Goal: Transaction & Acquisition: Purchase product/service

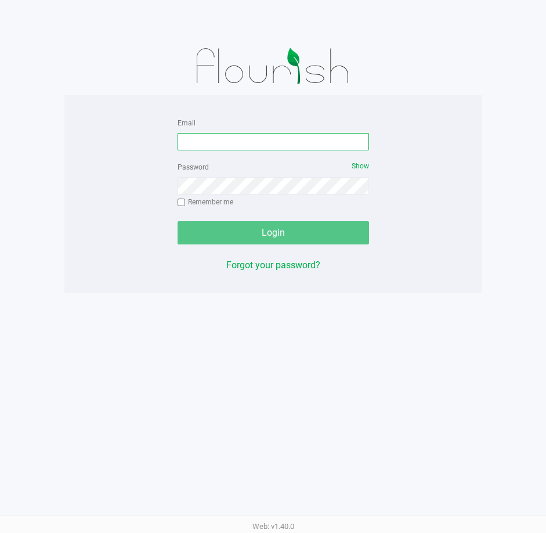
click at [200, 138] on input "Email" at bounding box center [273, 141] width 191 height 17
type input "Jlaughlin@liveparallel.com"
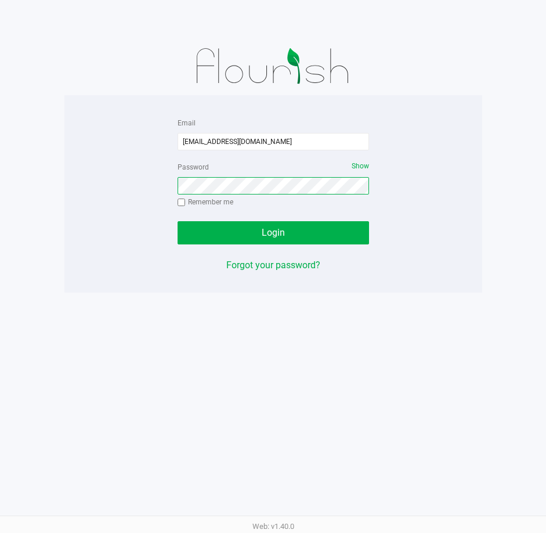
click at [178, 221] on button "Login" at bounding box center [273, 232] width 191 height 23
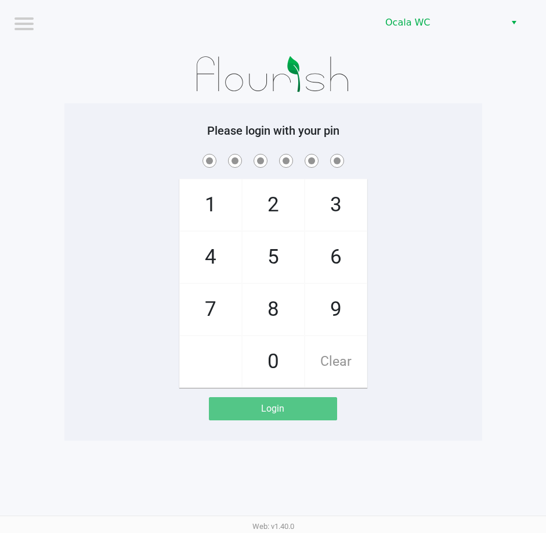
click at [112, 104] on div "Please login with your pin 1 4 7 2 5 8 0 3 6 9 Clear Login" at bounding box center [273, 271] width 418 height 337
click at [95, 117] on div "Please login with your pin 1 4 7 2 5 8 0 3 6 9 Clear Login" at bounding box center [273, 271] width 418 height 337
click at [446, 132] on h5 "Please login with your pin" at bounding box center [273, 131] width 400 height 14
checkbox input "true"
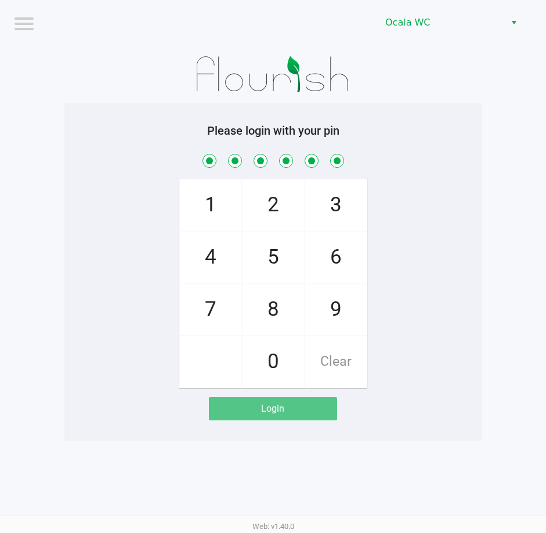
checkbox input "true"
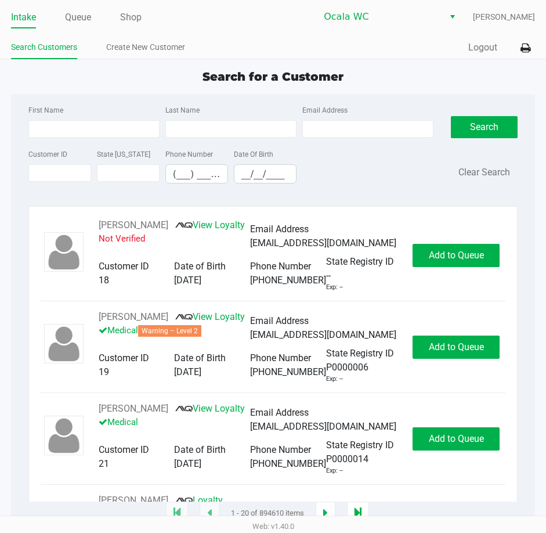
click at [19, 12] on link "Intake" at bounding box center [23, 17] width 25 height 16
click at [265, 30] on div "Intake Queue Shop Ocala WC John Laughlin Search Customers Create New Customer Q…" at bounding box center [273, 29] width 546 height 59
type input "TIMOTHY"
type input "LONG"
type input "09/06/1965"
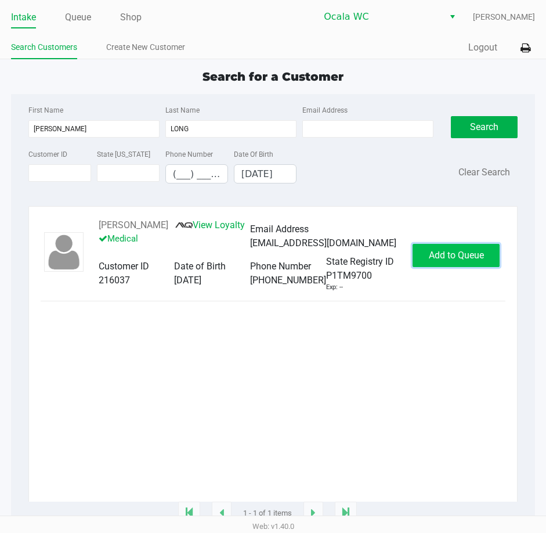
click at [451, 256] on span "Add to Queue" at bounding box center [456, 255] width 55 height 11
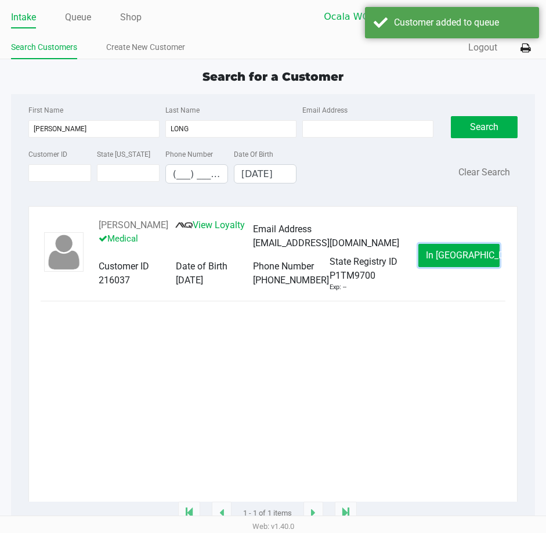
click at [451, 256] on span "In Queue" at bounding box center [474, 255] width 97 height 11
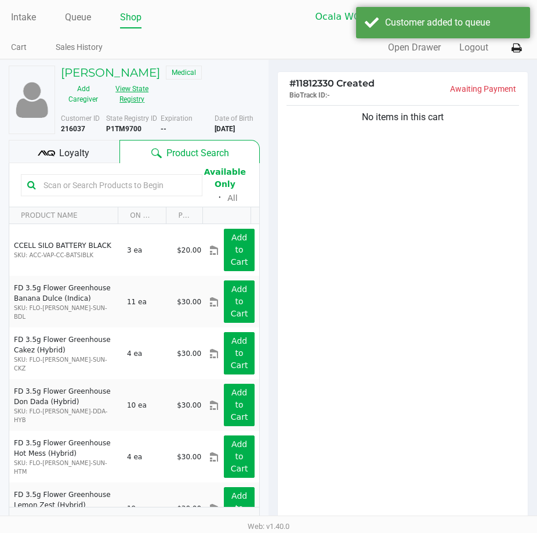
click at [138, 92] on button "View State Registry" at bounding box center [129, 93] width 46 height 29
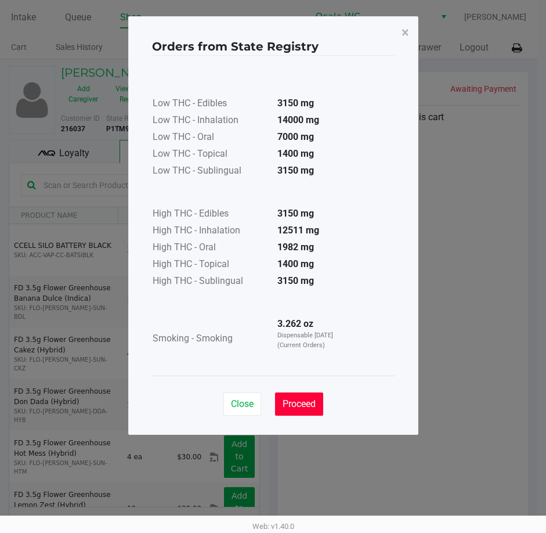
click at [309, 396] on button "Proceed" at bounding box center [299, 403] width 48 height 23
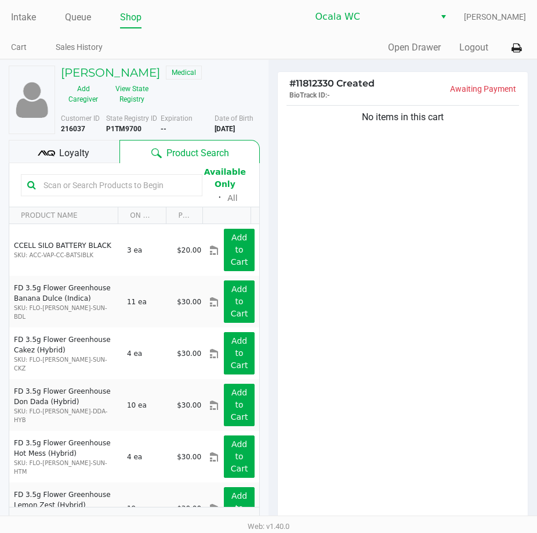
click at [400, 234] on div "No items in this cart" at bounding box center [403, 313] width 250 height 421
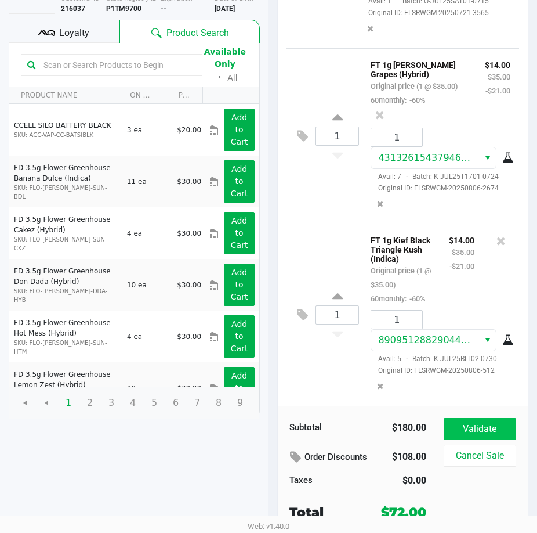
scroll to position [121, 0]
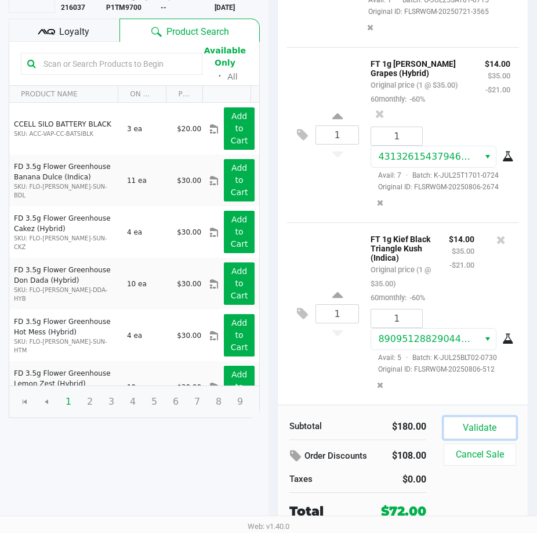
click at [489, 422] on button "Validate" at bounding box center [480, 428] width 73 height 22
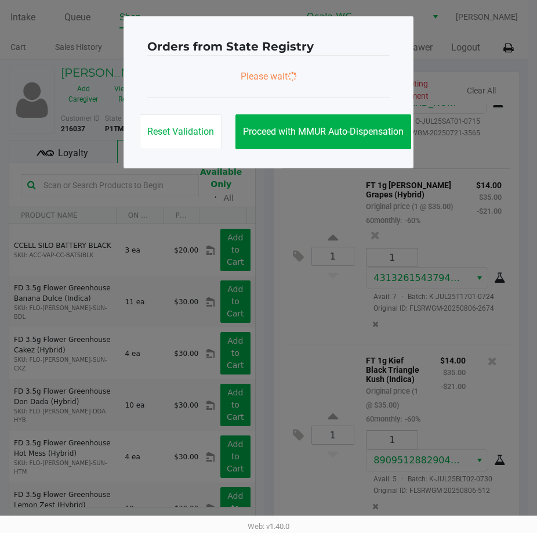
scroll to position [0, 0]
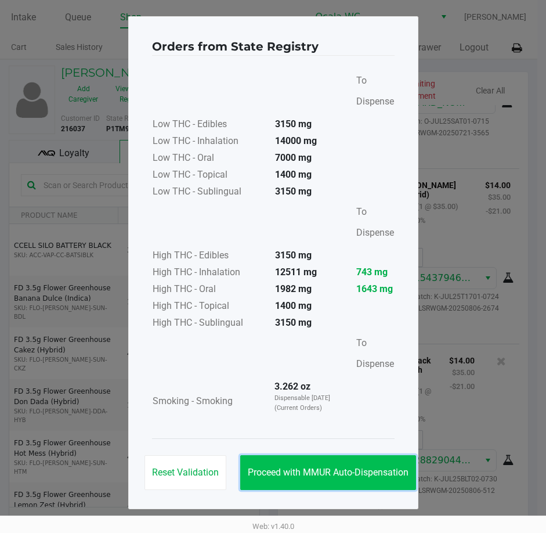
click at [304, 470] on span "Proceed with MMUR Auto-Dispensation" at bounding box center [328, 472] width 161 height 11
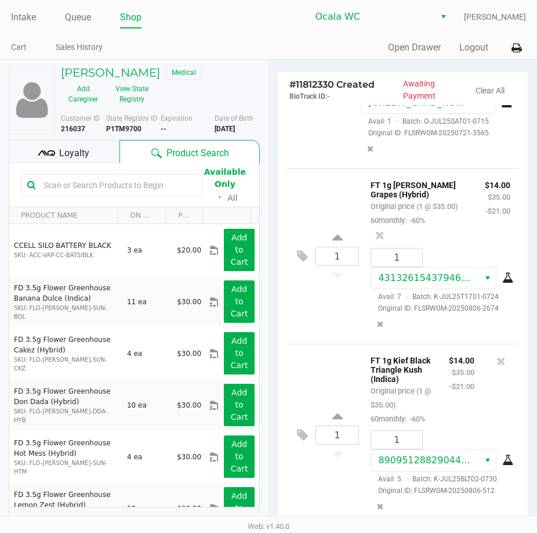
click at [46, 152] on icon at bounding box center [45, 152] width 5 height 5
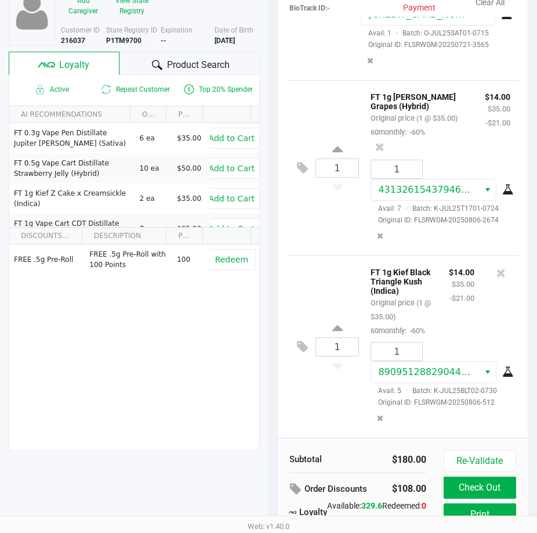
scroll to position [147, 0]
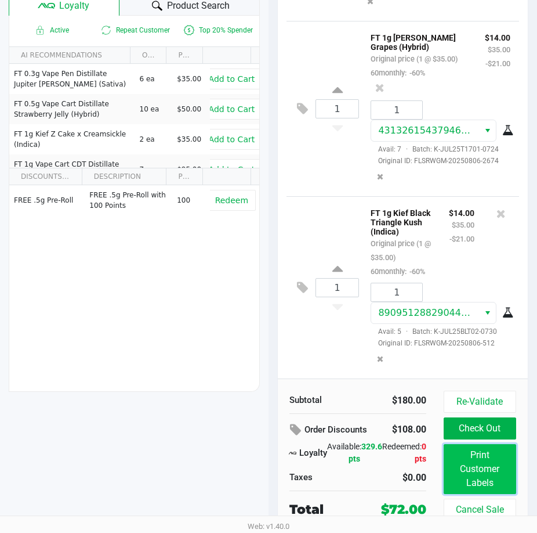
click at [473, 463] on button "Print Customer Labels" at bounding box center [480, 469] width 73 height 50
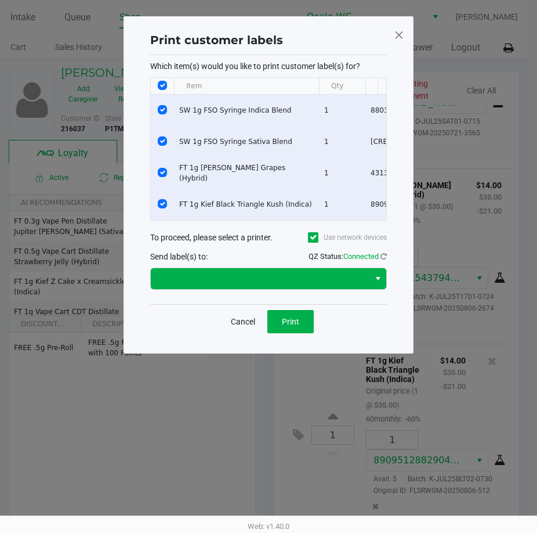
scroll to position [0, 0]
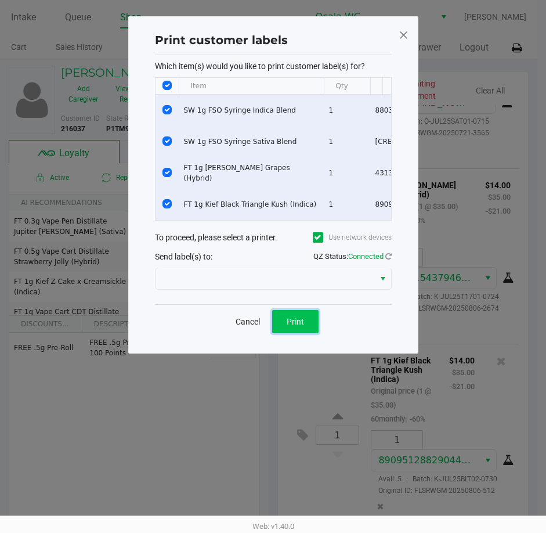
click at [285, 332] on button "Print" at bounding box center [295, 321] width 46 height 23
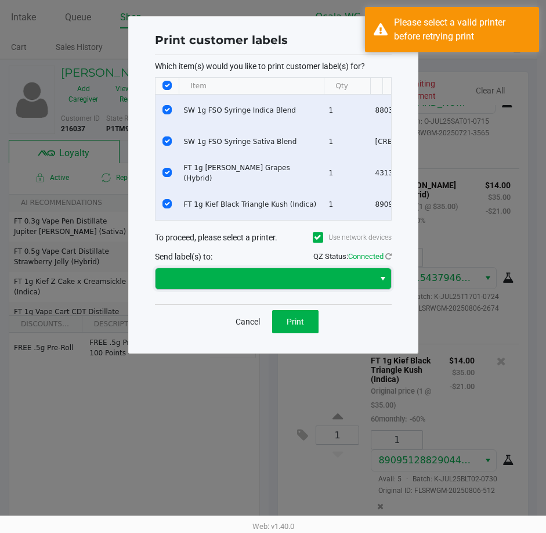
click at [252, 282] on span at bounding box center [264, 279] width 205 height 14
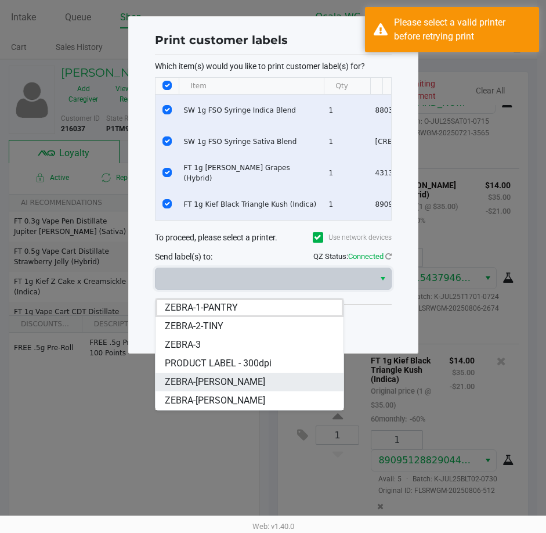
click at [230, 377] on span "ZEBRA-BRANDY-CLARK" at bounding box center [215, 382] width 100 height 14
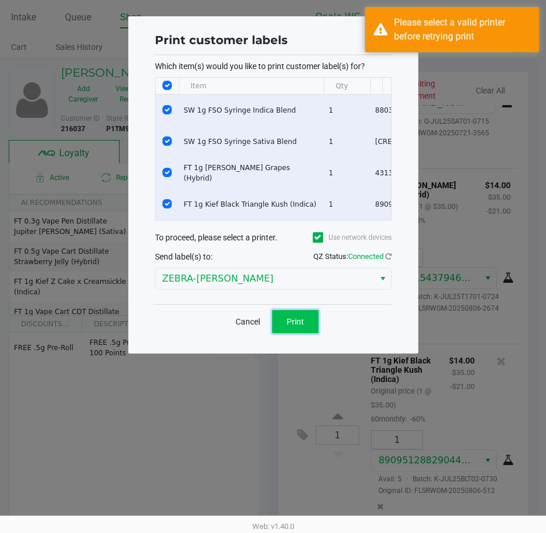
click at [294, 324] on button "Print" at bounding box center [295, 321] width 46 height 23
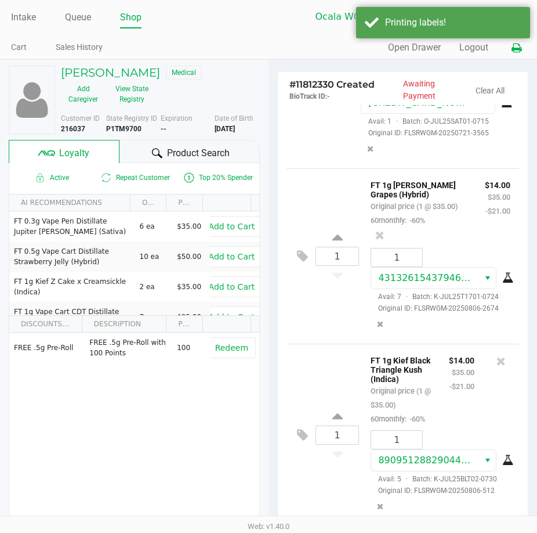
click at [516, 49] on icon at bounding box center [517, 48] width 10 height 8
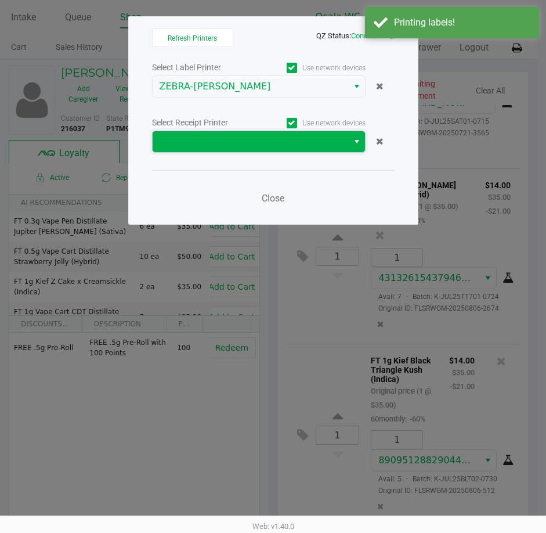
click at [218, 136] on span at bounding box center [251, 142] width 182 height 14
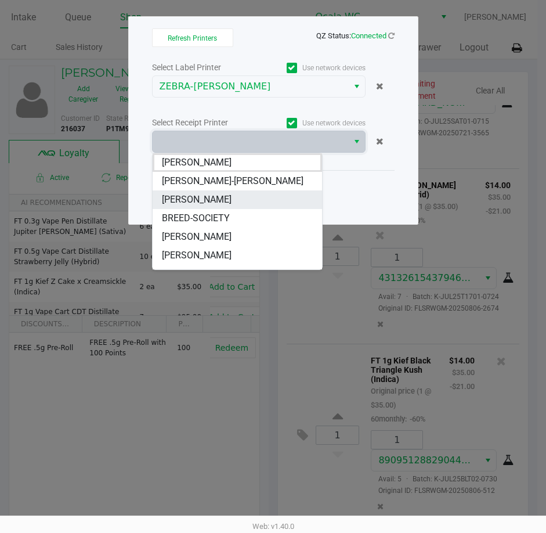
click at [192, 200] on span "BRANDY-CLARK" at bounding box center [197, 200] width 70 height 14
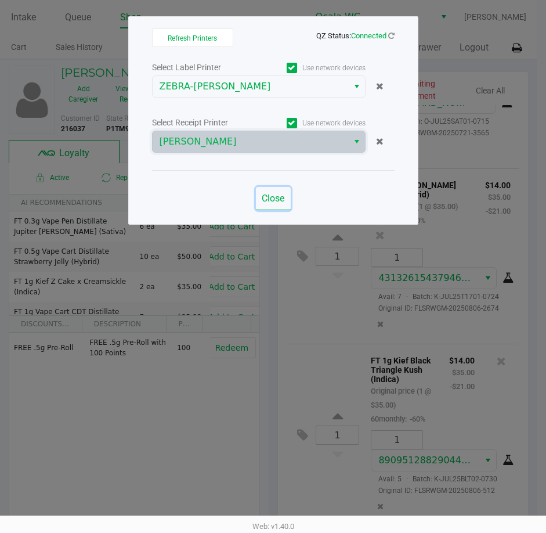
drag, startPoint x: 274, startPoint y: 198, endPoint x: 282, endPoint y: 201, distance: 8.4
click at [274, 198] on span "Close" at bounding box center [273, 198] width 23 height 11
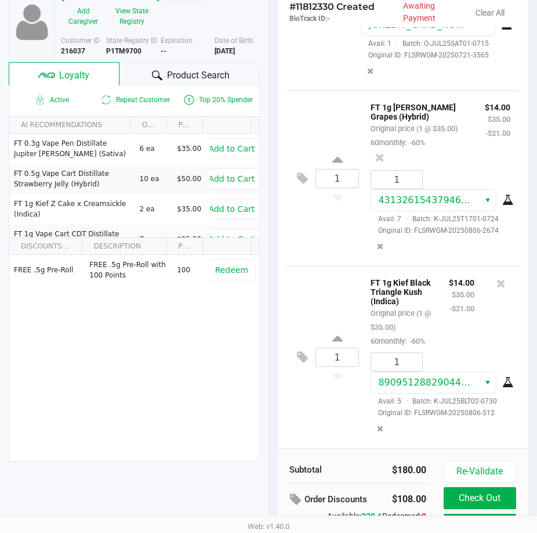
scroll to position [147, 0]
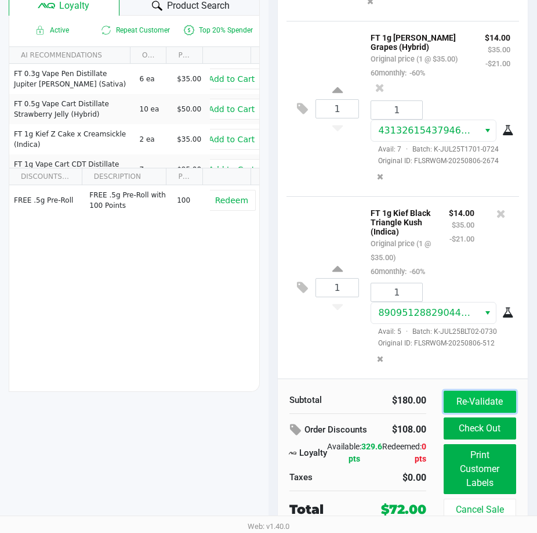
click at [467, 400] on button "Re-Validate" at bounding box center [480, 402] width 73 height 22
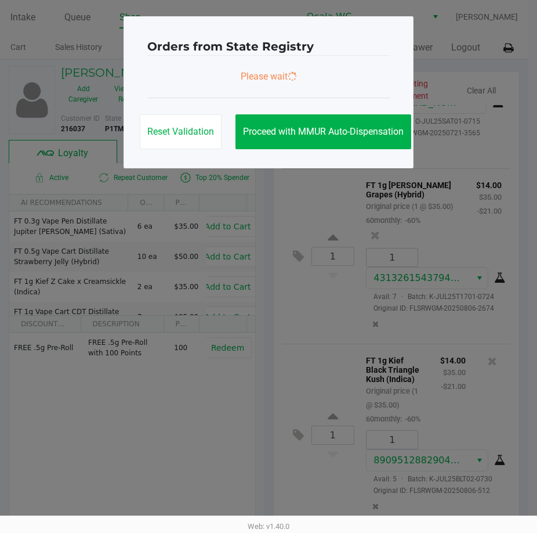
scroll to position [0, 0]
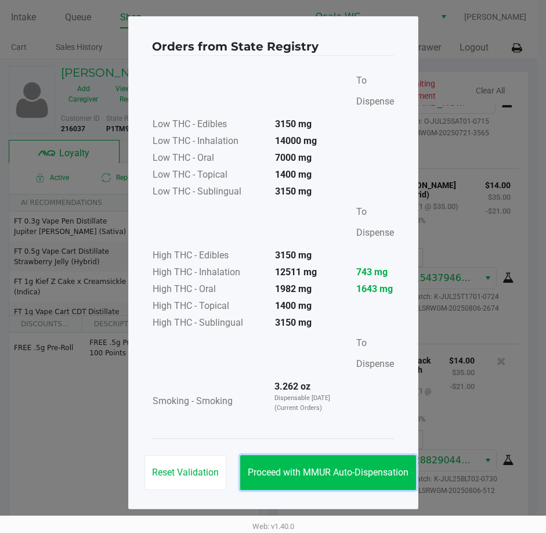
click at [314, 458] on button "Proceed with MMUR Auto-Dispensation" at bounding box center [328, 472] width 176 height 35
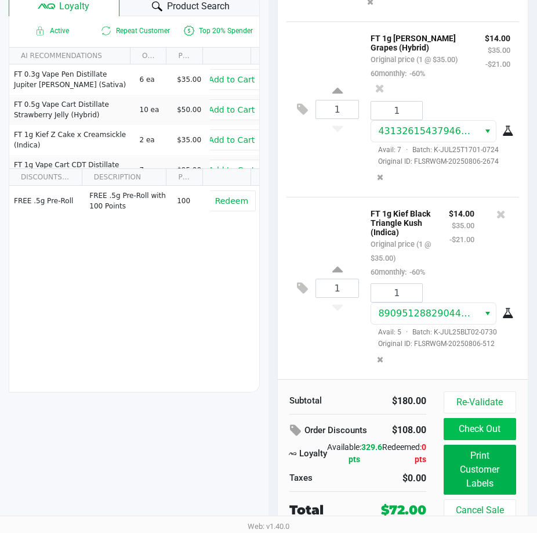
scroll to position [147, 0]
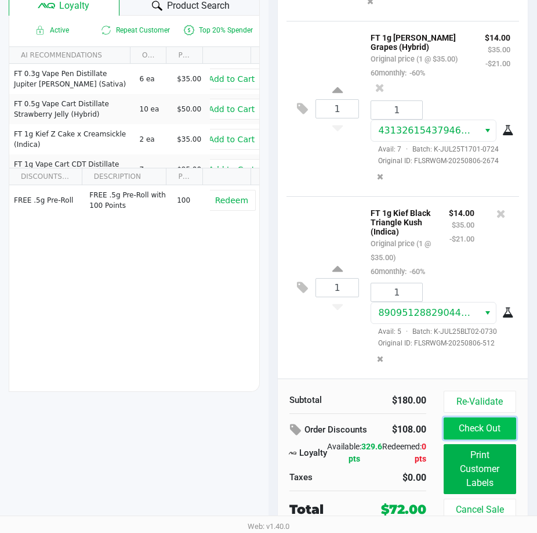
click at [478, 426] on button "Check Out" at bounding box center [480, 428] width 73 height 22
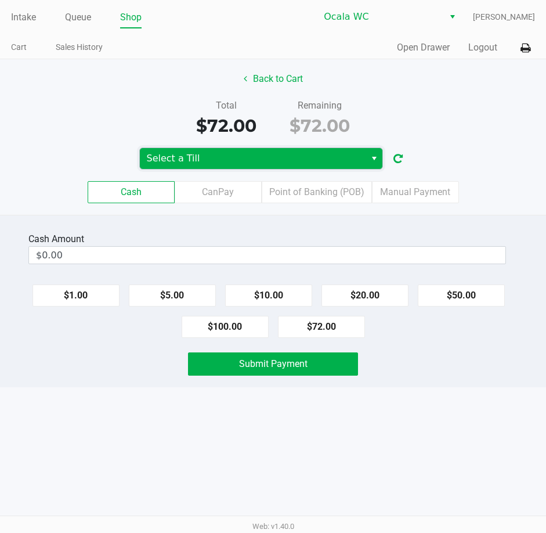
click at [233, 149] on span "Select a Till" at bounding box center [253, 158] width 226 height 21
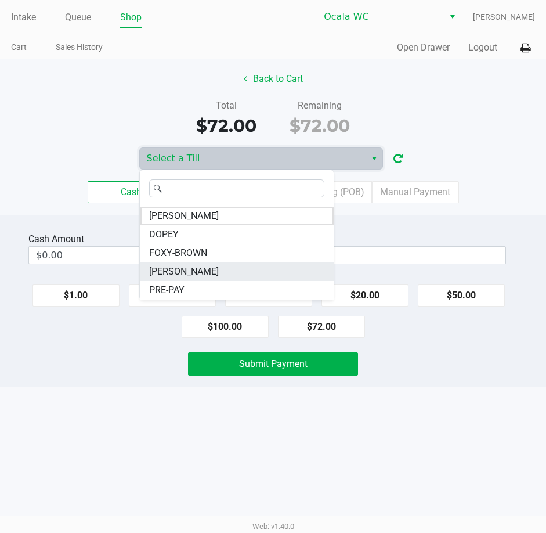
click at [177, 276] on span "BRANDY-CLARK" at bounding box center [184, 272] width 70 height 14
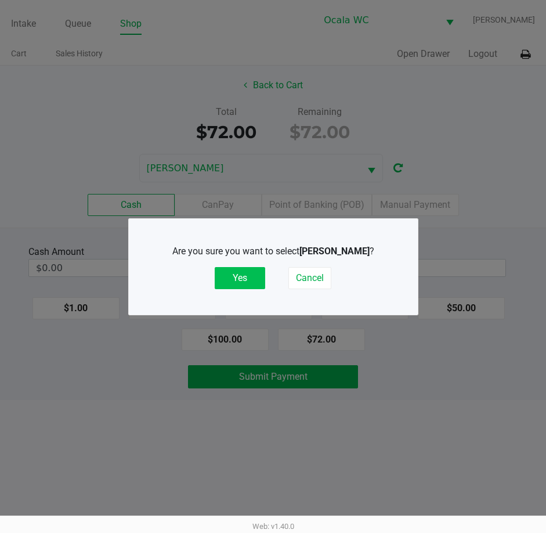
click at [244, 274] on button "Yes" at bounding box center [240, 278] width 50 height 22
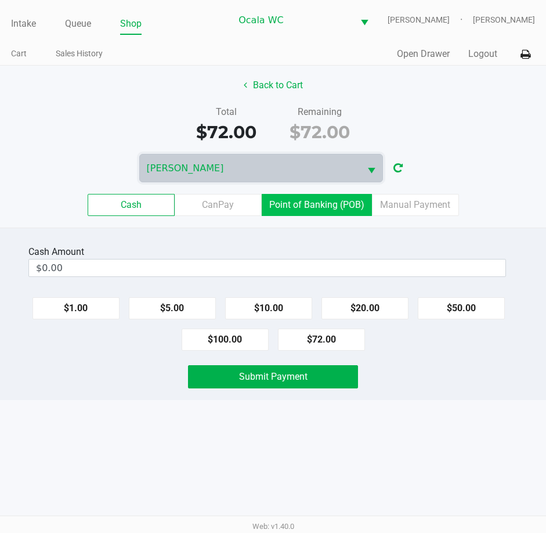
click at [306, 206] on label "Point of Banking (POB)" at bounding box center [317, 205] width 110 height 22
click at [0, 0] on 7 "Point of Banking (POB)" at bounding box center [0, 0] width 0 height 0
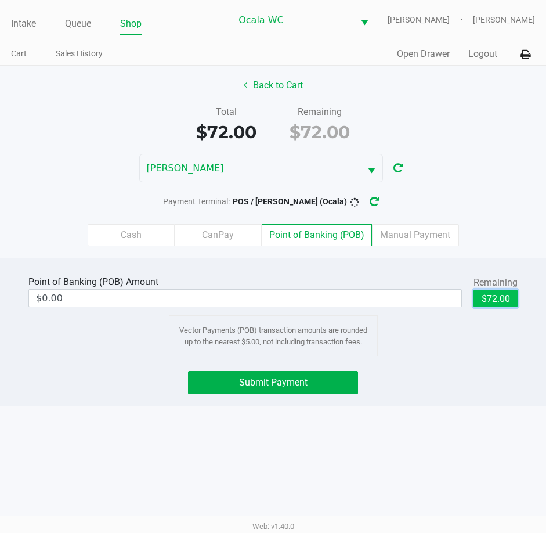
click at [506, 298] on button "$72.00" at bounding box center [495, 298] width 44 height 17
type input "$72.00"
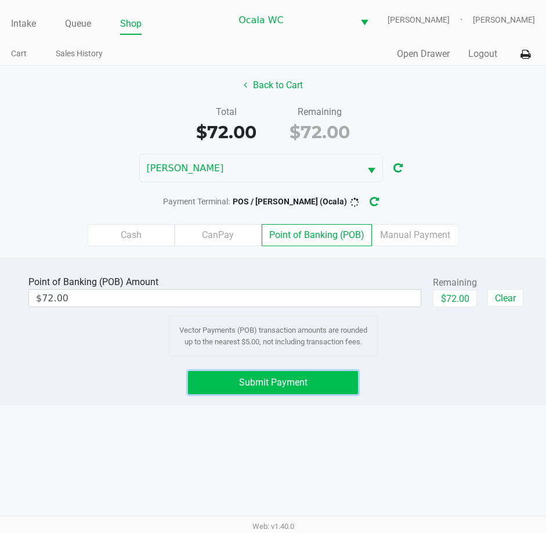
click at [274, 379] on span "Submit Payment" at bounding box center [273, 382] width 68 height 11
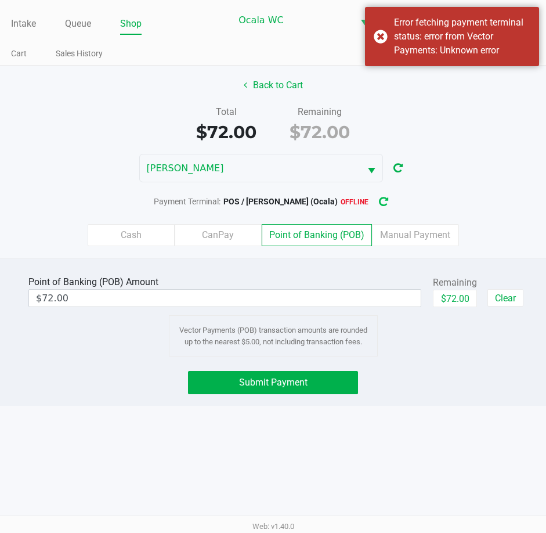
click at [379, 200] on icon "button" at bounding box center [383, 202] width 12 height 12
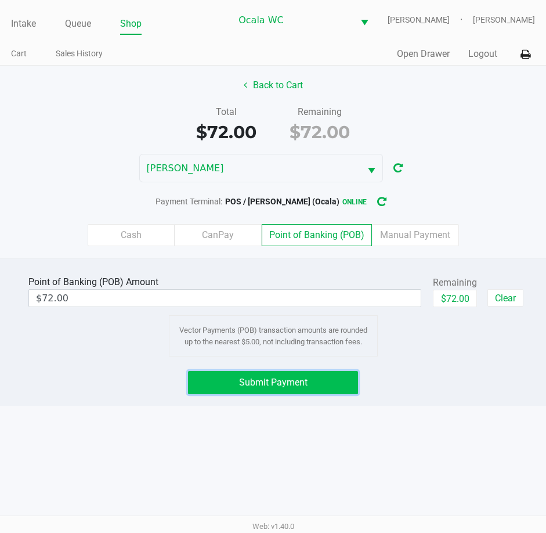
click at [273, 387] on span "Submit Payment" at bounding box center [273, 382] width 68 height 11
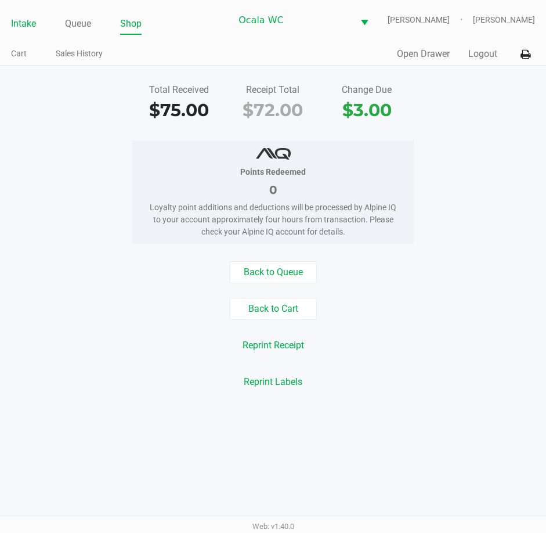
click at [22, 24] on link "Intake" at bounding box center [23, 24] width 25 height 16
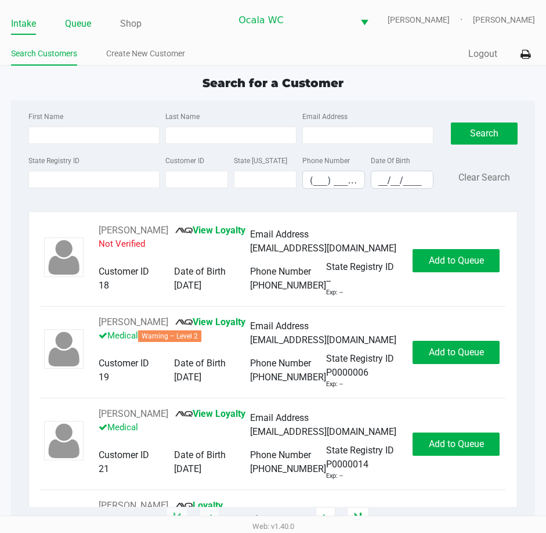
click at [83, 17] on link "Queue" at bounding box center [78, 24] width 26 height 16
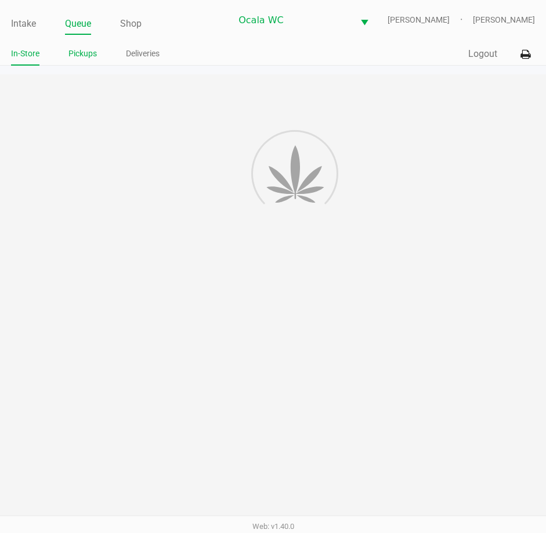
click at [84, 49] on link "Pickups" at bounding box center [82, 53] width 28 height 15
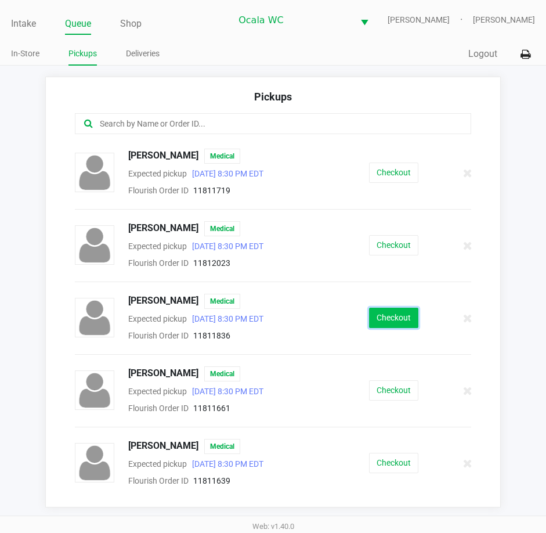
click at [388, 320] on button "Checkout" at bounding box center [393, 318] width 49 height 20
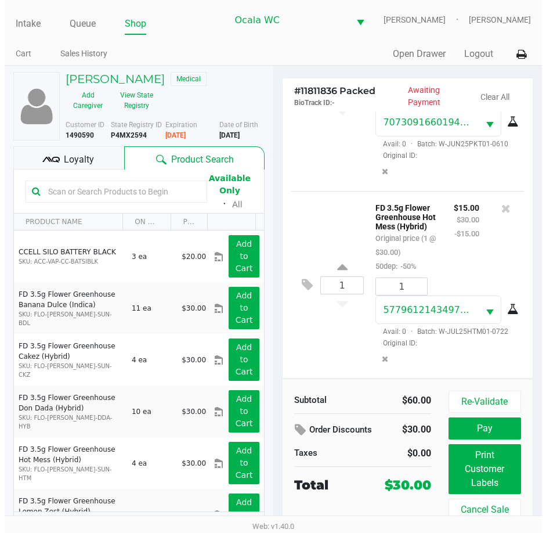
scroll to position [189, 0]
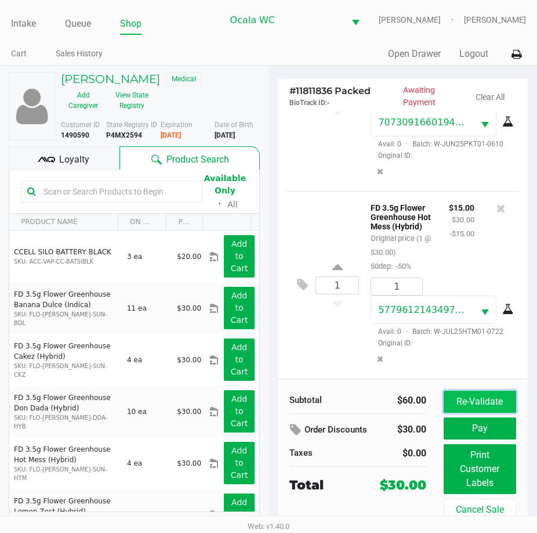
click at [472, 395] on button "Re-Validate" at bounding box center [480, 402] width 73 height 22
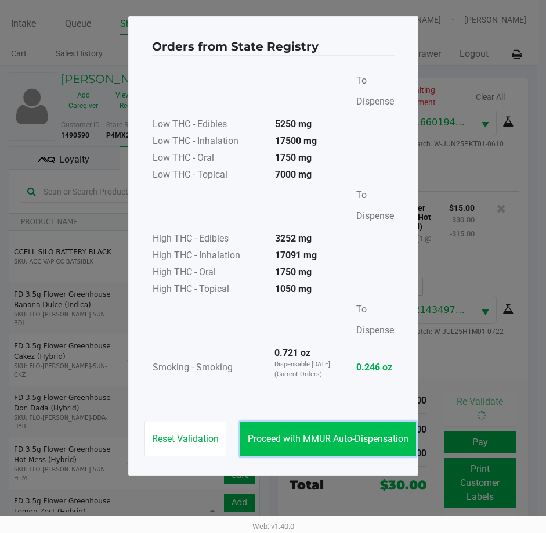
click at [342, 438] on span "Proceed with MMUR Auto-Dispensation" at bounding box center [328, 438] width 161 height 11
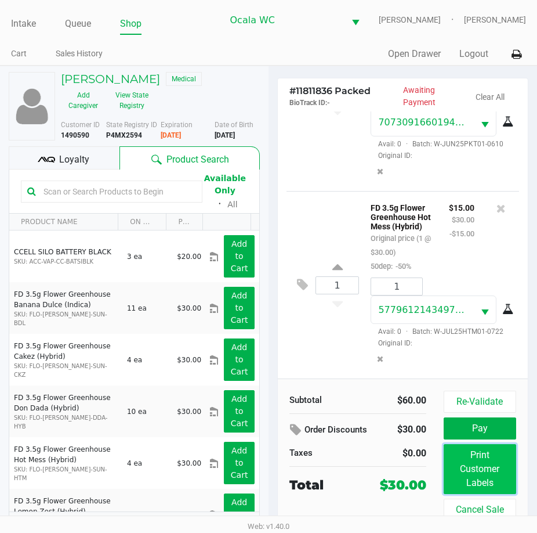
click at [470, 486] on button "Print Customer Labels" at bounding box center [480, 469] width 73 height 50
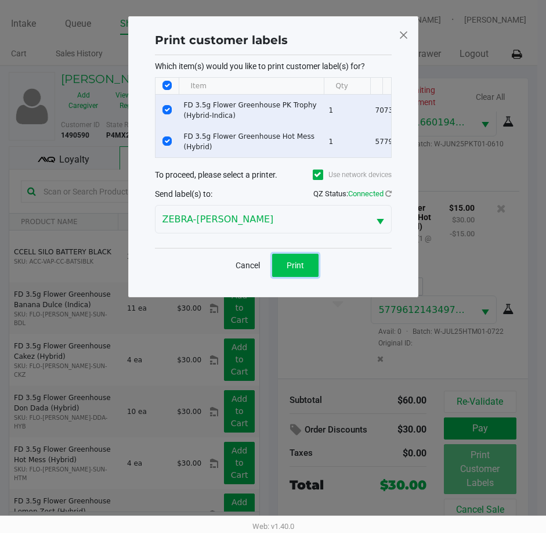
click at [276, 271] on button "Print" at bounding box center [295, 265] width 46 height 23
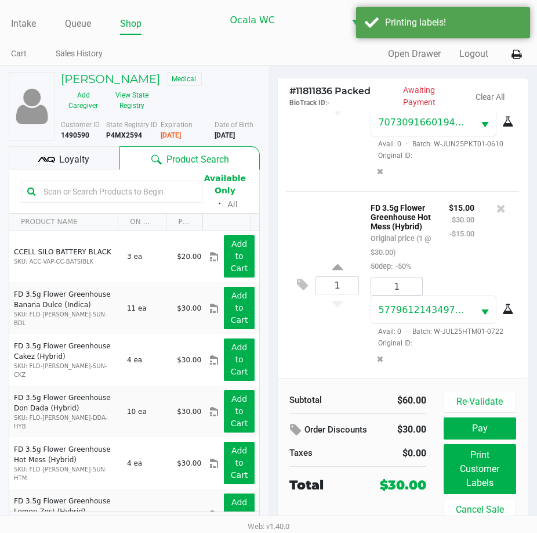
click at [64, 156] on span "Loyalty" at bounding box center [74, 160] width 30 height 14
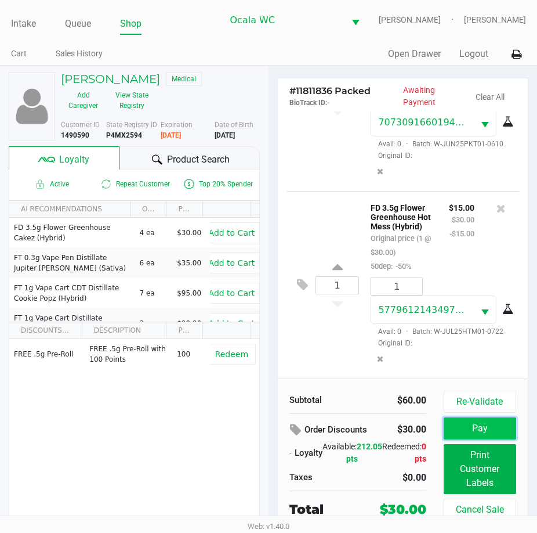
click at [486, 425] on button "Pay" at bounding box center [480, 428] width 73 height 22
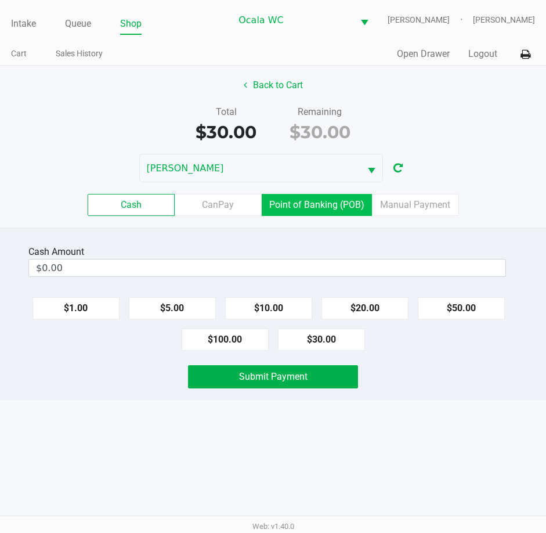
click at [328, 199] on label "Point of Banking (POB)" at bounding box center [317, 205] width 110 height 22
click at [0, 0] on 7 "Point of Banking (POB)" at bounding box center [0, 0] width 0 height 0
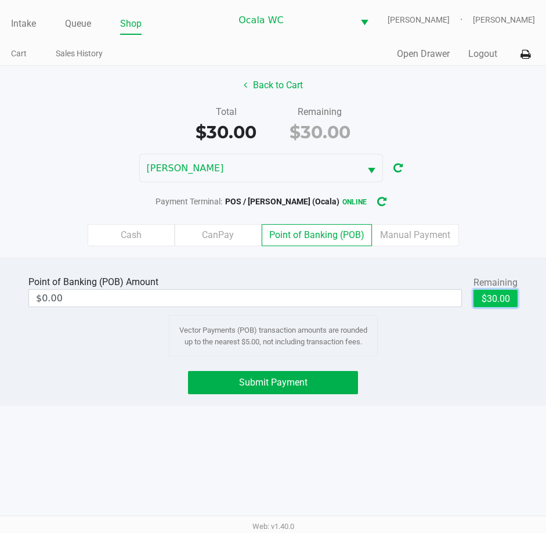
click at [509, 290] on button "$30.00" at bounding box center [495, 298] width 44 height 17
type input "$30.00"
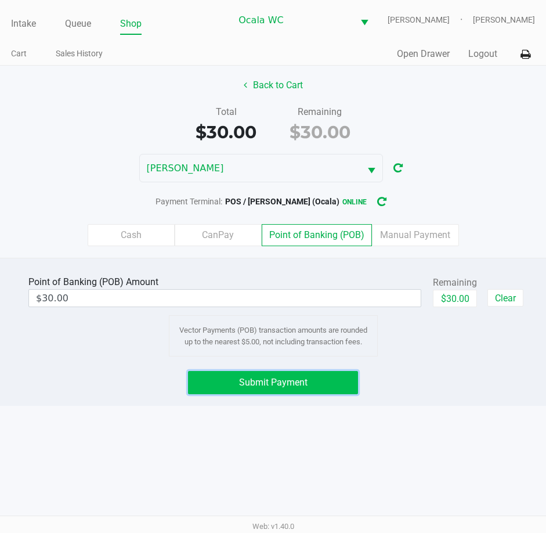
click at [272, 379] on span "Submit Payment" at bounding box center [273, 382] width 68 height 11
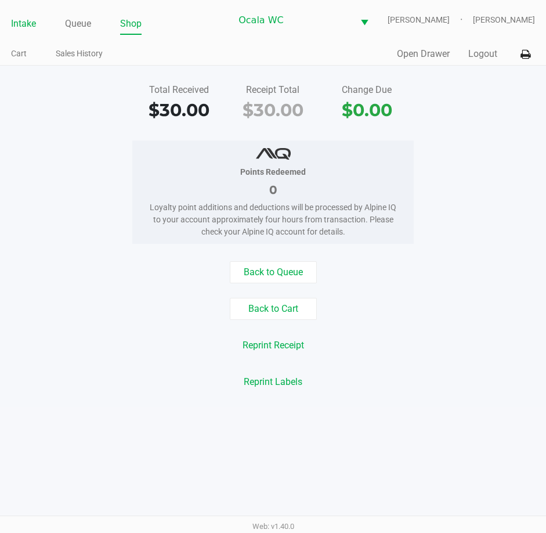
click at [27, 20] on link "Intake" at bounding box center [23, 24] width 25 height 16
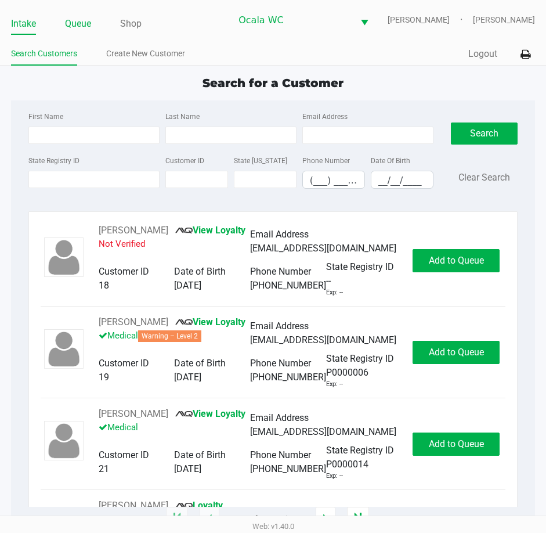
click at [79, 21] on link "Queue" at bounding box center [78, 24] width 26 height 16
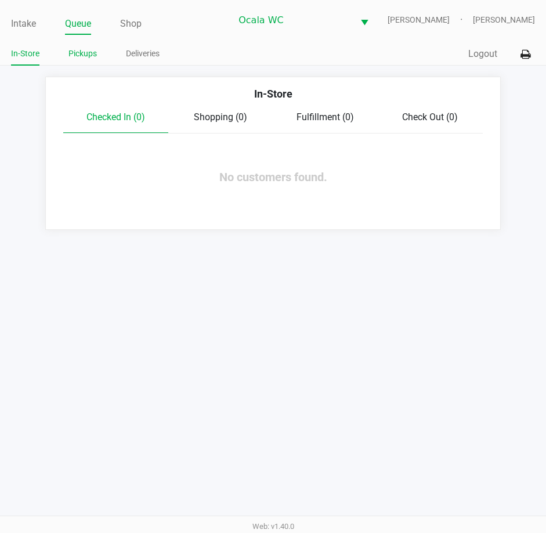
click at [84, 53] on link "Pickups" at bounding box center [82, 53] width 28 height 15
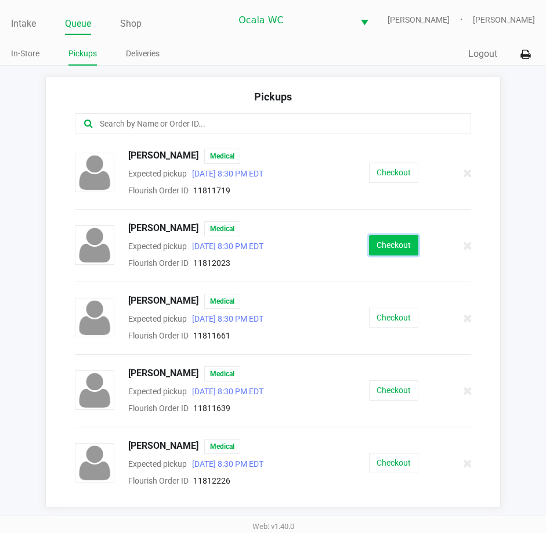
click at [381, 244] on button "Checkout" at bounding box center [393, 245] width 49 height 20
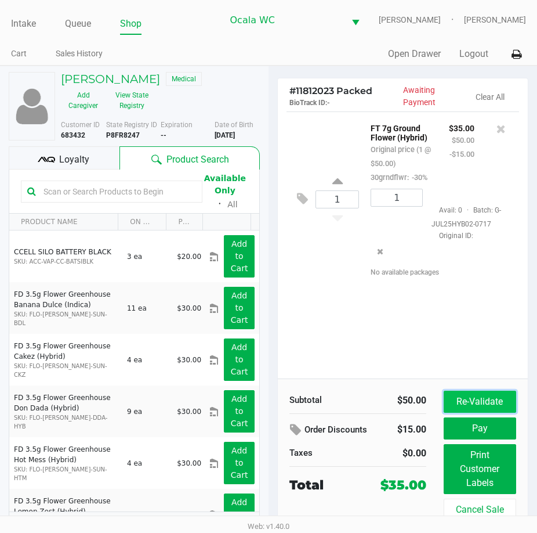
click at [473, 399] on button "Re-Validate" at bounding box center [480, 402] width 73 height 22
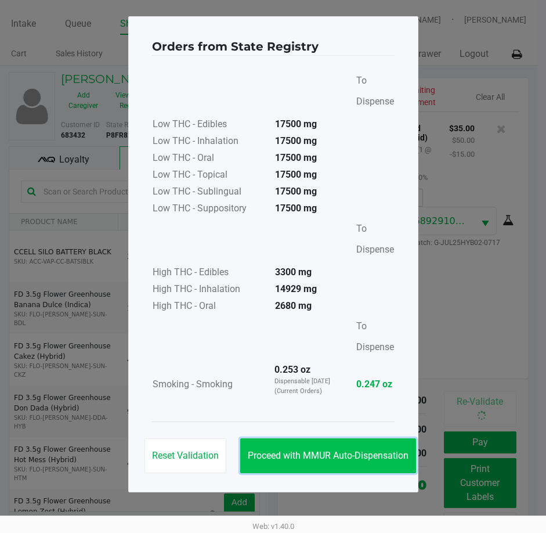
click at [309, 450] on span "Proceed with MMUR Auto-Dispensation" at bounding box center [328, 455] width 161 height 11
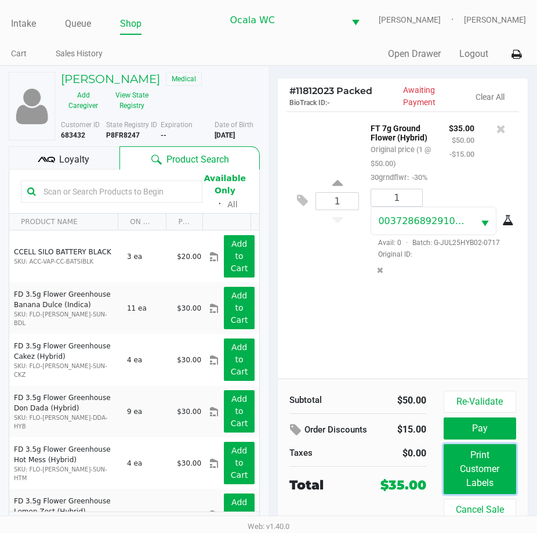
click at [484, 471] on button "Print Customer Labels" at bounding box center [480, 469] width 73 height 50
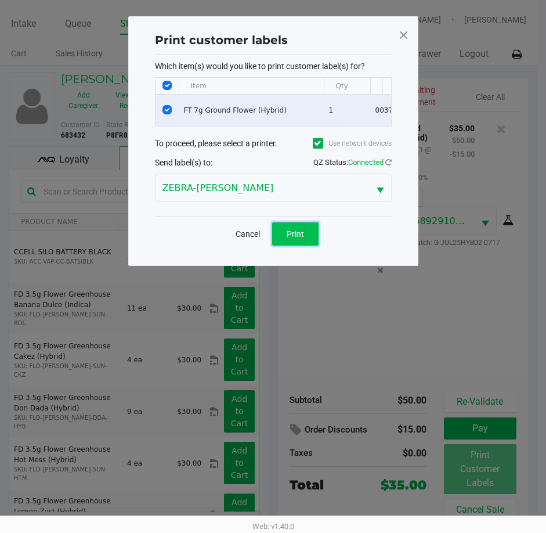
click at [299, 245] on button "Print" at bounding box center [295, 233] width 46 height 23
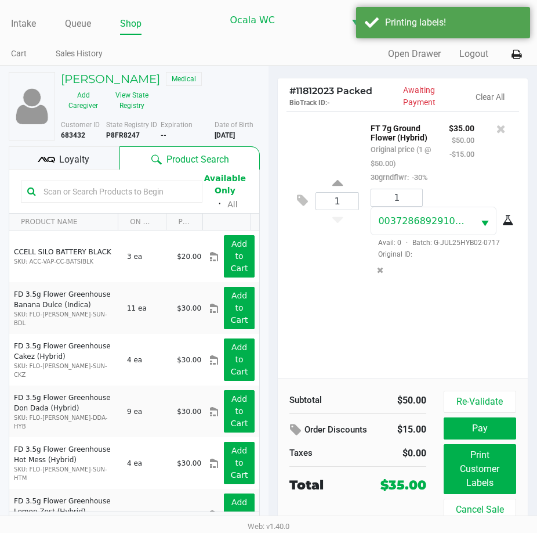
click at [45, 154] on icon at bounding box center [46, 159] width 17 height 17
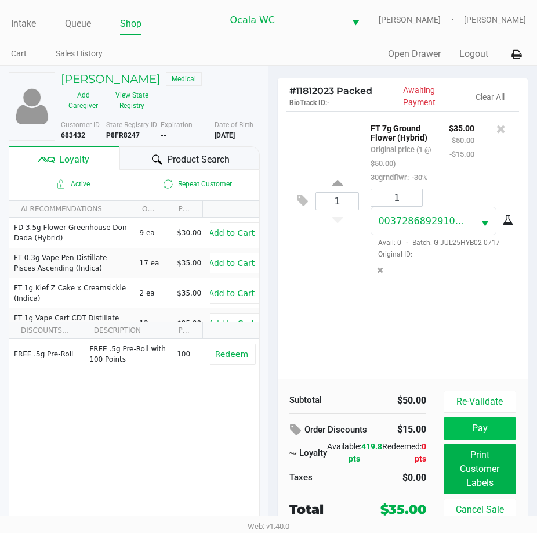
click at [497, 427] on button "Pay" at bounding box center [480, 428] width 73 height 22
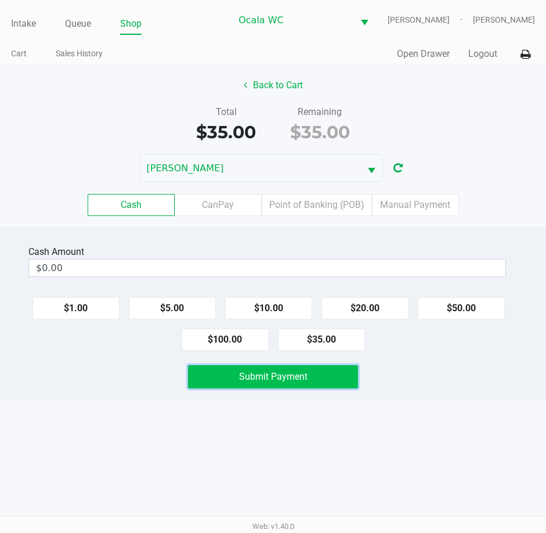
click at [317, 383] on button "Submit Payment" at bounding box center [273, 376] width 171 height 23
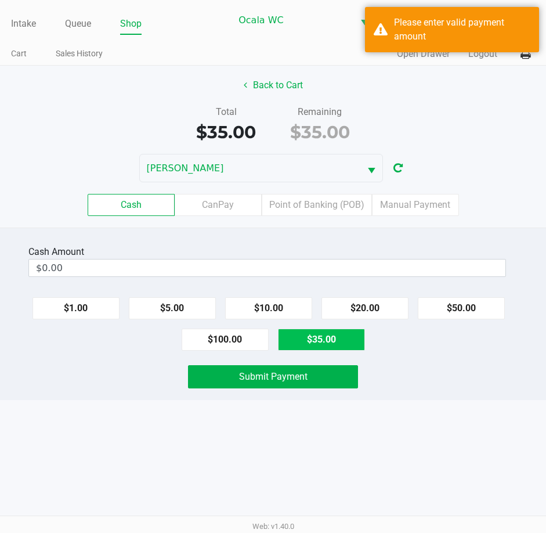
click at [321, 341] on button "$35.00" at bounding box center [321, 339] width 87 height 22
type input "$35.00"
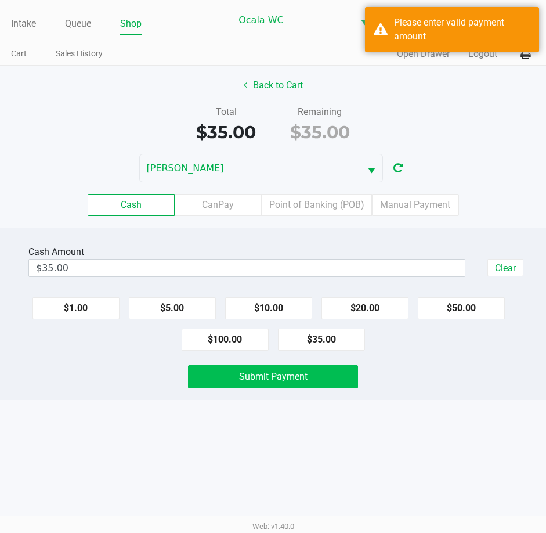
click at [288, 384] on button "Submit Payment" at bounding box center [273, 376] width 171 height 23
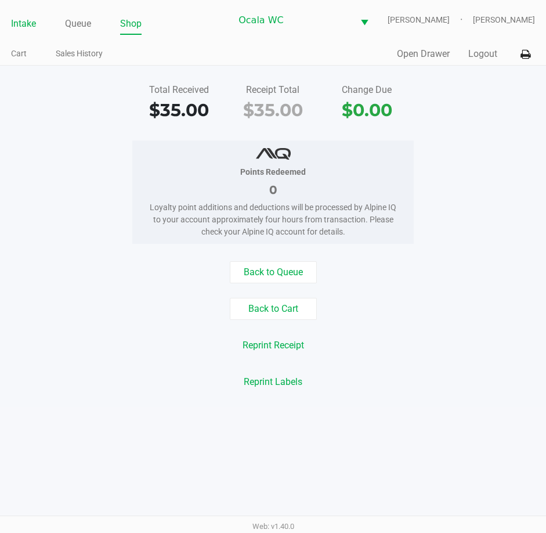
click at [28, 23] on link "Intake" at bounding box center [23, 24] width 25 height 16
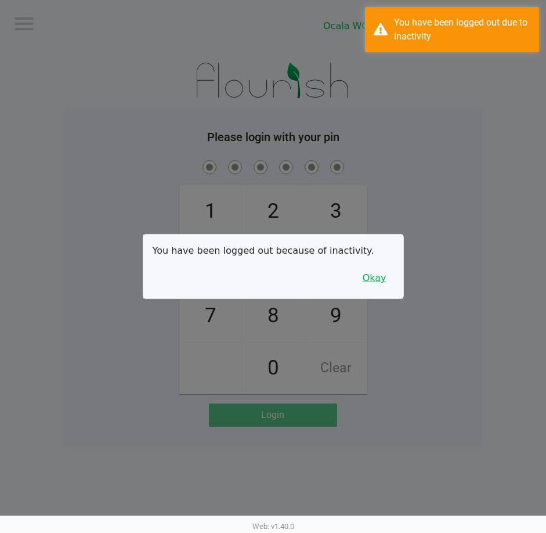
click at [376, 279] on button "Okay" at bounding box center [374, 278] width 39 height 22
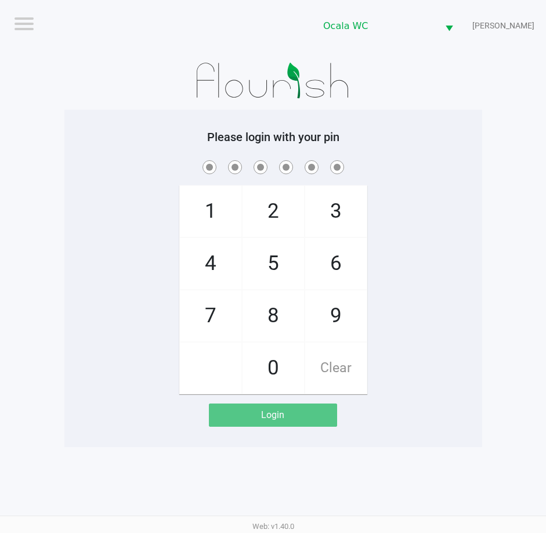
click at [477, 154] on div "Please login with your pin 1 4 7 2 5 8 0 3 6 9 Clear Login" at bounding box center [273, 278] width 418 height 297
checkbox input "true"
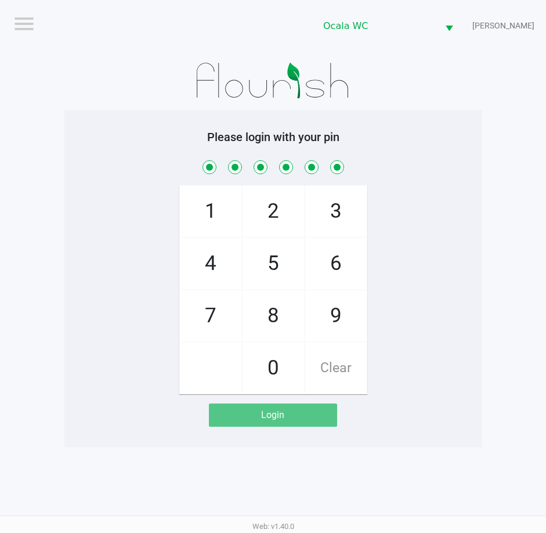
checkbox input "true"
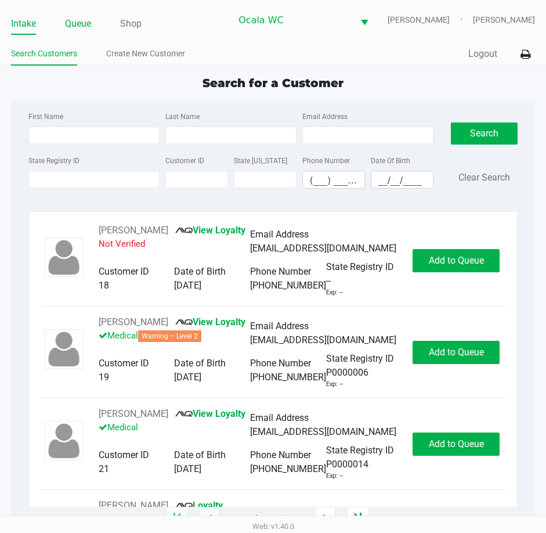
click at [77, 23] on link "Queue" at bounding box center [78, 24] width 26 height 16
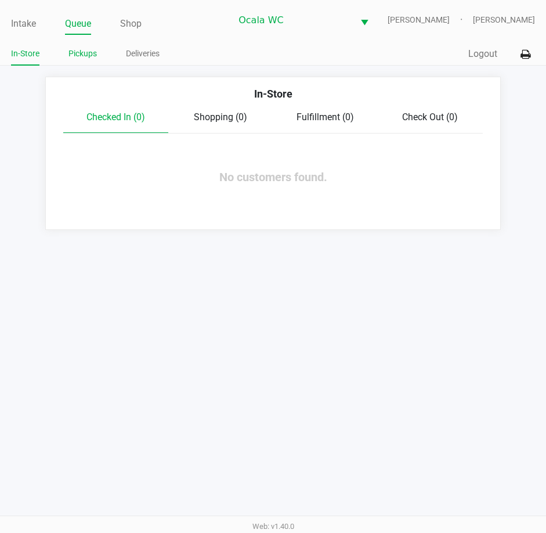
click at [77, 55] on link "Pickups" at bounding box center [82, 53] width 28 height 15
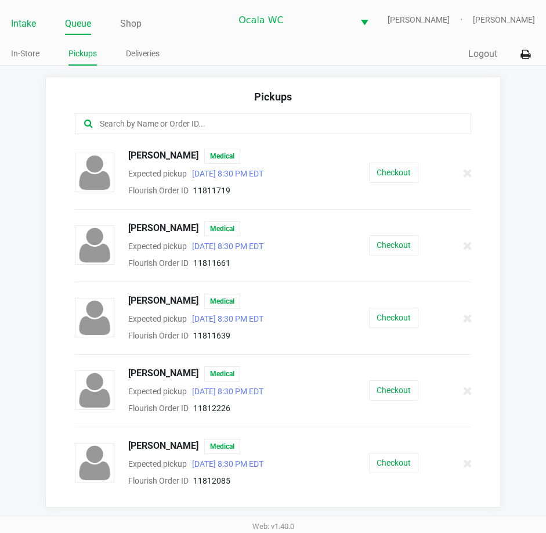
click at [23, 22] on link "Intake" at bounding box center [23, 24] width 25 height 16
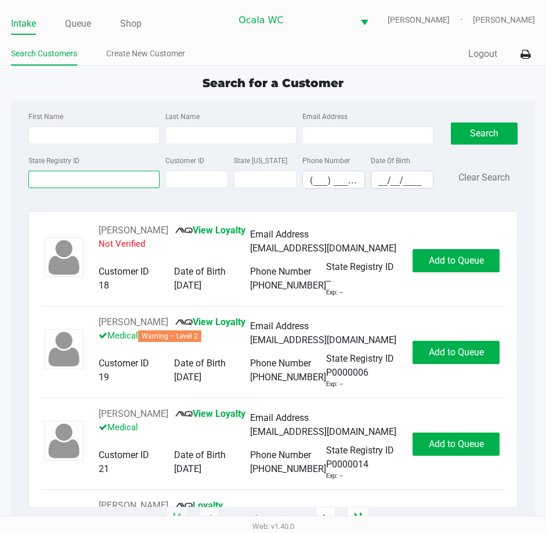
click at [50, 180] on input "State Registry ID" at bounding box center [93, 179] width 131 height 17
type input "p8hf2836"
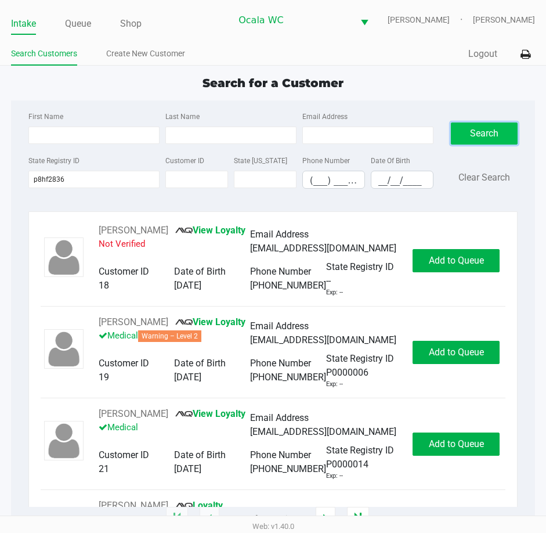
click at [468, 129] on button "Search" at bounding box center [484, 133] width 67 height 22
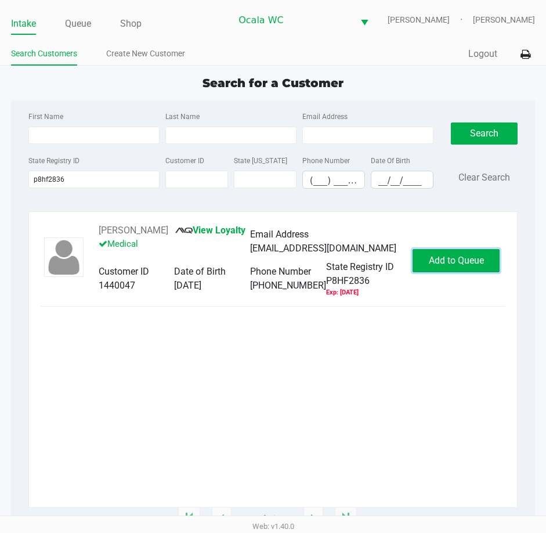
click at [449, 265] on span "Add to Queue" at bounding box center [456, 260] width 55 height 11
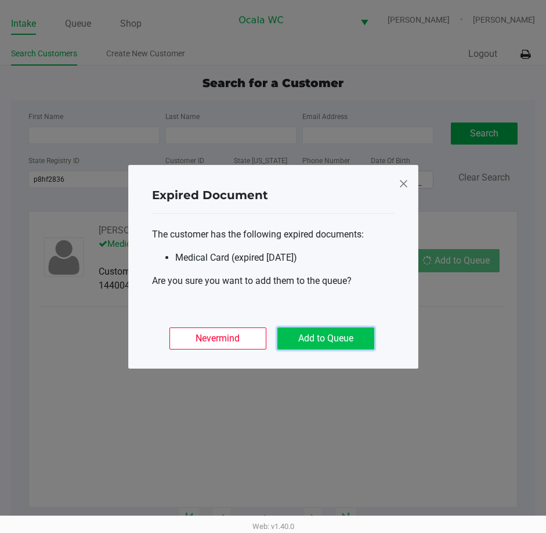
click at [294, 340] on button "Add to Queue" at bounding box center [325, 338] width 97 height 22
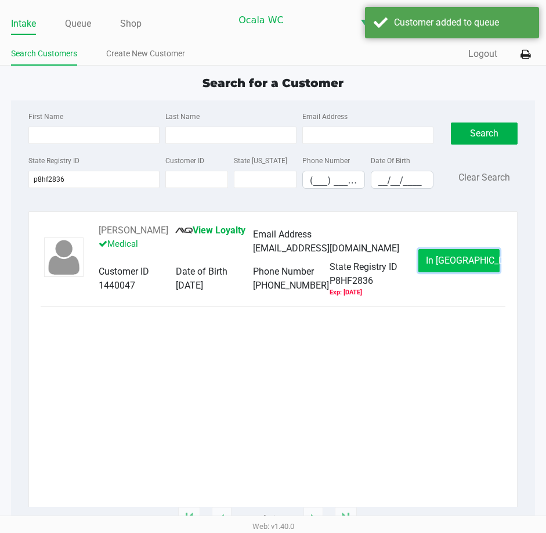
click at [475, 272] on button "In Queue" at bounding box center [458, 260] width 81 height 23
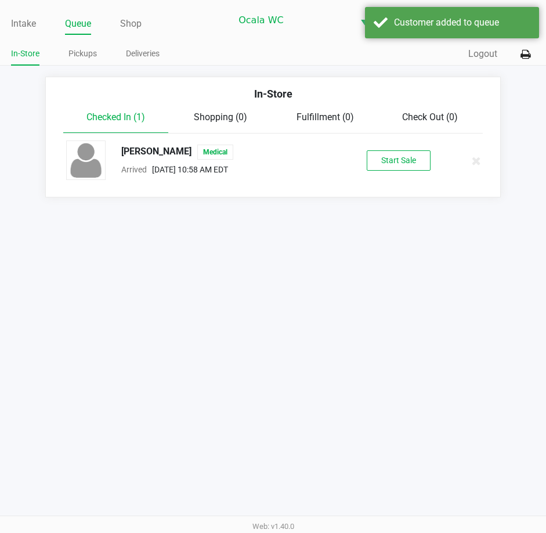
click at [374, 135] on li "SCOTT STRACHAN Medical Arrived Aug 19, 2025 10:58 AM EDT Start Sale" at bounding box center [273, 160] width 436 height 55
click at [385, 158] on button "Start Sale" at bounding box center [399, 160] width 64 height 20
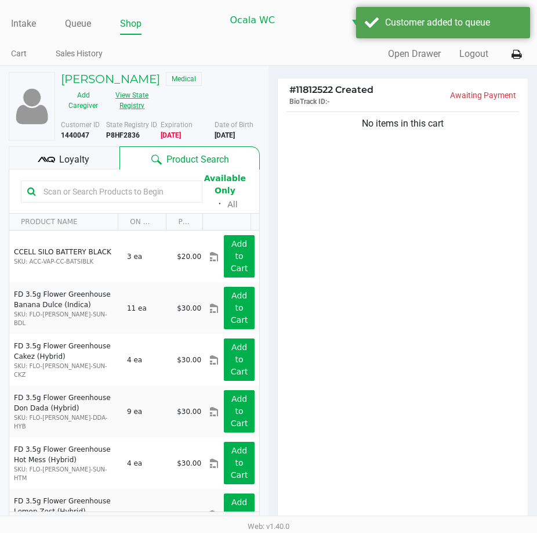
click at [126, 107] on button "View State Registry" at bounding box center [129, 100] width 46 height 29
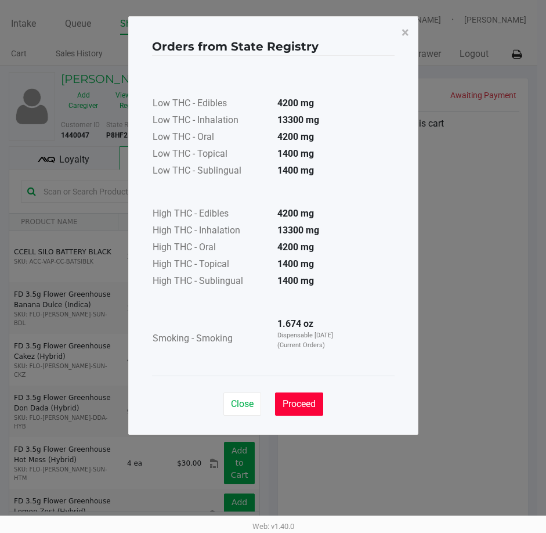
click at [299, 392] on button "Proceed" at bounding box center [299, 403] width 48 height 23
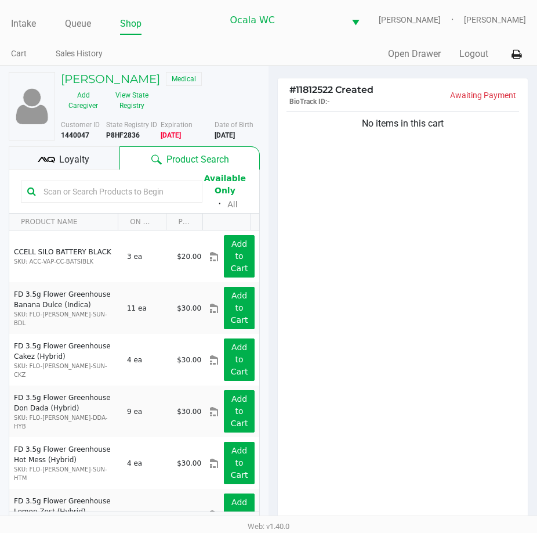
click at [82, 193] on input "text" at bounding box center [117, 191] width 157 height 17
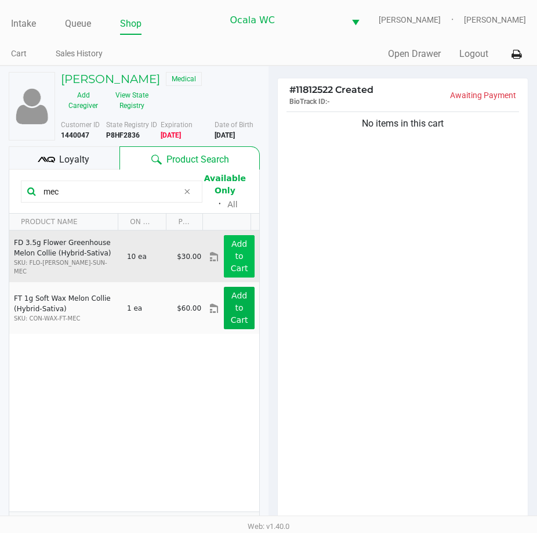
type input "mec"
click at [231, 269] on app-button-loader "Add to Cart" at bounding box center [239, 256] width 17 height 34
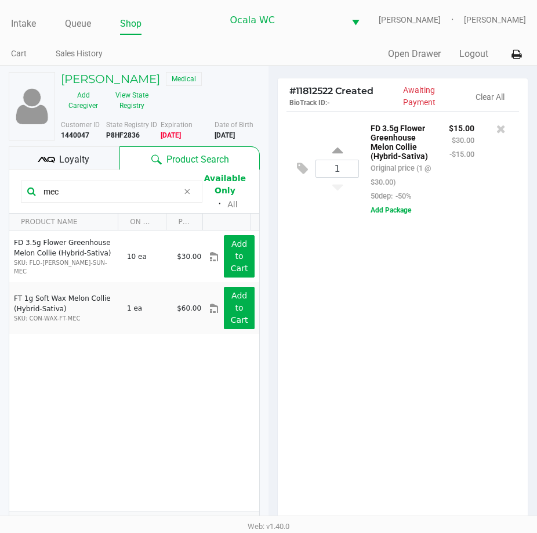
click at [69, 193] on input "mec" at bounding box center [109, 191] width 140 height 17
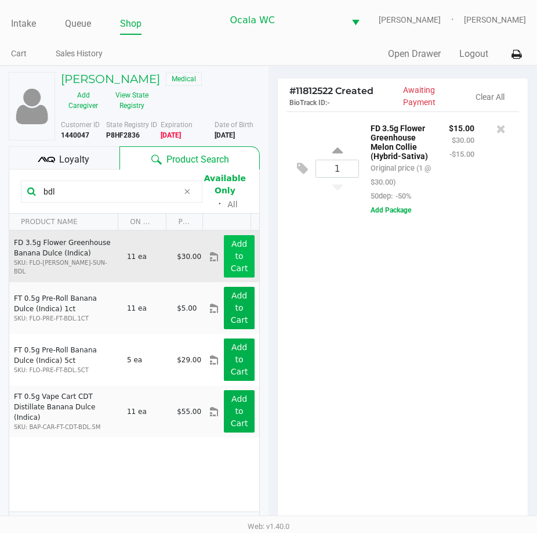
type input "bdl"
click at [234, 257] on app-button-loader "Add to Cart" at bounding box center [239, 256] width 17 height 34
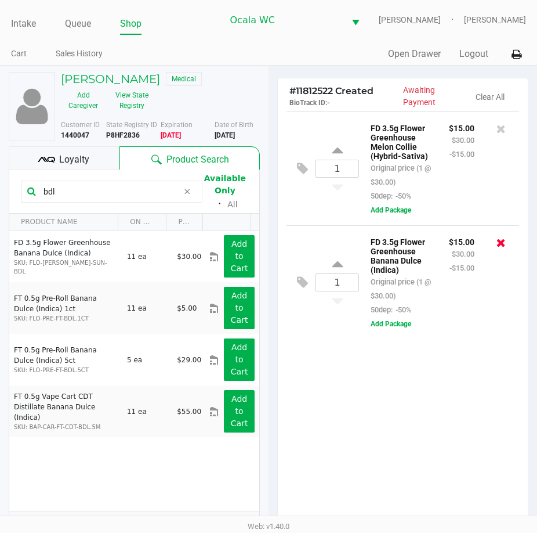
click at [502, 248] on icon at bounding box center [501, 243] width 9 height 12
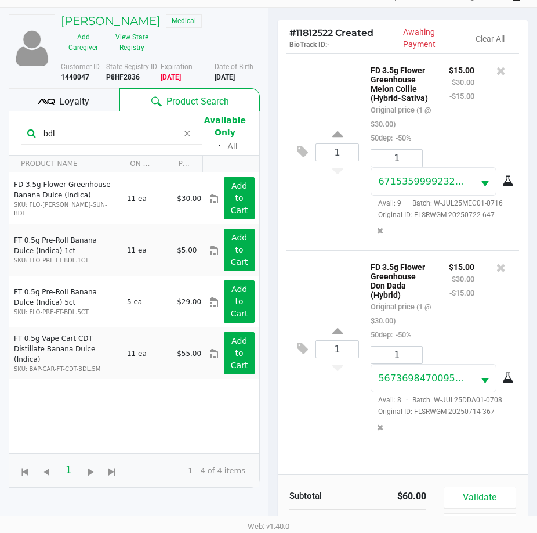
scroll to position [128, 0]
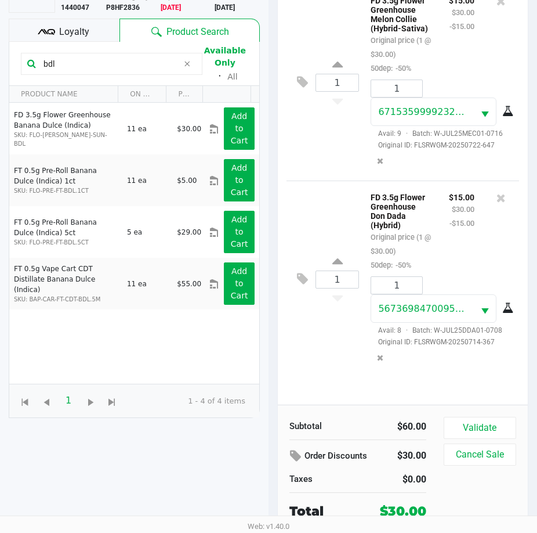
click at [498, 410] on div "Subtotal $60.00 Order Discounts $30.00 Taxes $0.00 Total $30.00 Validate Cancel…" at bounding box center [403, 468] width 250 height 128
click at [489, 428] on button "Validate" at bounding box center [480, 428] width 73 height 22
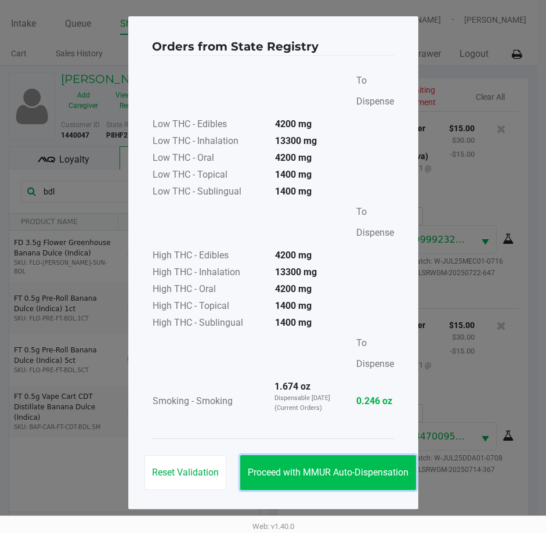
click at [314, 476] on span "Proceed with MMUR Auto-Dispensation" at bounding box center [328, 472] width 161 height 11
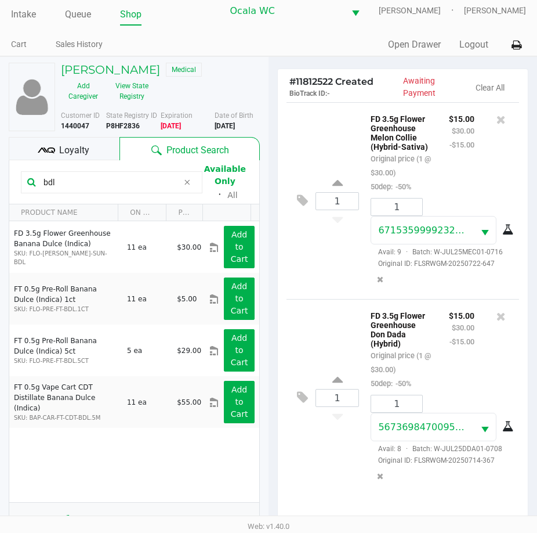
scroll to position [154, 0]
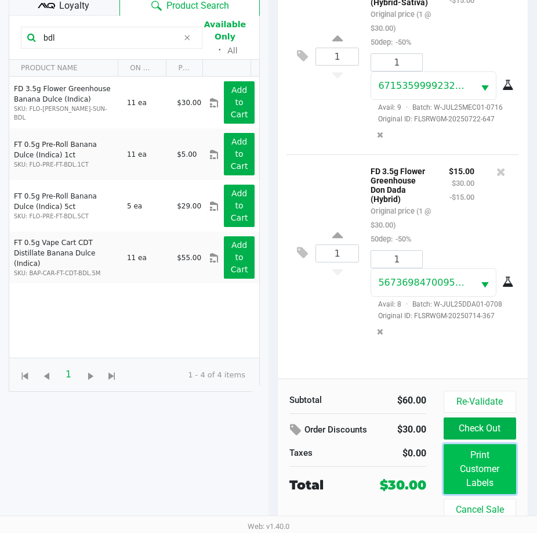
click at [478, 476] on button "Print Customer Labels" at bounding box center [480, 469] width 73 height 50
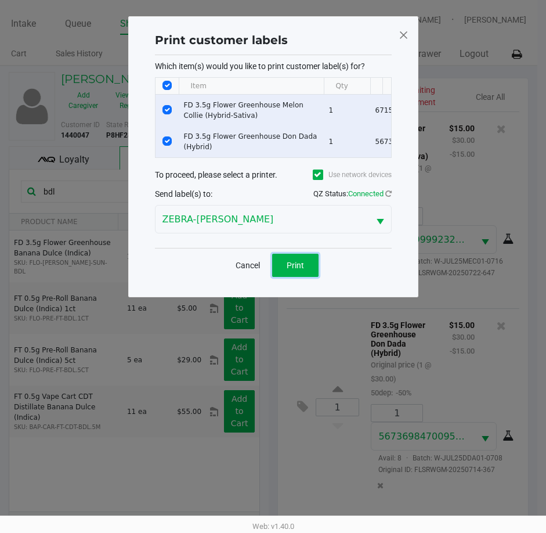
click at [293, 264] on button "Print" at bounding box center [295, 265] width 46 height 23
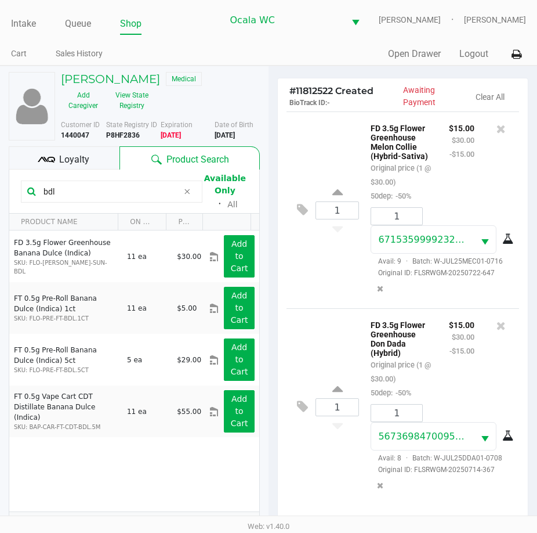
scroll to position [154, 0]
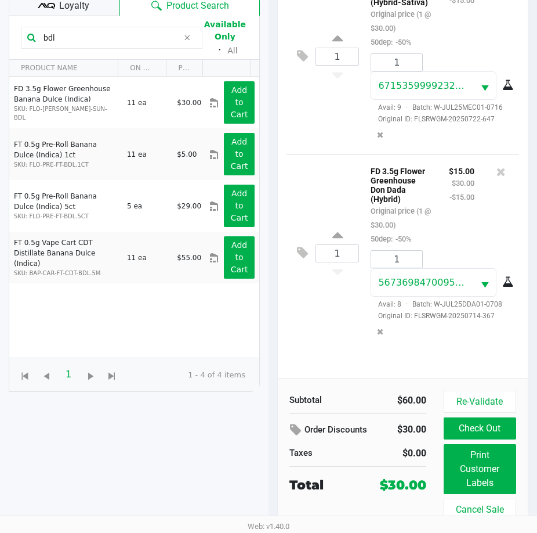
click at [493, 447] on button "Print Customer Labels" at bounding box center [480, 469] width 73 height 50
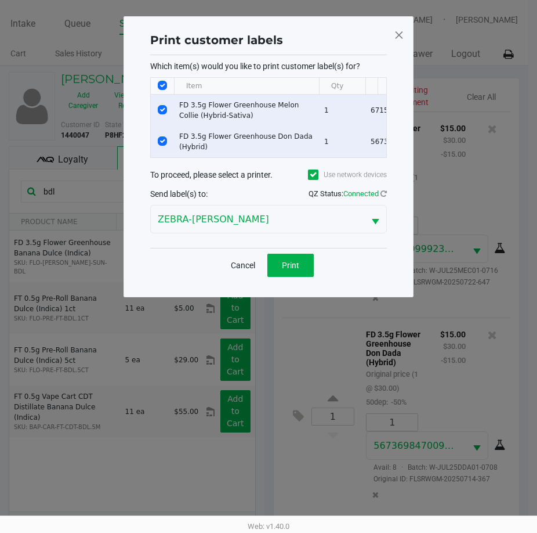
scroll to position [0, 0]
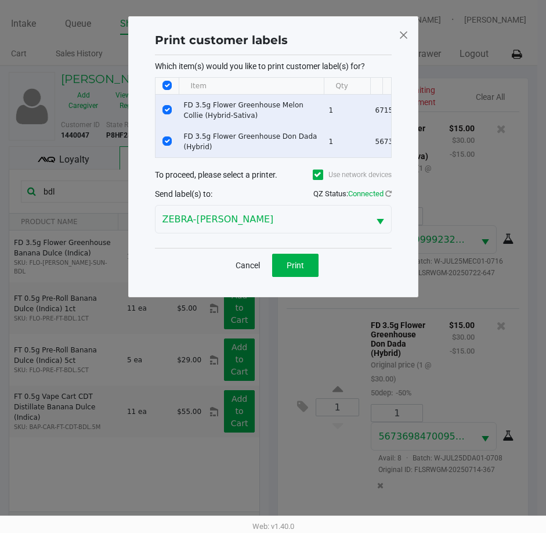
click at [245, 277] on button "Cancel" at bounding box center [247, 265] width 39 height 23
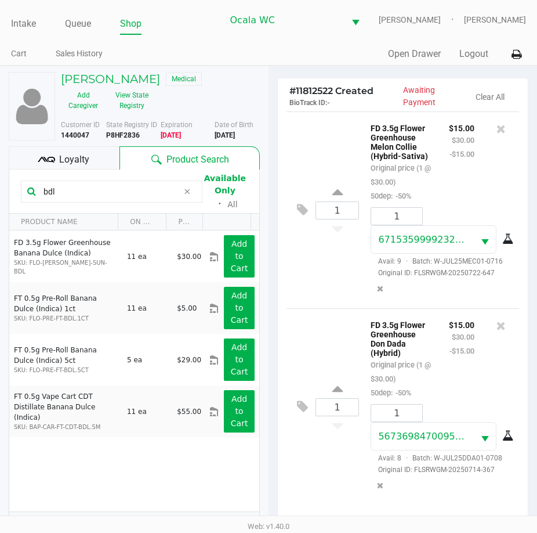
scroll to position [154, 0]
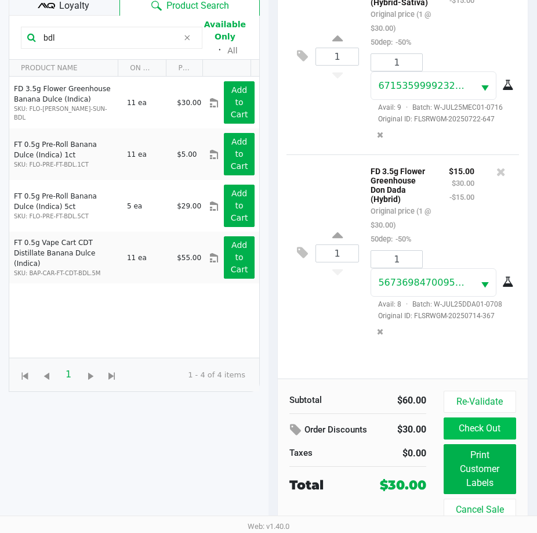
click at [506, 428] on button "Check Out" at bounding box center [480, 428] width 73 height 22
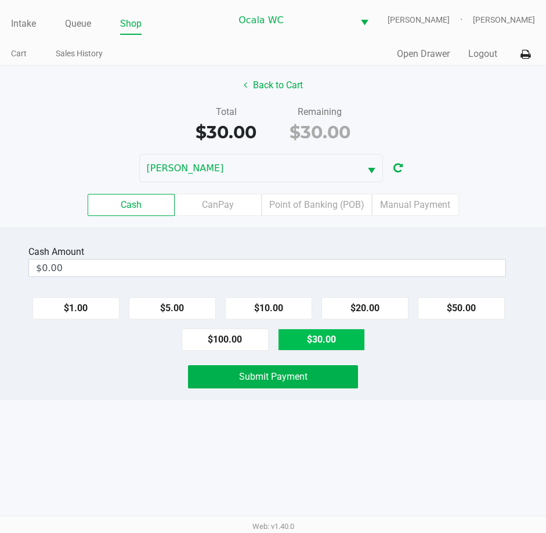
click at [317, 348] on button "$30.00" at bounding box center [321, 339] width 87 height 22
type input "$30.00"
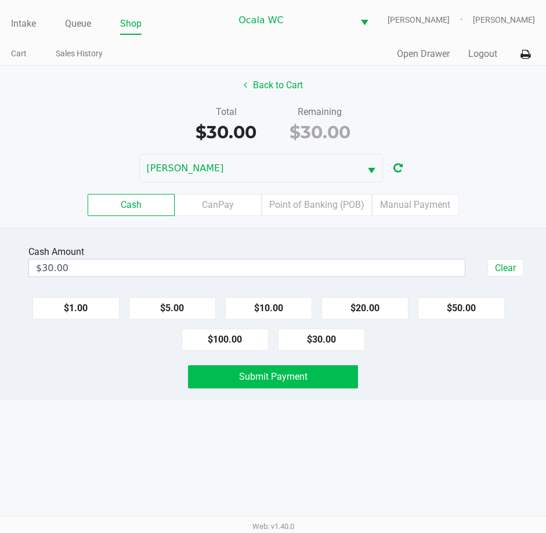
click at [295, 379] on span "Submit Payment" at bounding box center [273, 376] width 68 height 11
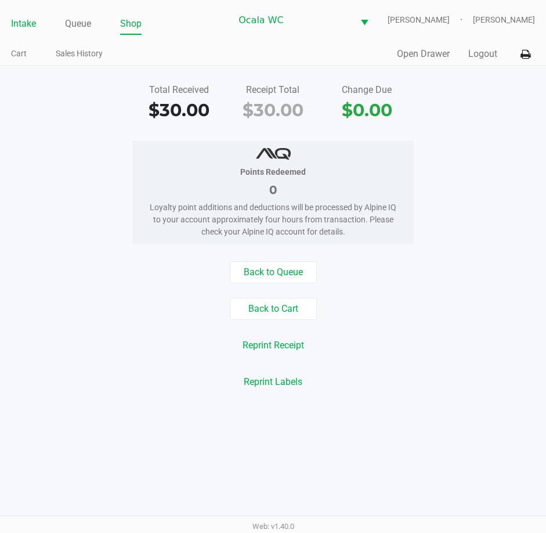
click at [19, 24] on link "Intake" at bounding box center [23, 24] width 25 height 16
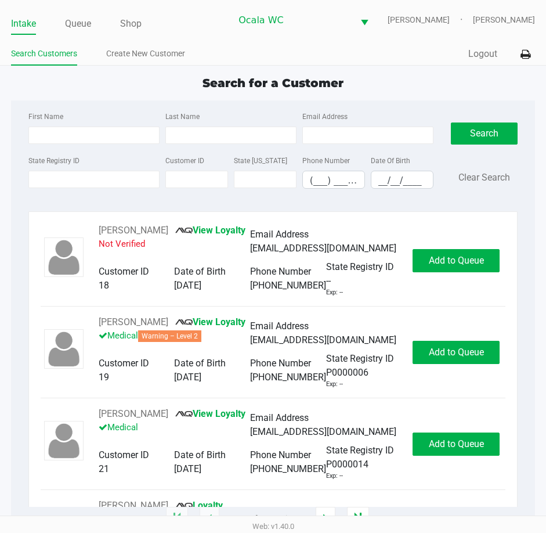
click at [16, 26] on link "Intake" at bounding box center [23, 24] width 25 height 16
click at [23, 27] on link "Intake" at bounding box center [23, 24] width 25 height 16
click at [231, 50] on ul "Search Customers Create New Customer" at bounding box center [142, 55] width 262 height 20
click at [255, 47] on ul "Search Customers Create New Customer" at bounding box center [142, 55] width 262 height 20
type input "EMMANUEL"
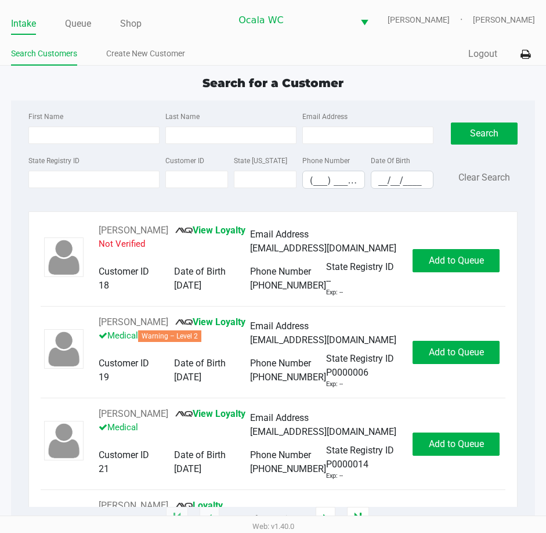
type input "WALKER"
type input "08/25/1960"
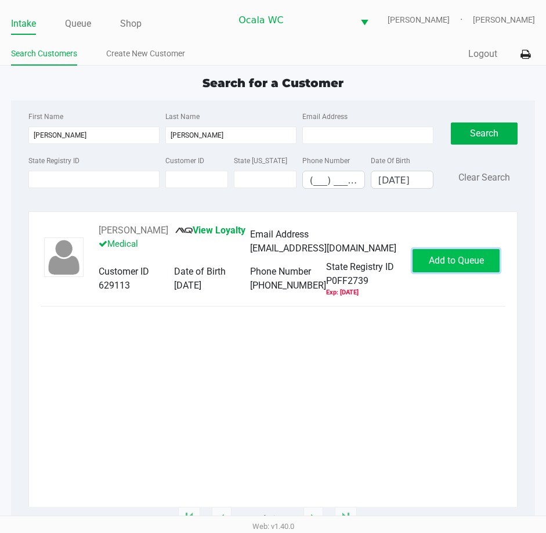
click at [458, 266] on span "Add to Queue" at bounding box center [456, 260] width 55 height 11
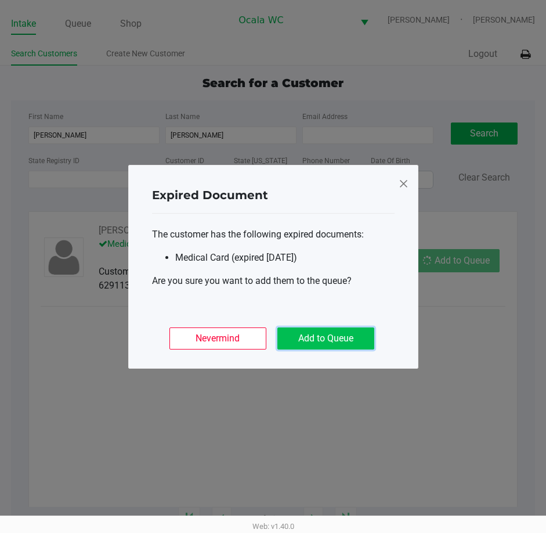
click at [324, 333] on button "Add to Queue" at bounding box center [325, 338] width 97 height 22
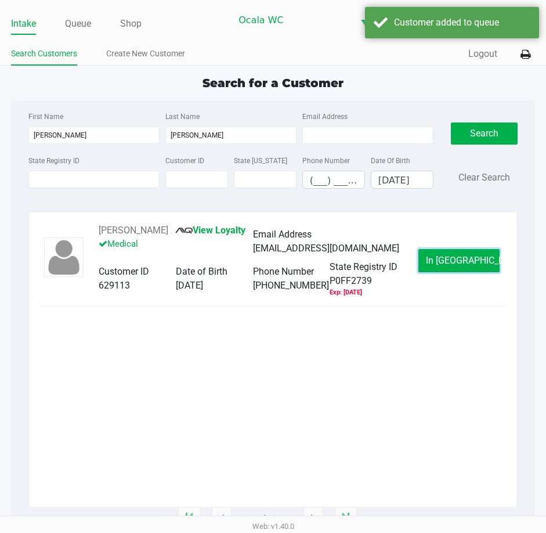
click at [449, 265] on span "In Queue" at bounding box center [474, 260] width 97 height 11
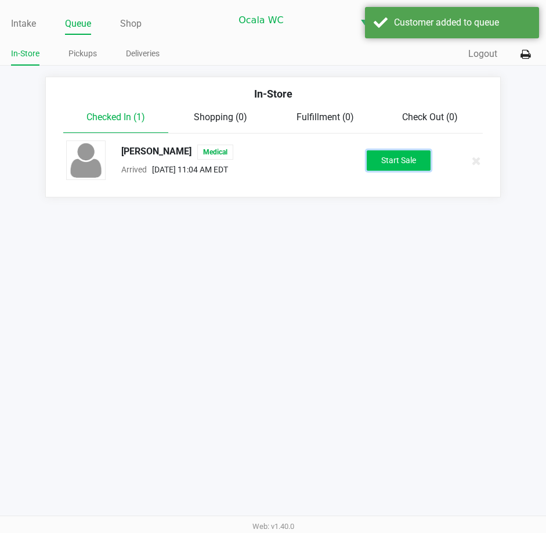
click at [388, 160] on button "Start Sale" at bounding box center [399, 160] width 64 height 20
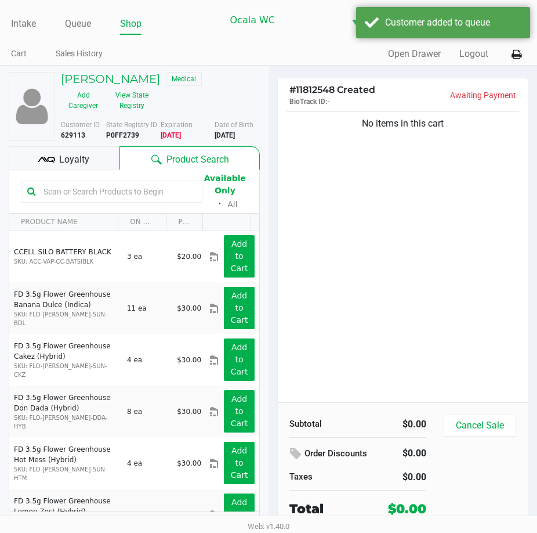
click at [64, 164] on span "Loyalty" at bounding box center [74, 160] width 30 height 14
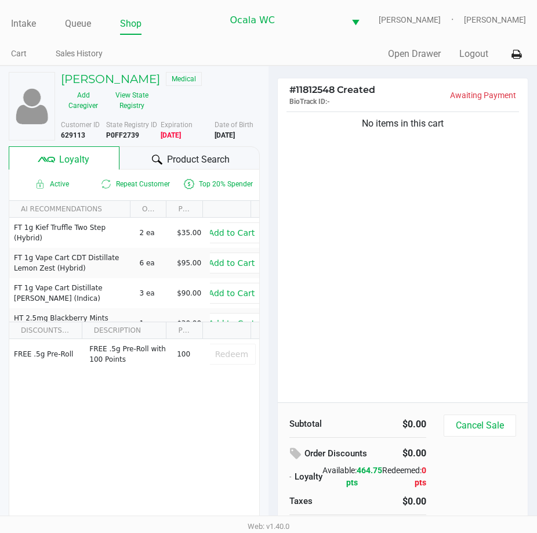
click at [370, 242] on div "No items in this cart" at bounding box center [403, 255] width 250 height 293
click at [134, 81] on h5 "EMMANUEL WALKER" at bounding box center [110, 79] width 99 height 14
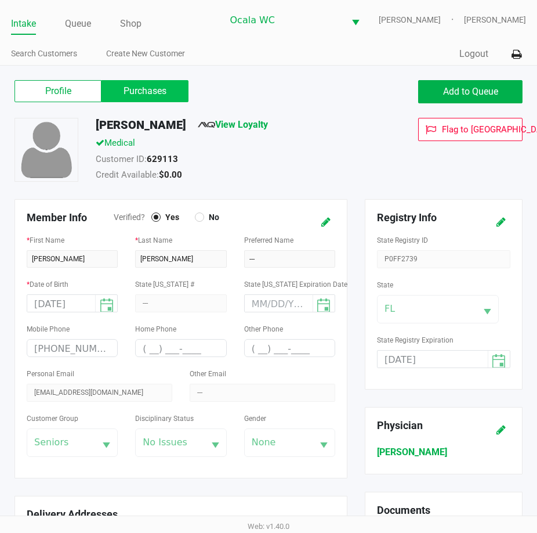
click at [164, 85] on label "Purchases" at bounding box center [145, 91] width 87 height 22
click at [0, 0] on 1 "Purchases" at bounding box center [0, 0] width 0 height 0
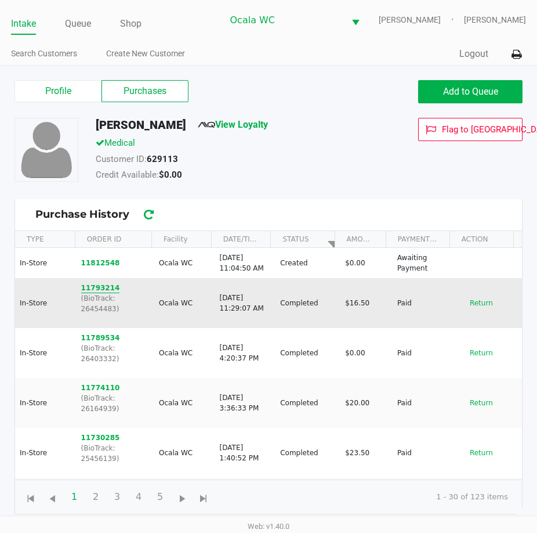
click at [85, 290] on button "11793214" at bounding box center [100, 288] width 39 height 10
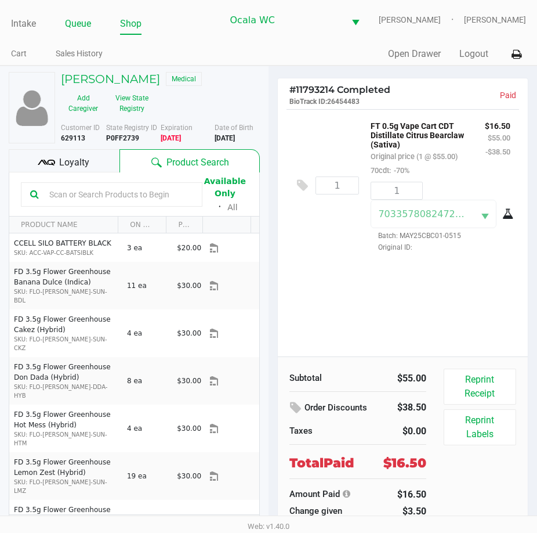
click at [71, 27] on link "Queue" at bounding box center [78, 24] width 26 height 16
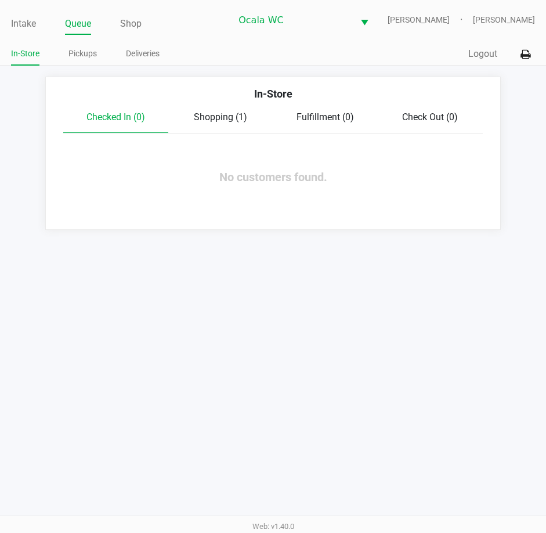
click at [203, 117] on span "Shopping (1)" at bounding box center [220, 116] width 53 height 11
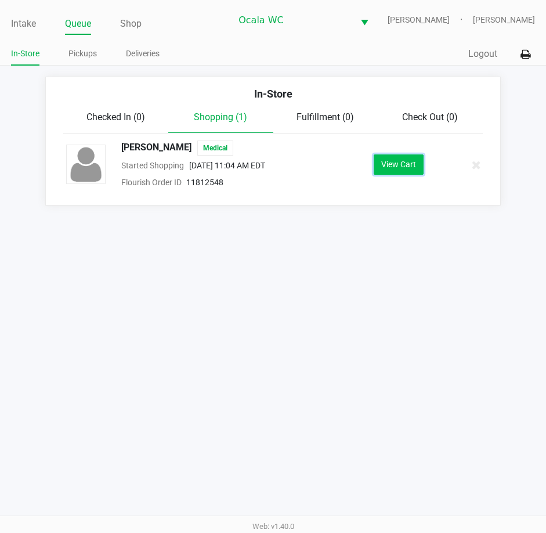
click at [384, 158] on button "View Cart" at bounding box center [399, 164] width 50 height 20
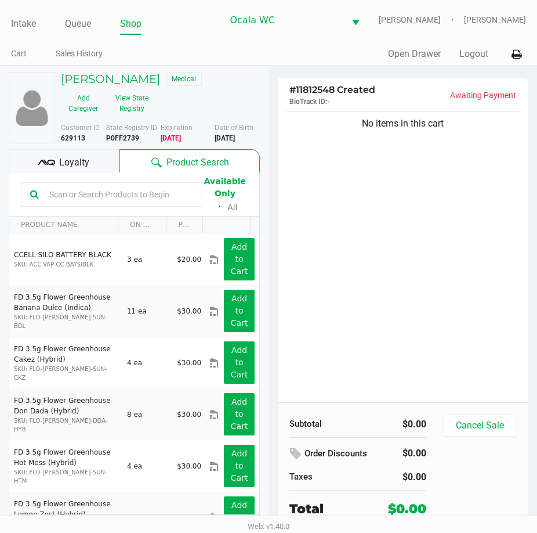
click at [349, 234] on div "No items in this cart" at bounding box center [403, 255] width 250 height 293
click at [382, 210] on div "No items in this cart" at bounding box center [403, 255] width 250 height 293
click at [129, 107] on button "View State Registry" at bounding box center [129, 103] width 46 height 29
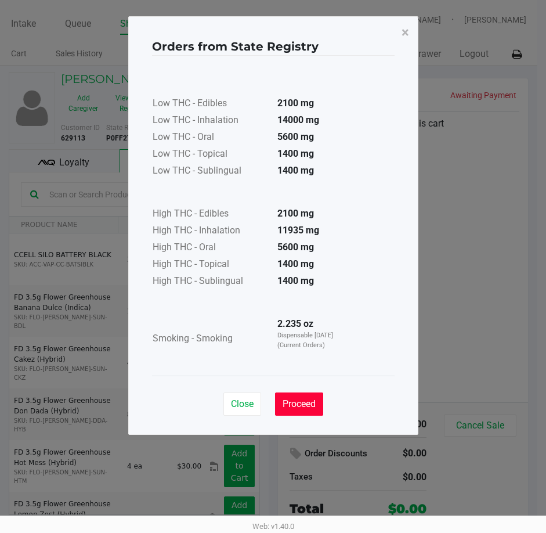
click at [301, 403] on span "Proceed" at bounding box center [299, 403] width 33 height 11
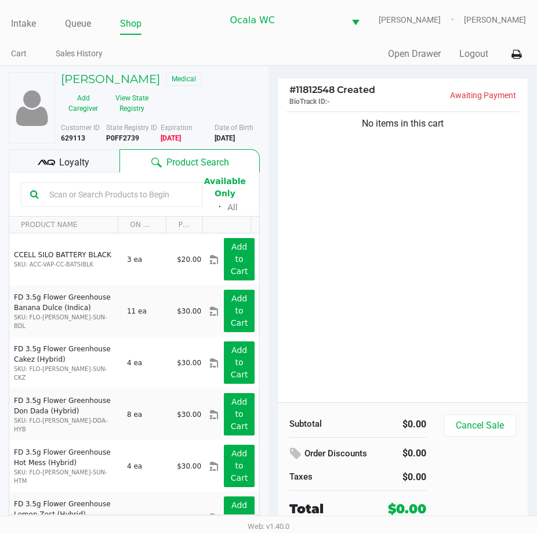
click at [371, 302] on div "No items in this cart" at bounding box center [403, 255] width 250 height 293
click at [464, 225] on div "No items in this cart" at bounding box center [403, 255] width 250 height 293
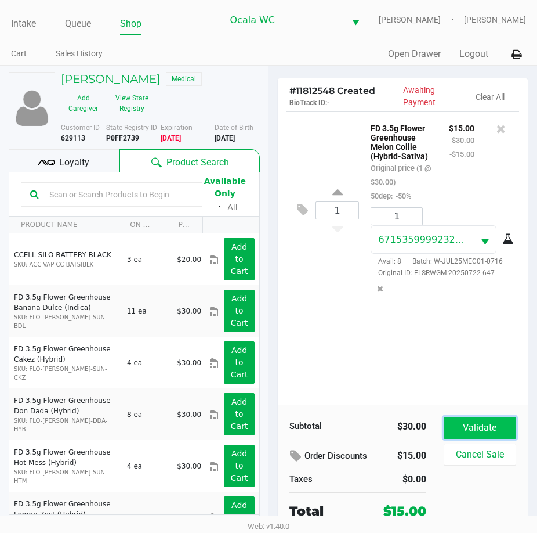
click at [473, 428] on button "Validate" at bounding box center [480, 428] width 73 height 22
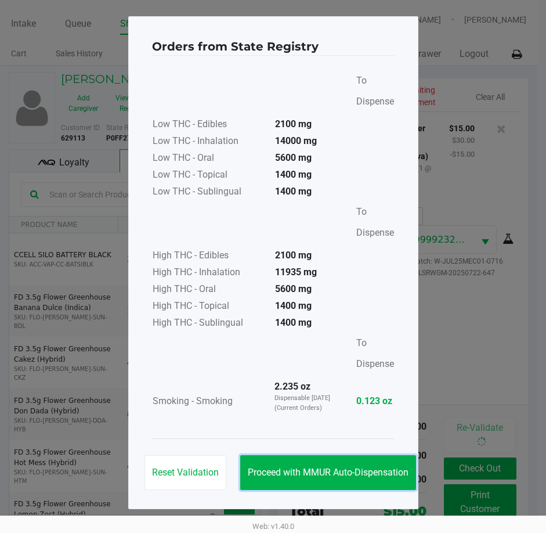
drag, startPoint x: 331, startPoint y: 465, endPoint x: 415, endPoint y: 476, distance: 85.4
click at [330, 465] on button "Proceed with MMUR Auto-Dispensation" at bounding box center [328, 472] width 176 height 35
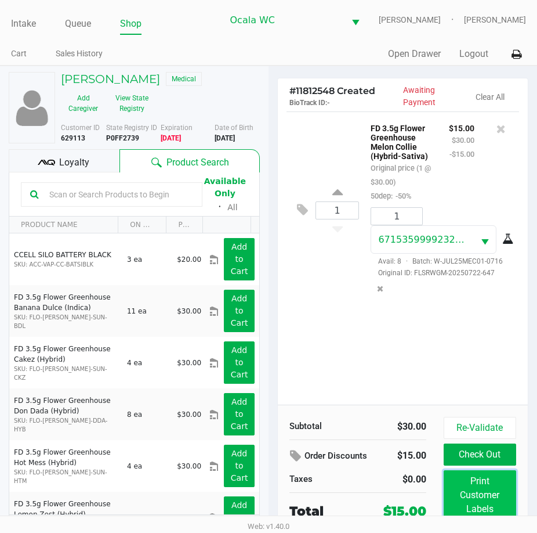
click at [494, 496] on button "Print Customer Labels" at bounding box center [480, 495] width 73 height 50
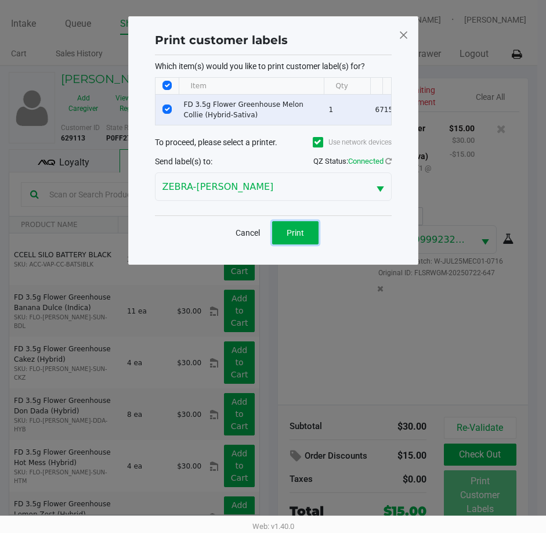
drag, startPoint x: 287, startPoint y: 245, endPoint x: 298, endPoint y: 240, distance: 12.2
click at [290, 237] on span "Print" at bounding box center [295, 232] width 17 height 9
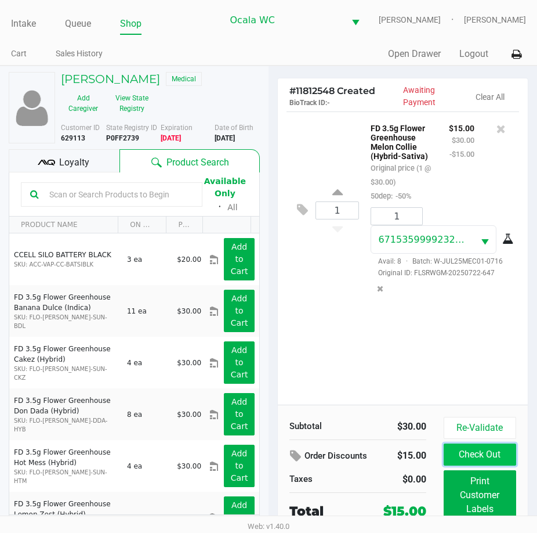
click at [472, 446] on button "Check Out" at bounding box center [480, 454] width 73 height 22
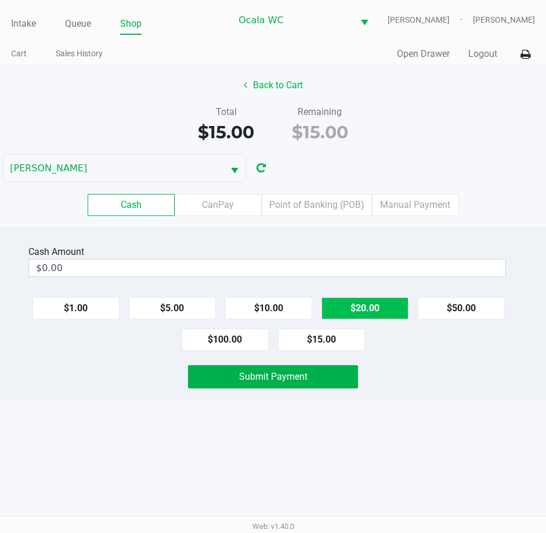
click at [363, 311] on button "$20.00" at bounding box center [364, 308] width 87 height 22
type input "$20.00"
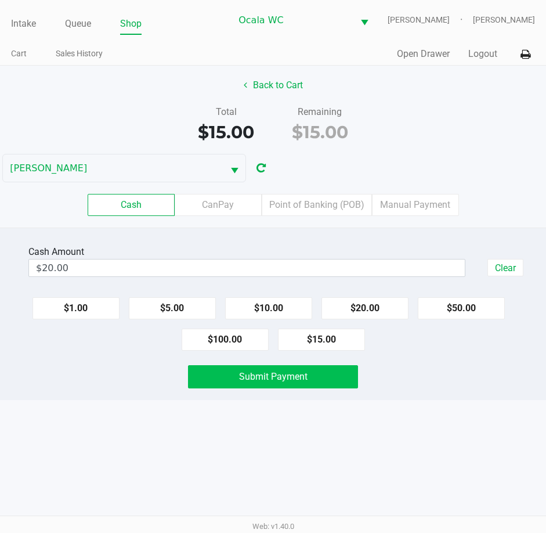
click at [320, 385] on button "Submit Payment" at bounding box center [273, 376] width 171 height 23
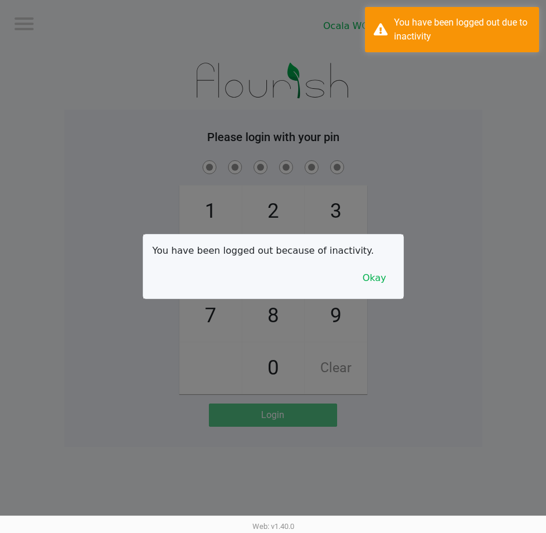
click at [99, 331] on div at bounding box center [273, 266] width 546 height 533
click at [375, 280] on button "Okay" at bounding box center [374, 278] width 39 height 22
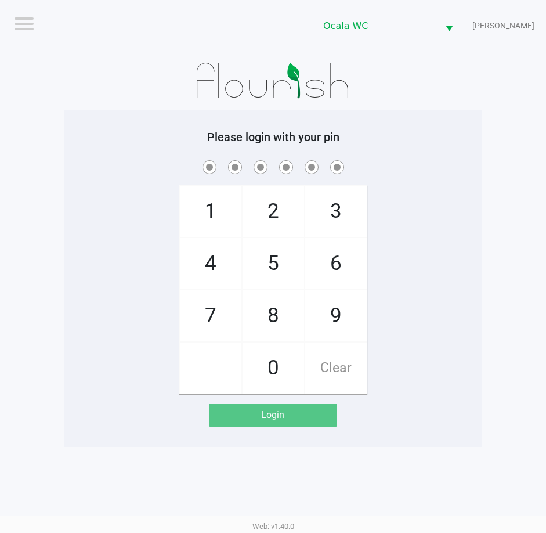
click at [48, 158] on app-pos-login-wrapper "Logout Ocala WC BRANDY-CLARK Please login with your pin 1 4 7 2 5 8 0 3 6 9 Cle…" at bounding box center [273, 223] width 546 height 447
click at [121, 125] on div "Please login with your pin 1 4 7 2 5 8 0 3 6 9 Clear Login" at bounding box center [273, 278] width 418 height 337
click at [391, 116] on div "Please login with your pin 1 4 7 2 5 8 0 3 6 9 Clear Login" at bounding box center [273, 278] width 418 height 337
checkbox input "true"
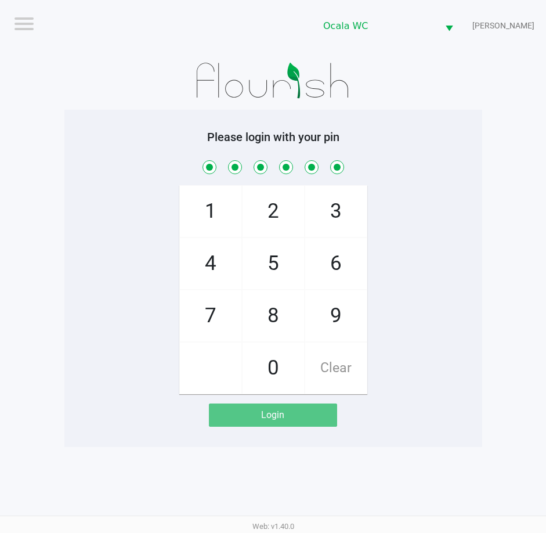
checkbox input "true"
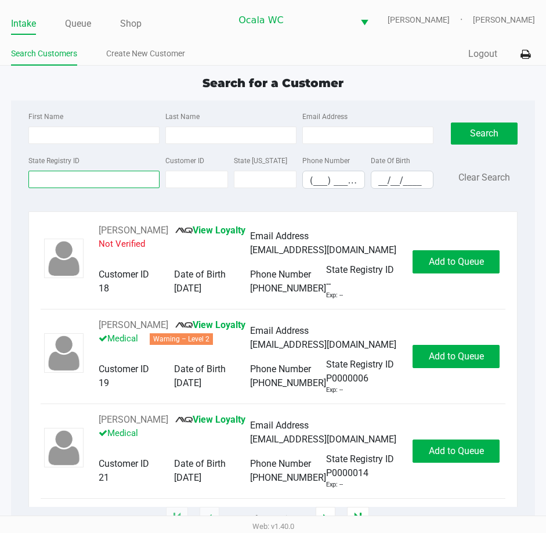
click at [75, 183] on input "State Registry ID" at bounding box center [93, 179] width 131 height 17
type input "p4rr2284"
click at [503, 121] on div "Search Clear Search" at bounding box center [484, 153] width 67 height 89
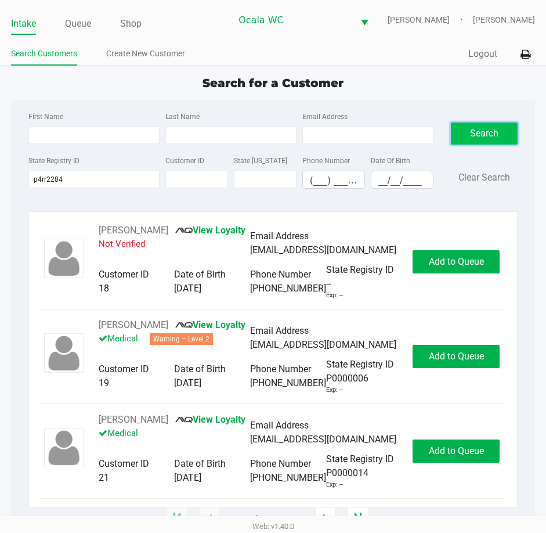
click at [493, 133] on button "Search" at bounding box center [484, 133] width 67 height 22
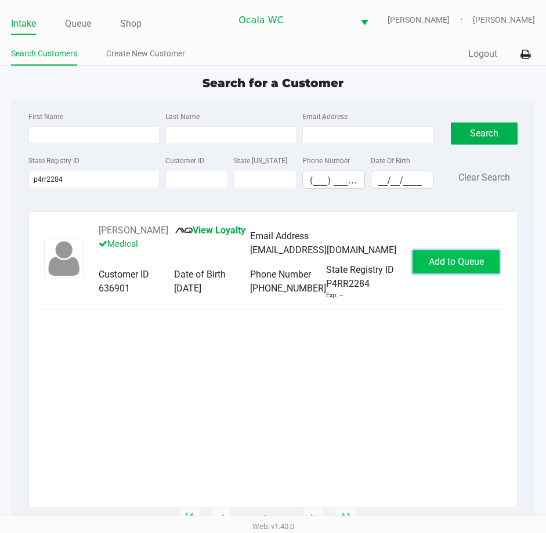
click at [465, 259] on span "Add to Queue" at bounding box center [456, 261] width 55 height 11
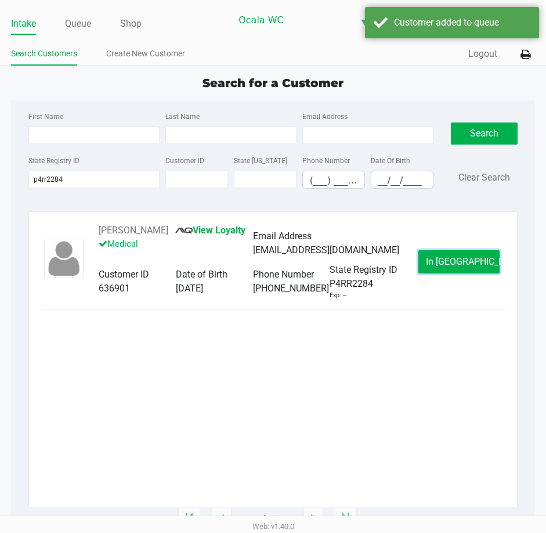
click at [465, 256] on span "In Queue" at bounding box center [474, 261] width 97 height 11
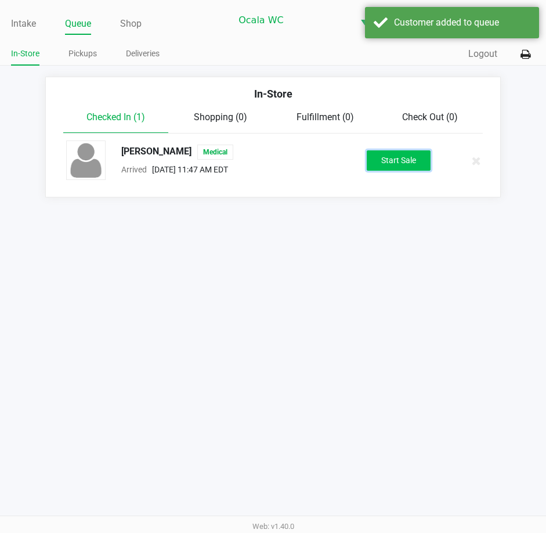
click at [405, 157] on button "Start Sale" at bounding box center [399, 160] width 64 height 20
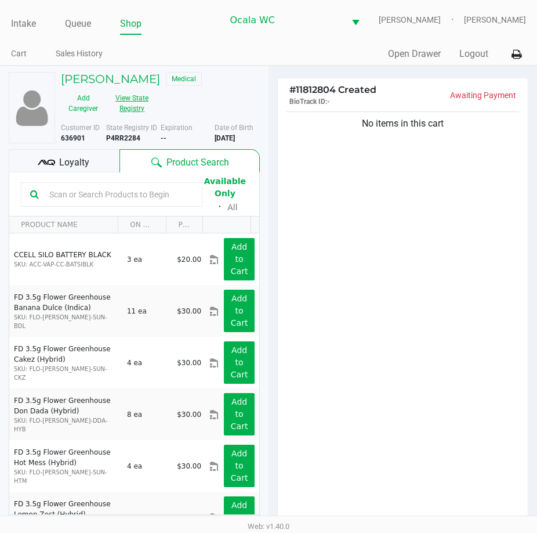
click at [113, 99] on button "View State Registry" at bounding box center [129, 103] width 46 height 29
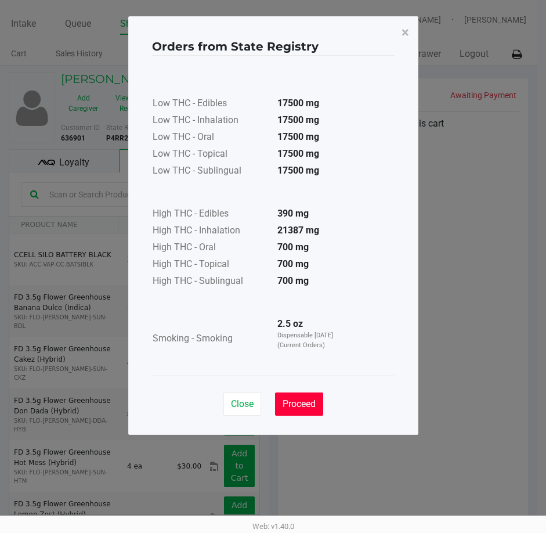
click at [306, 395] on button "Proceed" at bounding box center [299, 403] width 48 height 23
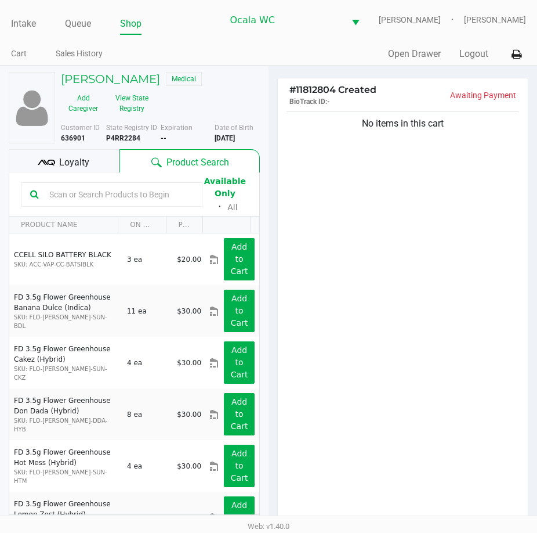
click at [90, 200] on input "text" at bounding box center [119, 194] width 149 height 17
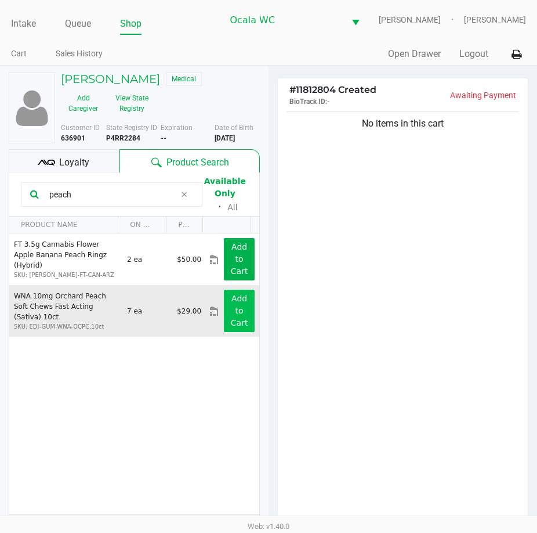
type input "peach"
click at [231, 310] on app-button-loader "Add to Cart" at bounding box center [239, 311] width 17 height 34
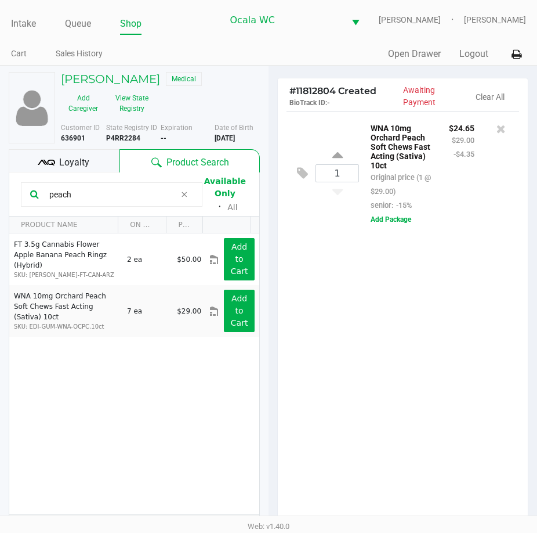
click at [436, 287] on div "1 WNA 10mg Orchard Peach Soft Chews Fast Acting (Sativa) 10ct Original price (1…" at bounding box center [403, 321] width 250 height 421
click at [74, 196] on input "peach" at bounding box center [110, 194] width 131 height 17
click at [322, 339] on div "1 WNA 10mg Orchard Peach Soft Chews Fast Acting (Sativa) 10ct Original price (1…" at bounding box center [403, 321] width 250 height 421
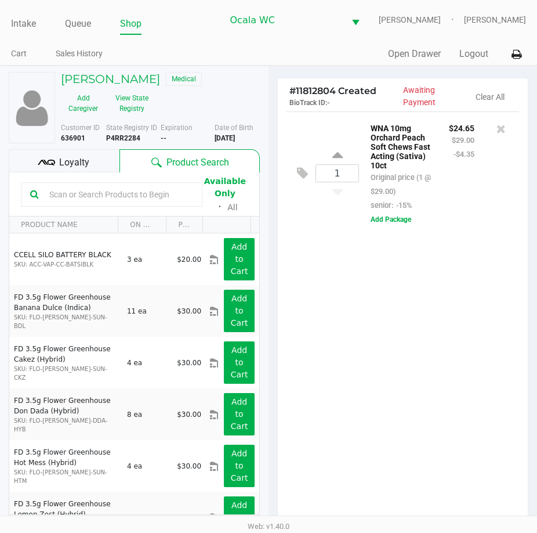
click at [400, 374] on div "1 WNA 10mg Orchard Peach Soft Chews Fast Acting (Sativa) 10ct Original price (1…" at bounding box center [403, 321] width 250 height 421
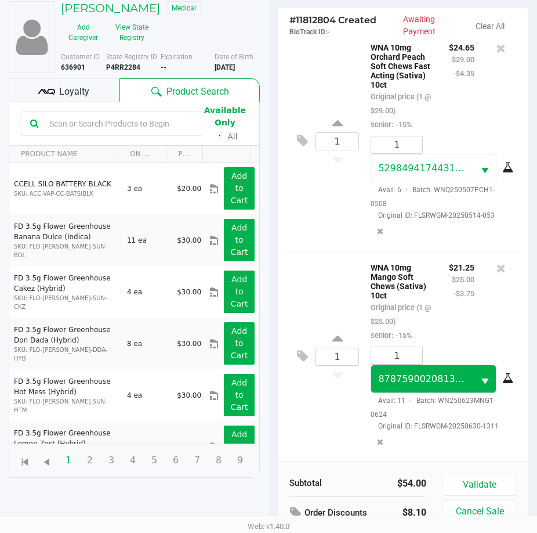
scroll to position [128, 0]
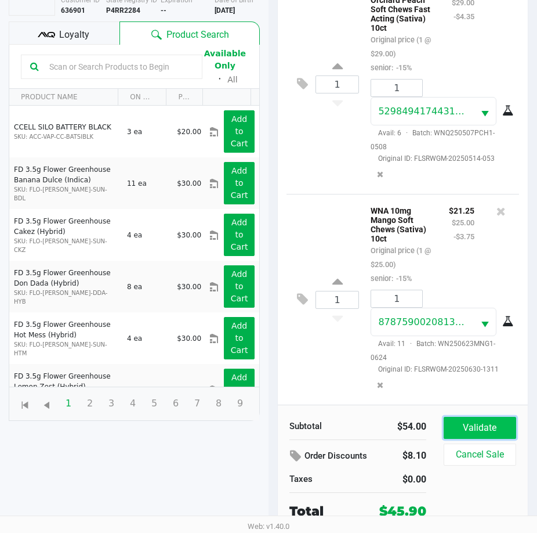
click at [482, 420] on button "Validate" at bounding box center [480, 428] width 73 height 22
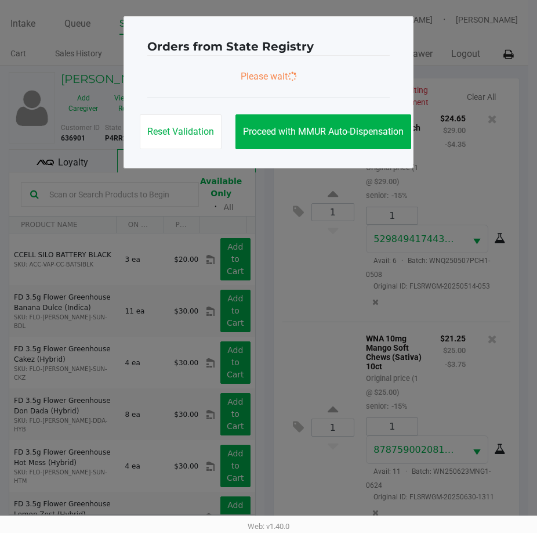
scroll to position [0, 0]
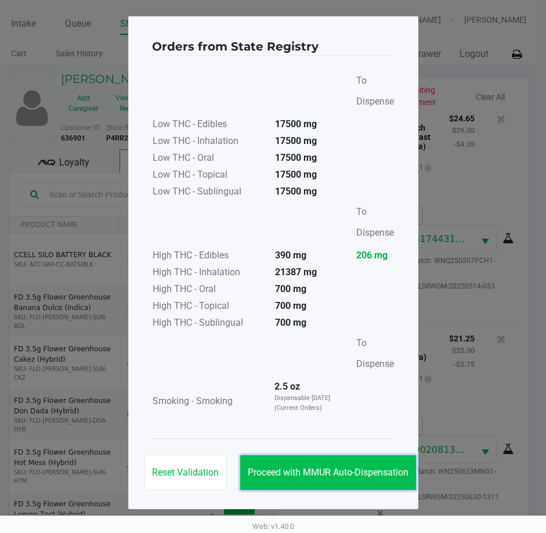
click at [365, 469] on span "Proceed with MMUR Auto-Dispensation" at bounding box center [328, 472] width 161 height 11
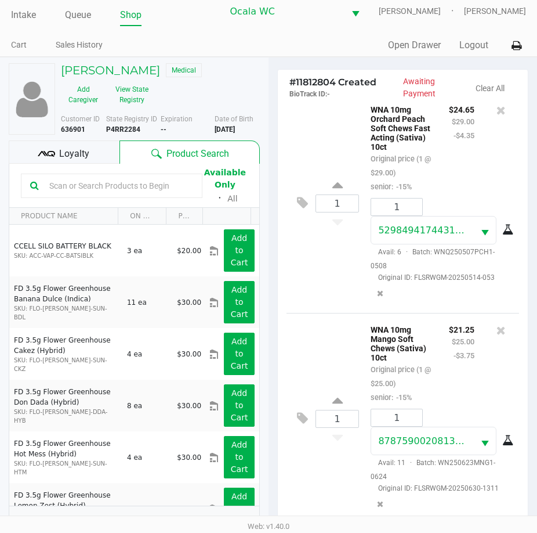
scroll to position [154, 0]
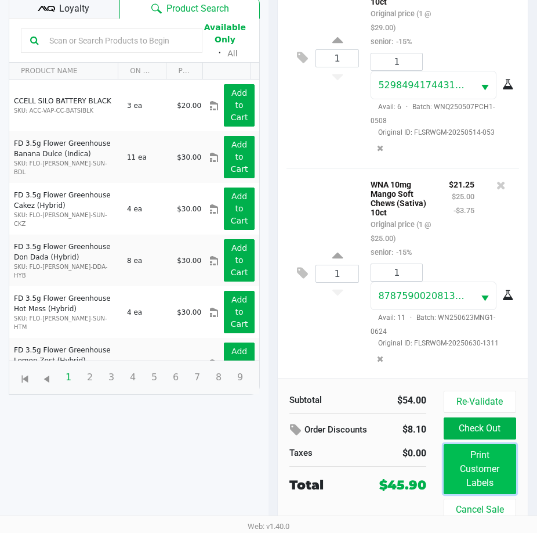
click at [479, 465] on button "Print Customer Labels" at bounding box center [480, 469] width 73 height 50
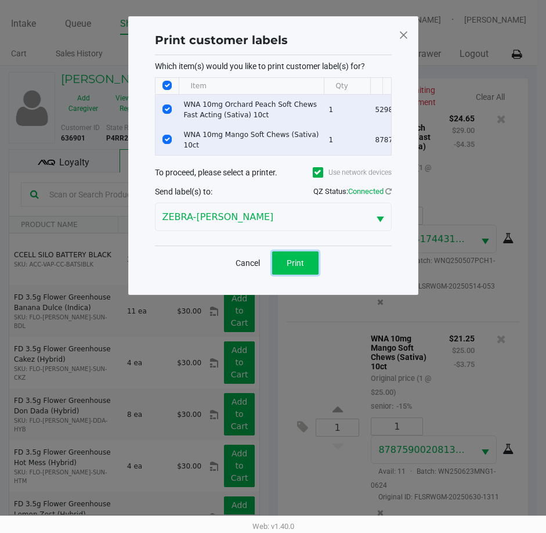
click at [300, 274] on button "Print" at bounding box center [295, 262] width 46 height 23
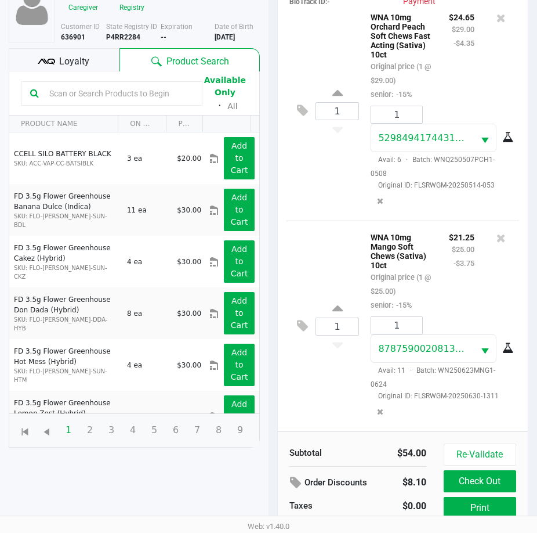
scroll to position [154, 0]
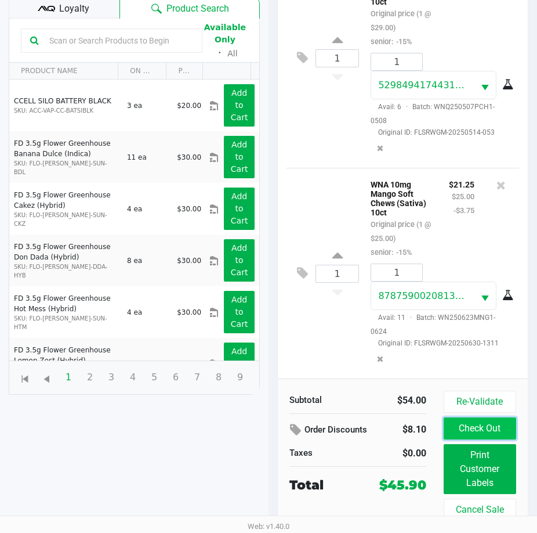
click at [496, 431] on button "Check Out" at bounding box center [480, 428] width 73 height 22
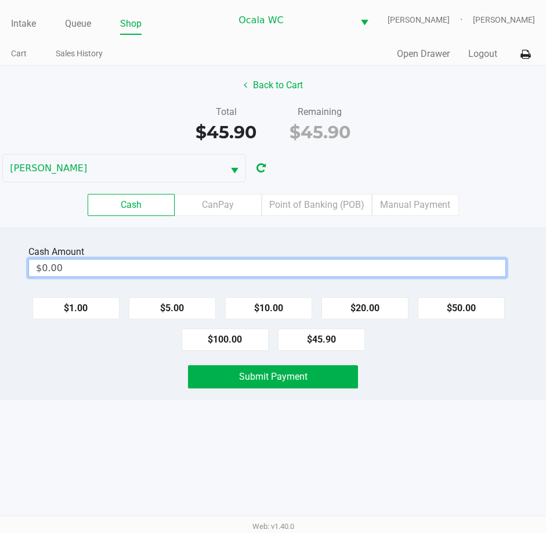
click at [318, 267] on input "$0.00" at bounding box center [267, 267] width 476 height 17
click at [315, 384] on button "Submit Payment" at bounding box center [273, 376] width 171 height 23
type input "$50.00"
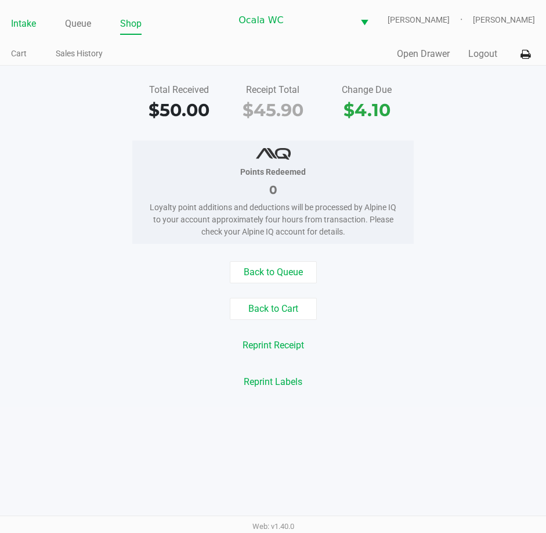
click at [26, 21] on link "Intake" at bounding box center [23, 24] width 25 height 16
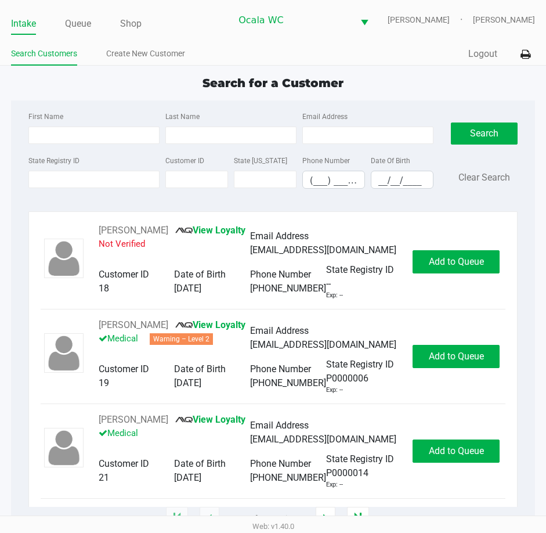
click at [250, 52] on ul "Search Customers Create New Customer" at bounding box center [142, 55] width 262 height 20
click at [75, 21] on link "Queue" at bounding box center [78, 24] width 26 height 16
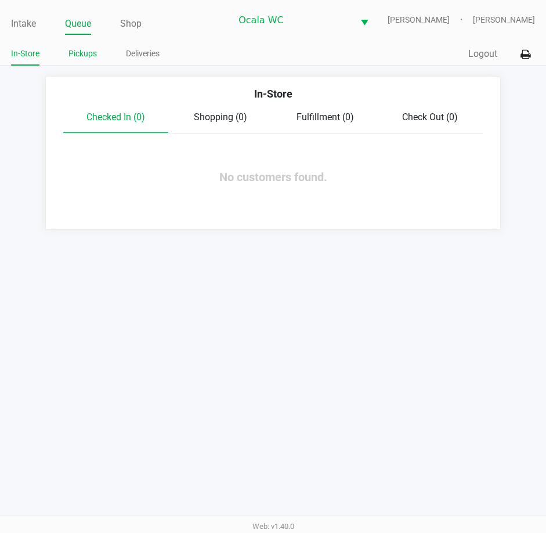
click at [74, 53] on link "Pickups" at bounding box center [82, 53] width 28 height 15
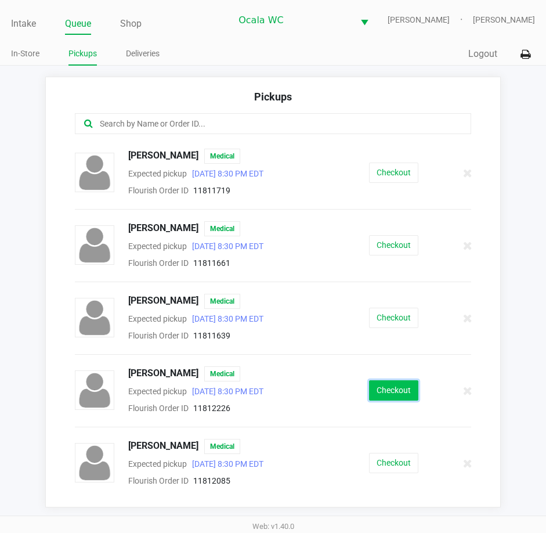
click at [384, 394] on button "Checkout" at bounding box center [393, 390] width 49 height 20
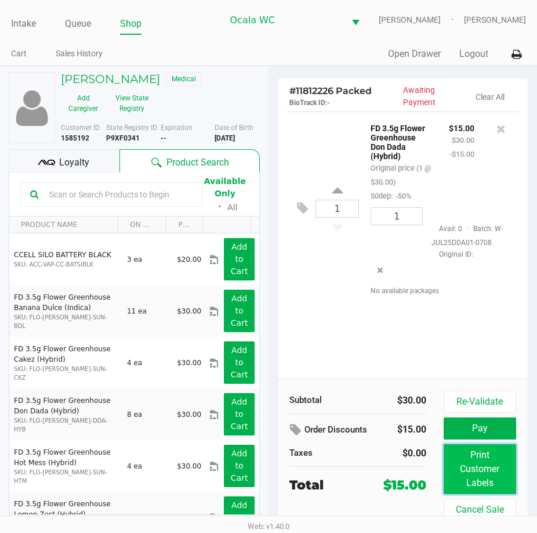
click at [472, 478] on button "Print Customer Labels" at bounding box center [480, 469] width 73 height 50
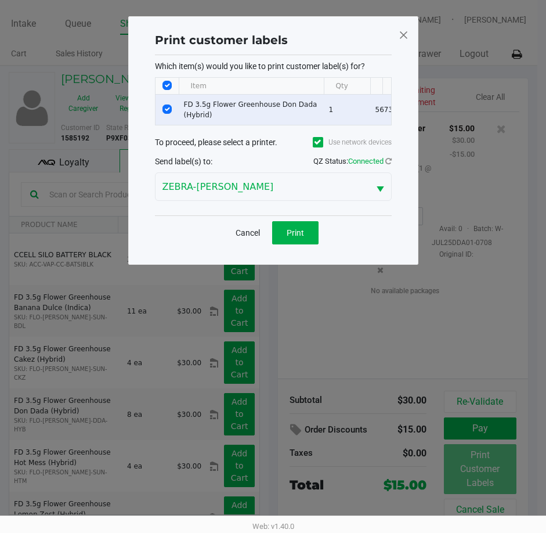
click at [305, 227] on div "Cancel Print" at bounding box center [273, 232] width 237 height 34
click at [300, 236] on span "Print" at bounding box center [295, 232] width 17 height 9
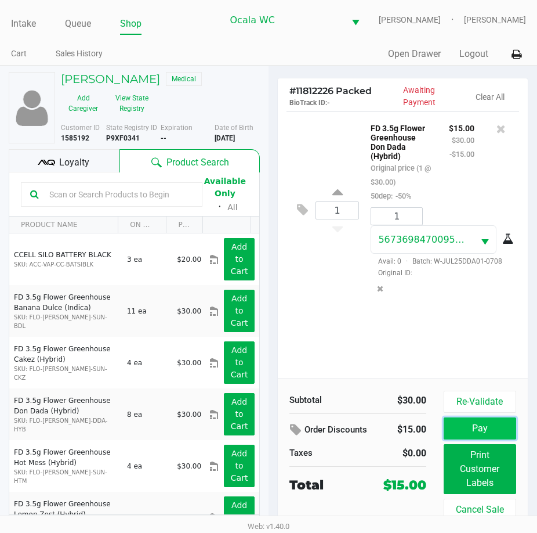
click at [497, 421] on button "Pay" at bounding box center [480, 428] width 73 height 22
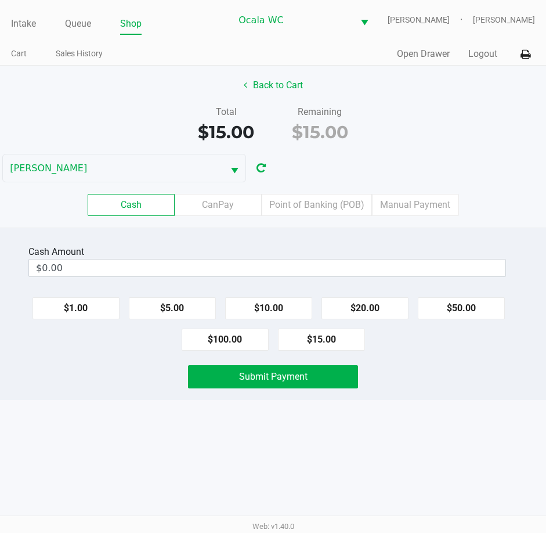
click at [329, 263] on input "$0.00" at bounding box center [267, 267] width 476 height 17
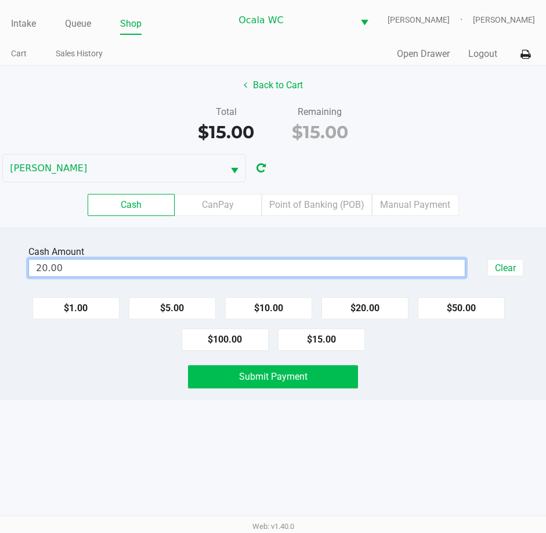
click at [323, 374] on button "Submit Payment" at bounding box center [273, 376] width 171 height 23
type input "$20.00"
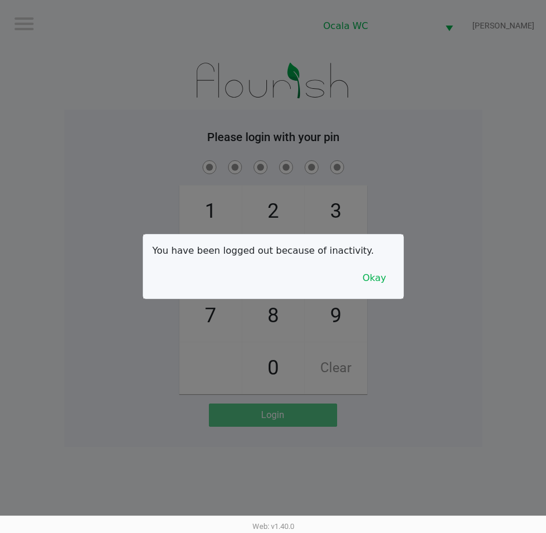
click at [89, 157] on div at bounding box center [273, 266] width 546 height 533
click at [380, 280] on button "Okay" at bounding box center [374, 278] width 39 height 22
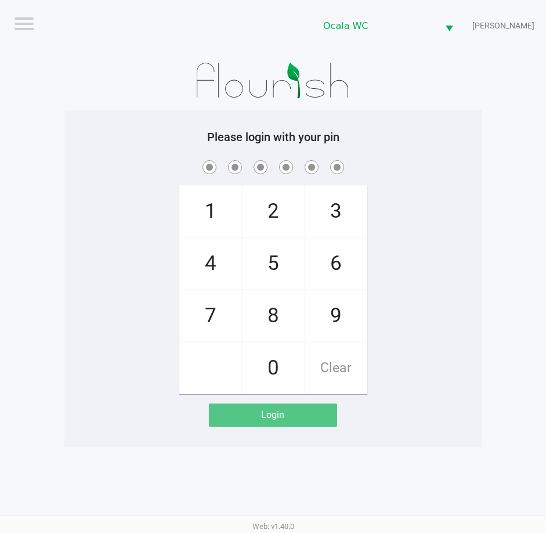
click at [467, 153] on div "Please login with your pin 1 4 7 2 5 8 0 3 6 9 Clear Login" at bounding box center [273, 278] width 418 height 297
checkbox input "true"
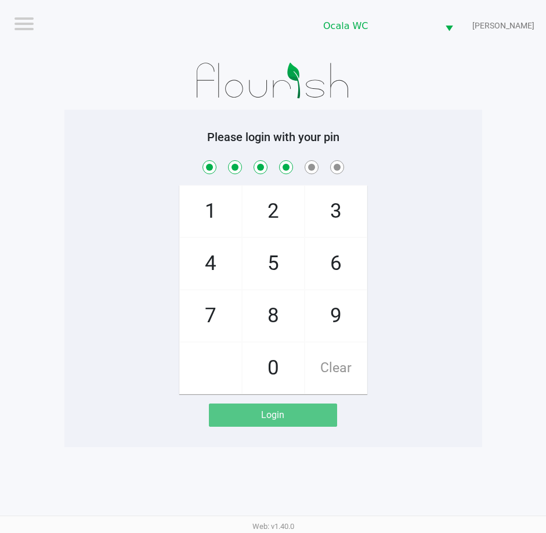
checkbox input "true"
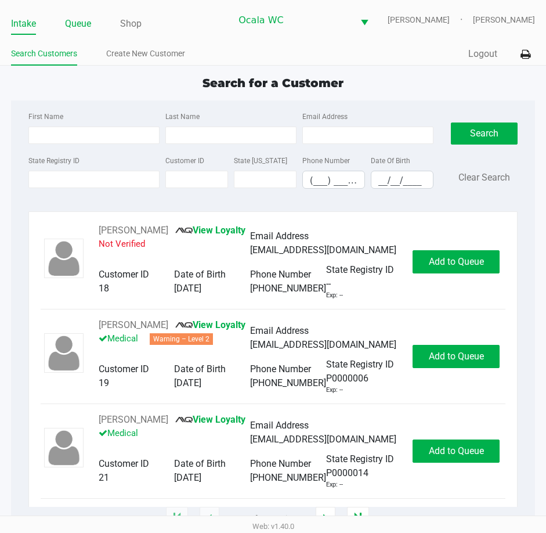
click at [76, 24] on link "Queue" at bounding box center [78, 24] width 26 height 16
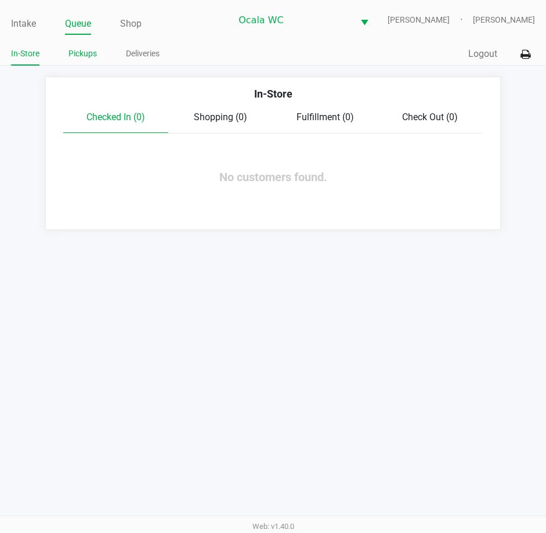
click at [79, 53] on link "Pickups" at bounding box center [82, 53] width 28 height 15
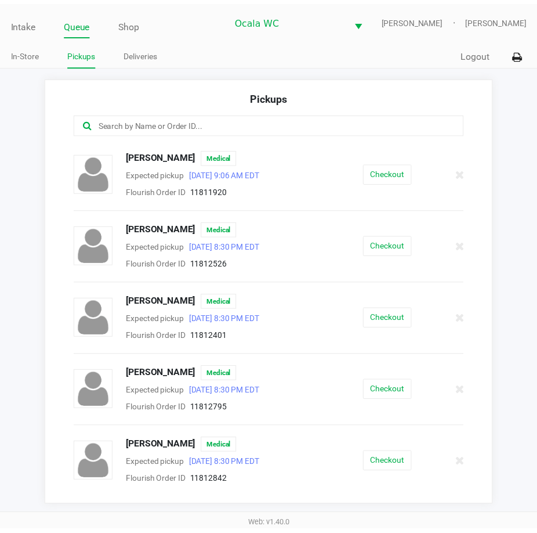
scroll to position [428, 0]
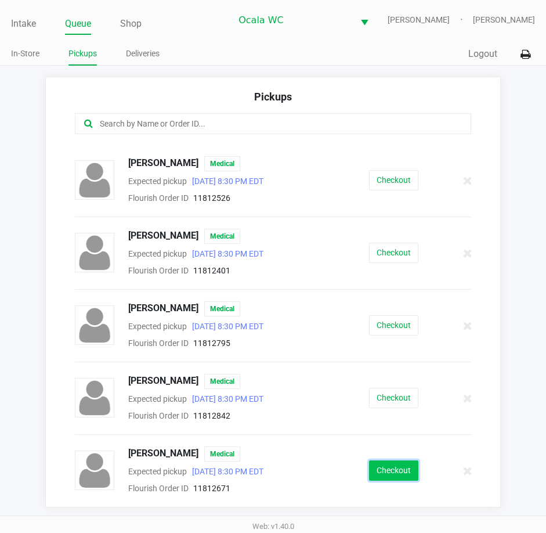
click at [389, 470] on button "Checkout" at bounding box center [393, 470] width 49 height 20
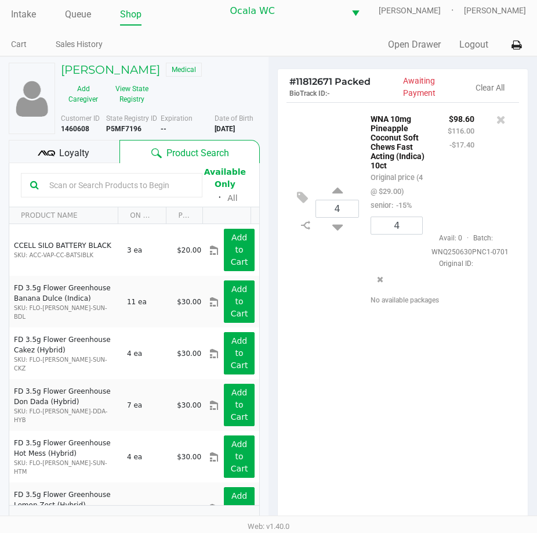
scroll to position [154, 0]
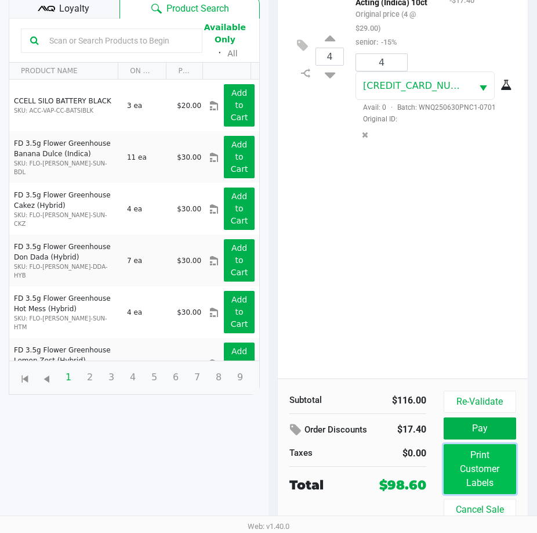
click at [472, 482] on button "Print Customer Labels" at bounding box center [480, 469] width 73 height 50
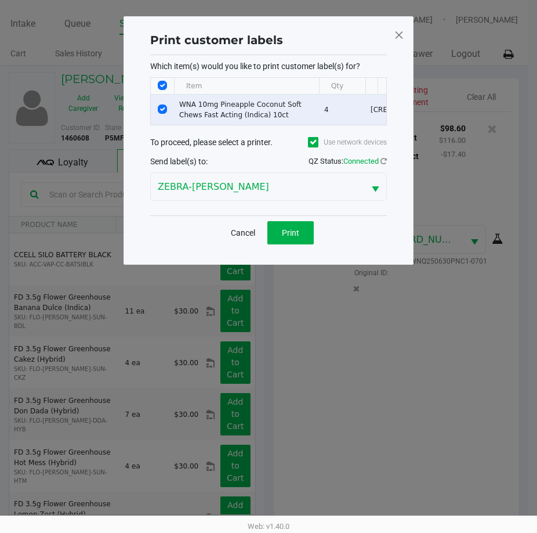
scroll to position [0, 0]
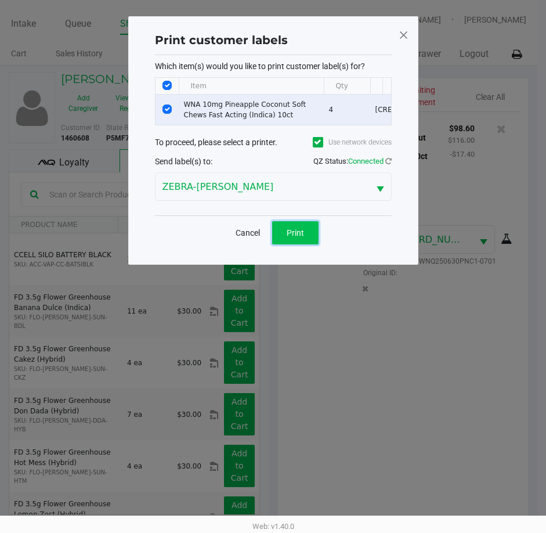
click at [290, 237] on span "Print" at bounding box center [295, 232] width 17 height 9
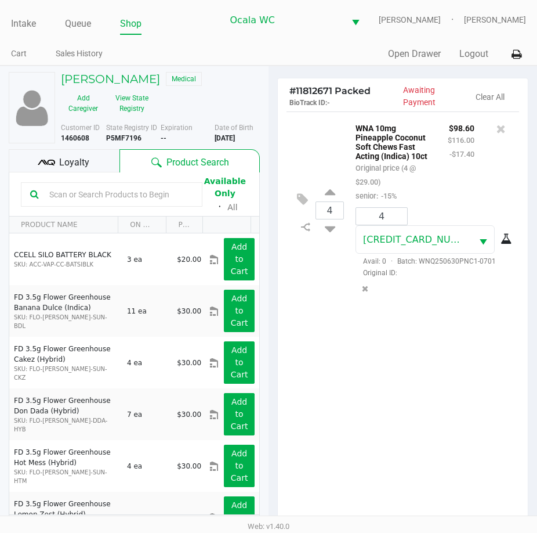
click at [71, 160] on span "Loyalty" at bounding box center [74, 163] width 30 height 14
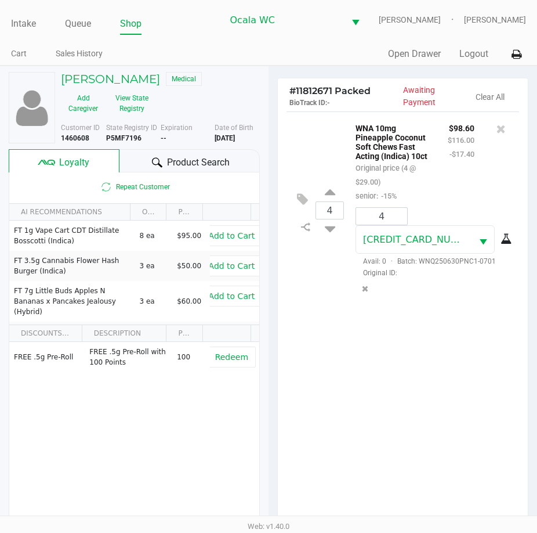
scroll to position [154, 0]
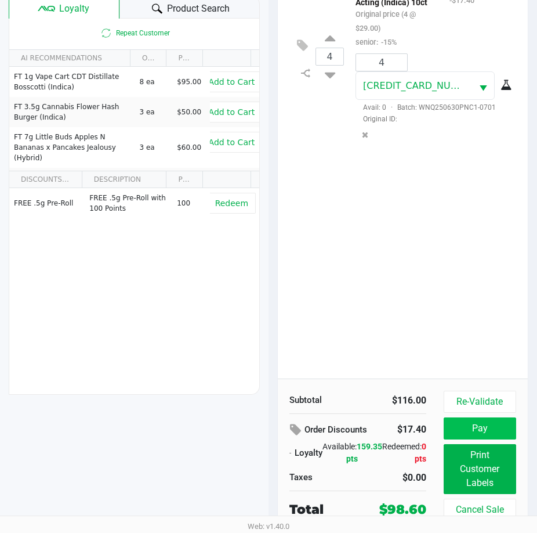
click at [496, 429] on button "Pay" at bounding box center [480, 428] width 73 height 22
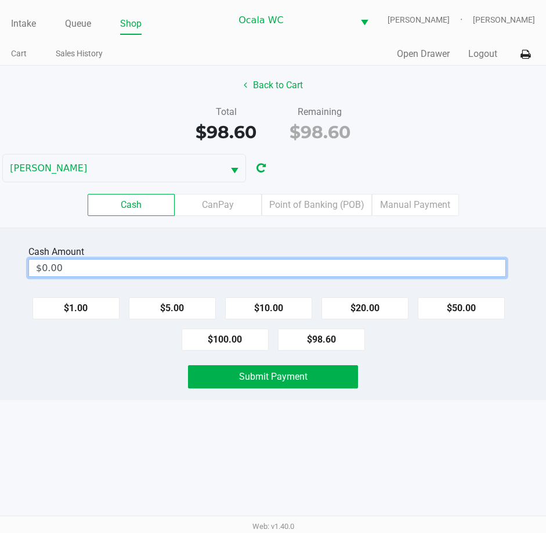
click at [371, 264] on input "$0.00" at bounding box center [267, 267] width 476 height 17
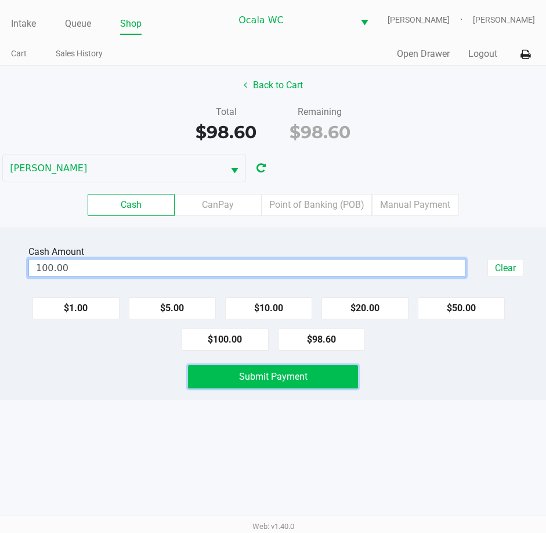
click at [301, 381] on span "Submit Payment" at bounding box center [273, 376] width 68 height 11
type input "$100.00"
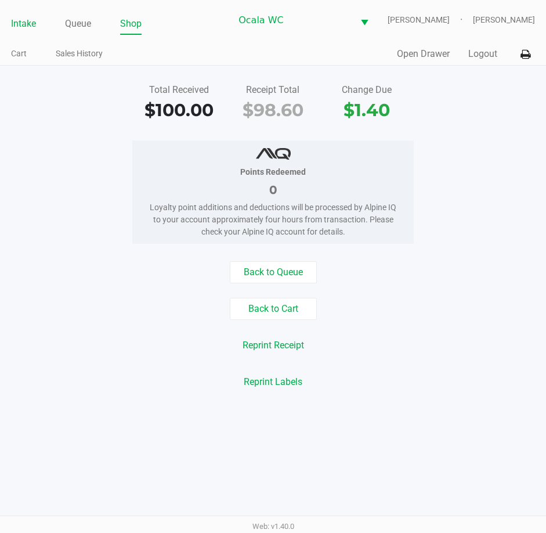
click at [24, 23] on link "Intake" at bounding box center [23, 24] width 25 height 16
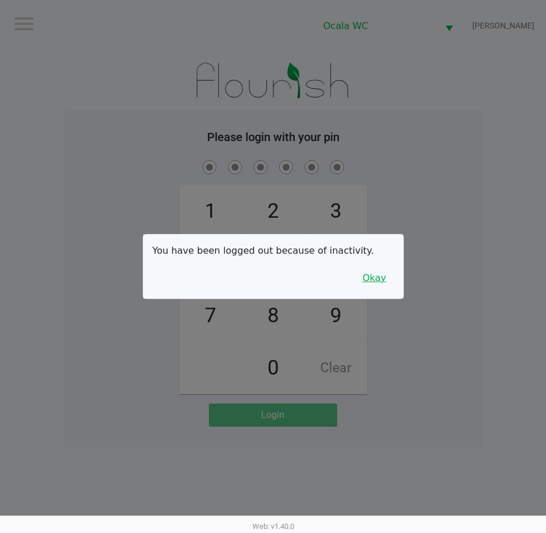
click at [390, 278] on button "Okay" at bounding box center [374, 278] width 39 height 22
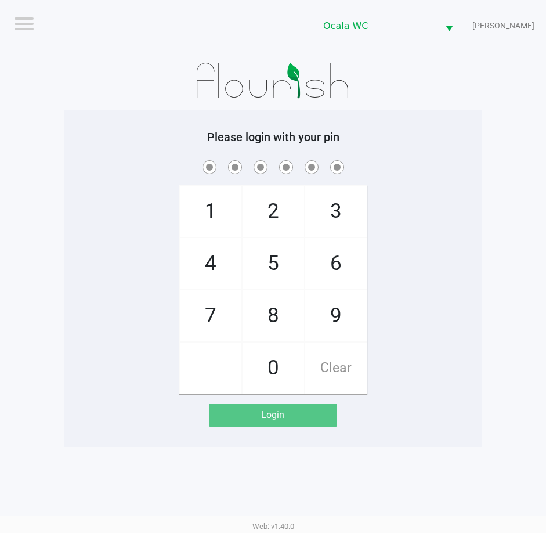
click at [447, 141] on h5 "Please login with your pin" at bounding box center [273, 137] width 400 height 14
checkbox input "true"
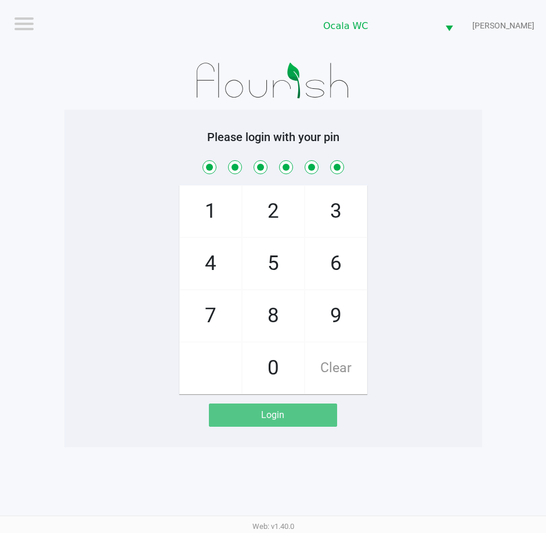
checkbox input "true"
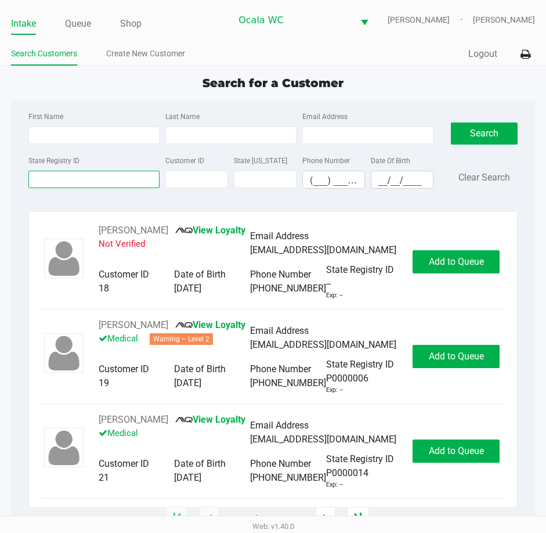
click at [60, 174] on input "State Registry ID" at bounding box center [93, 179] width 131 height 17
type input "p1xt4749"
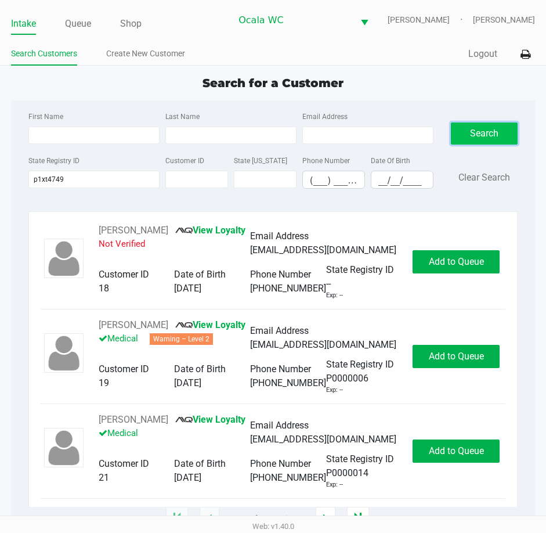
click at [488, 126] on button "Search" at bounding box center [484, 133] width 67 height 22
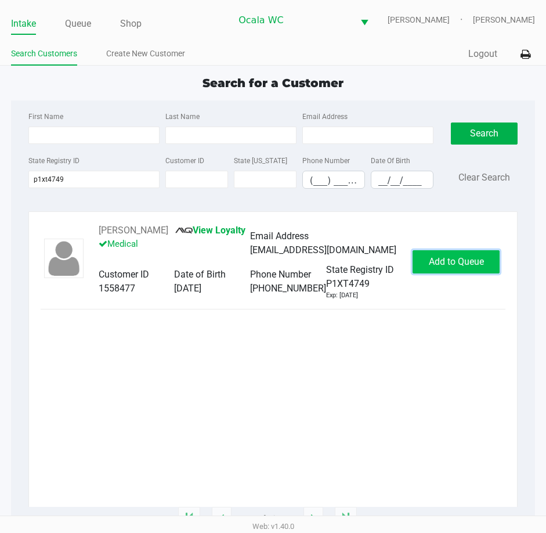
click at [459, 265] on span "Add to Queue" at bounding box center [456, 261] width 55 height 11
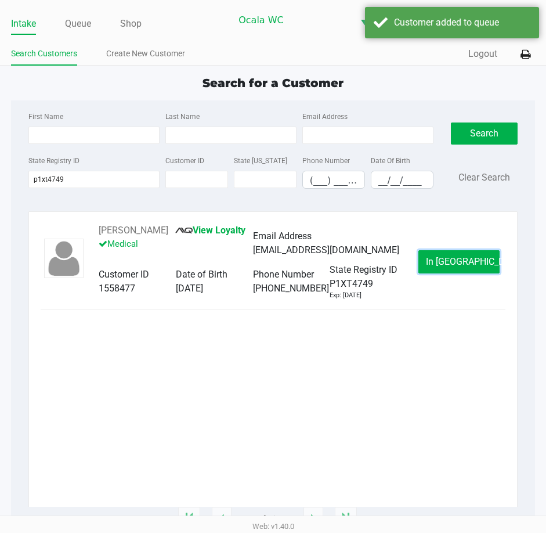
click at [461, 263] on span "In Queue" at bounding box center [474, 261] width 97 height 11
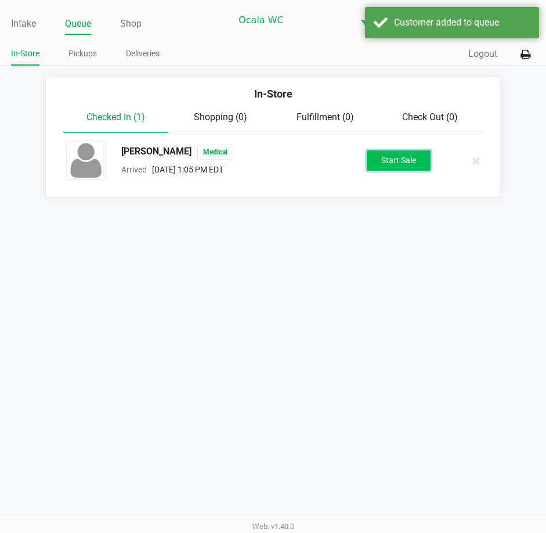
click at [396, 162] on button "Start Sale" at bounding box center [399, 160] width 64 height 20
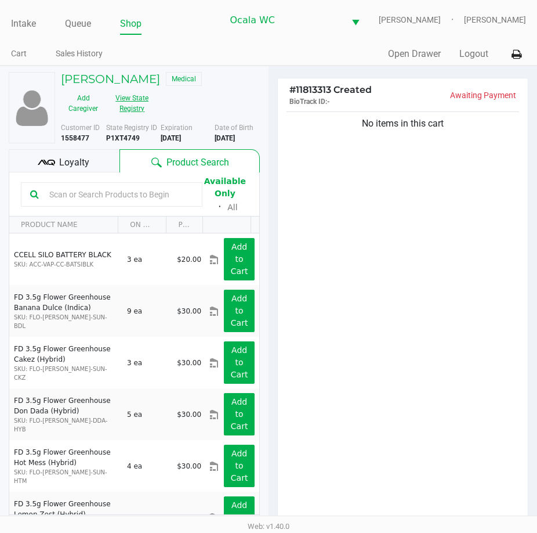
click at [145, 102] on button "View State Registry" at bounding box center [129, 103] width 46 height 29
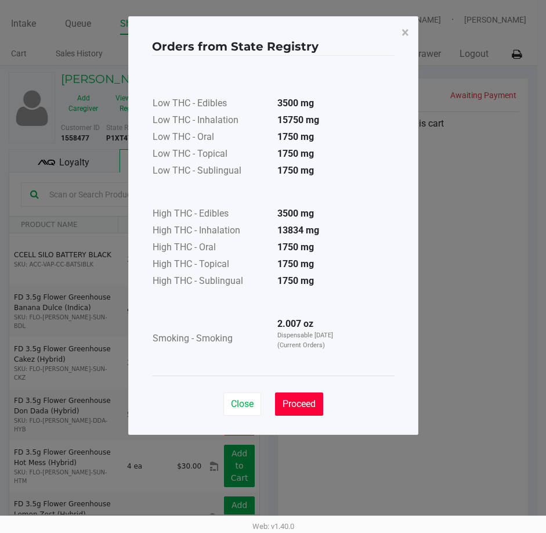
click at [297, 410] on button "Proceed" at bounding box center [299, 403] width 48 height 23
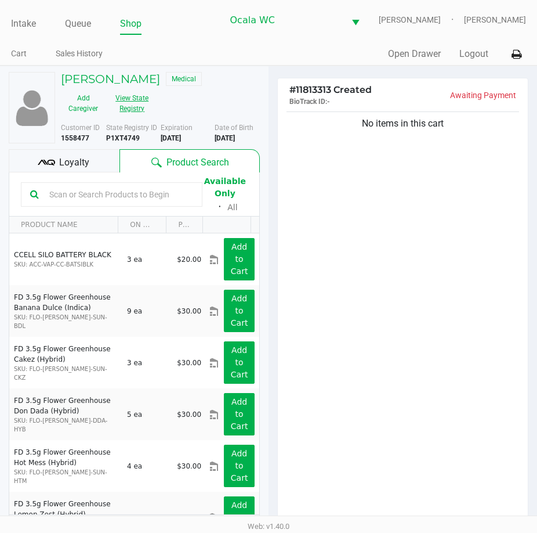
click at [128, 103] on button "View State Registry" at bounding box center [129, 103] width 46 height 29
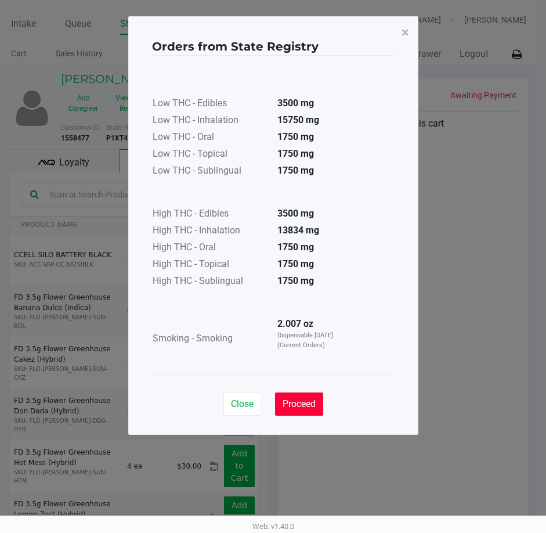
click at [298, 411] on button "Proceed" at bounding box center [299, 403] width 48 height 23
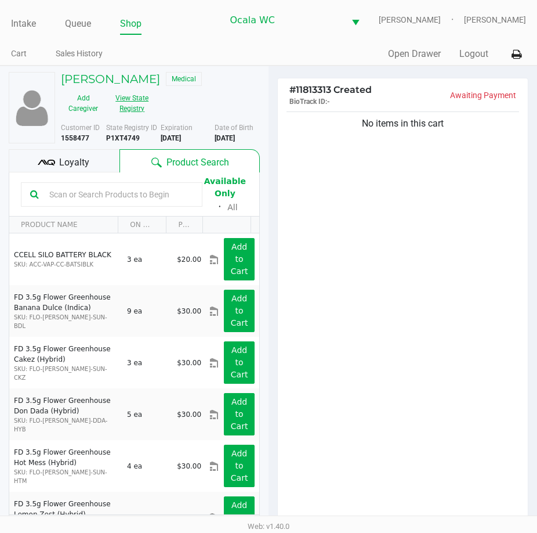
click at [129, 89] on button "View State Registry" at bounding box center [129, 103] width 46 height 29
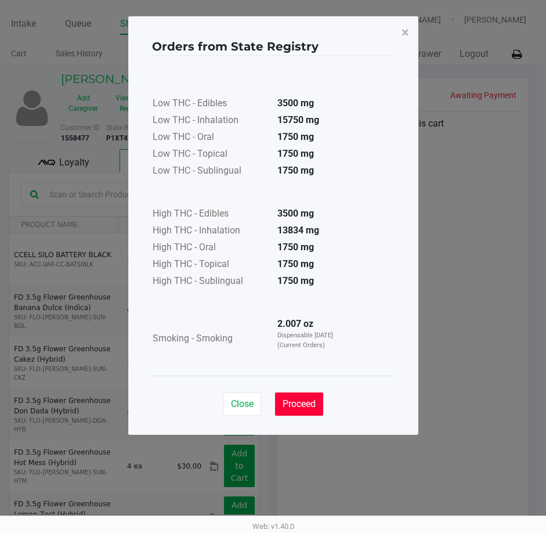
click at [303, 409] on button "Proceed" at bounding box center [299, 403] width 48 height 23
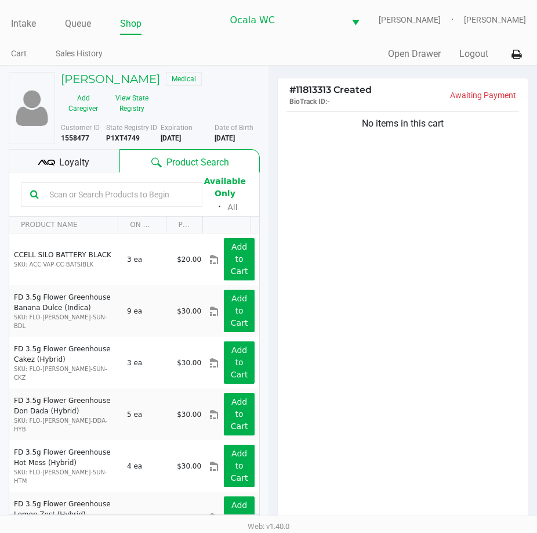
drag, startPoint x: 445, startPoint y: 219, endPoint x: 439, endPoint y: 223, distance: 7.3
click at [441, 223] on div "No items in this cart" at bounding box center [403, 319] width 250 height 421
click at [295, 183] on div "No items in this cart" at bounding box center [403, 319] width 250 height 421
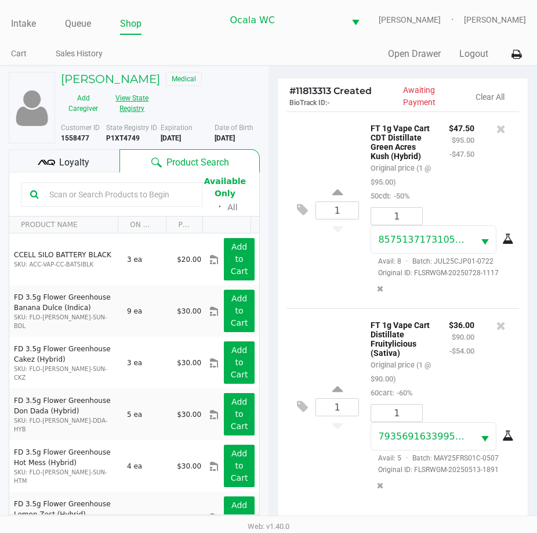
click at [127, 107] on button "View State Registry" at bounding box center [129, 103] width 46 height 29
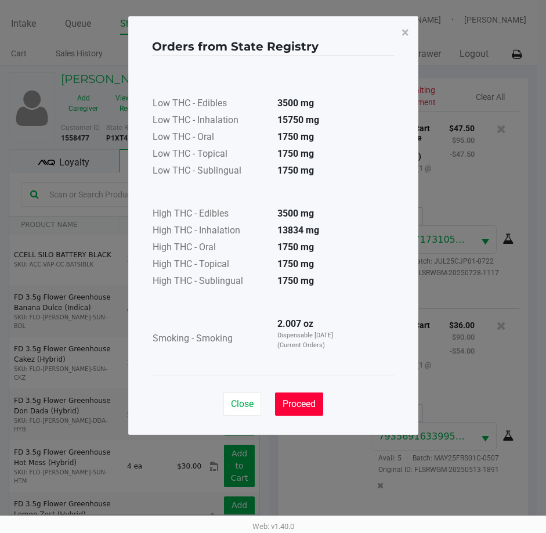
click at [299, 403] on span "Proceed" at bounding box center [299, 403] width 33 height 11
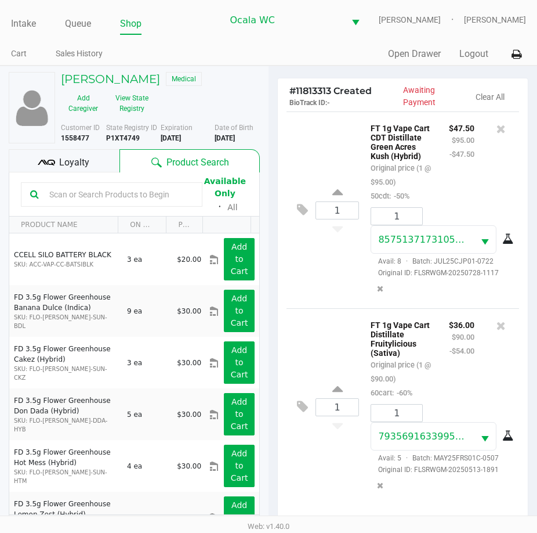
click at [78, 194] on input "text" at bounding box center [119, 194] width 149 height 17
type input "flower"
click at [304, 323] on div "1 FT 1g Vape Cart Distillate Fruitylicious (Sativa) Original price (1 @ $90.00)…" at bounding box center [403, 406] width 233 height 197
click at [324, 308] on div "1 FT 1g Vape Cart CDT Distillate Green Acres Kush (Hybrid) Original price (1 @ …" at bounding box center [403, 209] width 233 height 197
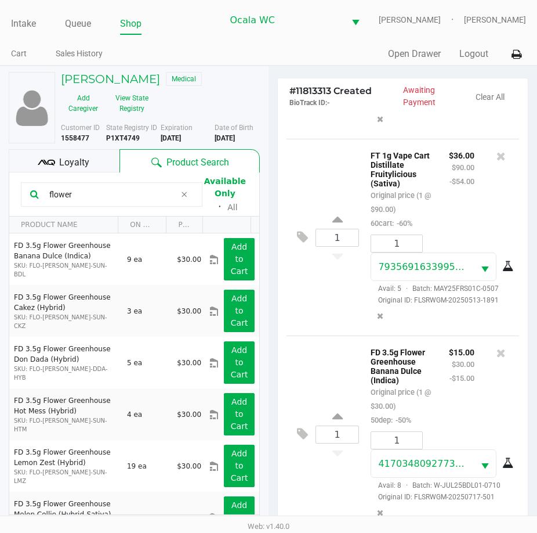
scroll to position [128, 0]
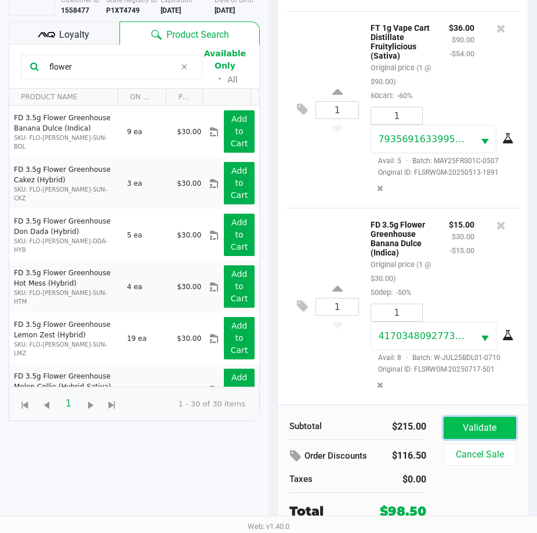
click at [469, 426] on button "Validate" at bounding box center [480, 428] width 73 height 22
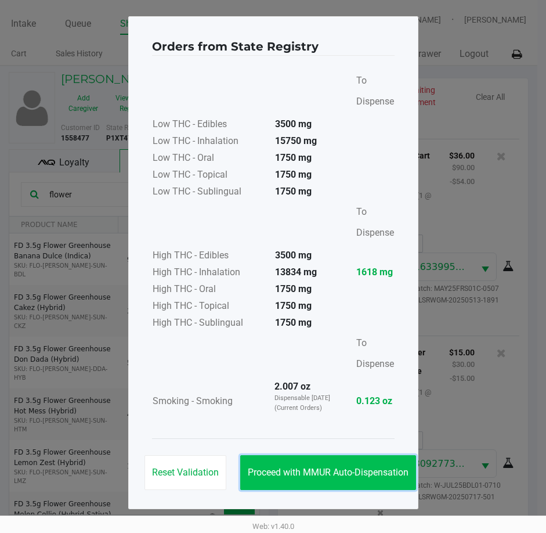
click at [310, 464] on button "Proceed with MMUR Auto-Dispensation" at bounding box center [328, 472] width 176 height 35
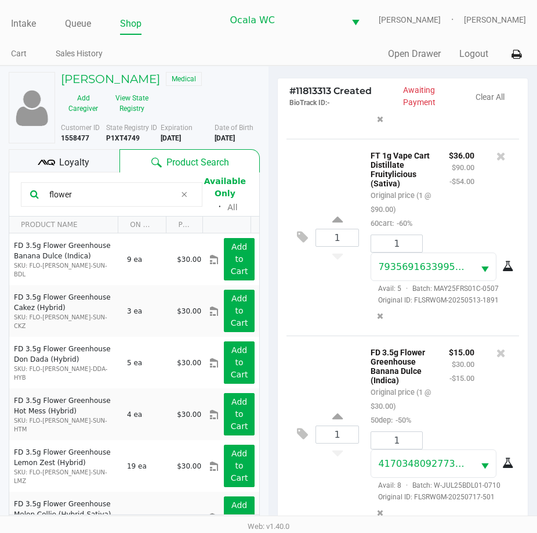
scroll to position [154, 0]
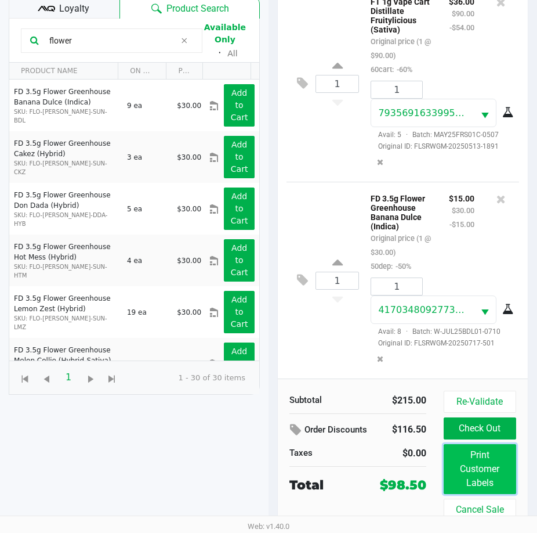
click at [485, 486] on button "Print Customer Labels" at bounding box center [480, 469] width 73 height 50
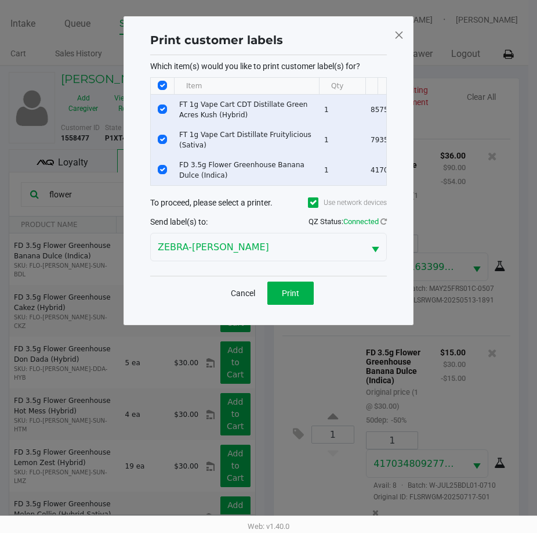
scroll to position [0, 0]
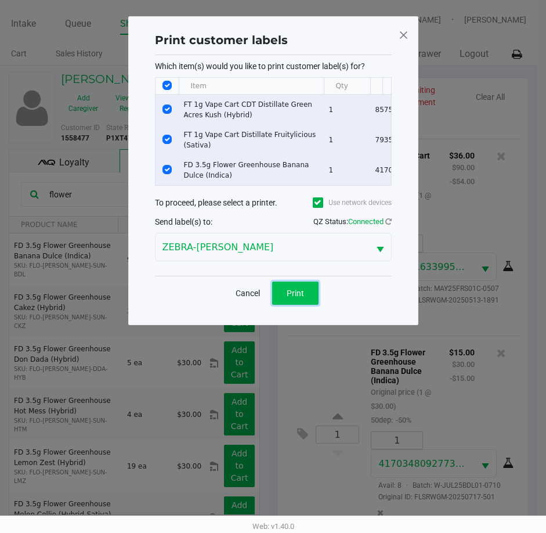
drag, startPoint x: 306, startPoint y: 296, endPoint x: 209, endPoint y: 226, distance: 119.3
click at [305, 296] on button "Print" at bounding box center [295, 292] width 46 height 23
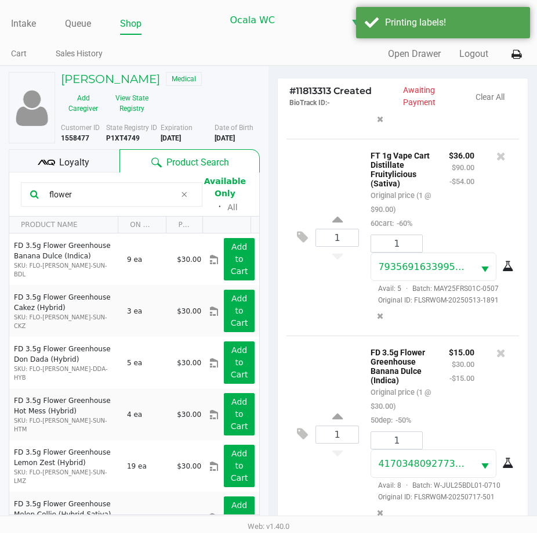
click at [60, 161] on span "Loyalty" at bounding box center [74, 163] width 30 height 14
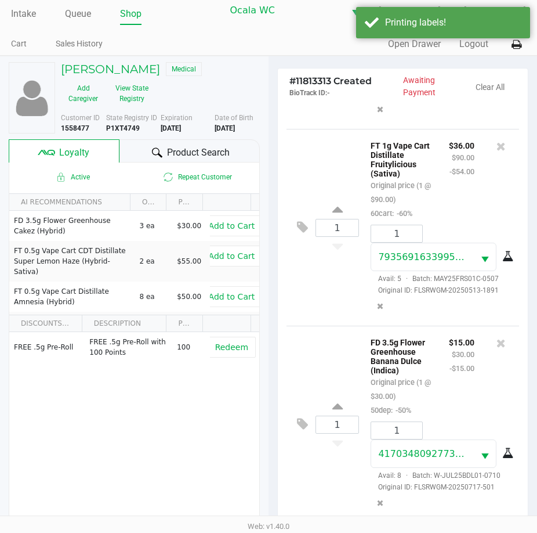
scroll to position [154, 0]
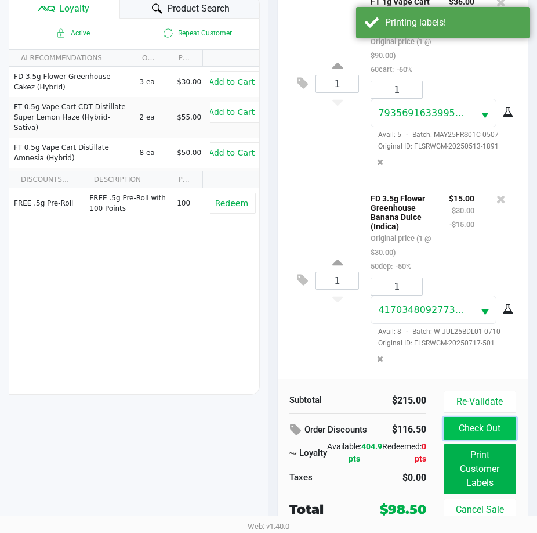
click at [482, 430] on button "Check Out" at bounding box center [480, 428] width 73 height 22
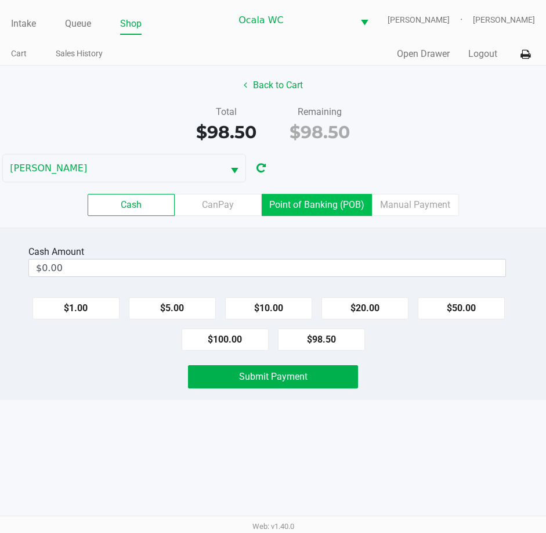
click at [319, 203] on label "Point of Banking (POB)" at bounding box center [317, 205] width 110 height 22
click at [0, 0] on 7 "Point of Banking (POB)" at bounding box center [0, 0] width 0 height 0
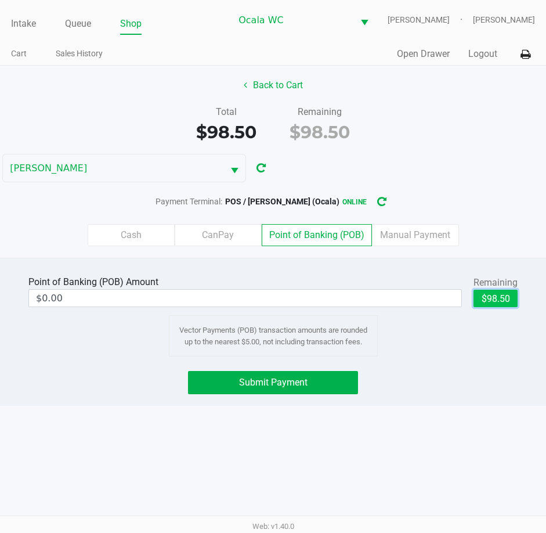
click at [495, 297] on button "$98.50" at bounding box center [495, 298] width 44 height 17
type input "$98.50"
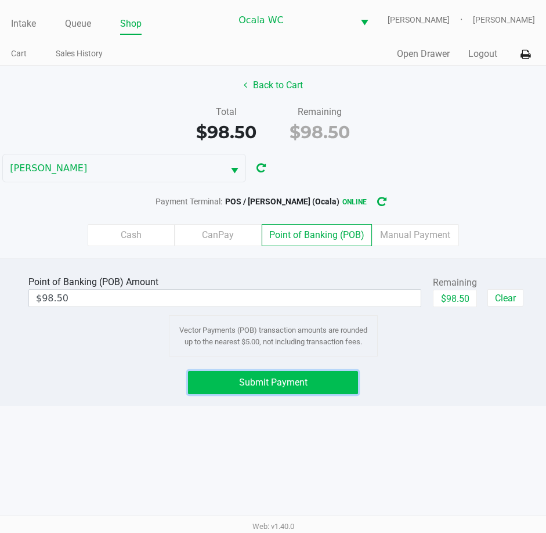
click at [242, 375] on button "Submit Payment" at bounding box center [273, 382] width 171 height 23
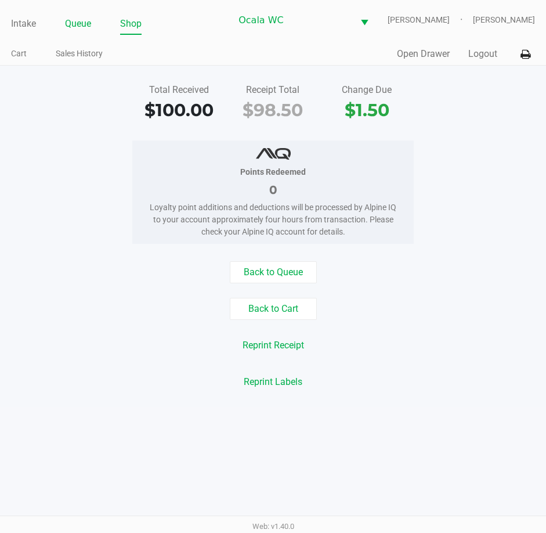
click at [81, 24] on link "Queue" at bounding box center [78, 24] width 26 height 16
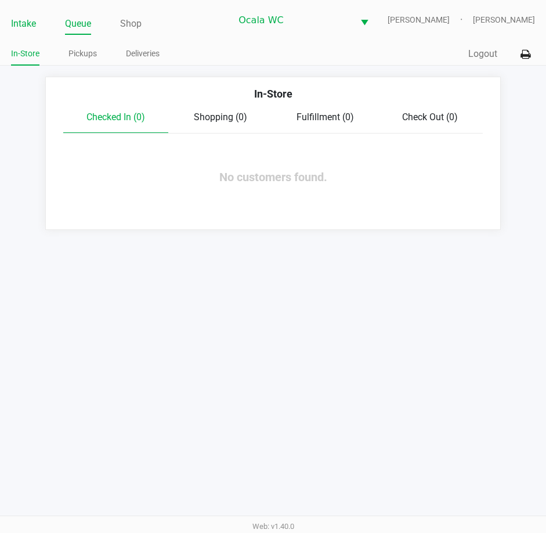
click at [26, 24] on link "Intake" at bounding box center [23, 24] width 25 height 16
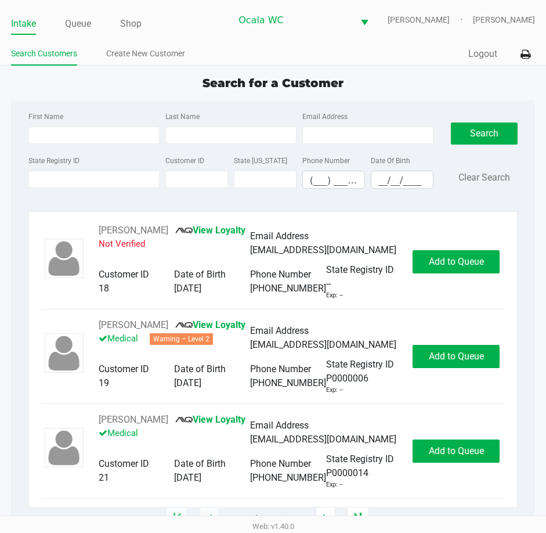
click at [226, 52] on ul "Search Customers Create New Customer" at bounding box center [142, 55] width 262 height 20
click at [82, 179] on input "State Registry ID" at bounding box center [93, 179] width 131 height 17
click at [485, 126] on button "Search" at bounding box center [484, 133] width 67 height 22
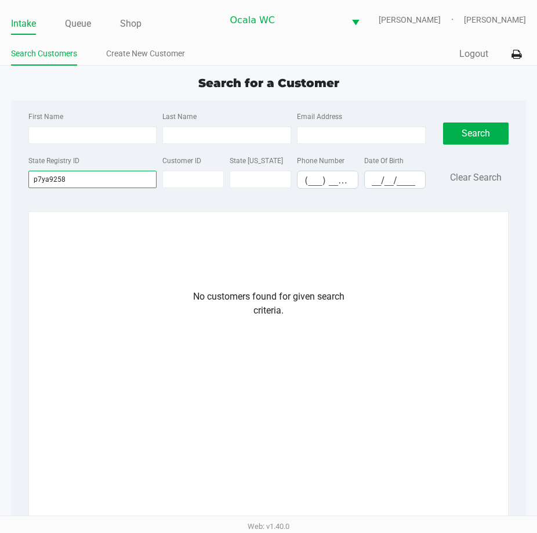
click at [68, 180] on input "p7ya9258" at bounding box center [92, 179] width 129 height 17
type input "p7ya9285"
click at [450, 137] on button "Search" at bounding box center [476, 133] width 66 height 22
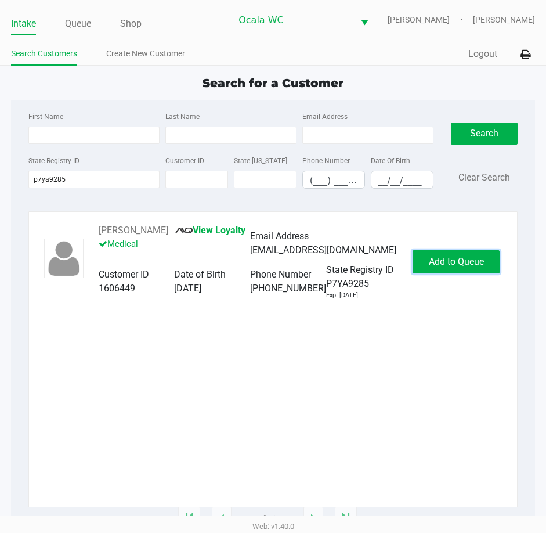
drag, startPoint x: 428, startPoint y: 266, endPoint x: 444, endPoint y: 263, distance: 16.4
click at [429, 265] on span "Add to Queue" at bounding box center [456, 261] width 55 height 11
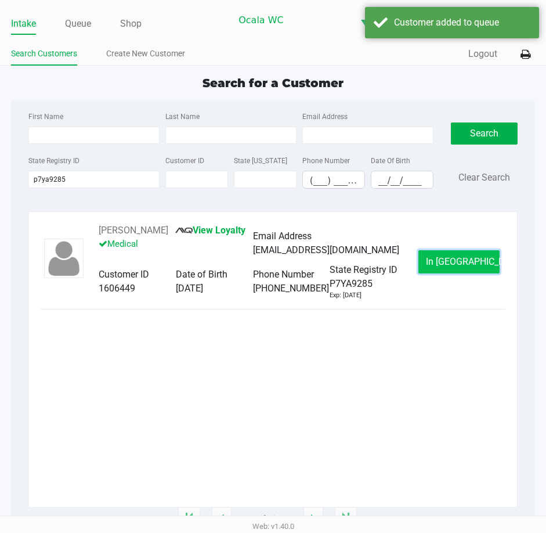
click at [454, 257] on span "In Queue" at bounding box center [474, 261] width 97 height 11
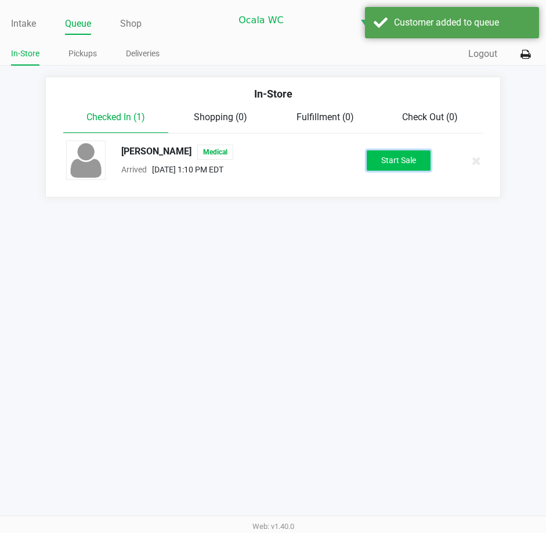
click at [399, 165] on button "Start Sale" at bounding box center [399, 160] width 64 height 20
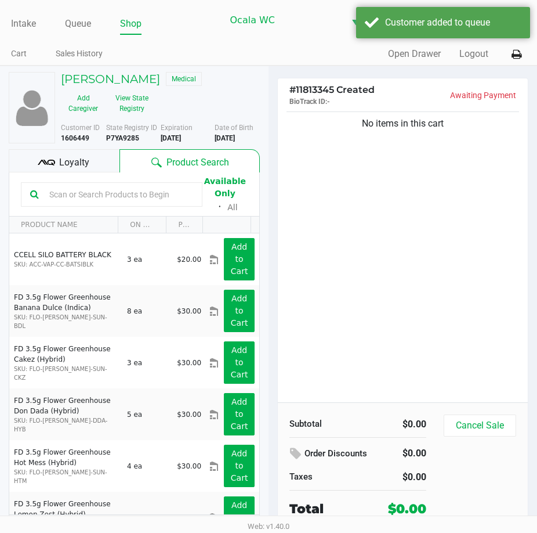
click at [380, 187] on div "No items in this cart" at bounding box center [403, 255] width 250 height 293
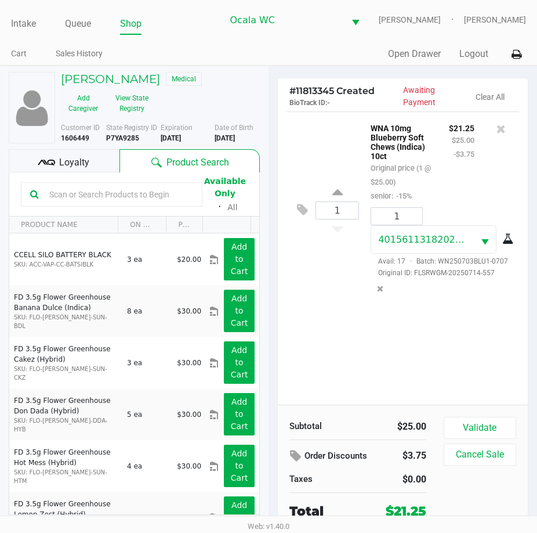
click at [336, 313] on div "1 WNA 10mg Blueberry Soft Chews (Indica) 10ct Original price (1 @ $25.00) senio…" at bounding box center [403, 257] width 250 height 293
click at [378, 366] on div "1 WNA 10mg Blueberry Soft Chews (Indica) 10ct Original price (1 @ $25.00) senio…" at bounding box center [403, 257] width 250 height 293
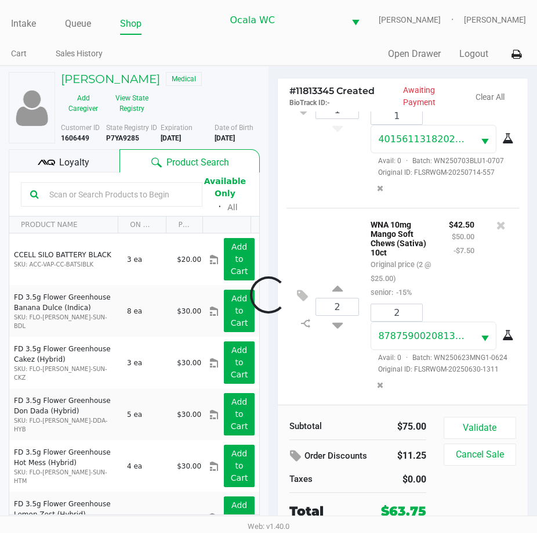
scroll to position [133, 0]
click at [474, 424] on button "Validate" at bounding box center [480, 428] width 73 height 22
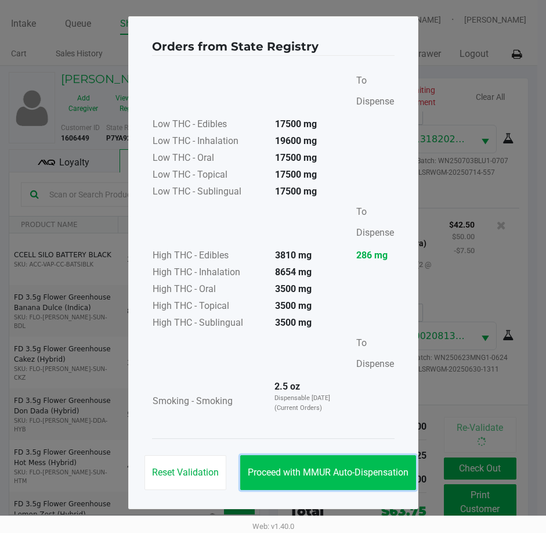
click at [296, 467] on span "Proceed with MMUR Auto-Dispensation" at bounding box center [328, 472] width 161 height 11
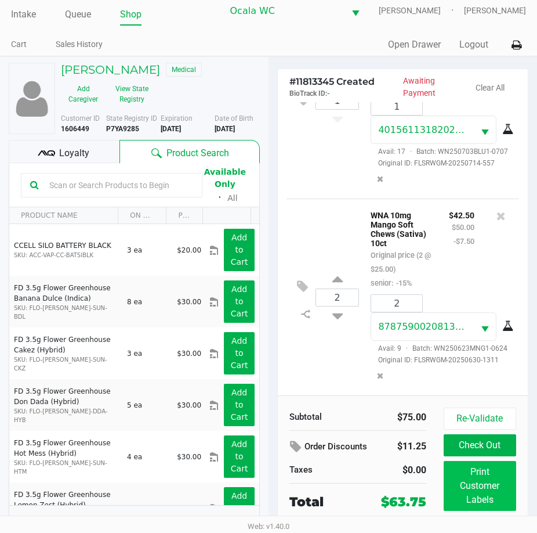
scroll to position [26, 0]
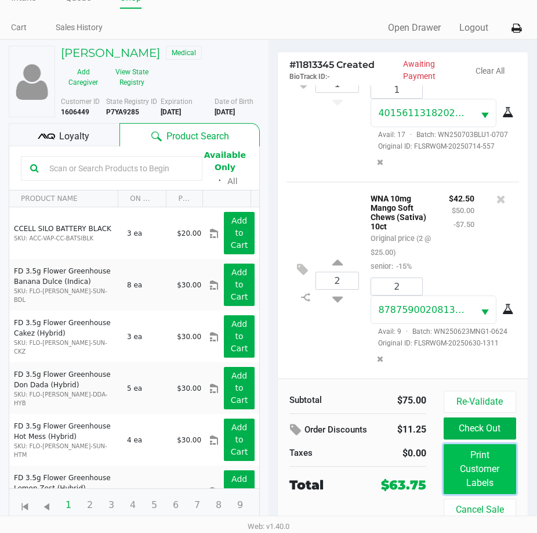
click at [484, 475] on button "Print Customer Labels" at bounding box center [480, 469] width 73 height 50
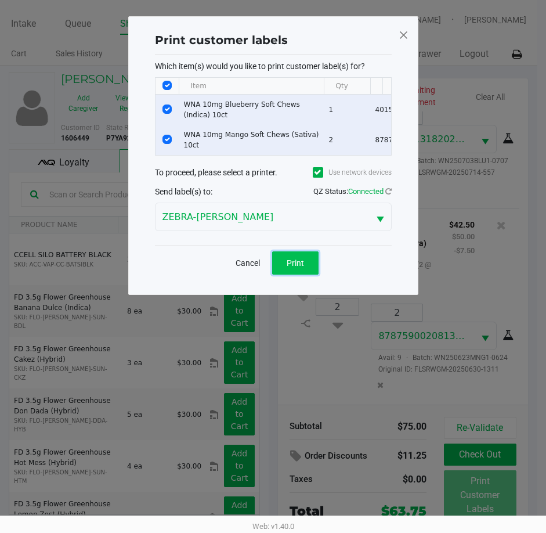
click at [295, 267] on span "Print" at bounding box center [295, 262] width 17 height 9
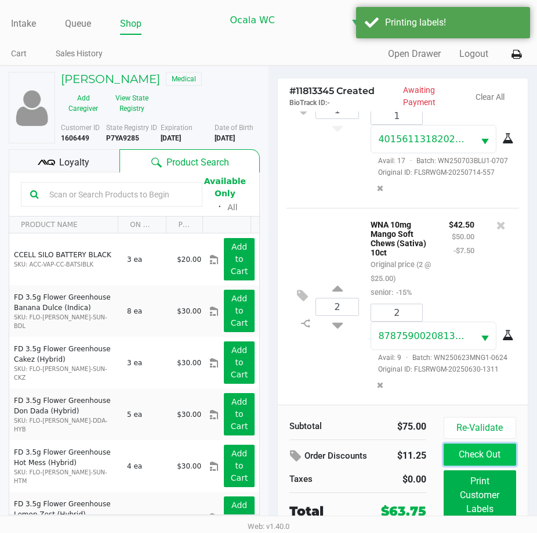
click at [489, 454] on button "Check Out" at bounding box center [480, 454] width 73 height 22
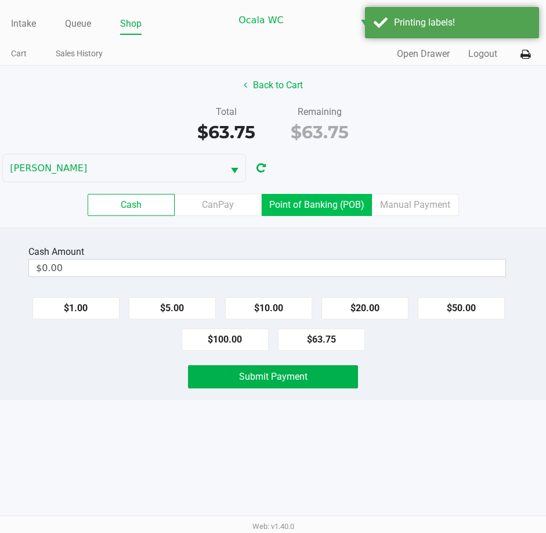
click at [323, 207] on label "Point of Banking (POB)" at bounding box center [317, 205] width 110 height 22
click at [0, 0] on 7 "Point of Banking (POB)" at bounding box center [0, 0] width 0 height 0
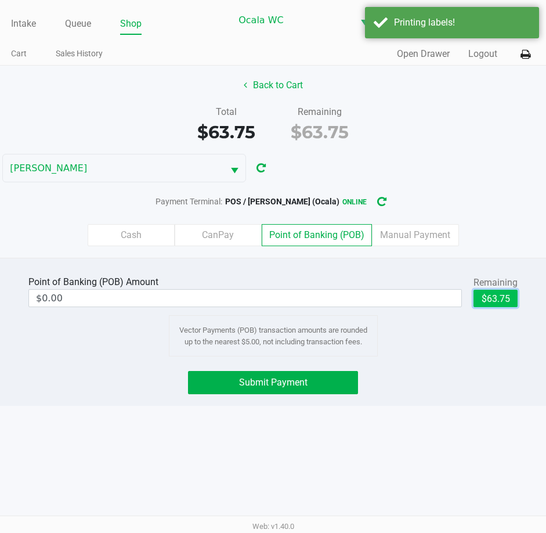
click at [497, 298] on button "$63.75" at bounding box center [495, 298] width 44 height 17
type input "$63.75"
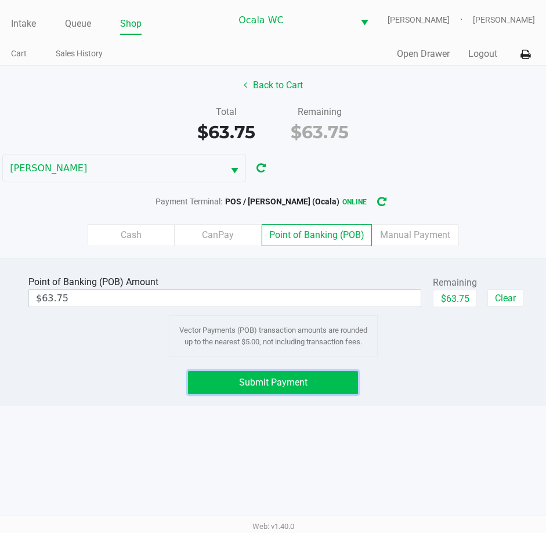
click at [295, 384] on span "Submit Payment" at bounding box center [273, 382] width 68 height 11
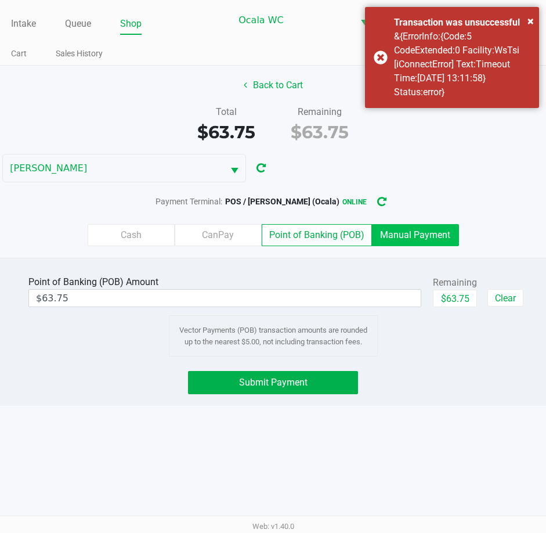
click at [427, 238] on label "Manual Payment" at bounding box center [415, 235] width 87 height 22
click at [0, 0] on 8 "Manual Payment" at bounding box center [0, 0] width 0 height 0
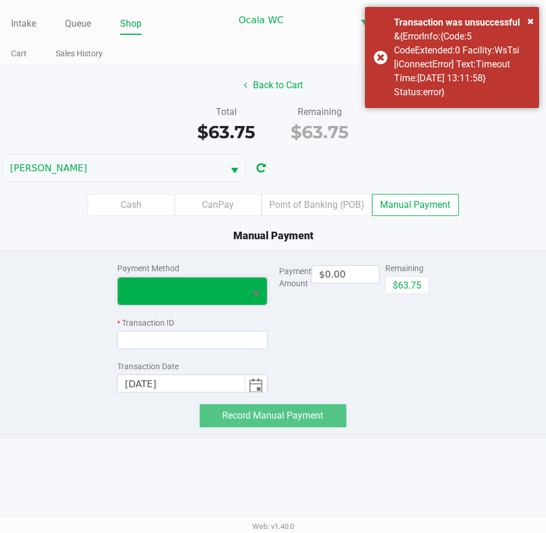
click at [215, 295] on span at bounding box center [181, 291] width 113 height 14
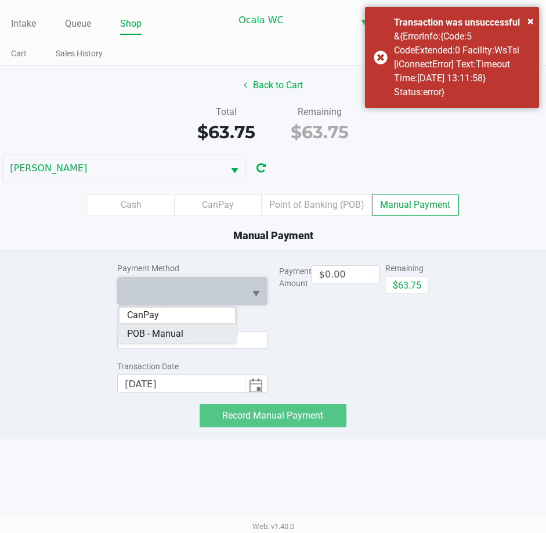
click at [170, 333] on span "POB - Manual" at bounding box center [155, 334] width 56 height 14
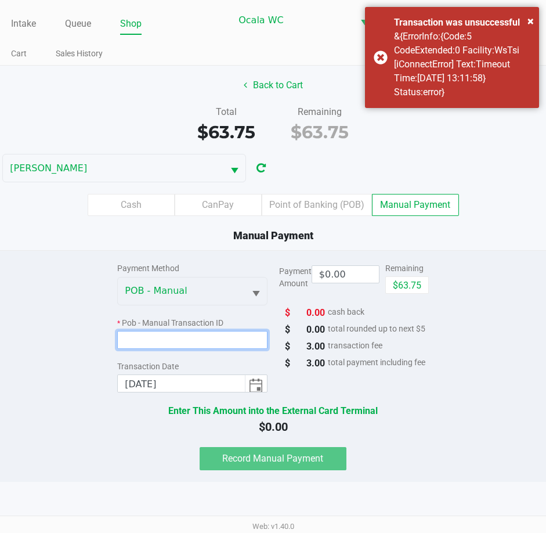
click at [157, 339] on input at bounding box center [192, 340] width 150 height 18
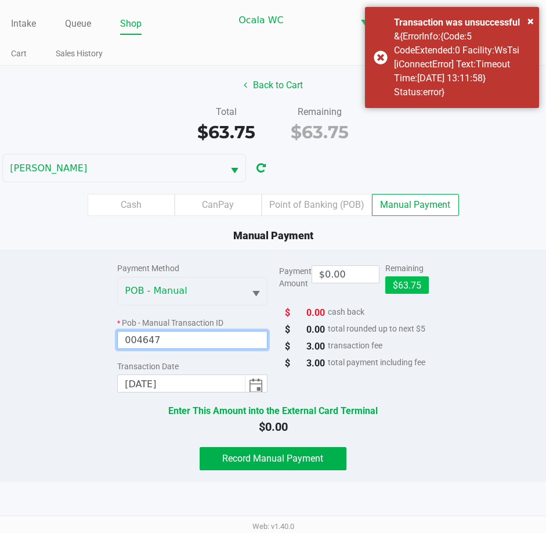
type input "004647"
click at [397, 283] on button "$63.75" at bounding box center [407, 284] width 44 height 17
type input "$63.75"
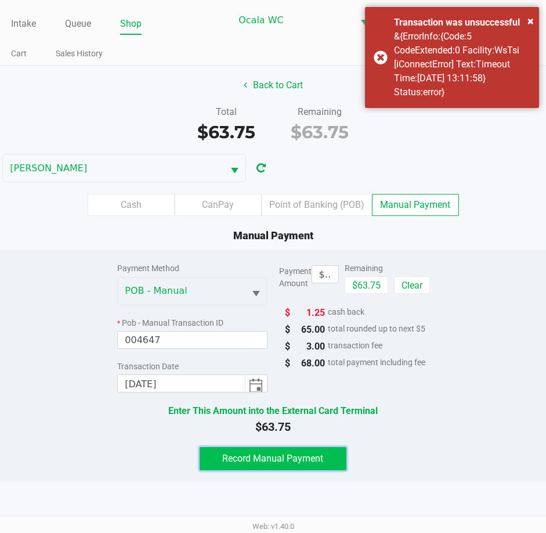
click at [259, 457] on span "Record Manual Payment" at bounding box center [272, 458] width 101 height 11
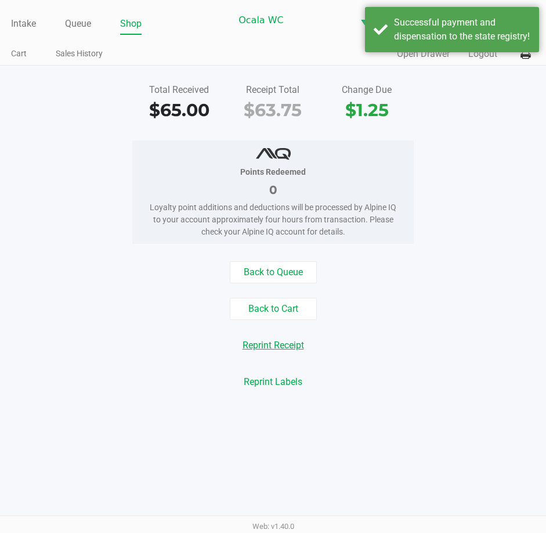
click at [282, 346] on button "Reprint Receipt" at bounding box center [273, 345] width 77 height 22
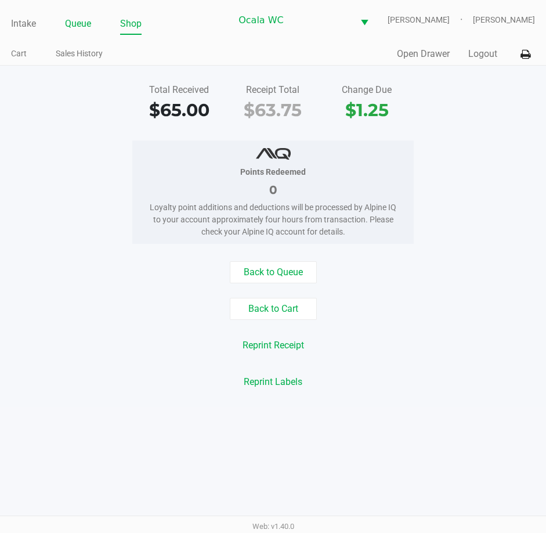
click at [70, 22] on link "Queue" at bounding box center [78, 24] width 26 height 16
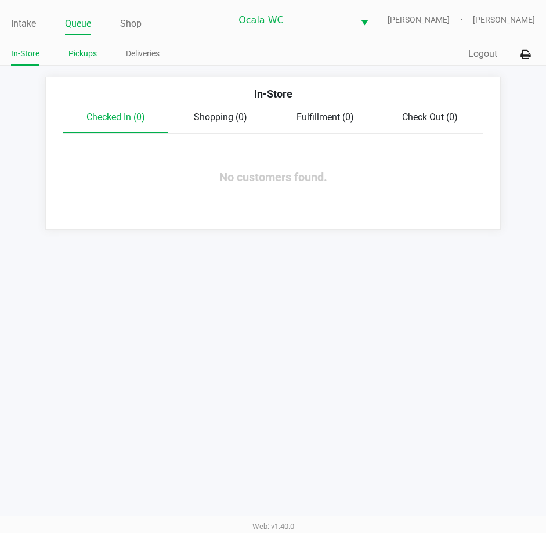
click at [84, 55] on link "Pickups" at bounding box center [82, 53] width 28 height 15
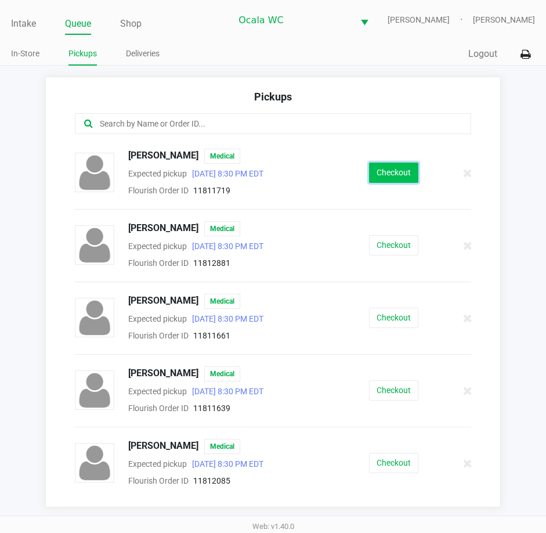
click at [395, 175] on button "Checkout" at bounding box center [393, 172] width 49 height 20
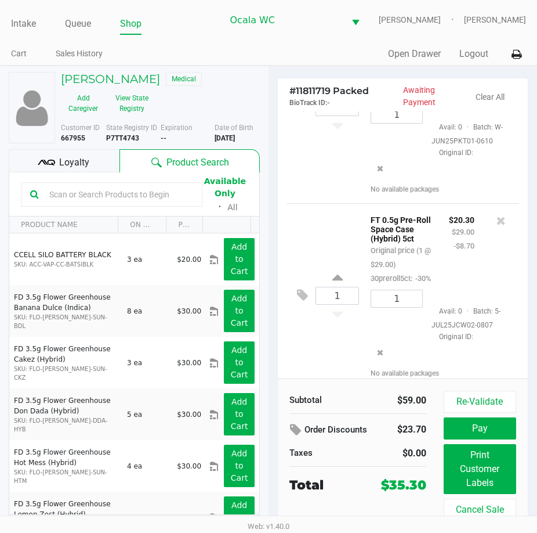
scroll to position [158, 0]
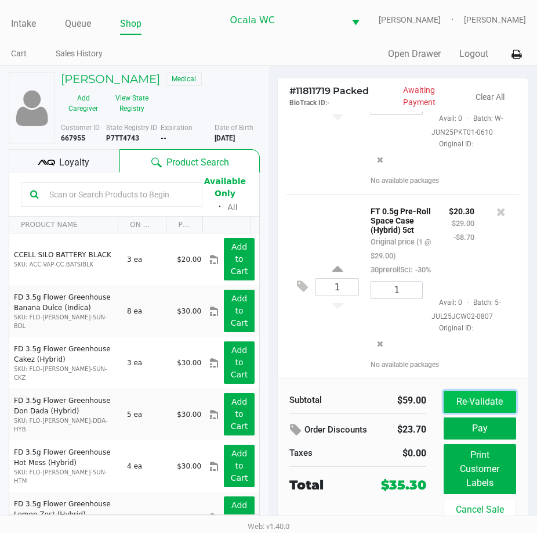
click at [472, 408] on button "Re-Validate" at bounding box center [480, 402] width 73 height 22
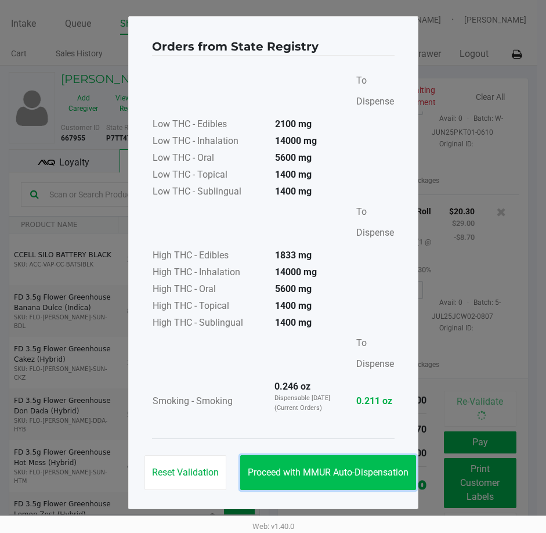
click at [297, 478] on button "Proceed with MMUR Auto-Dispensation" at bounding box center [328, 472] width 176 height 35
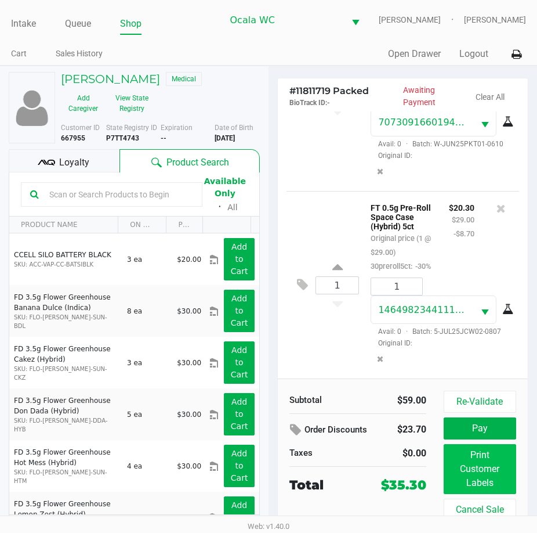
click at [446, 450] on div "Subtotal $59.00 Order Discounts $23.70 Taxes $0.00 Total $35.30 Re-Validate Pay…" at bounding box center [403, 455] width 250 height 154
click at [468, 459] on button "Print Customer Labels" at bounding box center [480, 469] width 73 height 50
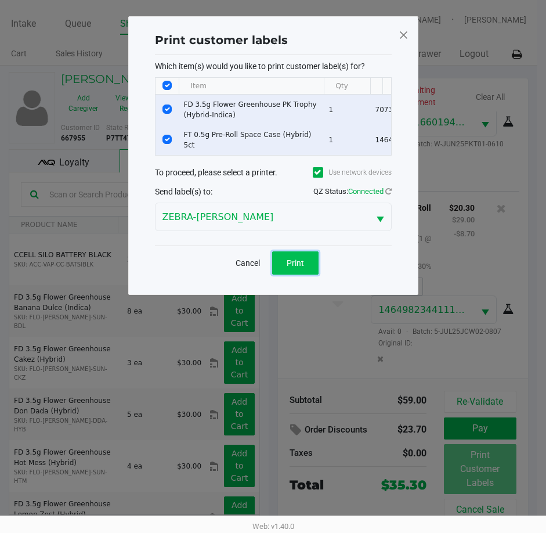
click at [290, 267] on span "Print" at bounding box center [295, 262] width 17 height 9
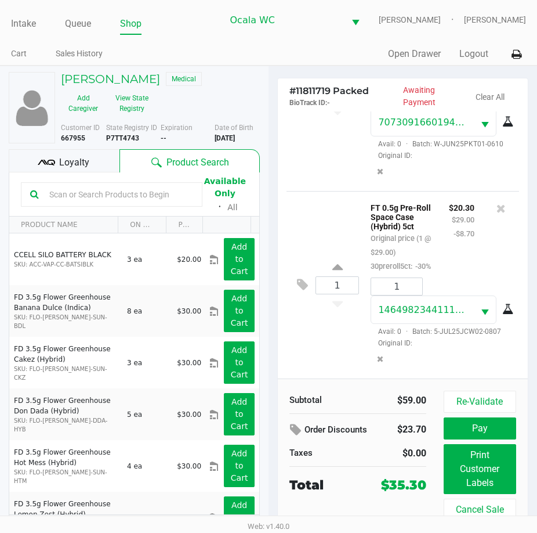
click at [70, 157] on span "Loyalty" at bounding box center [74, 163] width 30 height 14
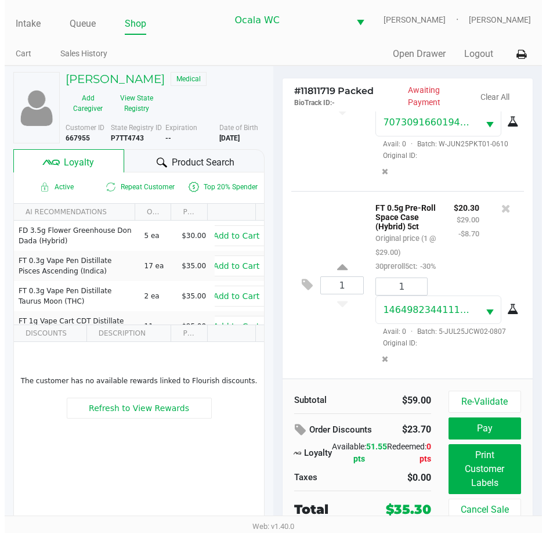
scroll to position [179, 0]
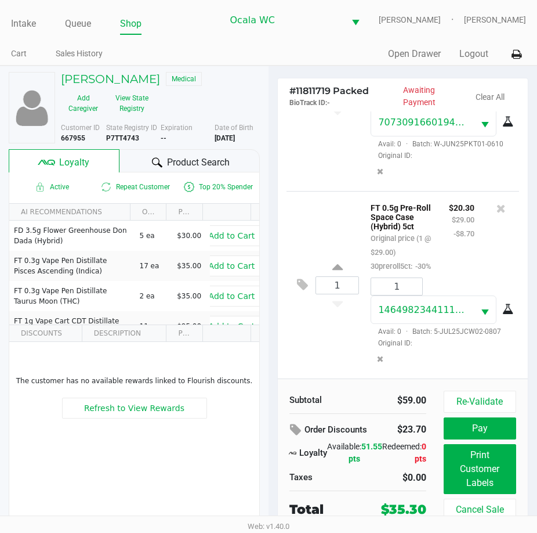
click at [487, 422] on button "Pay" at bounding box center [480, 428] width 73 height 22
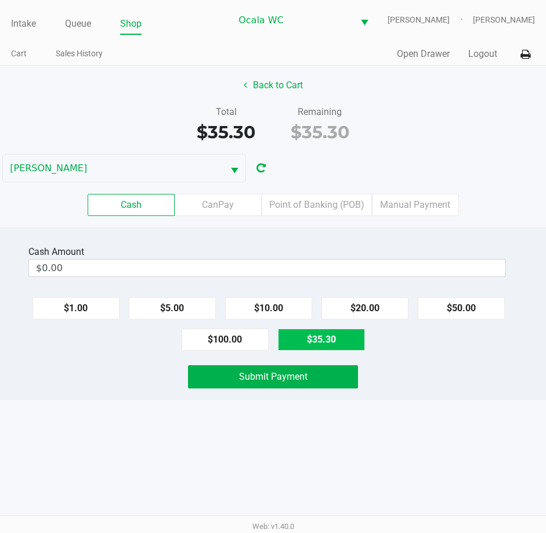
click at [320, 346] on button "$35.30" at bounding box center [321, 339] width 87 height 22
type input "$35.30"
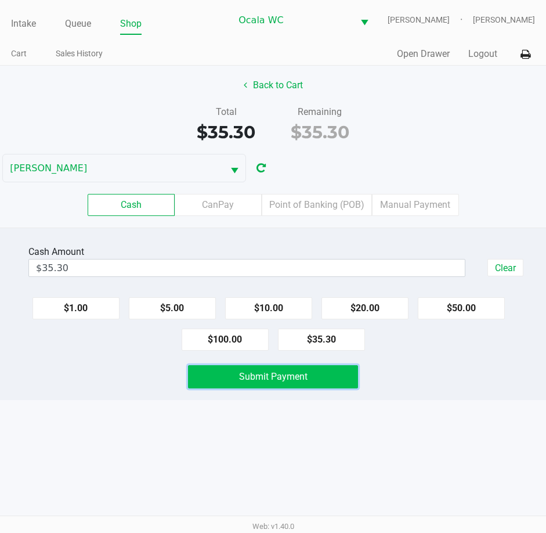
click at [295, 380] on span "Submit Payment" at bounding box center [273, 376] width 68 height 11
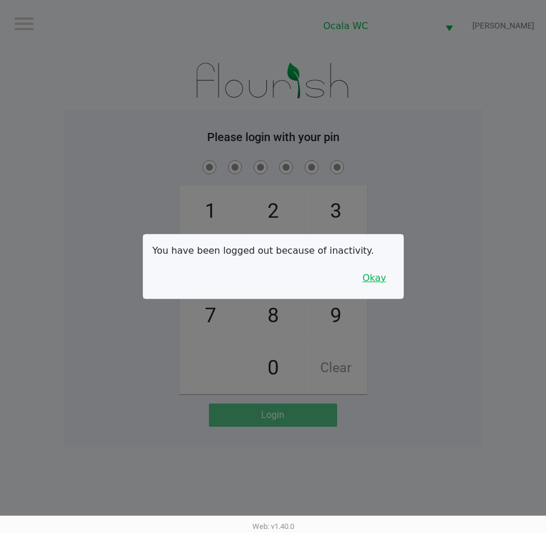
click at [382, 276] on button "Okay" at bounding box center [374, 278] width 39 height 22
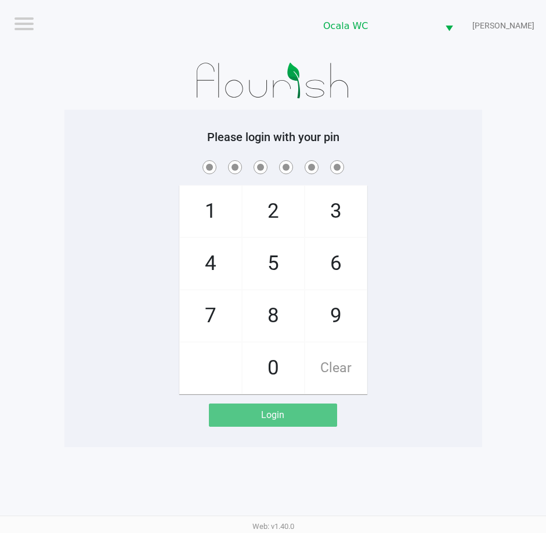
click at [424, 217] on div "1 4 7 2 5 8 0 3 6 9 Clear" at bounding box center [273, 276] width 418 height 236
click at [441, 129] on div "Please login with your pin 1 4 7 2 5 8 0 3 6 9 Clear Login" at bounding box center [273, 278] width 418 height 337
click at [440, 129] on div "Please login with your pin 1 4 7 2 5 8 0 3 6 9 Clear Login" at bounding box center [273, 278] width 418 height 337
click at [440, 128] on div "Please login with your pin 1 4 7 2 5 8 0 3 6 9 Clear Login" at bounding box center [273, 278] width 418 height 337
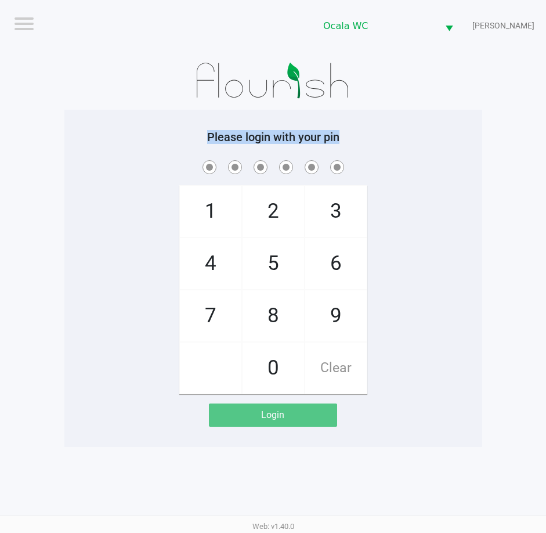
drag, startPoint x: 442, startPoint y: 125, endPoint x: 440, endPoint y: 133, distance: 8.9
click at [443, 123] on div "Please login with your pin 1 4 7 2 5 8 0 3 6 9 Clear Login" at bounding box center [273, 278] width 418 height 337
click at [399, 301] on div "1 4 7 2 5 8 0 3 6 9 Clear" at bounding box center [273, 276] width 418 height 236
checkbox input "true"
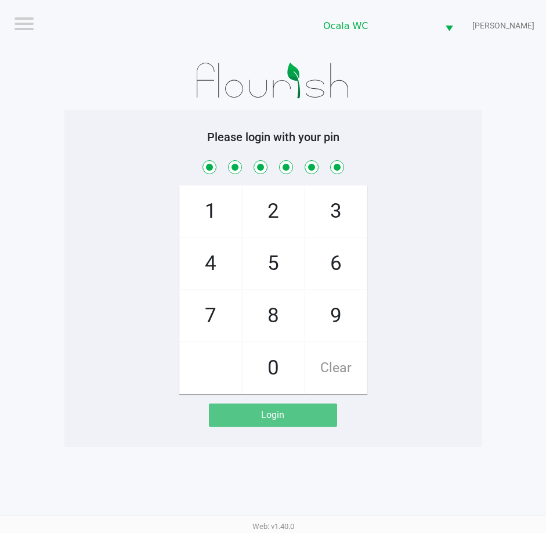
checkbox input "true"
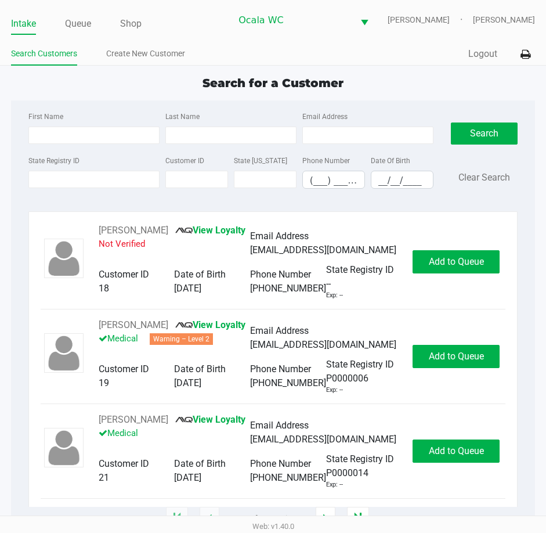
click at [221, 44] on div "Search Customers Create New Customer" at bounding box center [142, 54] width 262 height 21
click at [79, 21] on link "Queue" at bounding box center [78, 24] width 26 height 16
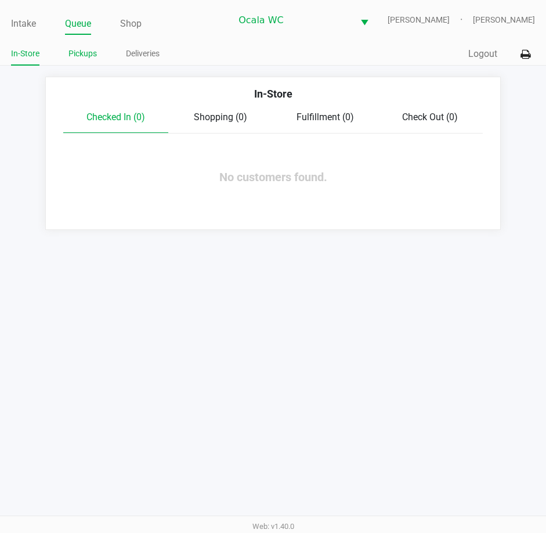
click at [74, 46] on li "Pickups" at bounding box center [82, 55] width 28 height 20
click at [82, 52] on link "Pickups" at bounding box center [82, 53] width 28 height 15
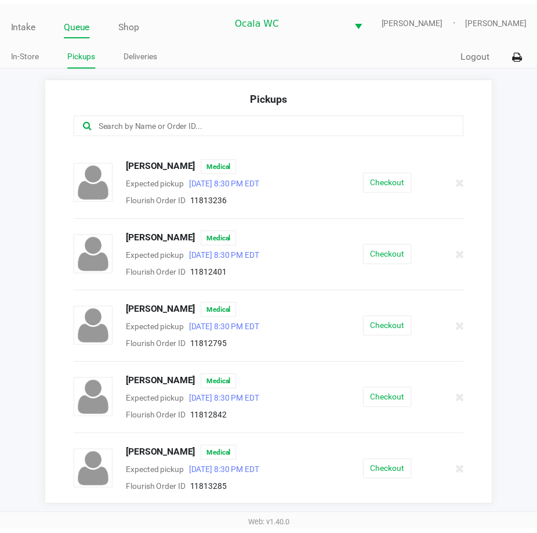
scroll to position [500, 0]
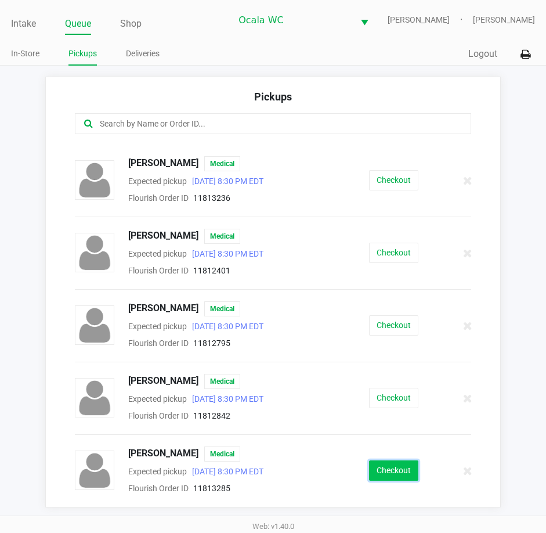
click at [380, 471] on button "Checkout" at bounding box center [393, 470] width 49 height 20
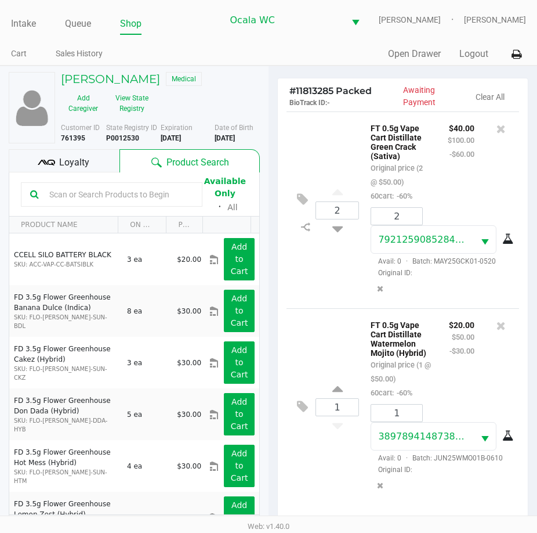
click at [328, 300] on div "2 FT 0.5g Vape Cart Distillate Green Crack (Sativa) Original price (2 @ $50.00)…" at bounding box center [403, 209] width 233 height 197
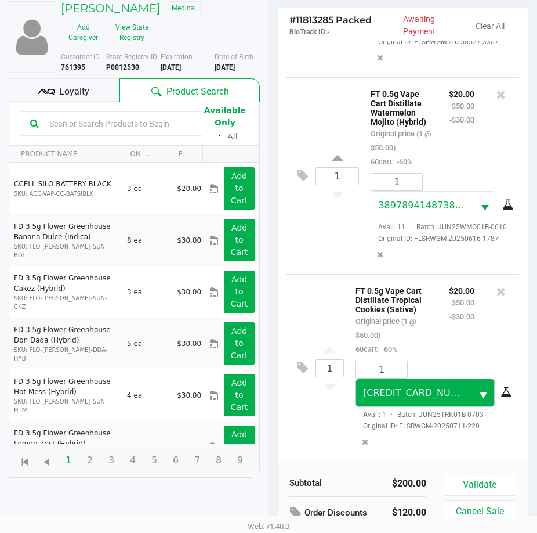
scroll to position [128, 0]
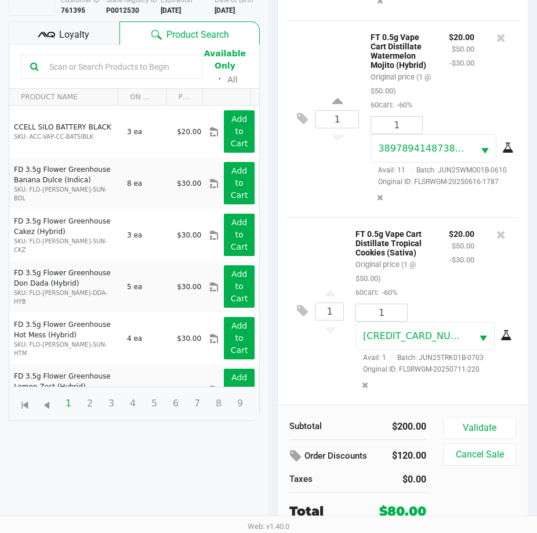
click at [316, 217] on div "1 FT 0.5g Vape Cart Distillate Tropical Cookies (Sativa) Original price (1 @ $5…" at bounding box center [403, 310] width 233 height 187
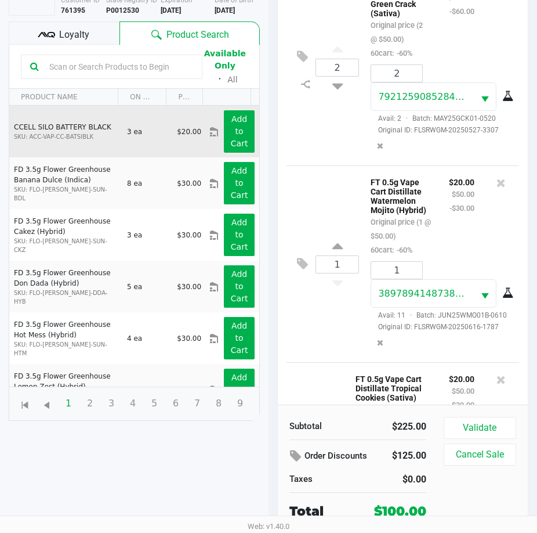
scroll to position [13, 0]
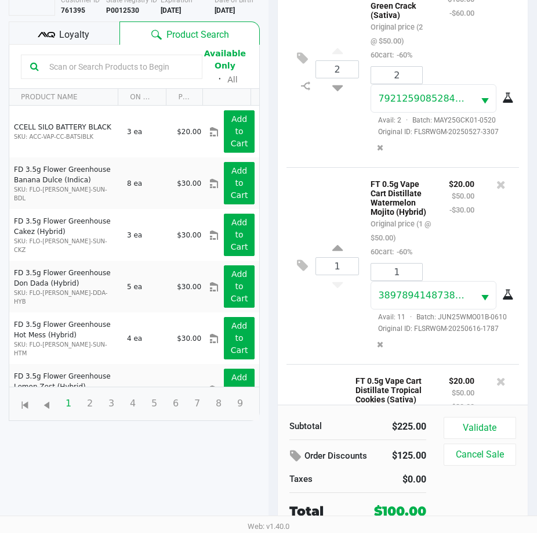
click at [82, 35] on span "Loyalty" at bounding box center [74, 35] width 30 height 14
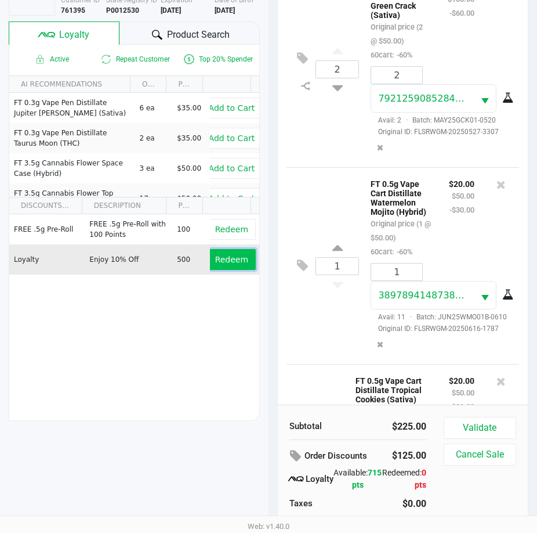
click at [221, 256] on span "Redeem" at bounding box center [231, 259] width 33 height 9
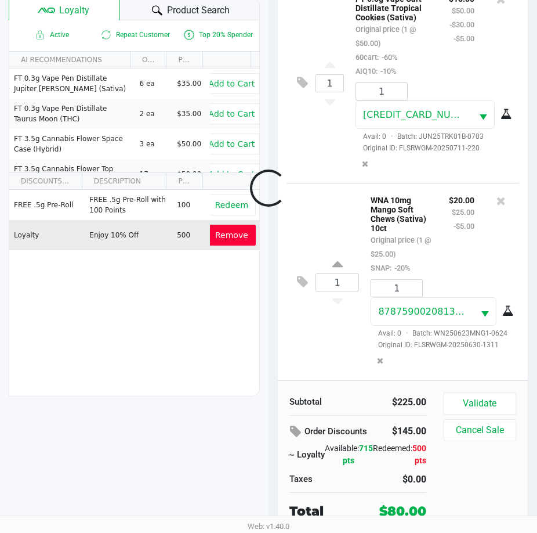
scroll to position [465, 0]
click at [489, 400] on button "Validate" at bounding box center [480, 403] width 73 height 22
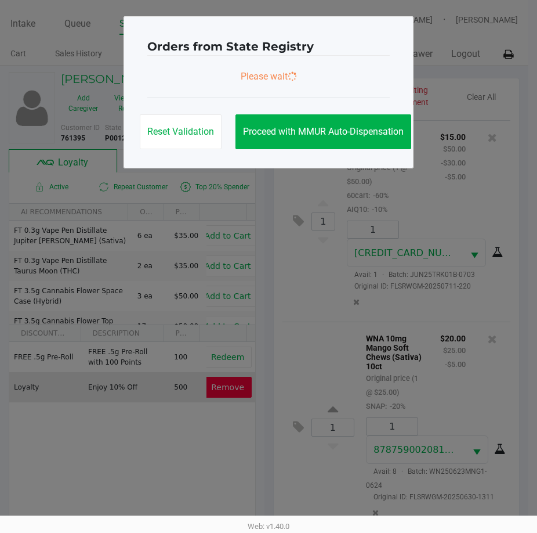
scroll to position [0, 0]
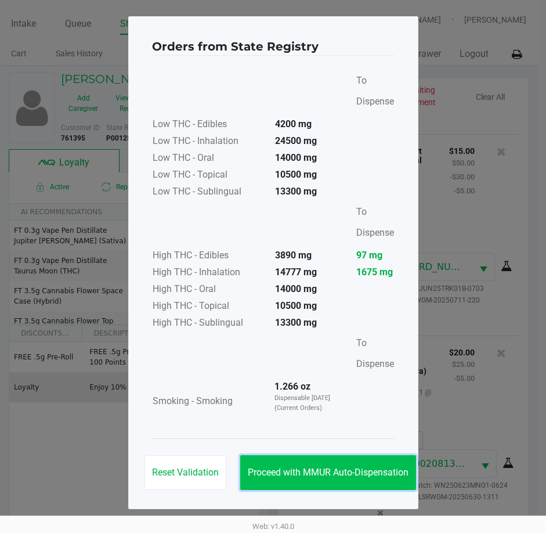
click at [298, 474] on span "Proceed with MMUR Auto-Dispensation" at bounding box center [328, 472] width 161 height 11
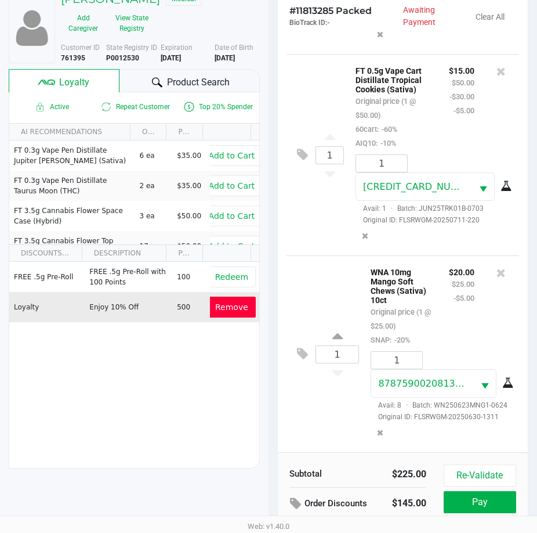
scroll to position [154, 0]
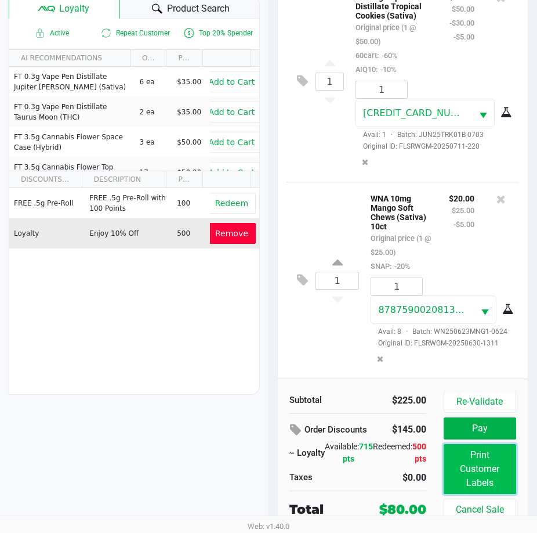
click at [483, 475] on button "Print Customer Labels" at bounding box center [480, 469] width 73 height 50
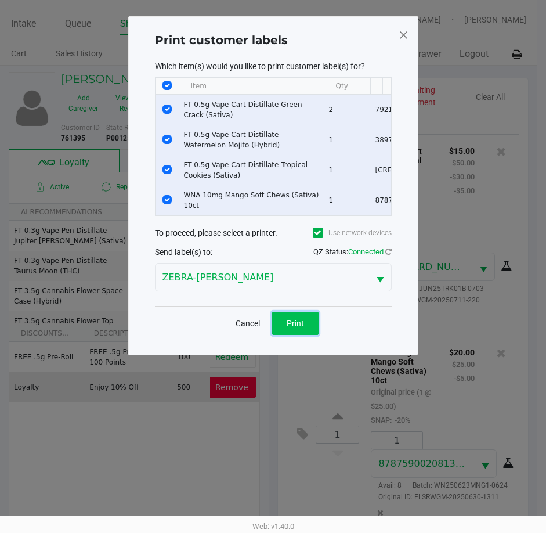
click at [294, 320] on button "Print" at bounding box center [295, 323] width 46 height 23
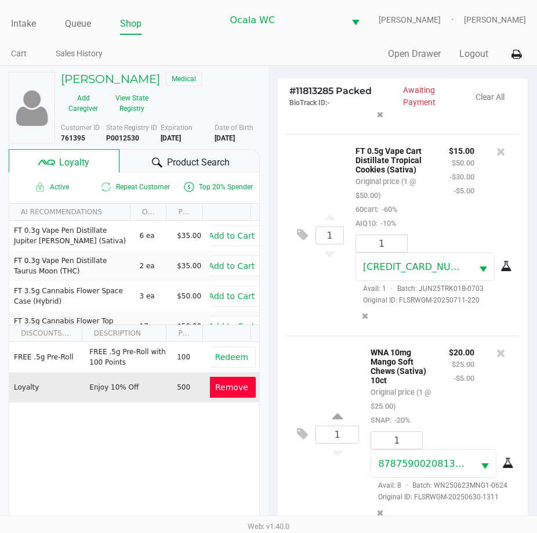
click at [309, 313] on div "1 FT 0.5g Vape Cart Distillate Tropical Cookies (Sativa) Original price (1 @ $5…" at bounding box center [403, 234] width 233 height 201
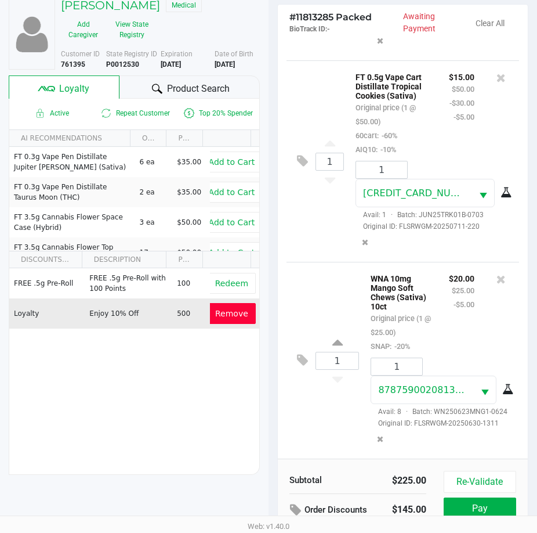
scroll to position [154, 0]
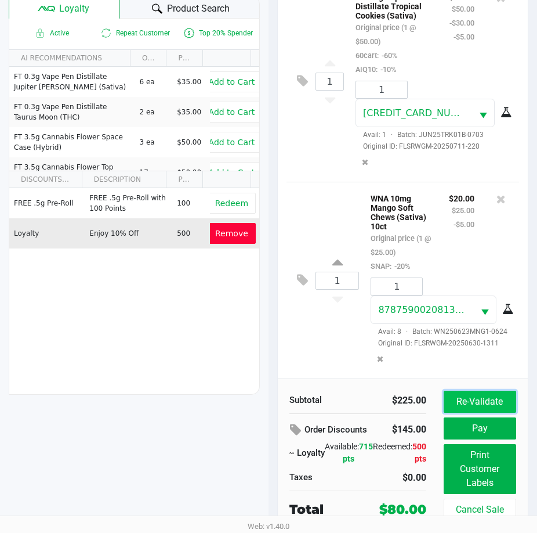
click at [462, 406] on button "Re-Validate" at bounding box center [480, 402] width 73 height 22
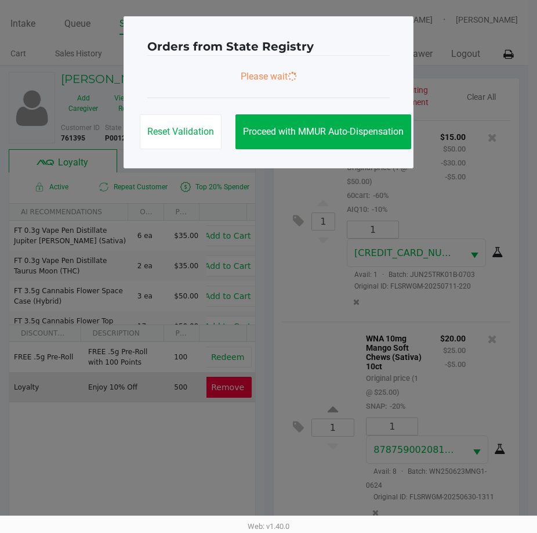
scroll to position [0, 0]
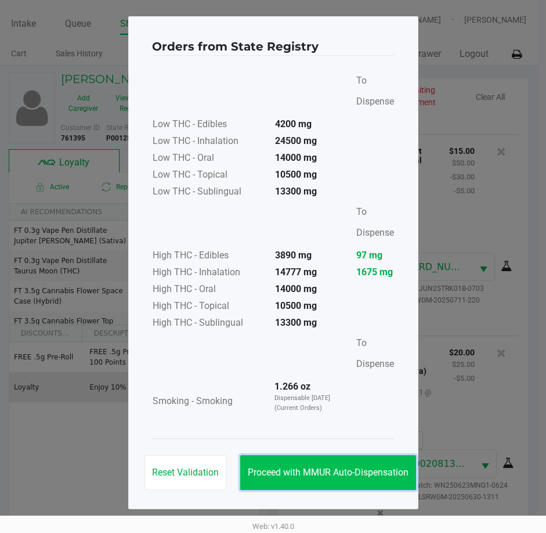
click at [299, 473] on span "Proceed with MMUR Auto-Dispensation" at bounding box center [328, 472] width 161 height 11
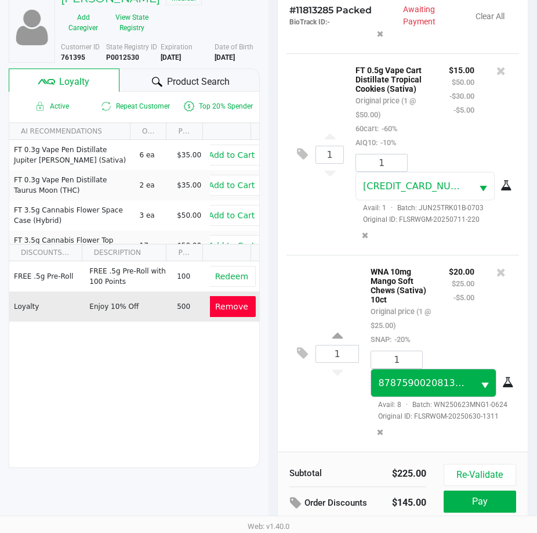
scroll to position [154, 0]
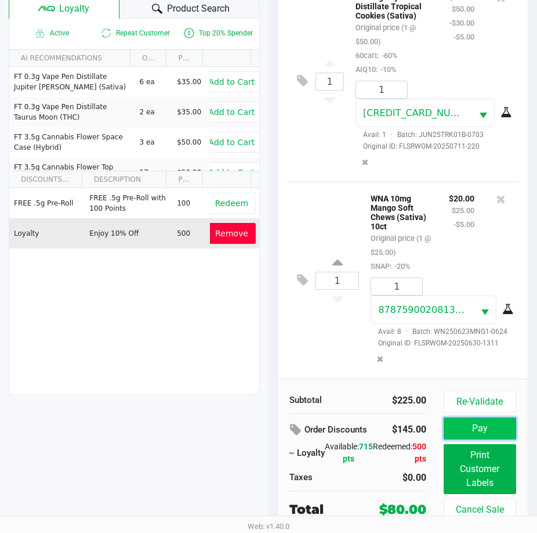
click at [472, 424] on button "Pay" at bounding box center [480, 428] width 73 height 22
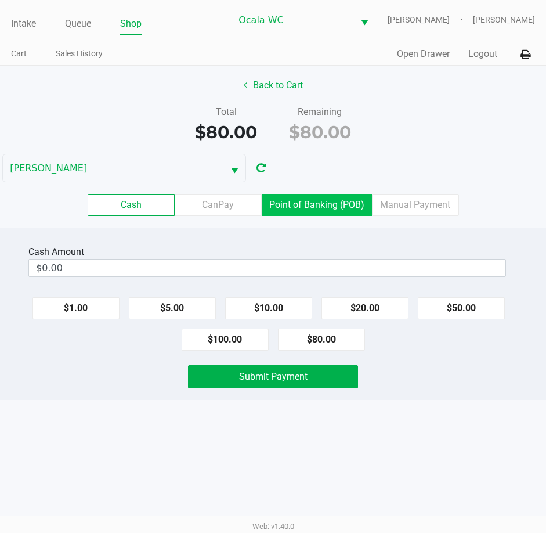
click at [301, 197] on label "Point of Banking (POB)" at bounding box center [317, 205] width 110 height 22
click at [0, 0] on 7 "Point of Banking (POB)" at bounding box center [0, 0] width 0 height 0
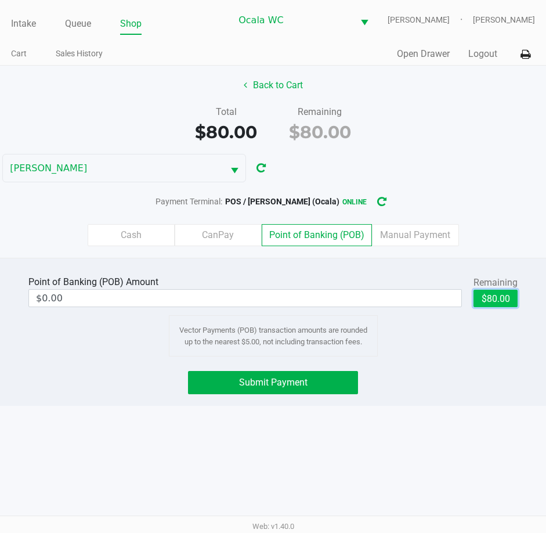
click at [493, 298] on button "$80.00" at bounding box center [495, 298] width 44 height 17
type input "$80.00"
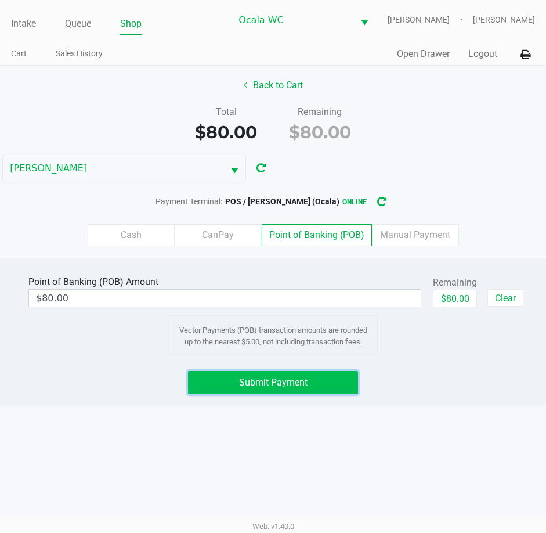
click at [273, 384] on span "Submit Payment" at bounding box center [273, 382] width 68 height 11
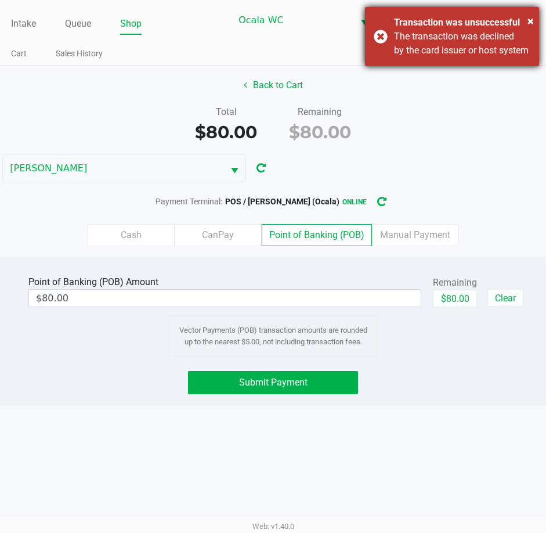
click at [385, 41] on div "× Transaction was unsuccessful The transaction was declined by the card issuer …" at bounding box center [452, 36] width 174 height 59
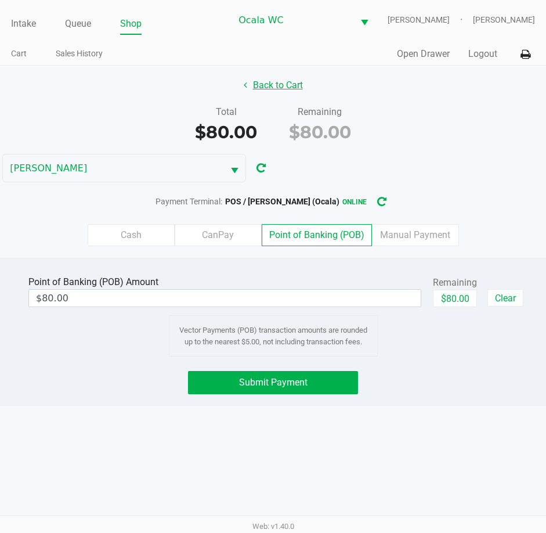
click at [263, 88] on button "Back to Cart" at bounding box center [273, 85] width 74 height 22
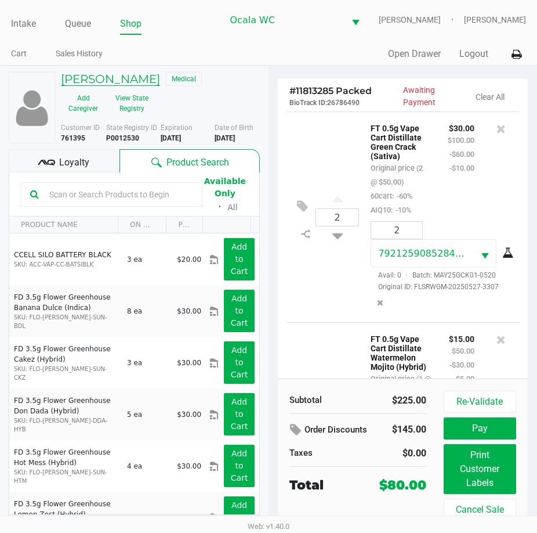
click at [110, 82] on h5 "SUSAN HANSEN" at bounding box center [110, 79] width 99 height 14
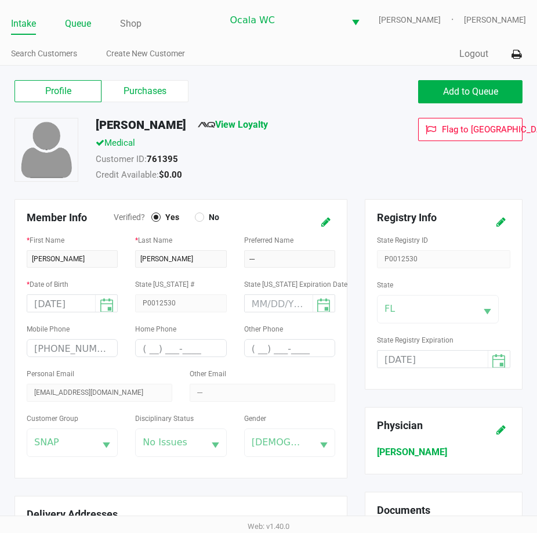
click at [75, 26] on link "Queue" at bounding box center [78, 24] width 26 height 16
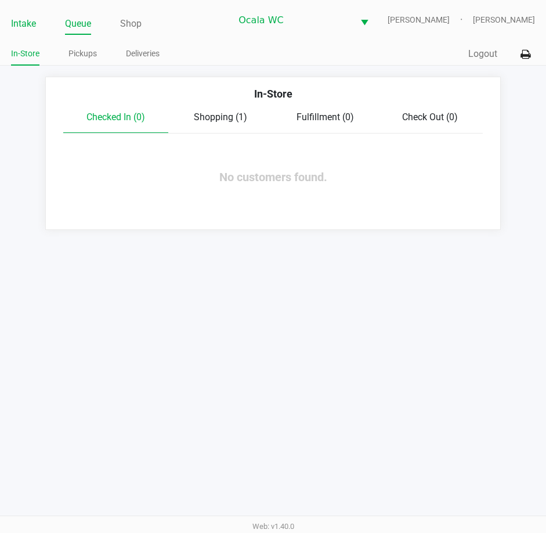
click at [17, 20] on link "Intake" at bounding box center [23, 24] width 25 height 16
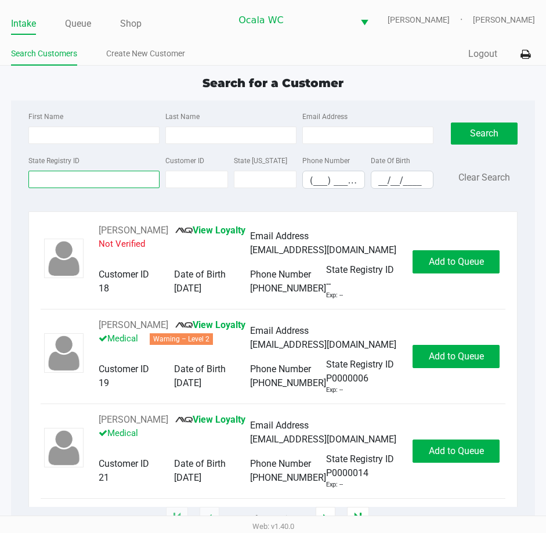
click at [63, 174] on input "State Registry ID" at bounding box center [93, 179] width 131 height 17
type input "p5rr1505"
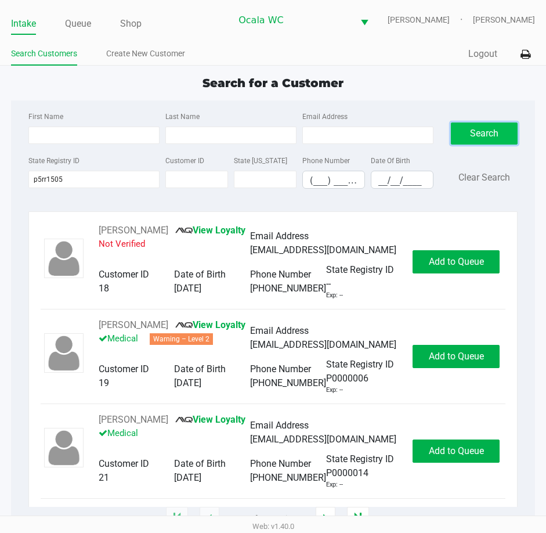
click at [469, 138] on button "Search" at bounding box center [484, 133] width 67 height 22
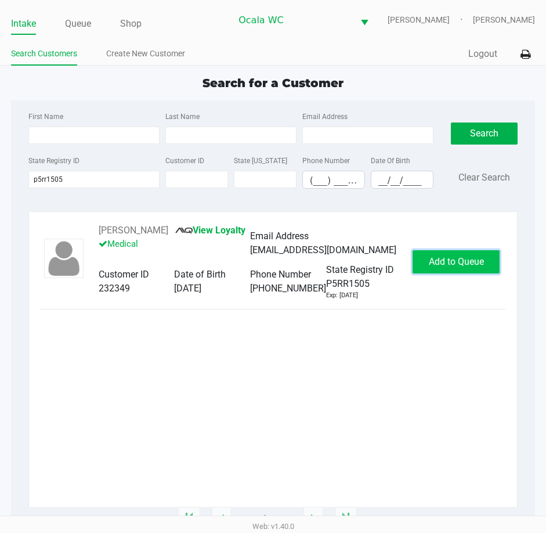
click at [454, 273] on button "Add to Queue" at bounding box center [456, 261] width 87 height 23
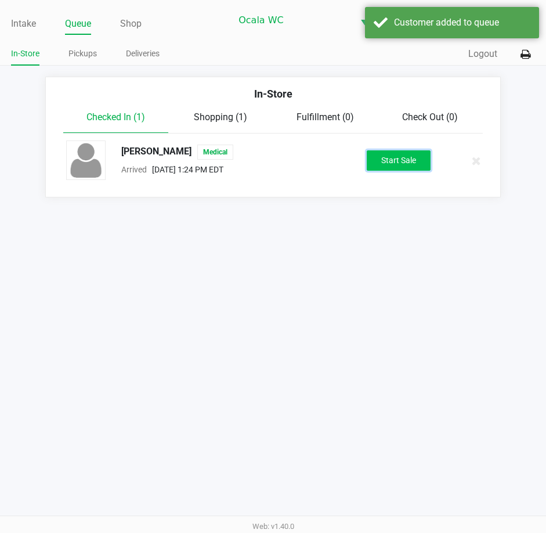
click at [400, 160] on button "Start Sale" at bounding box center [399, 160] width 64 height 20
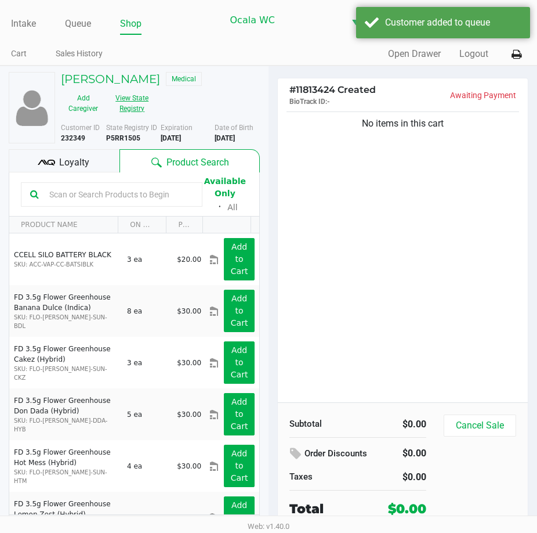
click at [133, 98] on button "View State Registry" at bounding box center [129, 103] width 46 height 29
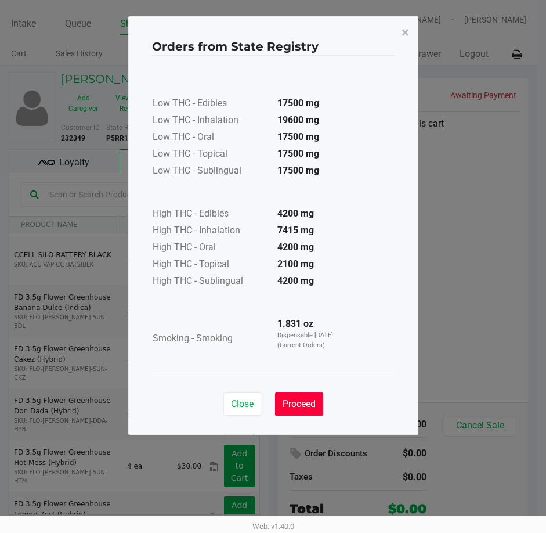
click at [303, 407] on span "Proceed" at bounding box center [299, 403] width 33 height 11
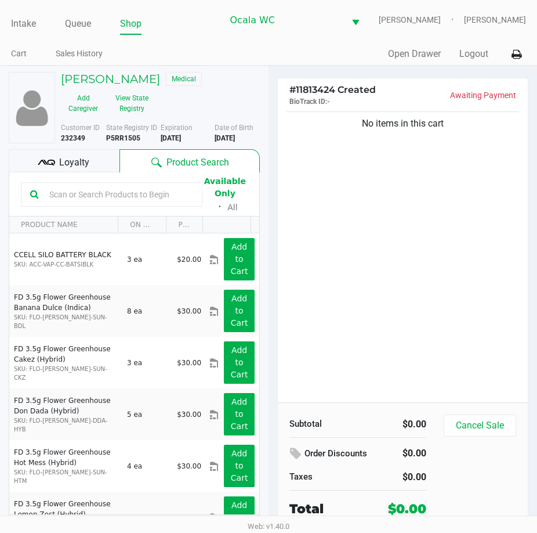
click at [385, 241] on div "No items in this cart" at bounding box center [403, 255] width 250 height 293
click at [397, 300] on div "No items in this cart" at bounding box center [403, 255] width 250 height 293
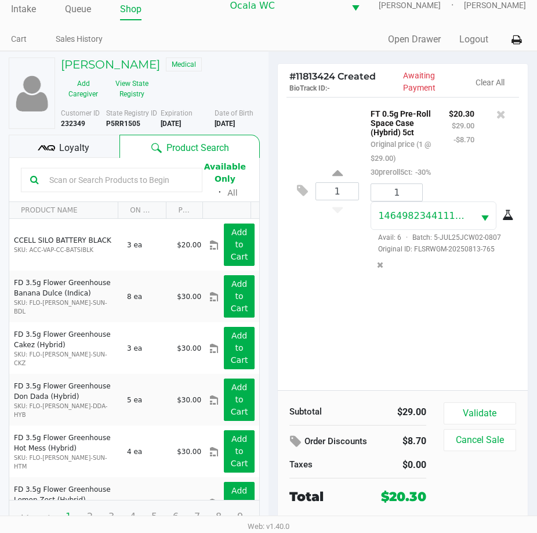
scroll to position [21, 0]
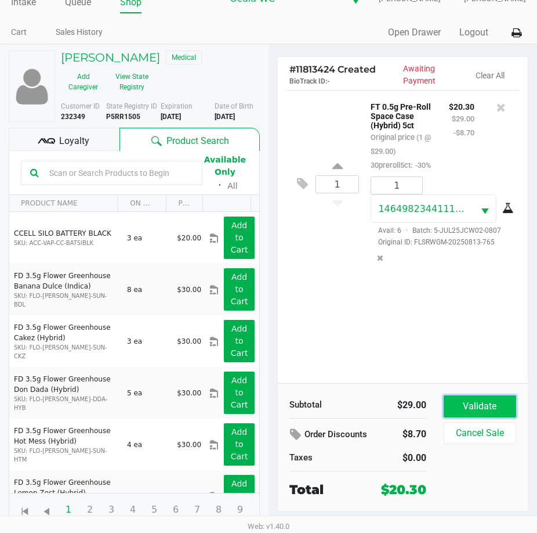
click at [467, 398] on button "Validate" at bounding box center [480, 406] width 73 height 22
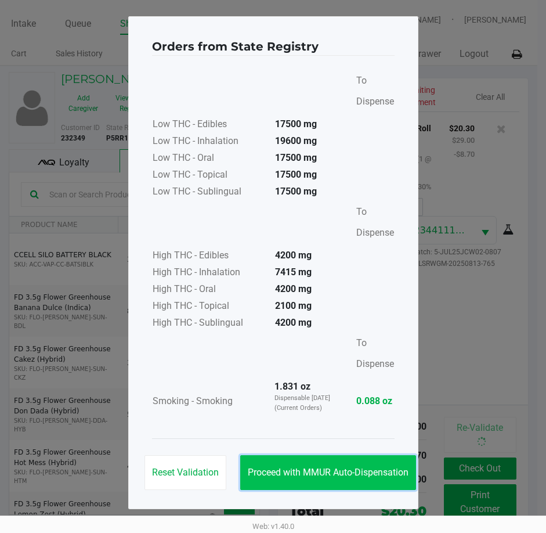
click at [301, 469] on span "Proceed with MMUR Auto-Dispensation" at bounding box center [328, 472] width 161 height 11
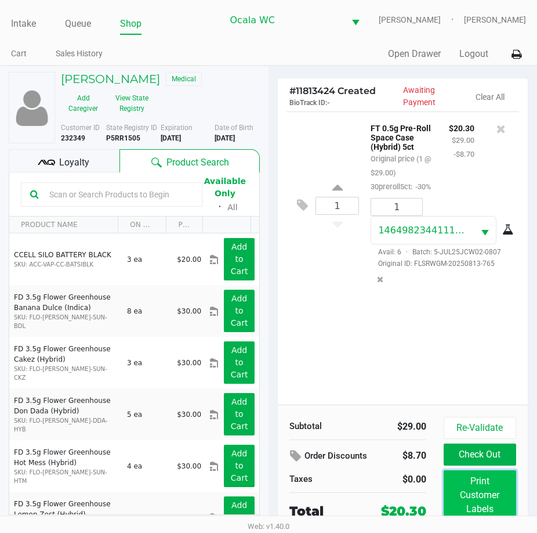
click at [468, 489] on button "Print Customer Labels" at bounding box center [480, 495] width 73 height 50
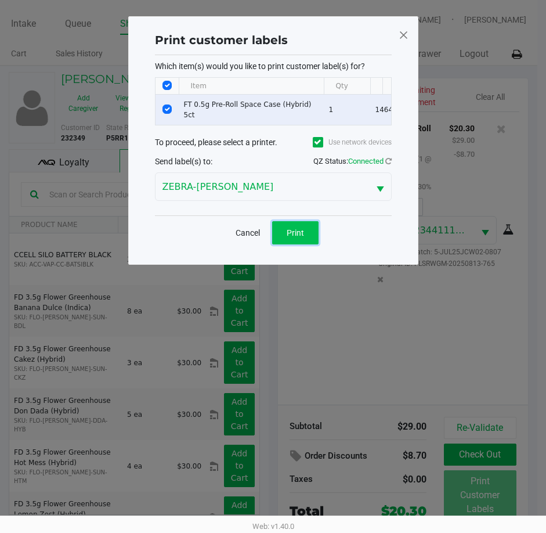
click at [292, 244] on button "Print" at bounding box center [295, 232] width 46 height 23
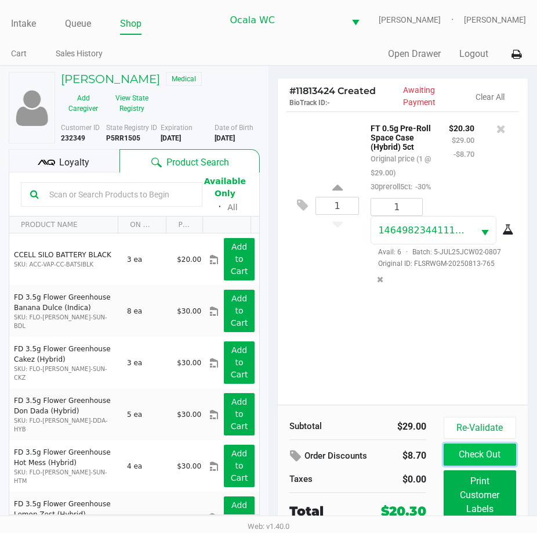
click at [498, 452] on button "Check Out" at bounding box center [480, 454] width 73 height 22
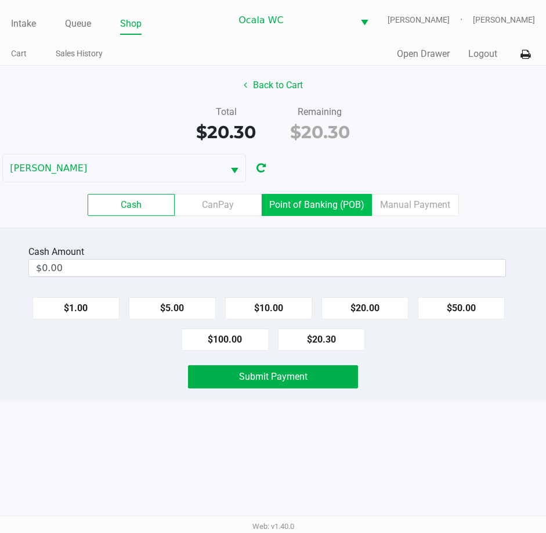
click at [301, 202] on label "Point of Banking (POB)" at bounding box center [317, 205] width 110 height 22
click at [0, 0] on 7 "Point of Banking (POB)" at bounding box center [0, 0] width 0 height 0
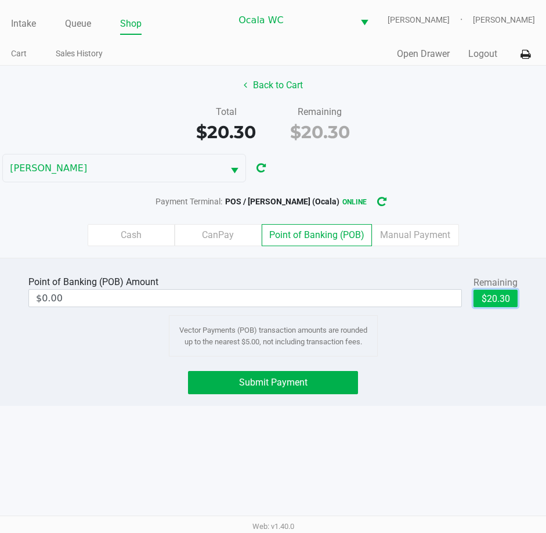
click at [489, 305] on button "$20.30" at bounding box center [495, 298] width 44 height 17
type input "$20.30"
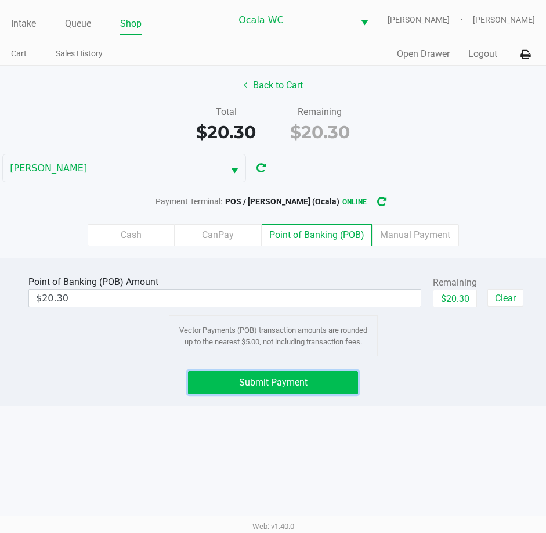
click at [280, 384] on span "Submit Payment" at bounding box center [273, 382] width 68 height 11
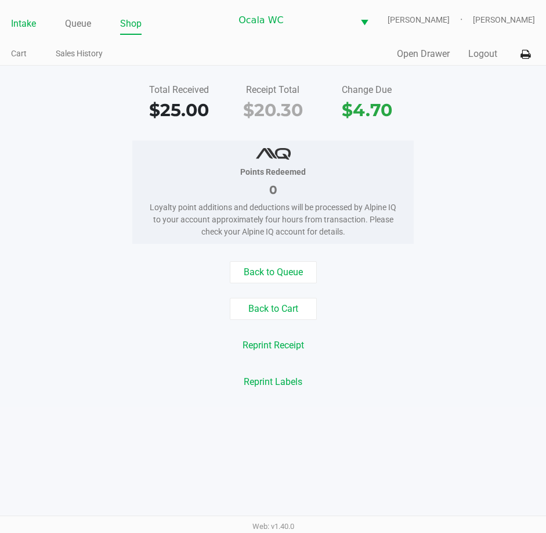
click at [18, 24] on link "Intake" at bounding box center [23, 24] width 25 height 16
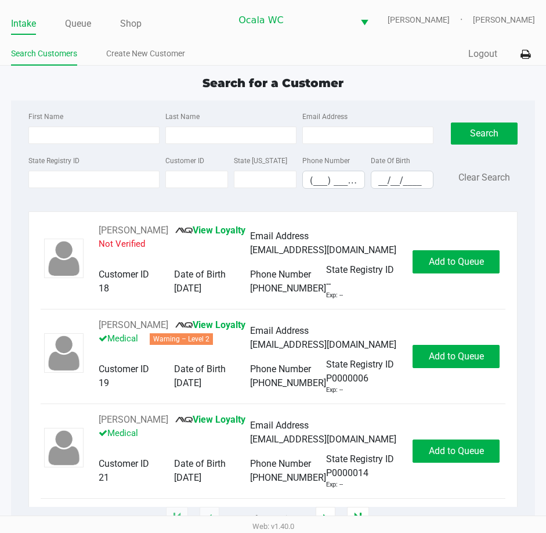
click at [231, 28] on ul "Intake Queue Shop" at bounding box center [121, 25] width 220 height 20
type input "SAMANTHA"
type input "MCCURDY"
type input "06/28/1996"
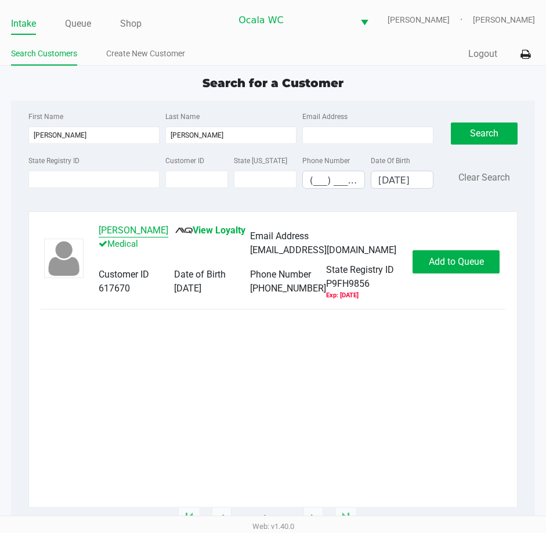
click at [143, 230] on button "Samantha McCurdy" at bounding box center [134, 230] width 70 height 14
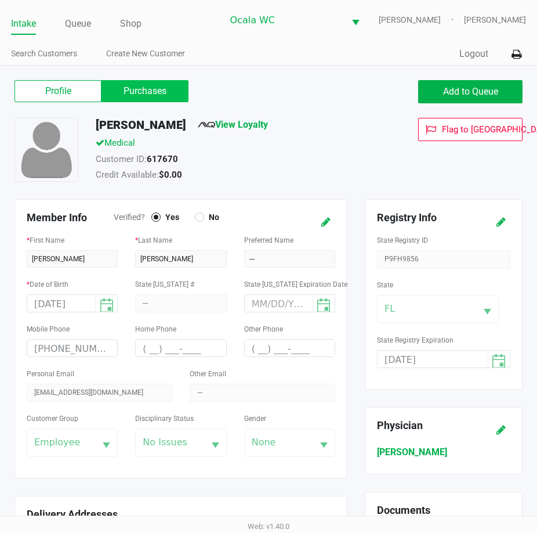
click at [150, 92] on label "Purchases" at bounding box center [145, 91] width 87 height 22
click at [0, 0] on 1 "Purchases" at bounding box center [0, 0] width 0 height 0
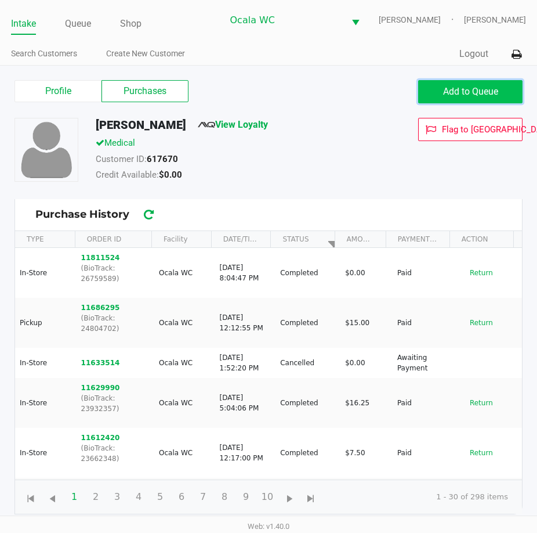
click at [464, 87] on span "Add to Queue" at bounding box center [470, 91] width 55 height 11
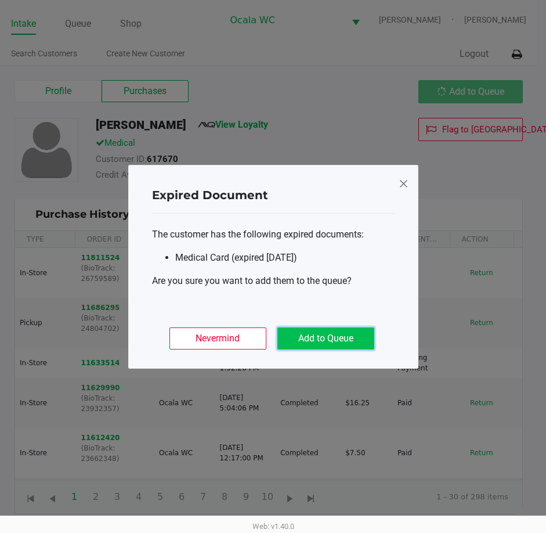
click at [337, 344] on button "Add to Queue" at bounding box center [325, 338] width 97 height 22
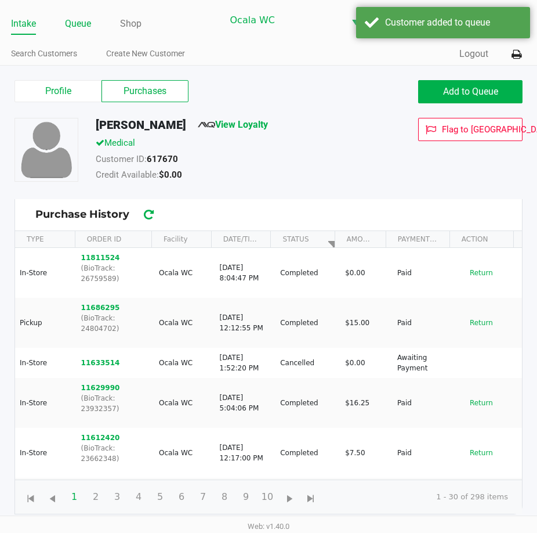
click at [70, 21] on link "Queue" at bounding box center [78, 24] width 26 height 16
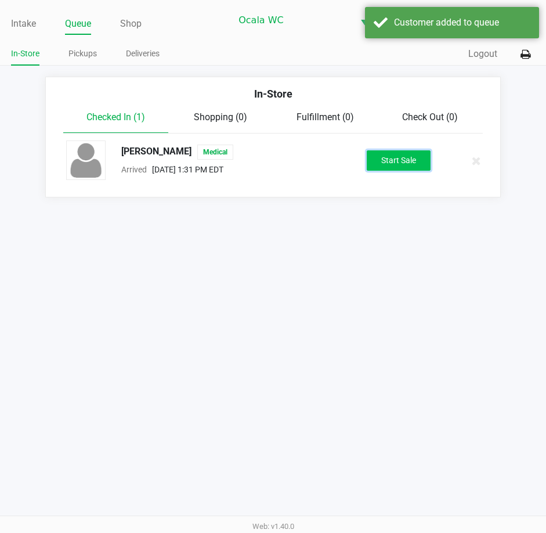
click at [404, 169] on button "Start Sale" at bounding box center [399, 160] width 64 height 20
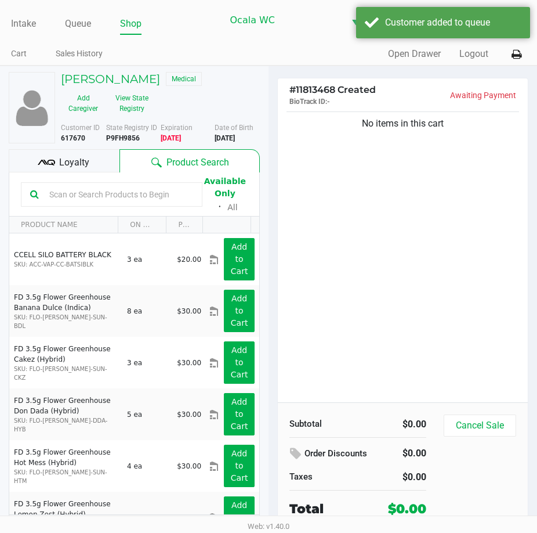
click at [418, 198] on div "No items in this cart" at bounding box center [403, 255] width 250 height 293
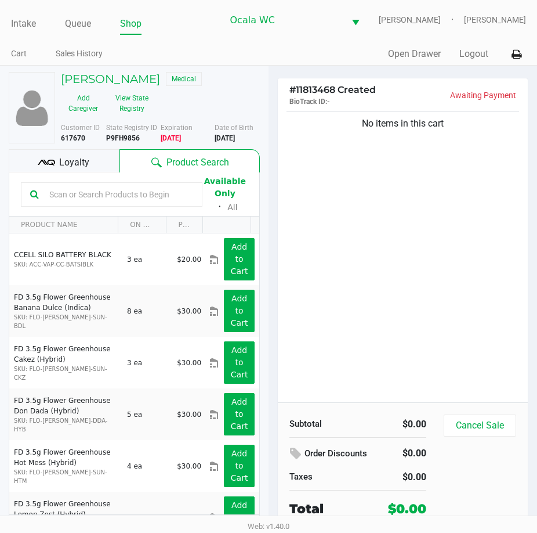
click at [409, 272] on div "No items in this cart" at bounding box center [403, 255] width 250 height 293
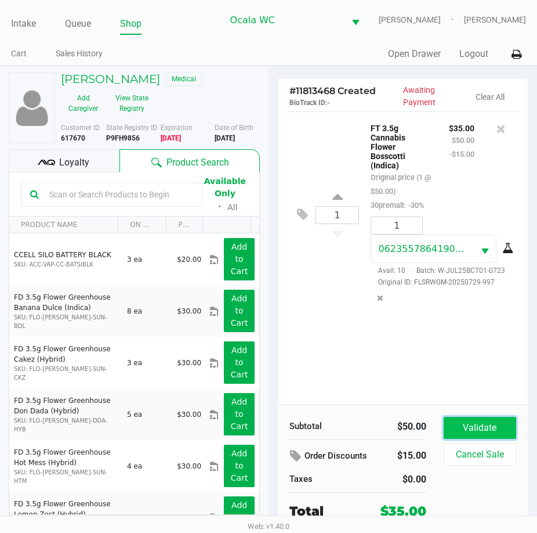
click at [464, 424] on button "Validate" at bounding box center [480, 428] width 73 height 22
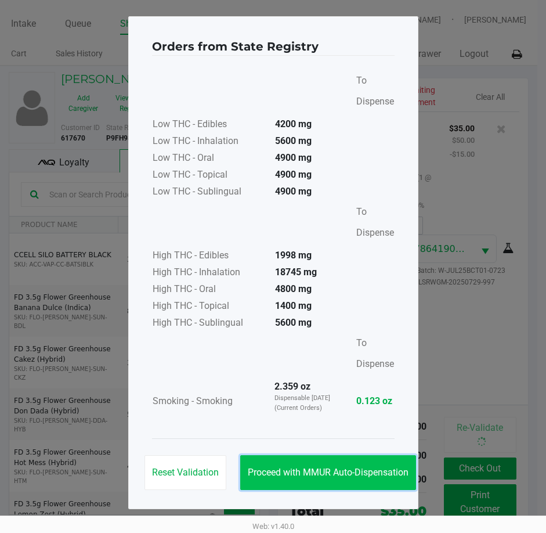
click at [317, 464] on button "Proceed with MMUR Auto-Dispensation" at bounding box center [328, 472] width 176 height 35
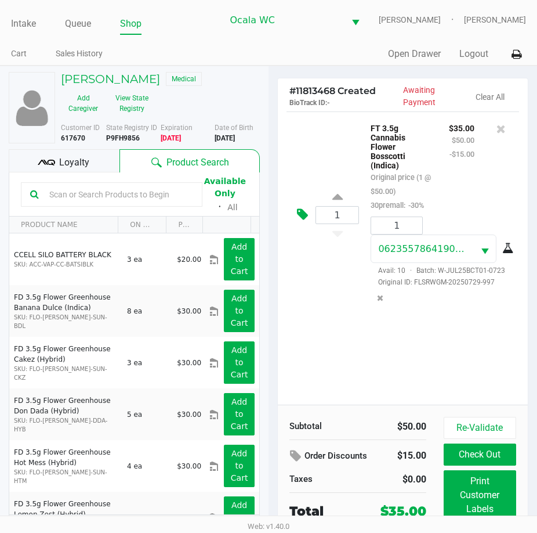
click at [299, 218] on icon at bounding box center [302, 214] width 11 height 13
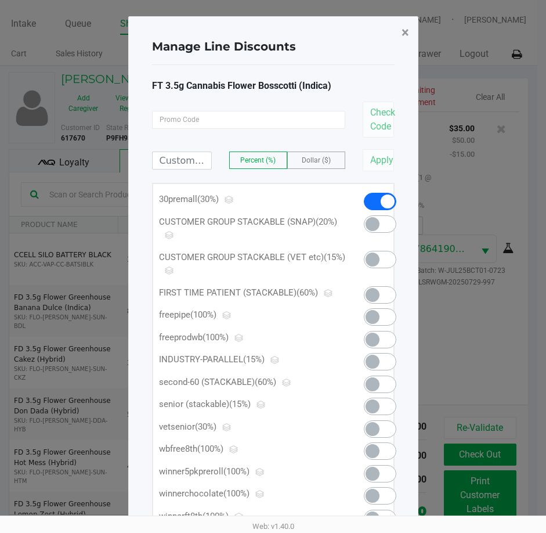
click at [402, 31] on span "×" at bounding box center [406, 32] width 8 height 16
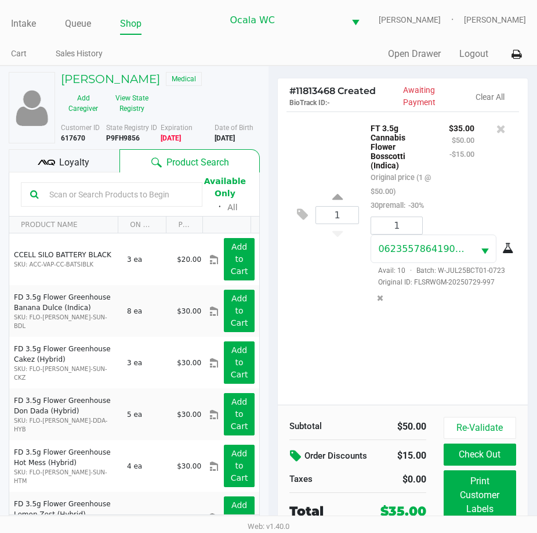
click at [297, 457] on icon at bounding box center [297, 455] width 14 height 13
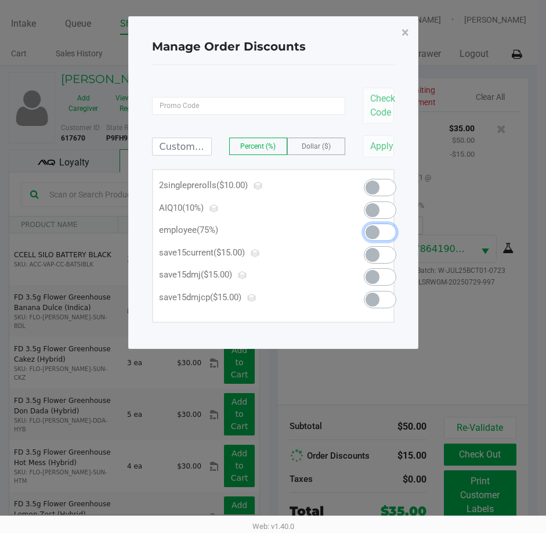
click at [384, 232] on span at bounding box center [380, 231] width 32 height 17
type input "75.00"
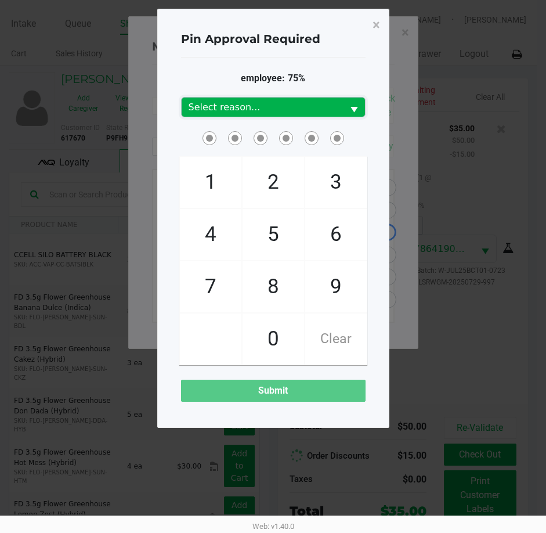
click at [284, 112] on span "Select reason..." at bounding box center [262, 107] width 147 height 14
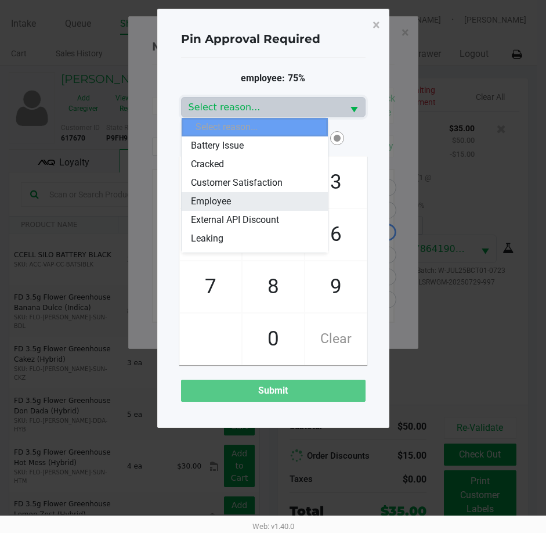
click at [229, 203] on span "Employee" at bounding box center [211, 201] width 40 height 14
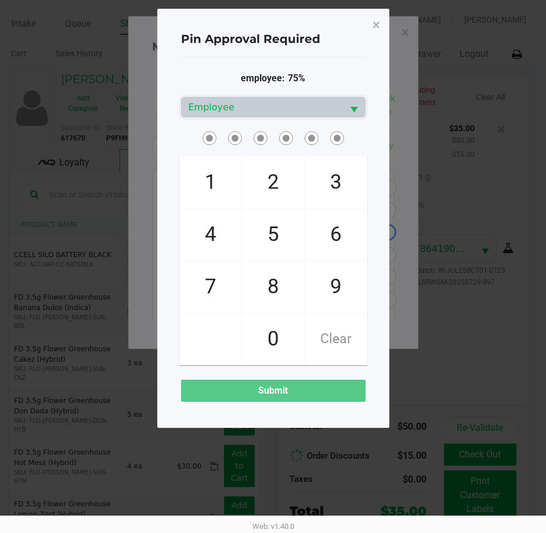
click at [346, 65] on div "employee: 75% Employee 1 4 7 2 5 8 0 3 6 9 Clear Submit" at bounding box center [273, 236] width 185 height 358
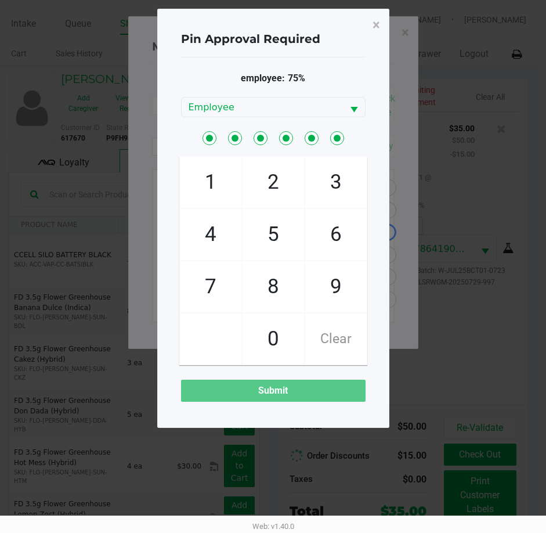
checkbox input "true"
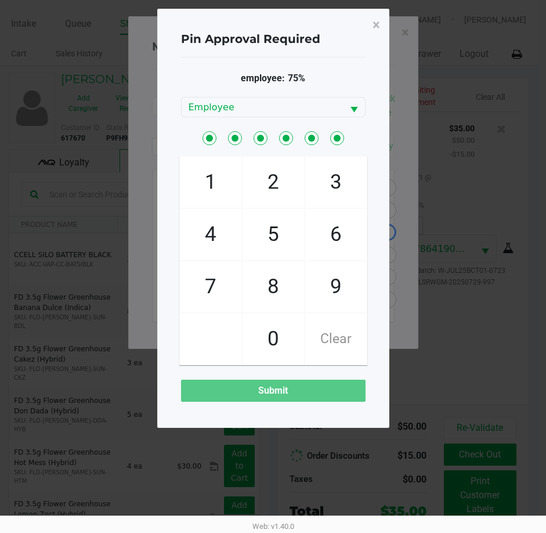
checkbox input "true"
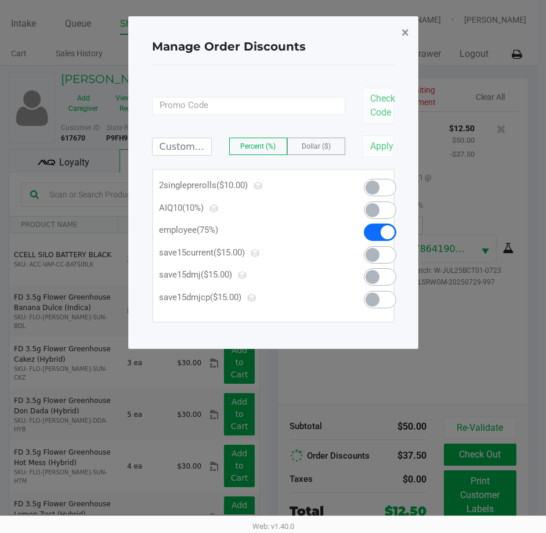
click at [402, 32] on span "×" at bounding box center [406, 32] width 8 height 16
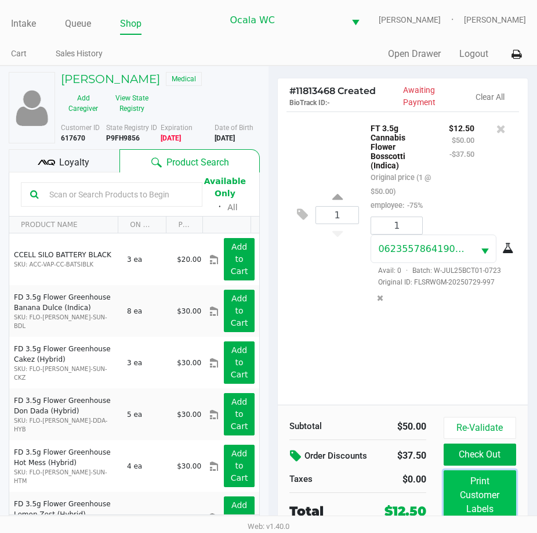
click at [479, 496] on button "Print Customer Labels" at bounding box center [480, 495] width 73 height 50
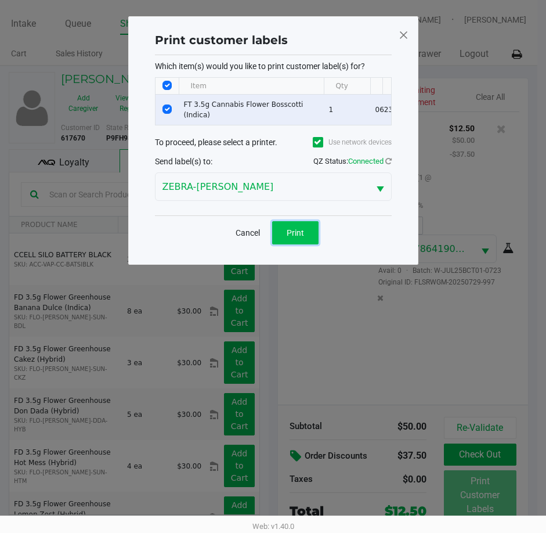
click at [291, 235] on span "Print" at bounding box center [295, 232] width 17 height 9
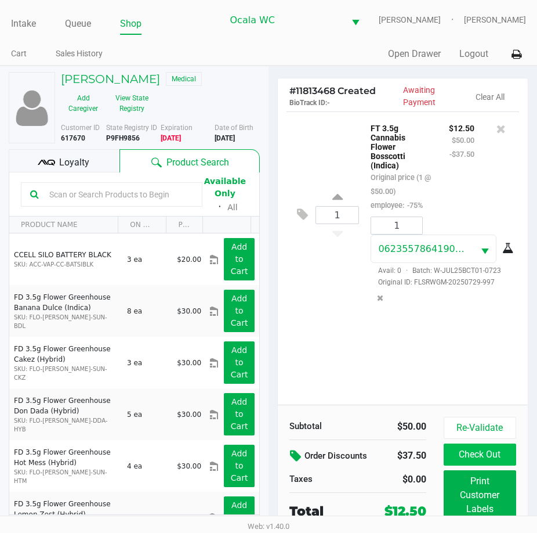
click at [496, 455] on button "Check Out" at bounding box center [480, 454] width 73 height 22
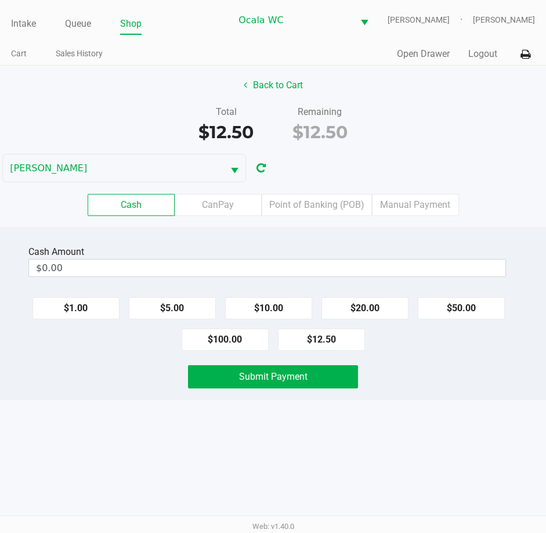
click at [364, 309] on button "$20.00" at bounding box center [364, 308] width 87 height 22
type input "$20.00"
click at [306, 378] on span "Submit Payment" at bounding box center [273, 376] width 68 height 11
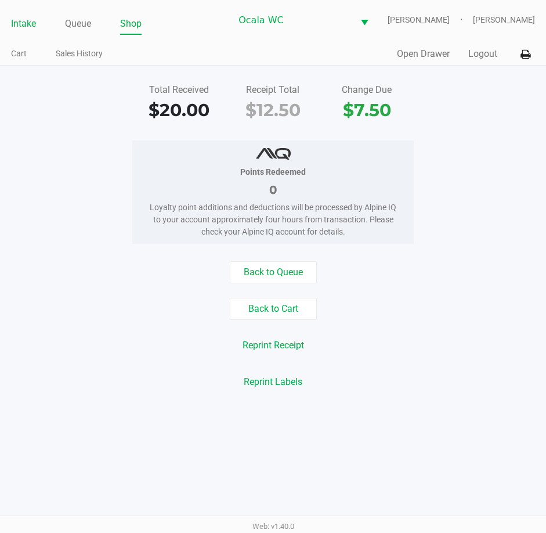
click at [23, 24] on link "Intake" at bounding box center [23, 24] width 25 height 16
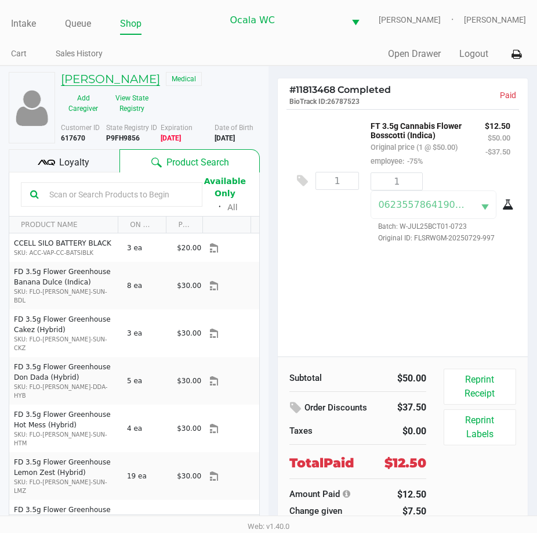
click at [97, 80] on h5 "Samantha McCurdy" at bounding box center [110, 79] width 99 height 14
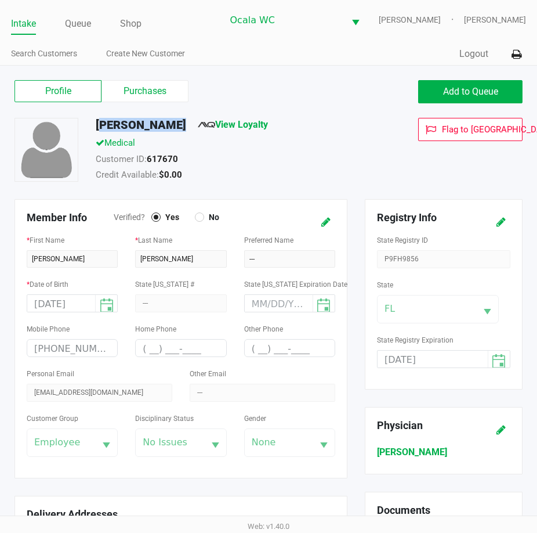
drag, startPoint x: 89, startPoint y: 122, endPoint x: 207, endPoint y: 129, distance: 117.5
click at [207, 129] on div "Samantha McCurdy View Loyalty" at bounding box center [235, 127] width 297 height 19
copy h5 "[PERSON_NAME]"
click at [23, 24] on link "Intake" at bounding box center [23, 24] width 25 height 16
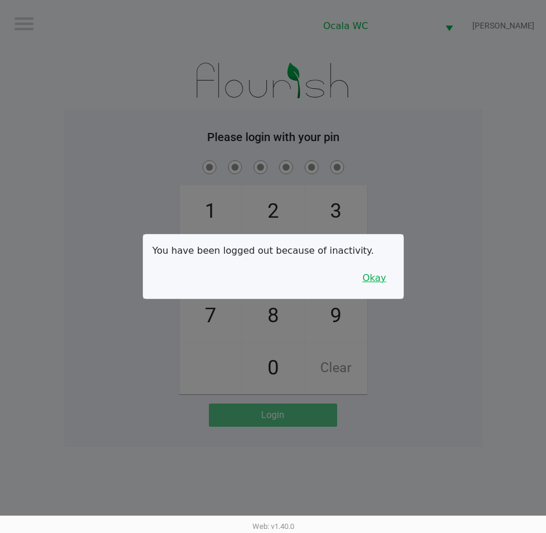
drag, startPoint x: 382, startPoint y: 283, endPoint x: 428, endPoint y: 204, distance: 91.3
click at [384, 283] on button "Okay" at bounding box center [374, 278] width 39 height 22
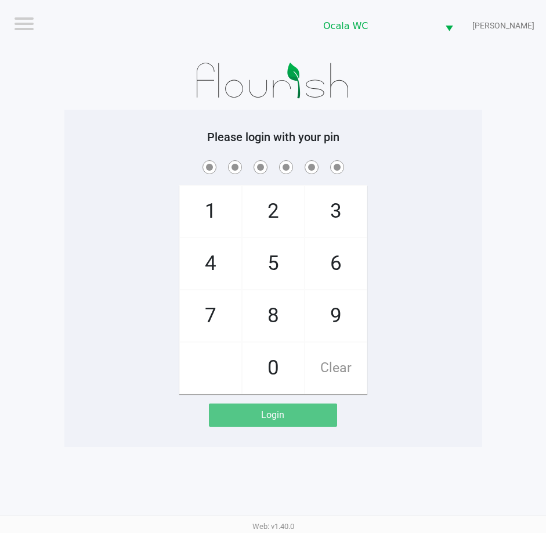
click at [434, 187] on div "1 4 7 2 5 8 0 3 6 9 Clear" at bounding box center [273, 276] width 418 height 236
checkbox input "true"
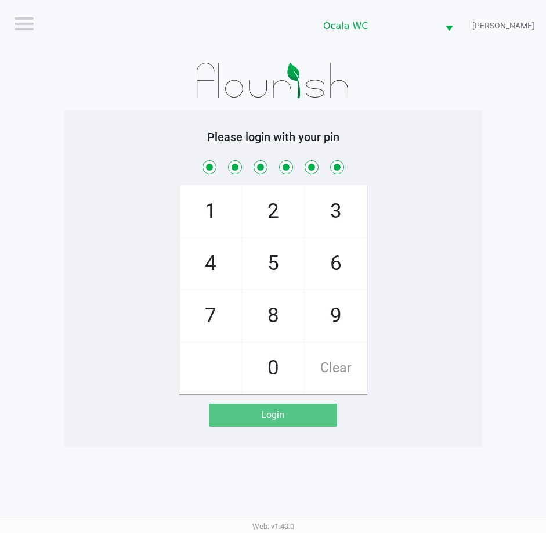
checkbox input "true"
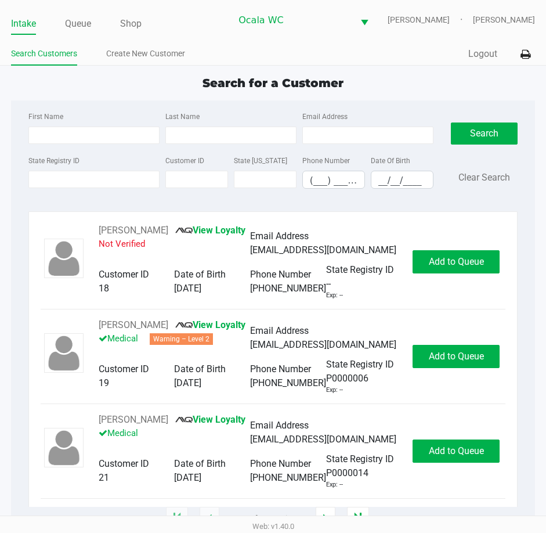
click at [232, 37] on div "Intake Queue Shop Ocala WC BRANDY-CLARK John Laughlin Search Customers Create N…" at bounding box center [273, 33] width 546 height 66
type input "JUSTIN"
type input "NELSON"
type input "12/15/1985"
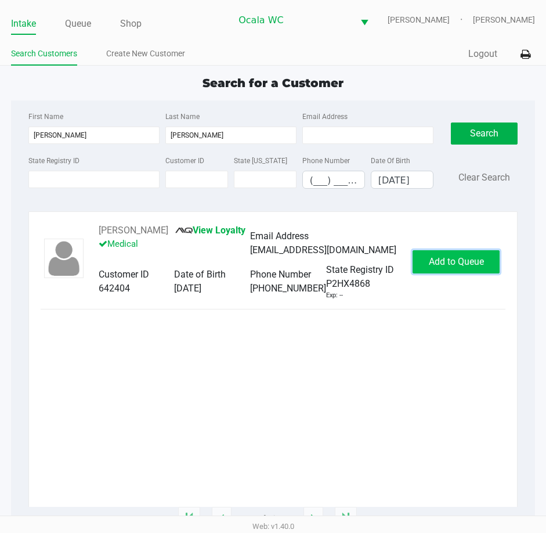
click at [439, 263] on span "Add to Queue" at bounding box center [456, 261] width 55 height 11
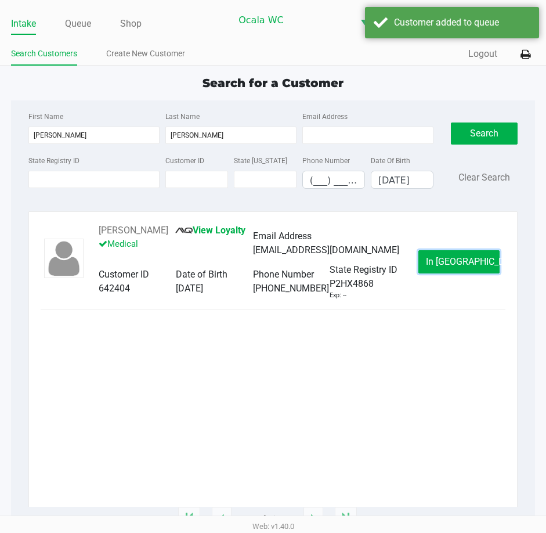
click at [446, 261] on span "In Queue" at bounding box center [474, 261] width 97 height 11
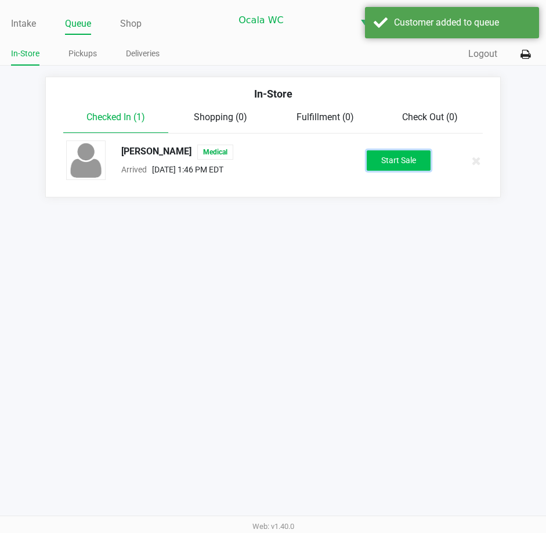
click at [382, 165] on button "Start Sale" at bounding box center [399, 160] width 64 height 20
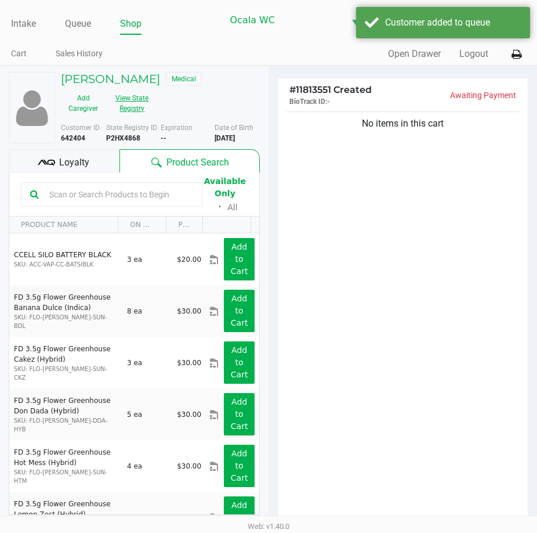
click at [138, 108] on button "View State Registry" at bounding box center [129, 103] width 46 height 29
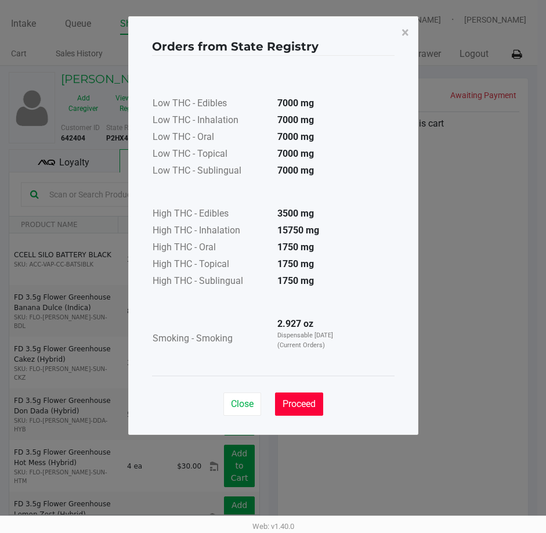
click at [299, 402] on span "Proceed" at bounding box center [299, 403] width 33 height 11
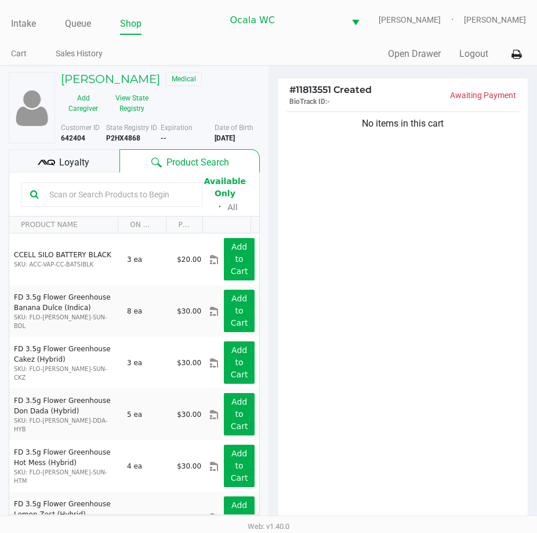
click at [380, 227] on div "No items in this cart" at bounding box center [403, 319] width 250 height 421
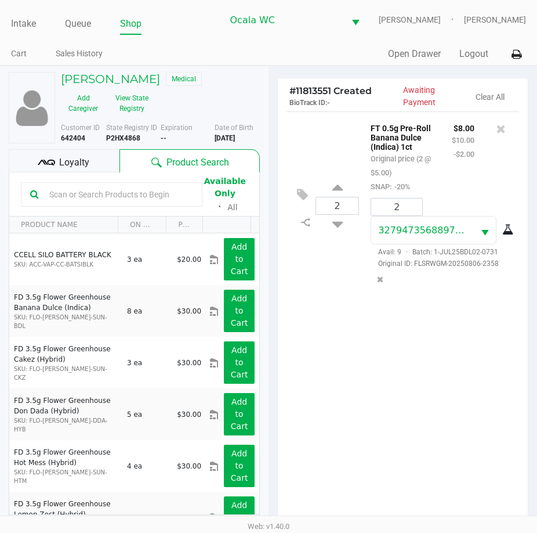
click at [411, 400] on div "2 FT 0.5g Pre-Roll Banana Dulce (Indica) 1ct Original price (2 @ $5.00) SNAP: -…" at bounding box center [403, 321] width 250 height 421
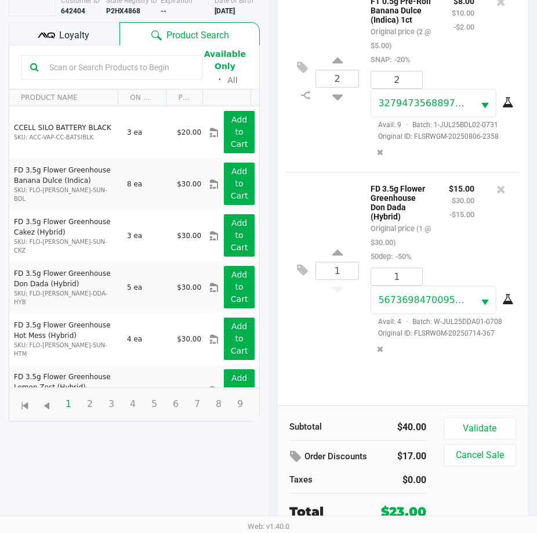
scroll to position [128, 0]
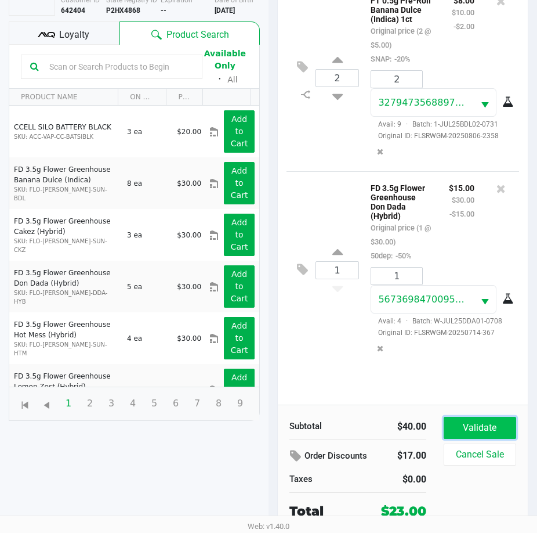
click at [483, 428] on button "Validate" at bounding box center [480, 428] width 73 height 22
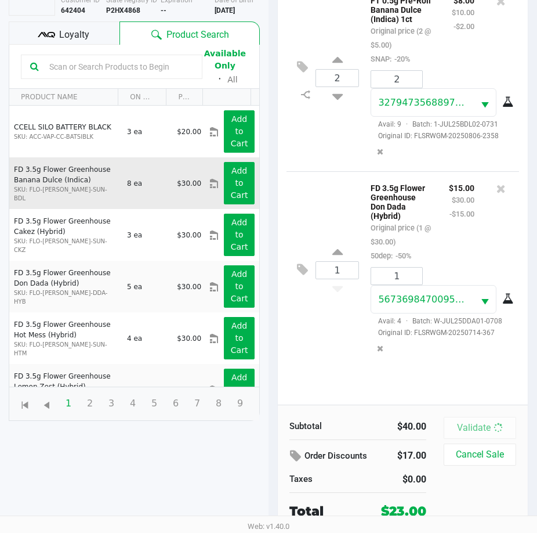
scroll to position [0, 0]
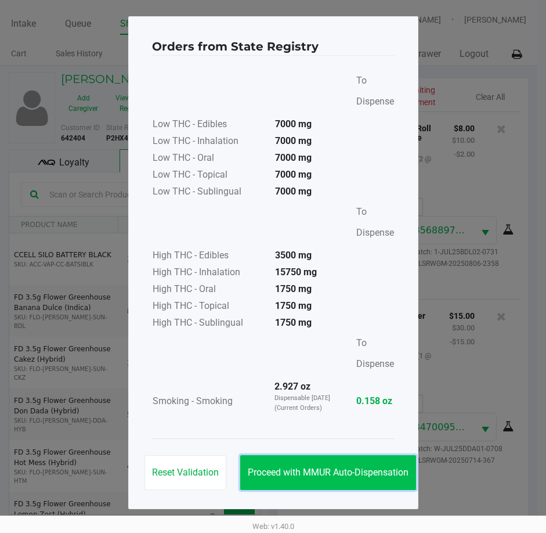
click at [310, 462] on button "Proceed with MMUR Auto-Dispensation" at bounding box center [328, 472] width 176 height 35
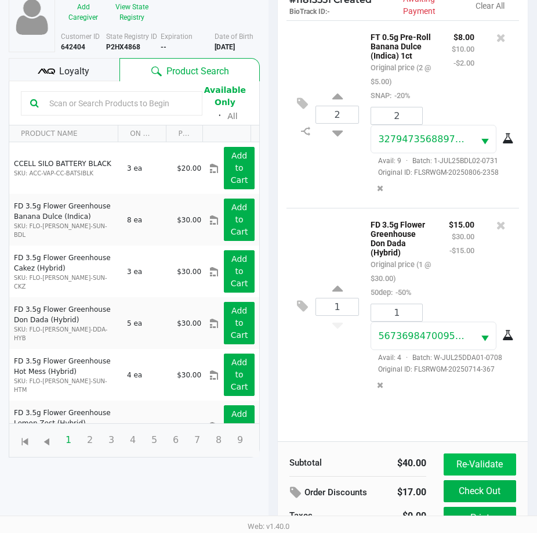
scroll to position [154, 0]
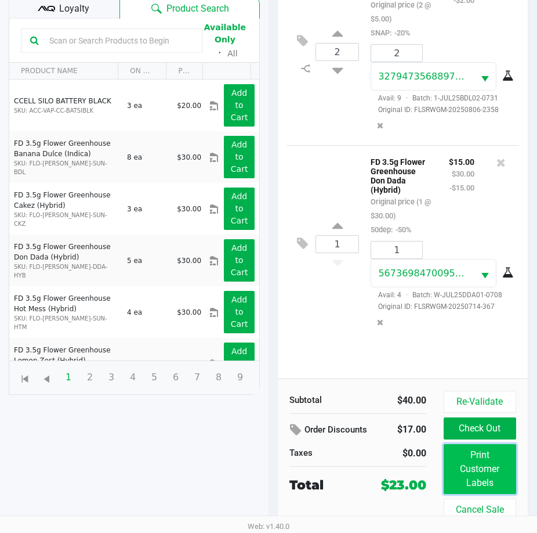
click at [485, 474] on button "Print Customer Labels" at bounding box center [480, 469] width 73 height 50
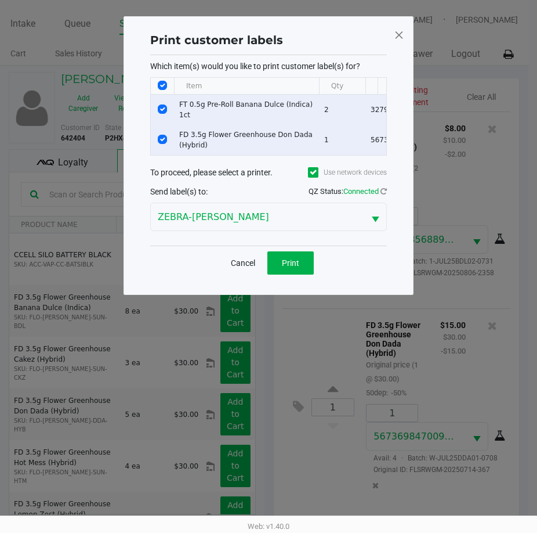
scroll to position [0, 0]
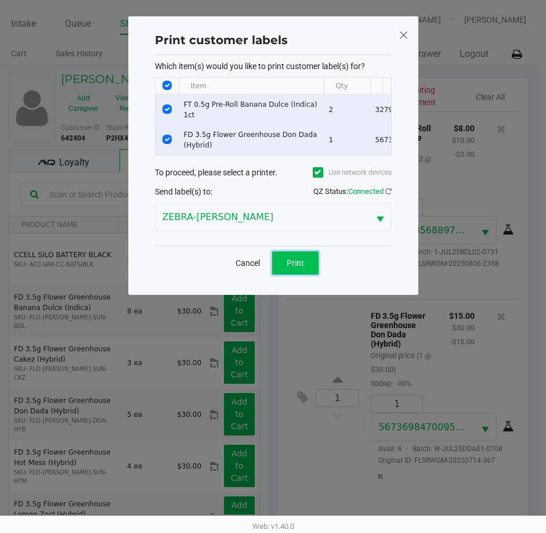
click at [280, 258] on button "Print" at bounding box center [295, 262] width 46 height 23
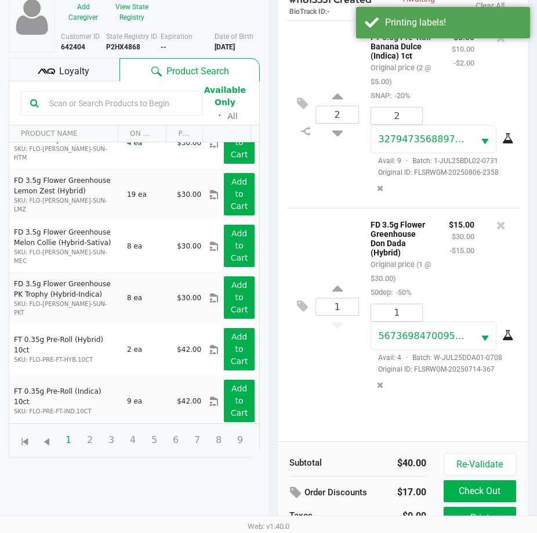
scroll to position [154, 0]
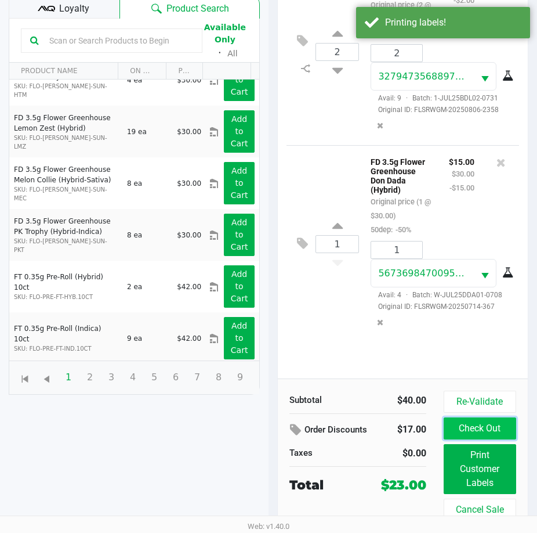
click at [467, 430] on button "Check Out" at bounding box center [480, 428] width 73 height 22
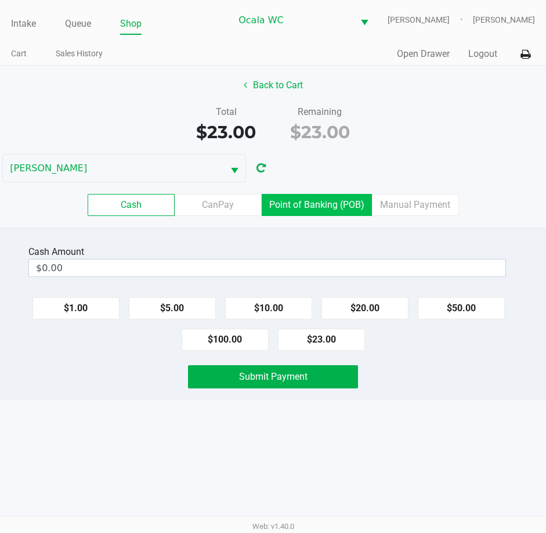
click at [312, 208] on label "Point of Banking (POB)" at bounding box center [317, 205] width 110 height 22
click at [0, 0] on 7 "Point of Banking (POB)" at bounding box center [0, 0] width 0 height 0
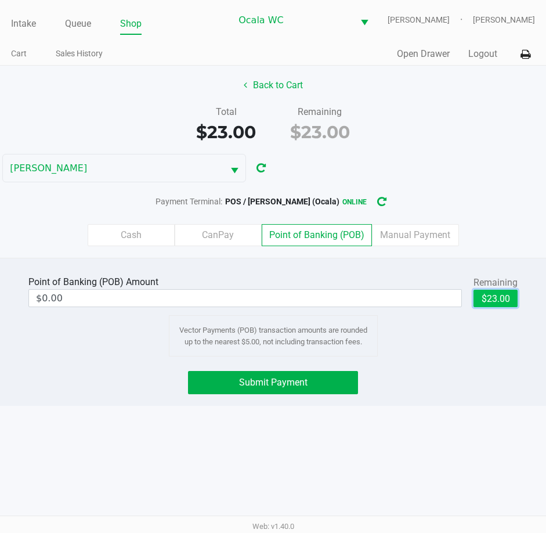
click at [494, 297] on button "$23.00" at bounding box center [495, 298] width 44 height 17
type input "$23.00"
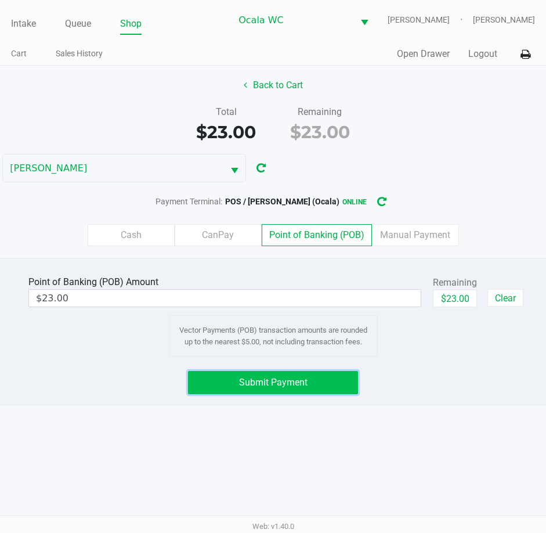
click at [286, 384] on span "Submit Payment" at bounding box center [273, 382] width 68 height 11
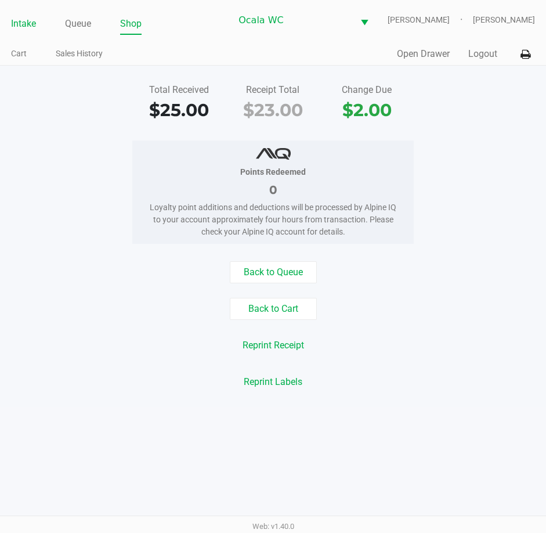
click at [21, 21] on link "Intake" at bounding box center [23, 24] width 25 height 16
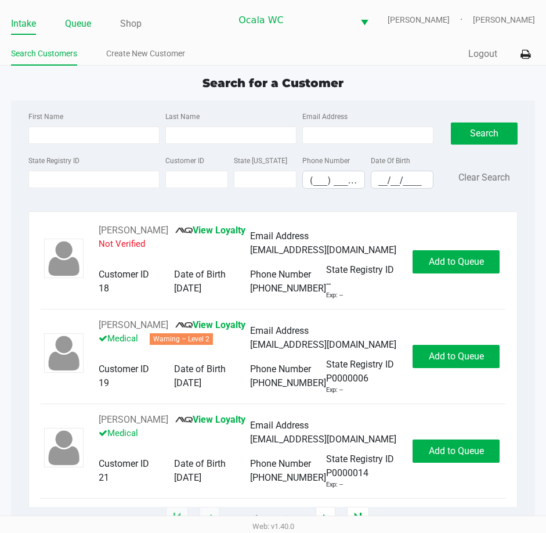
drag, startPoint x: 83, startPoint y: 10, endPoint x: 78, endPoint y: 31, distance: 21.5
click at [82, 11] on div "Intake Queue Shop Ocala WC BRANDY-CLARK John Laughlin" at bounding box center [273, 20] width 524 height 28
click at [74, 20] on link "Queue" at bounding box center [78, 24] width 26 height 16
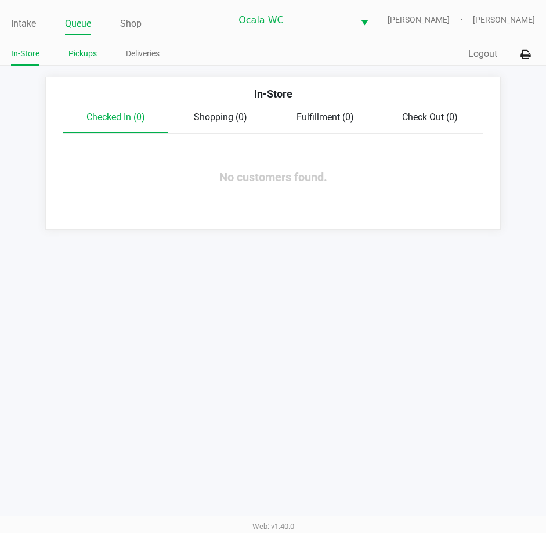
click at [73, 56] on link "Pickups" at bounding box center [82, 53] width 28 height 15
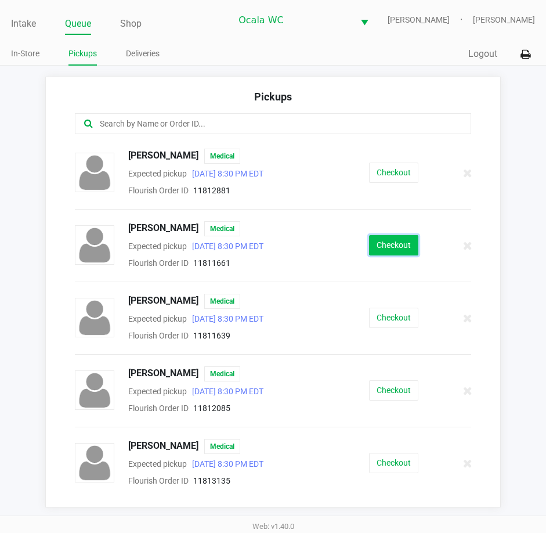
click at [379, 252] on button "Checkout" at bounding box center [393, 245] width 49 height 20
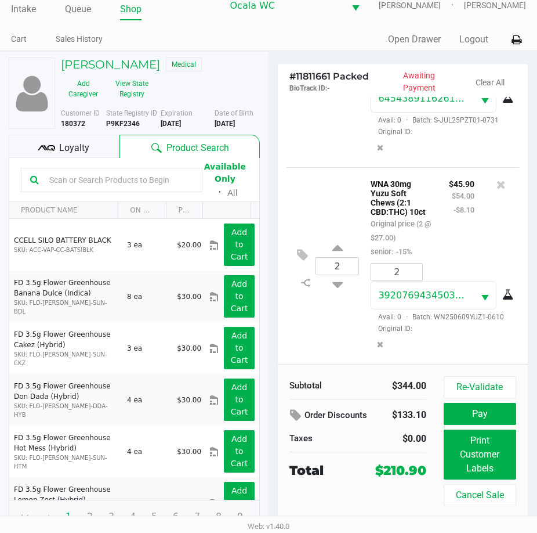
scroll to position [21, 0]
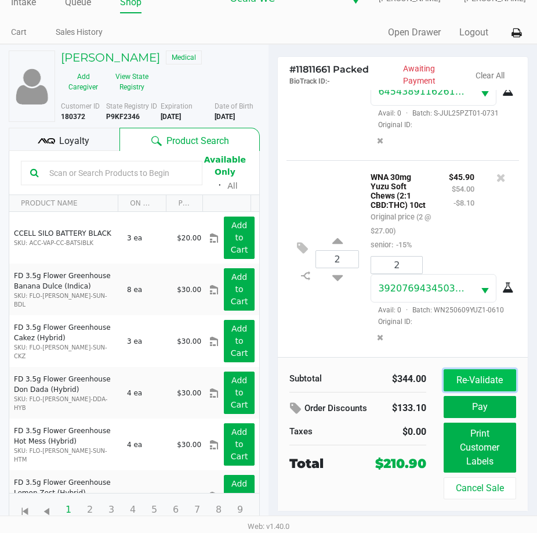
click at [479, 370] on button "Re-Validate" at bounding box center [480, 380] width 73 height 22
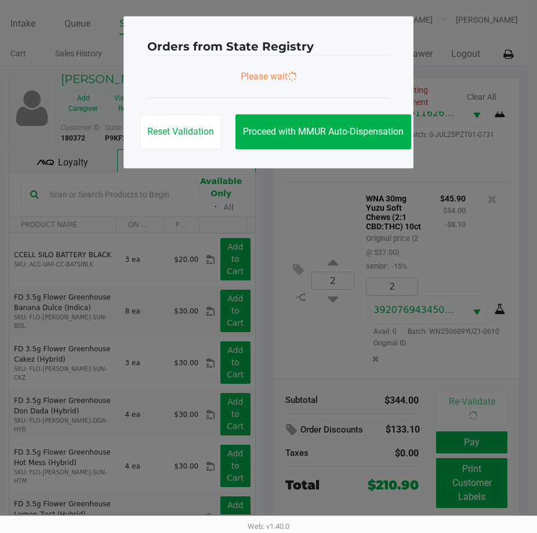
scroll to position [0, 0]
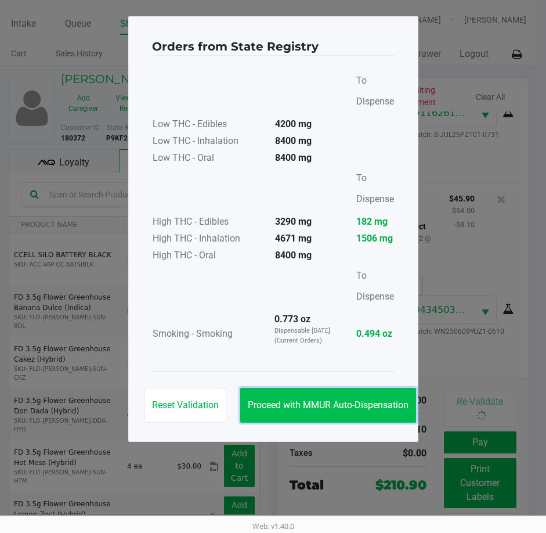
click at [334, 397] on button "Proceed with MMUR Auto-Dispensation" at bounding box center [328, 405] width 176 height 35
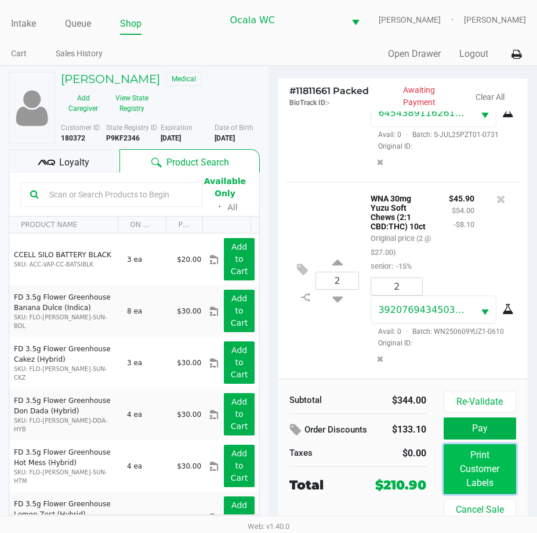
click at [483, 480] on button "Print Customer Labels" at bounding box center [480, 469] width 73 height 50
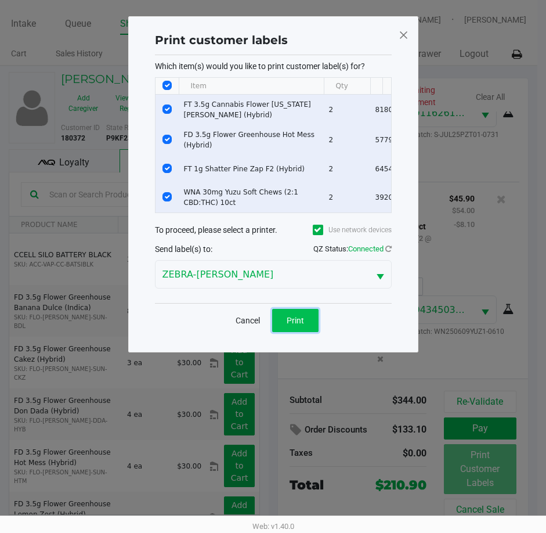
click at [293, 325] on span "Print" at bounding box center [295, 320] width 17 height 9
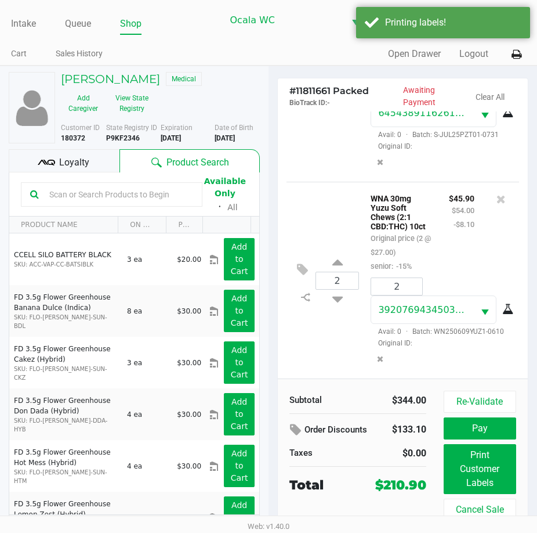
click at [57, 156] on div "Loyalty" at bounding box center [64, 160] width 111 height 23
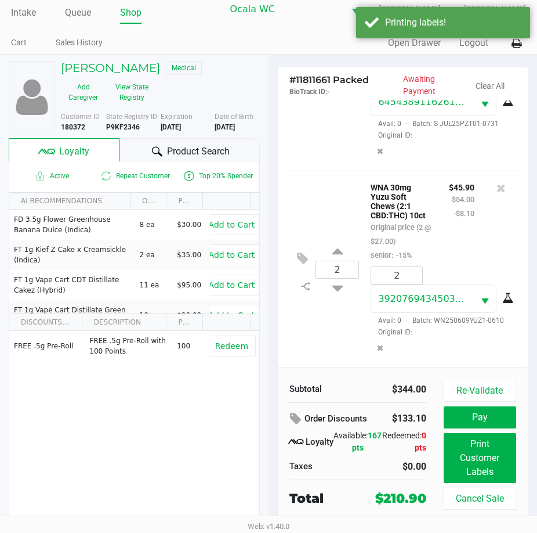
scroll to position [21, 0]
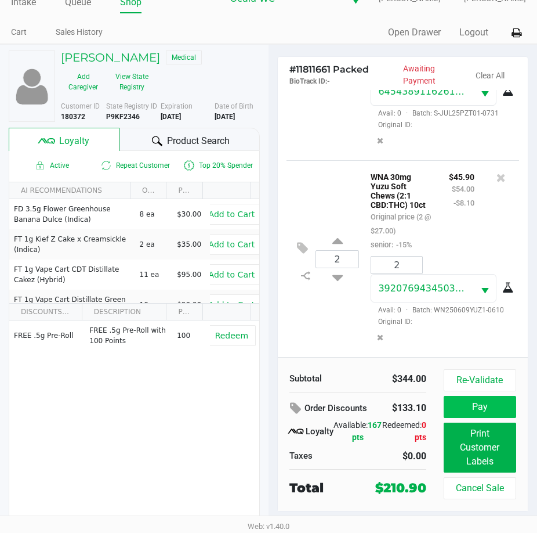
click at [488, 408] on button "Pay" at bounding box center [480, 407] width 73 height 22
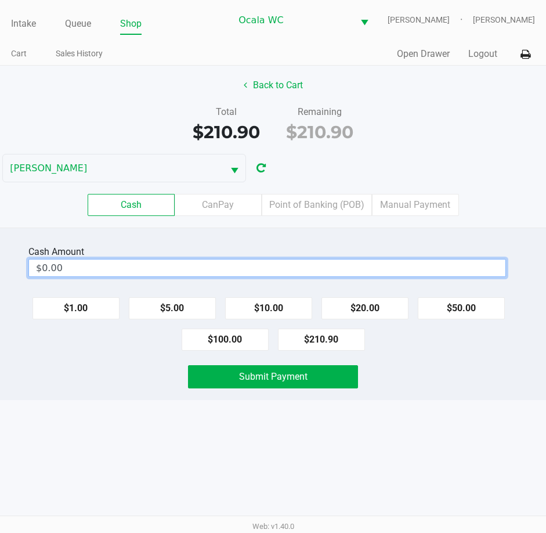
click at [349, 273] on input "$0.00" at bounding box center [267, 267] width 476 height 17
click at [328, 375] on button "Submit Payment" at bounding box center [273, 376] width 171 height 23
type input "$250.00"
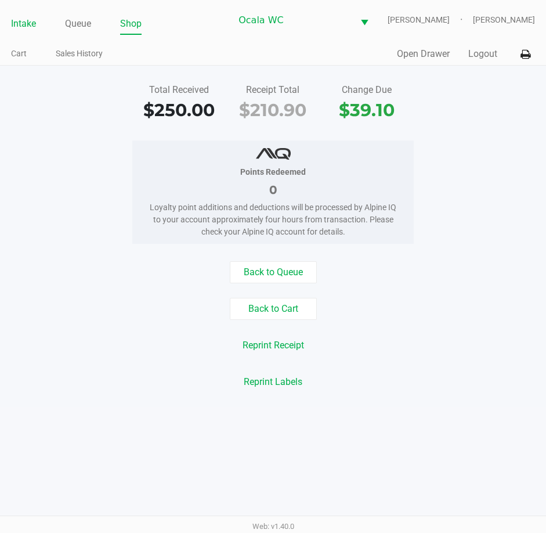
click at [26, 23] on link "Intake" at bounding box center [23, 24] width 25 height 16
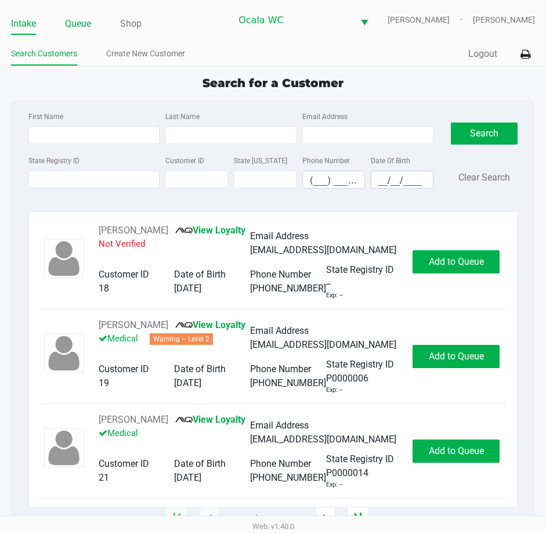
click at [79, 26] on link "Queue" at bounding box center [78, 24] width 26 height 16
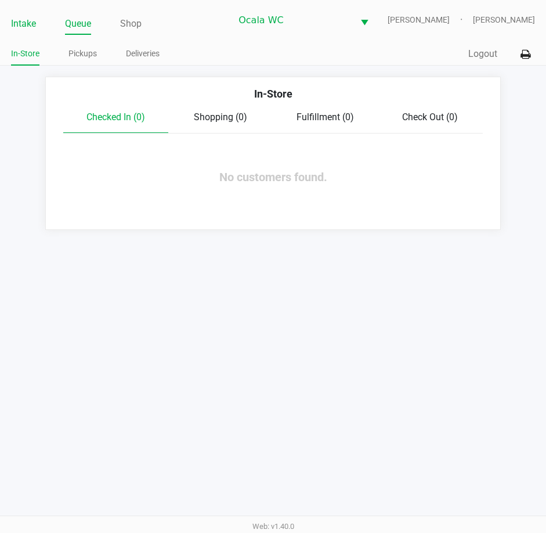
click at [22, 23] on link "Intake" at bounding box center [23, 24] width 25 height 16
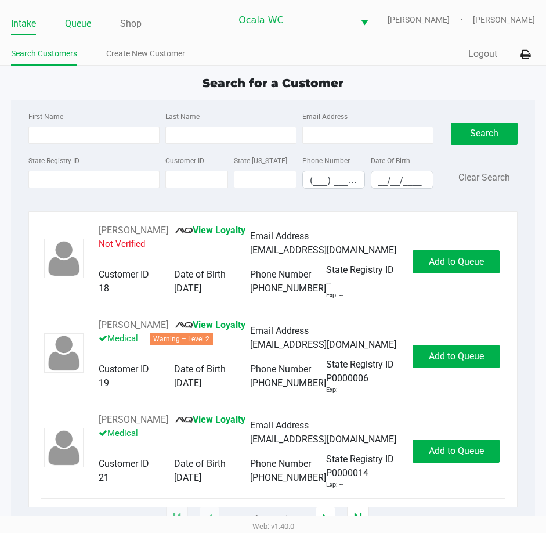
click at [74, 23] on link "Queue" at bounding box center [78, 24] width 26 height 16
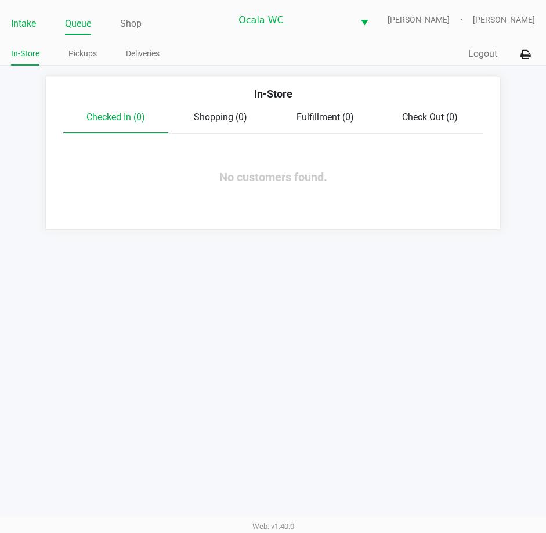
click at [28, 24] on link "Intake" at bounding box center [23, 24] width 25 height 16
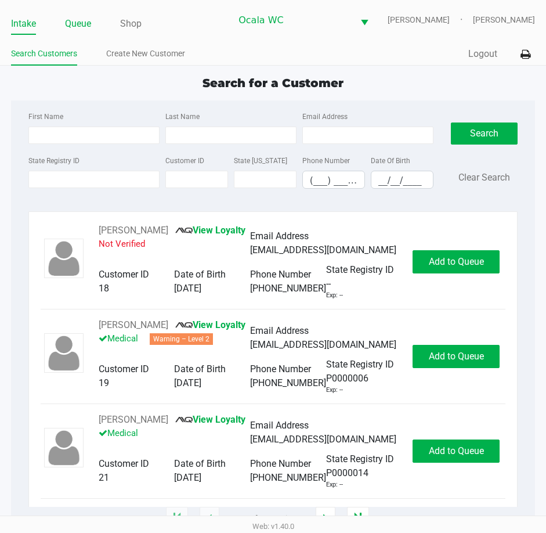
click at [75, 24] on link "Queue" at bounding box center [78, 24] width 26 height 16
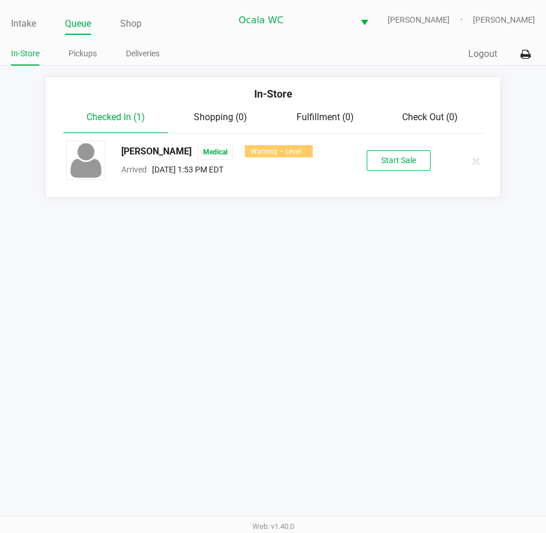
click at [154, 146] on div "TIFFANY NUSS Medical Warning – Level 1" at bounding box center [217, 151] width 209 height 15
click at [221, 111] on span "Shopping (0)" at bounding box center [220, 116] width 53 height 11
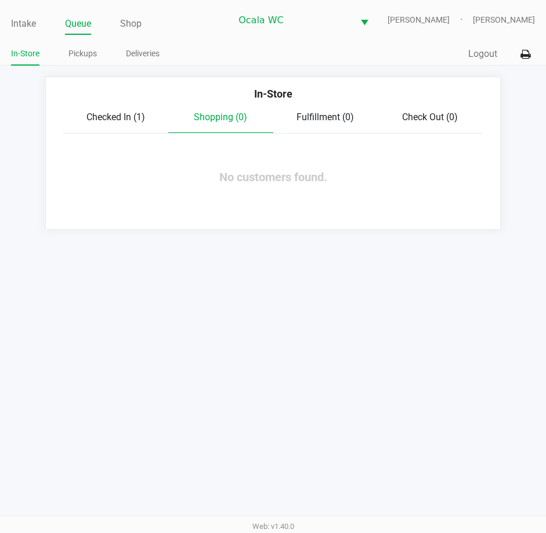
click at [120, 114] on span "Checked In (1)" at bounding box center [115, 116] width 59 height 11
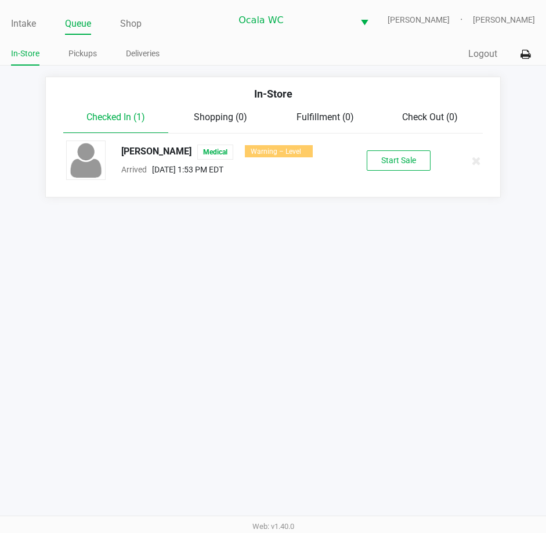
click at [213, 112] on span "Shopping (0)" at bounding box center [220, 116] width 53 height 11
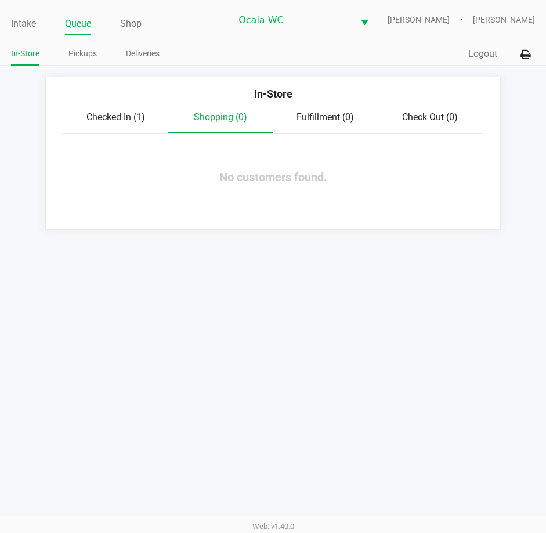
click at [78, 26] on link "Queue" at bounding box center [78, 24] width 26 height 16
click at [100, 111] on span "Checked In (1)" at bounding box center [115, 116] width 59 height 11
click at [220, 118] on span "Shopping (1)" at bounding box center [220, 116] width 53 height 11
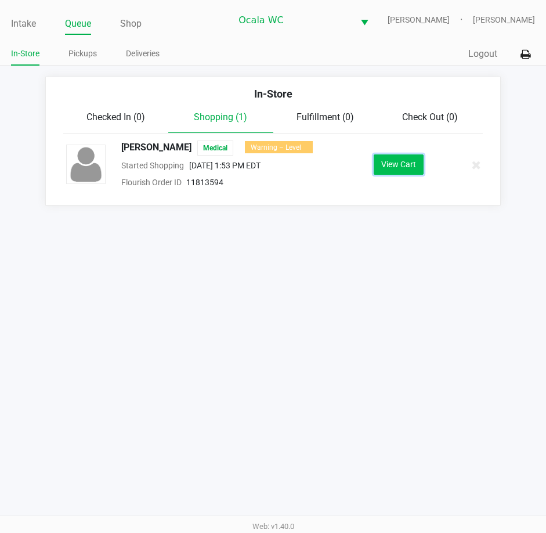
click at [394, 167] on button "View Cart" at bounding box center [399, 164] width 50 height 20
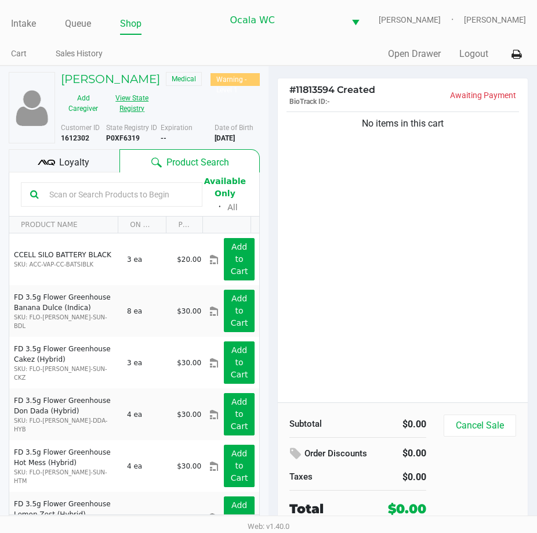
click at [130, 106] on button "View State Registry" at bounding box center [129, 103] width 46 height 29
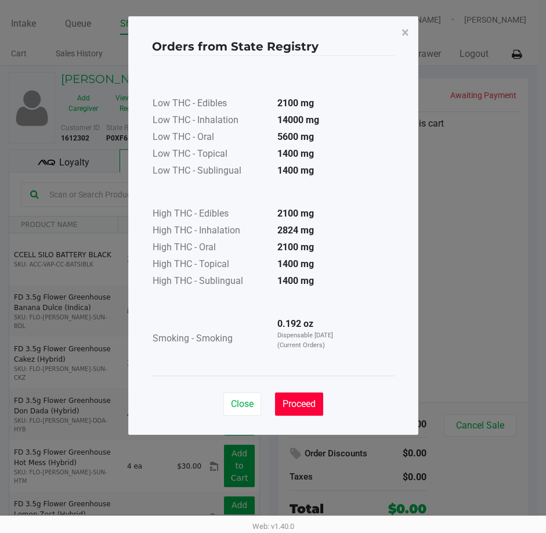
click at [303, 403] on span "Proceed" at bounding box center [299, 403] width 33 height 11
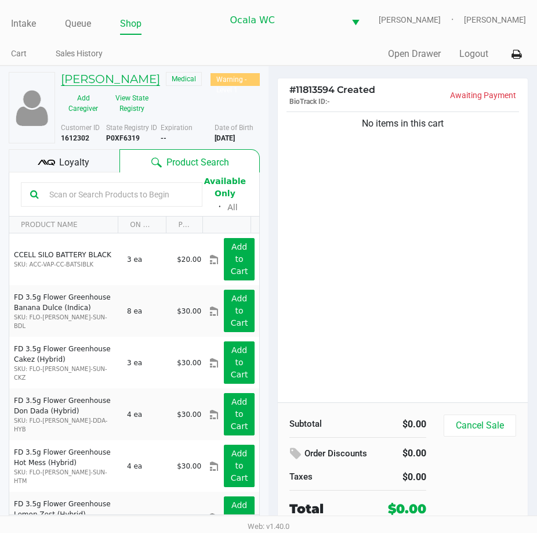
click at [99, 76] on h5 "TIFFANY NUSS" at bounding box center [110, 79] width 99 height 14
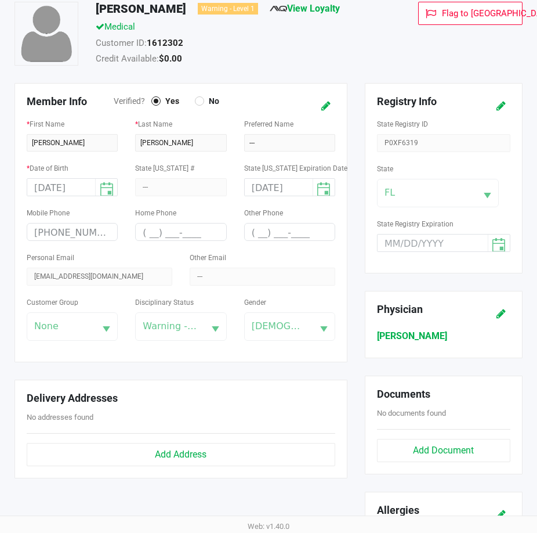
scroll to position [348, 0]
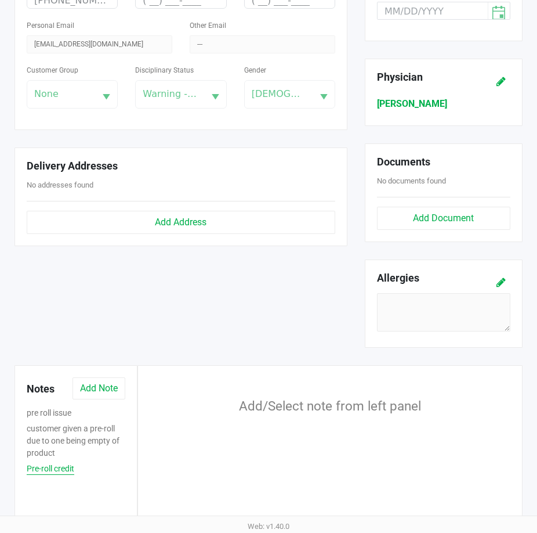
click at [38, 462] on button "Pre-roll credit" at bounding box center [51, 468] width 48 height 12
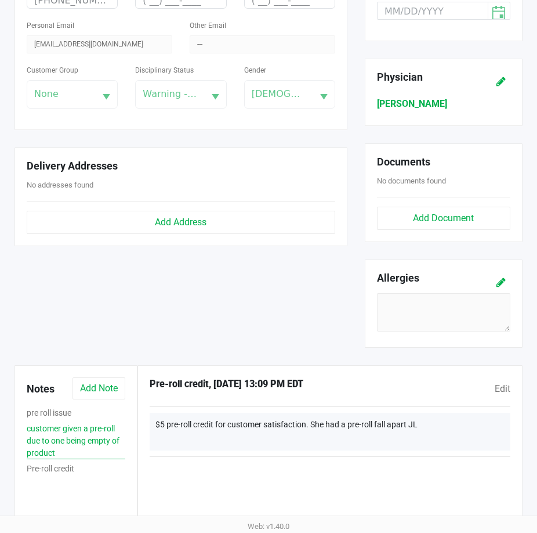
click at [43, 422] on button "customer given a pre-roll due to one being empty of product" at bounding box center [76, 440] width 99 height 37
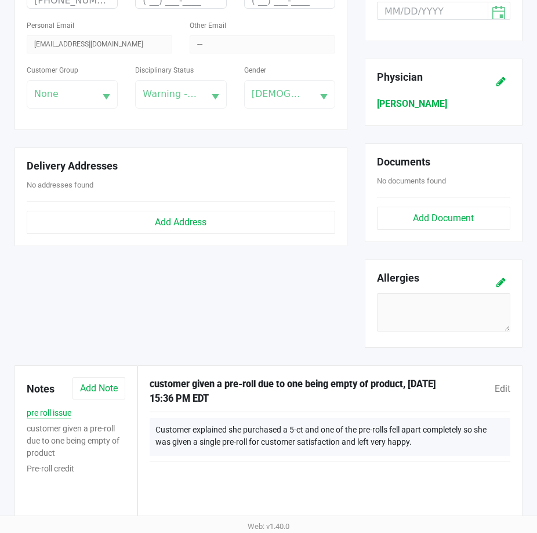
click at [34, 407] on button "pre roll issue" at bounding box center [49, 413] width 45 height 12
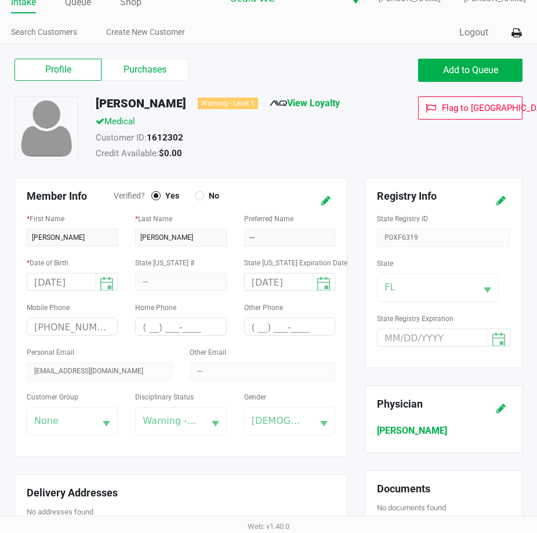
scroll to position [0, 0]
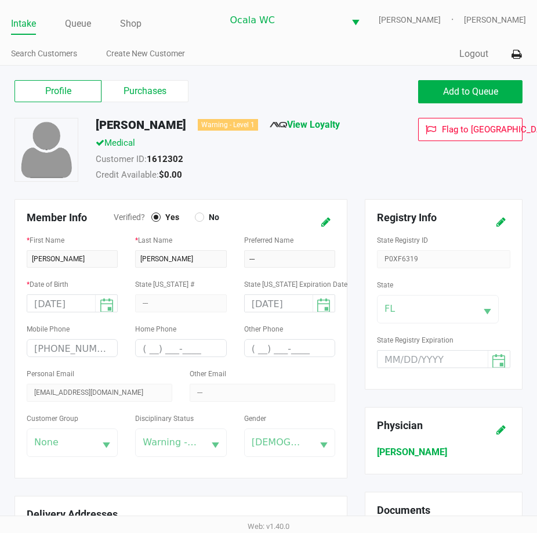
drag, startPoint x: 384, startPoint y: 259, endPoint x: 417, endPoint y: 262, distance: 32.6
click at [417, 262] on div "State Registry ID P0XF6319" at bounding box center [443, 250] width 133 height 35
drag, startPoint x: 393, startPoint y: 259, endPoint x: 778, endPoint y: 233, distance: 386.2
click at [537, 233] on html "Intake Queue Shop Ocala WC BRANDY-CLARK John Laughlin Search Customers Create N…" at bounding box center [268, 266] width 537 height 533
click at [20, 18] on link "Intake" at bounding box center [23, 24] width 25 height 16
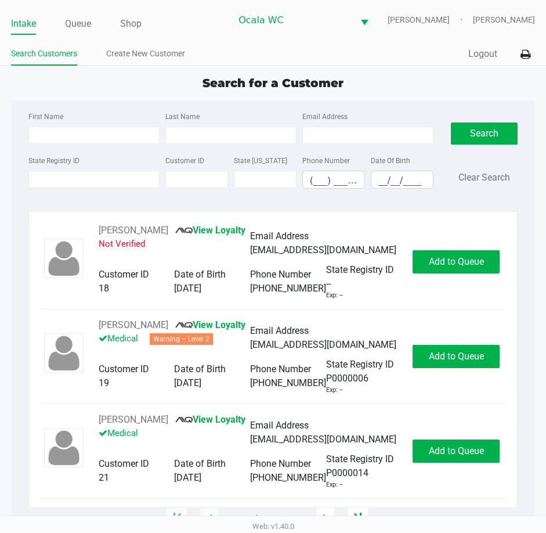
click at [19, 21] on link "Intake" at bounding box center [23, 24] width 25 height 16
click at [23, 23] on link "Intake" at bounding box center [23, 24] width 25 height 16
click at [15, 23] on link "Intake" at bounding box center [23, 24] width 25 height 16
drag, startPoint x: 284, startPoint y: 83, endPoint x: 441, endPoint y: 83, distance: 157.2
click at [441, 83] on div "Search for a Customer" at bounding box center [272, 82] width 541 height 17
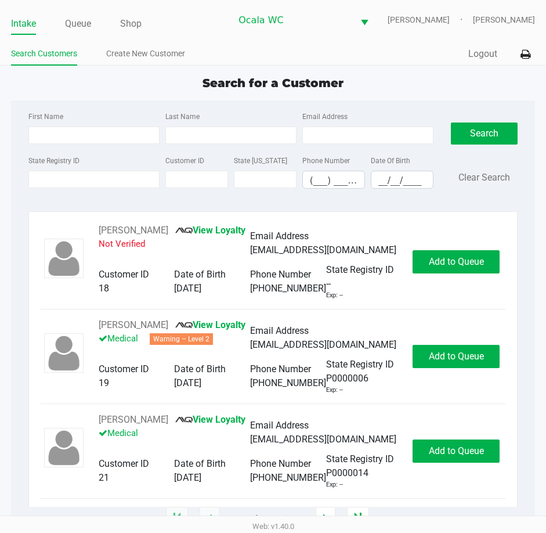
click at [363, 63] on div "Quick Sale Logout" at bounding box center [404, 54] width 262 height 21
click at [366, 101] on div "First Name Last Name Email Address State Registry ID Customer ID State ID Phone…" at bounding box center [273, 153] width 507 height 106
click at [367, 100] on div "Search for a Customer First Name Last Name Email Address State Registry ID Cust…" at bounding box center [273, 296] width 524 height 444
click at [250, 49] on ul "Search Customers Create New Customer" at bounding box center [142, 55] width 262 height 20
click at [85, 181] on input "State Registry ID" at bounding box center [93, 179] width 131 height 17
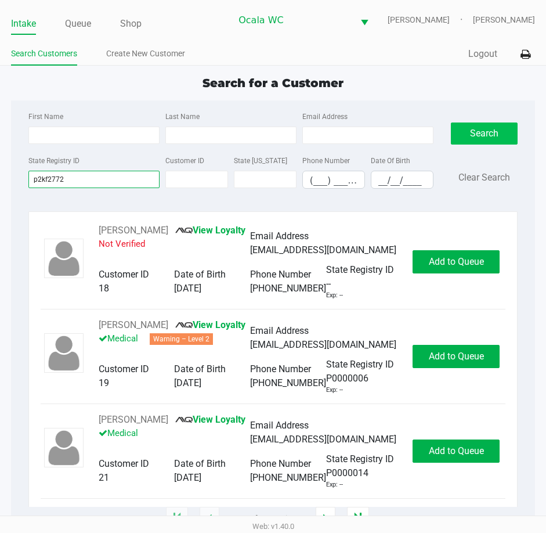
type input "p2kf2772"
click at [497, 126] on button "Search" at bounding box center [484, 133] width 67 height 22
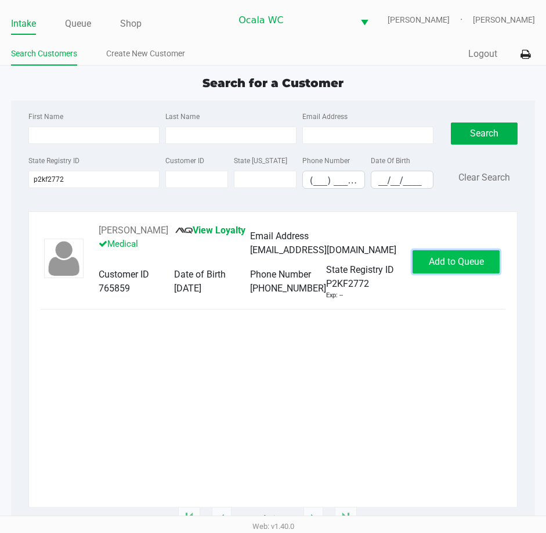
click at [450, 267] on span "Add to Queue" at bounding box center [456, 261] width 55 height 11
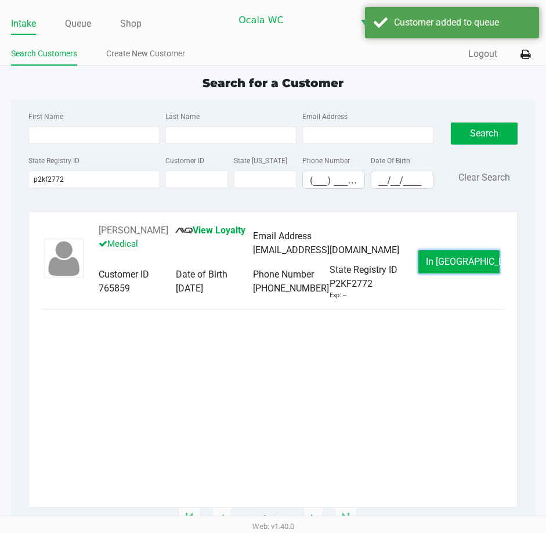
click at [450, 267] on span "In Queue" at bounding box center [474, 261] width 97 height 11
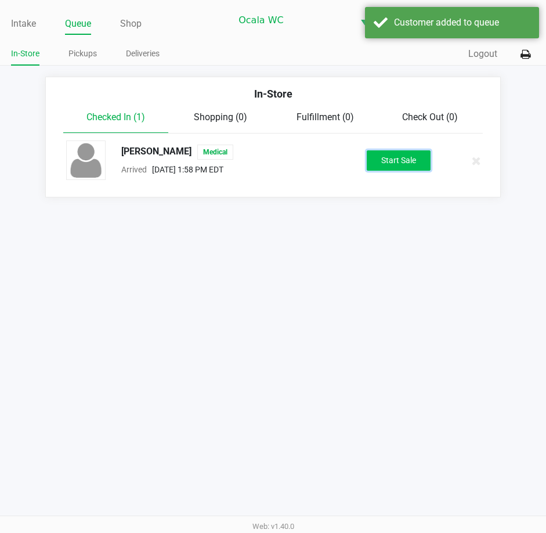
click at [403, 154] on button "Start Sale" at bounding box center [399, 160] width 64 height 20
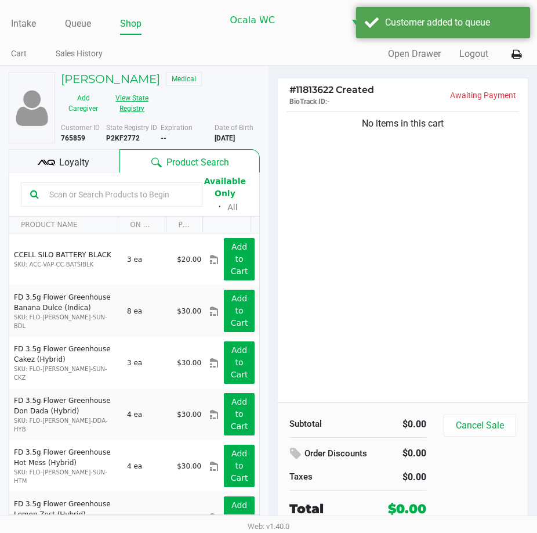
click at [128, 97] on button "View State Registry" at bounding box center [129, 103] width 46 height 29
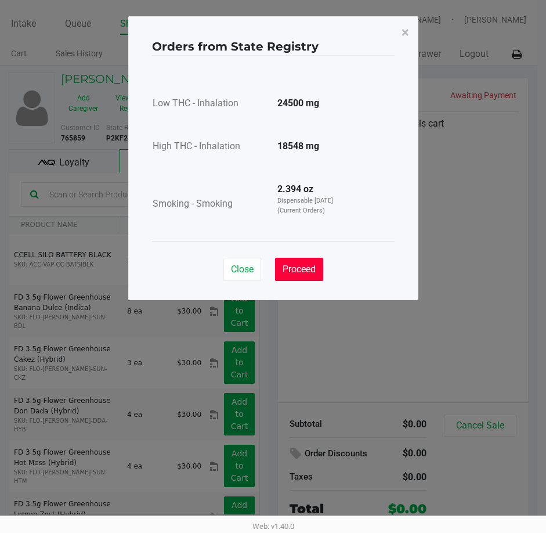
click at [298, 263] on button "Proceed" at bounding box center [299, 269] width 48 height 23
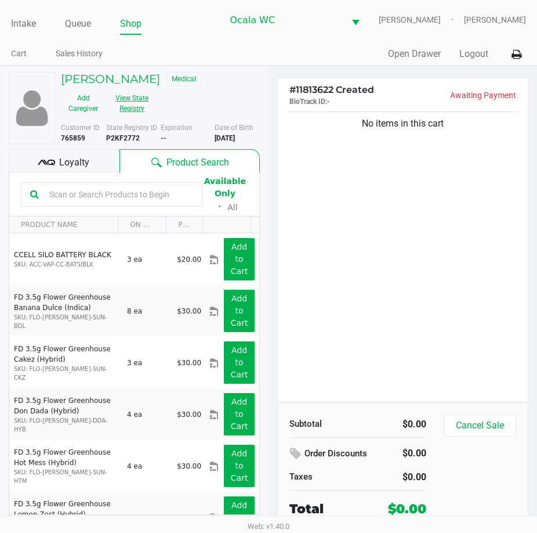
click at [122, 102] on button "View State Registry" at bounding box center [129, 103] width 46 height 29
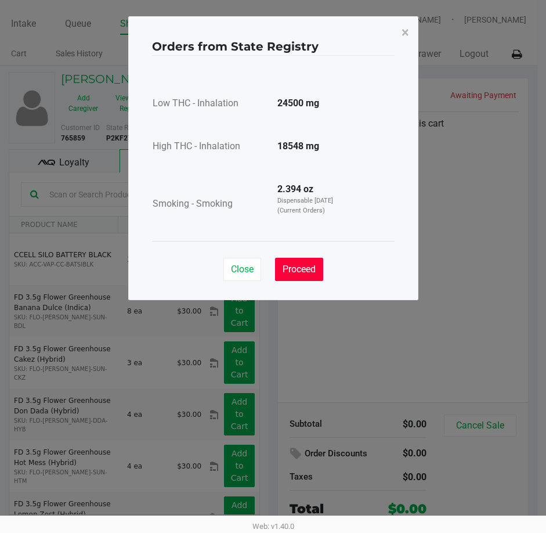
click at [303, 266] on span "Proceed" at bounding box center [299, 268] width 33 height 11
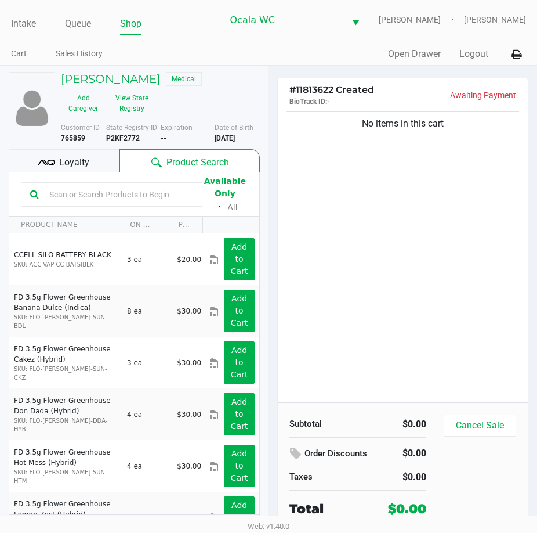
click at [79, 198] on input "text" at bounding box center [119, 194] width 149 height 17
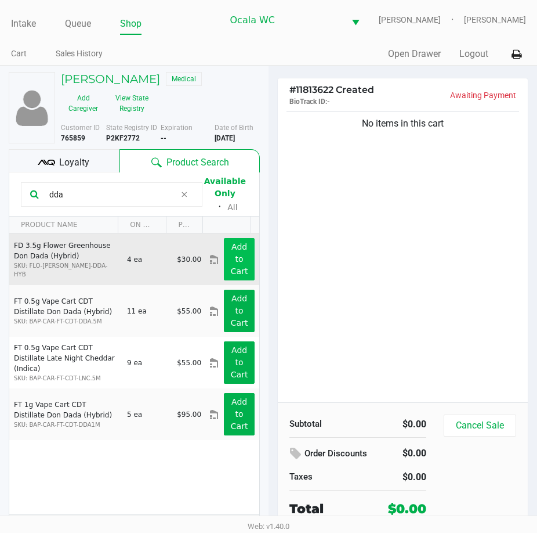
type input "dda"
click at [231, 258] on app-button-loader "Add to Cart" at bounding box center [239, 259] width 17 height 34
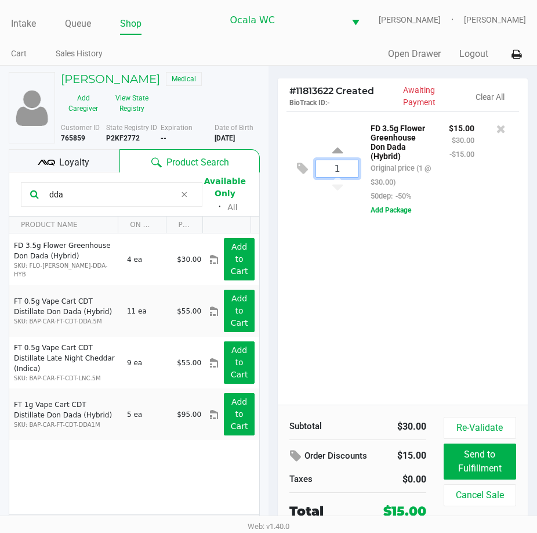
click at [348, 170] on input "1" at bounding box center [337, 168] width 42 height 17
type input "3"
click at [378, 325] on div "Loading EDWIN CLARKE III Medical Add Caregiver View State Registry Customer ID …" at bounding box center [268, 310] width 537 height 489
click at [84, 185] on div "dda" at bounding box center [112, 194] width 182 height 24
drag, startPoint x: 84, startPoint y: 185, endPoint x: 75, endPoint y: 188, distance: 9.4
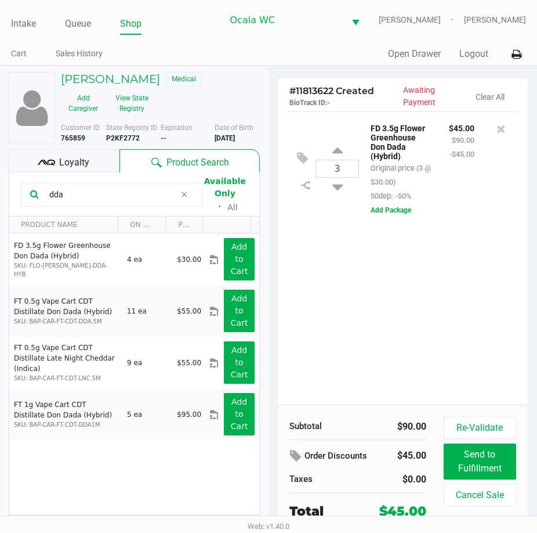
click at [82, 185] on div "dda" at bounding box center [112, 194] width 182 height 24
click at [71, 190] on input "dda" at bounding box center [110, 194] width 131 height 17
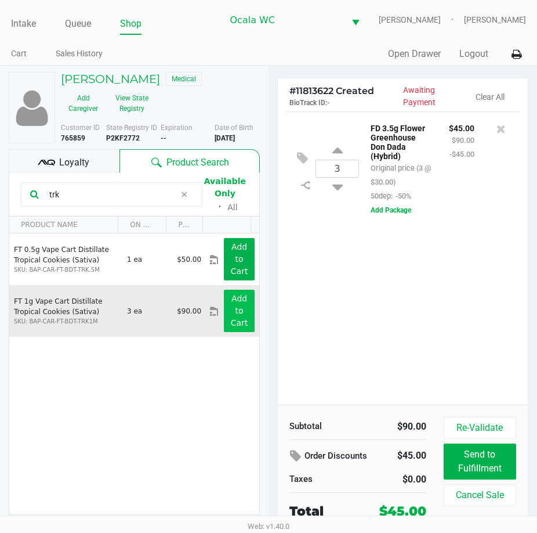
type input "trk"
click at [237, 322] on app-button-loader "Add to Cart" at bounding box center [239, 311] width 17 height 34
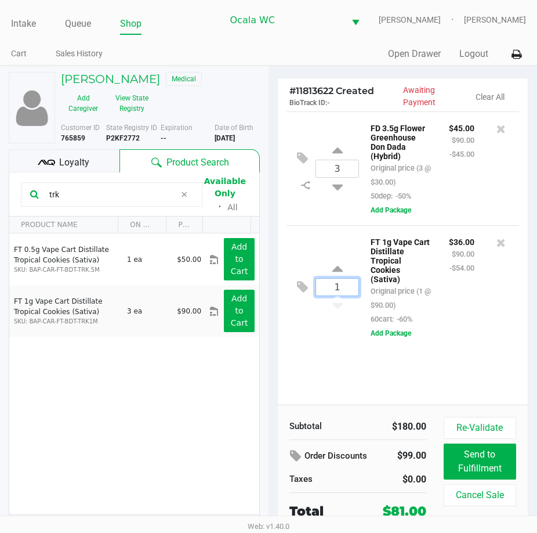
click at [341, 283] on input "1" at bounding box center [337, 287] width 42 height 17
type input "3"
click at [389, 356] on div "EDWIN CLARKE III Medical Add Caregiver View State Registry Customer ID 765859 S…" at bounding box center [268, 310] width 537 height 489
click at [61, 164] on span "Loyalty" at bounding box center [74, 163] width 30 height 14
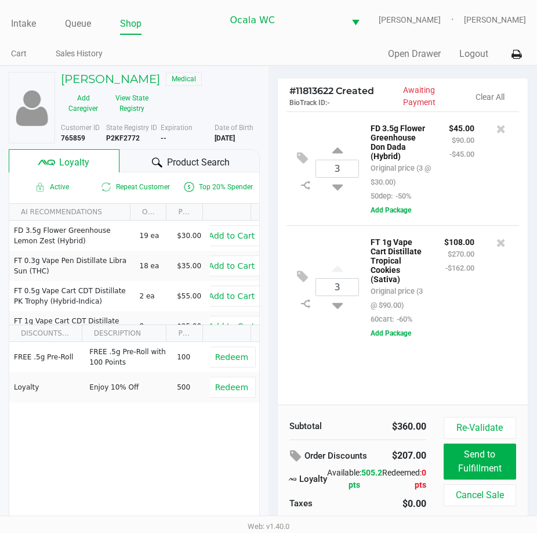
scroll to position [24, 0]
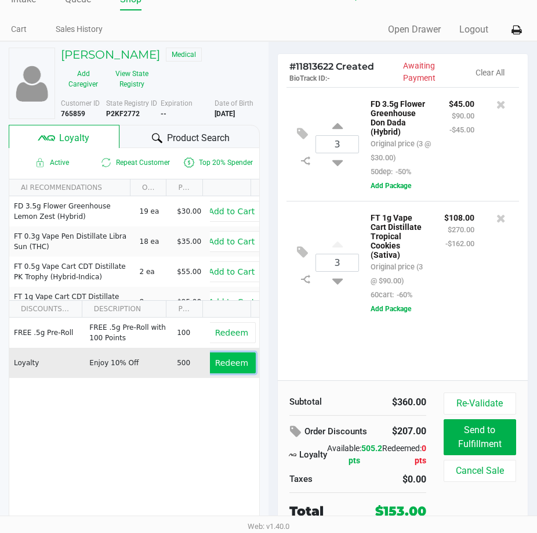
click at [219, 370] on button "Redeem" at bounding box center [232, 362] width 48 height 21
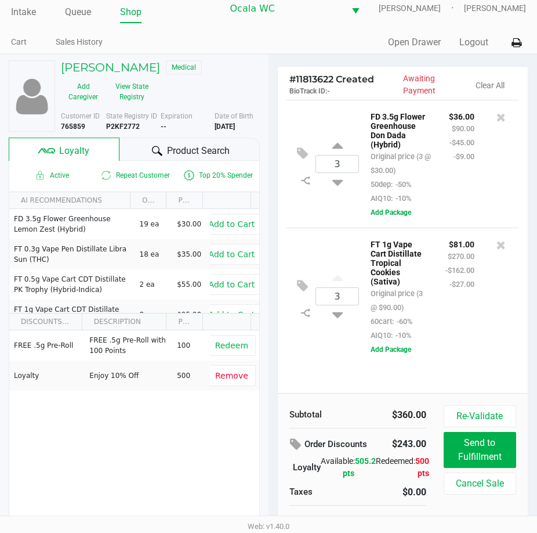
scroll to position [0, 0]
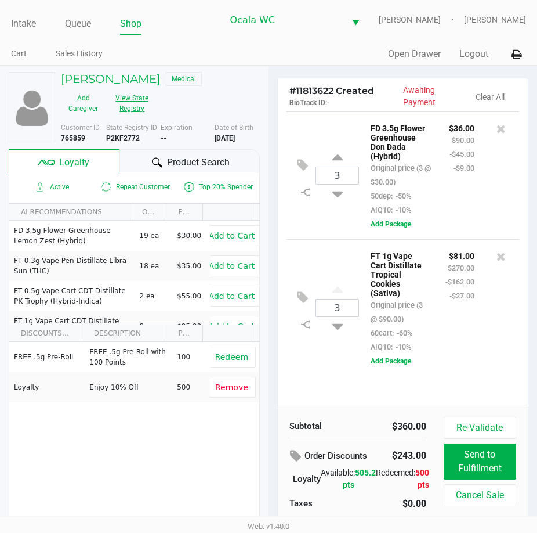
click at [121, 110] on button "View State Registry" at bounding box center [129, 103] width 46 height 29
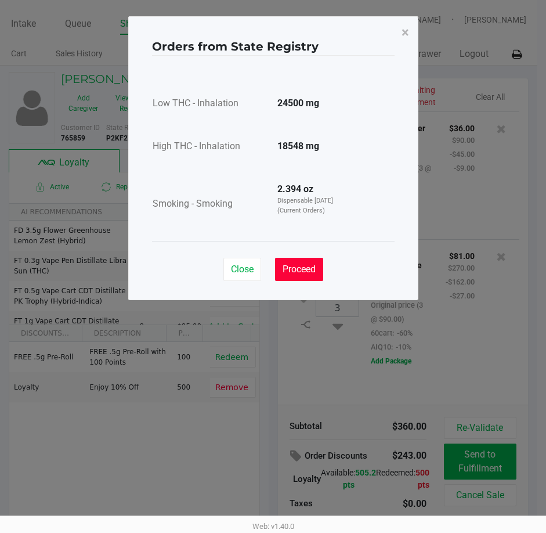
click at [293, 261] on button "Proceed" at bounding box center [299, 269] width 48 height 23
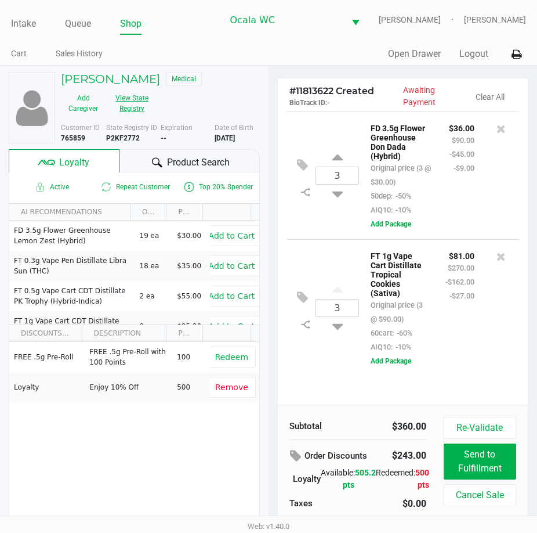
click at [469, 343] on div "$81.00 $270.00 -$162.00 -$27.00" at bounding box center [460, 300] width 46 height 105
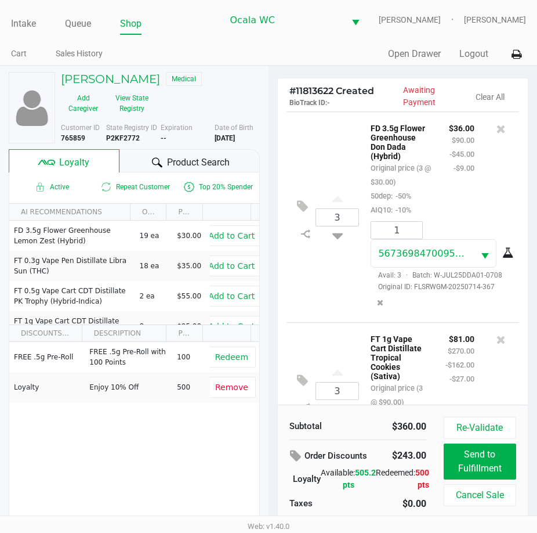
scroll to position [93, 0]
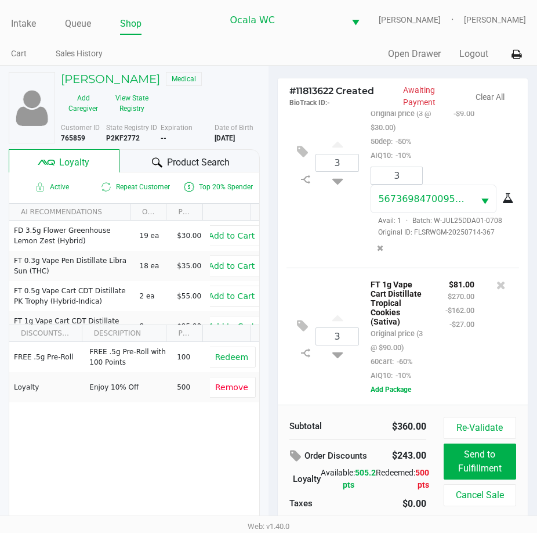
click at [295, 272] on div "3 FT 1g Vape Cart Distillate Tropical Cookies (Sativa) Original price (3 @ $90.…" at bounding box center [403, 335] width 233 height 137
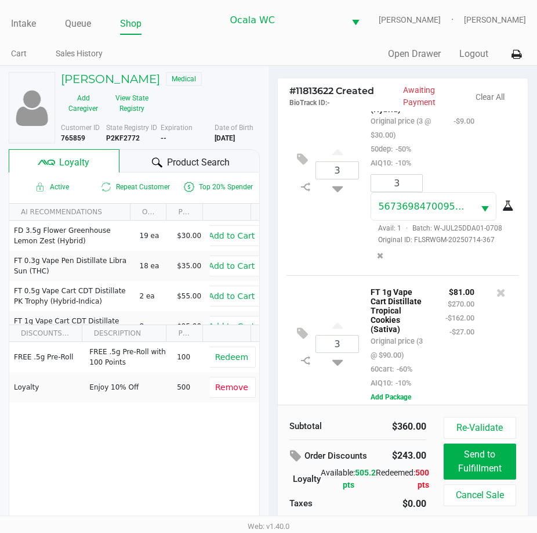
scroll to position [0, 0]
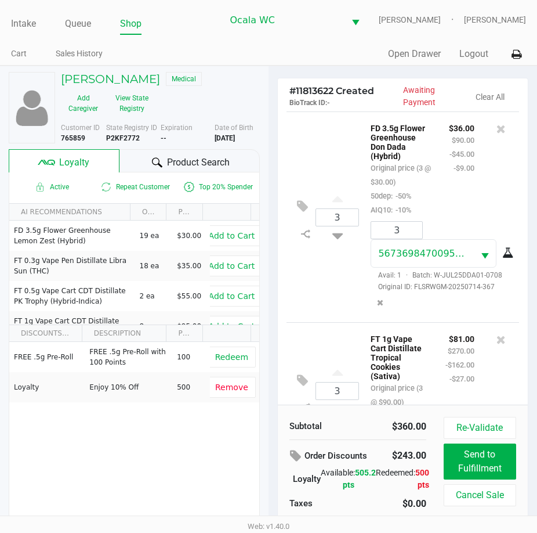
click at [323, 320] on div "3 FD 3.5g Flower Greenhouse Don Dada (Hybrid) Original price (3 @ $30.00) 50dep…" at bounding box center [403, 216] width 233 height 211
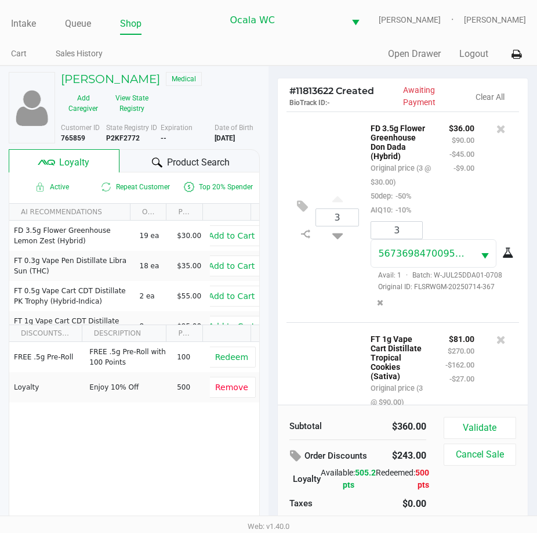
click at [290, 322] on div "3 FD 3.5g Flower Greenhouse Don Dada (Hybrid) Original price (3 @ $30.00) 50dep…" at bounding box center [403, 216] width 233 height 211
click at [194, 160] on span "Product Search" at bounding box center [198, 163] width 63 height 14
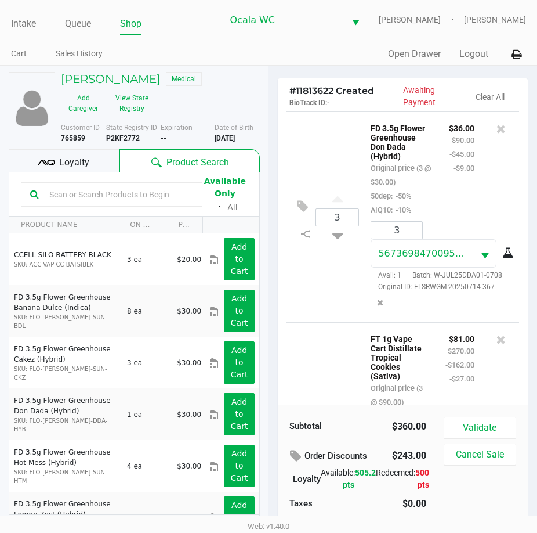
click at [107, 197] on input "text" at bounding box center [119, 194] width 149 height 17
type input "pbs"
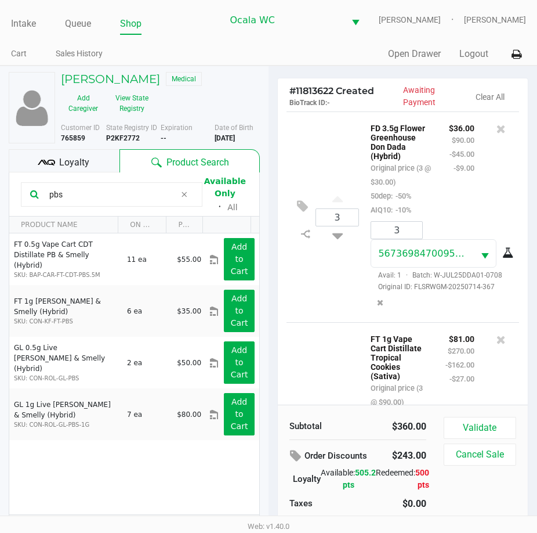
click at [103, 194] on input "pbs" at bounding box center [110, 194] width 131 height 17
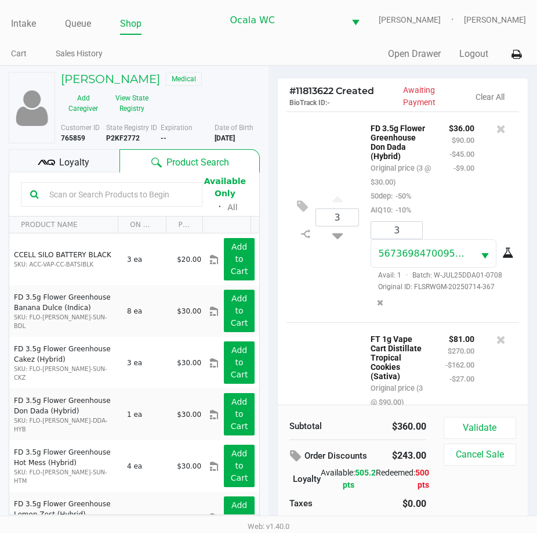
click at [315, 308] on div "3 FD 3.5g Flower Greenhouse Don Dada (Hybrid) Original price (3 @ $30.00) 50dep…" at bounding box center [403, 216] width 233 height 211
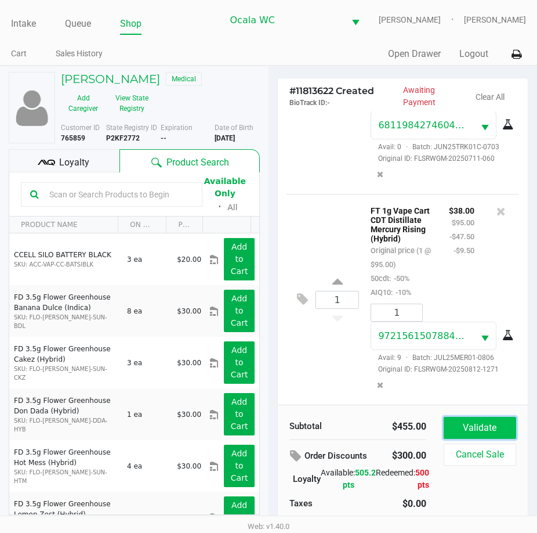
click at [496, 427] on button "Validate" at bounding box center [480, 428] width 73 height 22
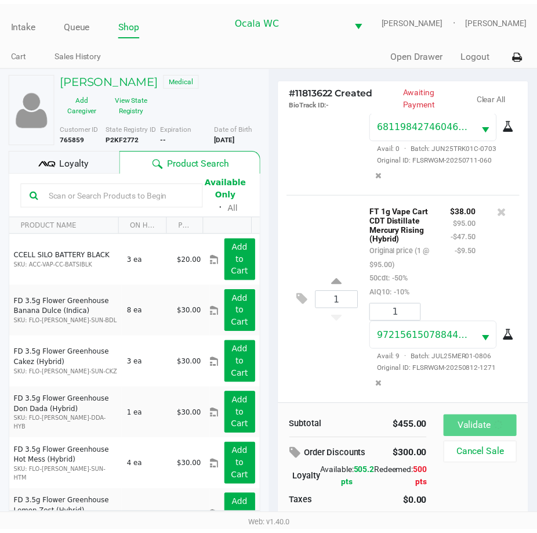
scroll to position [409, 0]
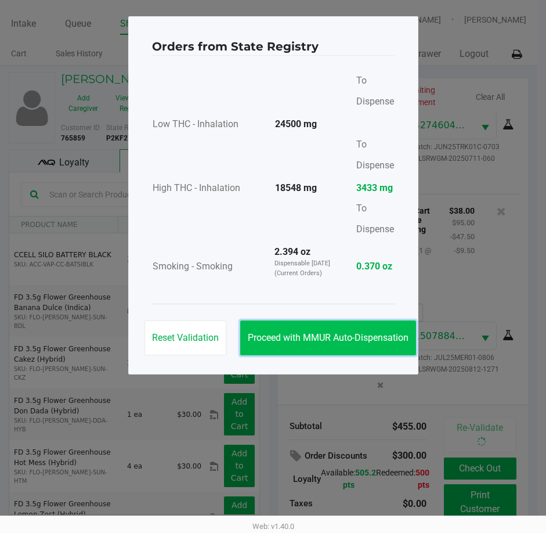
click at [308, 337] on span "Proceed with MMUR Auto-Dispensation" at bounding box center [328, 337] width 161 height 11
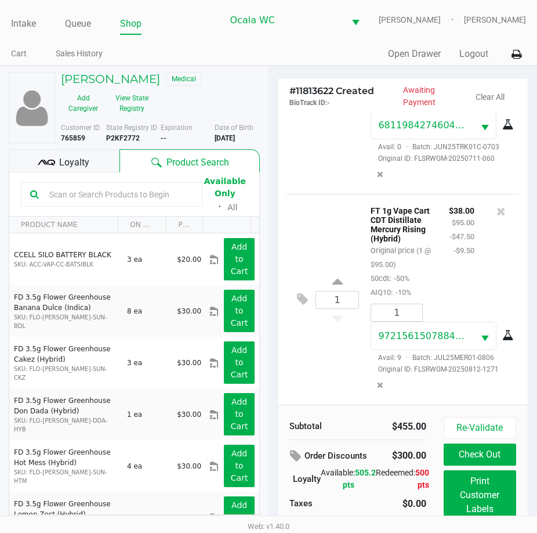
click at [311, 194] on div "1 FT 1g Vape Cart CDT Distillate Mercury Rising (Hybrid) Original price (1 @ $9…" at bounding box center [403, 299] width 233 height 211
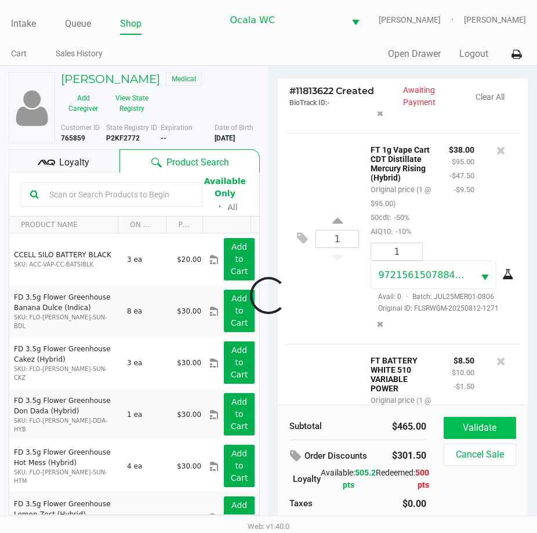
scroll to position [608, 0]
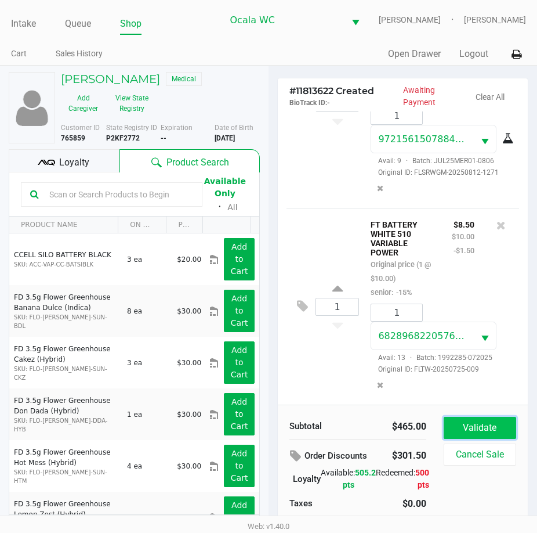
click at [471, 431] on button "Validate" at bounding box center [480, 428] width 73 height 22
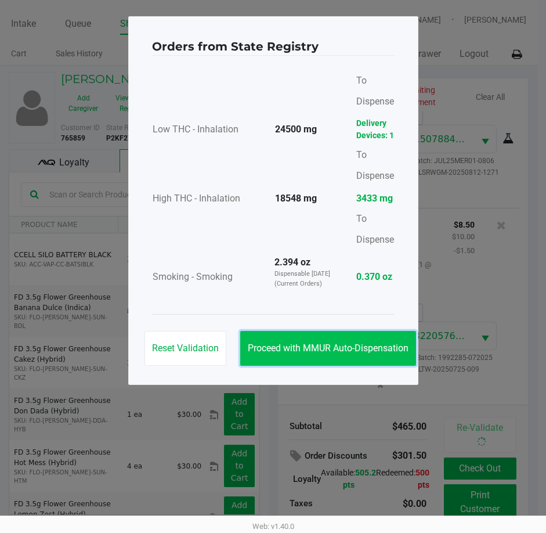
click at [266, 350] on span "Proceed with MMUR Auto-Dispensation" at bounding box center [328, 347] width 161 height 11
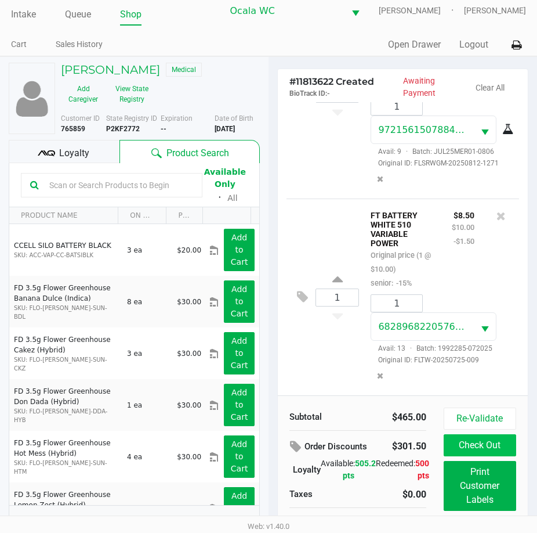
scroll to position [26, 0]
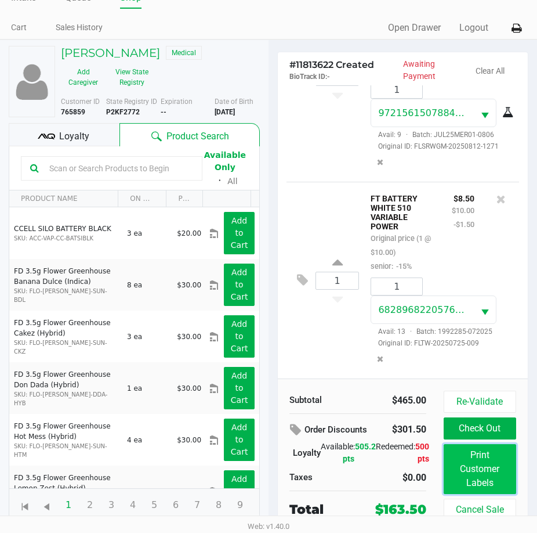
click at [482, 451] on button "Print Customer Labels" at bounding box center [480, 469] width 73 height 50
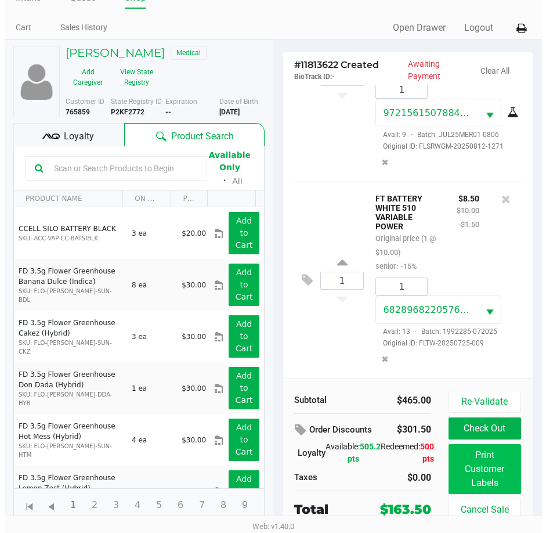
scroll to position [0, 0]
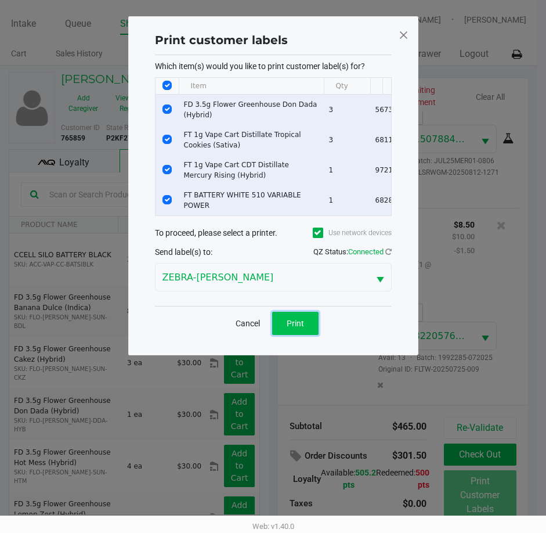
click at [279, 321] on button "Print" at bounding box center [295, 323] width 46 height 23
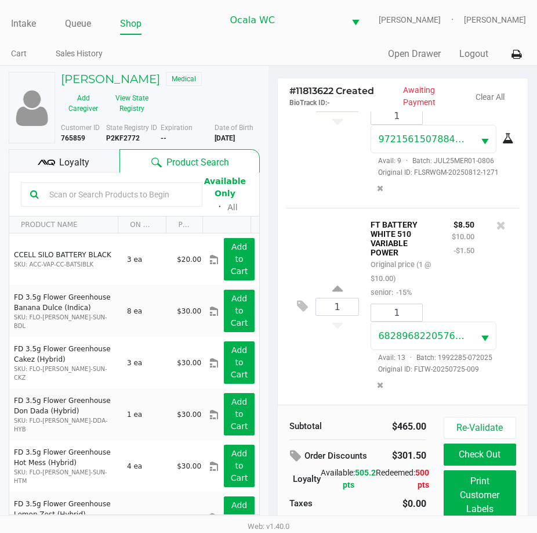
click at [504, 457] on button "Check Out" at bounding box center [480, 454] width 73 height 22
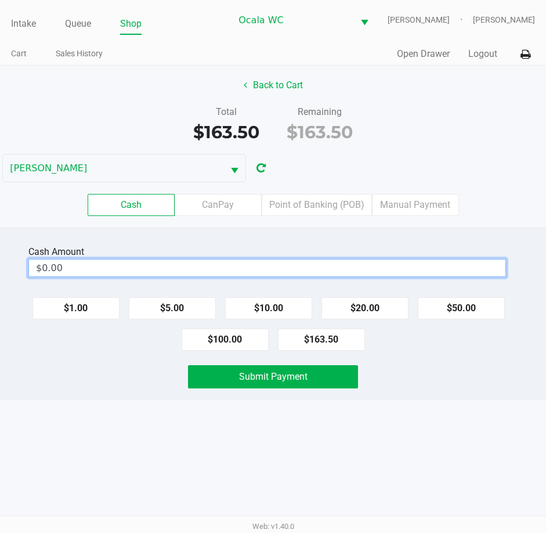
click at [305, 266] on input "$0.00" at bounding box center [267, 267] width 476 height 17
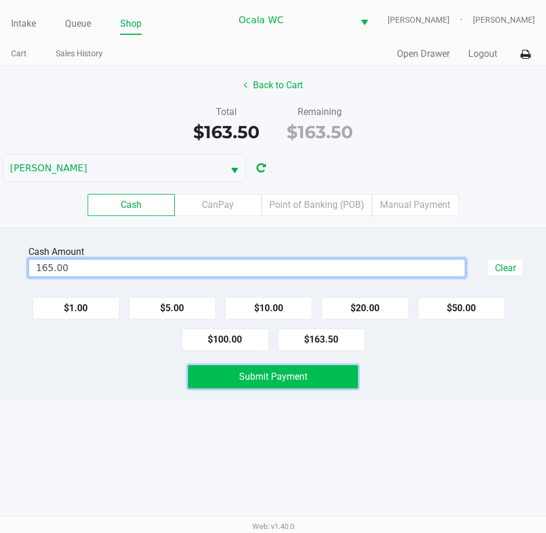
click at [309, 375] on button "Submit Payment" at bounding box center [273, 376] width 171 height 23
type input "$165.00"
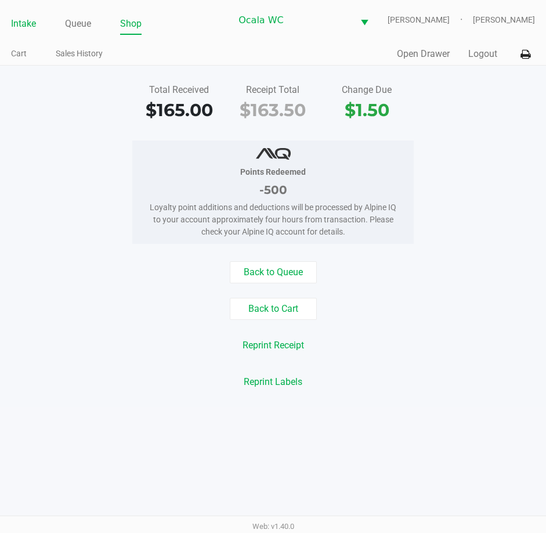
click at [27, 21] on link "Intake" at bounding box center [23, 24] width 25 height 16
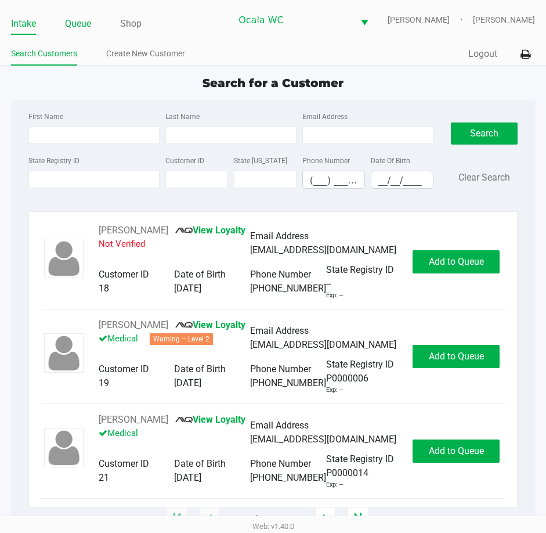
click at [70, 30] on link "Queue" at bounding box center [78, 24] width 26 height 16
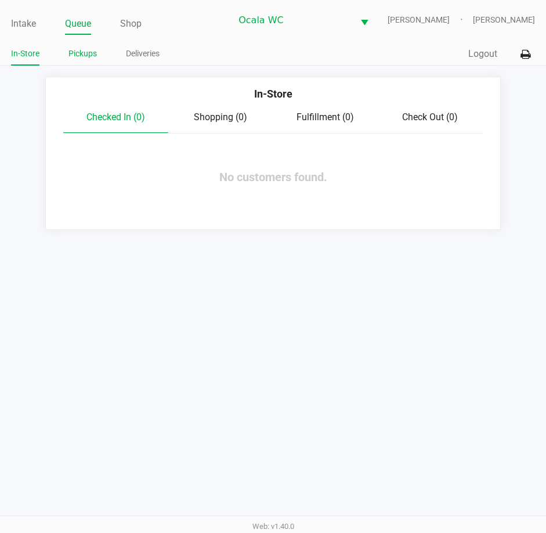
click at [82, 54] on link "Pickups" at bounding box center [82, 53] width 28 height 15
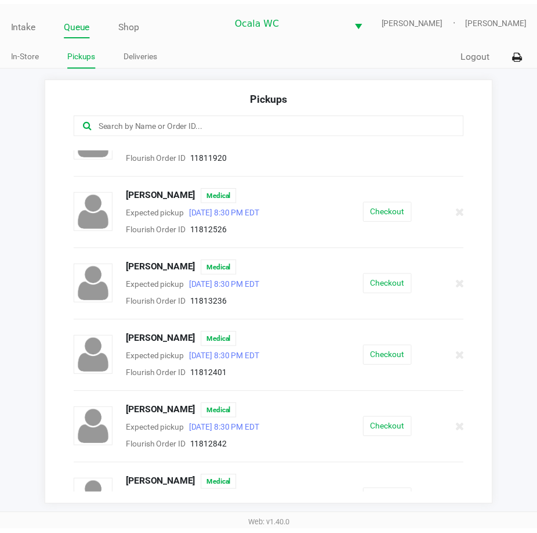
scroll to position [297, 0]
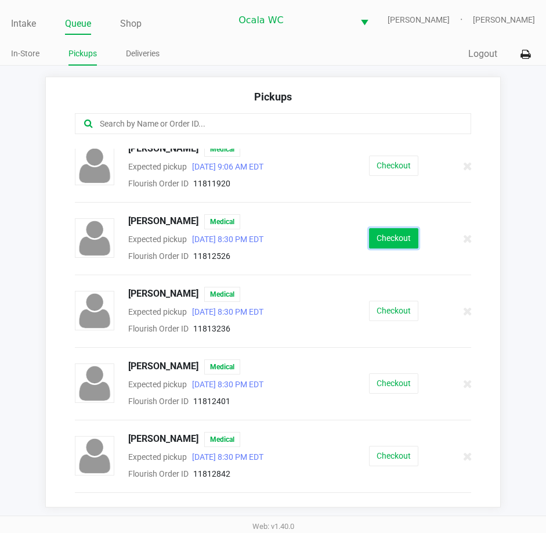
click at [388, 241] on button "Checkout" at bounding box center [393, 238] width 49 height 20
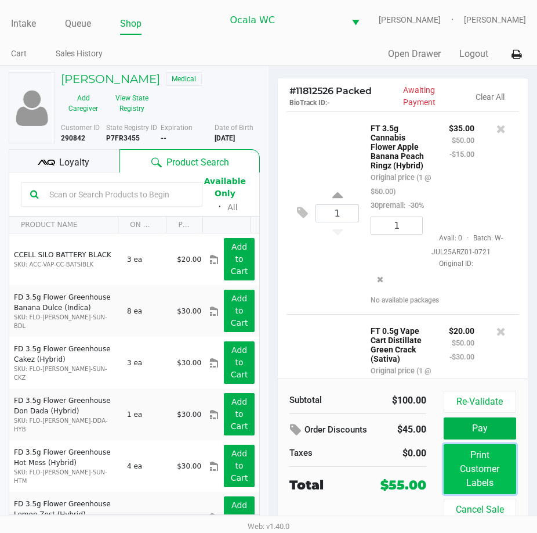
click at [470, 473] on button "Print Customer Labels" at bounding box center [480, 469] width 73 height 50
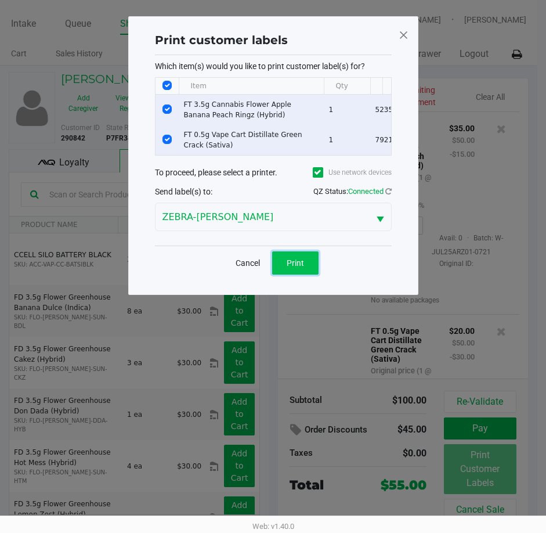
click at [298, 267] on span "Print" at bounding box center [295, 262] width 17 height 9
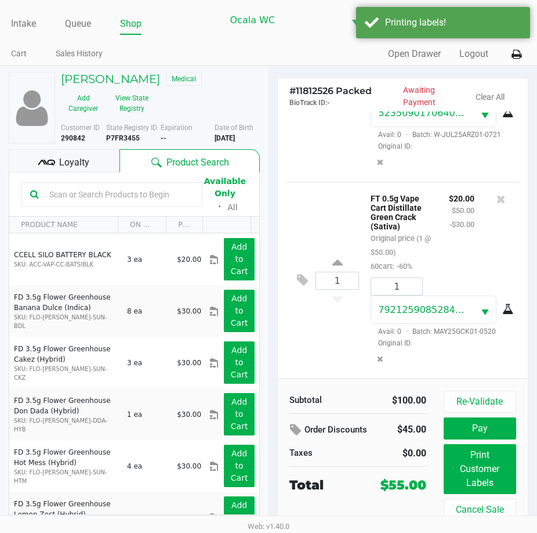
scroll to position [169, 0]
click at [63, 162] on span "Loyalty" at bounding box center [74, 163] width 30 height 14
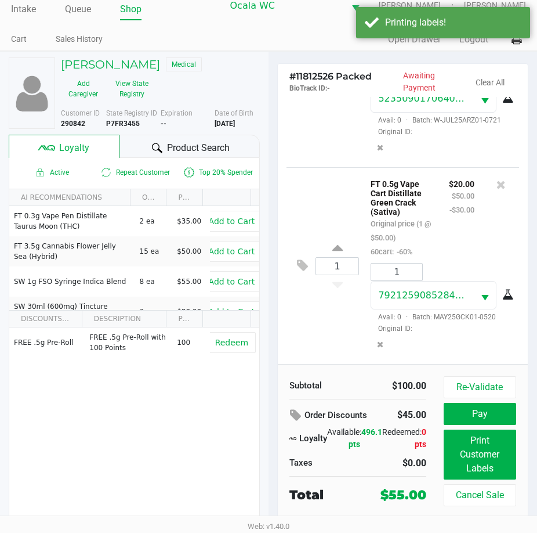
scroll to position [21, 0]
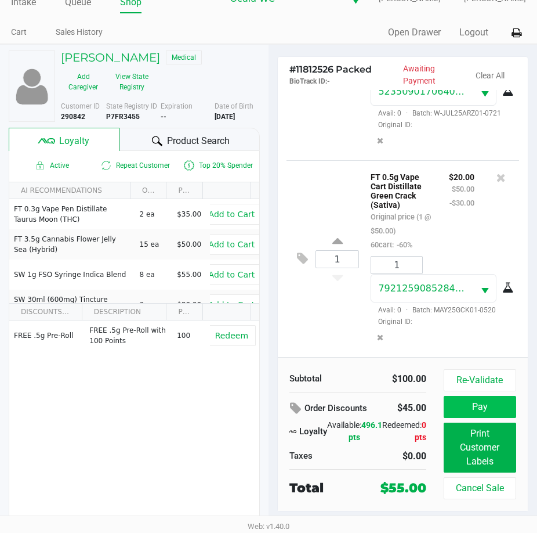
click at [489, 410] on button "Pay" at bounding box center [480, 407] width 73 height 22
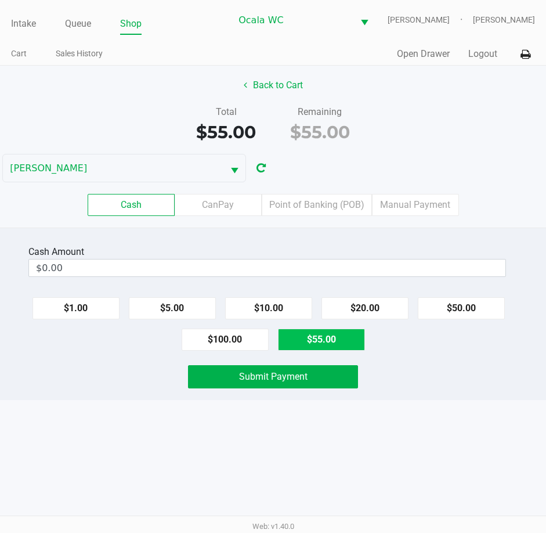
click at [323, 338] on button "$55.00" at bounding box center [321, 339] width 87 height 22
type input "$55.00"
click at [300, 384] on button "Submit Payment" at bounding box center [273, 376] width 171 height 23
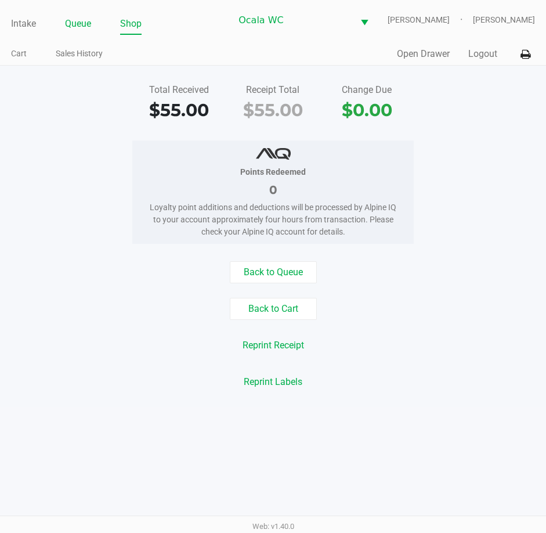
click at [74, 28] on link "Queue" at bounding box center [78, 24] width 26 height 16
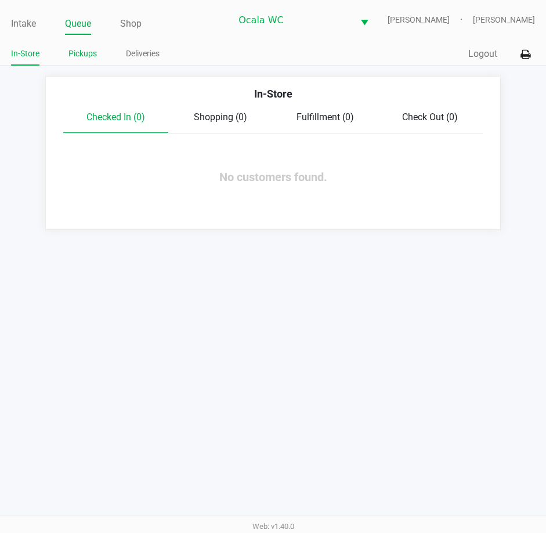
click at [84, 54] on link "Pickups" at bounding box center [82, 53] width 28 height 15
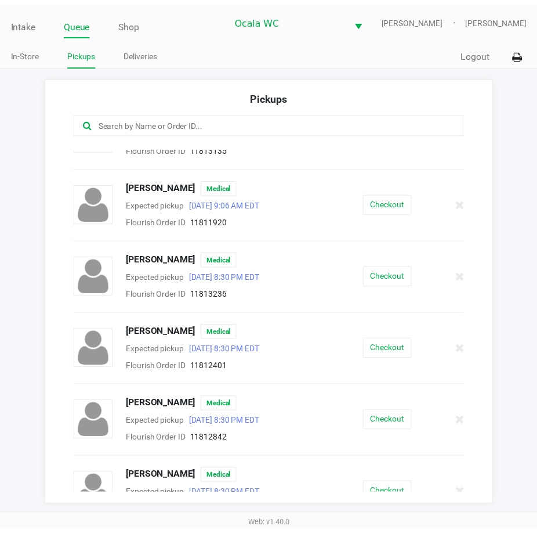
scroll to position [283, 0]
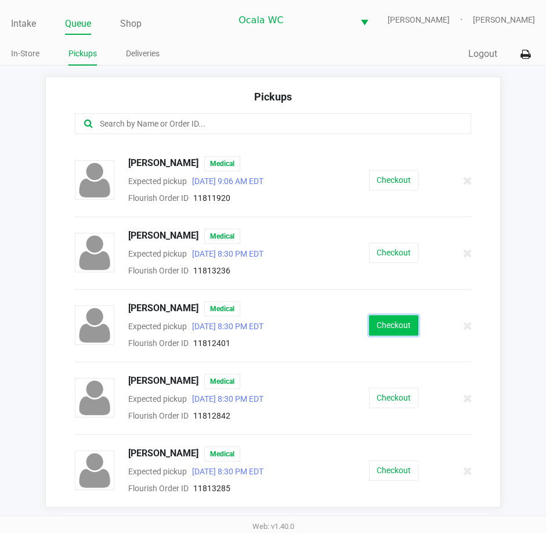
click at [393, 326] on button "Checkout" at bounding box center [393, 325] width 49 height 20
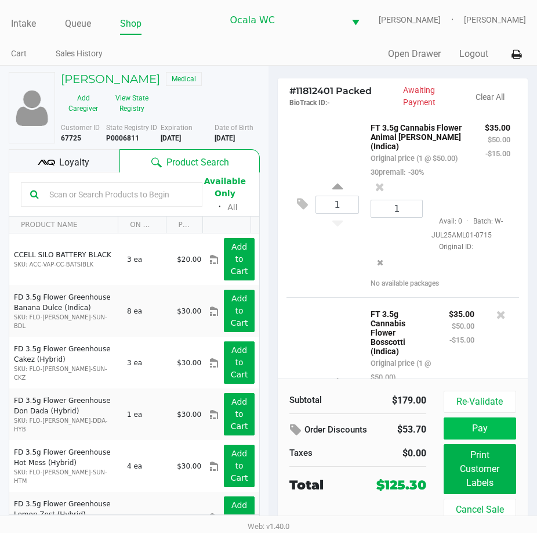
scroll to position [348, 0]
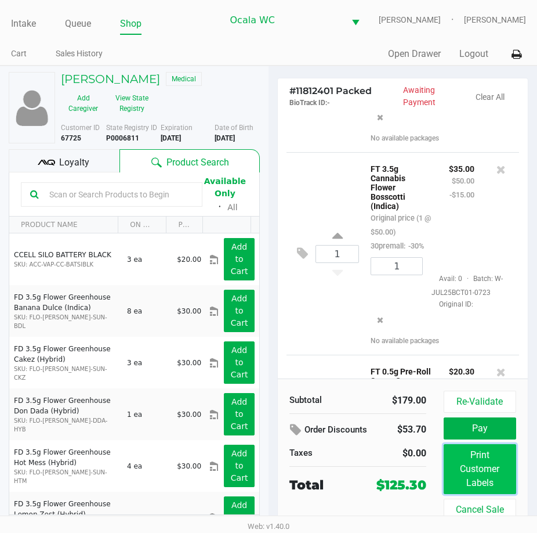
click at [462, 465] on button "Print Customer Labels" at bounding box center [480, 469] width 73 height 50
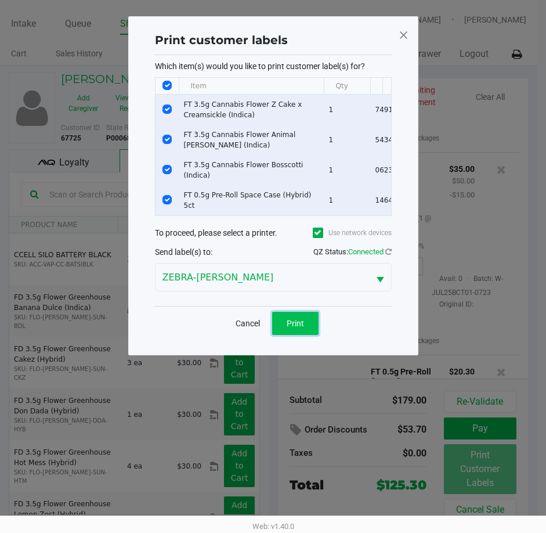
click at [284, 329] on button "Print" at bounding box center [295, 323] width 46 height 23
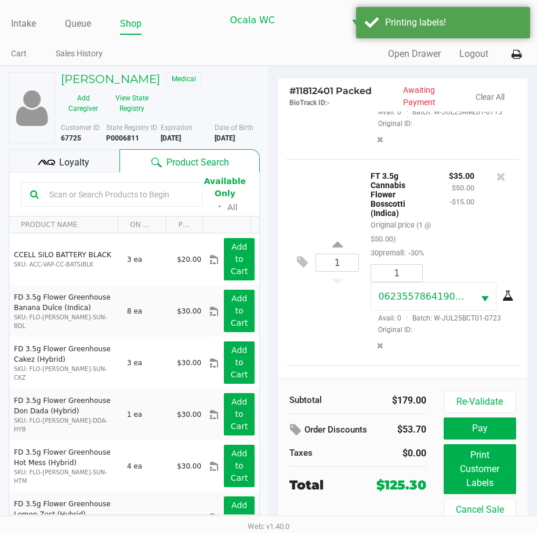
scroll to position [374, 0]
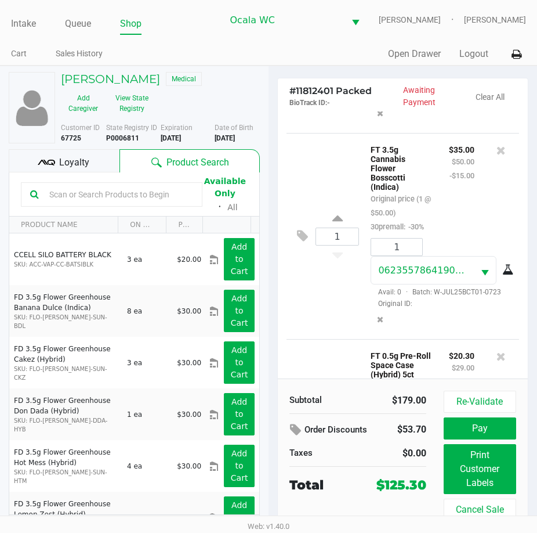
click at [85, 163] on span "Loyalty" at bounding box center [74, 163] width 30 height 14
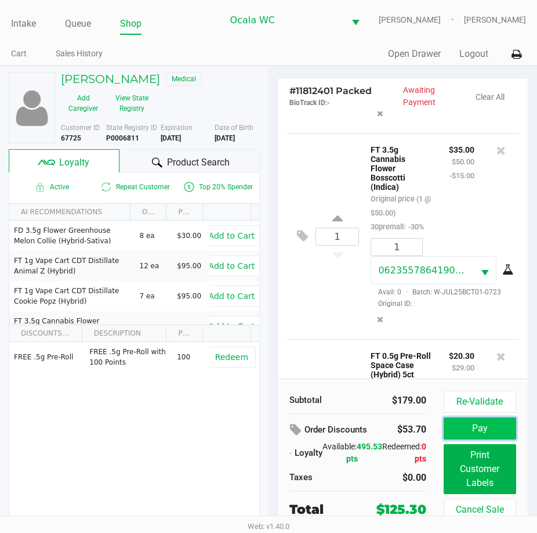
click at [473, 425] on button "Pay" at bounding box center [480, 428] width 73 height 22
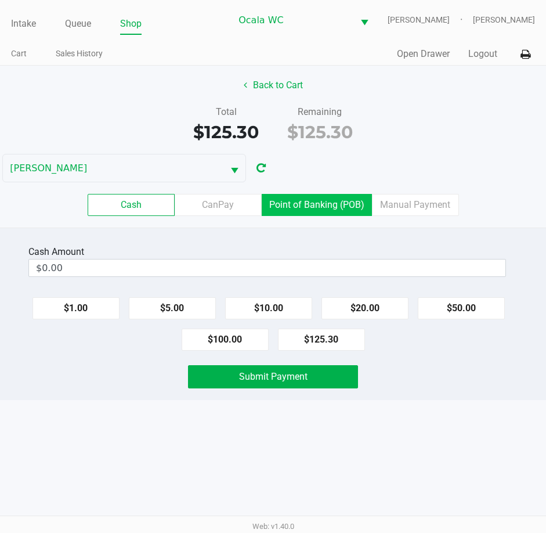
click at [283, 204] on label "Point of Banking (POB)" at bounding box center [317, 205] width 110 height 22
click at [0, 0] on 7 "Point of Banking (POB)" at bounding box center [0, 0] width 0 height 0
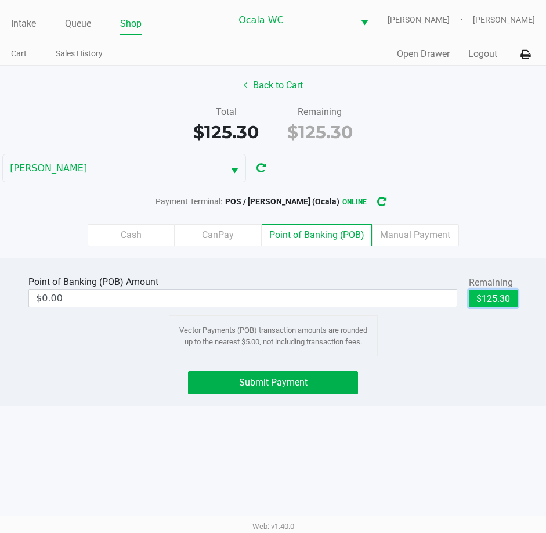
click at [508, 296] on button "$125.30" at bounding box center [493, 298] width 49 height 17
type input "$125.30"
click at [309, 363] on div "Point of Banking (POB) Amount $125.30 Remaining $125.30 Clear Vector Payments (…" at bounding box center [273, 332] width 546 height 148
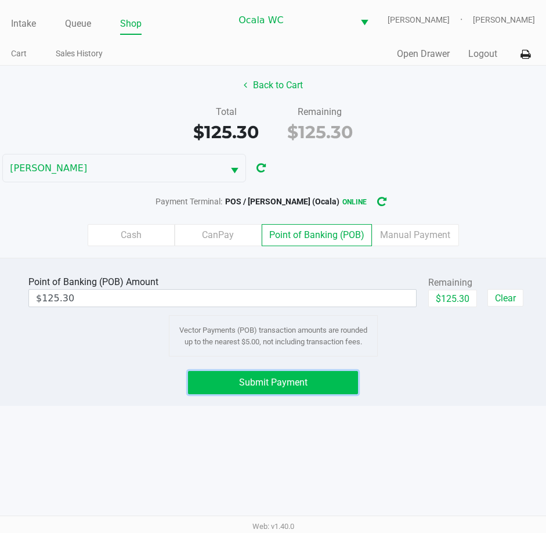
click at [270, 378] on span "Submit Payment" at bounding box center [273, 382] width 68 height 11
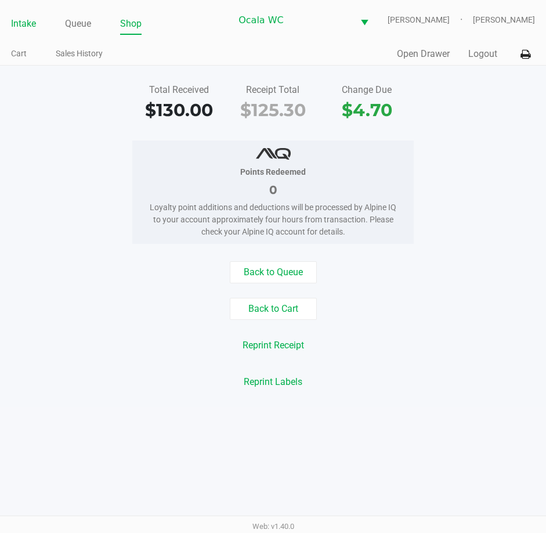
click at [23, 22] on link "Intake" at bounding box center [23, 24] width 25 height 16
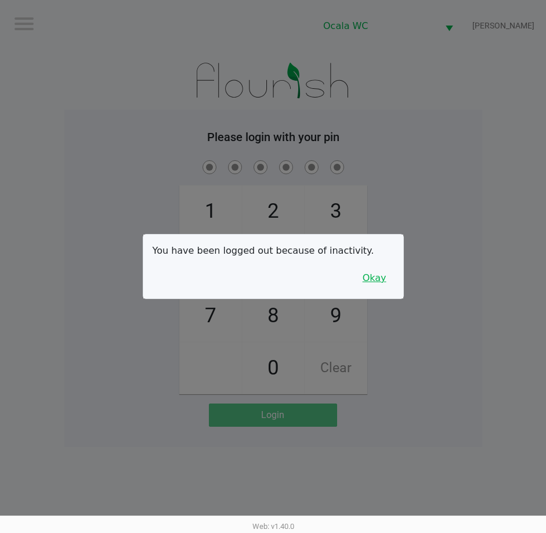
click at [377, 281] on button "Okay" at bounding box center [374, 278] width 39 height 22
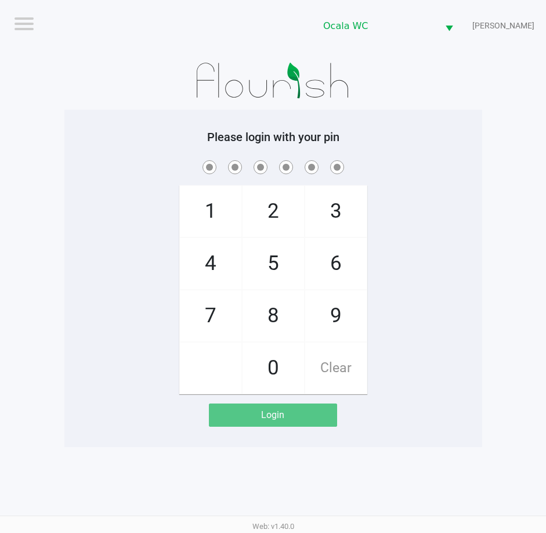
click at [422, 199] on div "1 4 7 2 5 8 0 3 6 9 Clear" at bounding box center [273, 276] width 418 height 236
click at [482, 150] on app-pos-login-wrapper "Logout Ocala WC BRANDY-CLARK Please login with your pin 1 4 7 2 5 8 0 3 6 9 Cle…" at bounding box center [273, 223] width 546 height 447
click at [483, 147] on app-pos-login-wrapper "Logout Ocala WC BRANDY-CLARK Please login with your pin 1 4 7 2 5 8 0 3 6 9 Cle…" at bounding box center [273, 223] width 546 height 447
checkbox input "true"
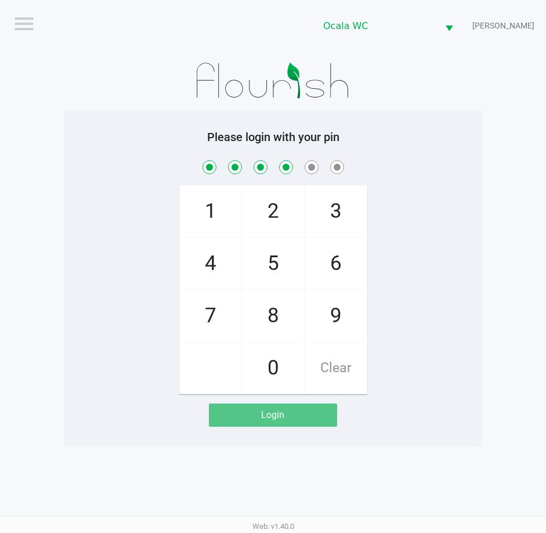
checkbox input "true"
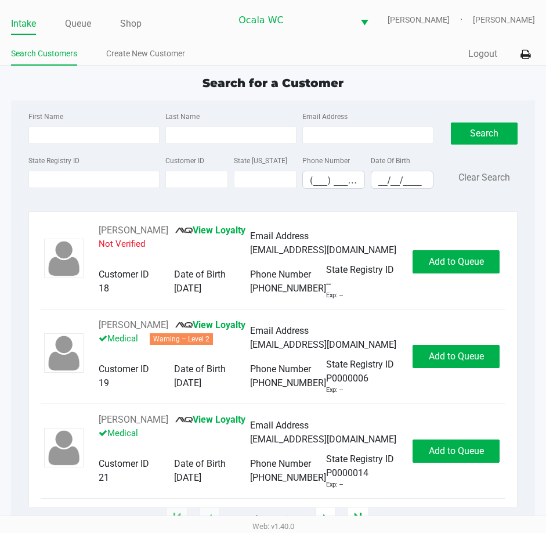
click at [266, 36] on div "Intake Queue Shop Ocala WC BRANDY-CLARK John Laughlin Search Customers Create N…" at bounding box center [273, 33] width 546 height 66
click at [50, 190] on div "State Registry ID Customer ID State ID Phone Number (___) ___-____ Date Of Birt…" at bounding box center [231, 175] width 411 height 45
click at [50, 175] on input "State Registry ID" at bounding box center [93, 179] width 131 height 17
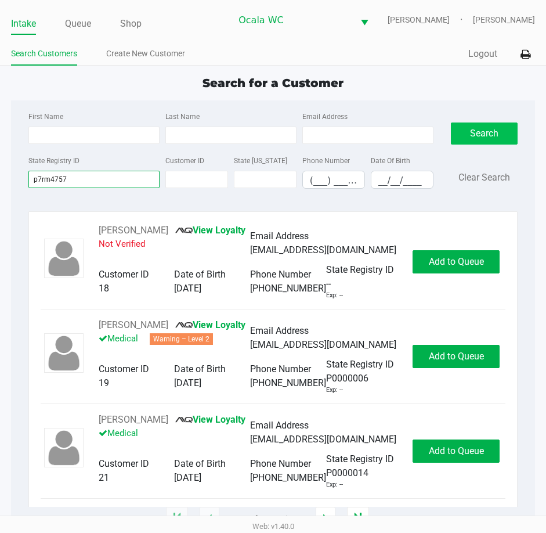
type input "p7rm4757"
click at [479, 128] on button "Search" at bounding box center [484, 133] width 67 height 22
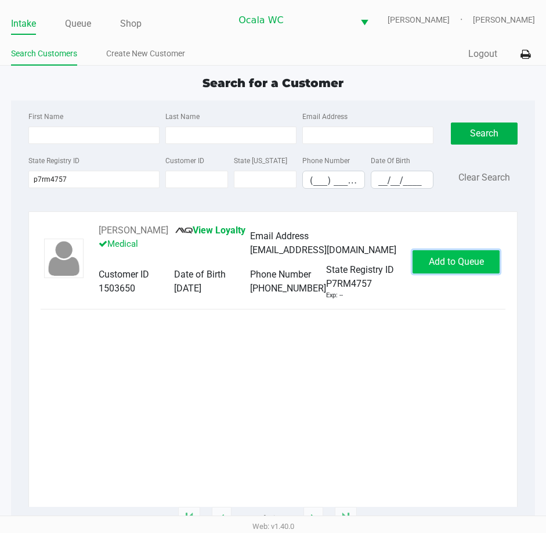
click at [449, 263] on span "Add to Queue" at bounding box center [456, 261] width 55 height 11
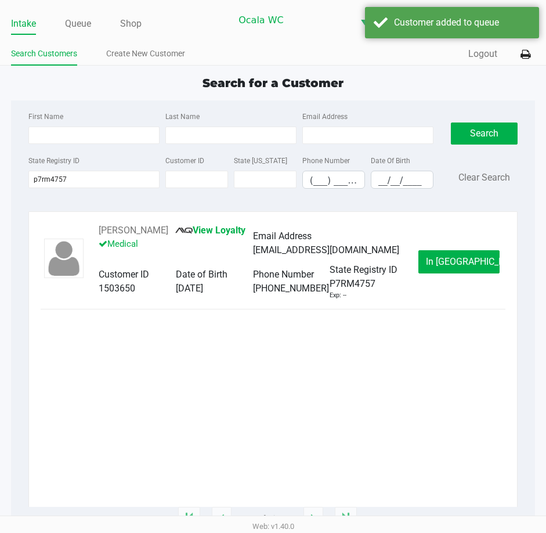
click at [449, 262] on button "In Queue" at bounding box center [458, 261] width 81 height 23
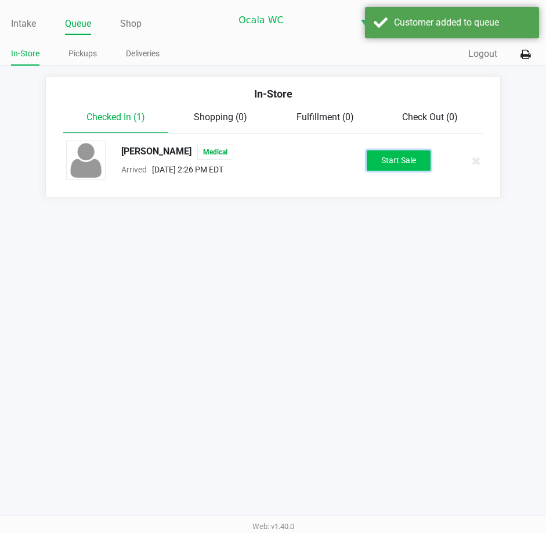
click at [405, 162] on button "Start Sale" at bounding box center [399, 160] width 64 height 20
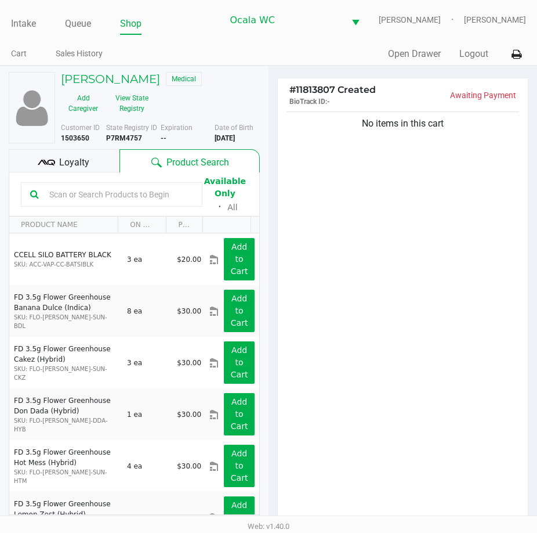
click at [413, 219] on div "No items in this cart" at bounding box center [403, 319] width 250 height 421
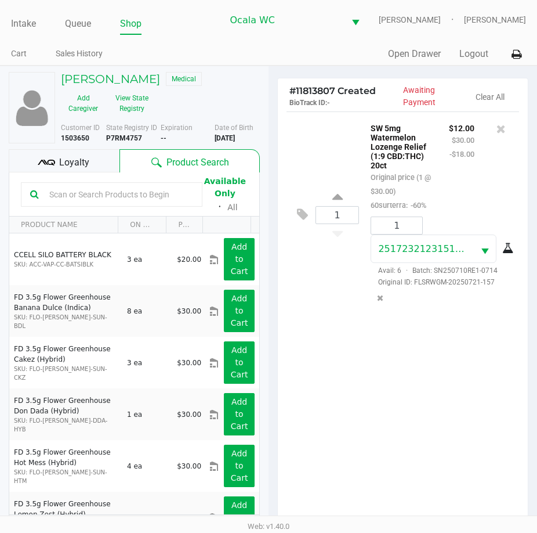
click at [421, 384] on div "1 SW 5mg Watermelon Lozenge Relief (1:9 CBD:THC) 20ct Original price (1 @ $30.0…" at bounding box center [403, 321] width 250 height 421
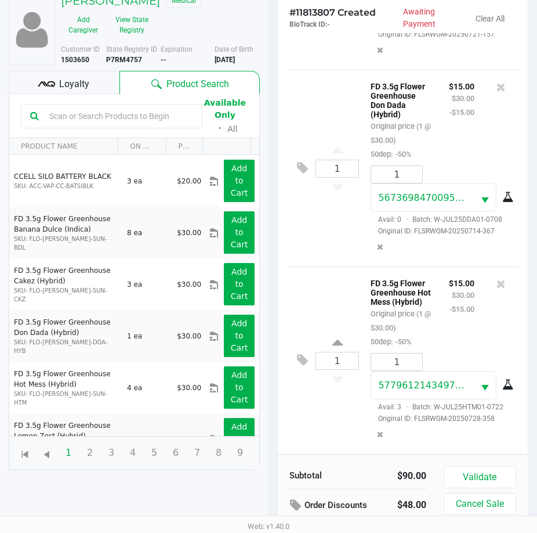
scroll to position [128, 0]
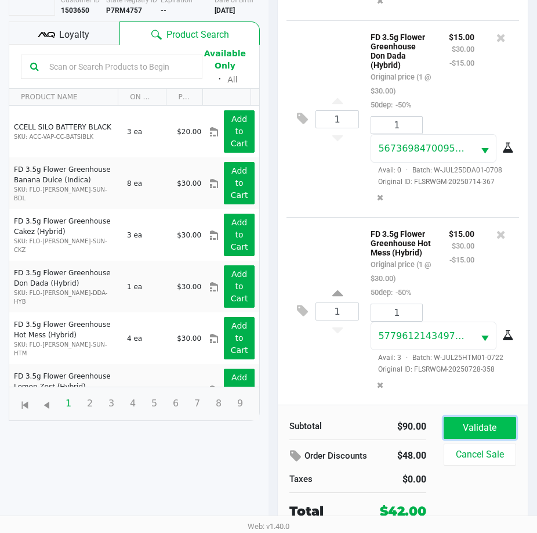
click at [487, 436] on button "Validate" at bounding box center [480, 428] width 73 height 22
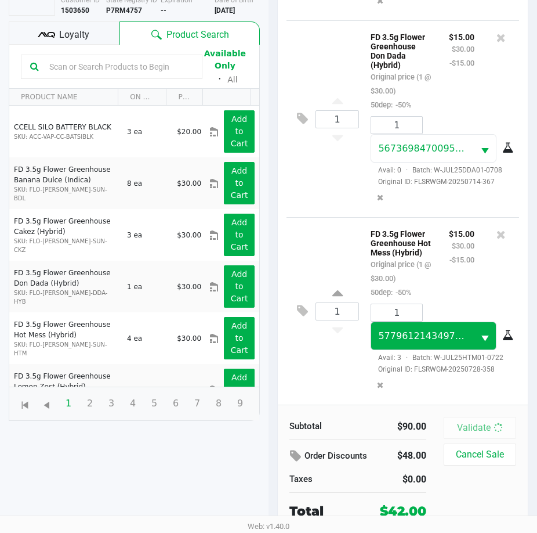
scroll to position [0, 0]
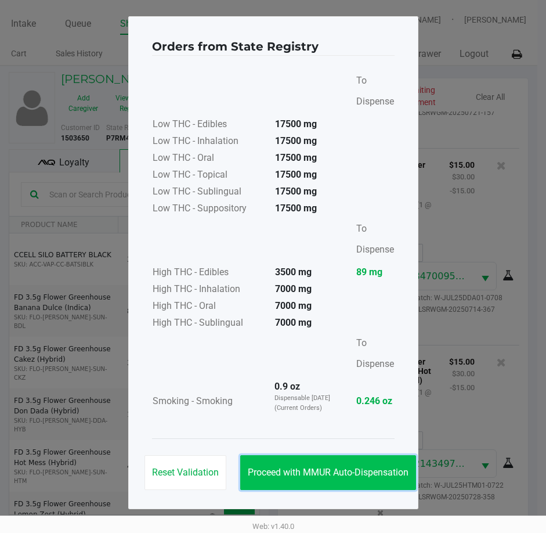
click at [308, 463] on button "Proceed with MMUR Auto-Dispensation" at bounding box center [328, 472] width 176 height 35
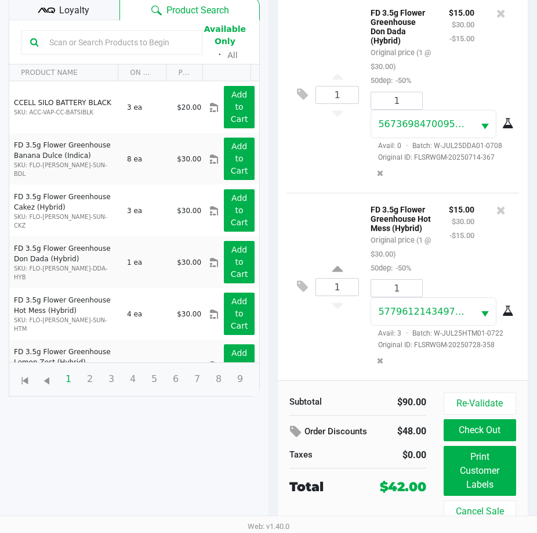
scroll to position [154, 0]
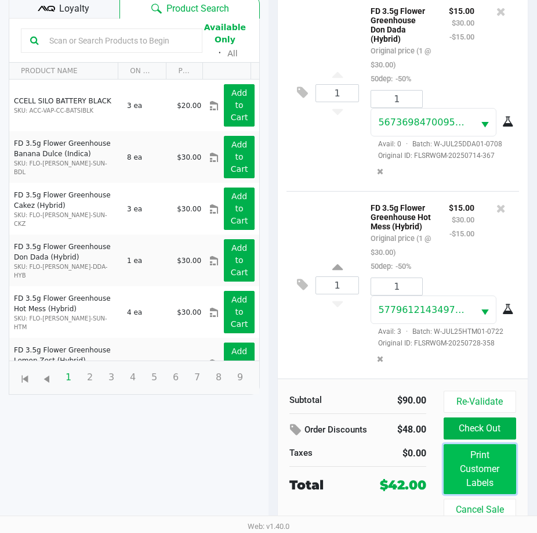
click at [468, 460] on button "Print Customer Labels" at bounding box center [480, 469] width 73 height 50
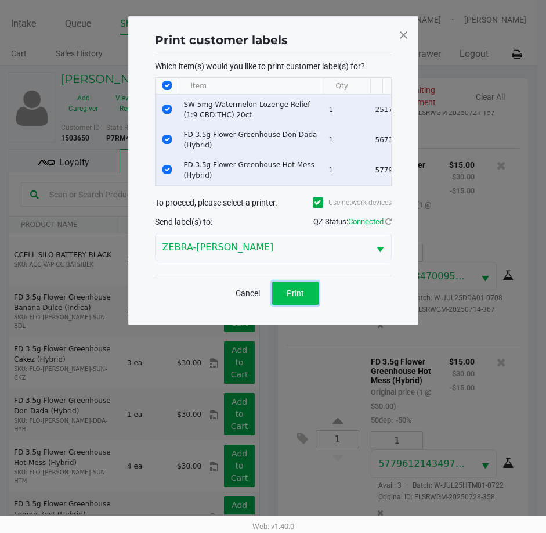
click at [290, 298] on span "Print" at bounding box center [295, 292] width 17 height 9
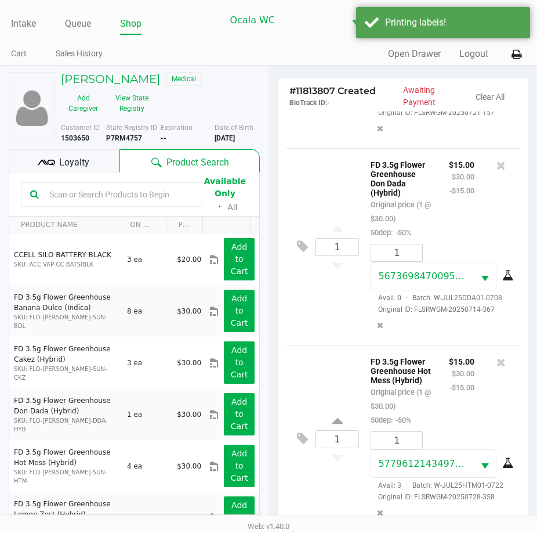
click at [69, 153] on div "Loyalty" at bounding box center [64, 160] width 111 height 23
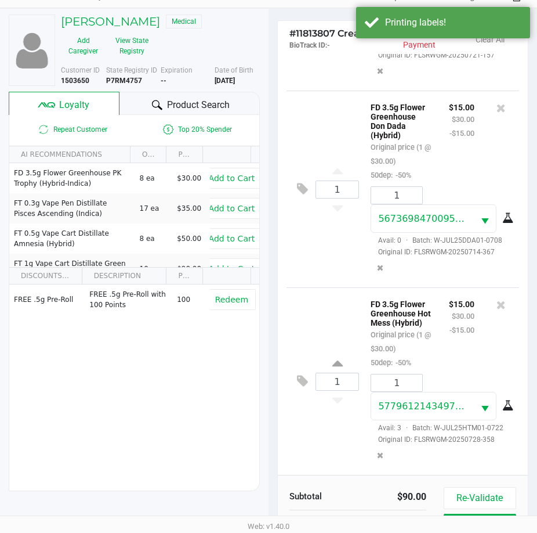
scroll to position [154, 0]
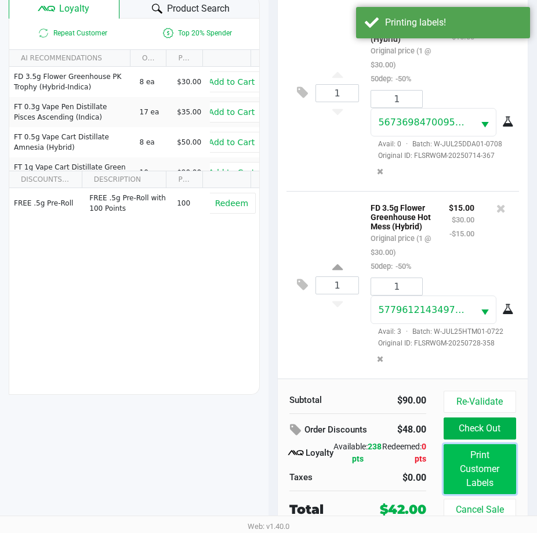
click at [473, 471] on button "Print Customer Labels" at bounding box center [480, 469] width 73 height 50
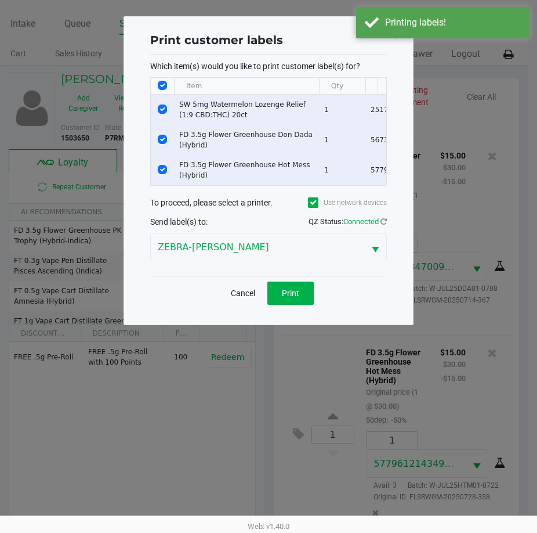
scroll to position [0, 0]
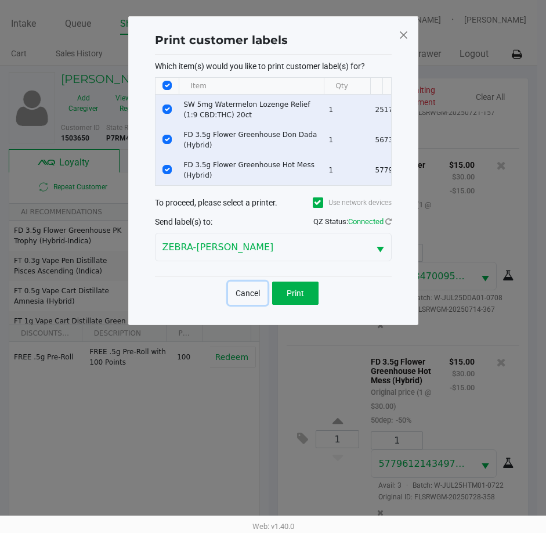
click at [244, 298] on button "Cancel" at bounding box center [247, 292] width 39 height 23
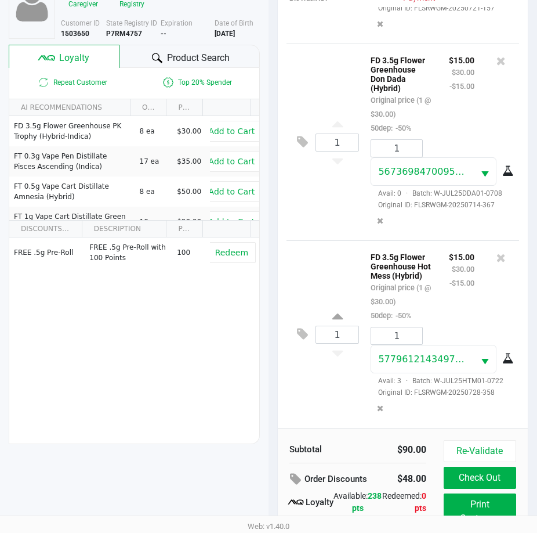
scroll to position [154, 0]
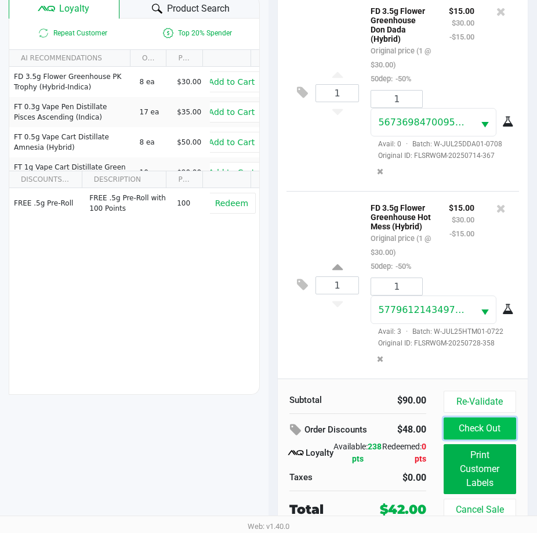
click at [494, 428] on button "Check Out" at bounding box center [480, 428] width 73 height 22
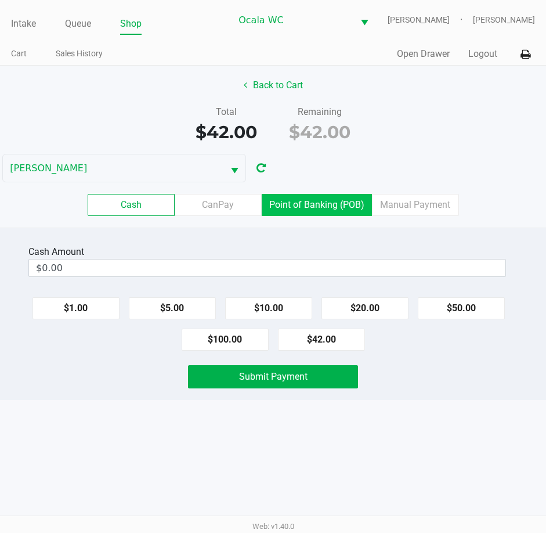
click at [327, 203] on label "Point of Banking (POB)" at bounding box center [317, 205] width 110 height 22
click at [0, 0] on 7 "Point of Banking (POB)" at bounding box center [0, 0] width 0 height 0
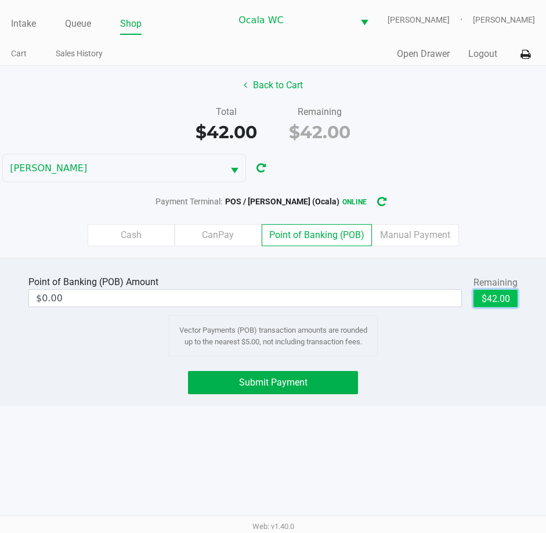
click at [487, 294] on button "$42.00" at bounding box center [495, 298] width 44 height 17
type input "$42.00"
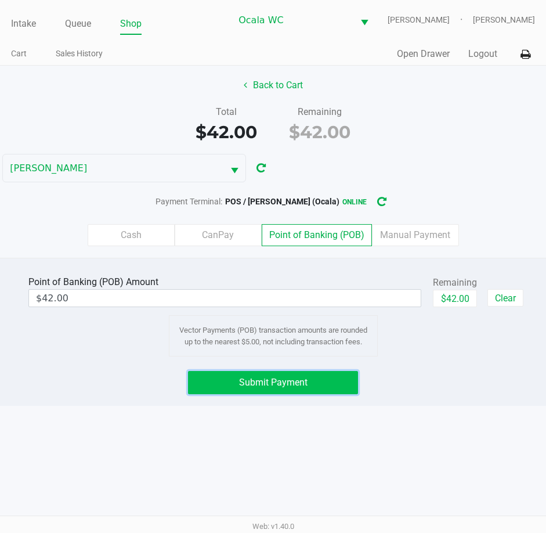
click at [283, 377] on span "Submit Payment" at bounding box center [273, 382] width 68 height 11
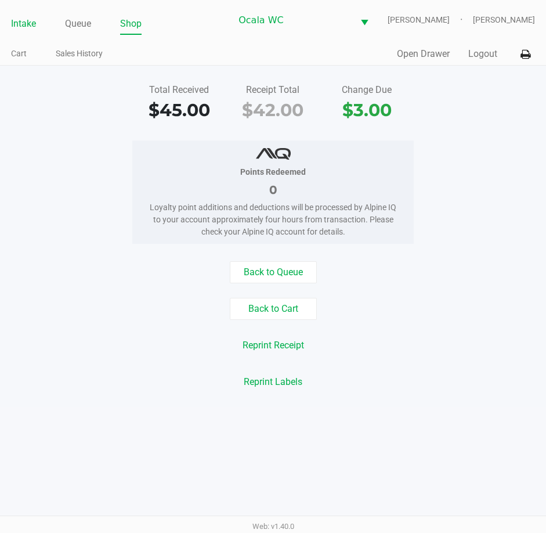
click at [20, 15] on li "Intake" at bounding box center [23, 25] width 25 height 20
click at [20, 19] on link "Intake" at bounding box center [23, 24] width 25 height 16
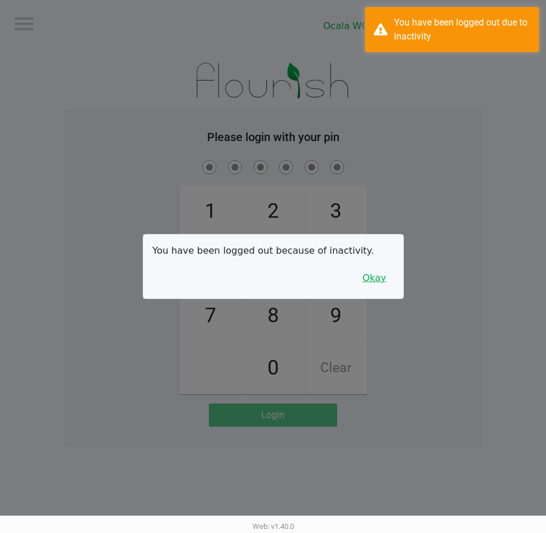
click at [379, 278] on button "Okay" at bounding box center [374, 278] width 39 height 22
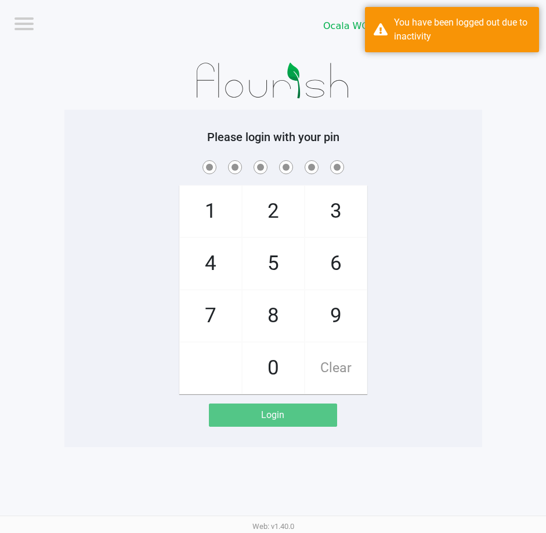
drag, startPoint x: 492, startPoint y: 251, endPoint x: 473, endPoint y: 234, distance: 25.5
click at [490, 248] on app-pos-login-wrapper "Logout Ocala WC BRANDY-CLARK Please login with your pin 1 4 7 2 5 8 0 3 6 9 Cle…" at bounding box center [273, 223] width 546 height 447
checkbox input "true"
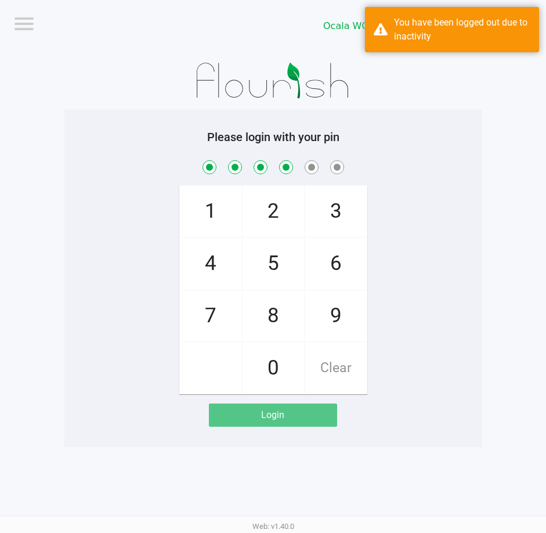
checkbox input "true"
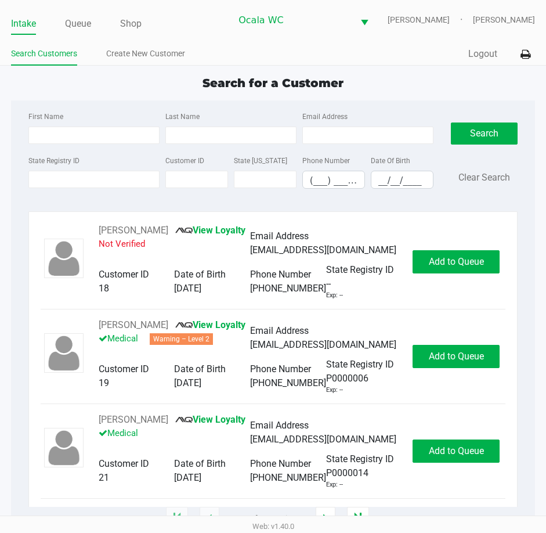
click at [231, 30] on ul "Intake Queue Shop" at bounding box center [121, 25] width 220 height 20
type input "FAITH"
type input "KOSINSKI"
type input "08/24/1992"
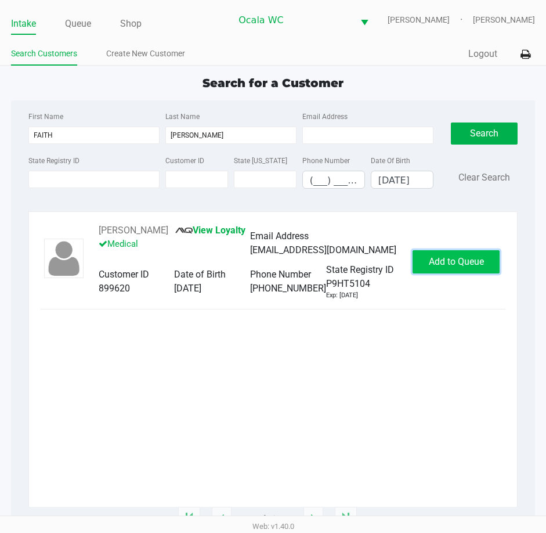
click at [454, 260] on span "Add to Queue" at bounding box center [456, 261] width 55 height 11
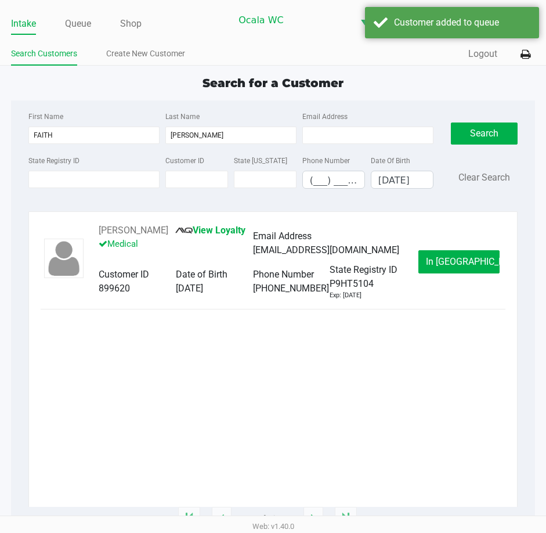
click at [453, 259] on span "In Queue" at bounding box center [474, 261] width 97 height 11
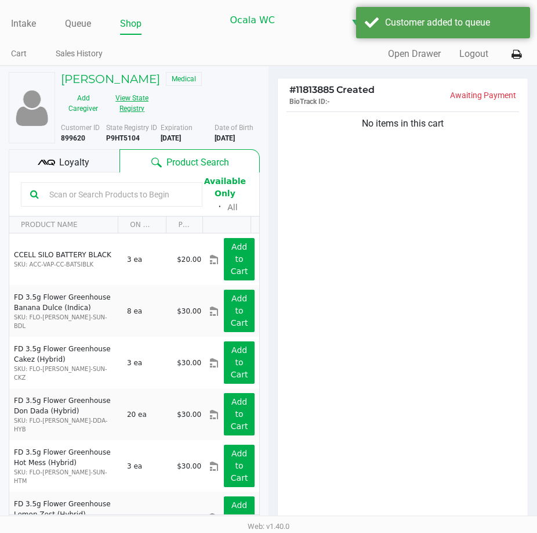
click at [133, 106] on button "View State Registry" at bounding box center [129, 103] width 46 height 29
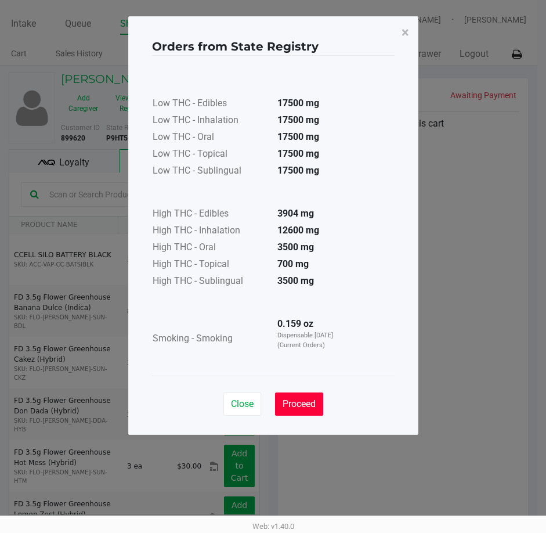
click at [299, 403] on span "Proceed" at bounding box center [299, 403] width 33 height 11
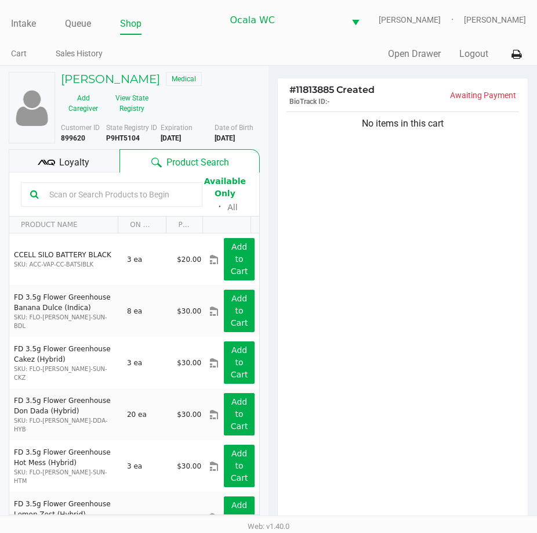
click at [129, 137] on b "P9HT5104" at bounding box center [123, 138] width 34 height 8
click at [110, 191] on input "text" at bounding box center [119, 194] width 149 height 17
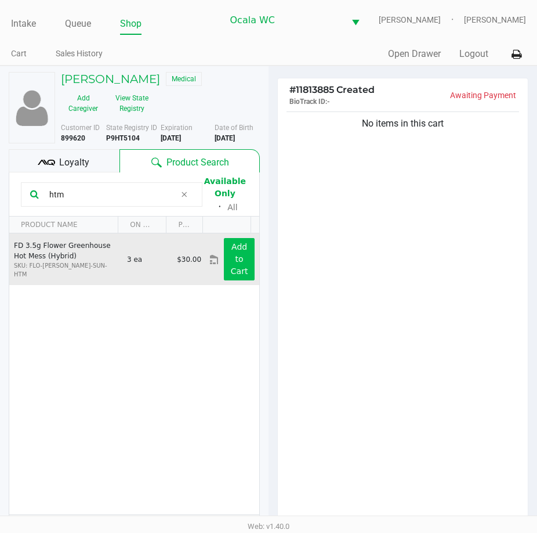
type input "htm"
click at [231, 258] on app-button-loader "Add to Cart" at bounding box center [239, 259] width 17 height 34
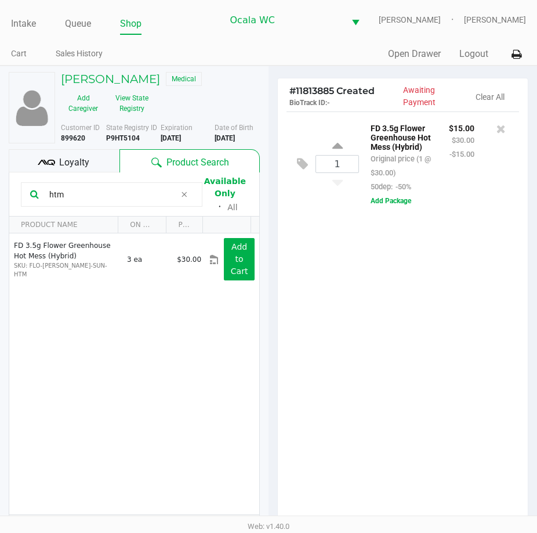
click at [394, 312] on div "1 FD 3.5g Flower Greenhouse Hot Mess (Hybrid) Original price (1 @ $30.00) 50dep…" at bounding box center [403, 321] width 250 height 421
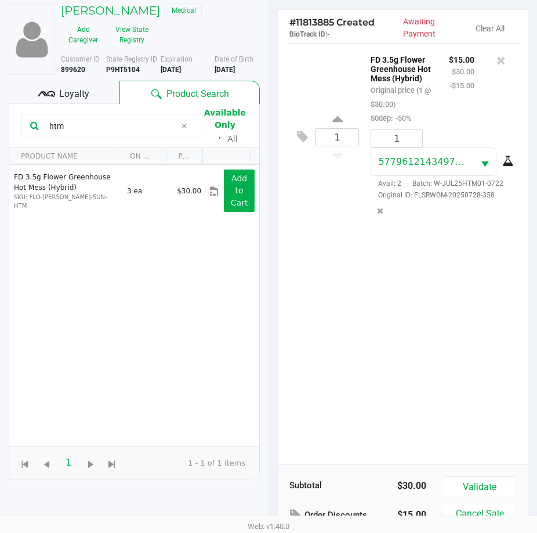
scroll to position [128, 0]
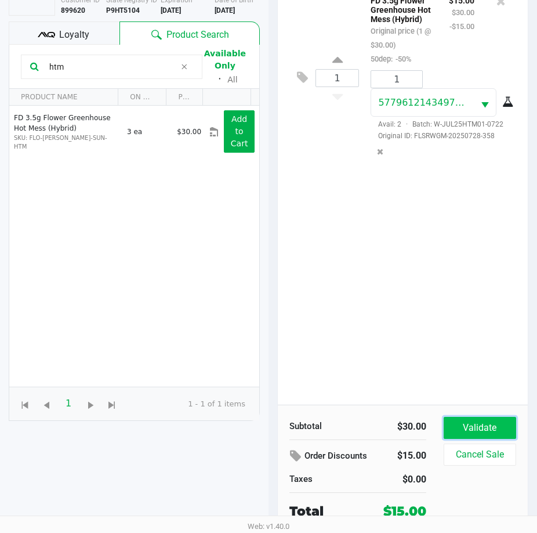
click at [472, 418] on button "Validate" at bounding box center [480, 428] width 73 height 22
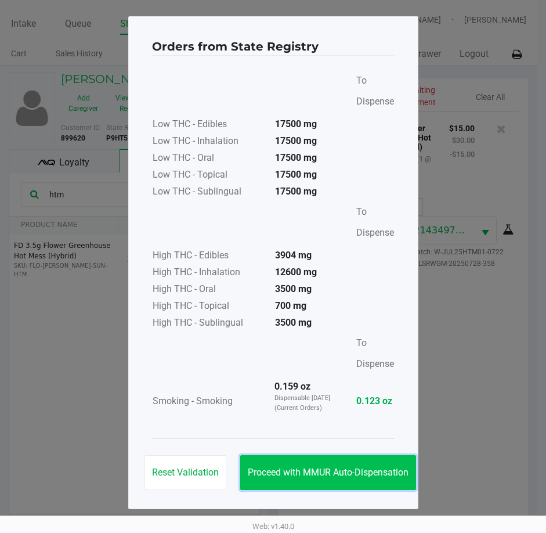
click at [309, 468] on span "Proceed with MMUR Auto-Dispensation" at bounding box center [328, 472] width 161 height 11
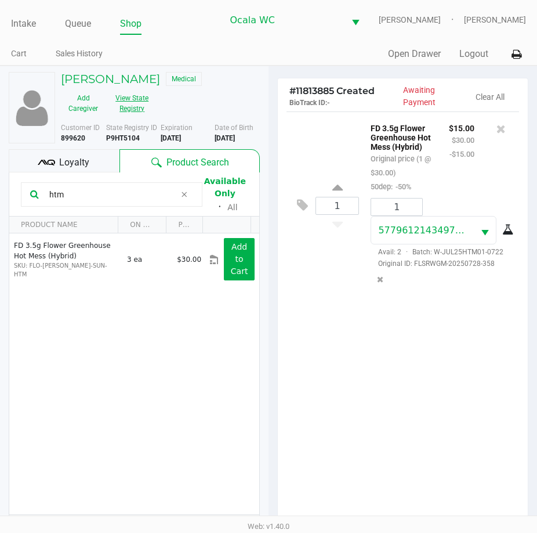
click at [134, 110] on button "View State Registry" at bounding box center [129, 103] width 46 height 29
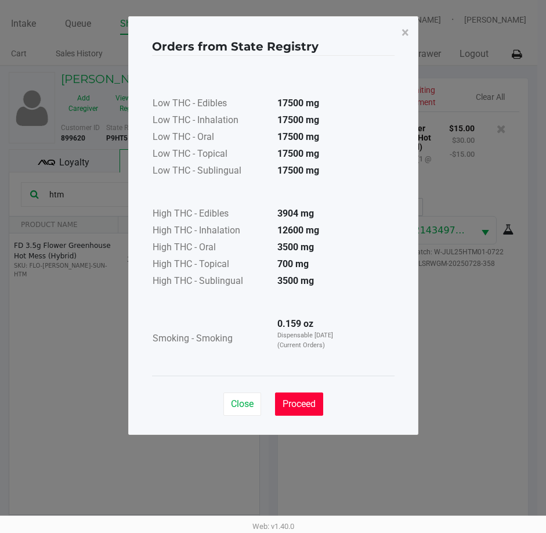
click at [306, 399] on span "Proceed" at bounding box center [299, 403] width 33 height 11
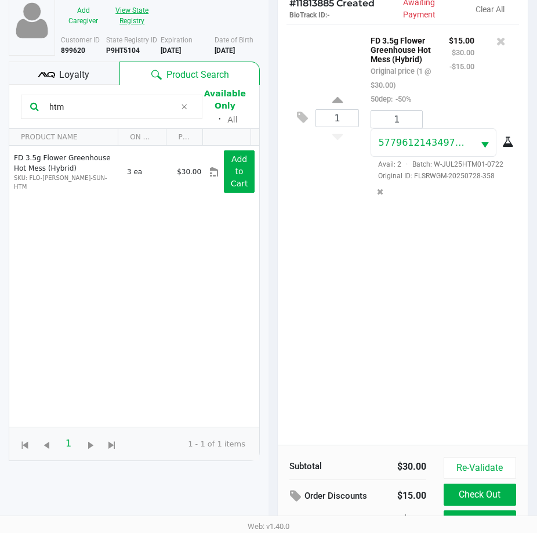
scroll to position [154, 0]
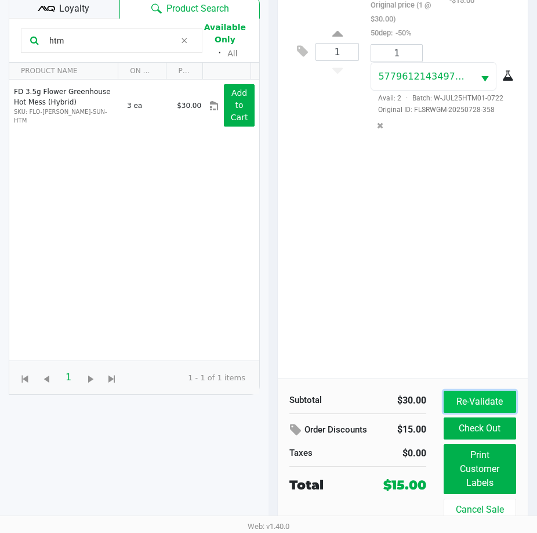
click at [479, 396] on button "Re-Validate" at bounding box center [480, 402] width 73 height 22
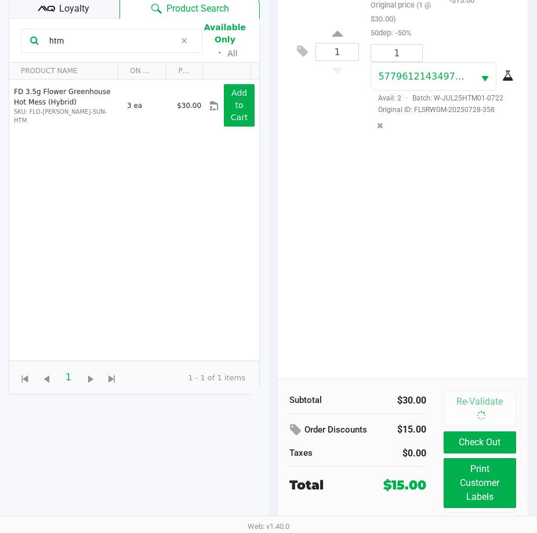
scroll to position [0, 0]
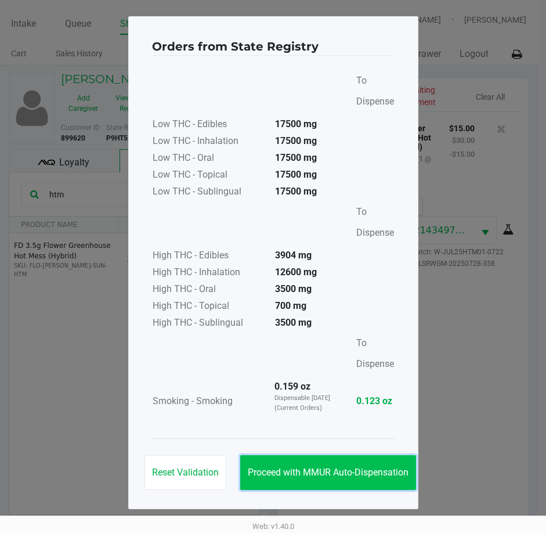
click at [308, 473] on span "Proceed with MMUR Auto-Dispensation" at bounding box center [328, 472] width 161 height 11
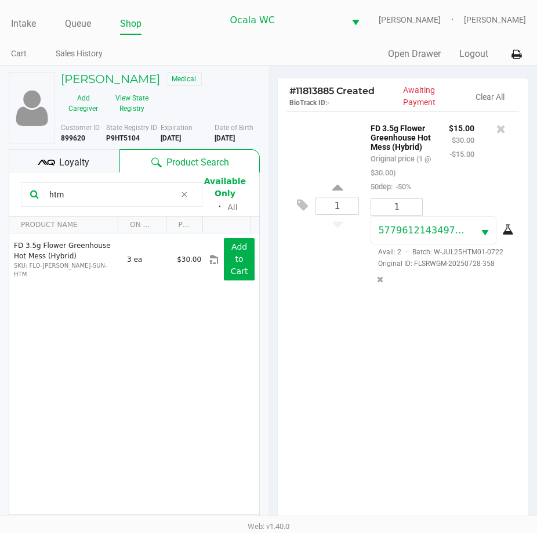
click at [385, 406] on div "1 FD 3.5g Flower Greenhouse Hot Mess (Hybrid) Original price (1 @ $30.00) 50dep…" at bounding box center [403, 321] width 250 height 421
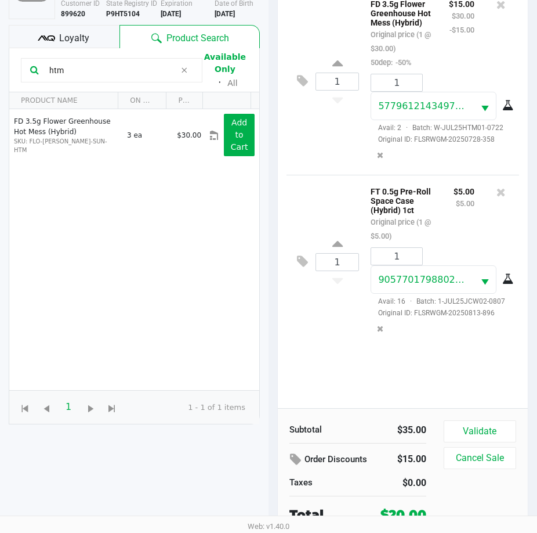
scroll to position [128, 0]
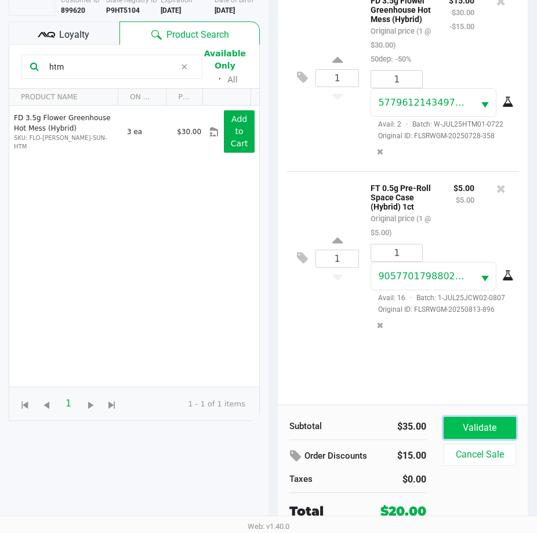
click at [496, 429] on button "Validate" at bounding box center [480, 428] width 73 height 22
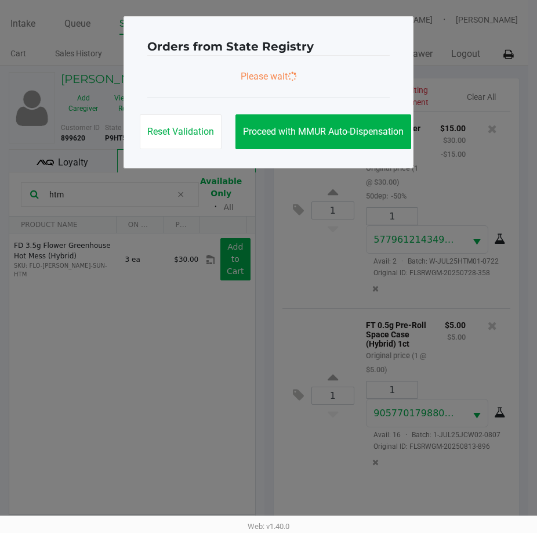
scroll to position [0, 0]
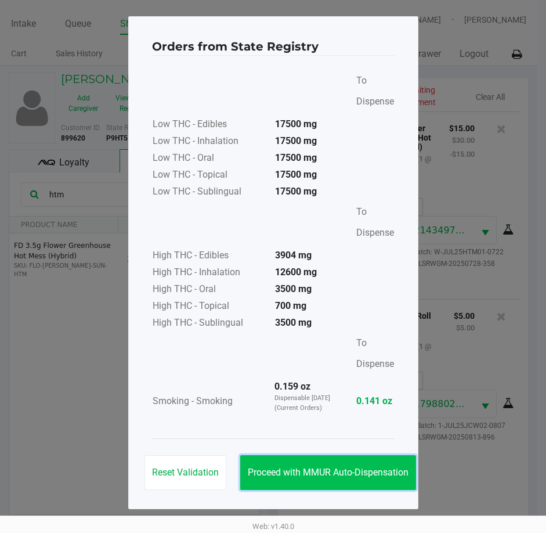
click at [324, 464] on button "Proceed with MMUR Auto-Dispensation" at bounding box center [328, 472] width 176 height 35
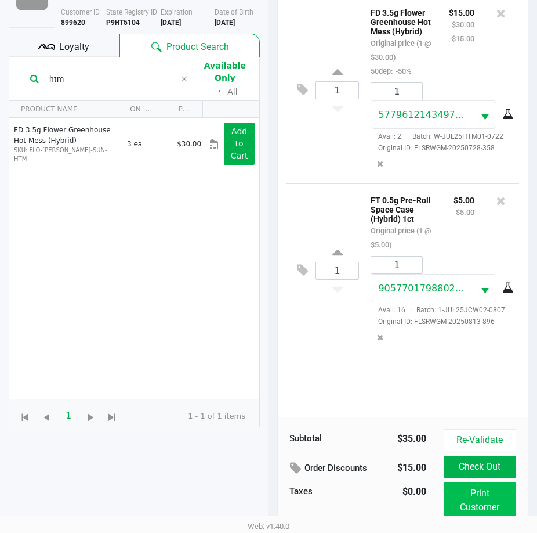
scroll to position [154, 0]
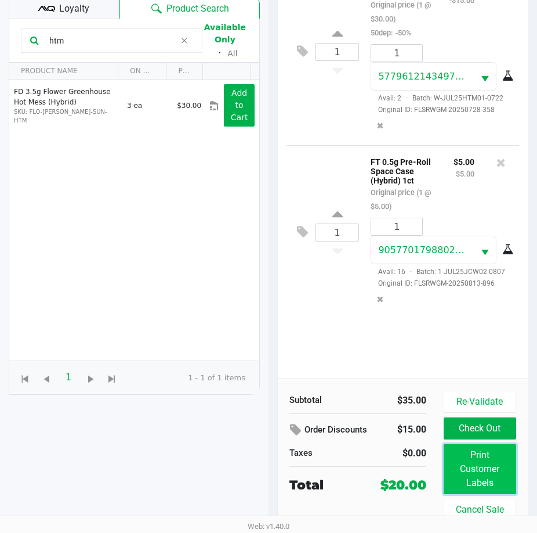
click at [485, 459] on button "Print Customer Labels" at bounding box center [480, 469] width 73 height 50
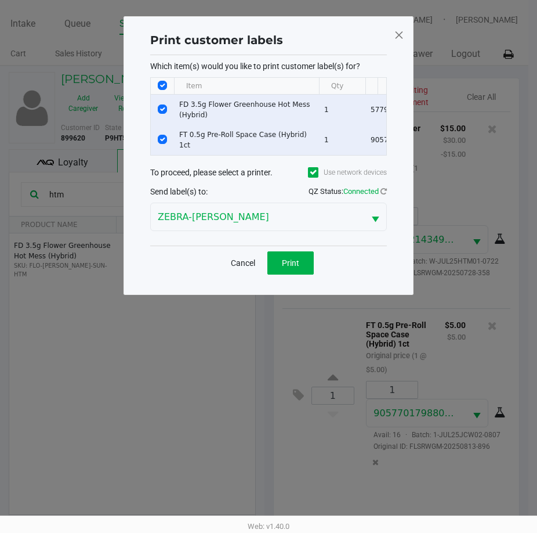
scroll to position [0, 0]
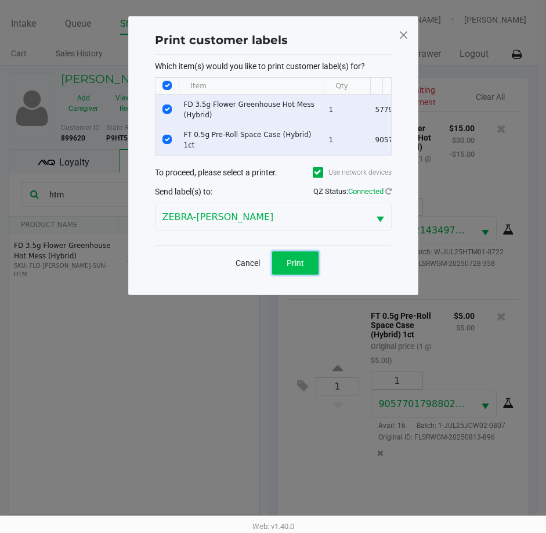
click at [284, 274] on button "Print" at bounding box center [295, 262] width 46 height 23
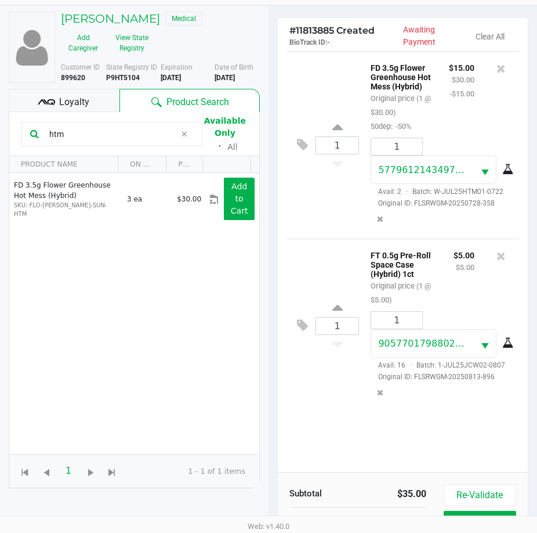
scroll to position [154, 0]
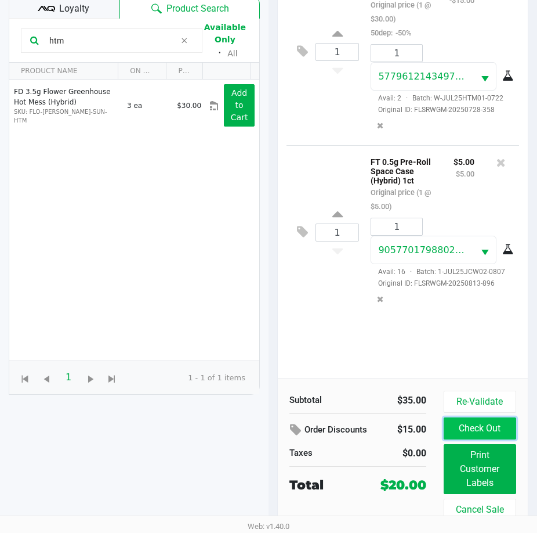
click at [498, 432] on button "Check Out" at bounding box center [480, 428] width 73 height 22
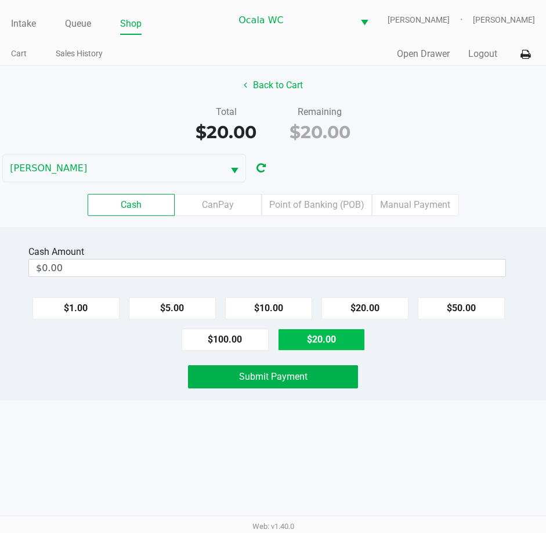
click at [316, 338] on button "$20.00" at bounding box center [321, 339] width 87 height 22
type input "$20.00"
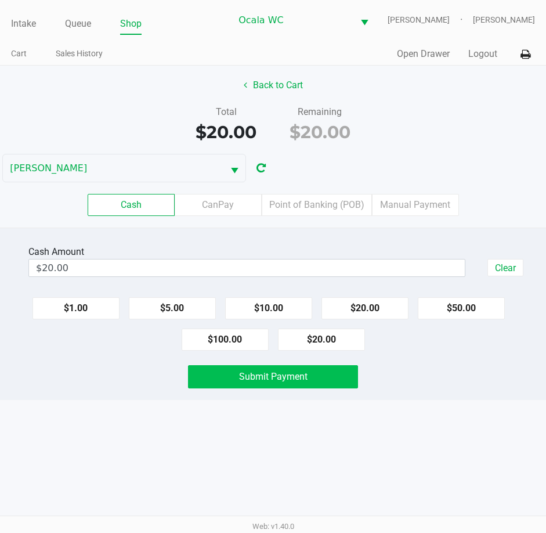
click at [314, 369] on button "Submit Payment" at bounding box center [273, 376] width 171 height 23
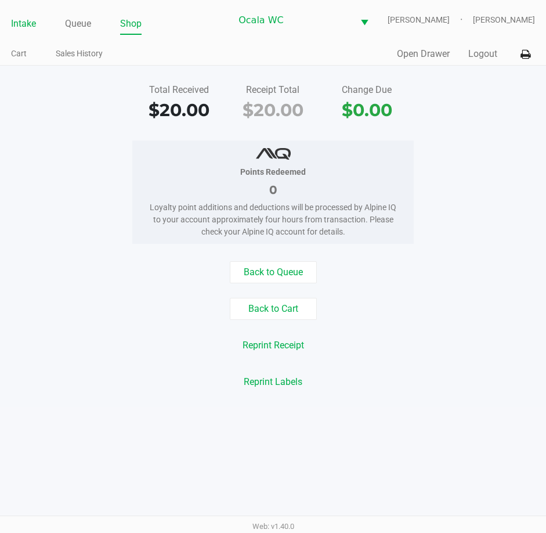
click at [21, 24] on link "Intake" at bounding box center [23, 24] width 25 height 16
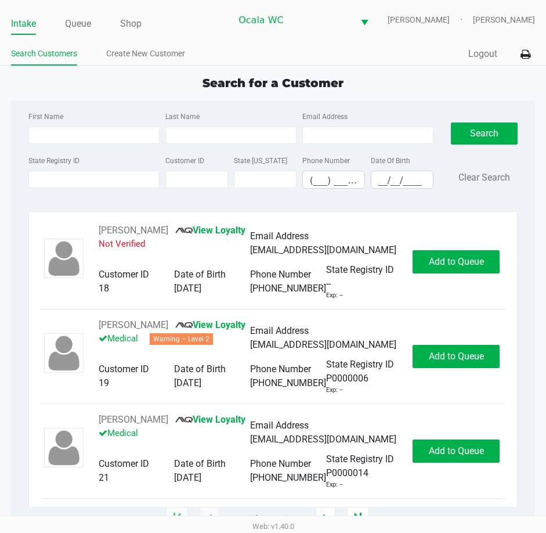
click at [224, 23] on ul "Intake Queue Shop" at bounding box center [121, 25] width 220 height 20
click at [210, 23] on ul "Intake Queue Shop" at bounding box center [121, 25] width 220 height 20
type input "JOHN"
type input "KAMIN"
type input "06/14/1968"
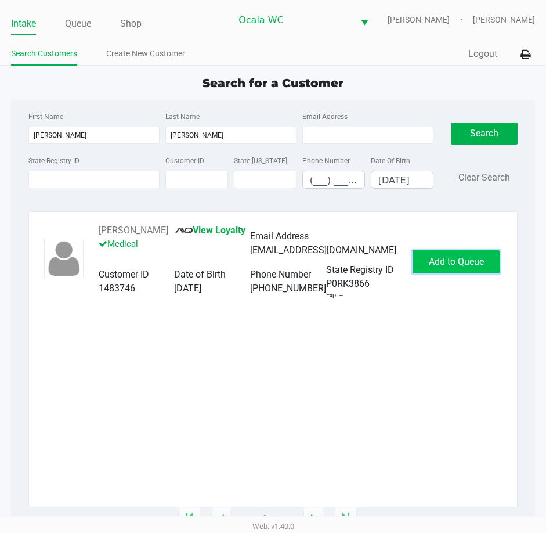
click at [453, 262] on span "Add to Queue" at bounding box center [456, 261] width 55 height 11
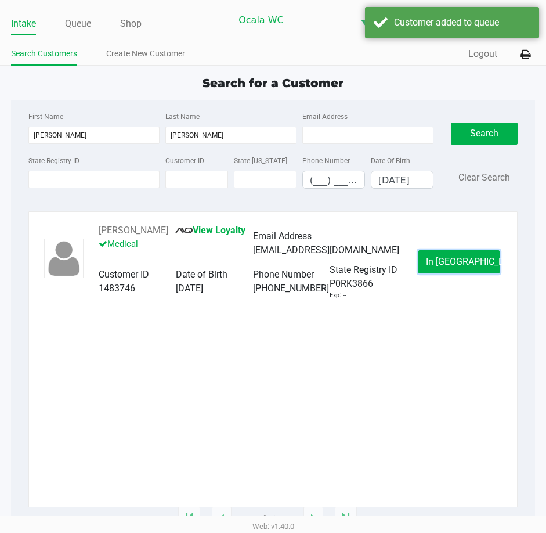
click at [453, 262] on span "In Queue" at bounding box center [474, 261] width 97 height 11
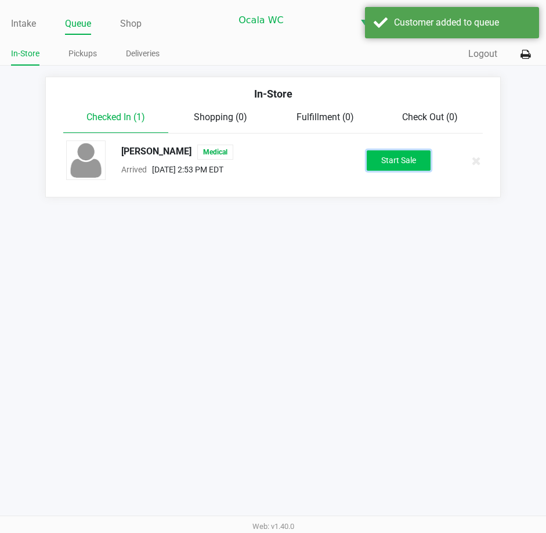
click at [396, 159] on button "Start Sale" at bounding box center [399, 160] width 64 height 20
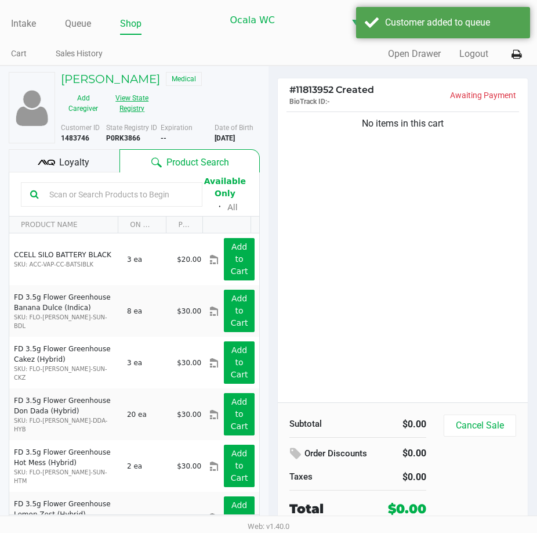
click at [142, 101] on button "View State Registry" at bounding box center [129, 103] width 46 height 29
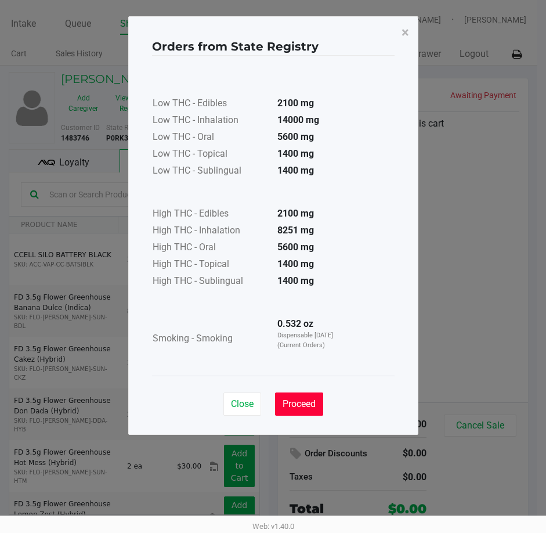
click at [309, 407] on span "Proceed" at bounding box center [299, 403] width 33 height 11
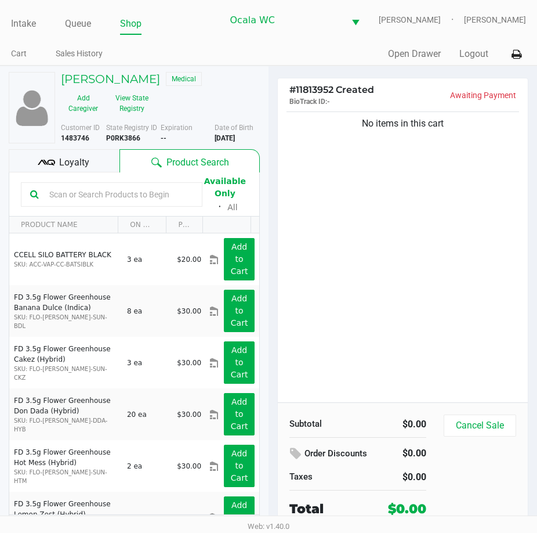
click at [125, 194] on input "text" at bounding box center [119, 194] width 149 height 17
type input "flower"
click at [460, 276] on div "No items in this cart" at bounding box center [403, 255] width 250 height 293
drag, startPoint x: 425, startPoint y: 236, endPoint x: 428, endPoint y: 229, distance: 8.3
click at [425, 234] on div "No items in this cart" at bounding box center [403, 255] width 250 height 293
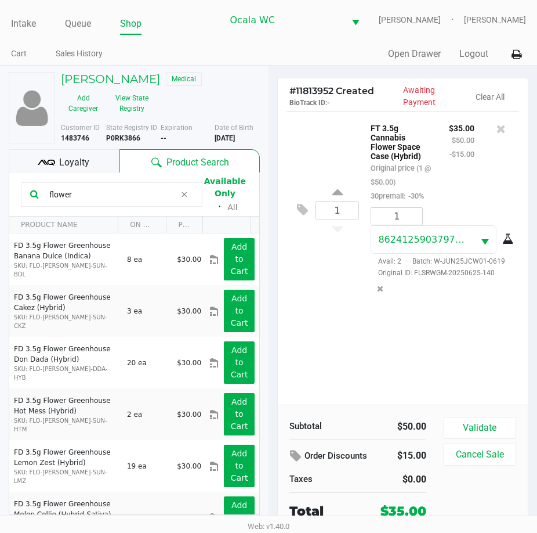
click at [60, 160] on span "Loyalty" at bounding box center [74, 163] width 30 height 14
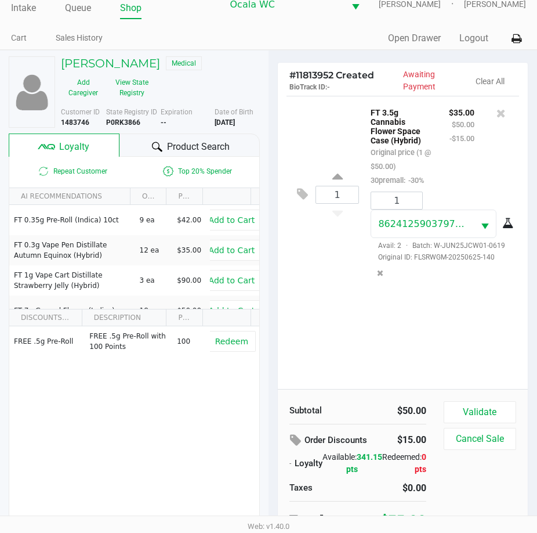
scroll to position [24, 0]
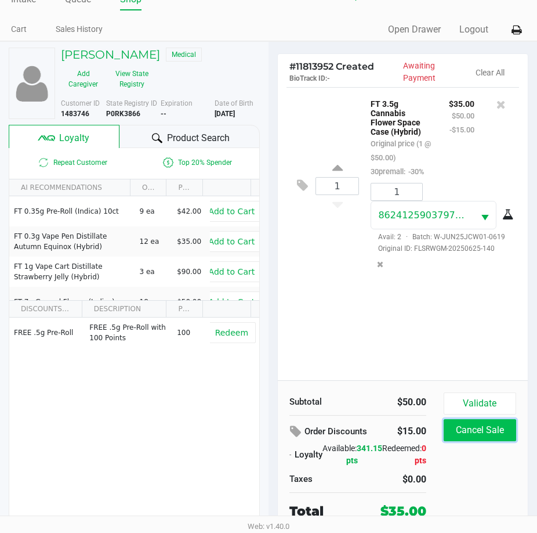
click at [470, 429] on button "Cancel Sale" at bounding box center [480, 430] width 73 height 22
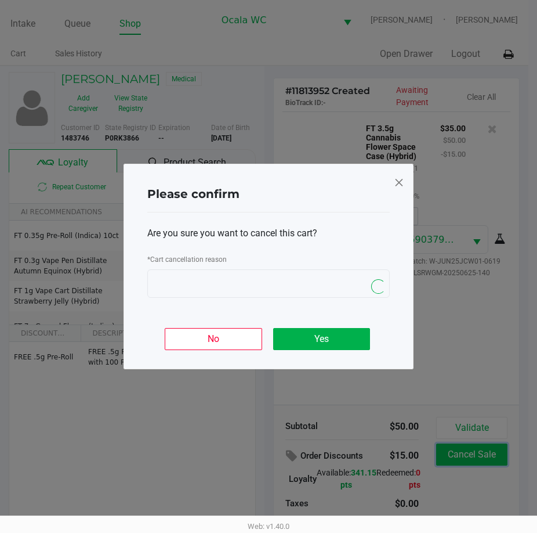
scroll to position [0, 0]
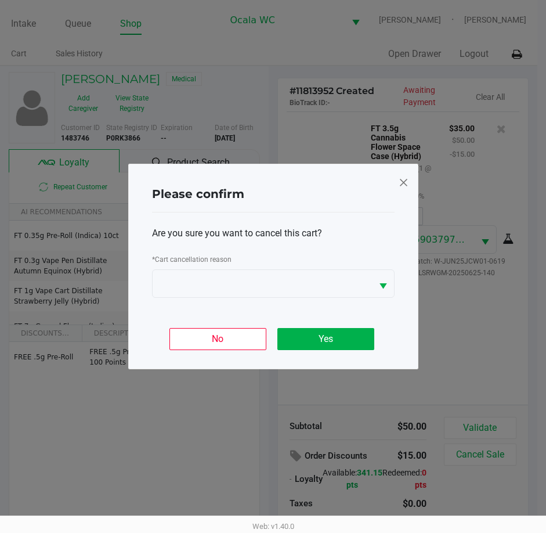
click at [402, 178] on span at bounding box center [403, 182] width 10 height 19
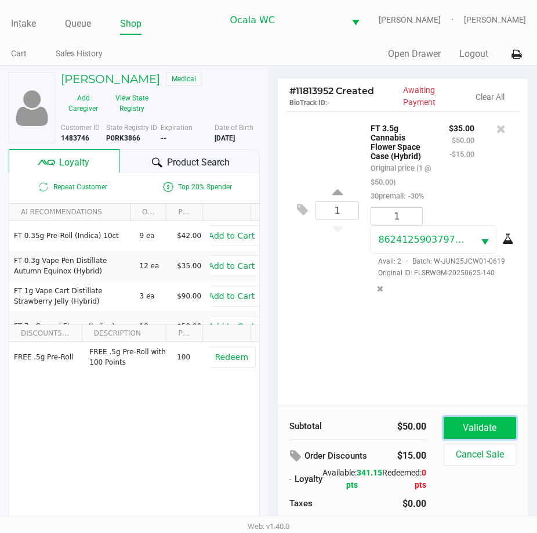
click at [474, 428] on button "Validate" at bounding box center [480, 428] width 73 height 22
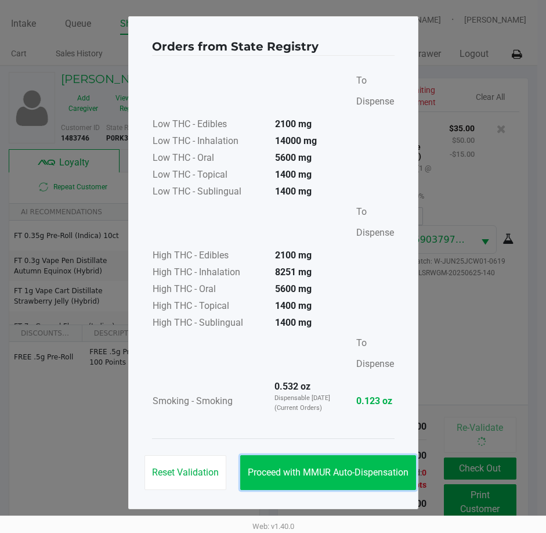
click at [306, 471] on span "Proceed with MMUR Auto-Dispensation" at bounding box center [328, 472] width 161 height 11
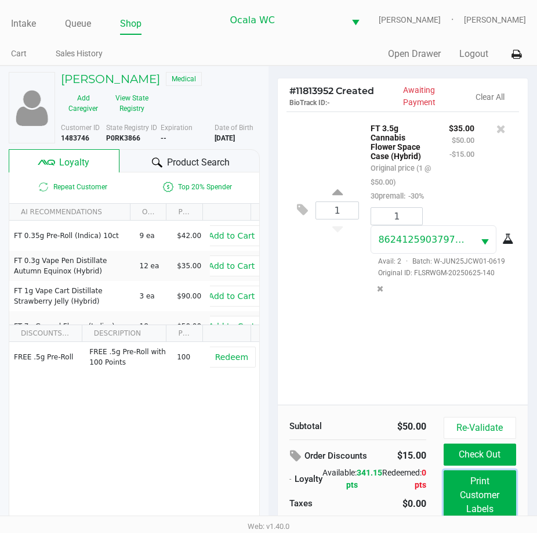
click at [489, 496] on button "Print Customer Labels" at bounding box center [480, 495] width 73 height 50
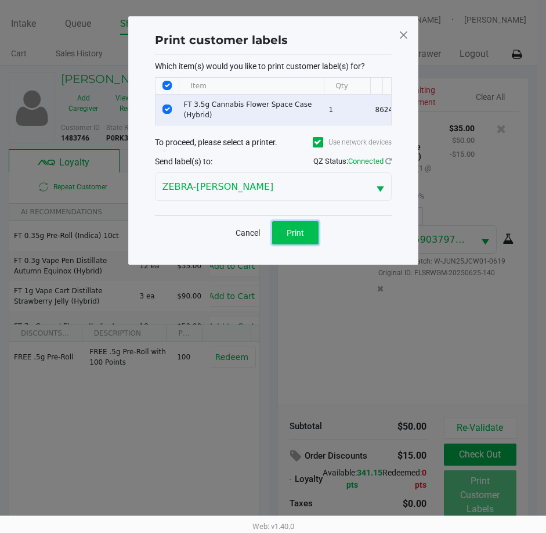
click at [299, 237] on span "Print" at bounding box center [295, 232] width 17 height 9
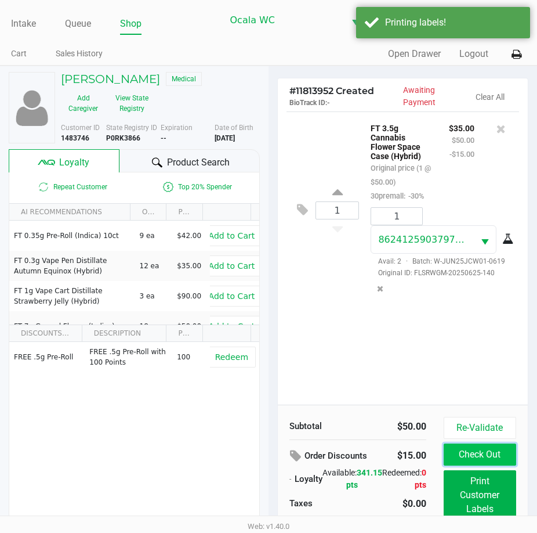
click at [475, 455] on button "Check Out" at bounding box center [480, 454] width 73 height 22
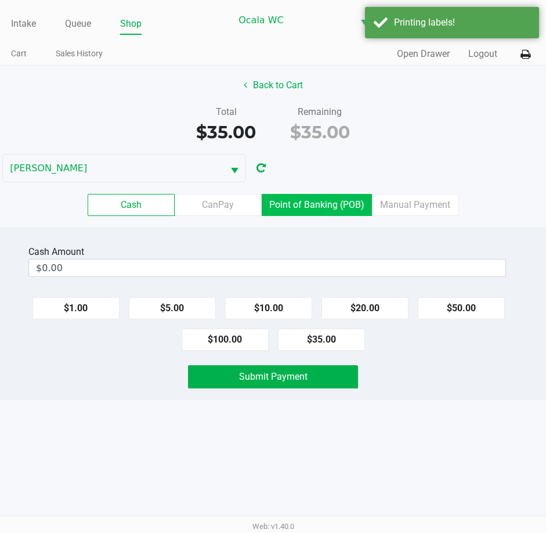
click at [339, 214] on label "Point of Banking (POB)" at bounding box center [317, 205] width 110 height 22
click at [0, 0] on 7 "Point of Banking (POB)" at bounding box center [0, 0] width 0 height 0
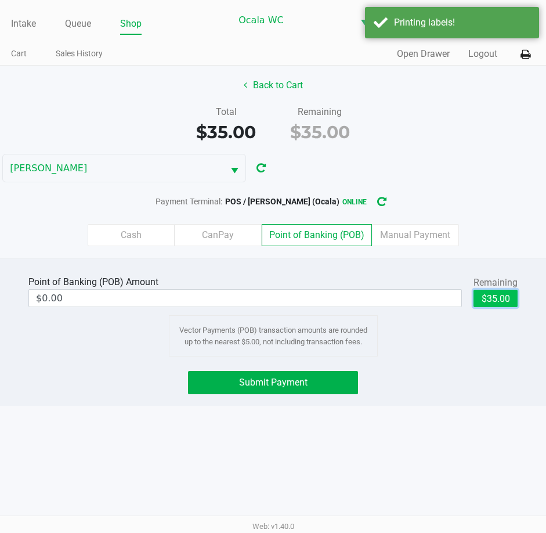
click at [493, 291] on button "$35.00" at bounding box center [495, 298] width 44 height 17
type input "$35.00"
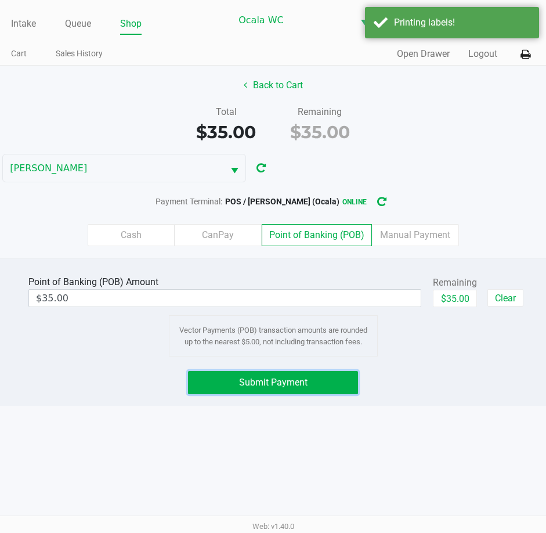
click at [278, 391] on button "Submit Payment" at bounding box center [273, 382] width 171 height 23
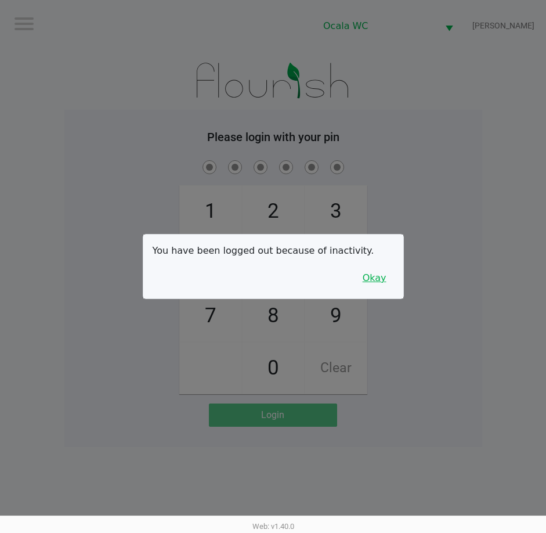
click at [377, 277] on button "Okay" at bounding box center [374, 278] width 39 height 22
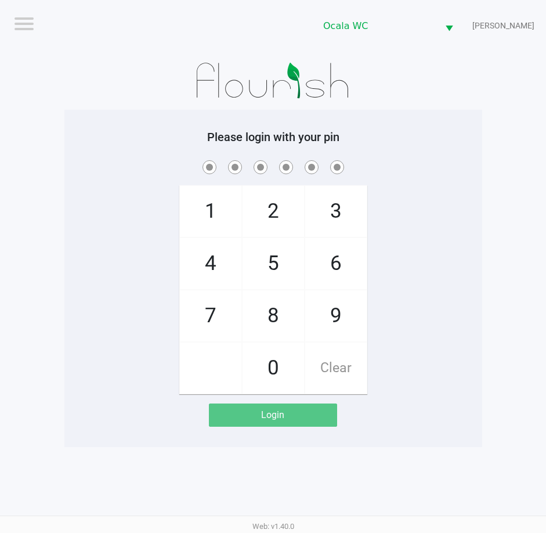
click at [431, 175] on div "1 4 7 2 5 8 0 3 6 9 Clear" at bounding box center [273, 276] width 418 height 236
click at [433, 171] on span at bounding box center [273, 167] width 400 height 18
checkbox input "true"
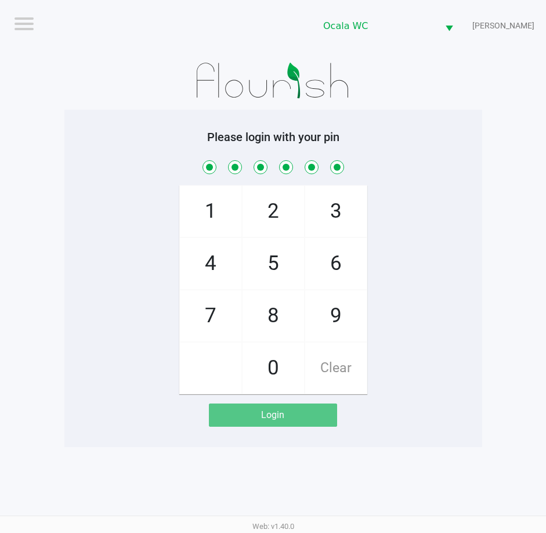
checkbox input "true"
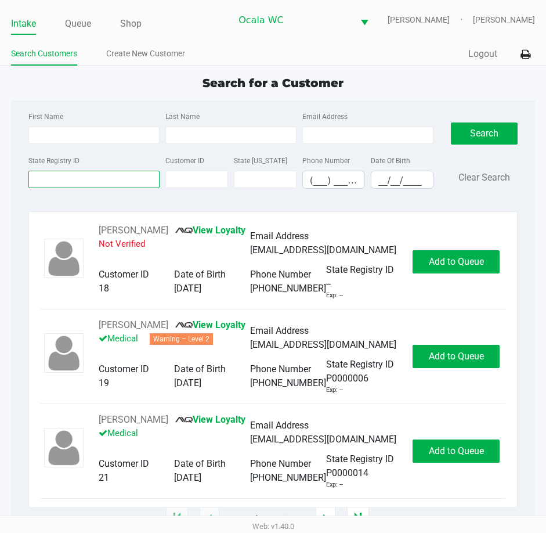
click at [52, 179] on input "State Registry ID" at bounding box center [93, 179] width 131 height 17
type input "p7hh0272"
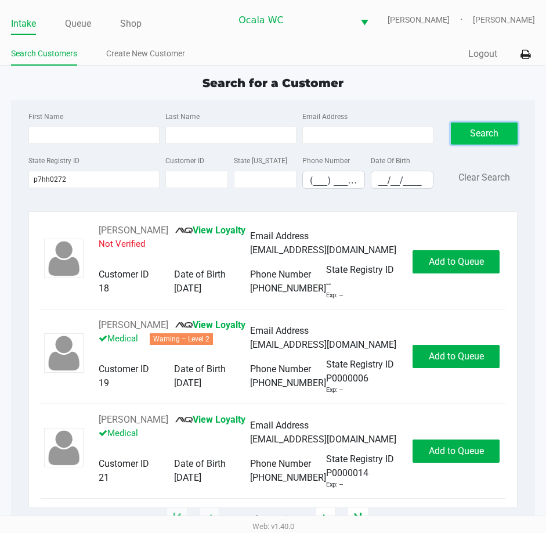
click at [461, 132] on button "Search" at bounding box center [484, 133] width 67 height 22
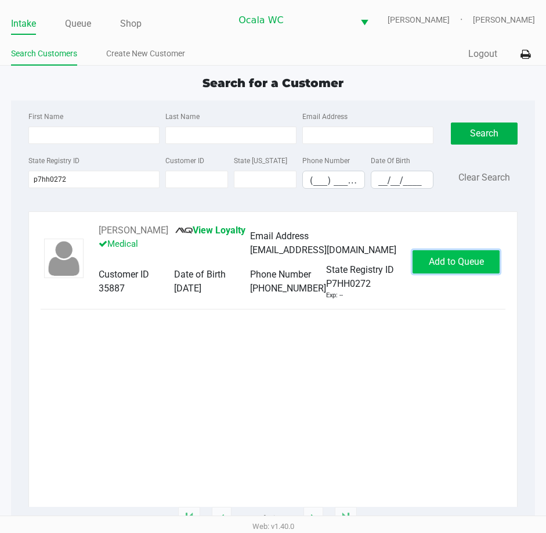
click at [437, 255] on button "Add to Queue" at bounding box center [456, 261] width 87 height 23
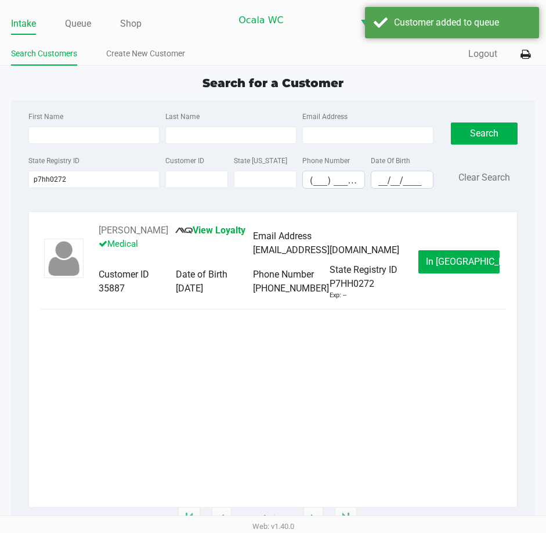
click at [444, 250] on div "Deborah Cornell View Loyalty Medical Email Address deborahcornell@aol.com Custo…" at bounding box center [273, 261] width 465 height 77
click at [446, 259] on span "In Queue" at bounding box center [474, 261] width 97 height 11
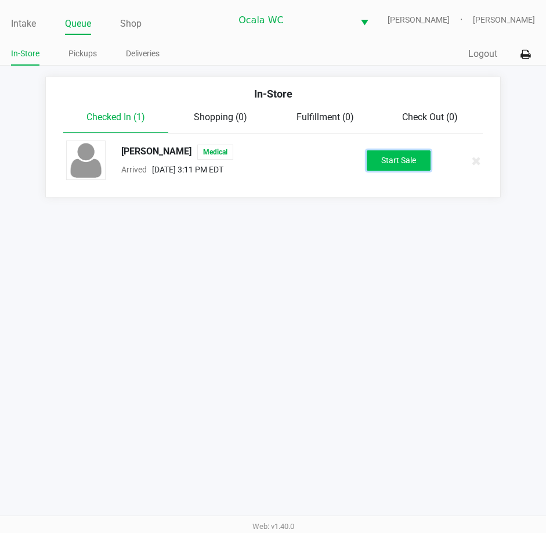
click at [407, 163] on button "Start Sale" at bounding box center [399, 160] width 64 height 20
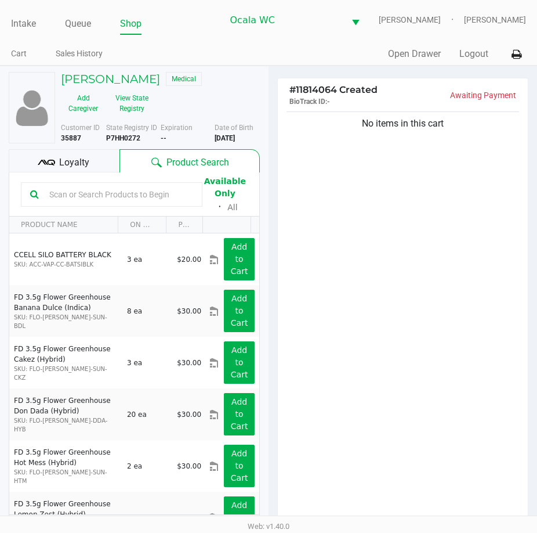
click at [66, 193] on input "text" at bounding box center [119, 194] width 149 height 17
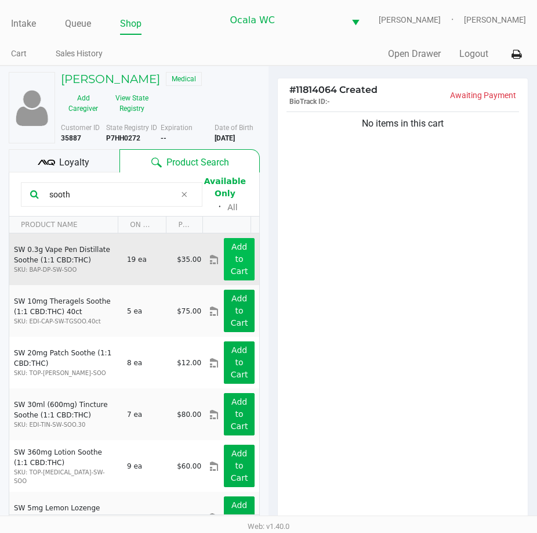
type input "sooth"
click at [231, 267] on app-button-loader "Add to Cart" at bounding box center [239, 259] width 17 height 34
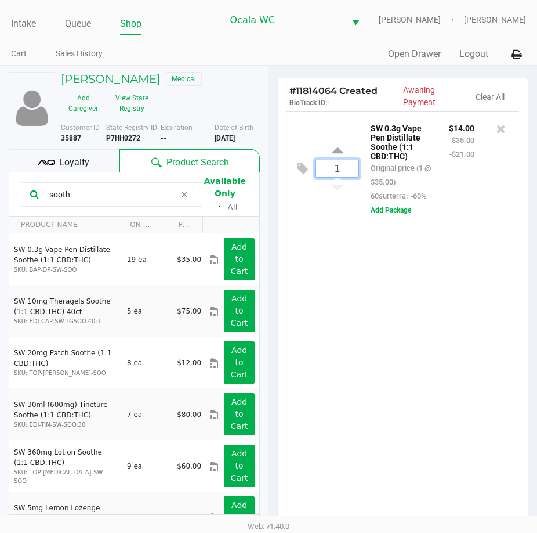
click at [351, 172] on input "1" at bounding box center [337, 168] width 42 height 17
type input "4"
click at [342, 279] on div "Deborah Cornell Medical Add Caregiver View State Registry Customer ID 35887 Sta…" at bounding box center [268, 363] width 537 height 595
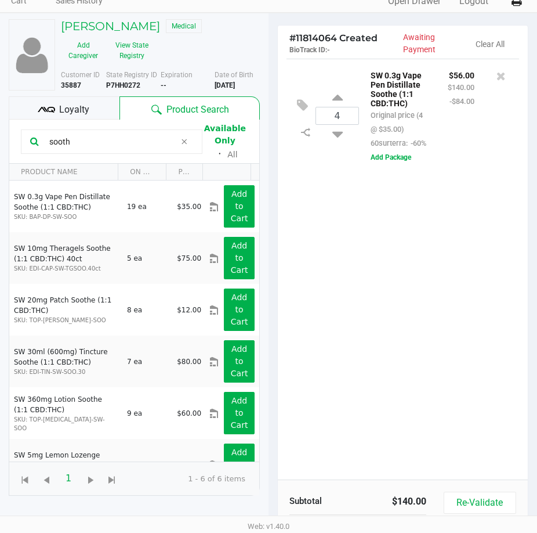
scroll to position [128, 0]
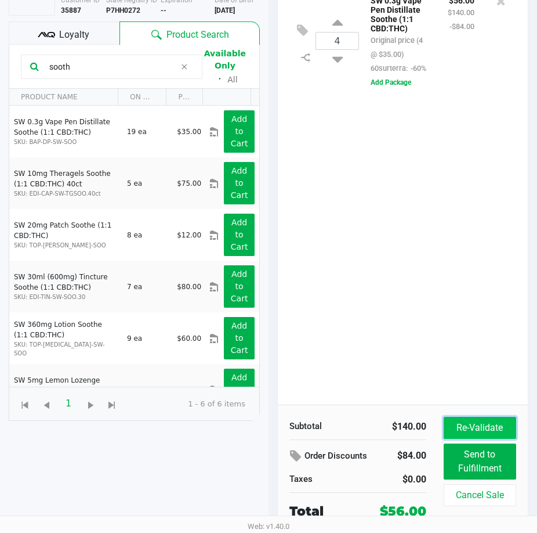
click at [464, 429] on button "Re-Validate" at bounding box center [480, 428] width 73 height 22
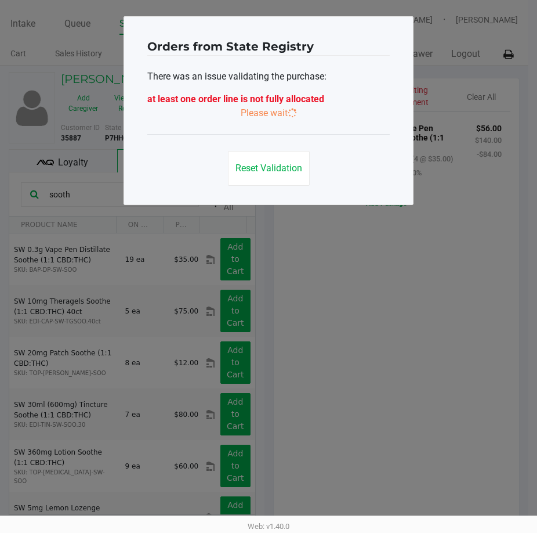
scroll to position [0, 0]
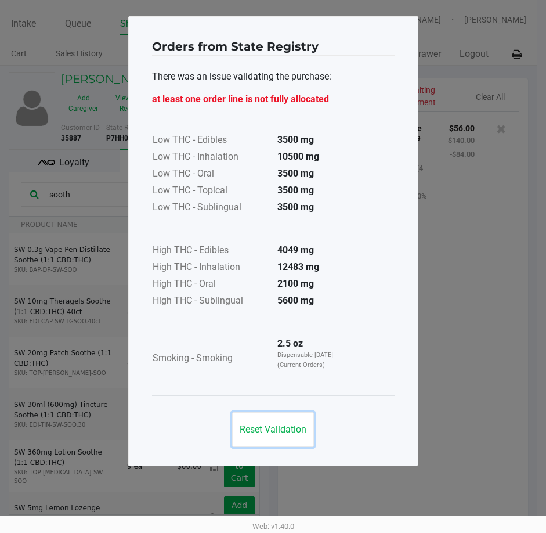
drag, startPoint x: 280, startPoint y: 426, endPoint x: 381, endPoint y: 396, distance: 105.2
click at [289, 426] on span "Reset Validation" at bounding box center [273, 429] width 67 height 11
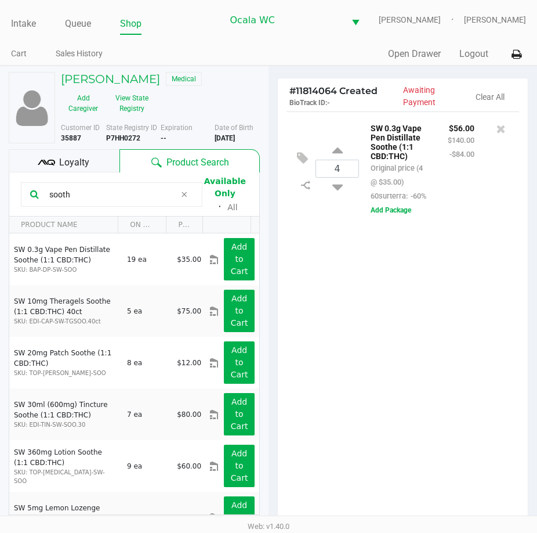
click at [423, 365] on div "4 SW 0.3g Vape Pen Distillate Soothe (1:1 CBD:THC) Original price (4 @ $35.00) …" at bounding box center [403, 321] width 250 height 421
click at [426, 402] on div "4 SW 0.3g Vape Pen Distillate Soothe (1:1 CBD:THC) Original price (4 @ $35.00) …" at bounding box center [403, 321] width 250 height 421
click at [414, 374] on div "4 SW 0.3g Vape Pen Distillate Soothe (1:1 CBD:THC) Original price (4 @ $35.00) …" at bounding box center [403, 321] width 250 height 421
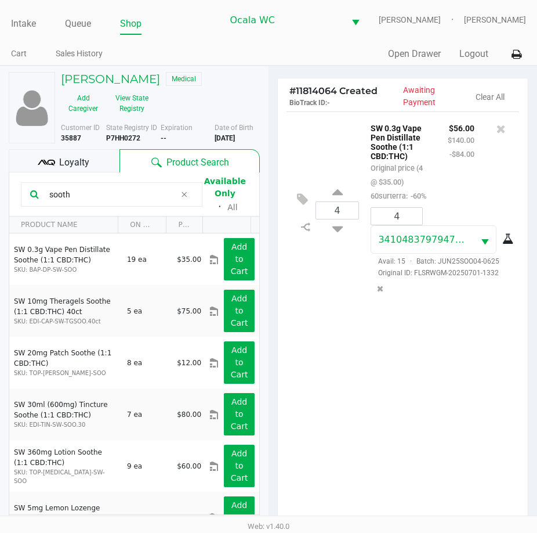
click at [49, 163] on icon at bounding box center [46, 162] width 17 height 17
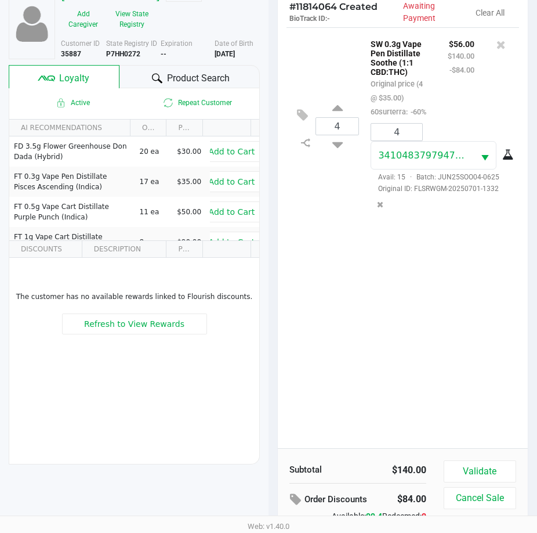
scroll to position [152, 0]
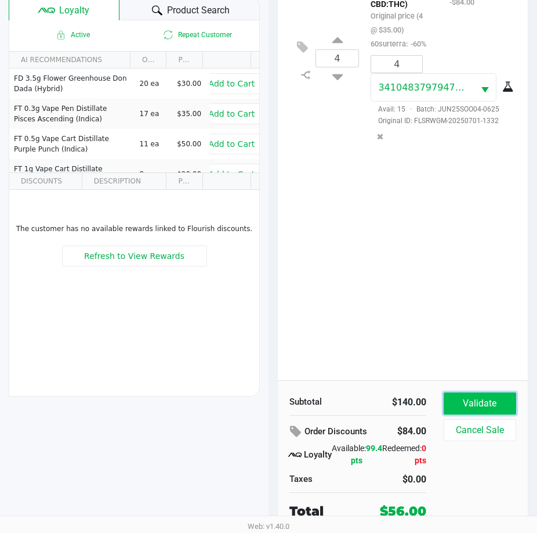
click at [496, 401] on button "Validate" at bounding box center [480, 403] width 73 height 22
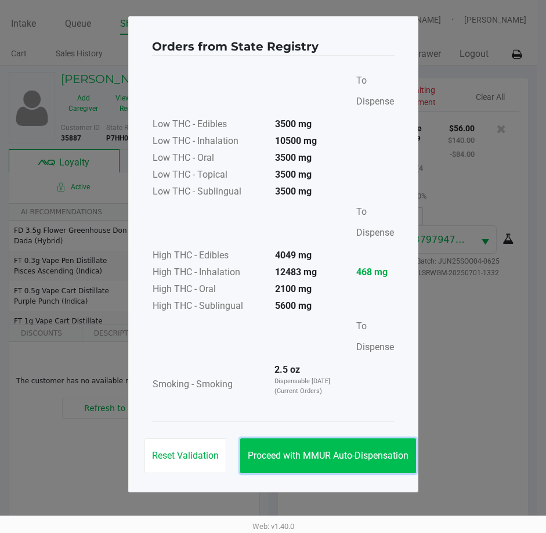
click at [317, 453] on span "Proceed with MMUR Auto-Dispensation" at bounding box center [328, 455] width 161 height 11
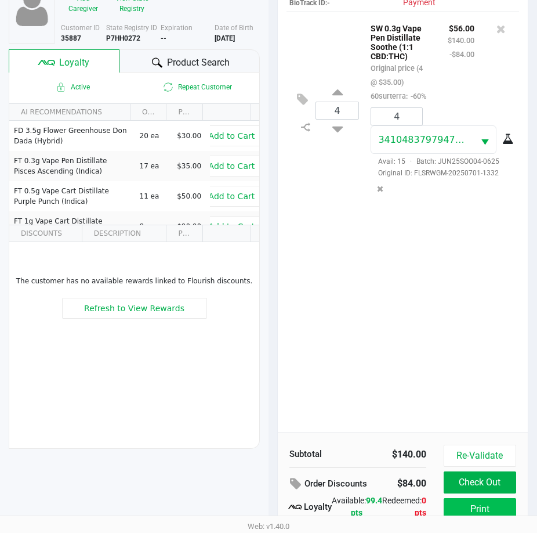
scroll to position [154, 0]
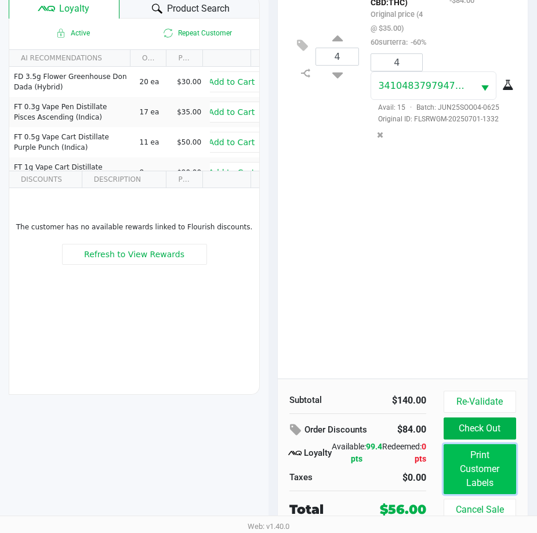
click at [477, 473] on button "Print Customer Labels" at bounding box center [480, 469] width 73 height 50
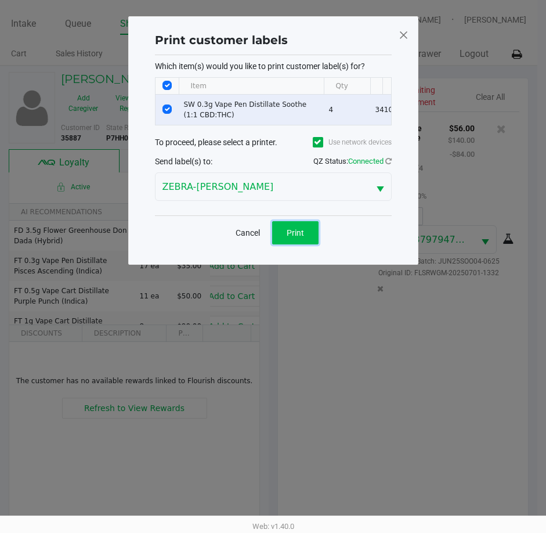
click at [288, 237] on span "Print" at bounding box center [295, 232] width 17 height 9
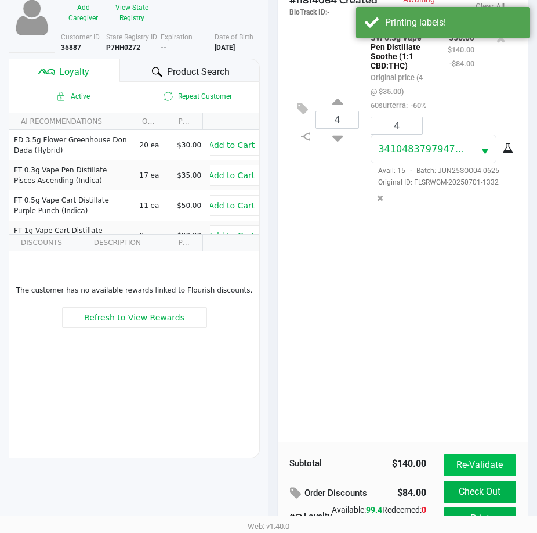
scroll to position [154, 0]
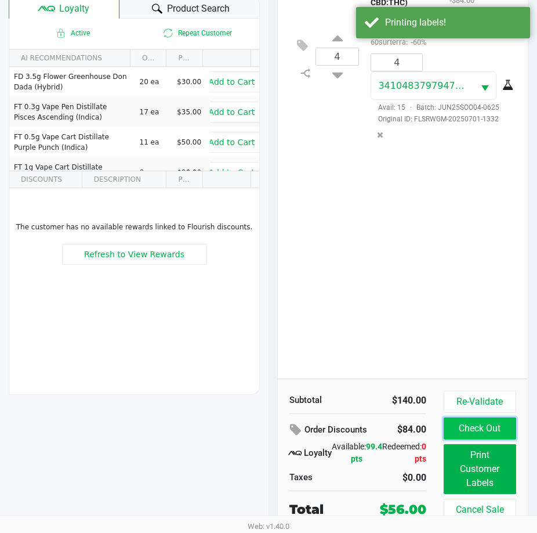
click at [485, 432] on button "Check Out" at bounding box center [480, 428] width 73 height 22
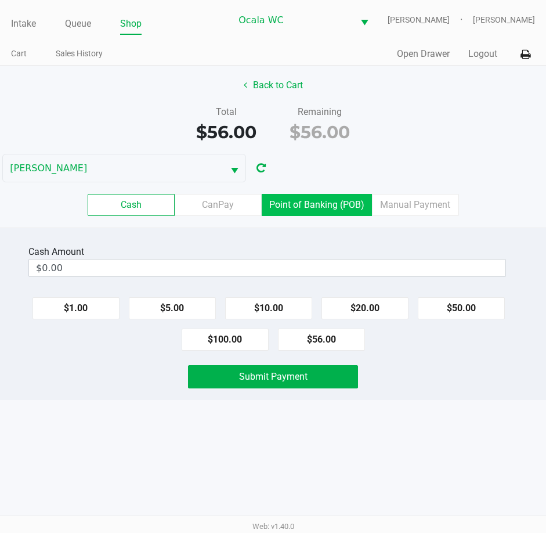
click at [312, 198] on label "Point of Banking (POB)" at bounding box center [317, 205] width 110 height 22
click at [0, 0] on 7 "Point of Banking (POB)" at bounding box center [0, 0] width 0 height 0
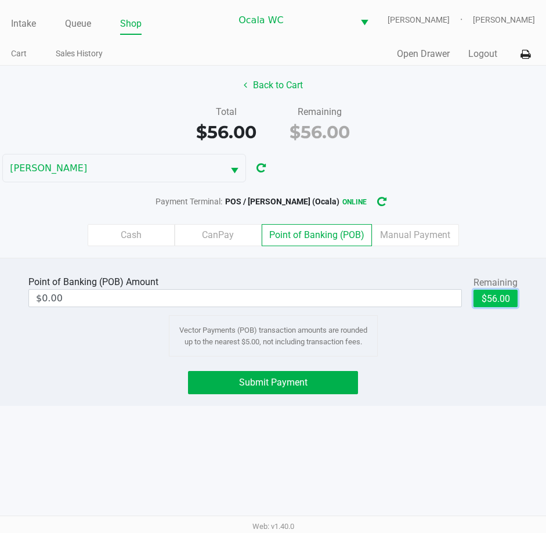
click at [491, 305] on button "$56.00" at bounding box center [495, 298] width 44 height 17
type input "$56.00"
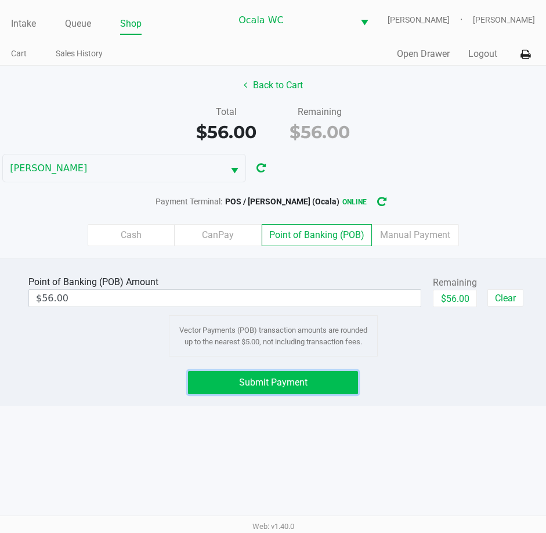
click at [285, 384] on span "Submit Payment" at bounding box center [273, 382] width 68 height 11
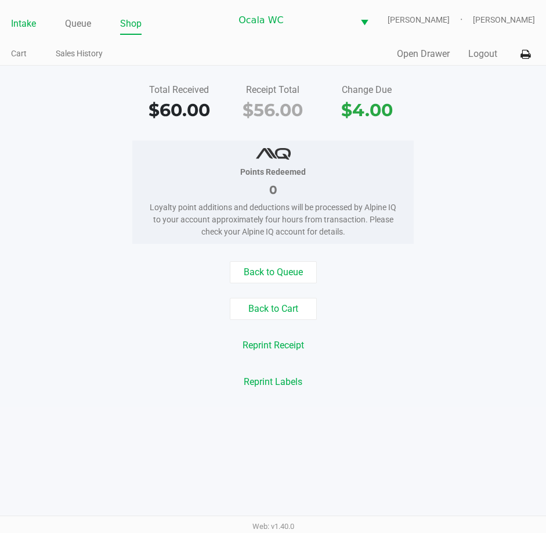
click at [13, 27] on link "Intake" at bounding box center [23, 24] width 25 height 16
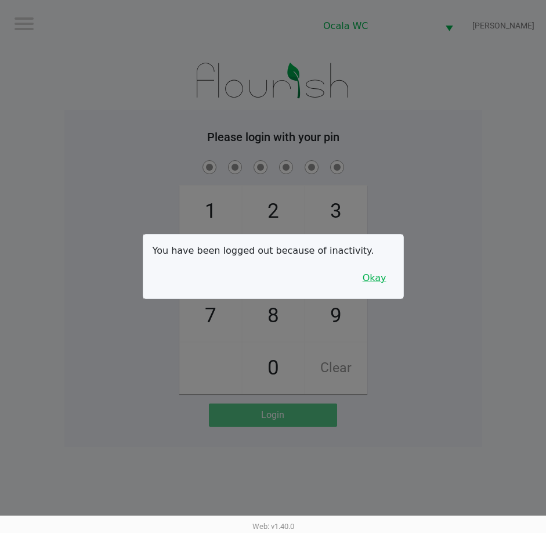
click at [373, 279] on button "Okay" at bounding box center [374, 278] width 39 height 22
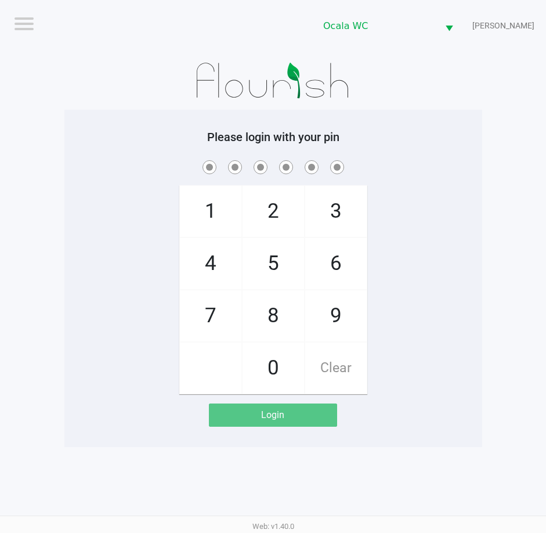
click at [446, 137] on h5 "Please login with your pin" at bounding box center [273, 137] width 400 height 14
checkbox input "true"
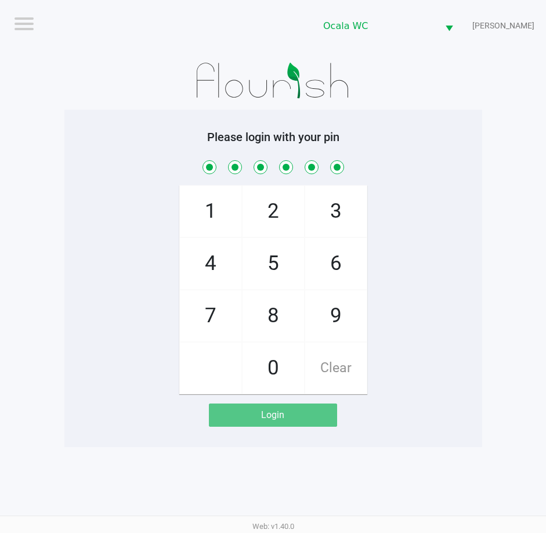
checkbox input "true"
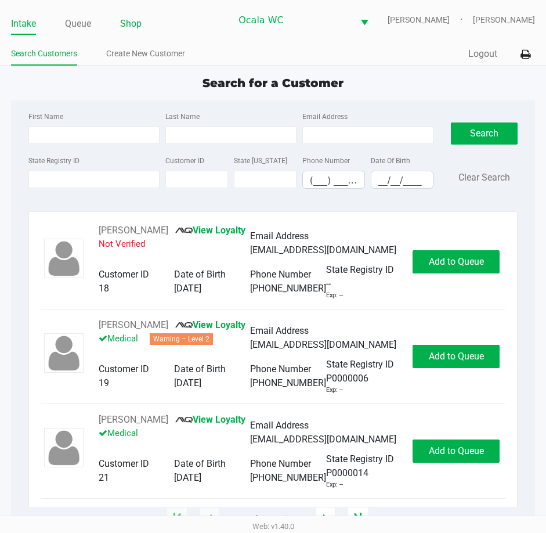
click at [131, 21] on link "Shop" at bounding box center [130, 24] width 21 height 16
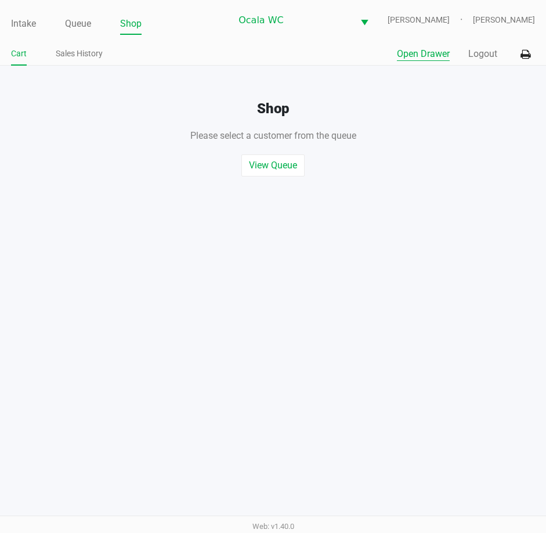
click at [420, 57] on button "Open Drawer" at bounding box center [423, 54] width 53 height 14
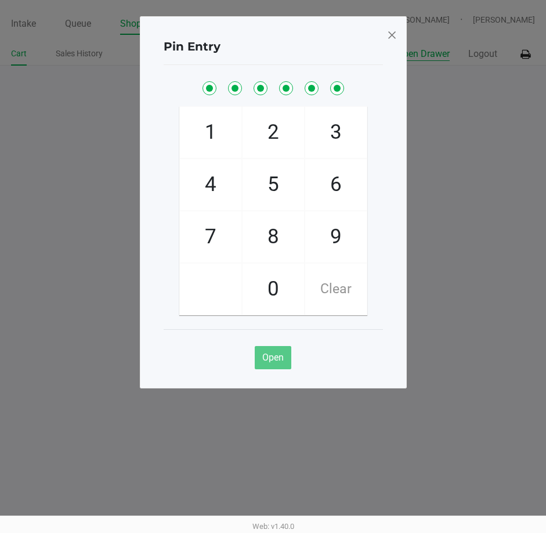
click at [397, 47] on button "Open Drawer" at bounding box center [423, 54] width 53 height 14
checkbox input "true"
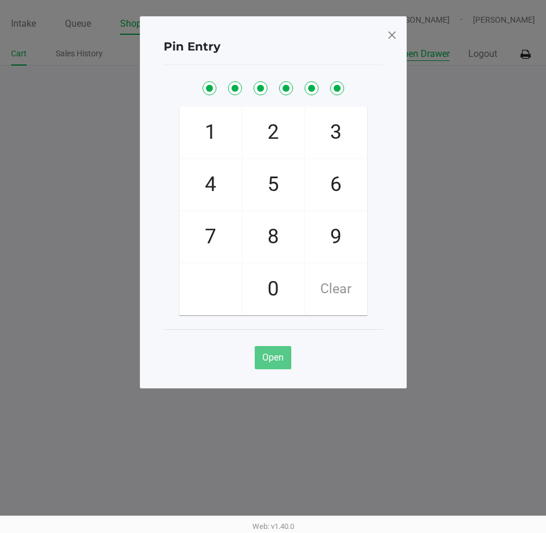
checkbox input "true"
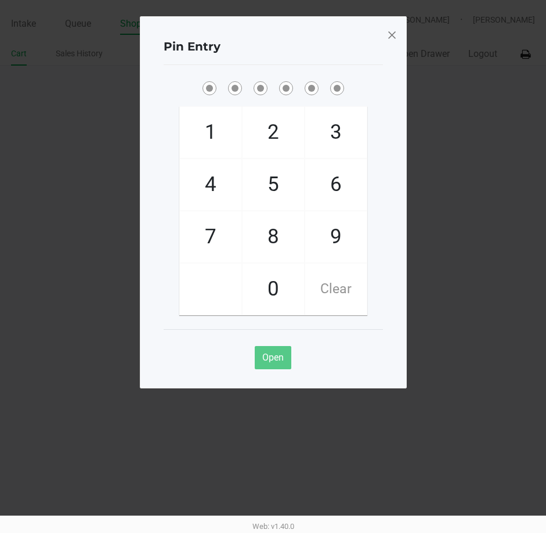
click at [393, 35] on span at bounding box center [391, 35] width 10 height 19
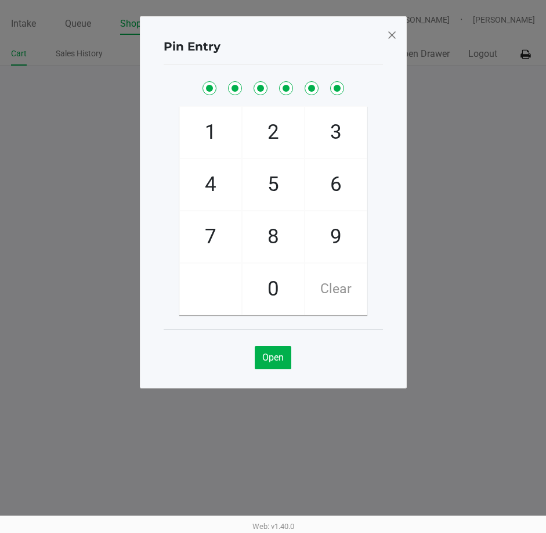
click at [393, 34] on span at bounding box center [391, 35] width 10 height 19
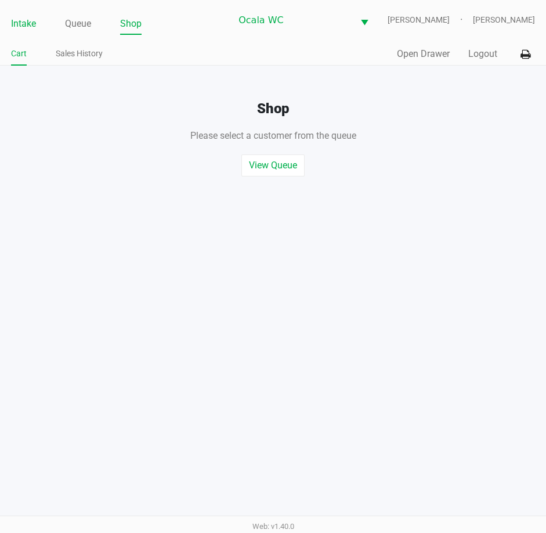
click at [21, 21] on link "Intake" at bounding box center [23, 24] width 25 height 16
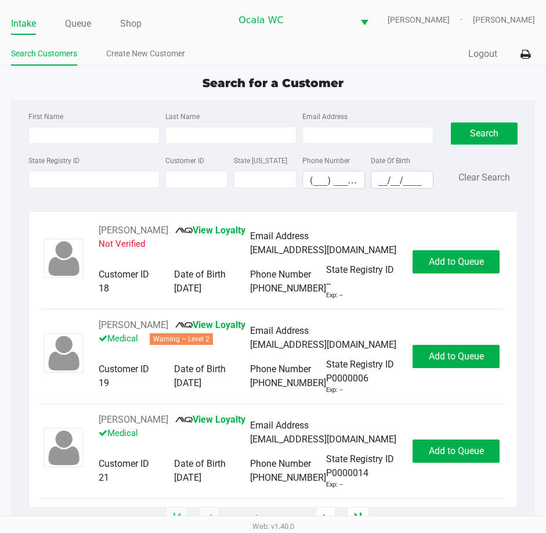
click at [206, 63] on ul "Search Customers Create New Customer" at bounding box center [142, 55] width 262 height 20
click at [57, 173] on input "State Registry ID" at bounding box center [93, 179] width 131 height 17
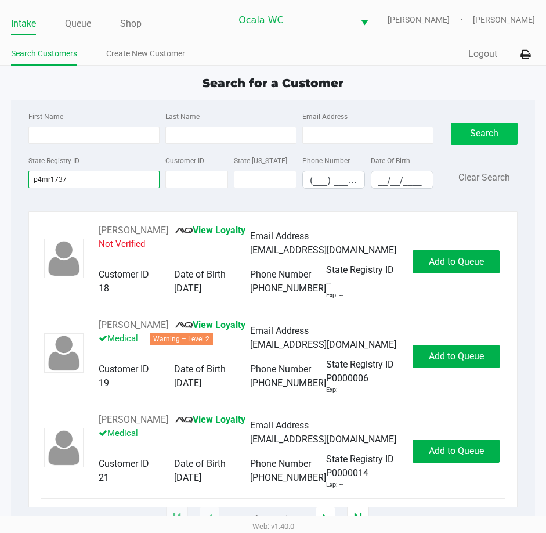
type input "p4mr1737"
click at [482, 132] on button "Search" at bounding box center [484, 133] width 67 height 22
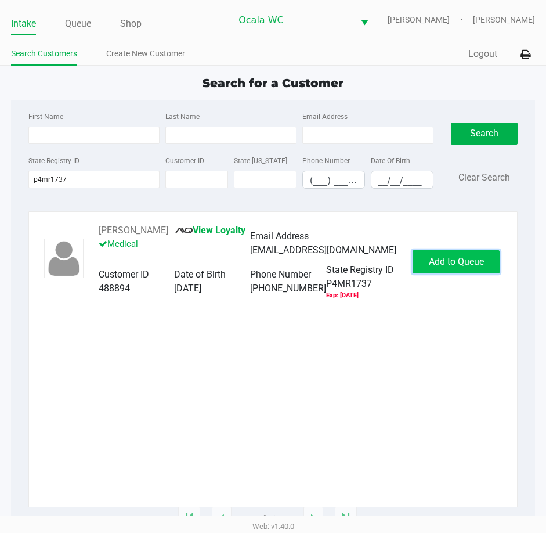
click at [450, 267] on span "Add to Queue" at bounding box center [456, 261] width 55 height 11
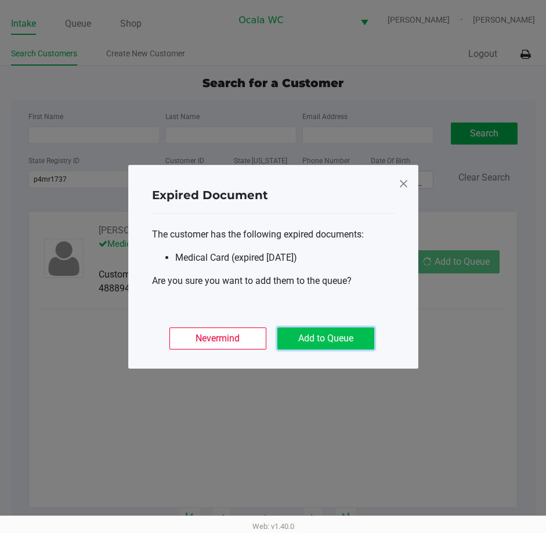
click at [322, 337] on button "Add to Queue" at bounding box center [325, 338] width 97 height 22
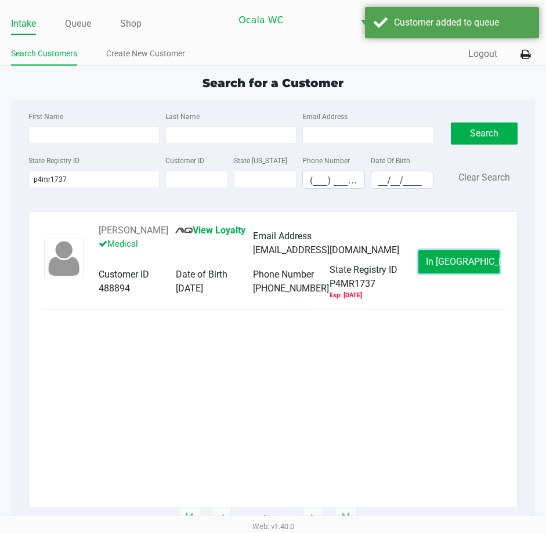
click at [451, 267] on span "In Queue" at bounding box center [474, 261] width 97 height 11
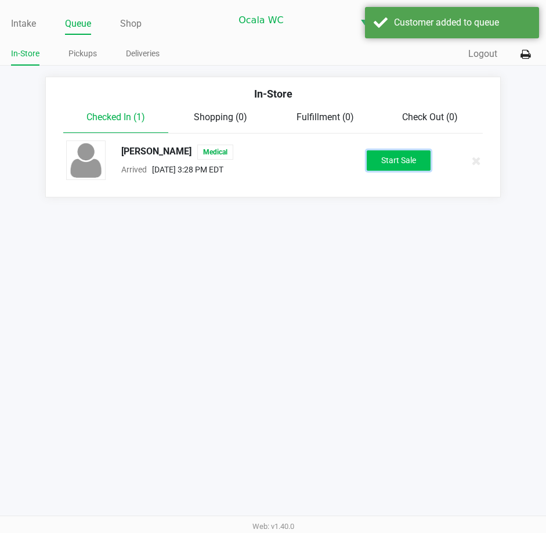
click at [392, 162] on button "Start Sale" at bounding box center [399, 160] width 64 height 20
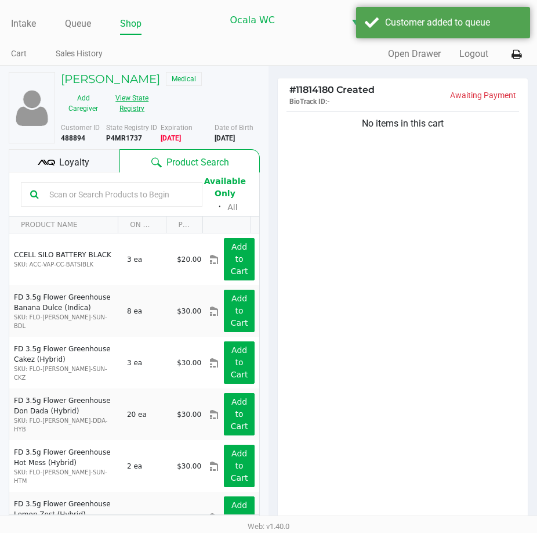
click at [137, 102] on button "View State Registry" at bounding box center [129, 103] width 46 height 29
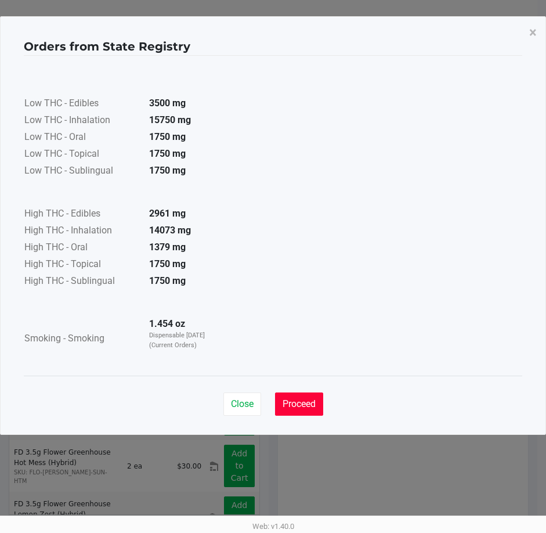
click at [297, 397] on button "Proceed" at bounding box center [299, 403] width 48 height 23
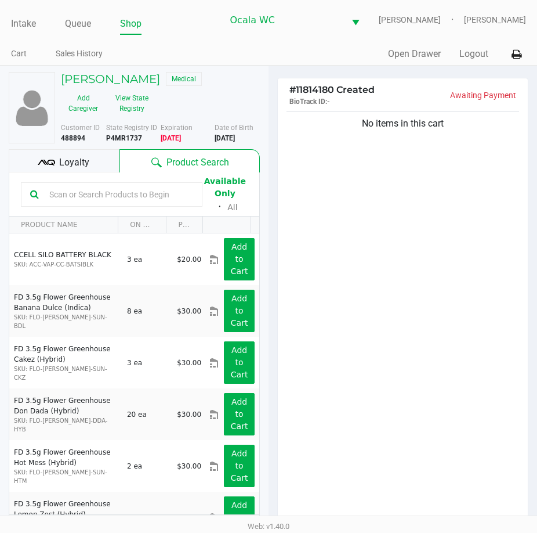
click at [102, 195] on input "text" at bounding box center [119, 194] width 149 height 17
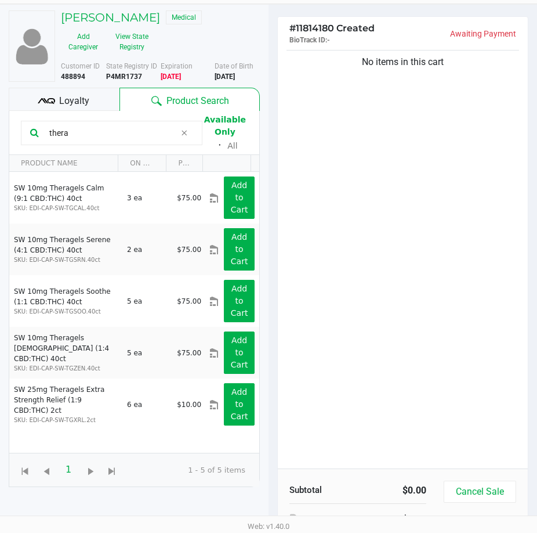
scroll to position [125, 0]
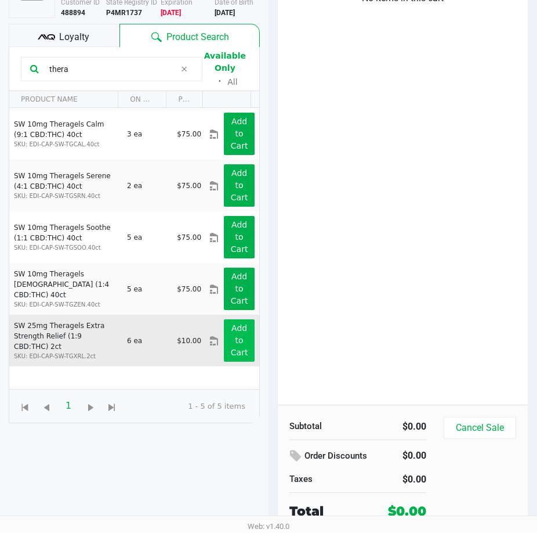
type input "thera"
click at [231, 337] on app-button-loader "Add to Cart" at bounding box center [239, 340] width 17 height 34
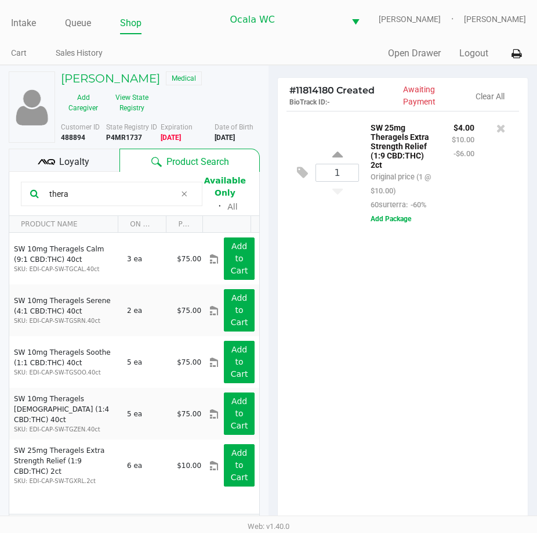
scroll to position [0, 0]
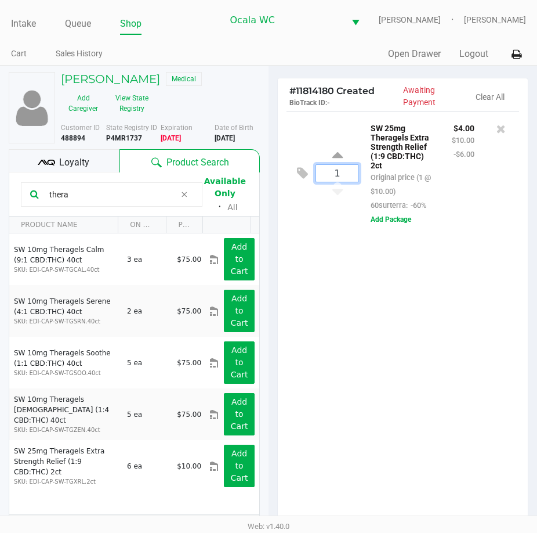
click at [344, 174] on input "1" at bounding box center [337, 173] width 42 height 17
type input "5"
click at [406, 320] on div "DENISE ZAVITSON Medical Add Caregiver View State Registry Customer ID 488894 St…" at bounding box center [268, 363] width 537 height 595
click at [390, 360] on div "5 SW 25mg Theragels Extra Strength Relief (1:9 CBD:THC) 2ct Original price (5 @…" at bounding box center [403, 321] width 250 height 421
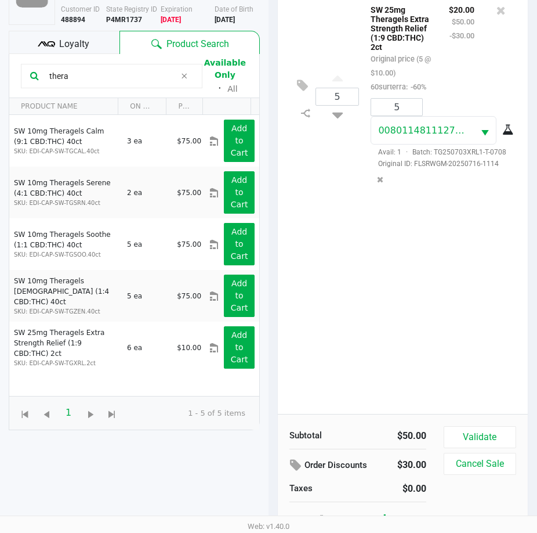
scroll to position [128, 0]
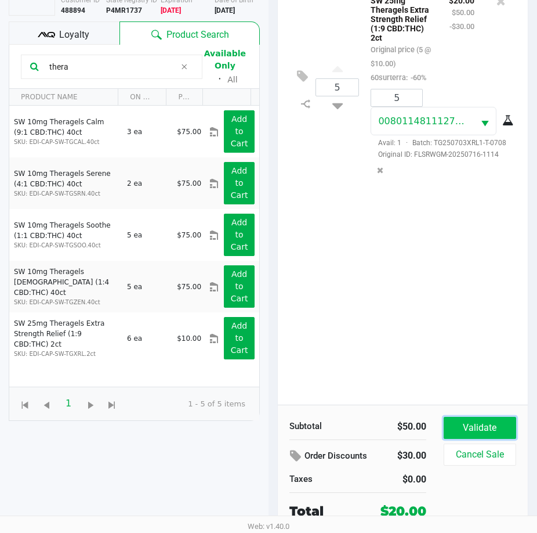
click at [479, 426] on button "Validate" at bounding box center [480, 428] width 73 height 22
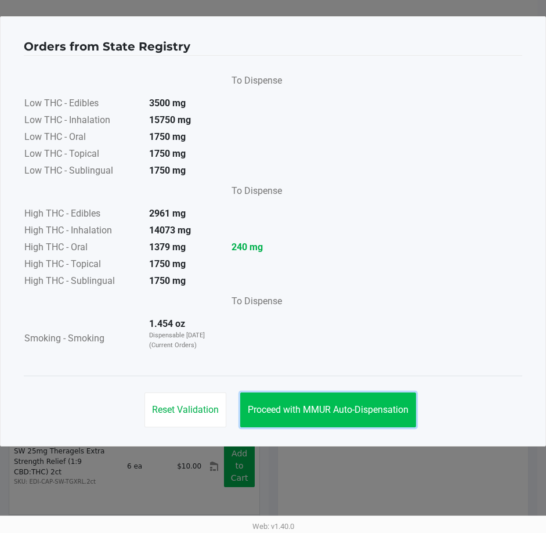
click at [305, 416] on button "Proceed with MMUR Auto-Dispensation" at bounding box center [328, 409] width 176 height 35
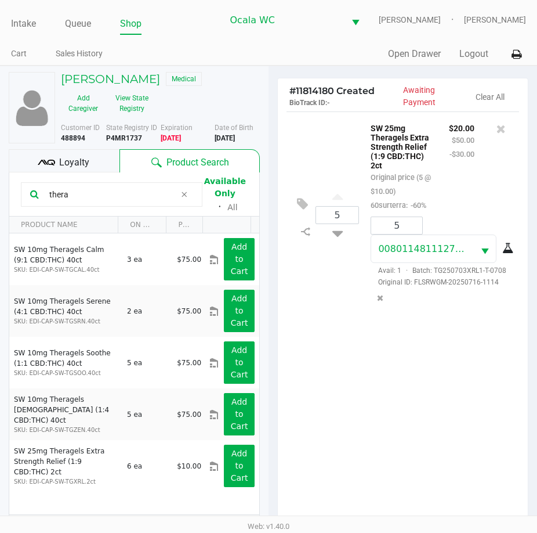
click at [338, 337] on div "5 SW 25mg Theragels Extra Strength Relief (1:9 CBD:THC) 2ct Original price (5 @…" at bounding box center [403, 321] width 250 height 421
click at [334, 386] on div "5 SW 25mg Theragels Extra Strength Relief (1:9 CBD:THC) 2ct Original price (5 @…" at bounding box center [403, 321] width 250 height 421
click at [341, 392] on div "5 SW 25mg Theragels Extra Strength Relief (1:9 CBD:THC) 2ct Original price (5 @…" at bounding box center [403, 321] width 250 height 421
click at [393, 354] on div "5 SW 25mg Theragels Extra Strength Relief (1:9 CBD:THC) 2ct Original price (5 @…" at bounding box center [403, 321] width 250 height 421
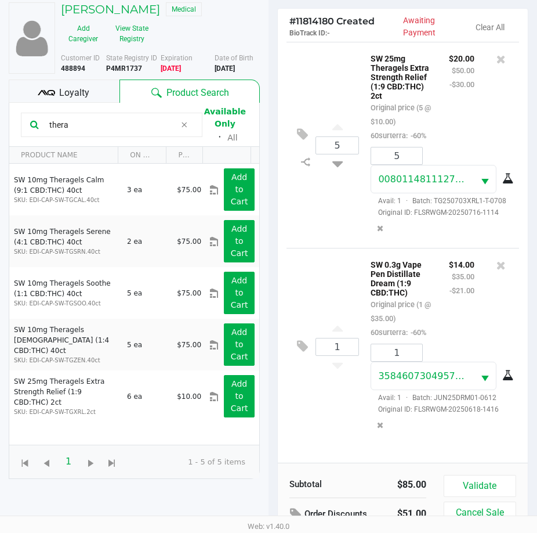
scroll to position [128, 0]
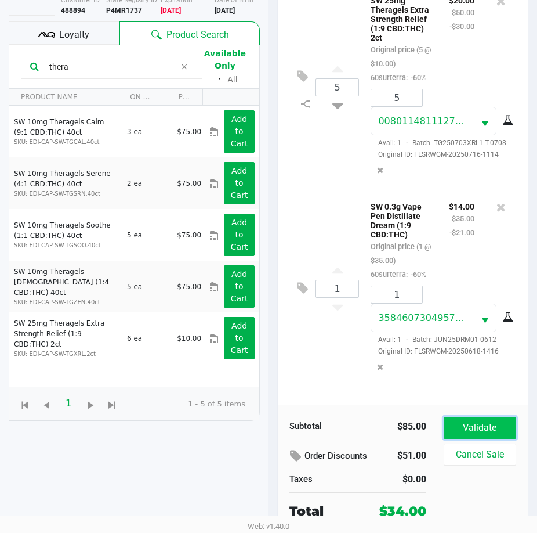
click at [478, 426] on button "Validate" at bounding box center [480, 428] width 73 height 22
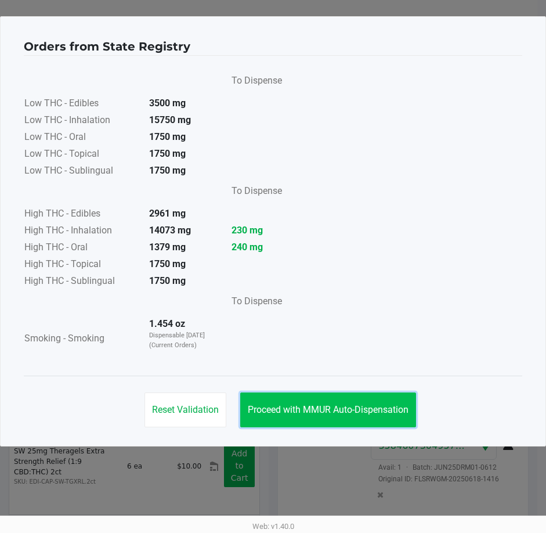
click at [320, 419] on button "Proceed with MMUR Auto-Dispensation" at bounding box center [328, 409] width 176 height 35
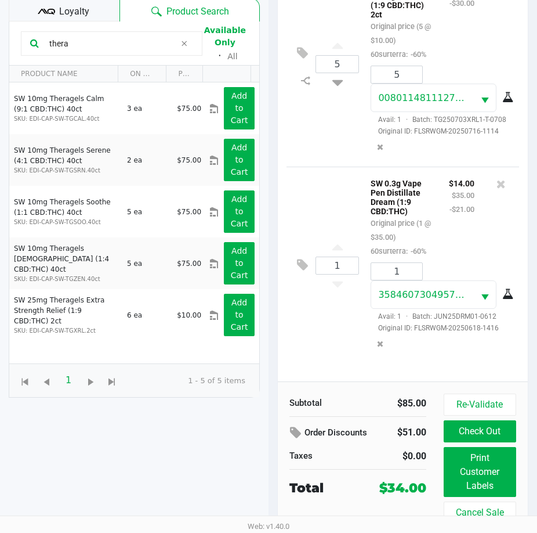
scroll to position [154, 0]
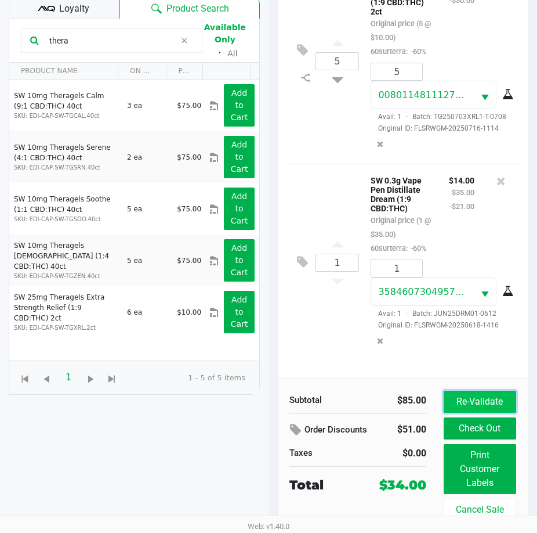
click at [475, 391] on button "Re-Validate" at bounding box center [480, 402] width 73 height 22
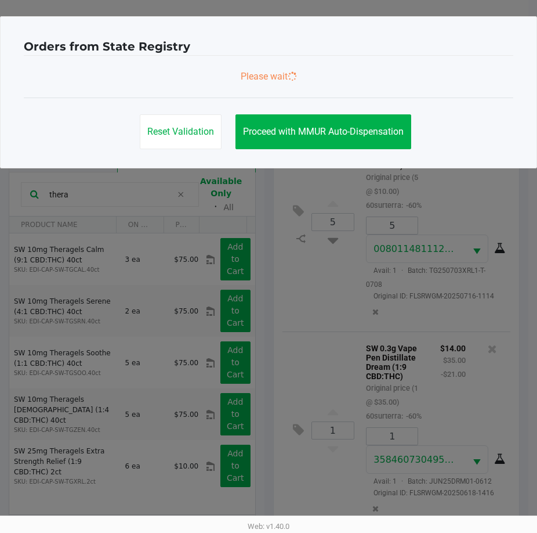
scroll to position [0, 0]
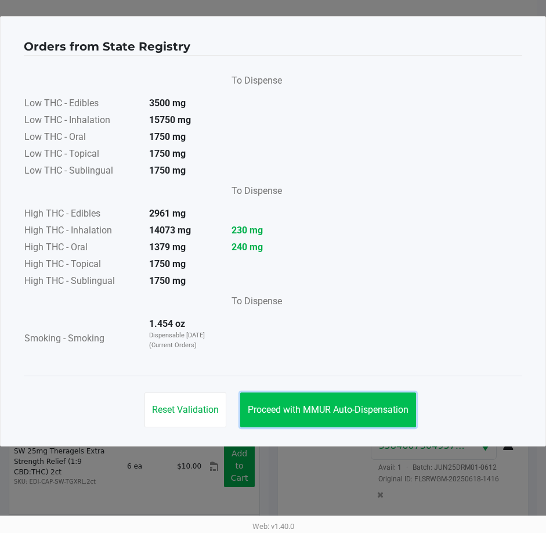
click at [279, 397] on button "Proceed with MMUR Auto-Dispensation" at bounding box center [328, 409] width 176 height 35
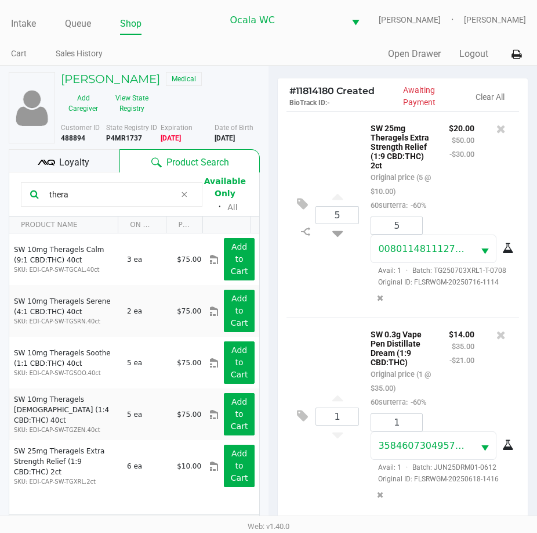
scroll to position [154, 0]
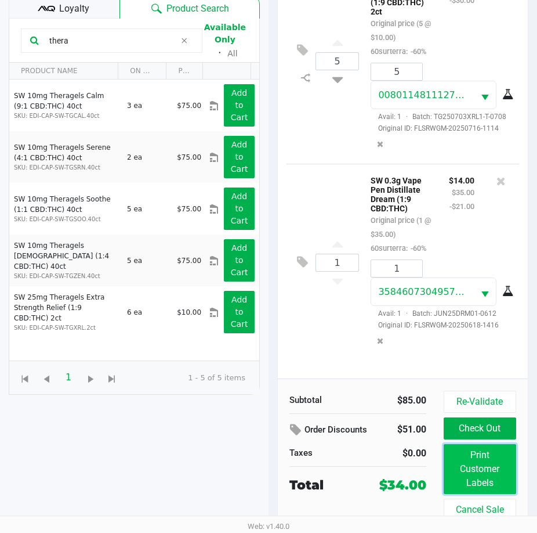
click at [475, 477] on button "Print Customer Labels" at bounding box center [480, 469] width 73 height 50
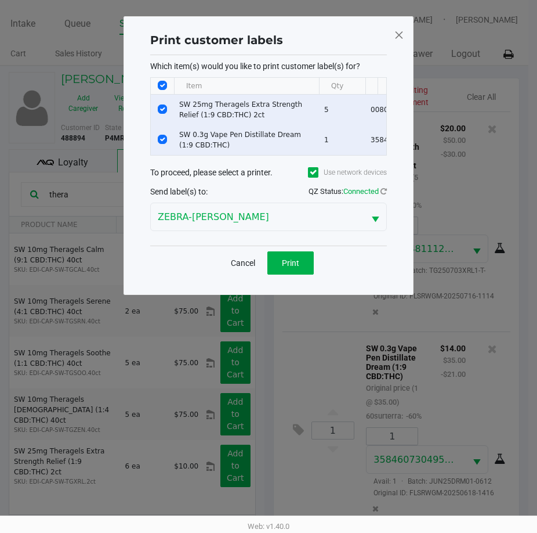
scroll to position [0, 0]
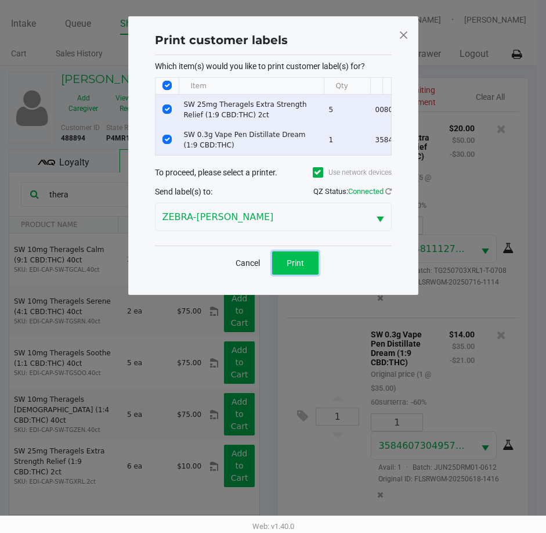
click at [287, 267] on span "Print" at bounding box center [295, 262] width 17 height 9
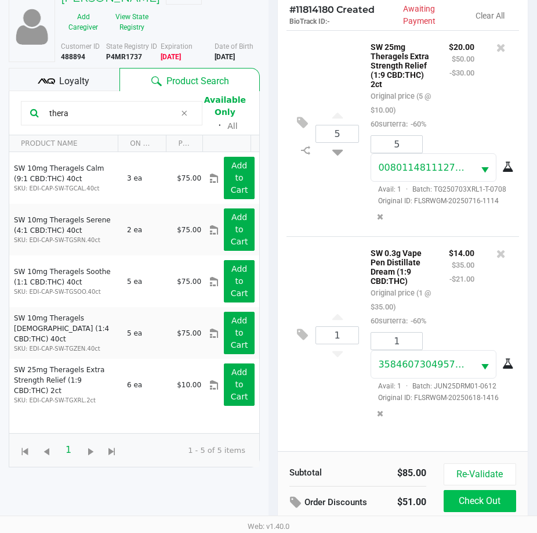
scroll to position [154, 0]
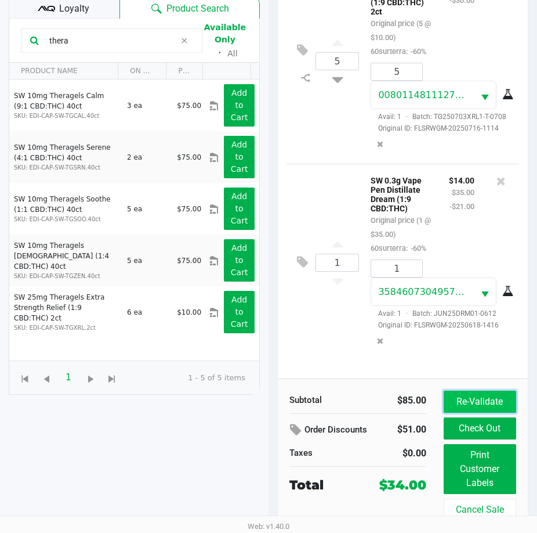
click at [473, 396] on button "Re-Validate" at bounding box center [480, 402] width 73 height 22
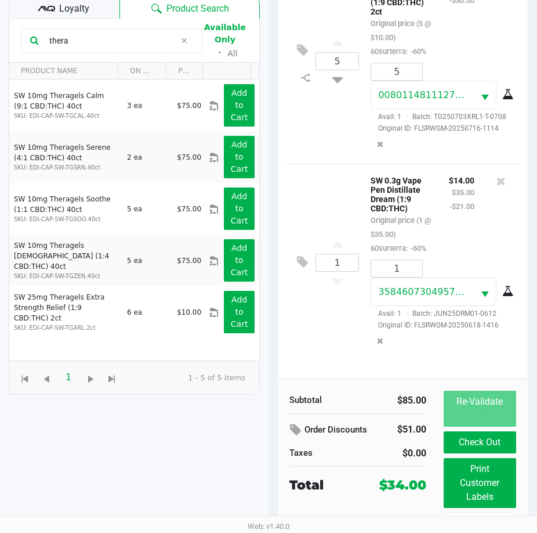
scroll to position [0, 0]
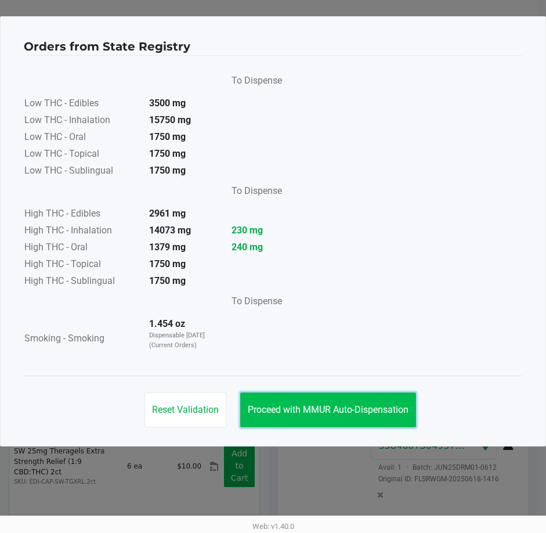
click at [336, 404] on span "Proceed with MMUR Auto-Dispensation" at bounding box center [328, 409] width 161 height 11
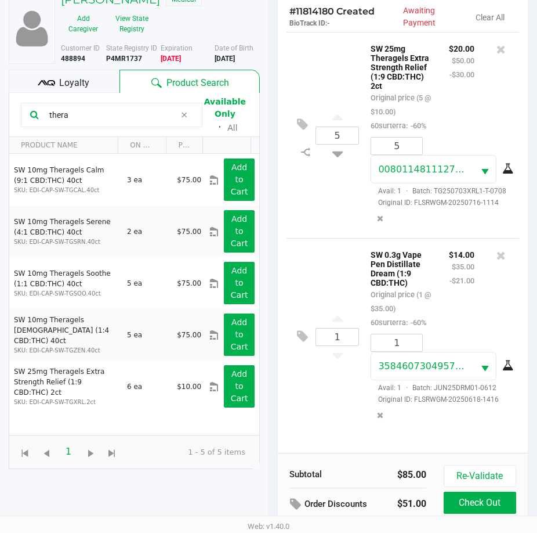
scroll to position [154, 0]
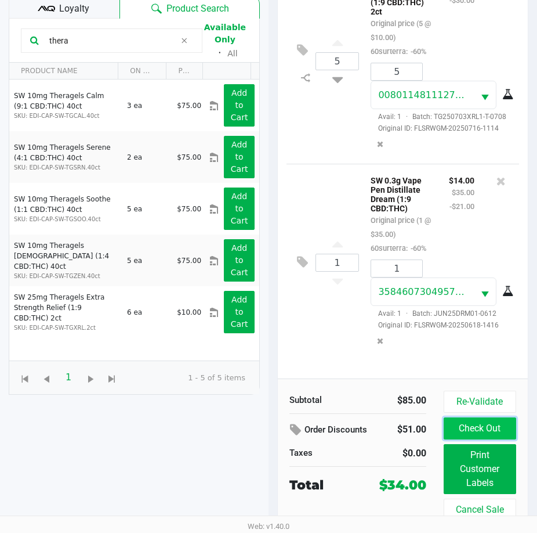
click at [471, 423] on button "Check Out" at bounding box center [480, 428] width 73 height 22
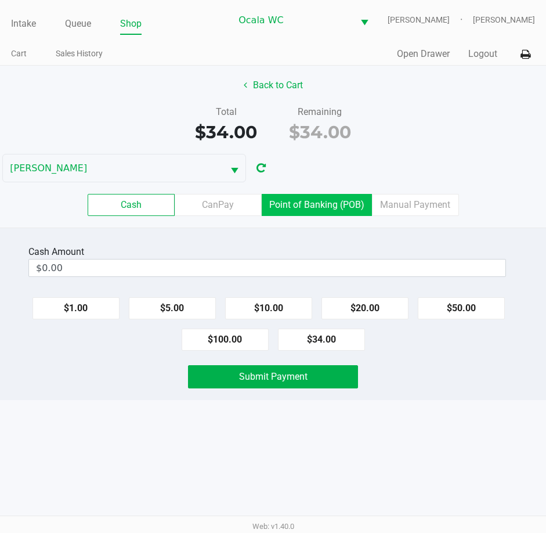
click at [320, 199] on label "Point of Banking (POB)" at bounding box center [317, 205] width 110 height 22
click at [0, 0] on 7 "Point of Banking (POB)" at bounding box center [0, 0] width 0 height 0
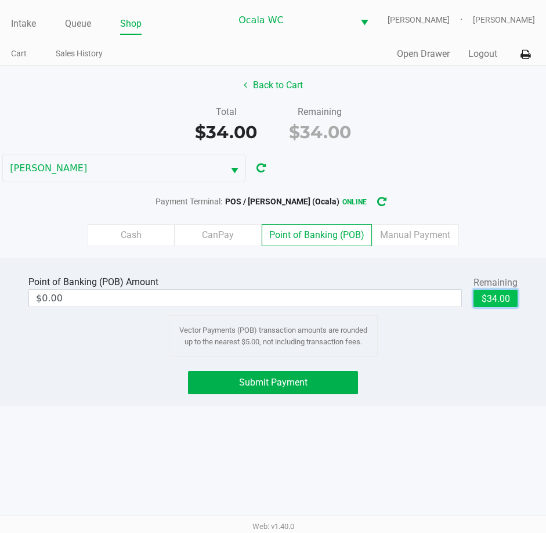
click at [502, 299] on button "$34.00" at bounding box center [495, 298] width 44 height 17
type input "$34.00"
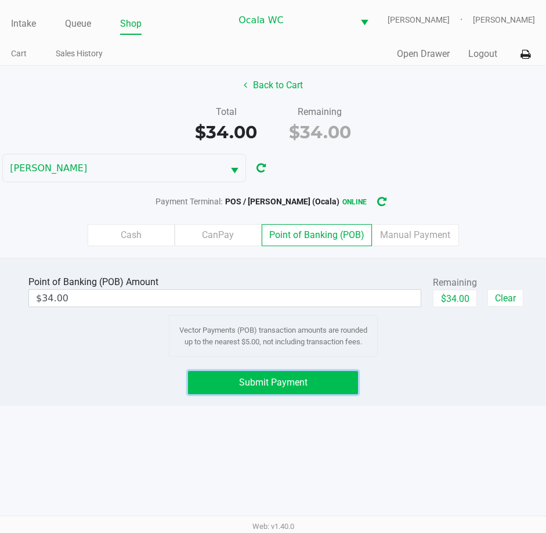
click at [278, 381] on span "Submit Payment" at bounding box center [273, 382] width 68 height 11
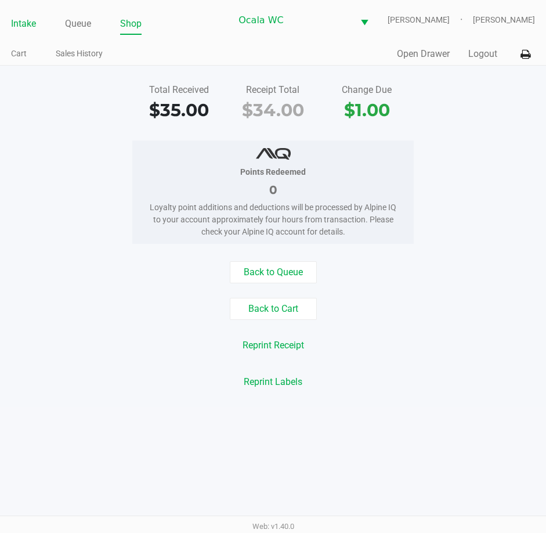
click at [30, 16] on link "Intake" at bounding box center [23, 24] width 25 height 16
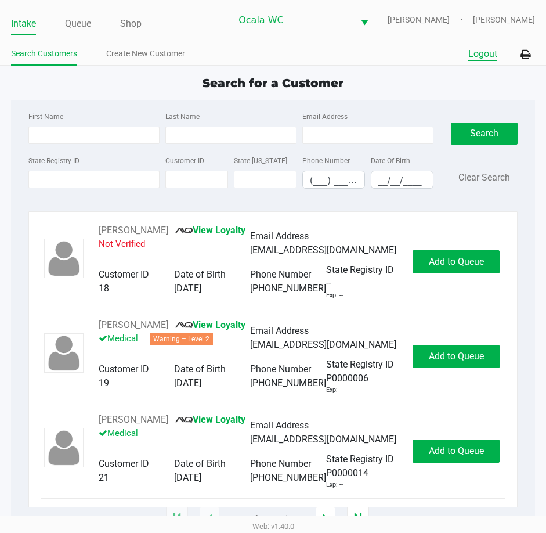
click at [477, 57] on button "Logout" at bounding box center [482, 54] width 29 height 14
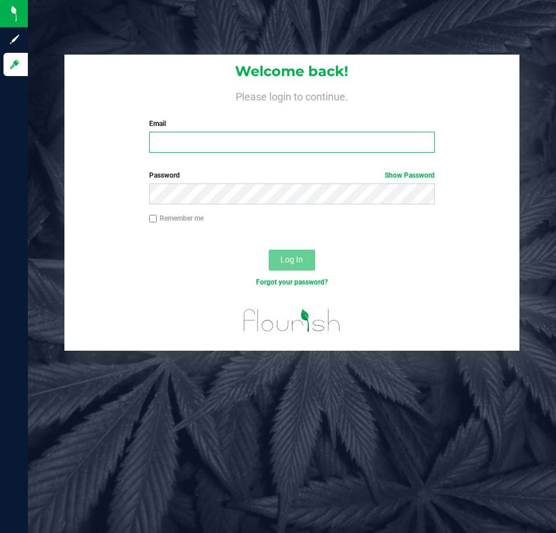
click at [180, 142] on input "Email" at bounding box center [291, 142] width 285 height 21
type input "Jlaughlin@liveparallel.com"
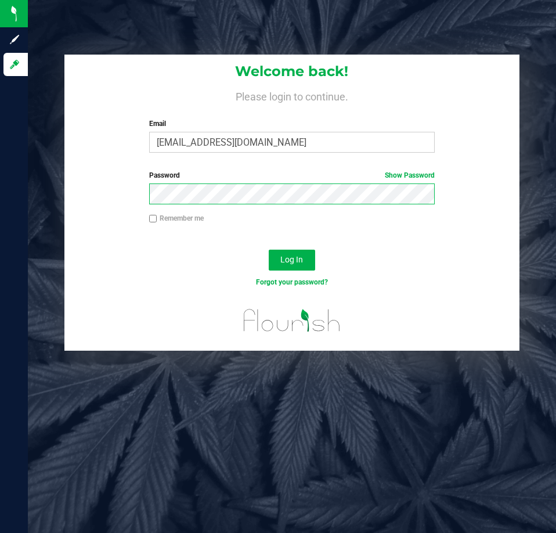
click at [269, 250] on button "Log In" at bounding box center [292, 260] width 46 height 21
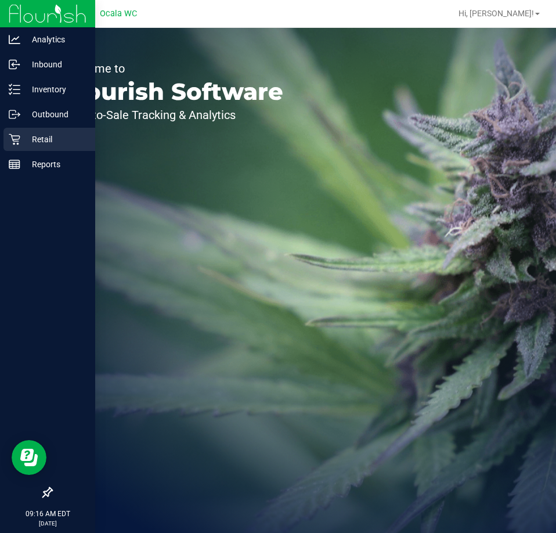
click at [27, 144] on p "Retail" at bounding box center [55, 139] width 70 height 14
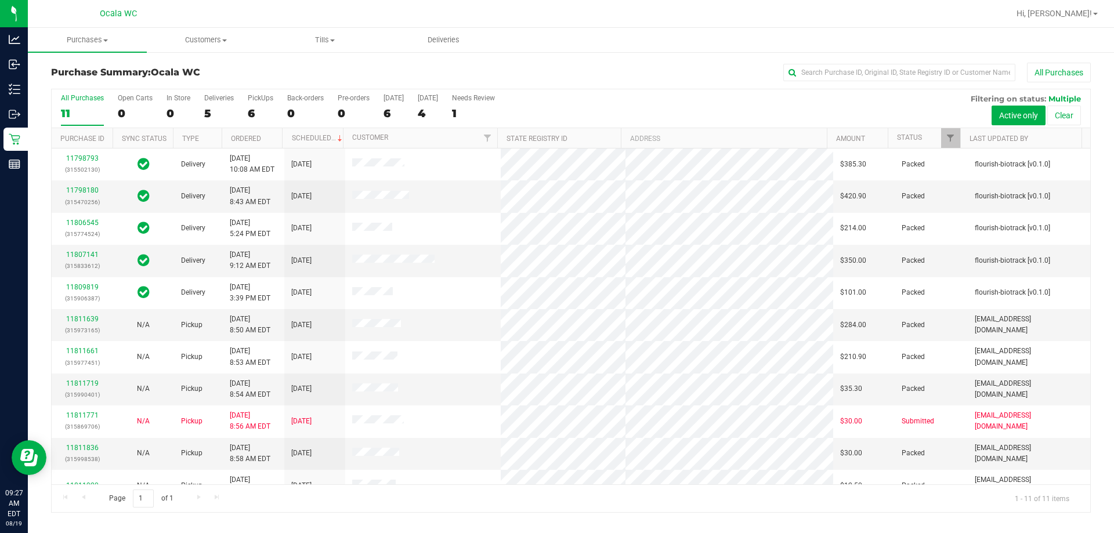
click at [266, 74] on h3 "Purchase Summary: Ocala WC" at bounding box center [224, 72] width 346 height 10
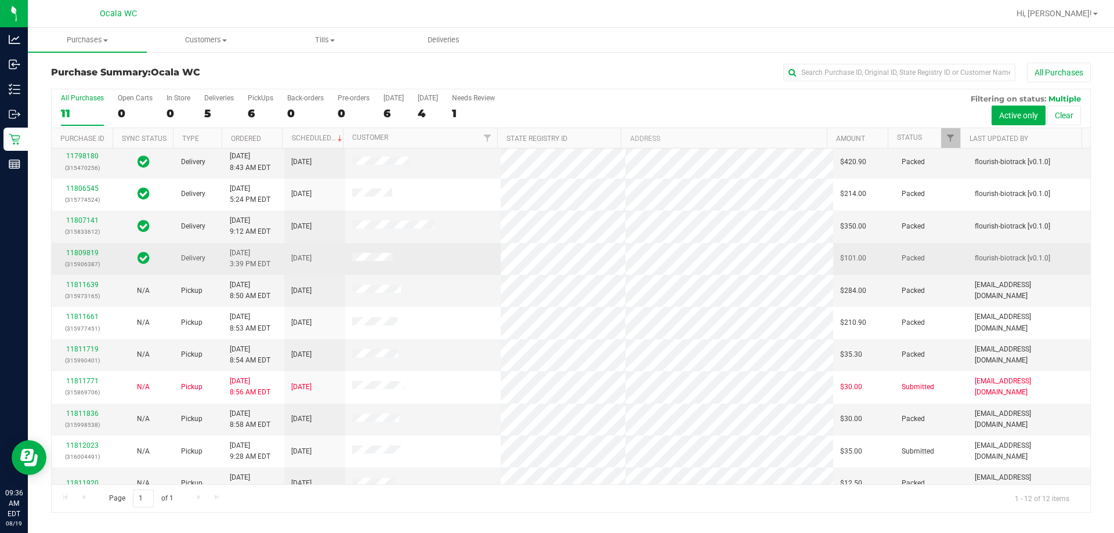
scroll to position [49, 0]
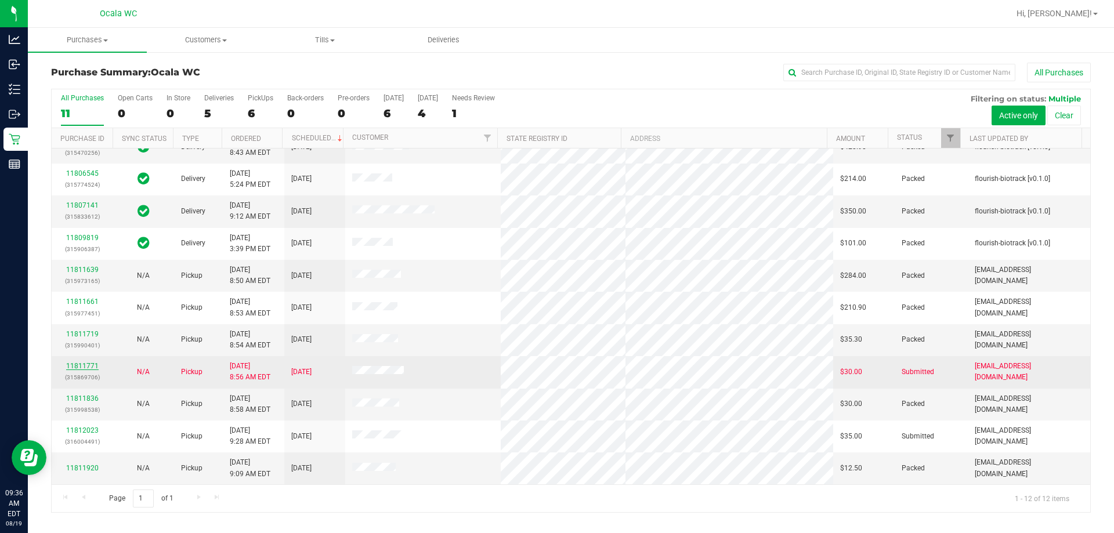
click at [75, 367] on link "11811771" at bounding box center [82, 366] width 32 height 8
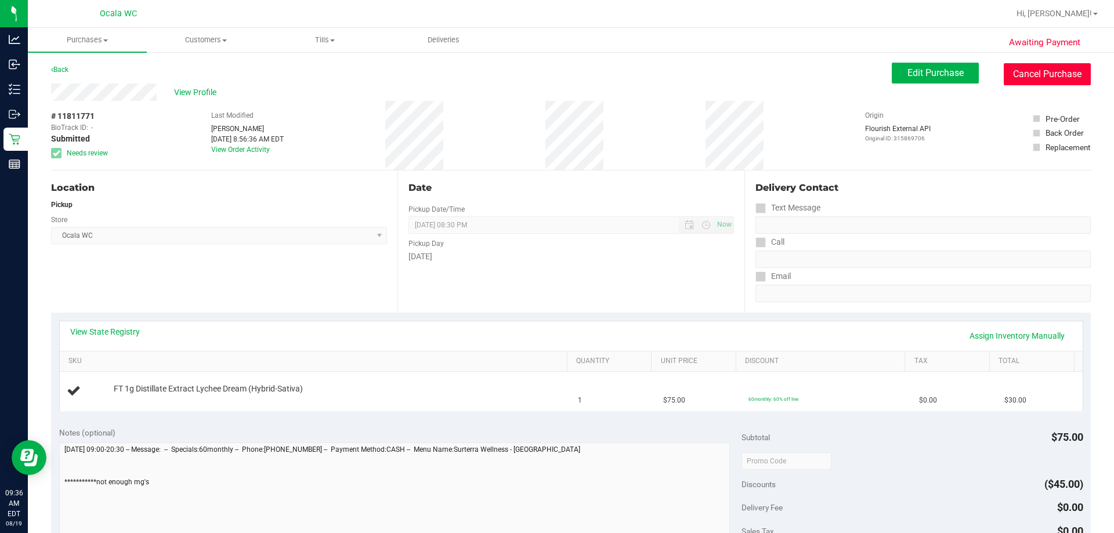
click at [555, 70] on button "Cancel Purchase" at bounding box center [1047, 74] width 87 height 22
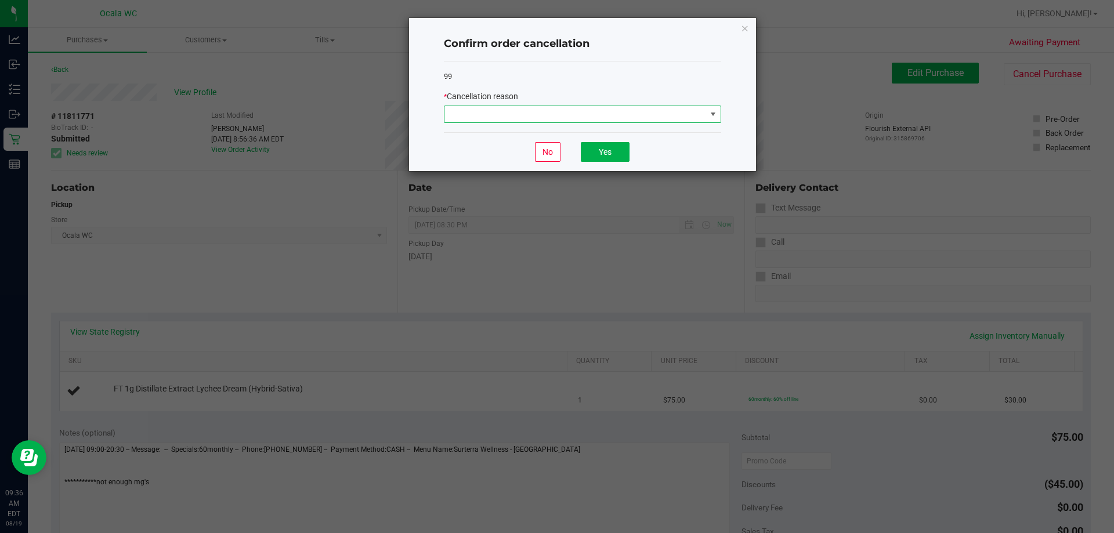
click at [464, 106] on span at bounding box center [582, 114] width 277 height 17
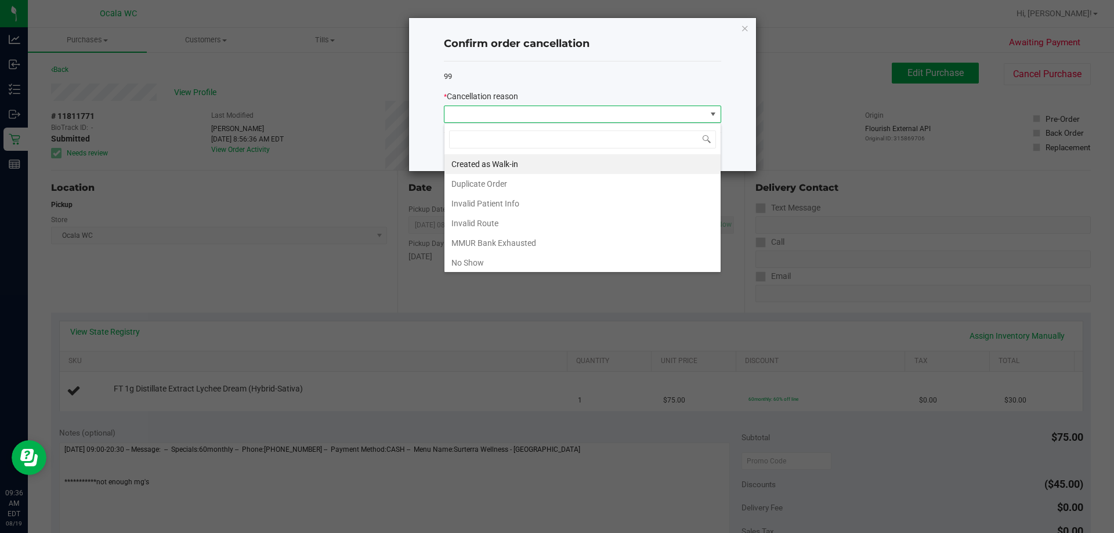
scroll to position [17, 277]
click at [474, 238] on li "MMUR Bank Exhausted" at bounding box center [582, 243] width 276 height 20
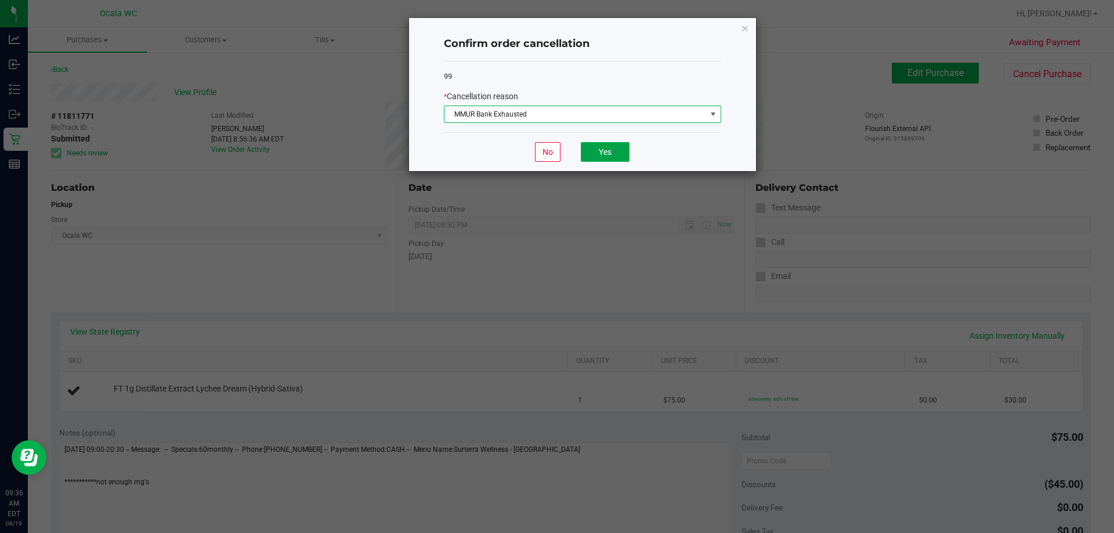
click at [555, 153] on button "Yes" at bounding box center [605, 152] width 49 height 20
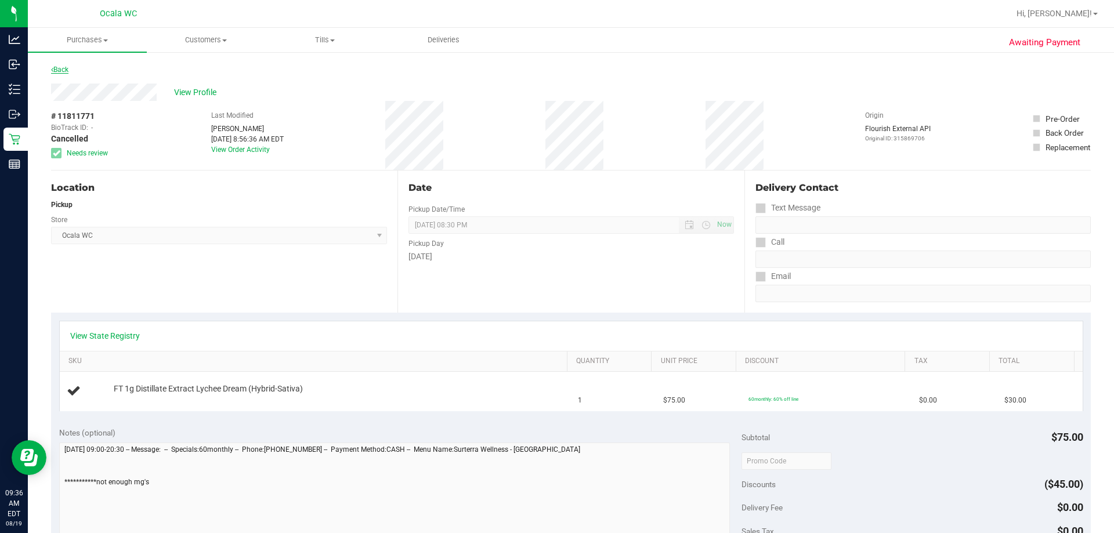
click at [66, 68] on link "Back" at bounding box center [59, 70] width 17 height 8
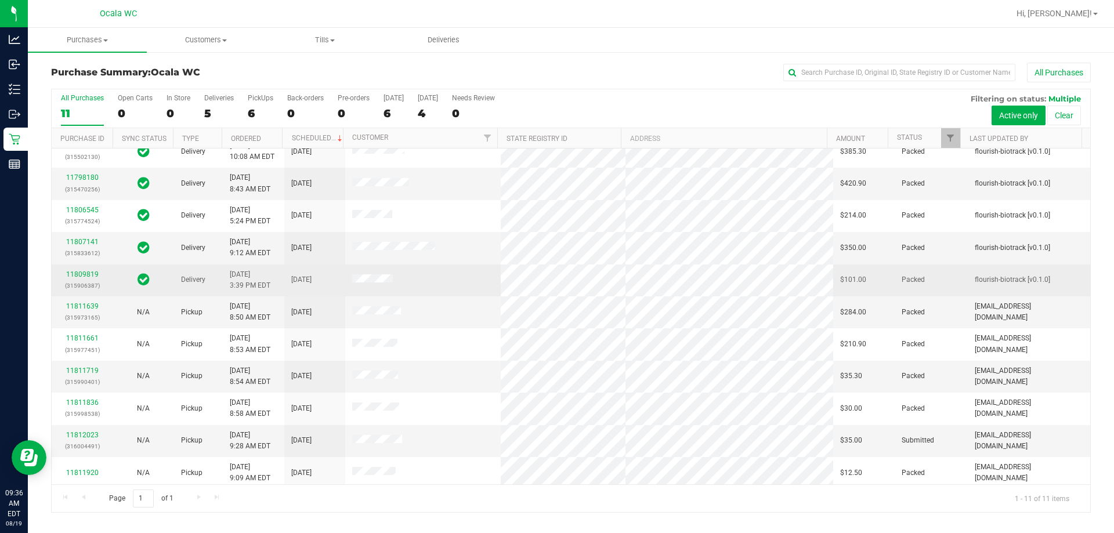
scroll to position [17, 0]
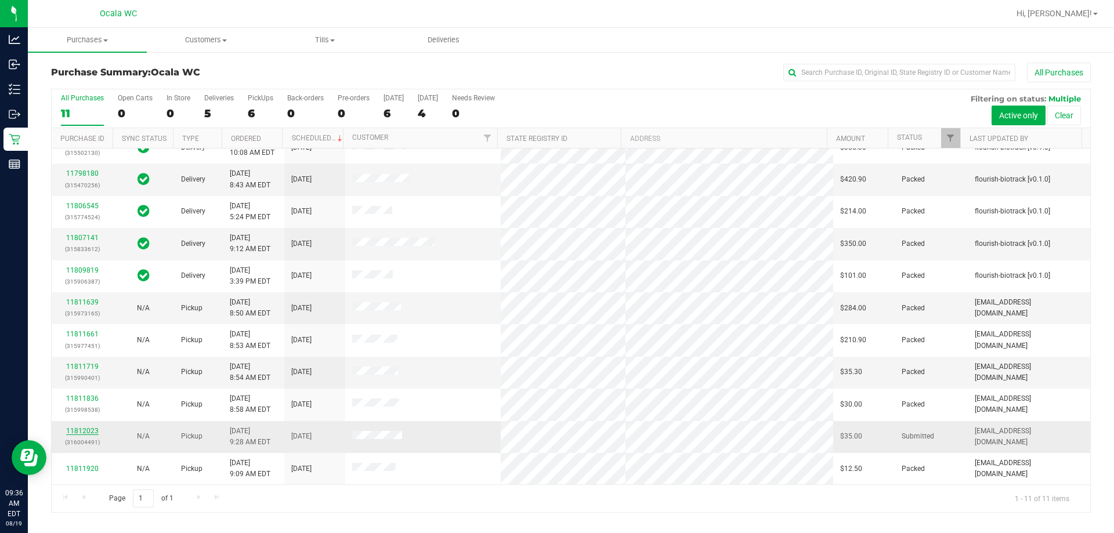
click at [85, 429] on link "11812023" at bounding box center [82, 431] width 32 height 8
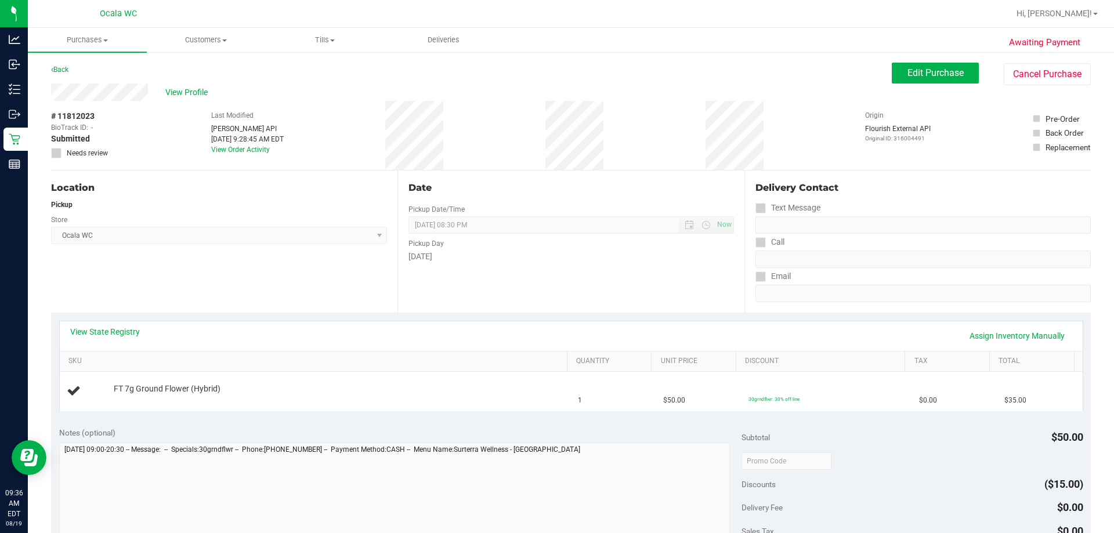
scroll to position [116, 0]
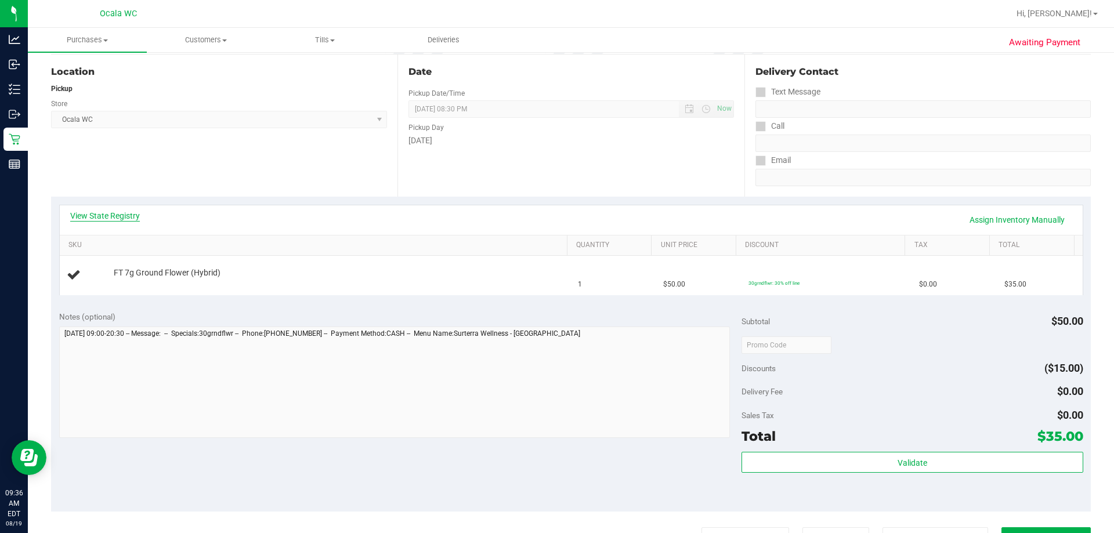
click at [102, 214] on link "View State Registry" at bounding box center [105, 216] width 70 height 12
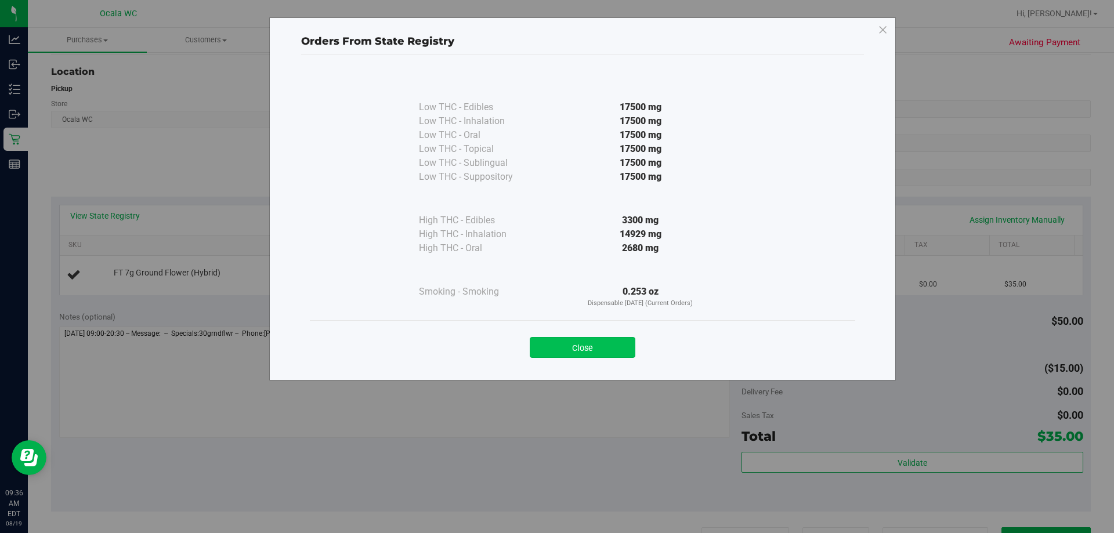
click at [555, 350] on button "Close" at bounding box center [583, 347] width 106 height 21
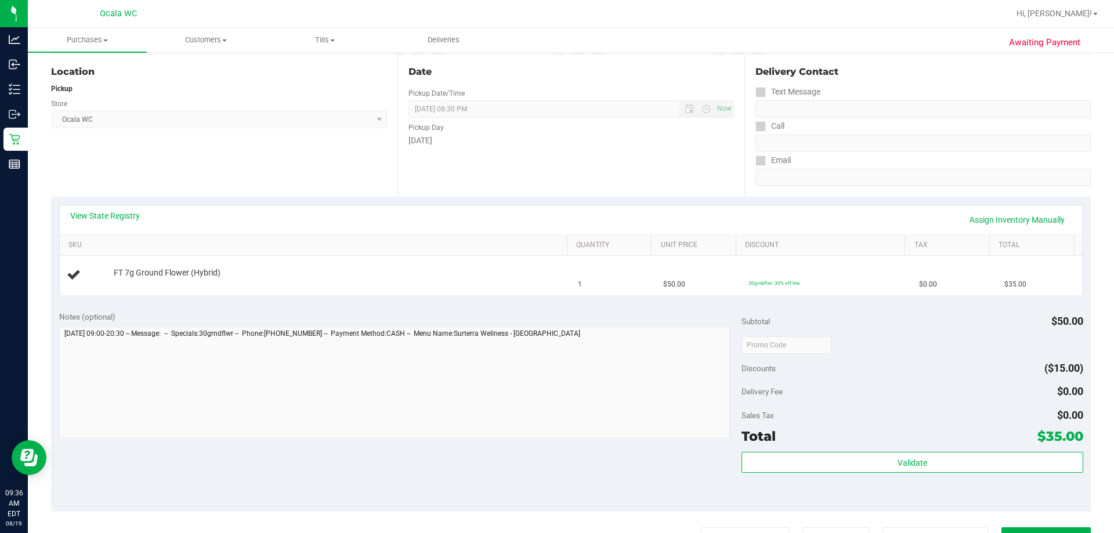
click at [296, 187] on div "Location Pickup Store Ocala WC Select Store Bonita Springs WC Boynton Beach WC …" at bounding box center [224, 126] width 346 height 142
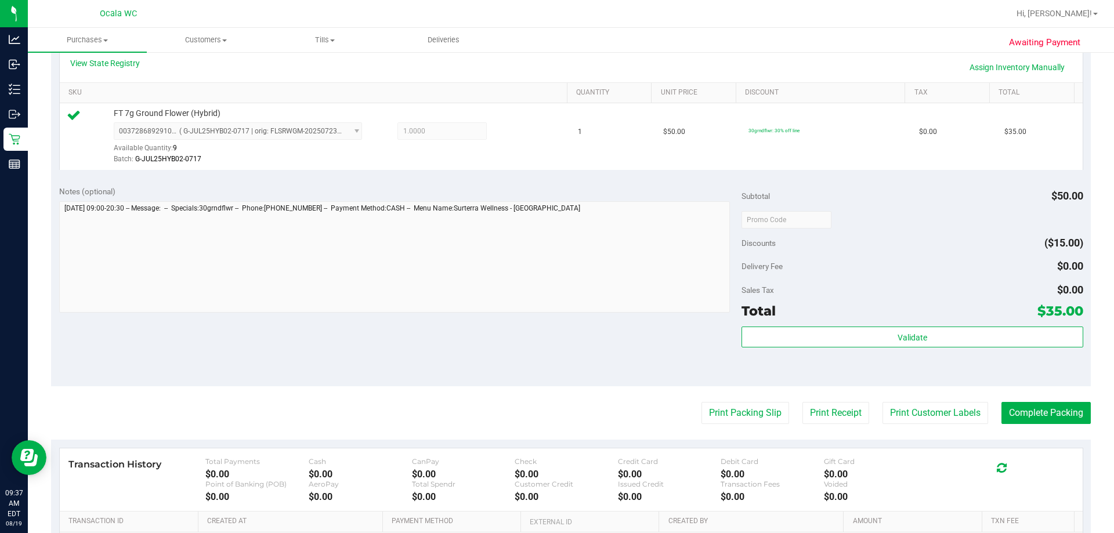
scroll to position [415, 0]
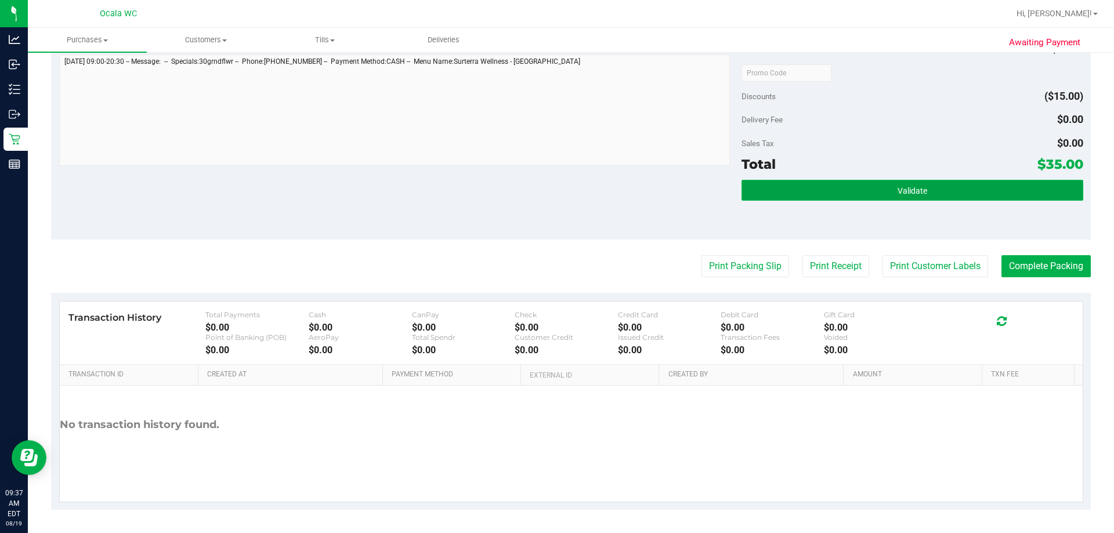
click at [555, 186] on button "Validate" at bounding box center [912, 190] width 341 height 21
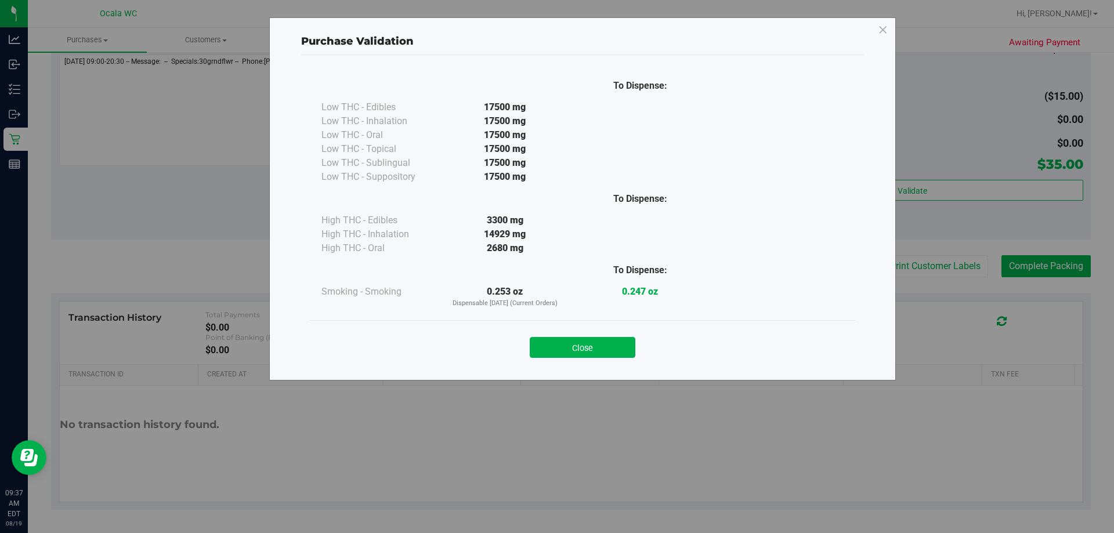
click at [555, 334] on div "Close" at bounding box center [583, 344] width 528 height 29
click at [555, 350] on button "Close" at bounding box center [583, 347] width 106 height 21
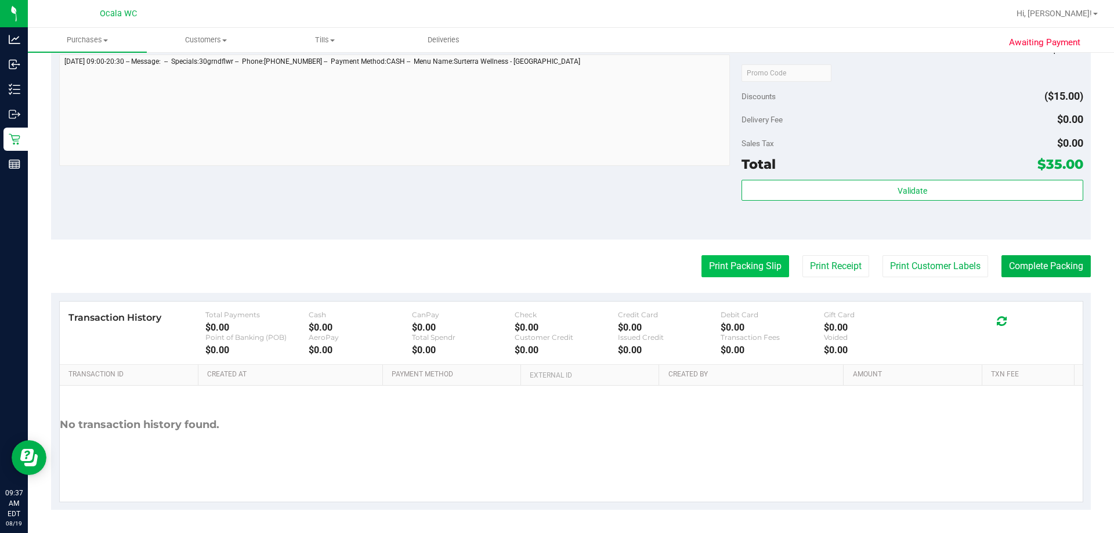
click at [555, 267] on button "Print Packing Slip" at bounding box center [746, 266] width 88 height 22
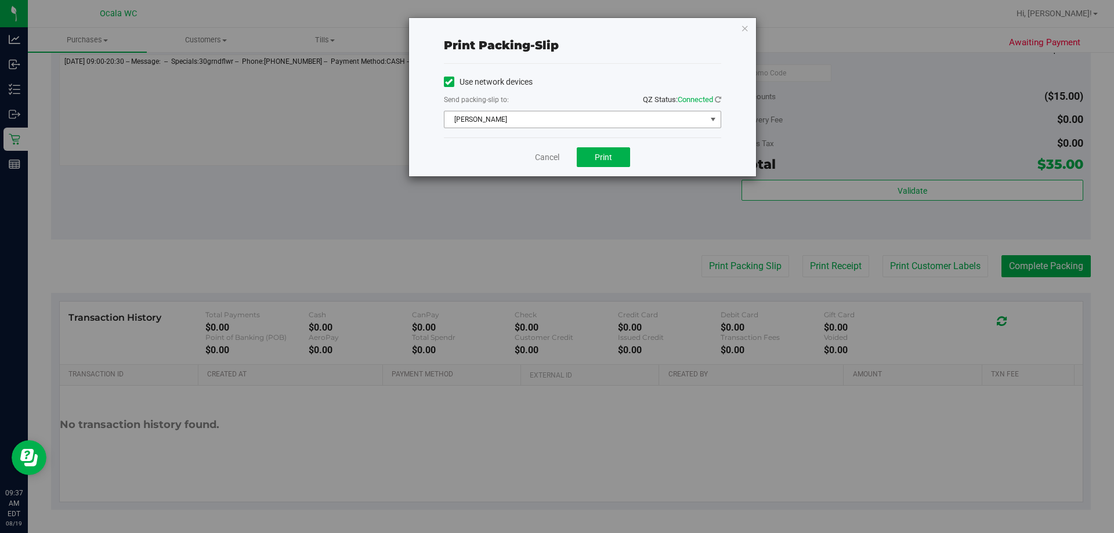
click at [527, 124] on span "BRAD-PITT" at bounding box center [575, 119] width 262 height 16
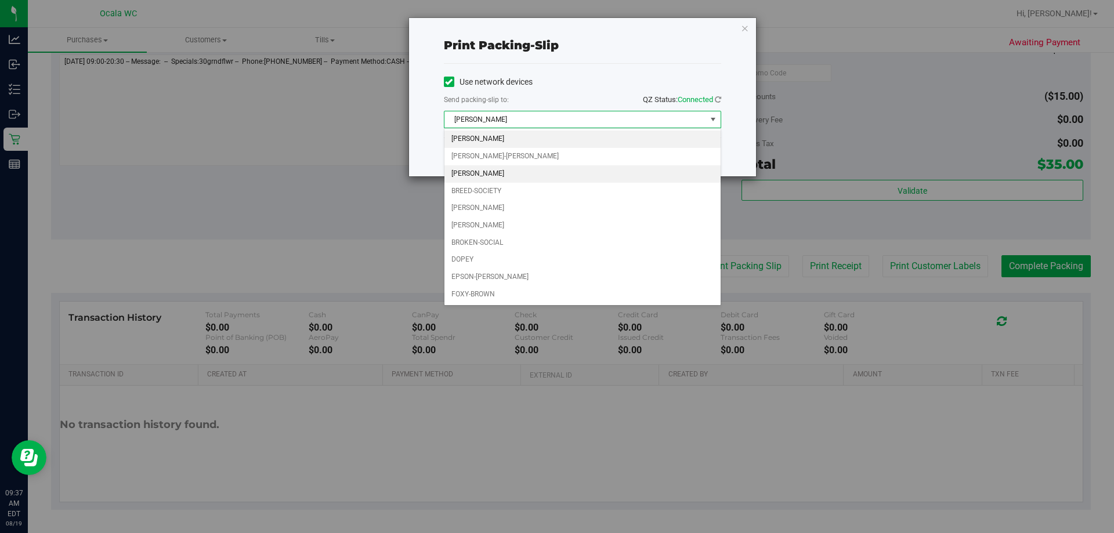
click at [483, 169] on li "BRANDY-CLARK" at bounding box center [582, 173] width 276 height 17
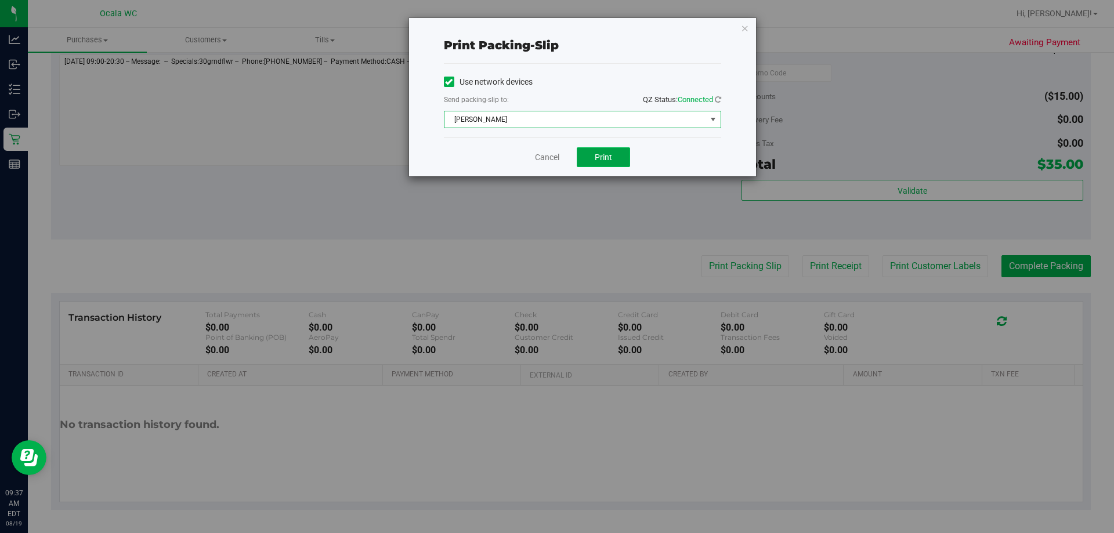
click at [555, 156] on span "Print" at bounding box center [603, 157] width 17 height 9
click at [544, 158] on link "Cancel" at bounding box center [547, 157] width 24 height 12
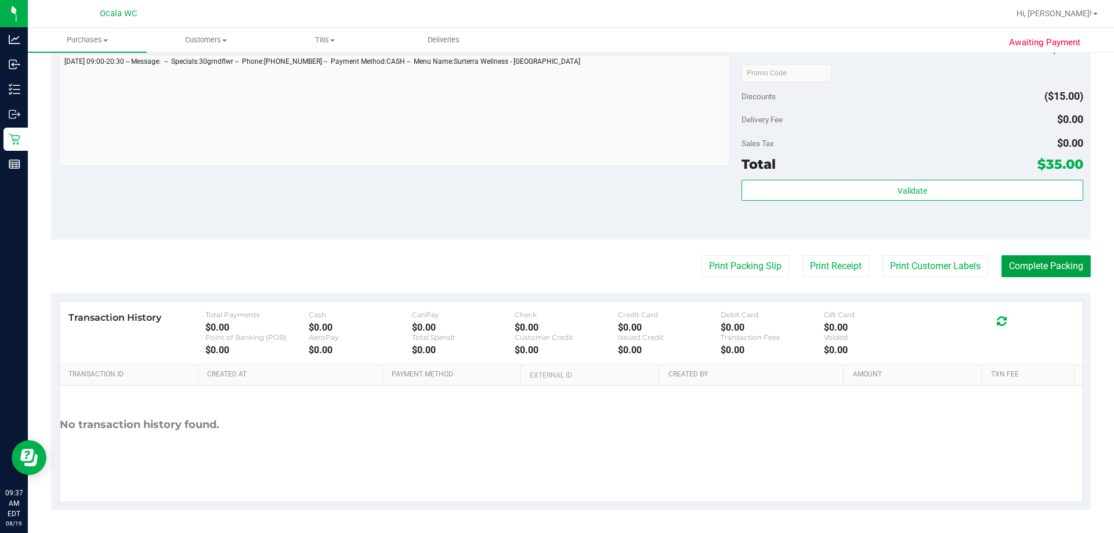
click at [555, 267] on button "Complete Packing" at bounding box center [1045, 266] width 89 height 22
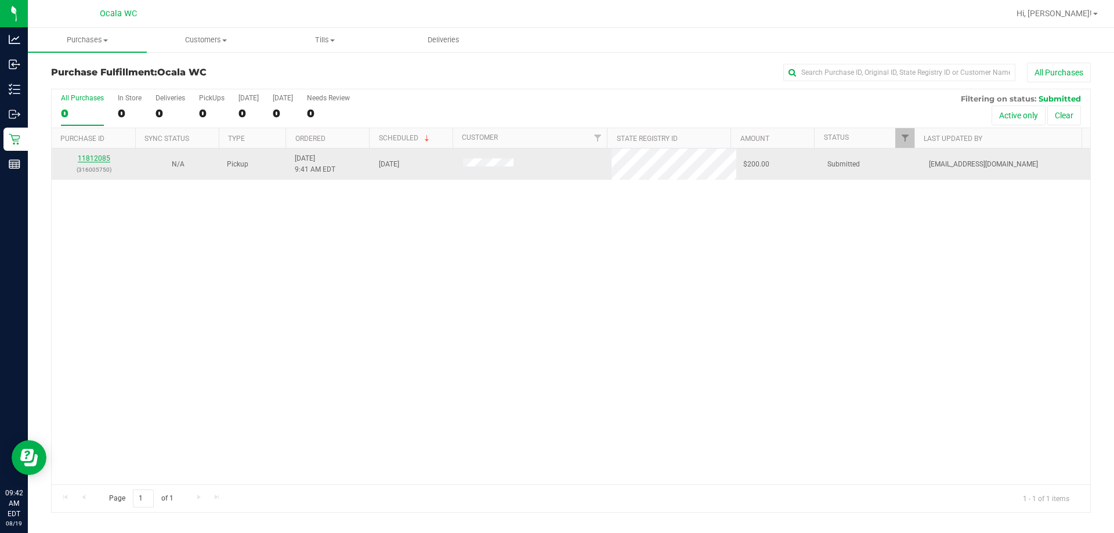
click at [100, 154] on link "11812085" at bounding box center [94, 158] width 32 height 8
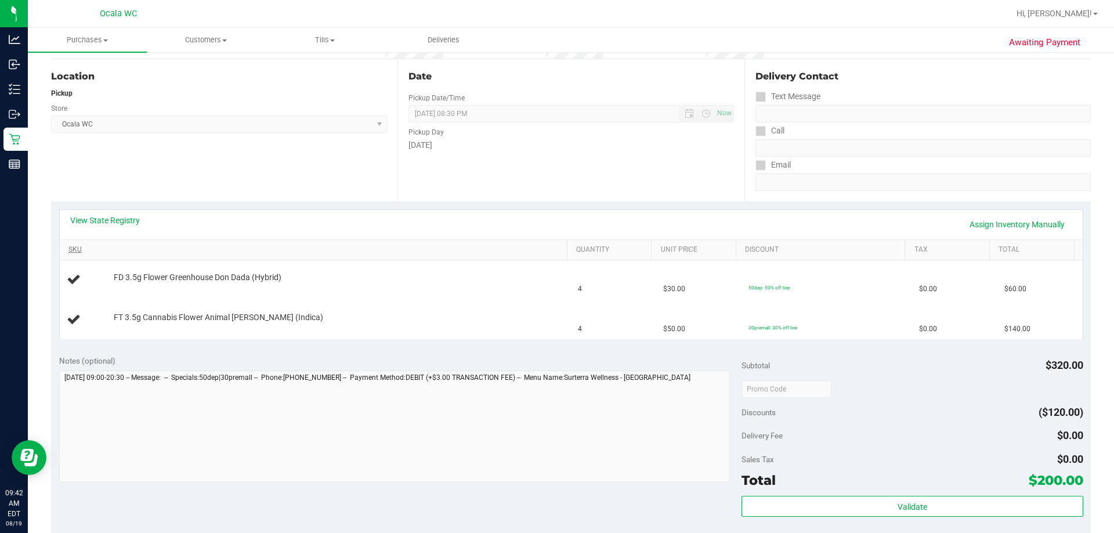
scroll to position [116, 0]
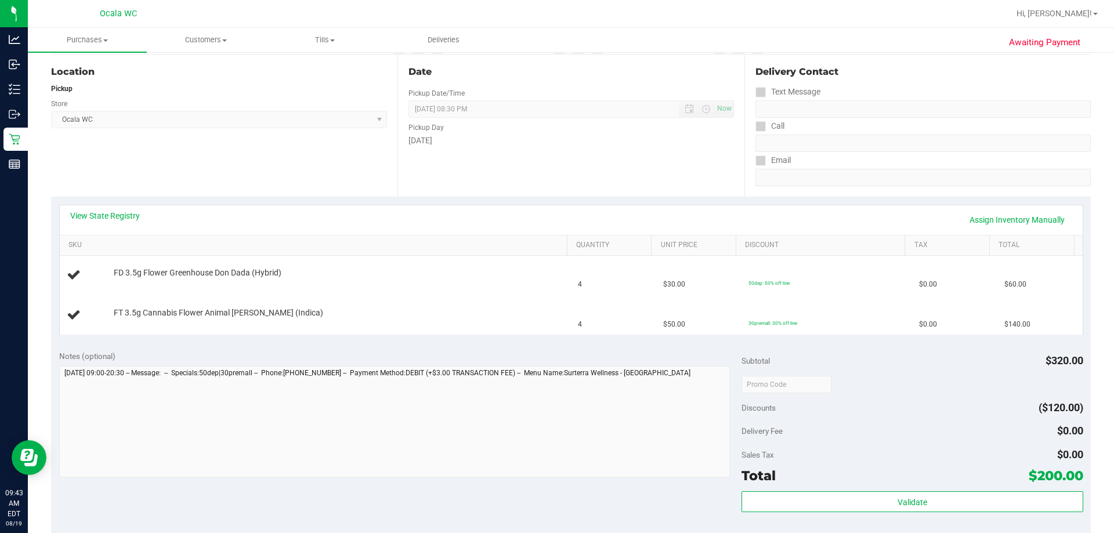
click at [109, 209] on div "View State Registry Assign Inventory Manually" at bounding box center [571, 220] width 1023 height 30
click at [108, 214] on link "View State Registry" at bounding box center [105, 216] width 70 height 12
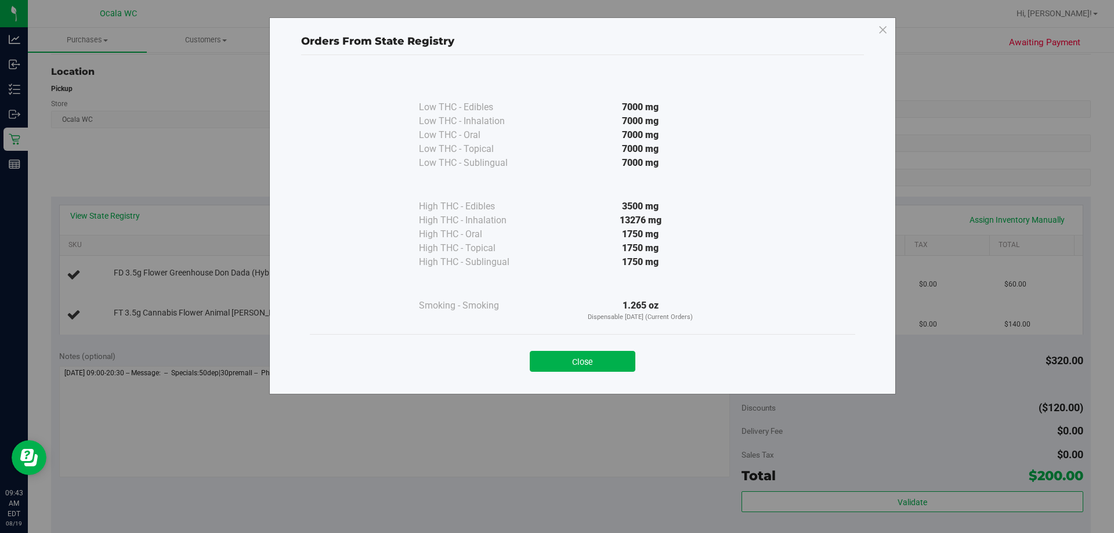
click at [550, 373] on div "Close" at bounding box center [582, 357] width 545 height 47
click at [555, 353] on button "Close" at bounding box center [583, 361] width 106 height 21
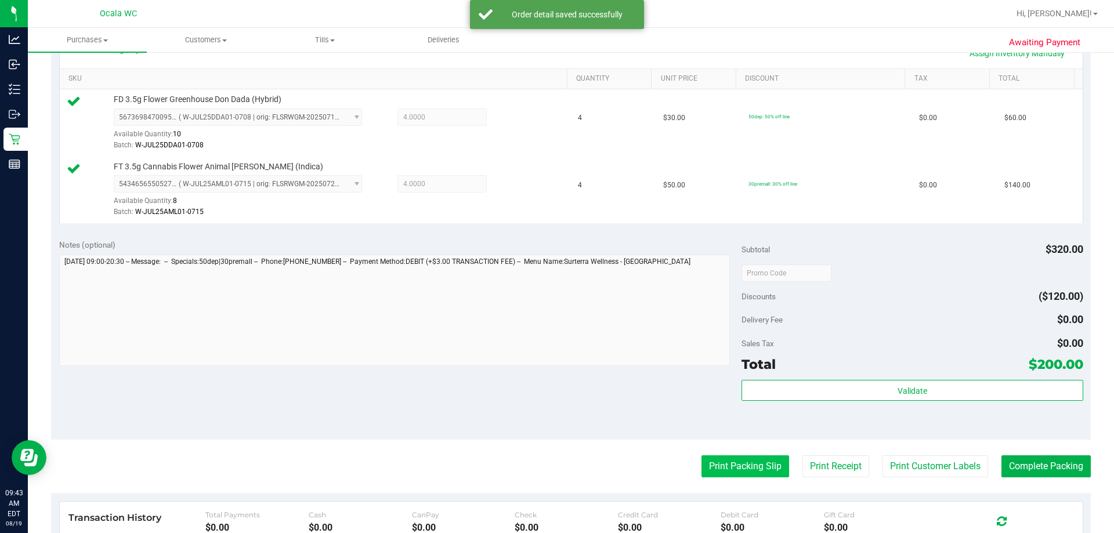
scroll to position [464, 0]
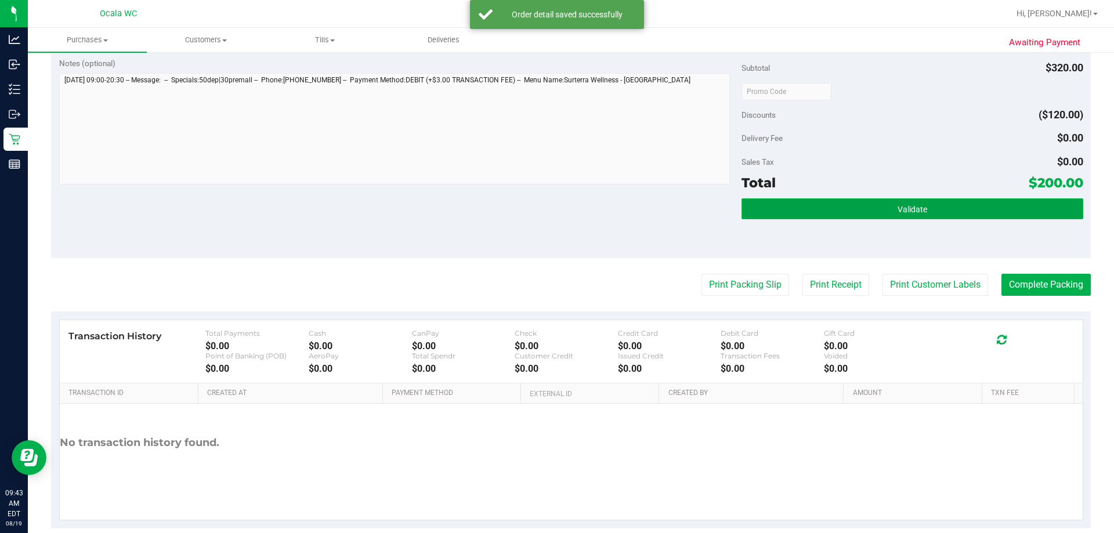
click at [555, 207] on button "Validate" at bounding box center [912, 208] width 341 height 21
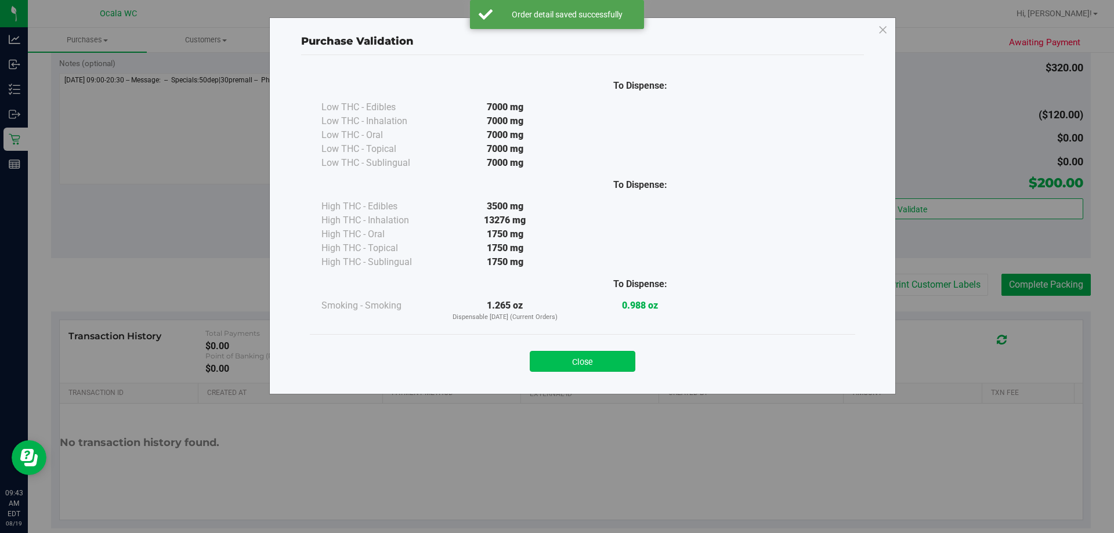
click at [545, 368] on button "Close" at bounding box center [583, 361] width 106 height 21
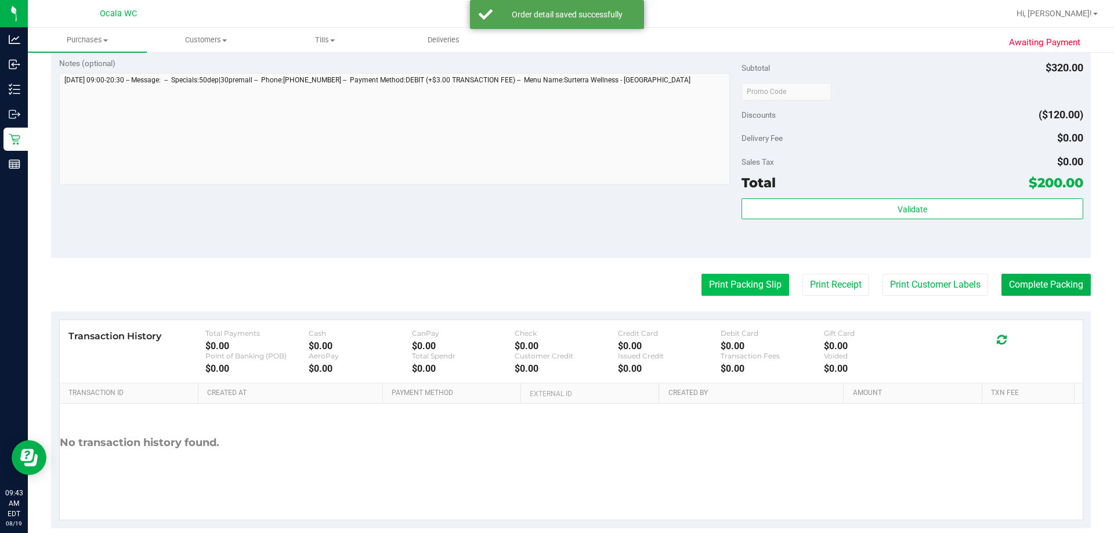
click at [555, 280] on button "Print Packing Slip" at bounding box center [746, 285] width 88 height 22
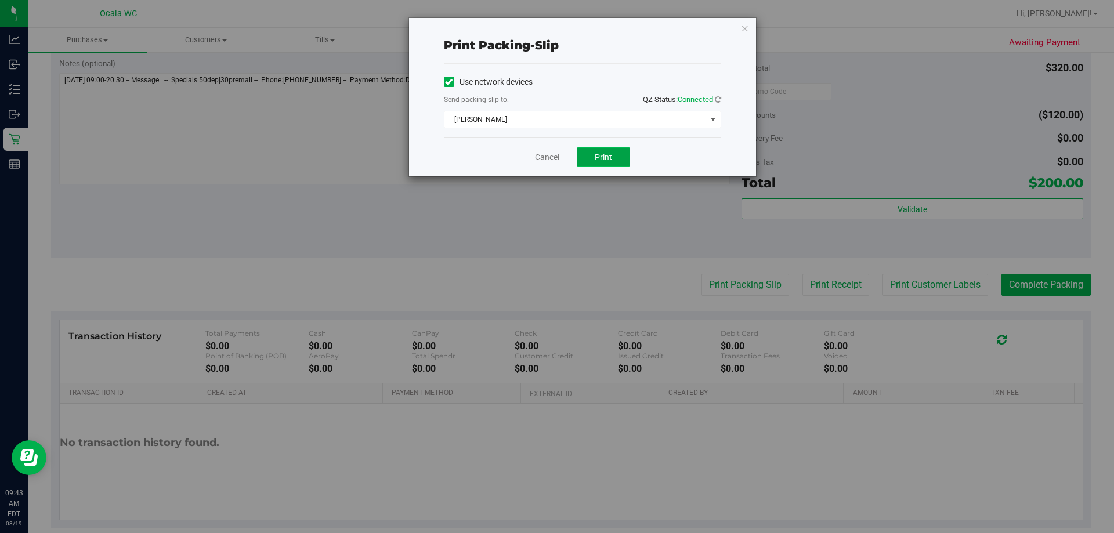
click at [555, 159] on span "Print" at bounding box center [603, 157] width 17 height 9
click at [544, 156] on link "Cancel" at bounding box center [547, 157] width 24 height 12
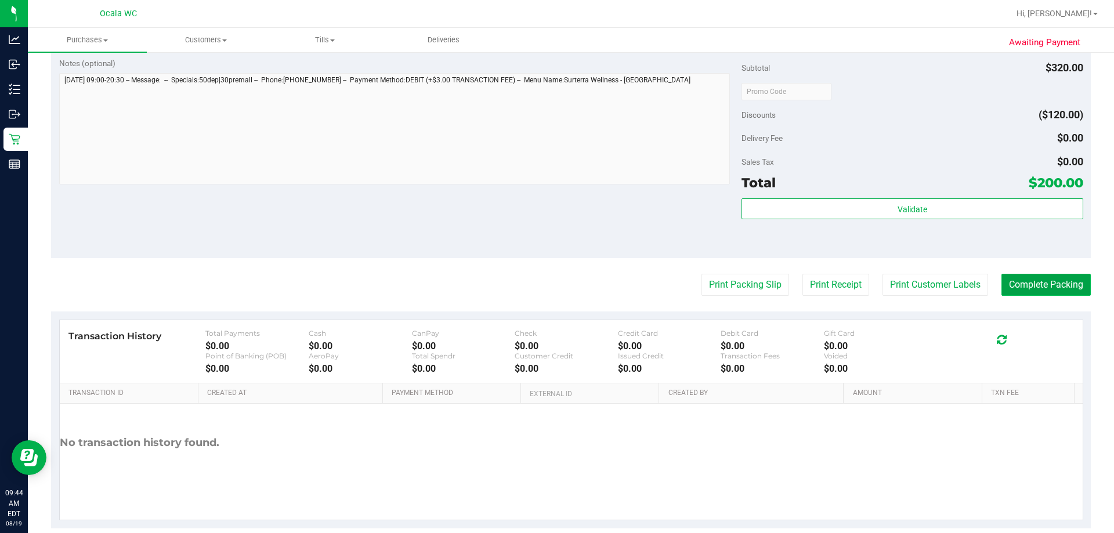
click at [555, 290] on button "Complete Packing" at bounding box center [1045, 285] width 89 height 22
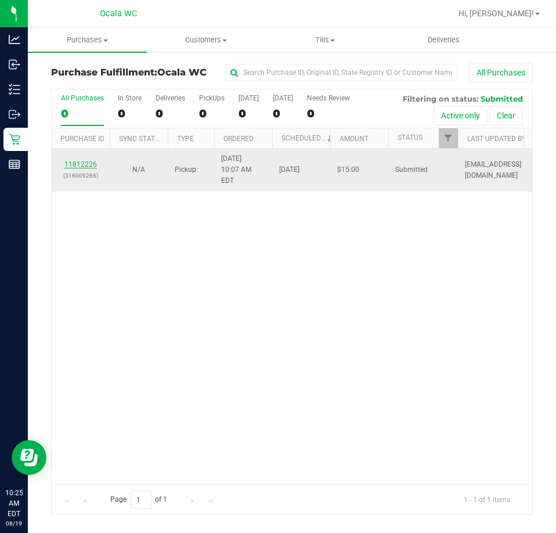
click at [84, 160] on link "11812226" at bounding box center [80, 164] width 32 height 8
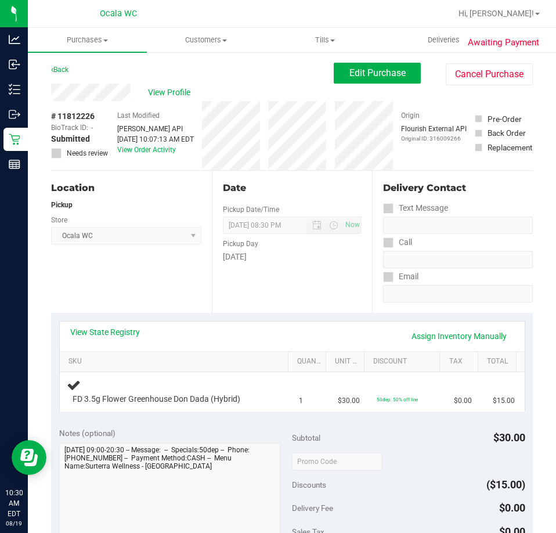
click at [161, 285] on div "Location Pickup Store Ocala WC Select Store Bonita Springs WC Boynton Beach WC …" at bounding box center [131, 242] width 161 height 142
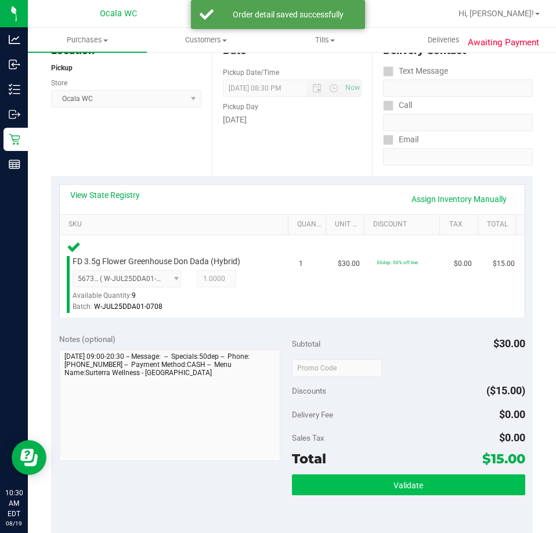
scroll to position [290, 0]
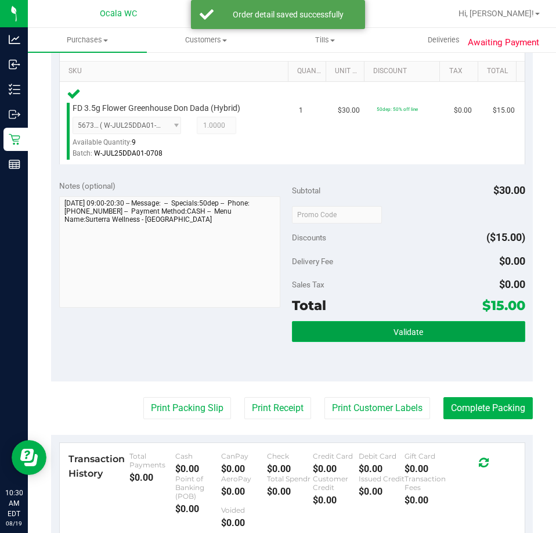
click at [395, 327] on span "Validate" at bounding box center [408, 331] width 30 height 9
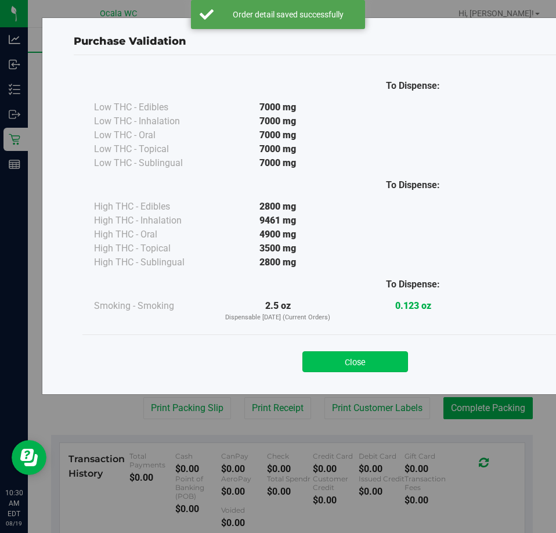
click at [374, 359] on button "Close" at bounding box center [355, 361] width 106 height 21
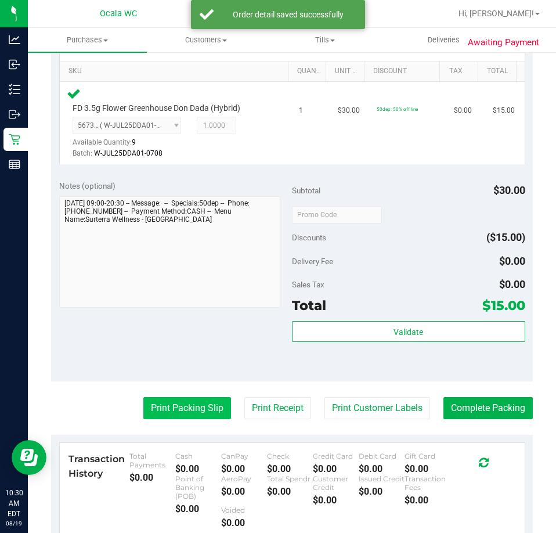
click at [187, 414] on button "Print Packing Slip" at bounding box center [187, 408] width 88 height 22
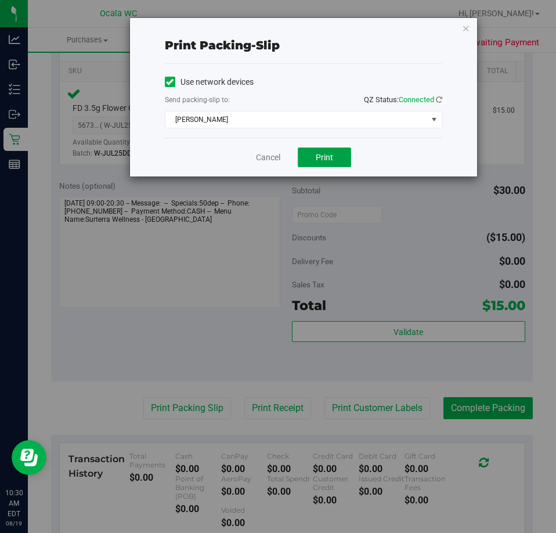
click at [312, 163] on button "Print" at bounding box center [324, 157] width 53 height 20
click at [261, 157] on link "Cancel" at bounding box center [268, 157] width 24 height 12
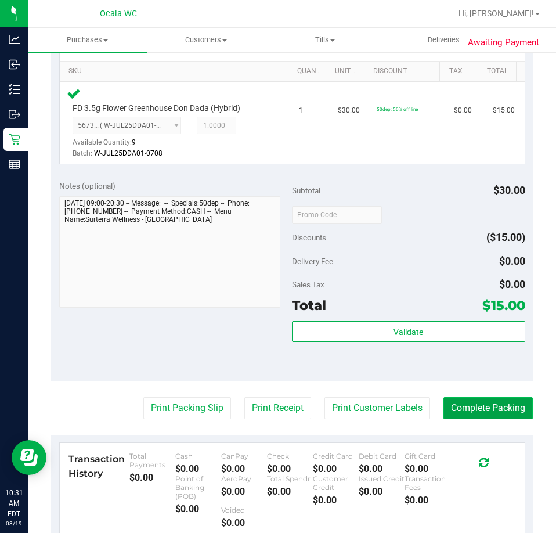
click at [489, 402] on button "Complete Packing" at bounding box center [487, 408] width 89 height 22
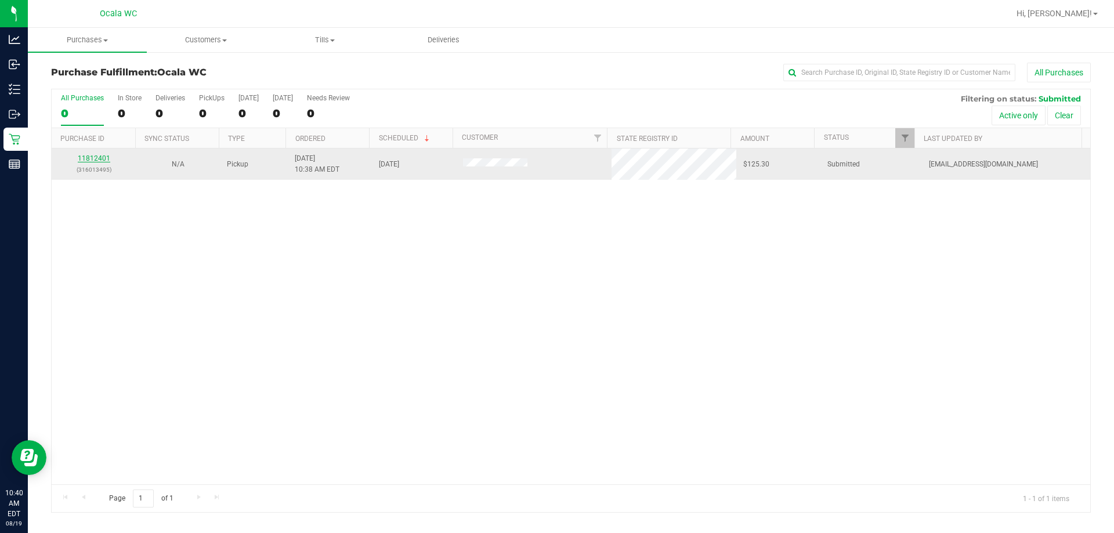
click at [98, 158] on link "11812401" at bounding box center [94, 158] width 32 height 8
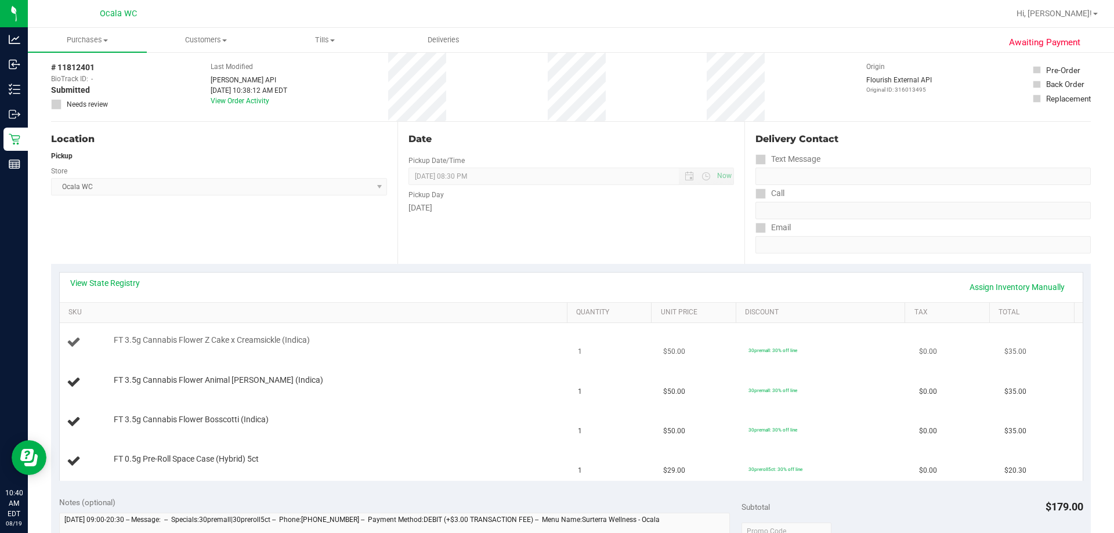
scroll to position [116, 0]
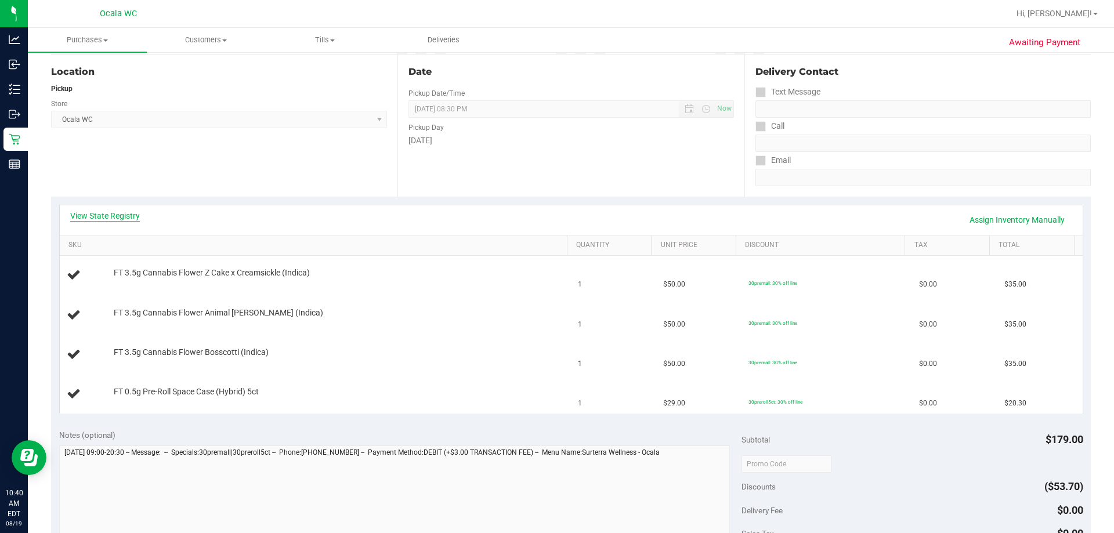
click at [92, 211] on link "View State Registry" at bounding box center [105, 216] width 70 height 12
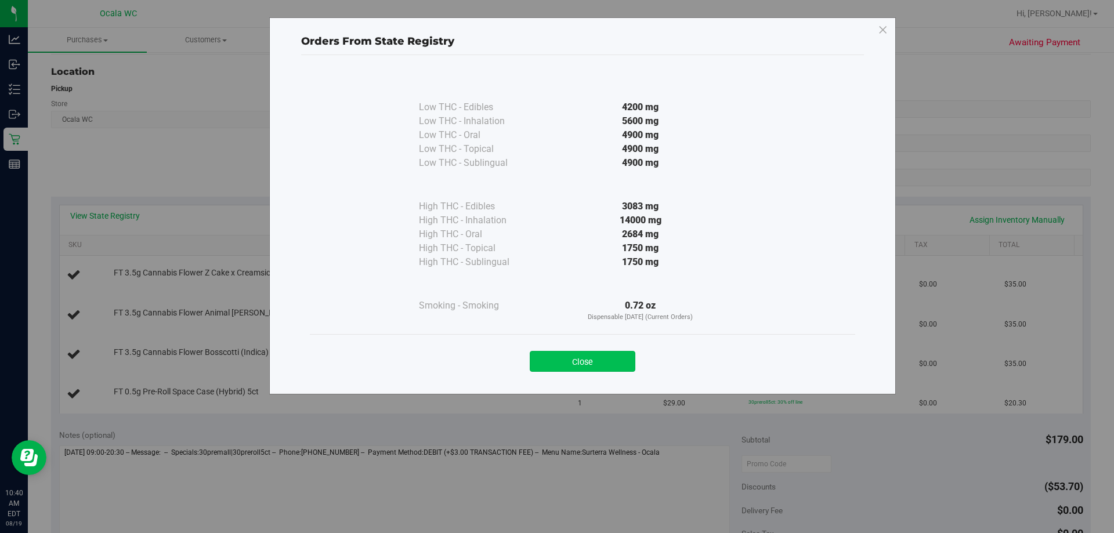
click at [555, 357] on button "Close" at bounding box center [583, 361] width 106 height 21
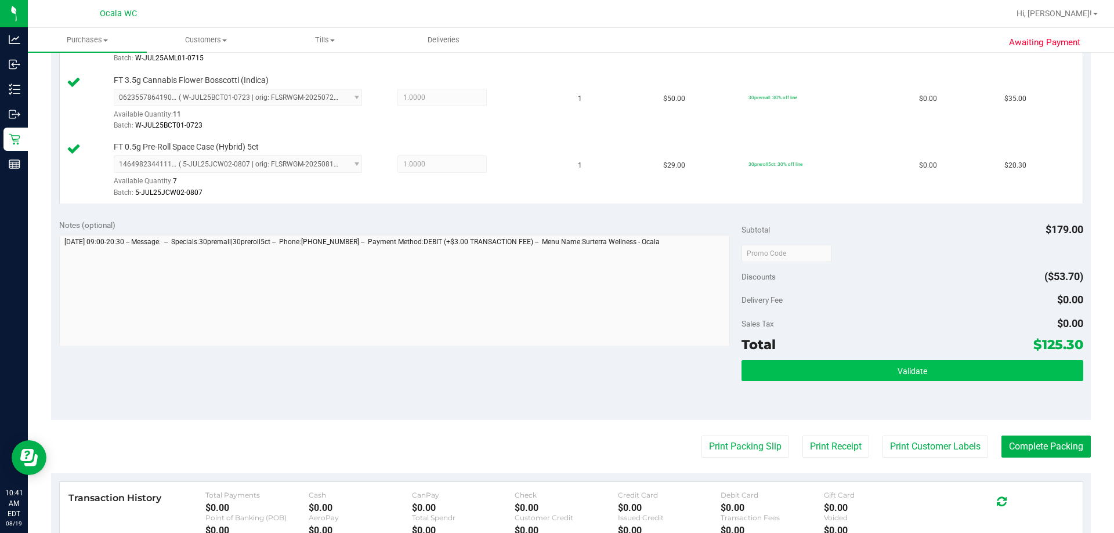
scroll to position [522, 0]
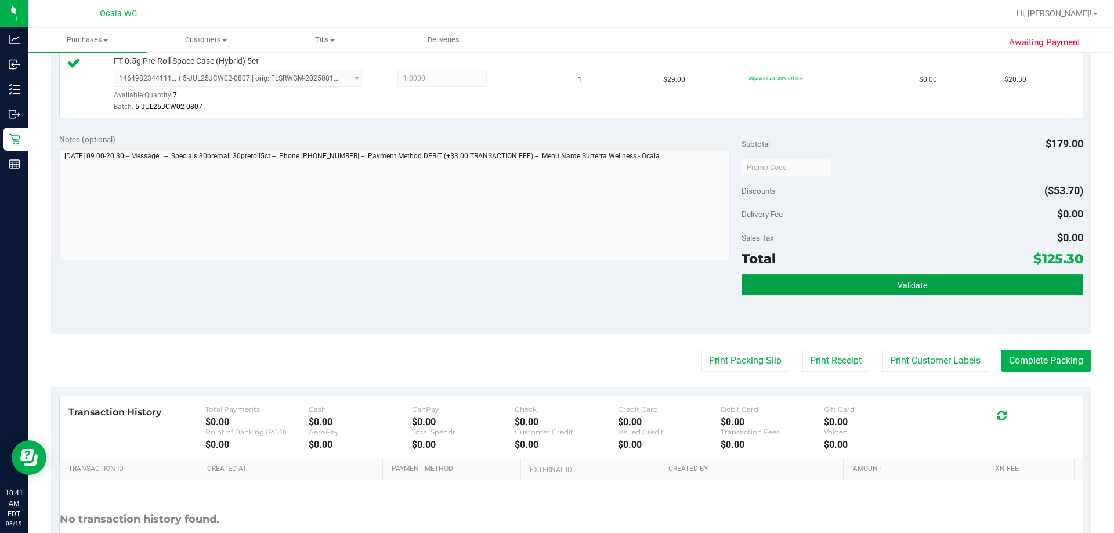
click at [555, 288] on button "Validate" at bounding box center [912, 284] width 341 height 21
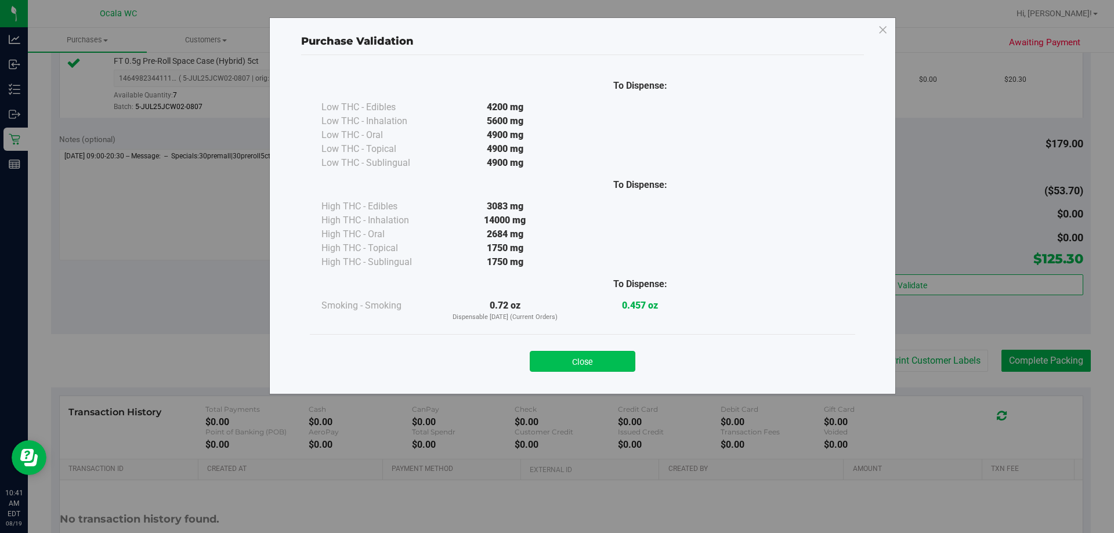
click at [555, 366] on button "Close" at bounding box center [583, 361] width 106 height 21
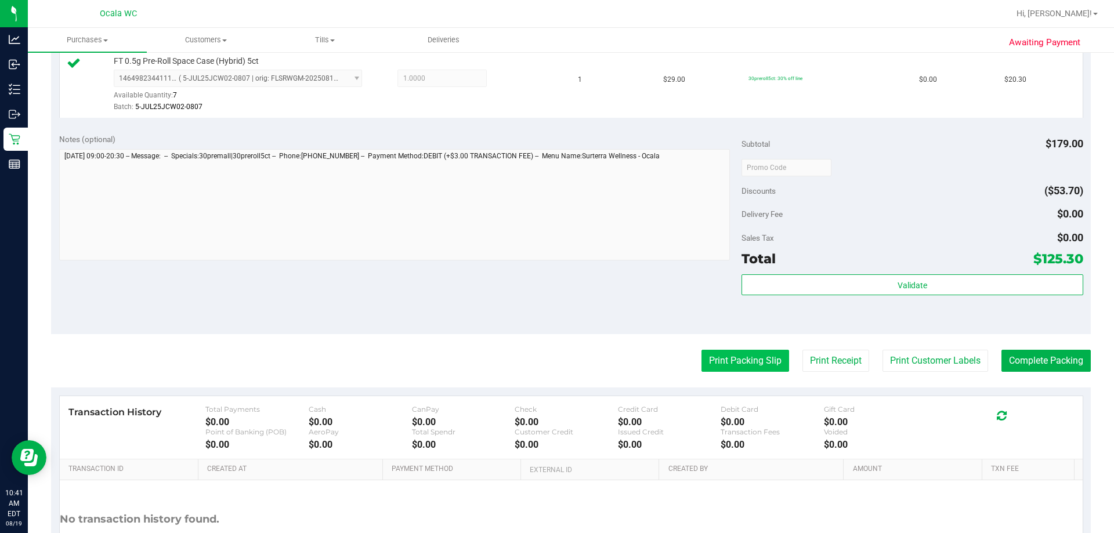
click at [555, 363] on button "Print Packing Slip" at bounding box center [746, 361] width 88 height 22
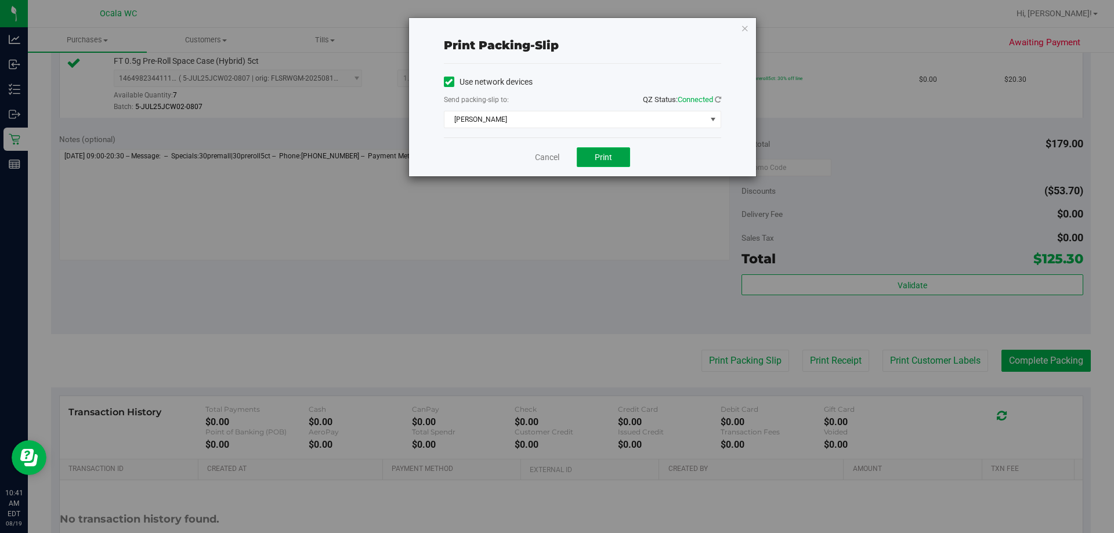
click at [555, 155] on span "Print" at bounding box center [603, 157] width 17 height 9
click at [548, 160] on link "Cancel" at bounding box center [547, 157] width 24 height 12
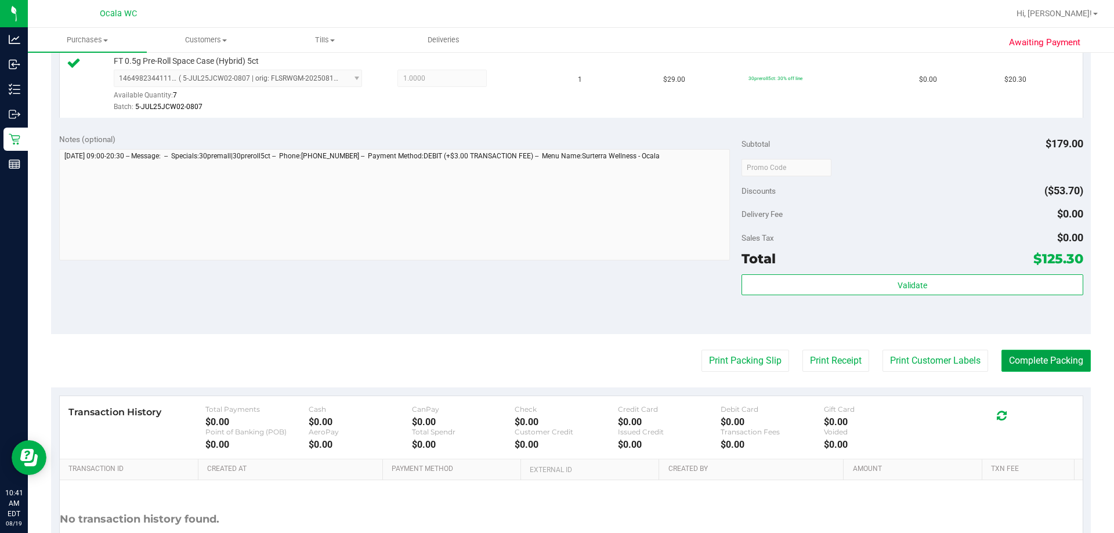
click at [555, 360] on button "Complete Packing" at bounding box center [1045, 361] width 89 height 22
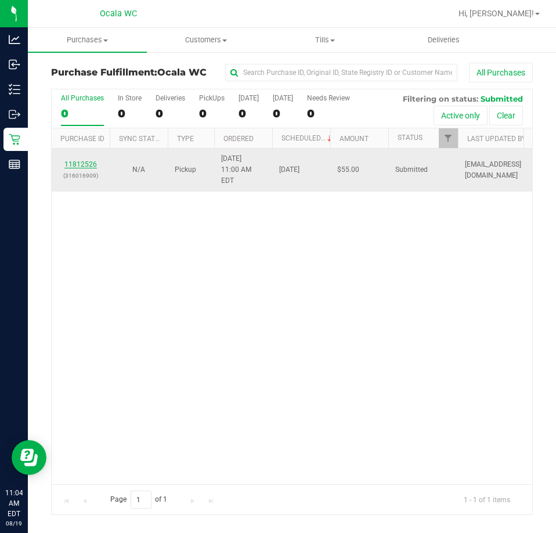
click at [82, 160] on link "11812526" at bounding box center [80, 164] width 32 height 8
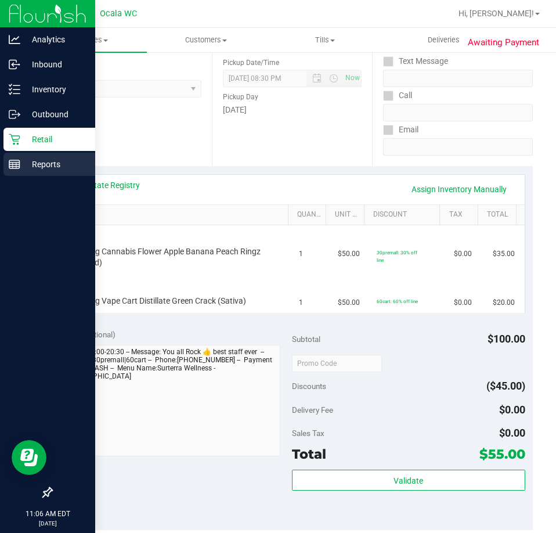
scroll to position [139, 0]
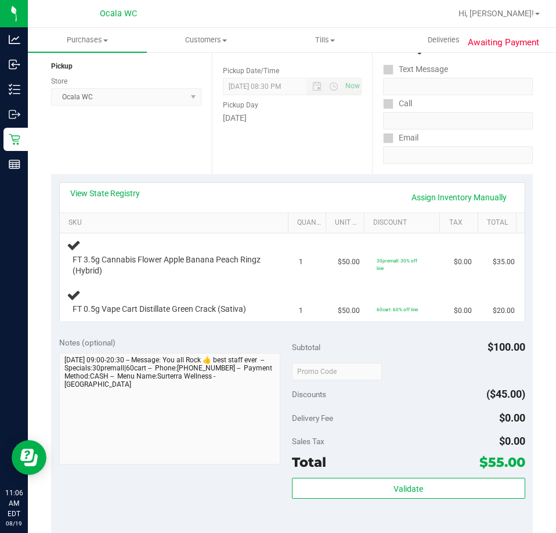
click at [292, 167] on div "Date Pickup Date/Time 08/19/2025 Now 08/19/2025 08:30 PM Now Pickup Day Tuesday" at bounding box center [292, 103] width 161 height 142
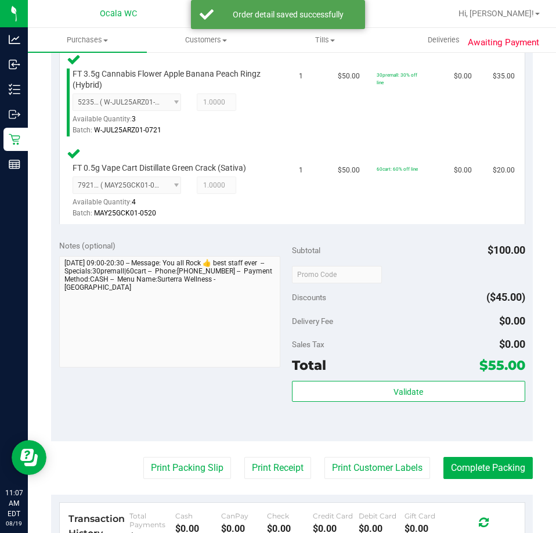
scroll to position [429, 0]
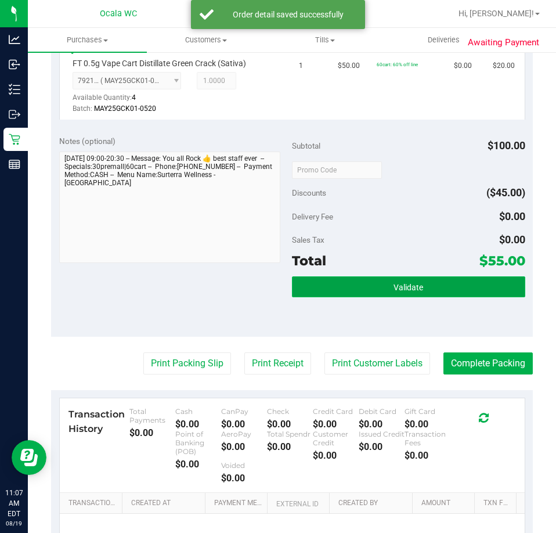
click at [384, 284] on button "Validate" at bounding box center [408, 286] width 233 height 21
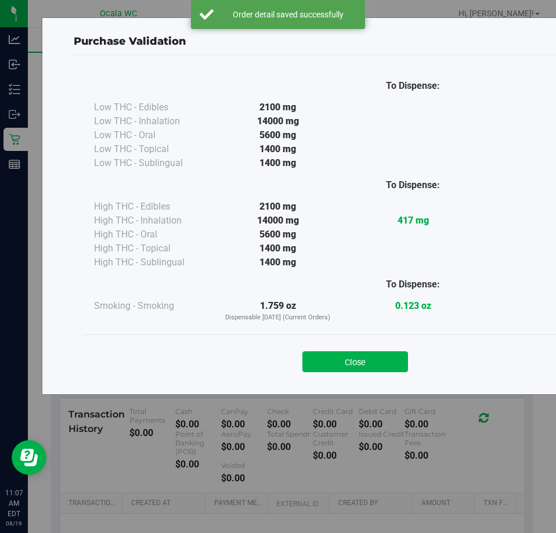
click at [366, 373] on div "Close" at bounding box center [354, 357] width 545 height 47
click at [367, 359] on button "Close" at bounding box center [355, 361] width 106 height 21
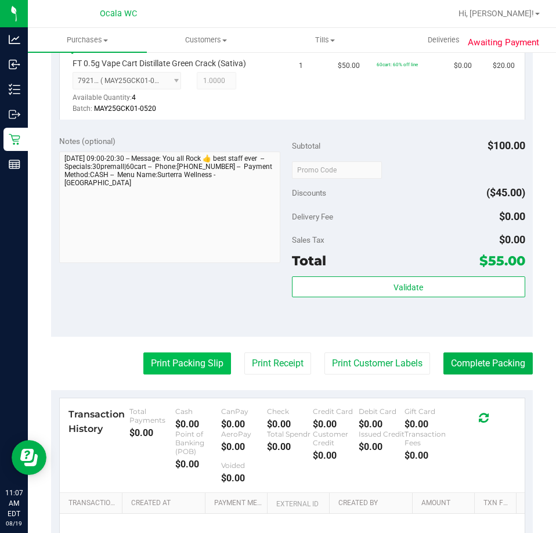
click at [163, 363] on button "Print Packing Slip" at bounding box center [187, 363] width 88 height 22
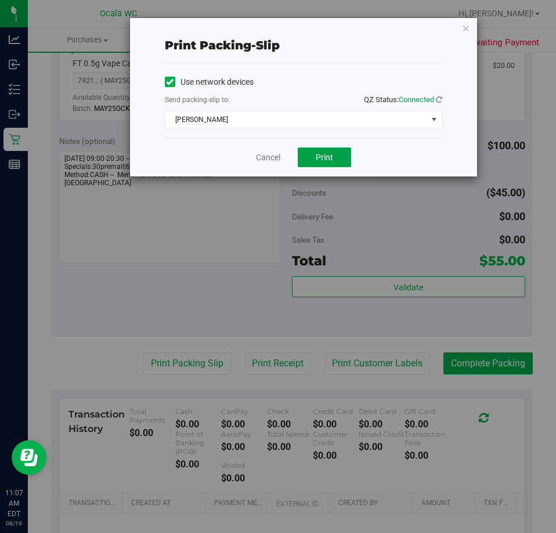
drag, startPoint x: 326, startPoint y: 158, endPoint x: 149, endPoint y: 270, distance: 209.4
click at [326, 157] on span "Print" at bounding box center [324, 157] width 17 height 9
click at [272, 154] on link "Cancel" at bounding box center [268, 157] width 24 height 12
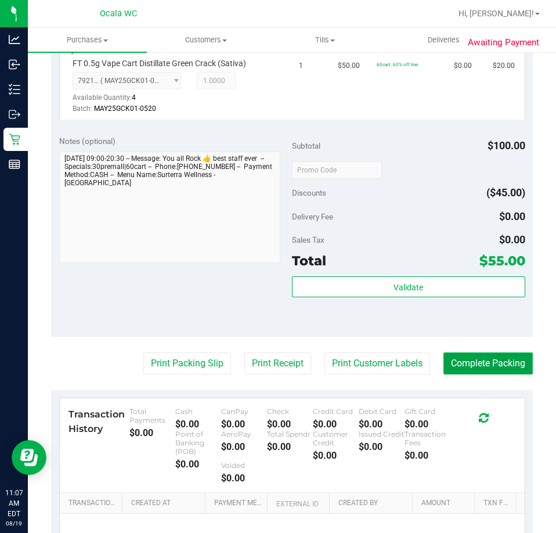
click at [465, 366] on button "Complete Packing" at bounding box center [487, 363] width 89 height 22
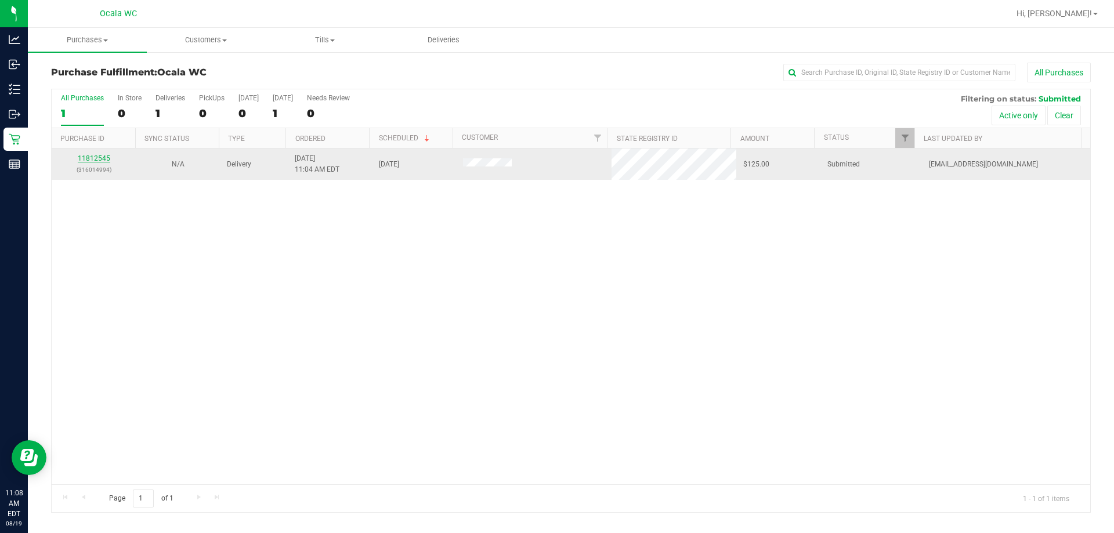
click at [92, 157] on link "11812545" at bounding box center [94, 158] width 32 height 8
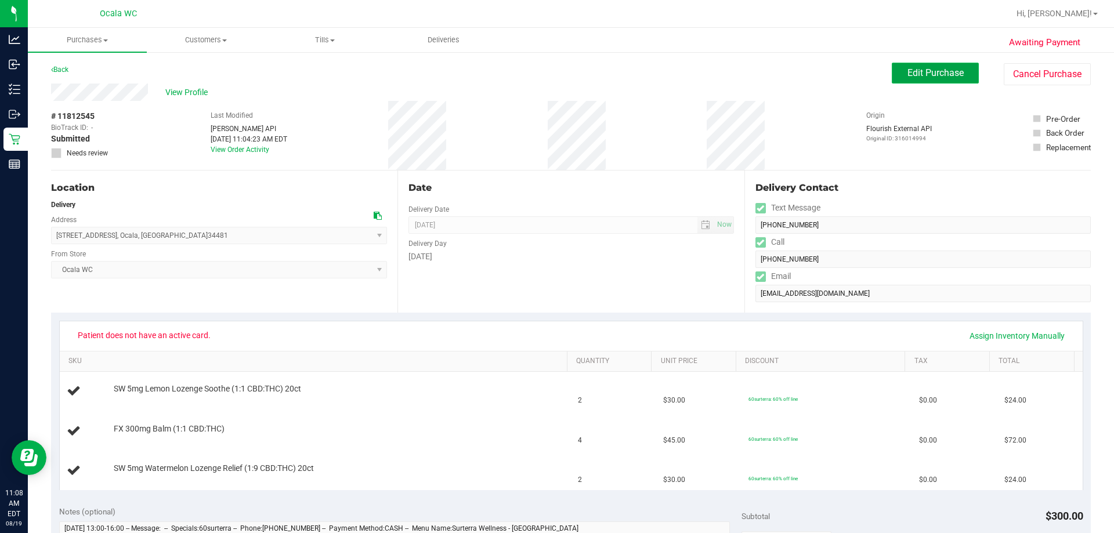
click at [555, 74] on span "Edit Purchase" at bounding box center [935, 72] width 56 height 11
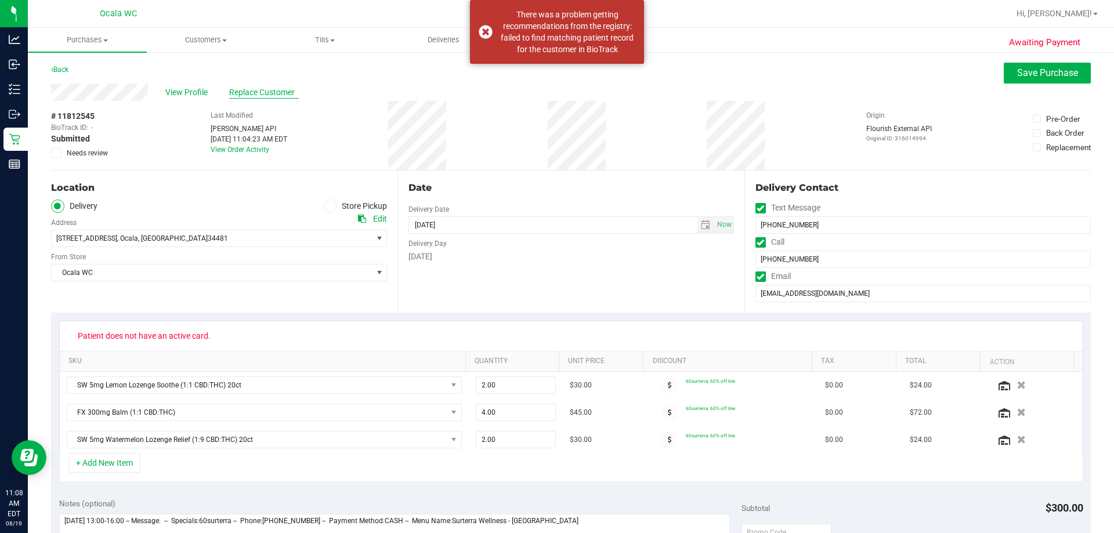
click at [282, 96] on span "Replace Customer" at bounding box center [264, 92] width 70 height 12
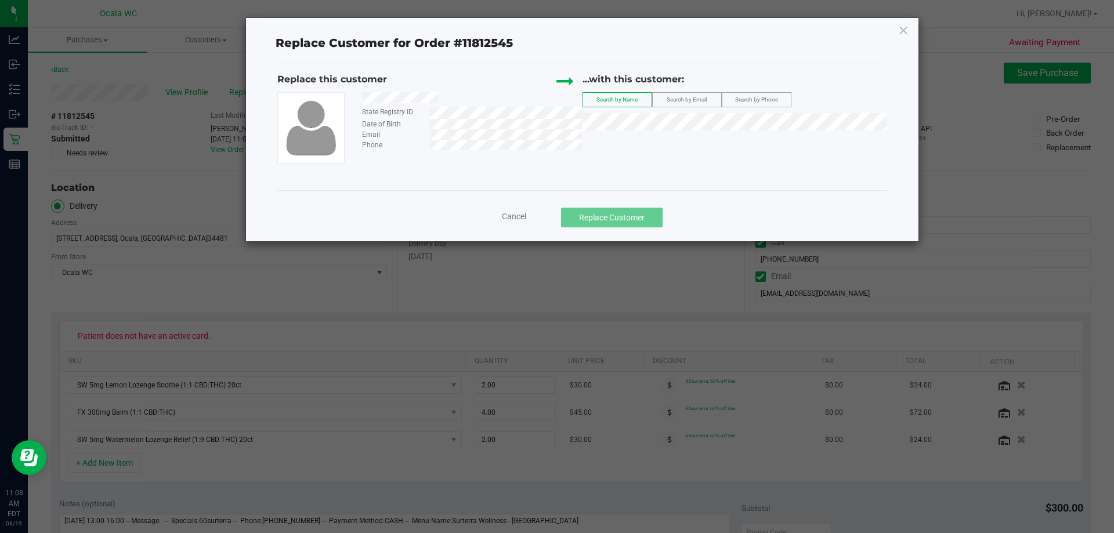
drag, startPoint x: 359, startPoint y: 97, endPoint x: 455, endPoint y: 104, distance: 97.2
click at [455, 104] on div at bounding box center [467, 99] width 229 height 15
click at [555, 144] on span "JOAN PINKOWSKI" at bounding box center [621, 143] width 62 height 9
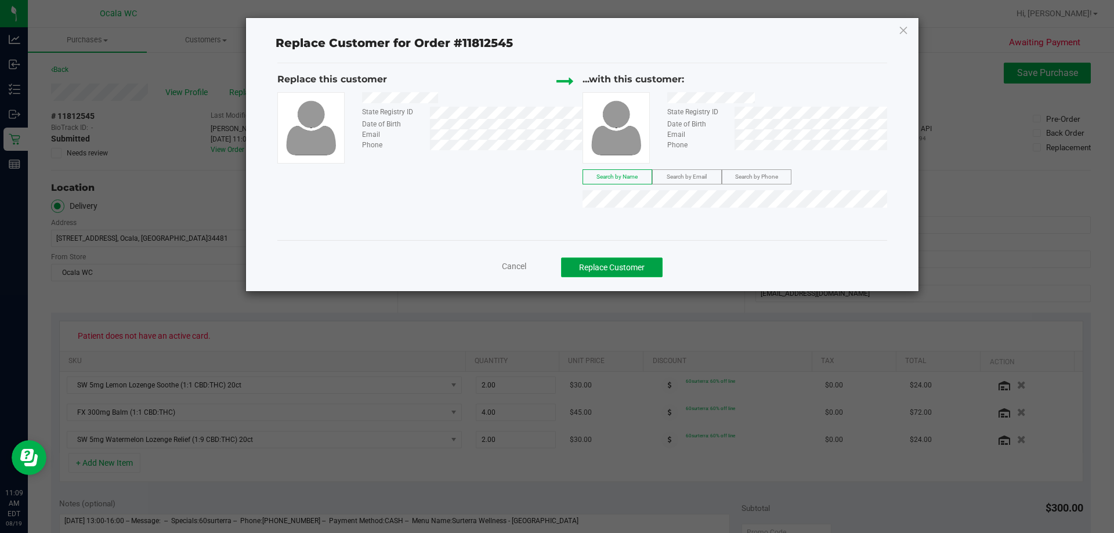
click at [555, 264] on button "Replace Customer" at bounding box center [612, 268] width 102 height 20
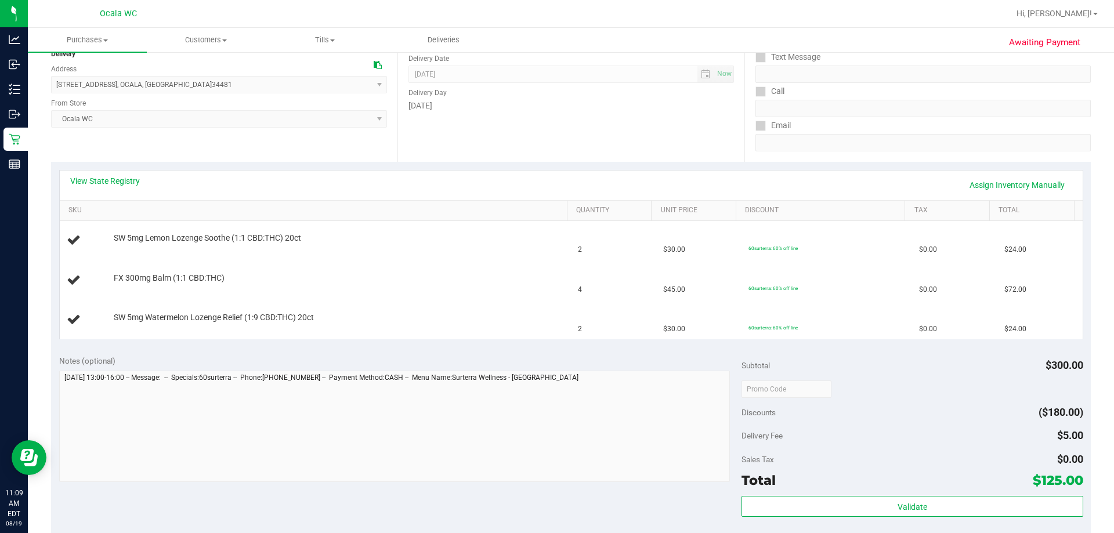
scroll to position [174, 0]
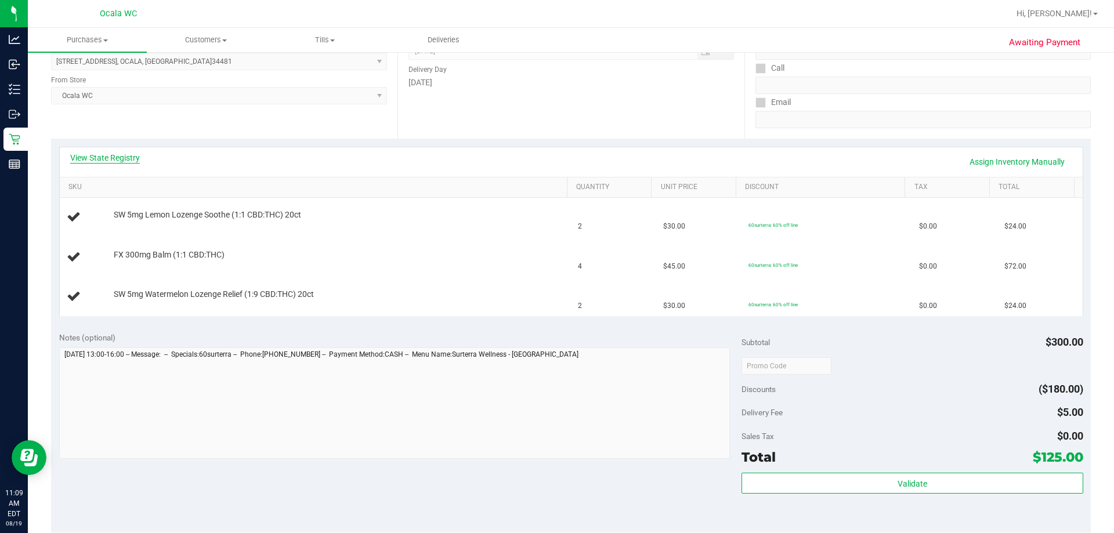
click at [107, 154] on link "View State Registry" at bounding box center [105, 158] width 70 height 12
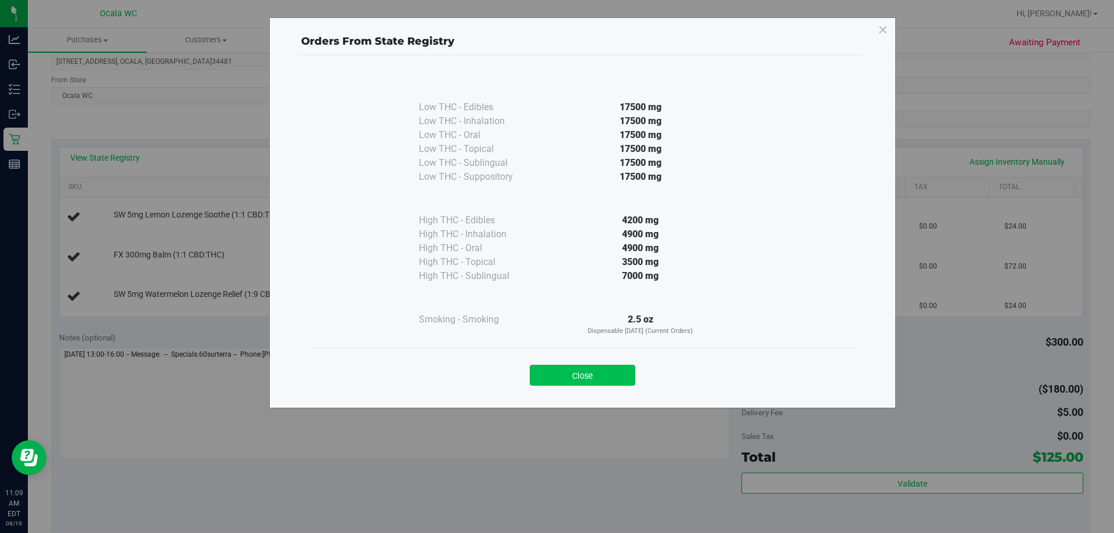
click at [555, 375] on button "Close" at bounding box center [583, 375] width 106 height 21
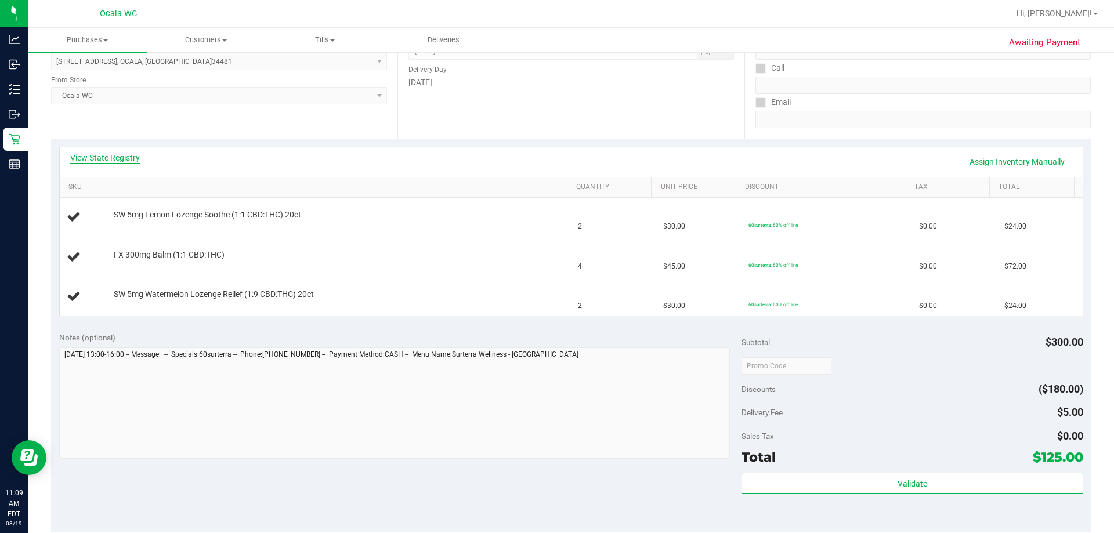
click at [89, 155] on link "View State Registry" at bounding box center [105, 158] width 70 height 12
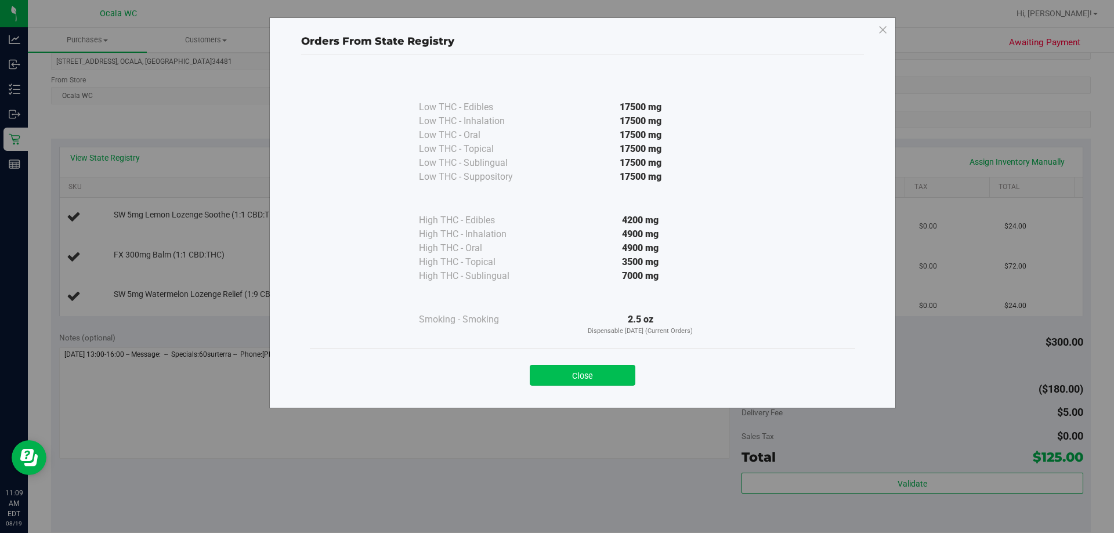
click at [555, 378] on button "Close" at bounding box center [583, 375] width 106 height 21
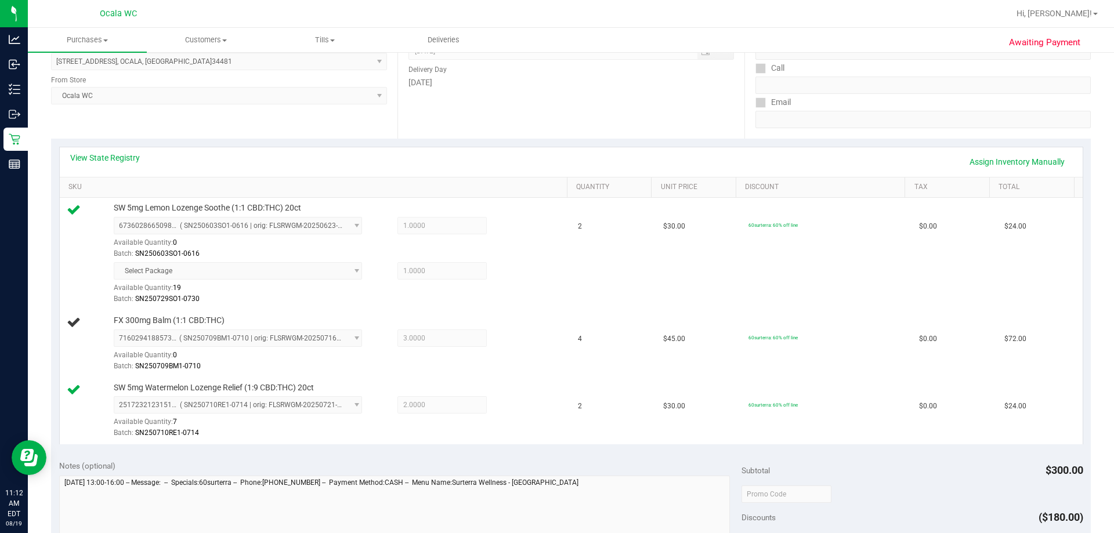
click at [508, 99] on div "Date Delivery Date 08/20/2025 Now 08/20/2025 08:00 AM Now Delivery Day Wednesday" at bounding box center [570, 68] width 346 height 142
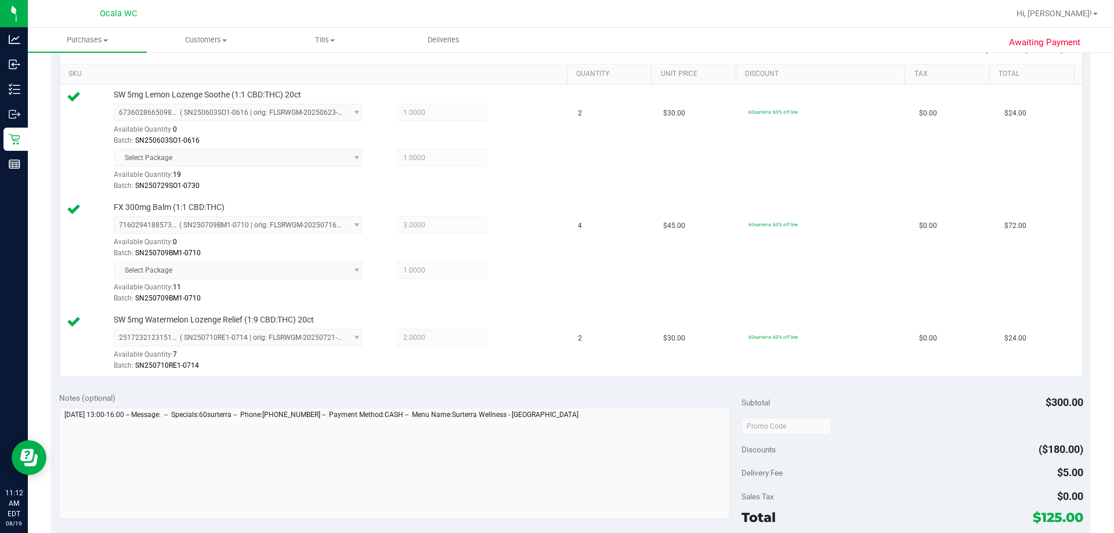
scroll to position [464, 0]
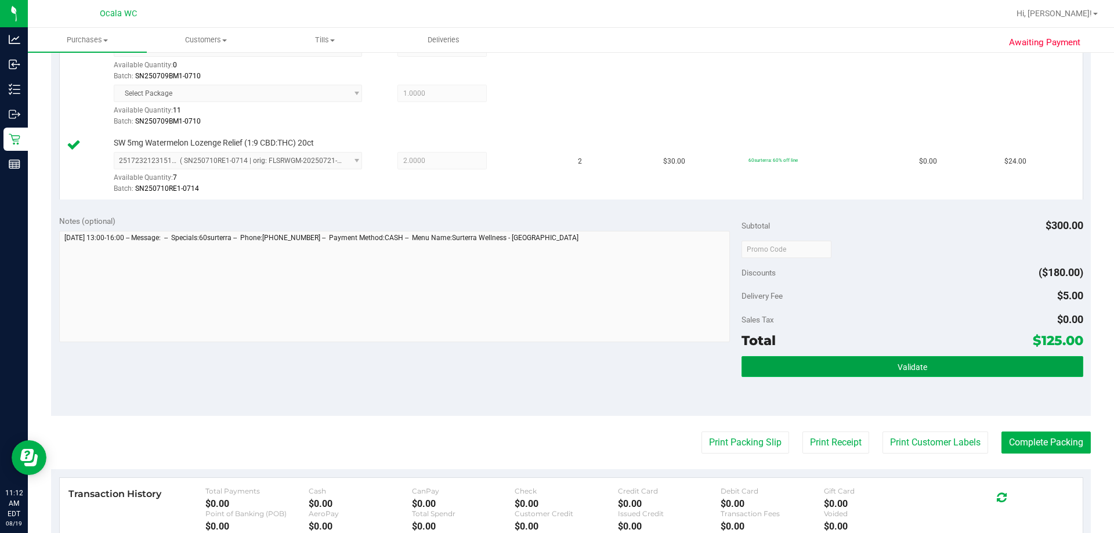
click at [555, 358] on button "Validate" at bounding box center [912, 366] width 341 height 21
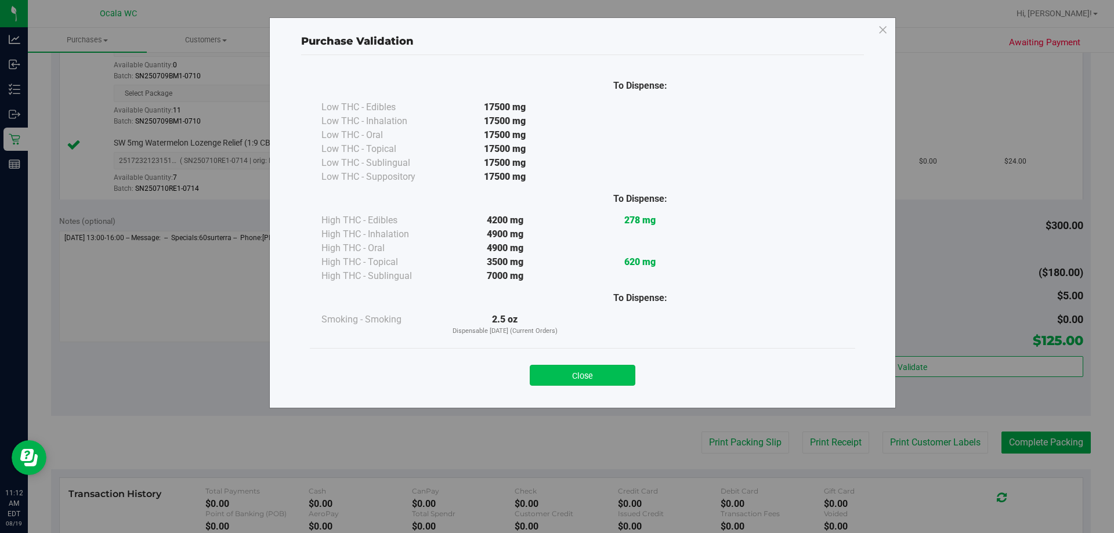
click at [555, 378] on button "Close" at bounding box center [583, 375] width 106 height 21
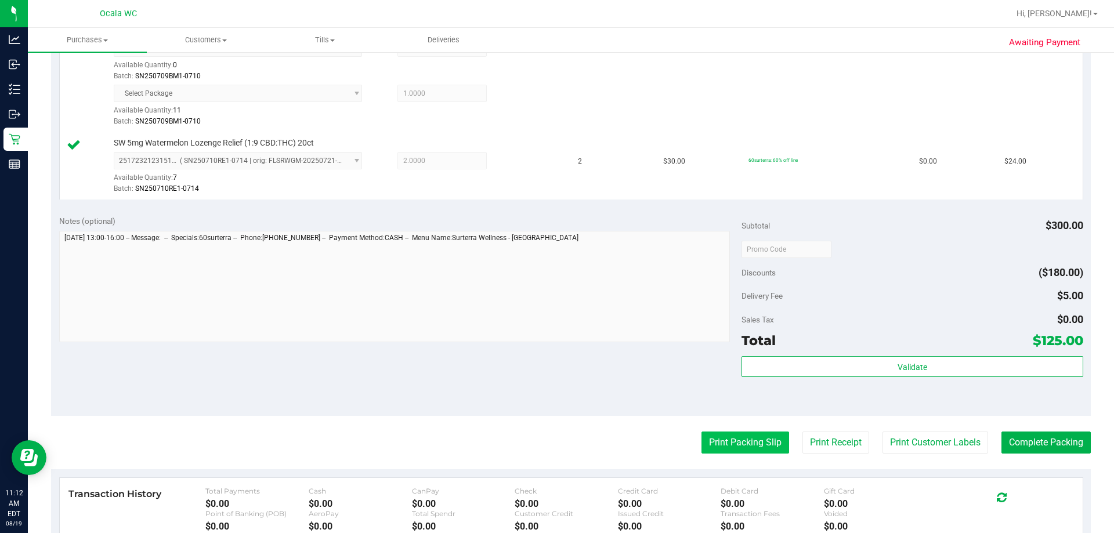
click at [555, 449] on button "Print Packing Slip" at bounding box center [746, 443] width 88 height 22
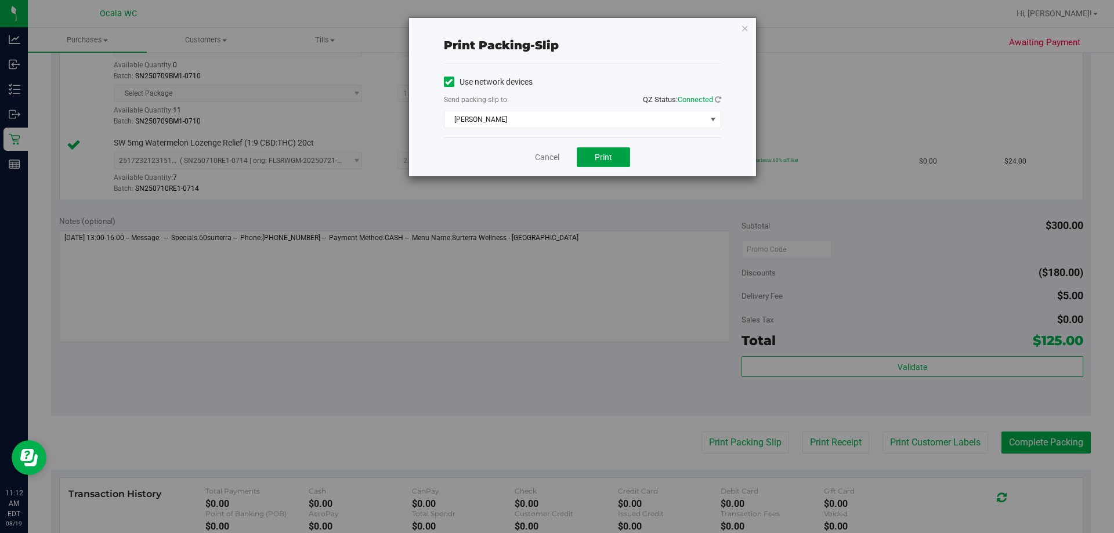
click at [555, 154] on span "Print" at bounding box center [603, 157] width 17 height 9
click at [555, 151] on button "Print" at bounding box center [603, 157] width 53 height 20
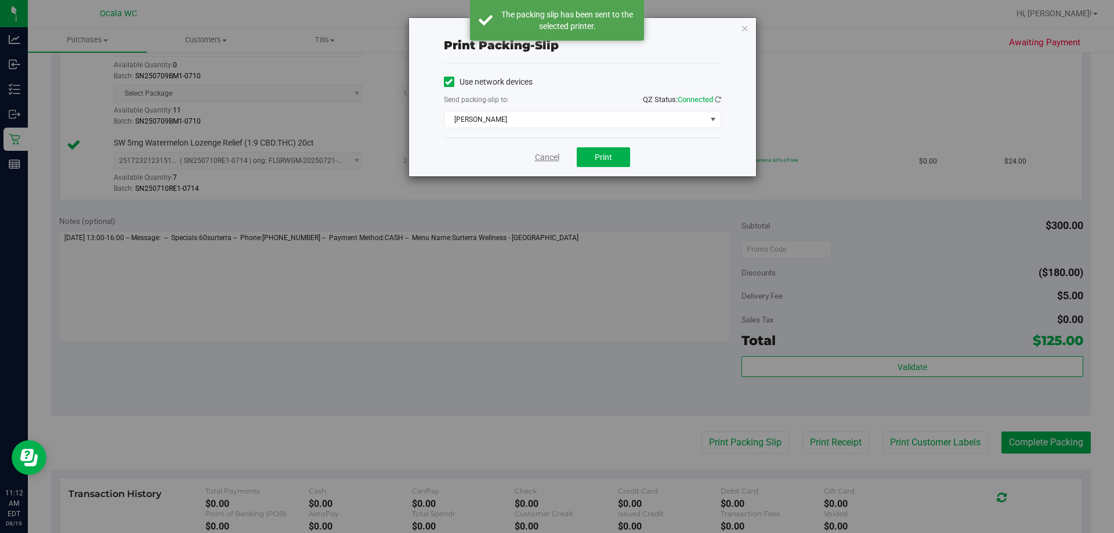
click at [540, 156] on link "Cancel" at bounding box center [547, 157] width 24 height 12
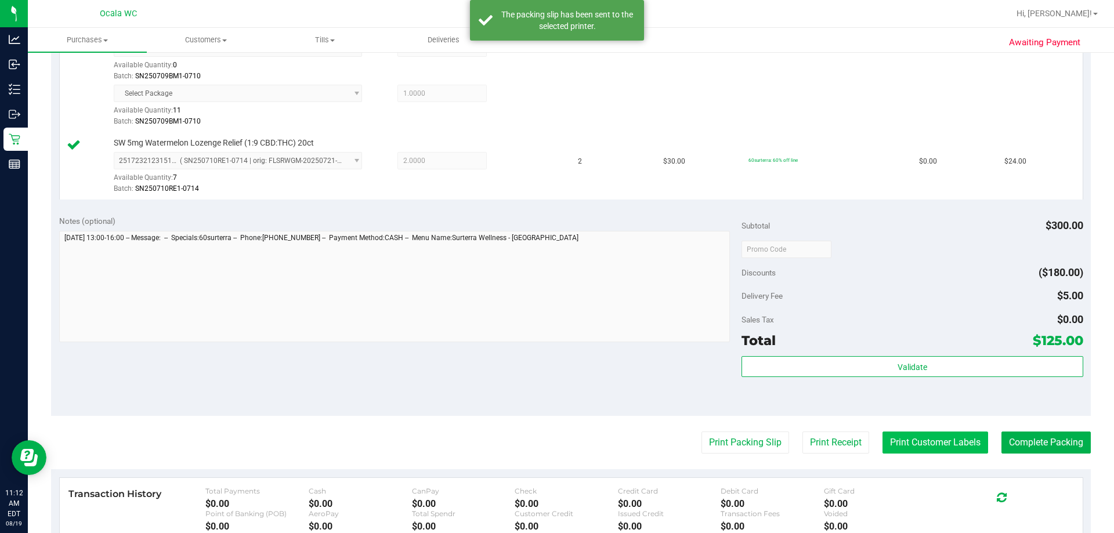
click at [555, 444] on button "Print Customer Labels" at bounding box center [936, 443] width 106 height 22
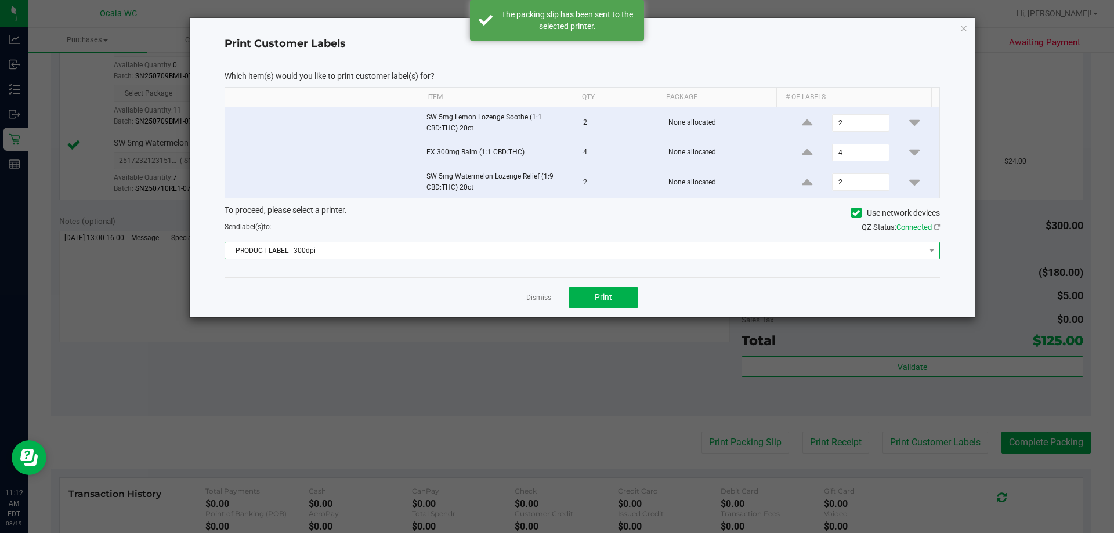
click at [474, 254] on span "PRODUCT LABEL - 300dpi" at bounding box center [575, 251] width 700 height 16
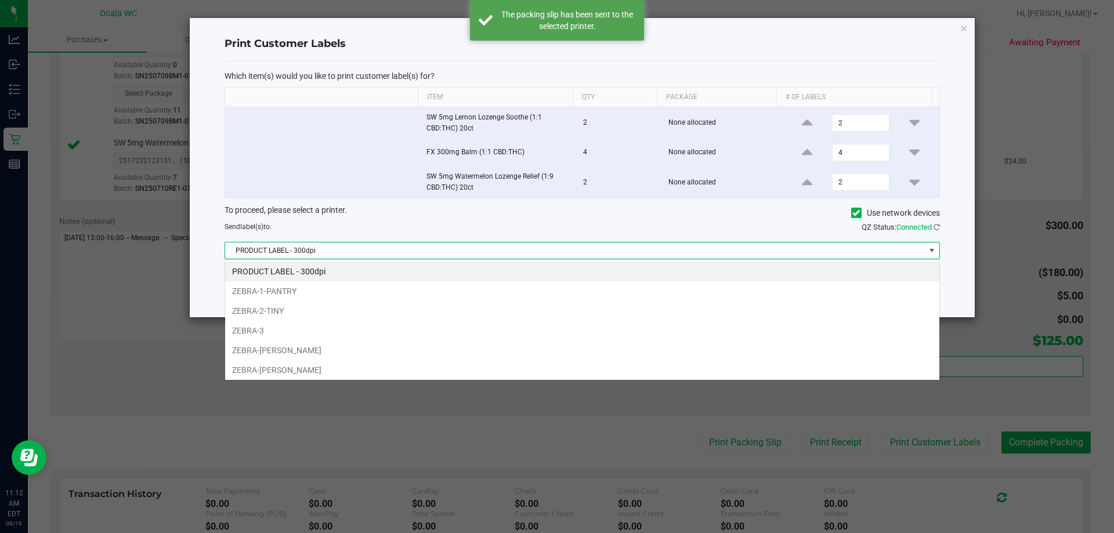
scroll to position [17, 715]
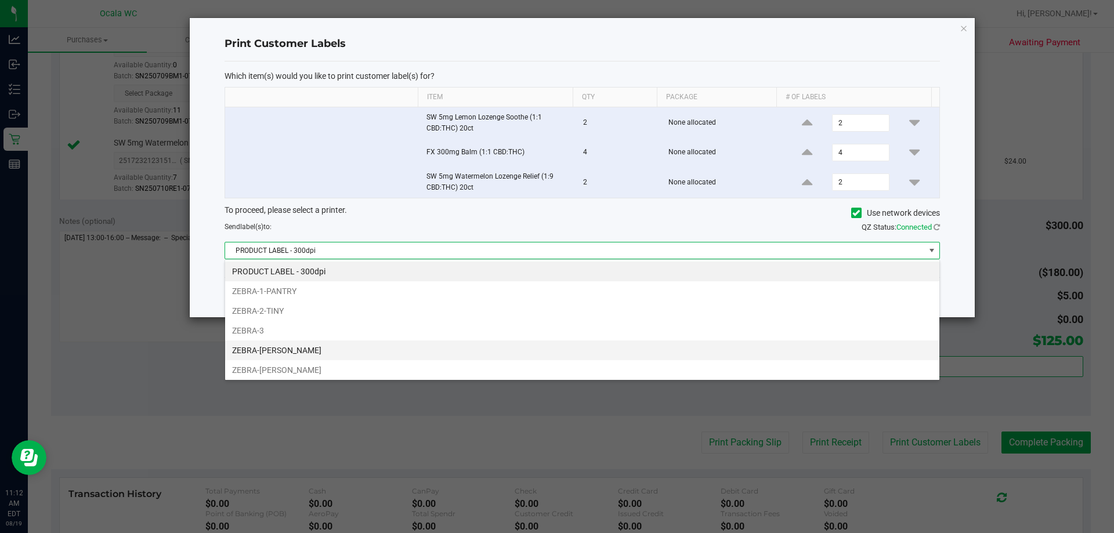
click at [319, 348] on li "ZEBRA-BRANDY-CLARK" at bounding box center [582, 351] width 714 height 20
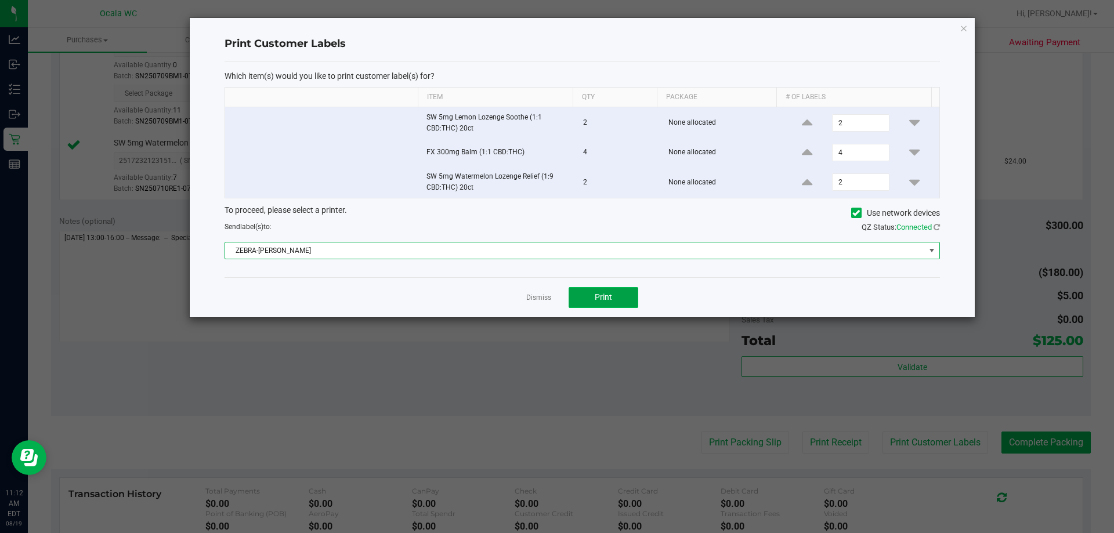
click at [555, 299] on button "Print" at bounding box center [604, 297] width 70 height 21
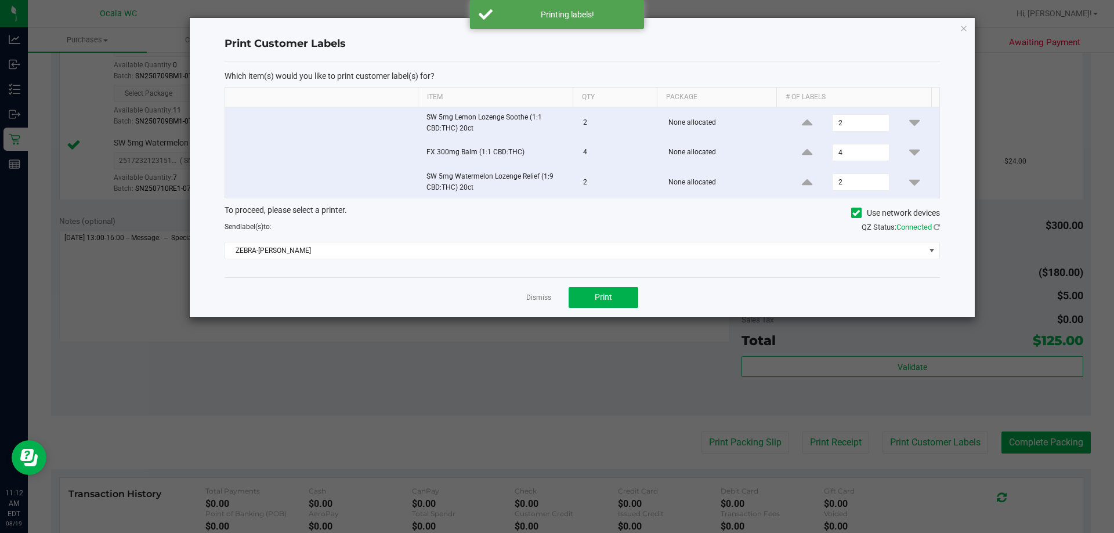
click at [536, 292] on app-cancel-button "Dismiss" at bounding box center [538, 297] width 25 height 12
click at [544, 293] on link "Dismiss" at bounding box center [538, 298] width 25 height 10
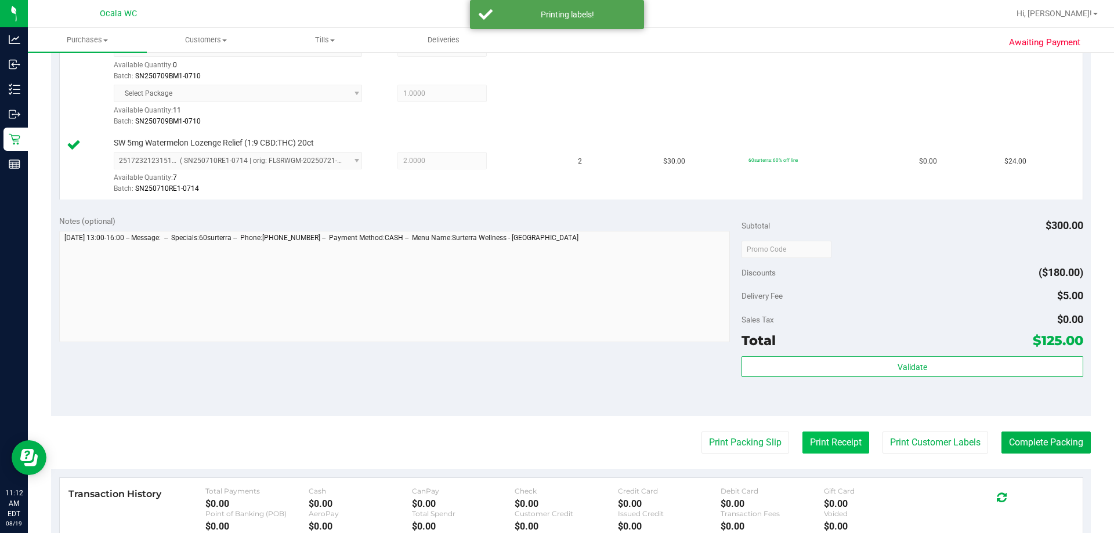
click at [555, 442] on button "Print Receipt" at bounding box center [835, 443] width 67 height 22
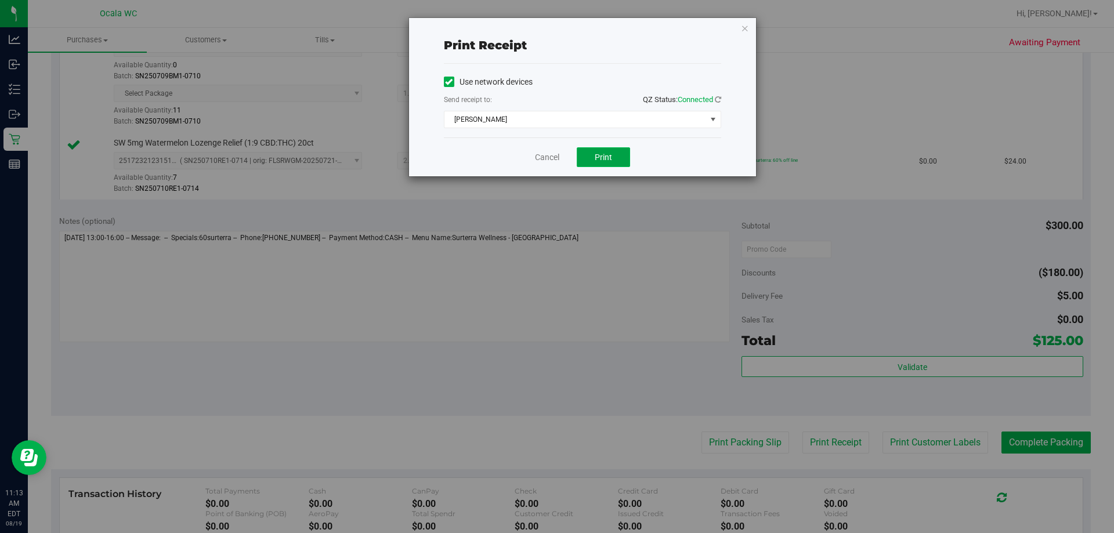
click at [555, 154] on span "Print" at bounding box center [603, 157] width 17 height 9
click at [543, 160] on link "Cancel" at bounding box center [547, 157] width 24 height 12
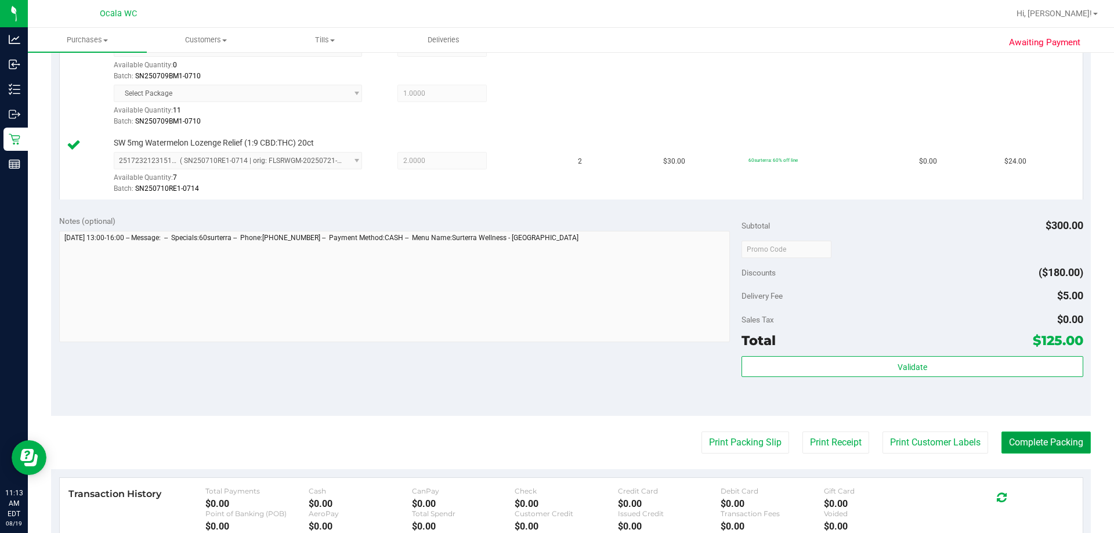
click at [555, 450] on button "Complete Packing" at bounding box center [1045, 443] width 89 height 22
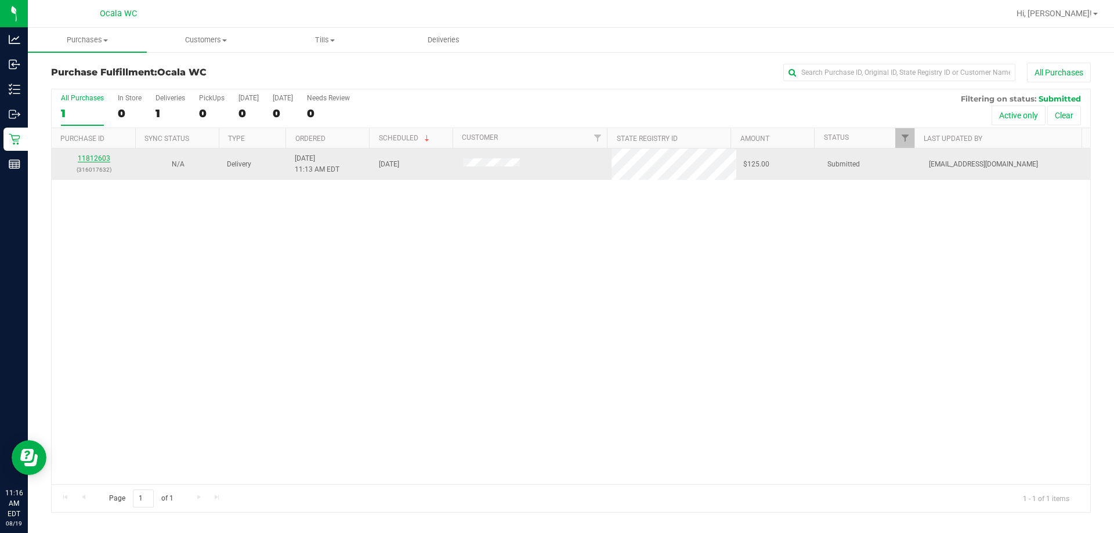
click at [93, 158] on link "11812603" at bounding box center [94, 158] width 32 height 8
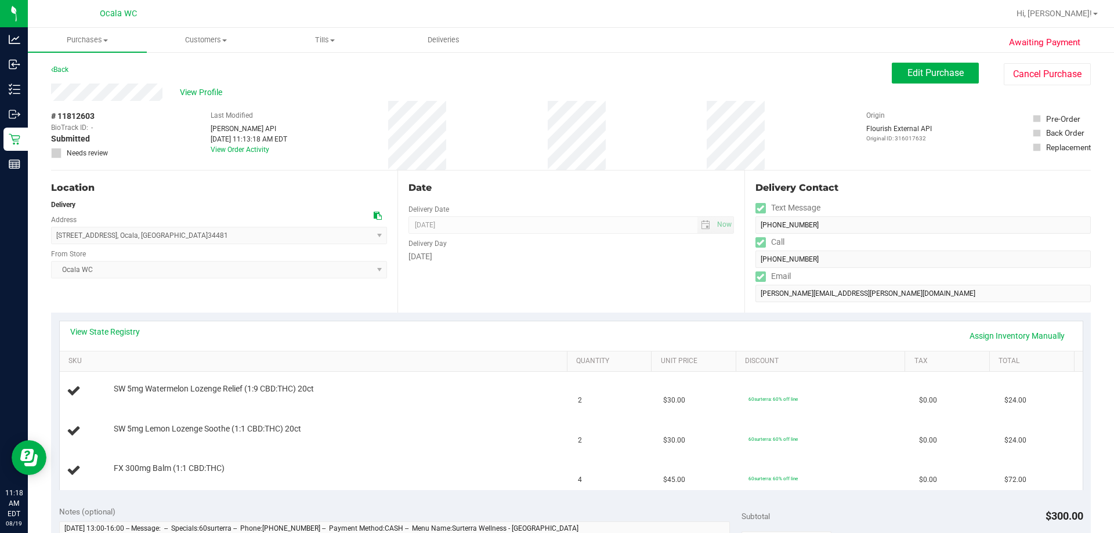
click at [282, 194] on div "Location" at bounding box center [219, 188] width 336 height 14
click at [237, 211] on div "10560 SW 91st Street Rd , Ocala , FL 34481 Select address 8720 SW 90TH ST 10560…" at bounding box center [219, 227] width 336 height 34
click at [555, 77] on span "Edit Purchase" at bounding box center [935, 72] width 56 height 11
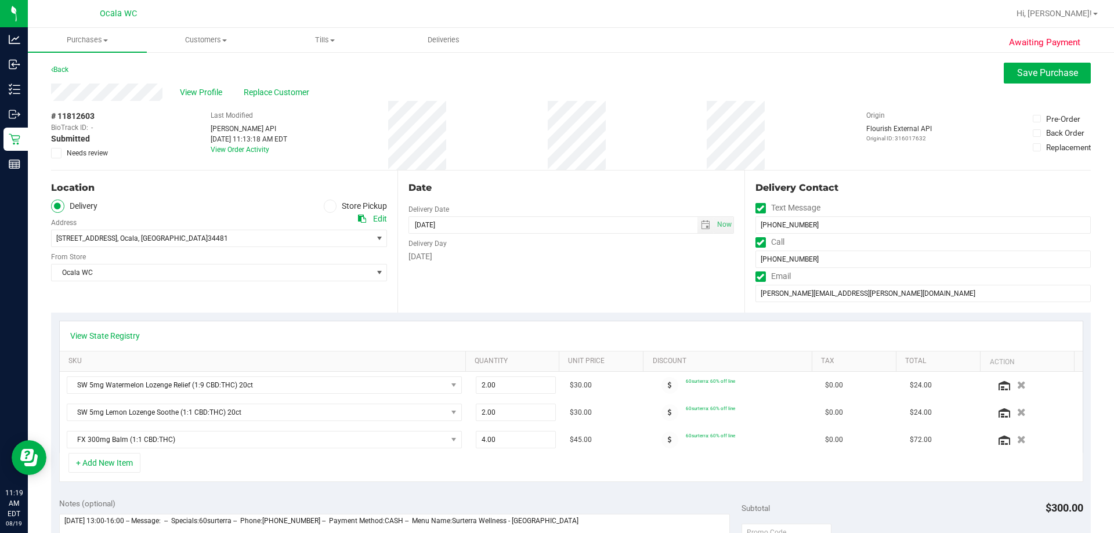
click at [55, 153] on icon at bounding box center [57, 153] width 8 height 0
click at [0, 0] on input "Needs review" at bounding box center [0, 0] width 0 height 0
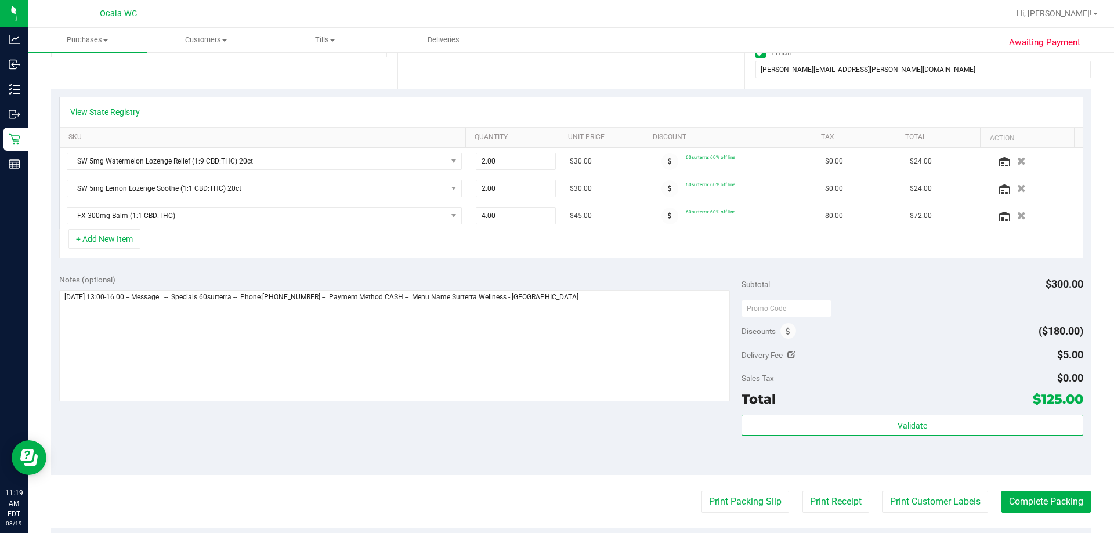
scroll to position [232, 0]
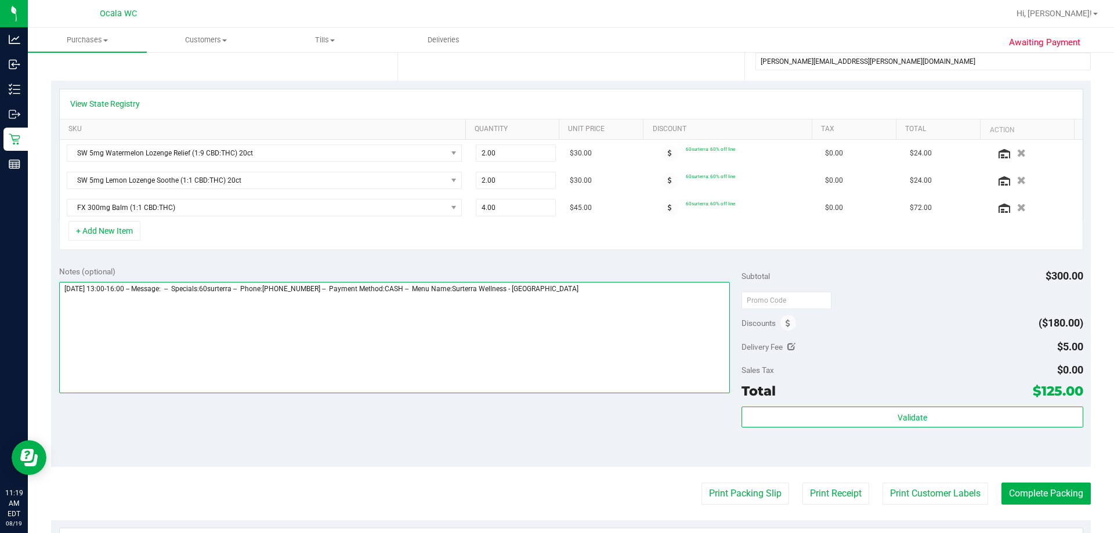
click at [555, 295] on textarea at bounding box center [394, 337] width 671 height 111
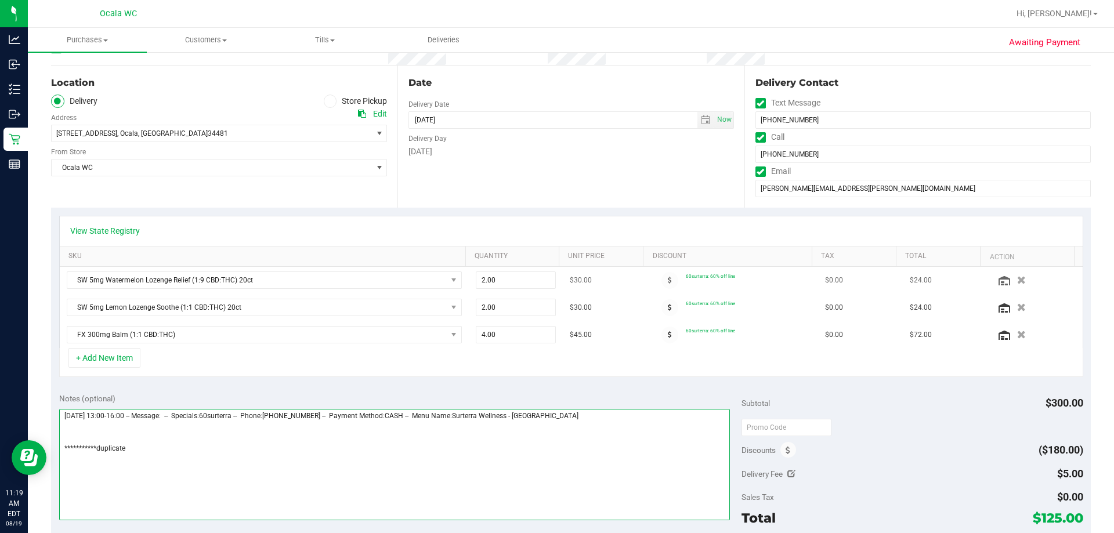
scroll to position [0, 0]
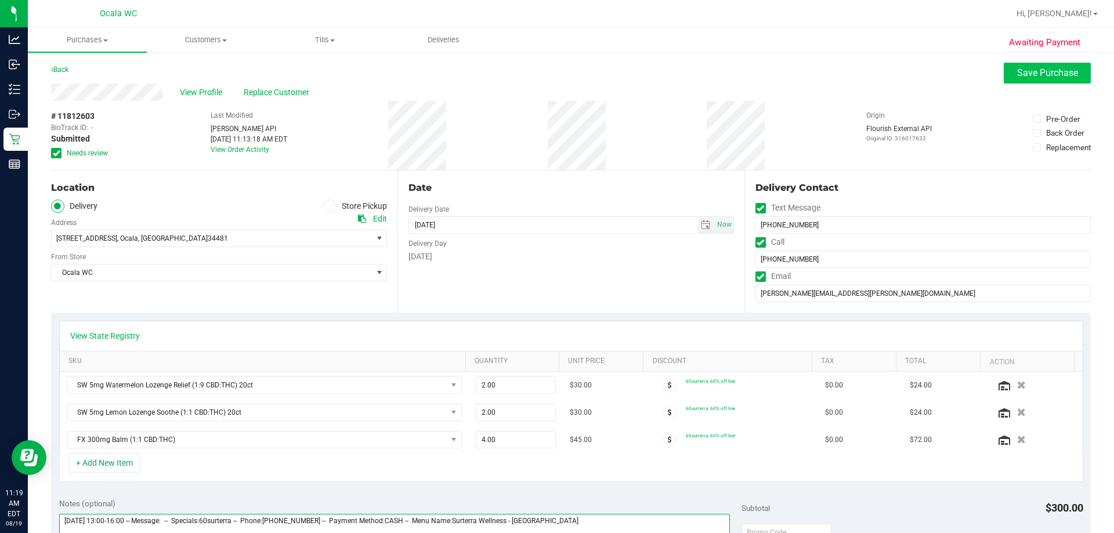
type textarea "**********"
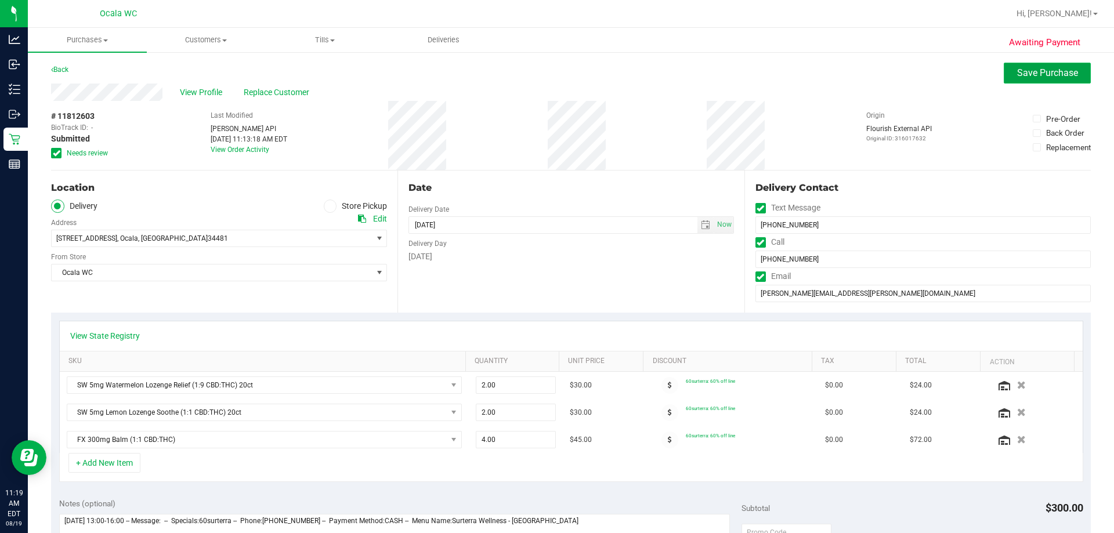
click at [555, 72] on span "Save Purchase" at bounding box center [1047, 72] width 61 height 11
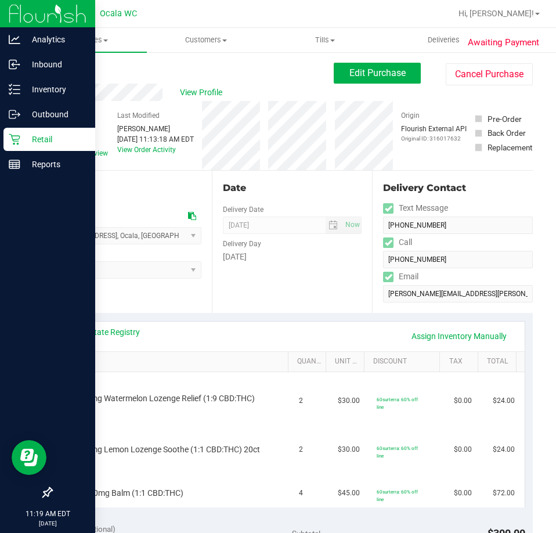
click at [50, 143] on p "Retail" at bounding box center [55, 139] width 70 height 14
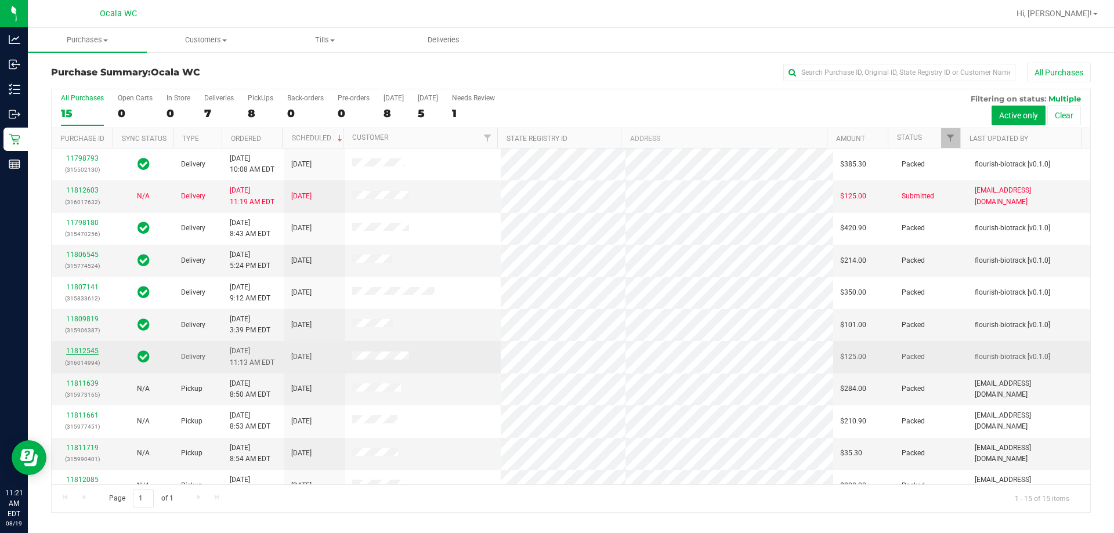
click at [87, 349] on link "11812545" at bounding box center [82, 351] width 32 height 8
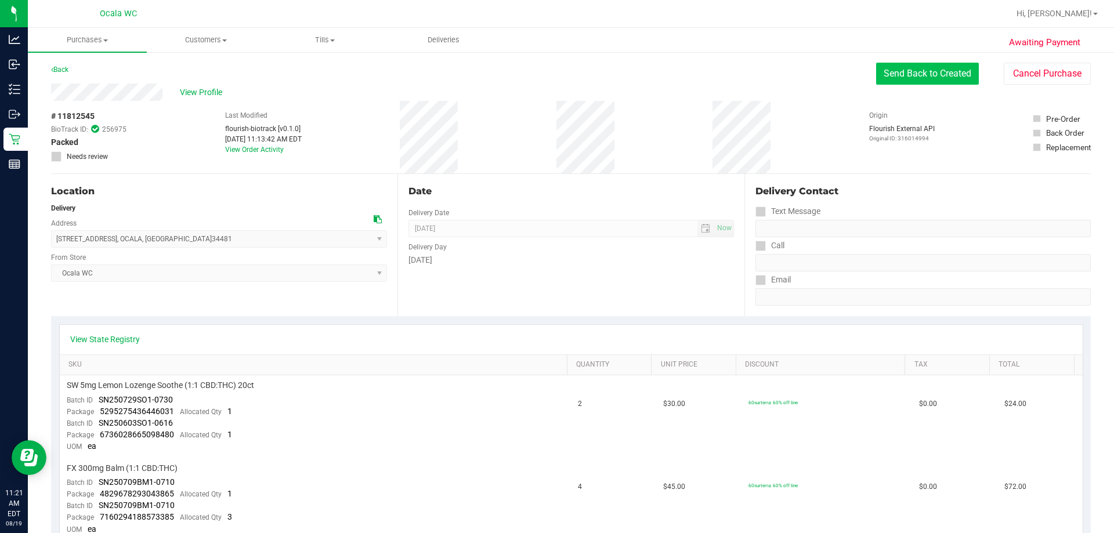
click at [555, 74] on button "Send Back to Created" at bounding box center [927, 74] width 103 height 22
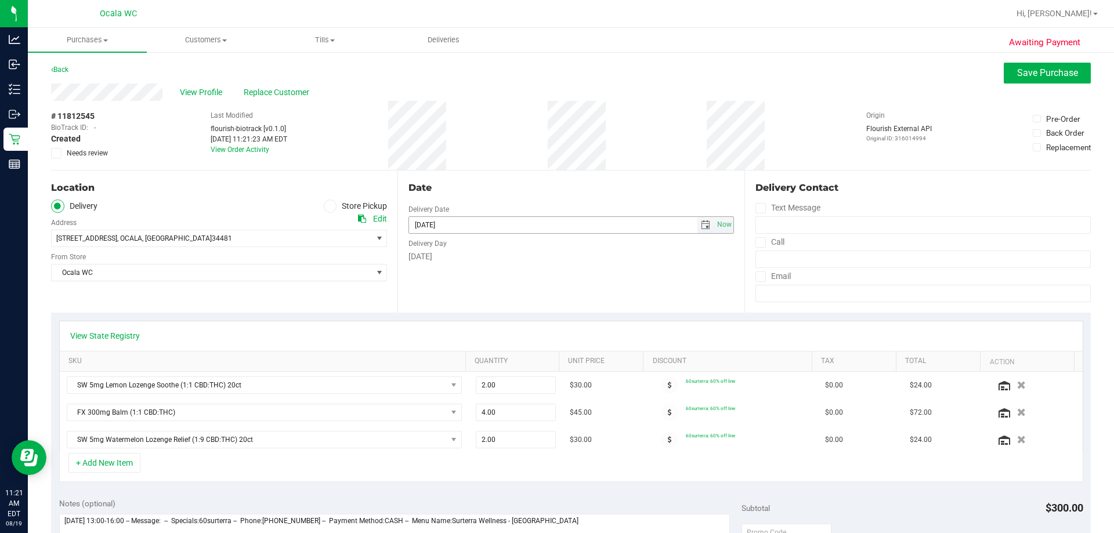
click at [483, 225] on input "08/20/2025" at bounding box center [553, 225] width 288 height 16
click at [431, 224] on input "08/20/2025" at bounding box center [553, 225] width 288 height 16
type input "08/21/2025"
click at [555, 72] on span "Save Purchase" at bounding box center [1047, 72] width 61 height 11
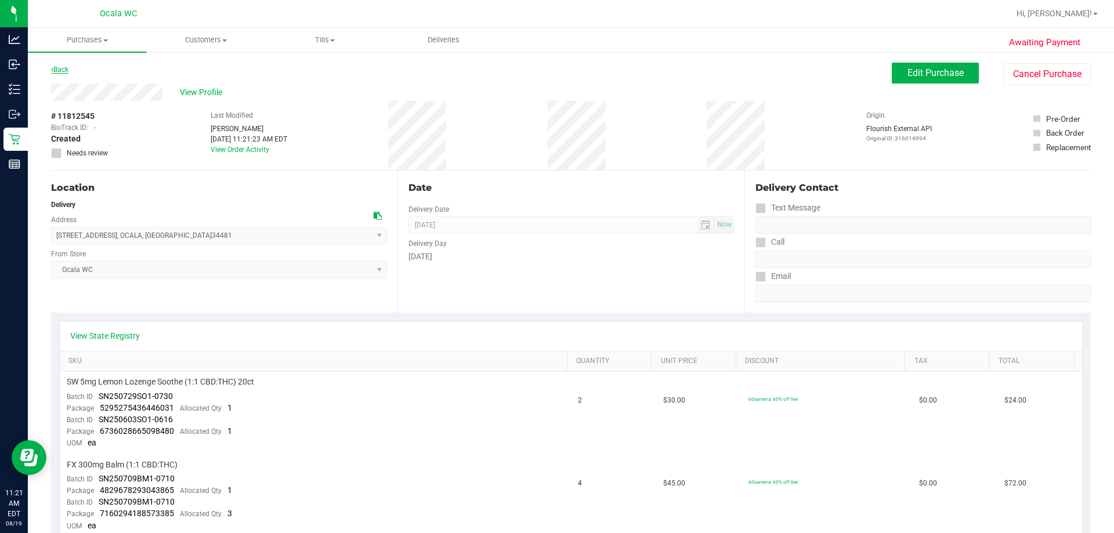
click at [63, 69] on link "Back" at bounding box center [59, 70] width 17 height 8
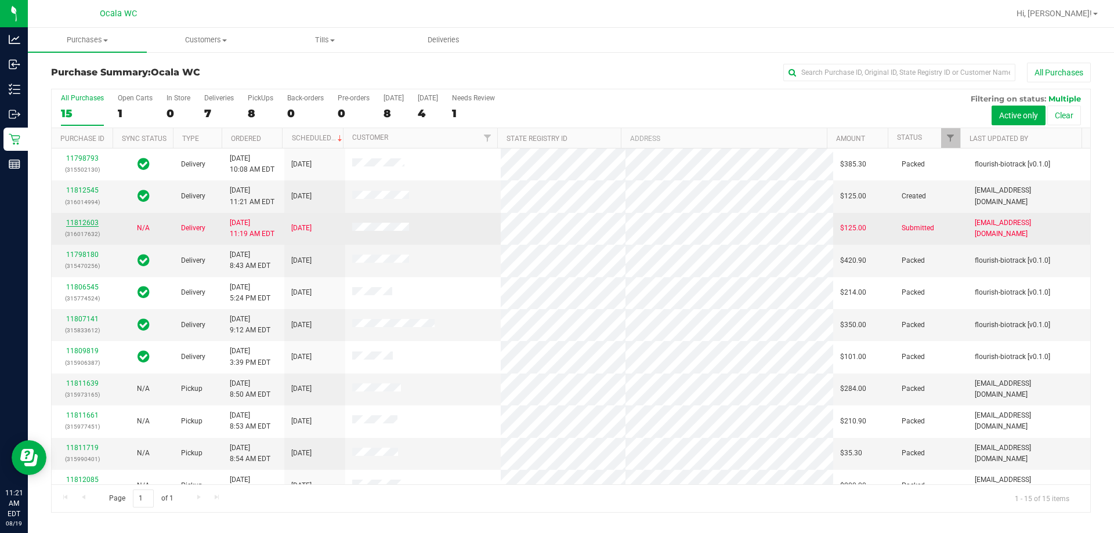
click at [79, 220] on link "11812603" at bounding box center [82, 223] width 32 height 8
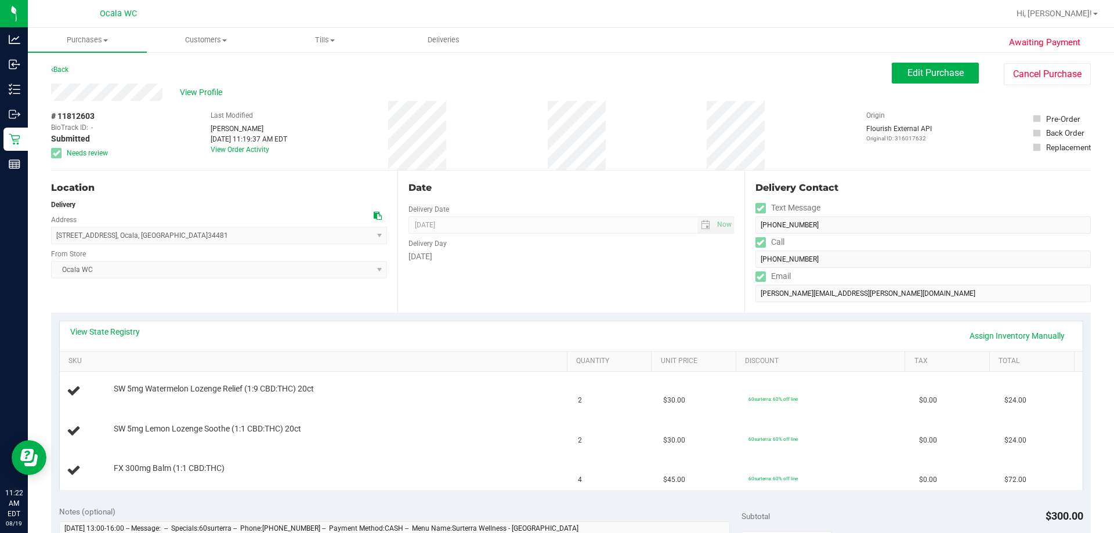
click at [555, 193] on div "Delivery Contact" at bounding box center [922, 188] width 335 height 14
click at [555, 75] on button "Cancel Purchase" at bounding box center [1047, 74] width 87 height 22
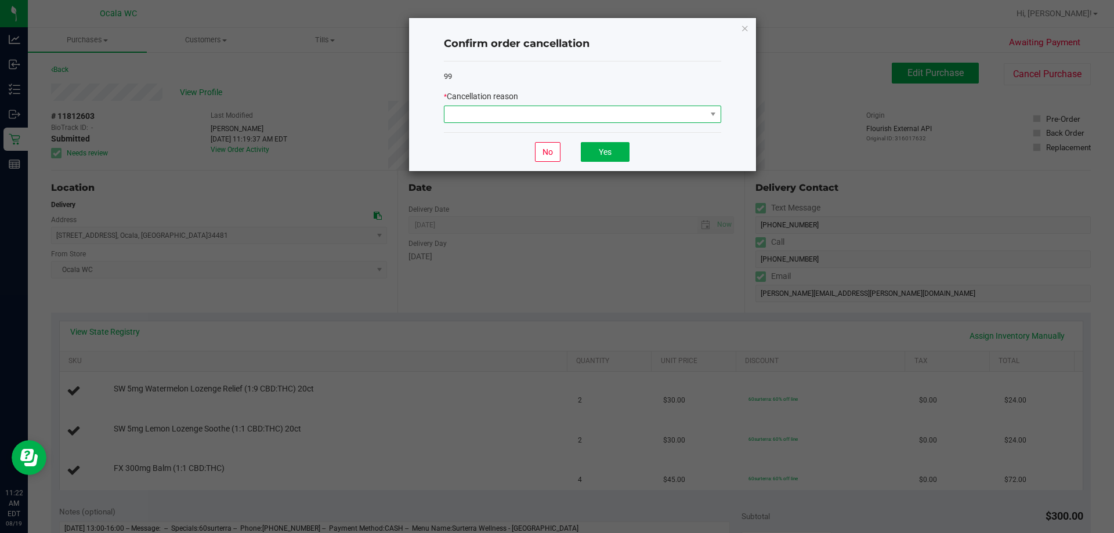
click at [483, 121] on span at bounding box center [575, 114] width 262 height 16
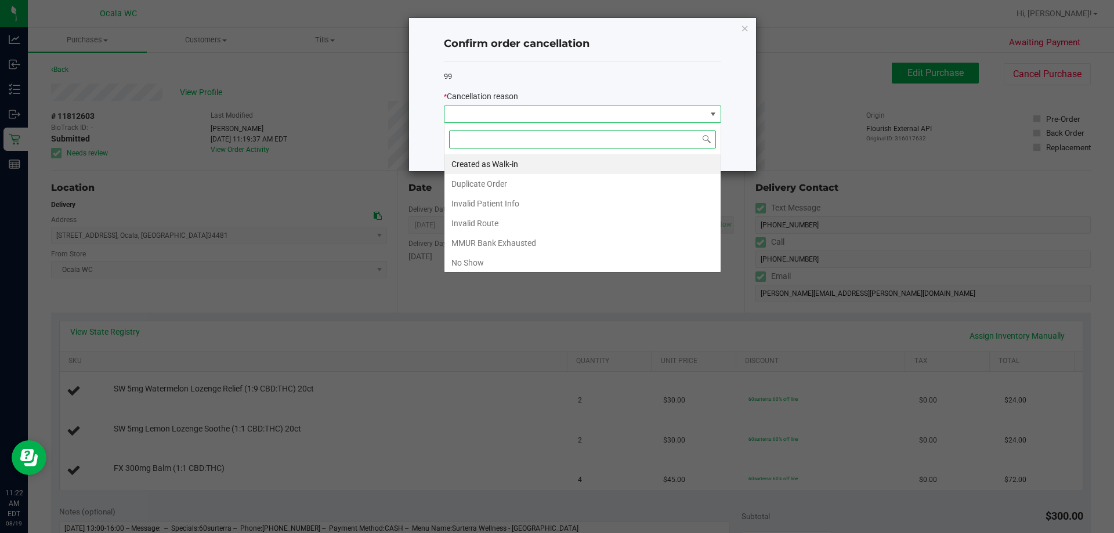
scroll to position [17, 277]
click at [488, 180] on li "Duplicate Order" at bounding box center [582, 184] width 276 height 20
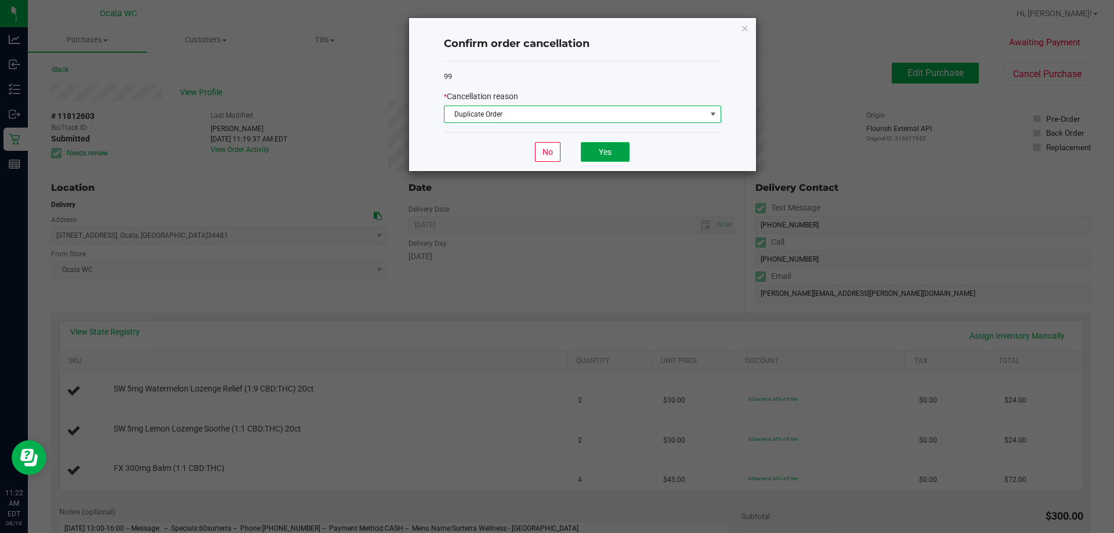
click at [555, 147] on button "Yes" at bounding box center [605, 152] width 49 height 20
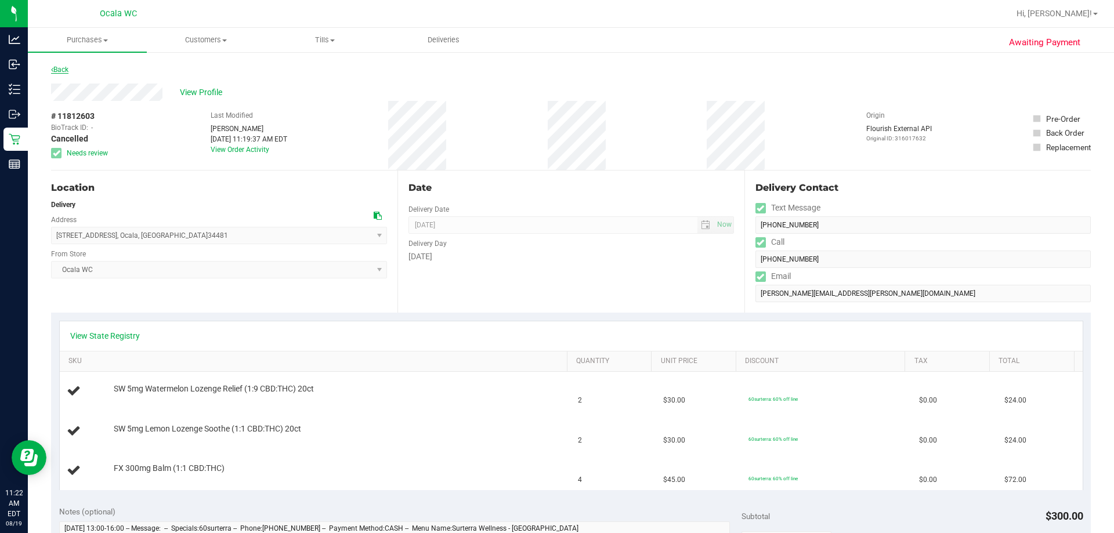
click at [68, 67] on link "Back" at bounding box center [59, 70] width 17 height 8
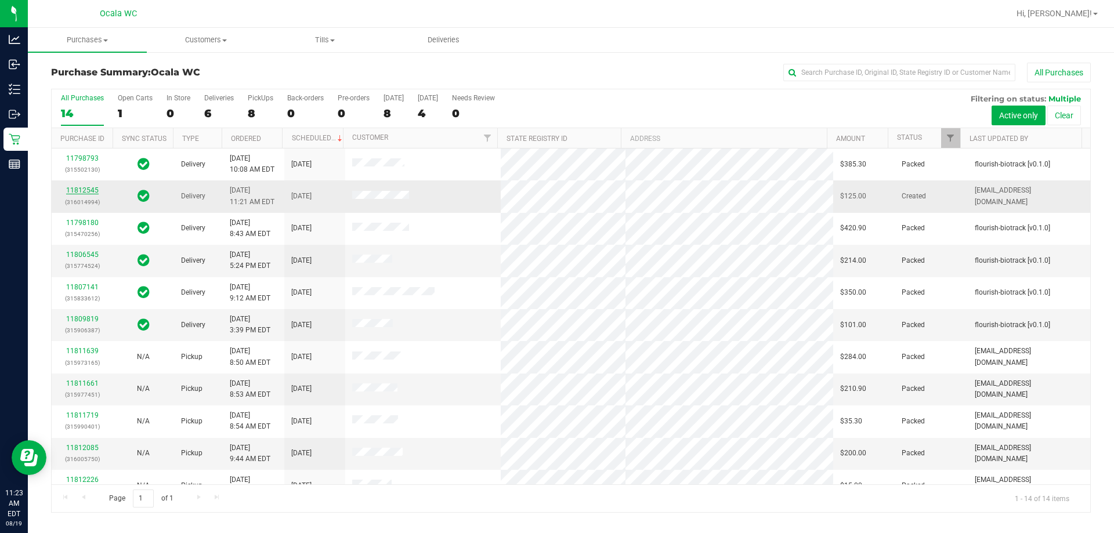
click at [83, 187] on link "11812545" at bounding box center [82, 190] width 32 height 8
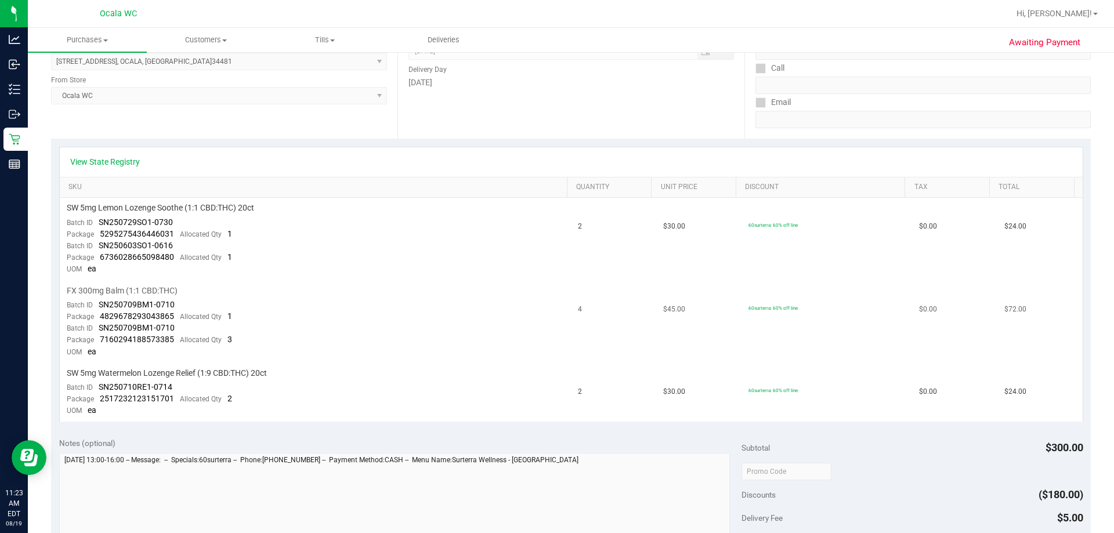
scroll to position [464, 0]
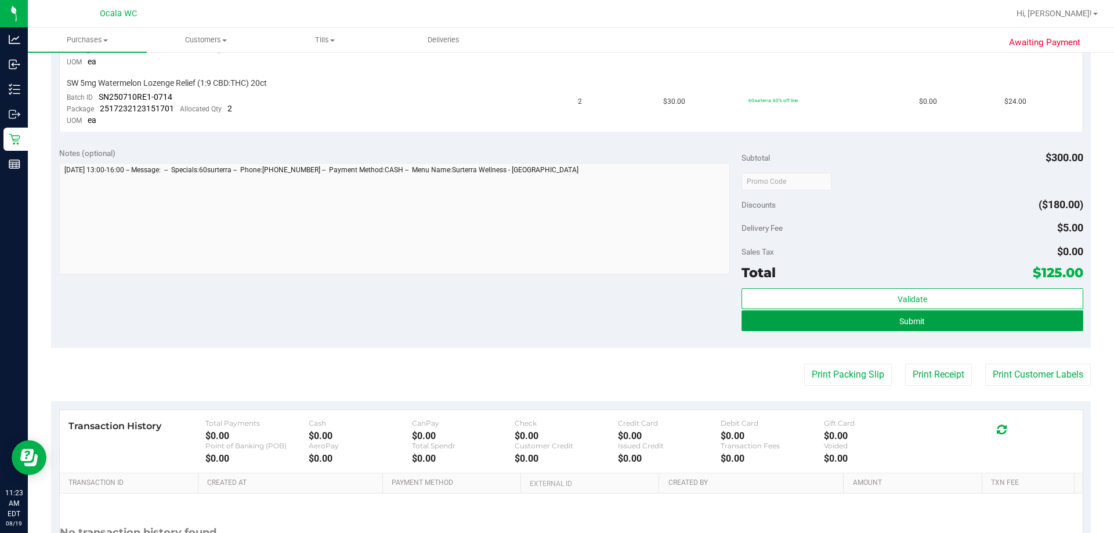
click at [555, 319] on span "Submit" at bounding box center [912, 321] width 26 height 9
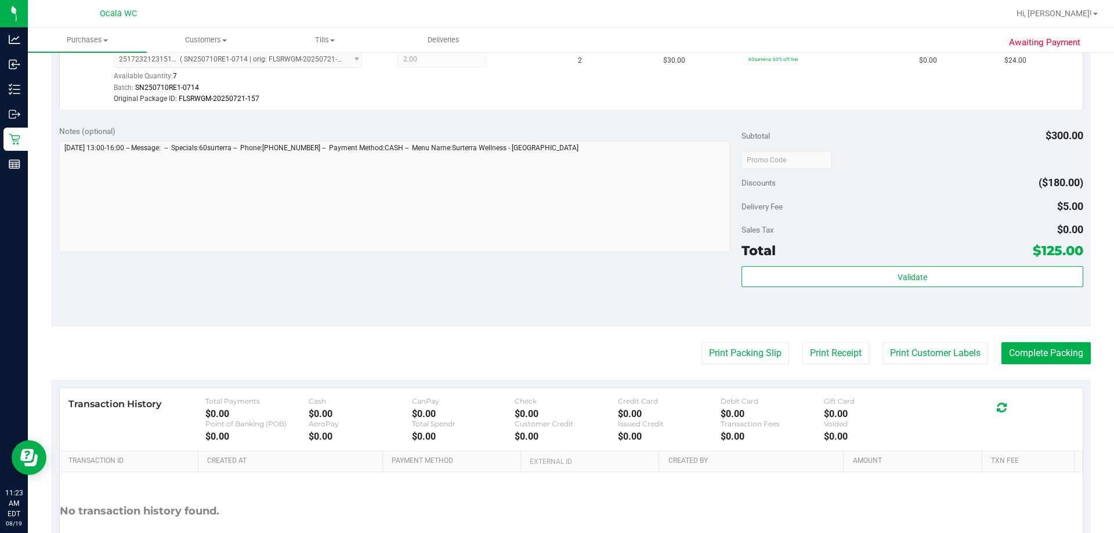
scroll to position [696, 0]
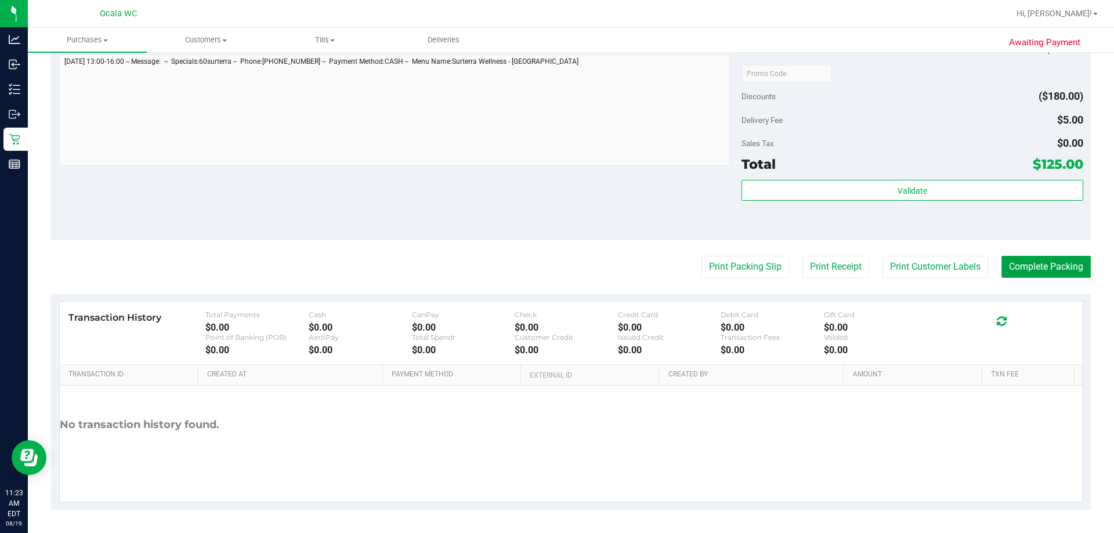
click at [555, 270] on button "Complete Packing" at bounding box center [1045, 267] width 89 height 22
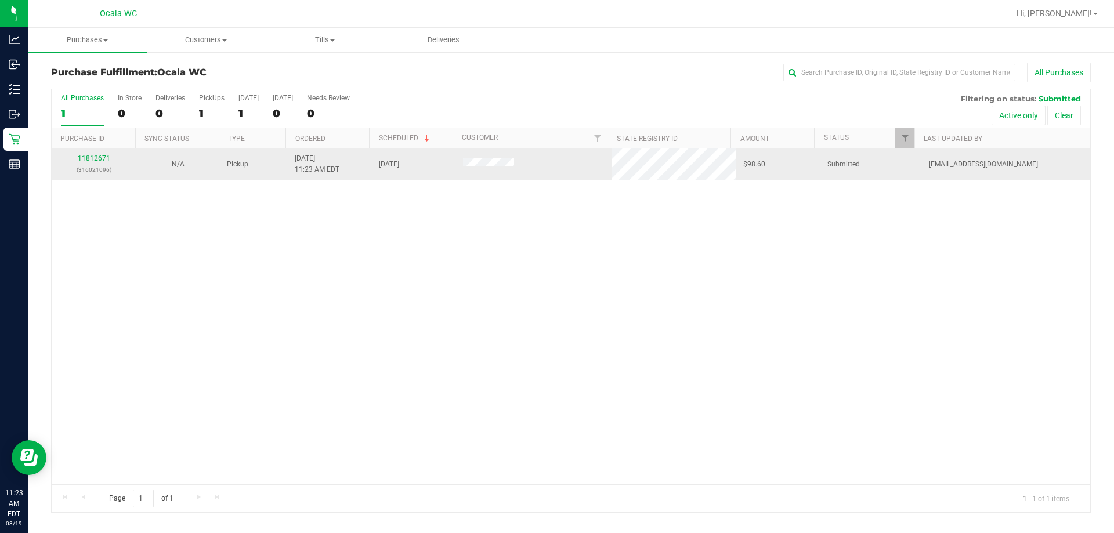
click at [92, 162] on div "11812671 (316021096)" at bounding box center [94, 164] width 70 height 22
click at [91, 162] on link "11812671" at bounding box center [94, 158] width 32 height 8
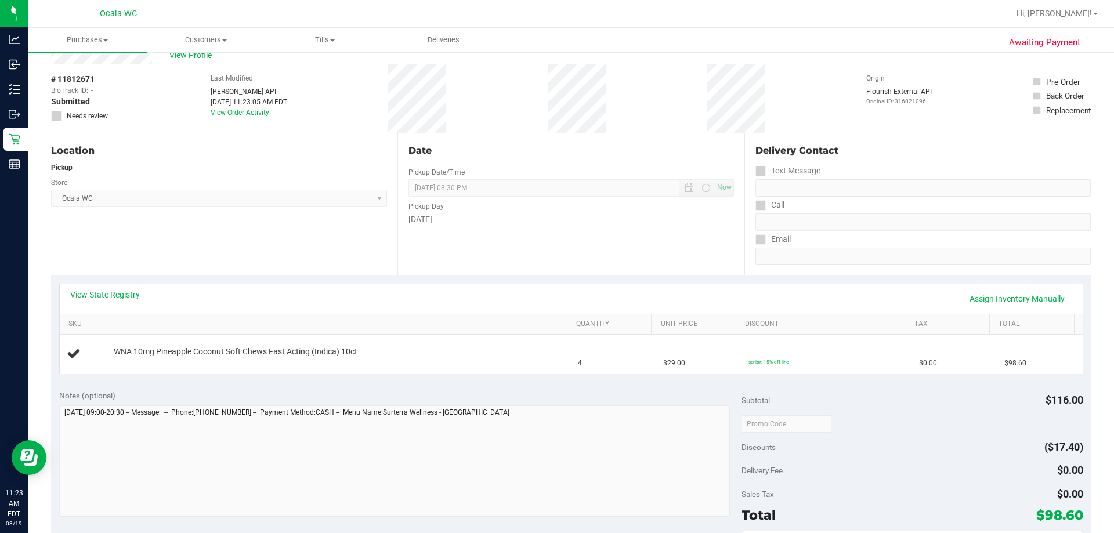
scroll to position [58, 0]
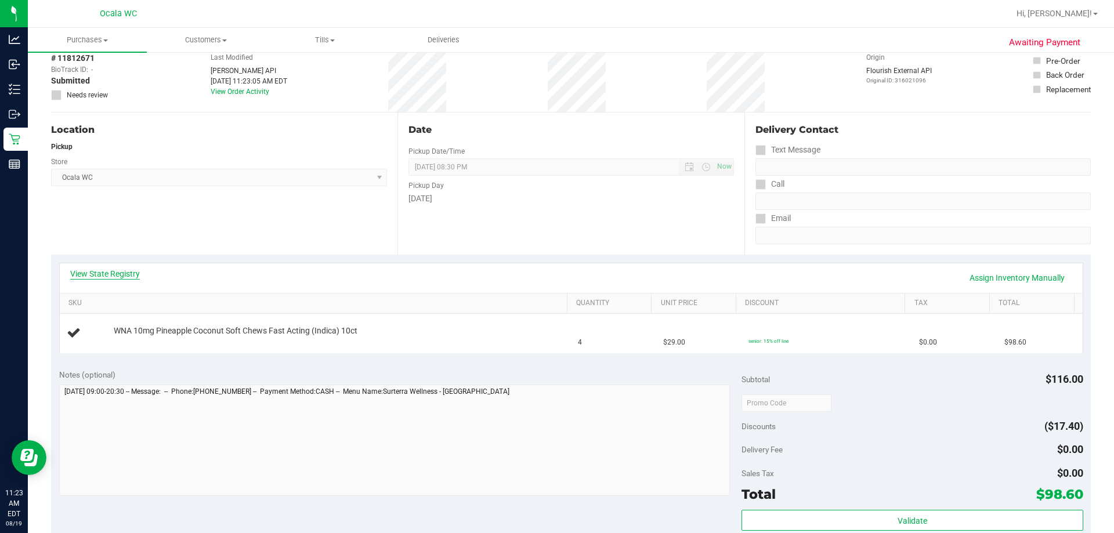
click at [102, 277] on link "View State Registry" at bounding box center [105, 274] width 70 height 12
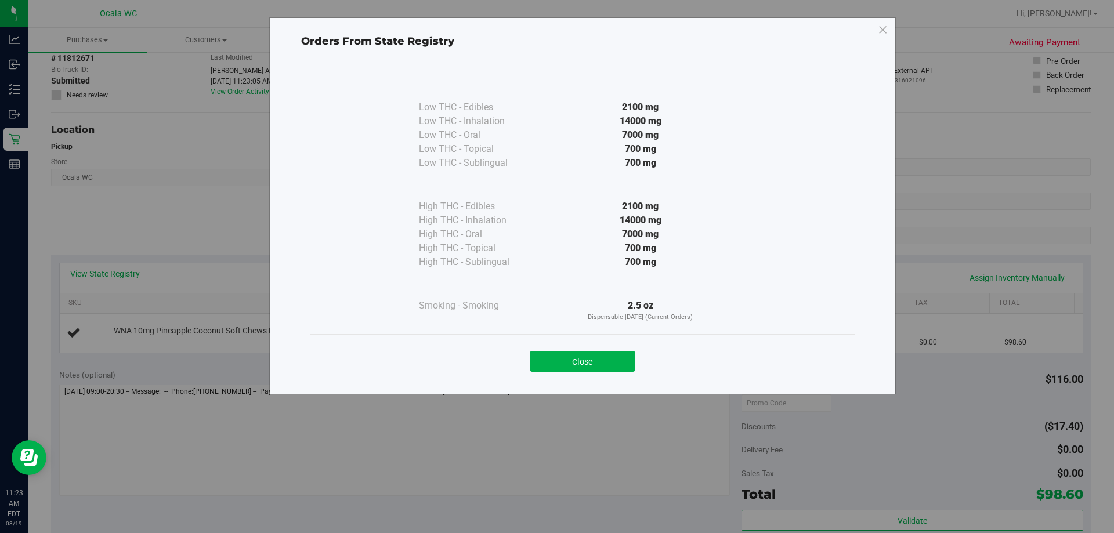
click at [555, 350] on div "Close" at bounding box center [583, 358] width 528 height 29
drag, startPoint x: 575, startPoint y: 360, endPoint x: 429, endPoint y: 276, distance: 168.7
click at [555, 360] on button "Close" at bounding box center [583, 361] width 106 height 21
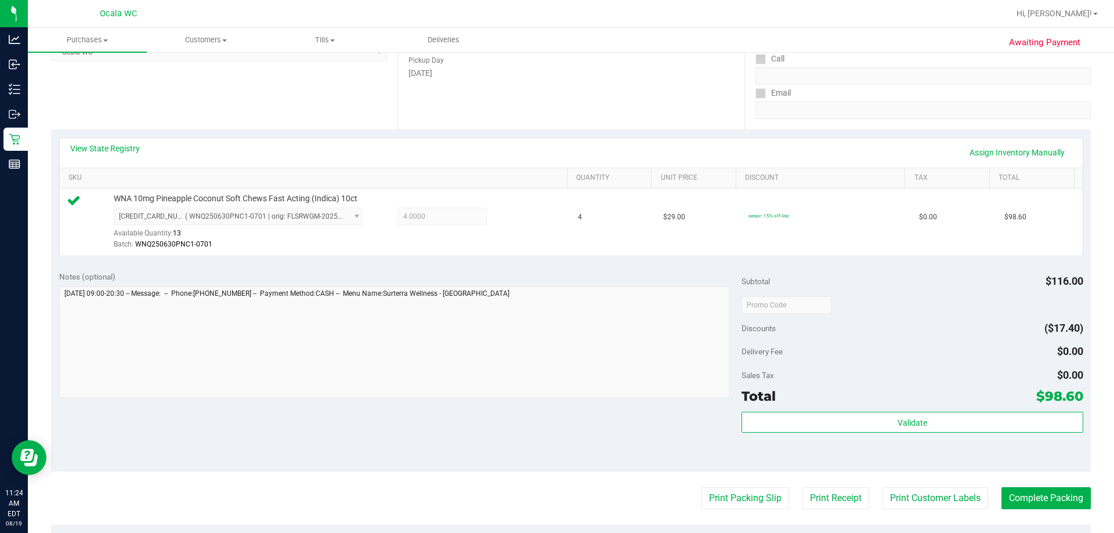
scroll to position [348, 0]
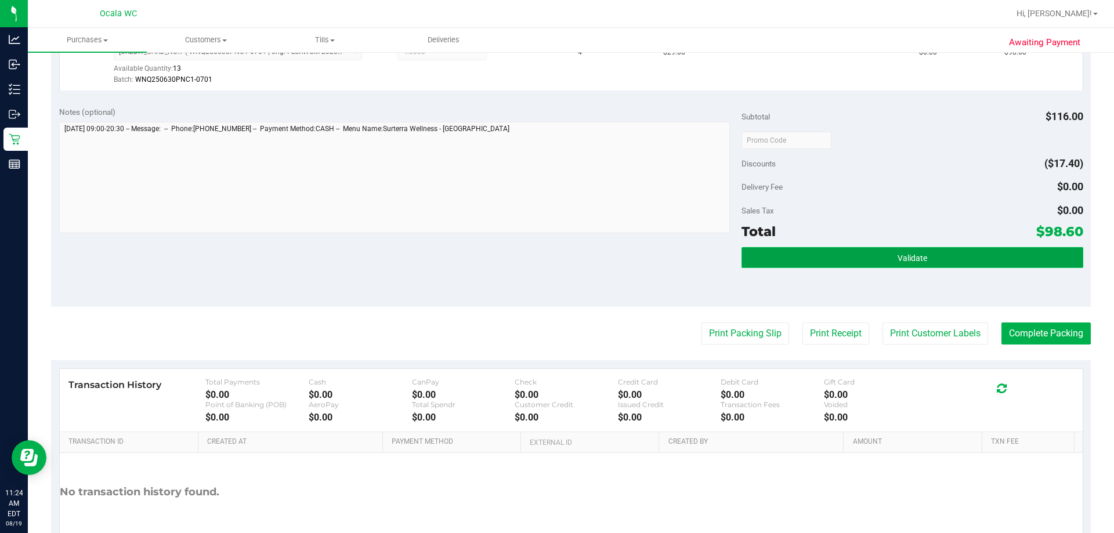
click at [555, 254] on span "Validate" at bounding box center [913, 258] width 30 height 9
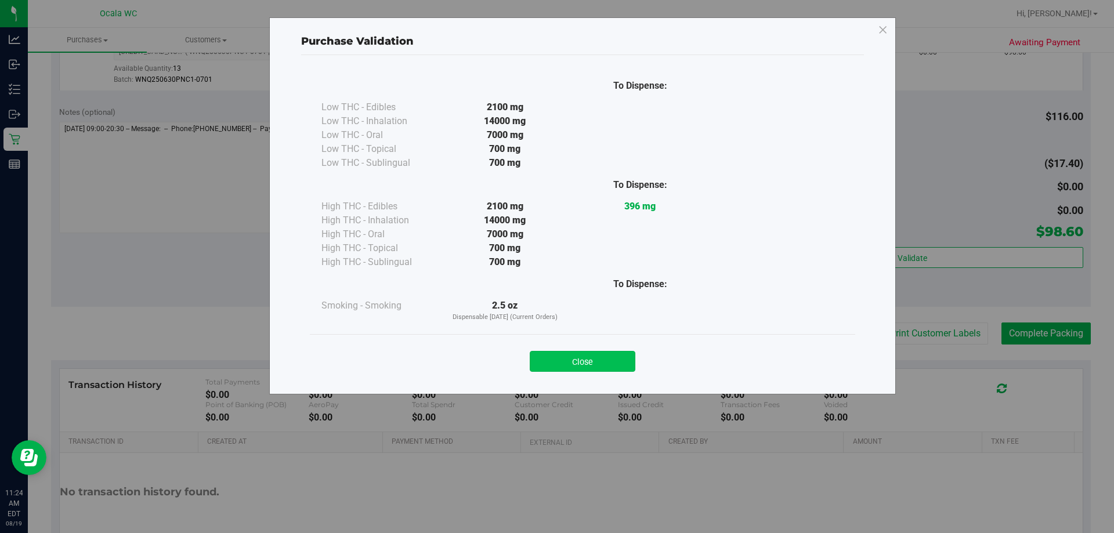
click at [555, 361] on button "Close" at bounding box center [583, 361] width 106 height 21
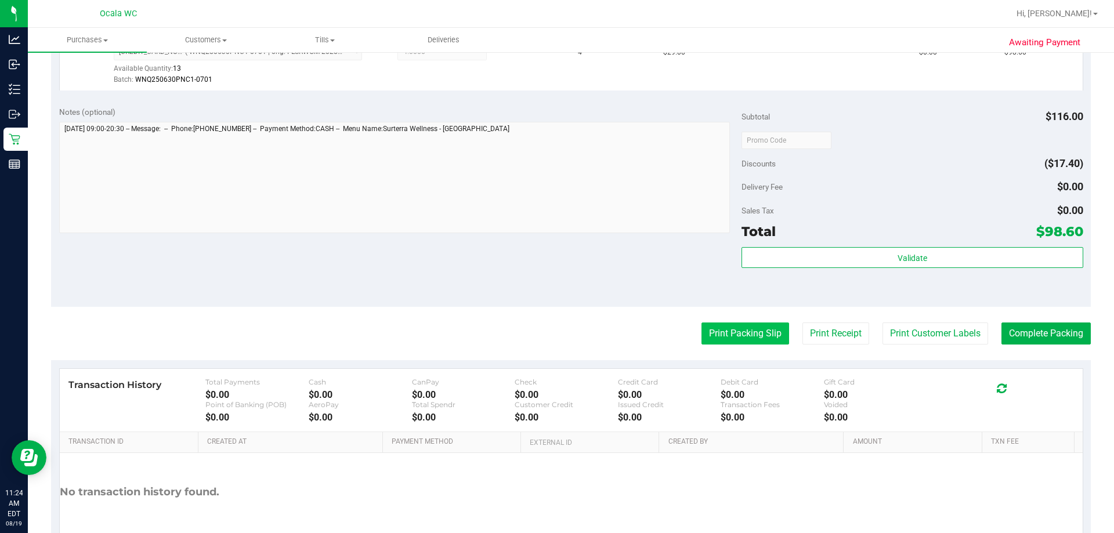
click at [555, 334] on button "Print Packing Slip" at bounding box center [746, 334] width 88 height 22
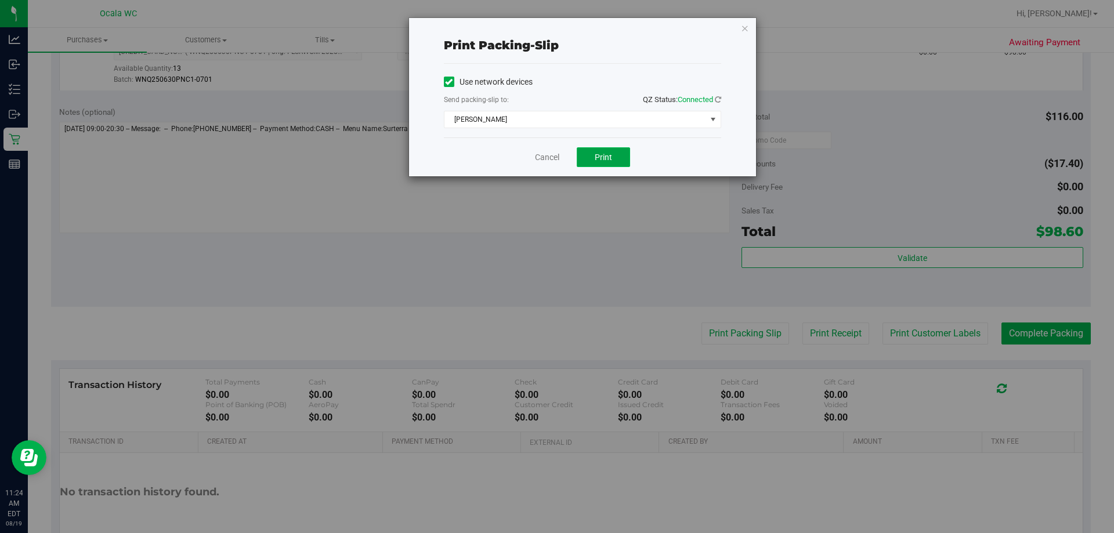
click at [555, 149] on button "Print" at bounding box center [603, 157] width 53 height 20
click at [555, 201] on div "Print packing-slip Use network devices Send packing-slip to: QZ Status: Connect…" at bounding box center [561, 266] width 1123 height 533
click at [553, 151] on link "Cancel" at bounding box center [547, 157] width 24 height 12
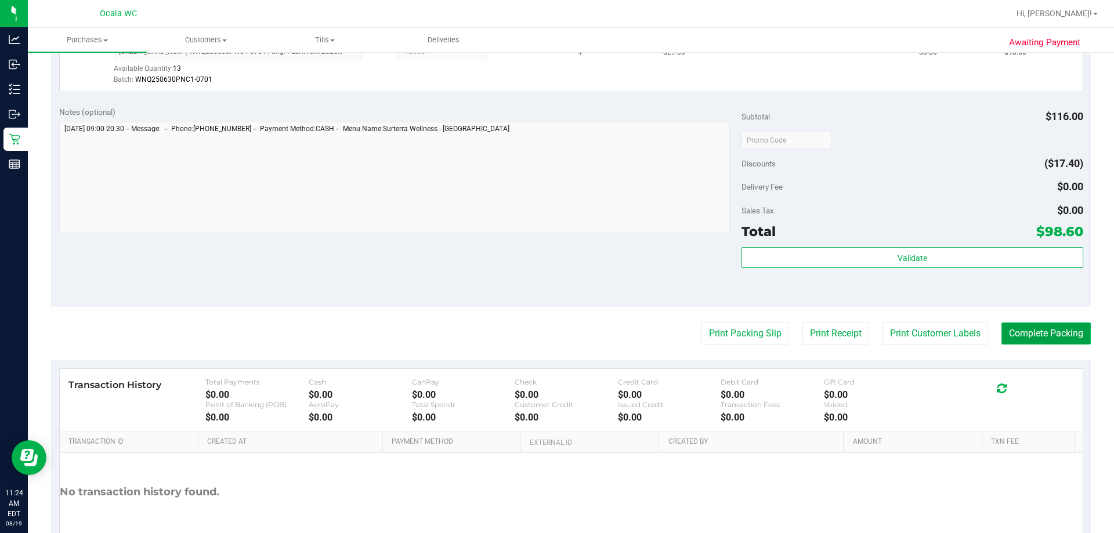
click at [555, 330] on button "Complete Packing" at bounding box center [1045, 334] width 89 height 22
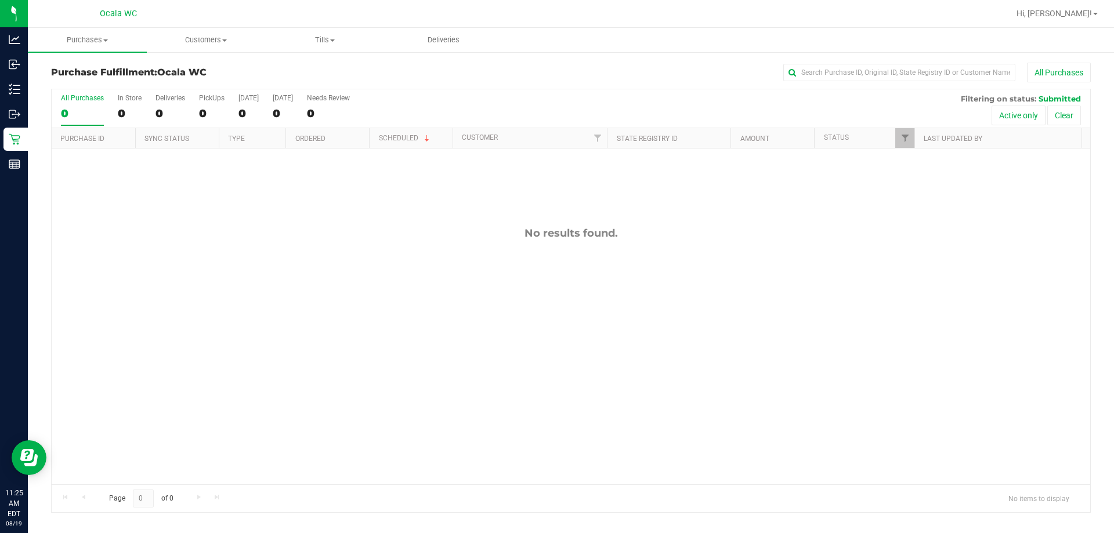
click at [555, 272] on div "No results found." at bounding box center [571, 356] width 1039 height 414
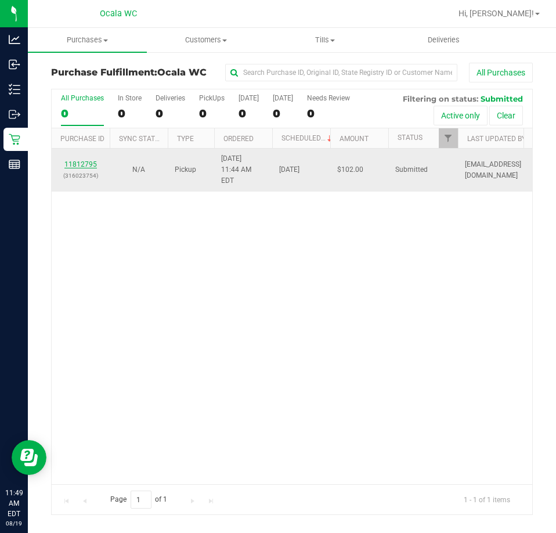
click at [78, 161] on link "11812795" at bounding box center [80, 164] width 32 height 8
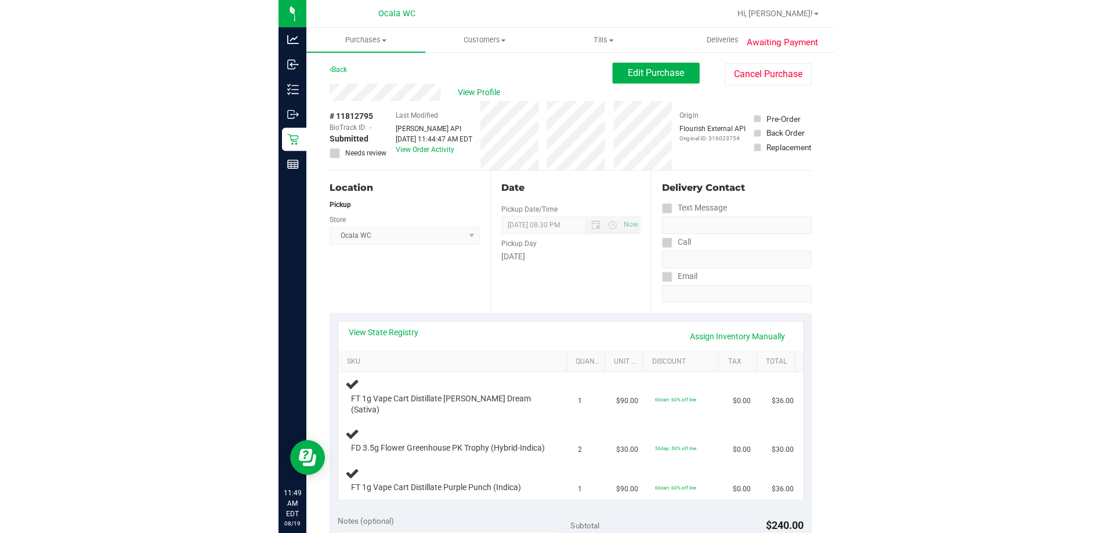
scroll to position [116, 0]
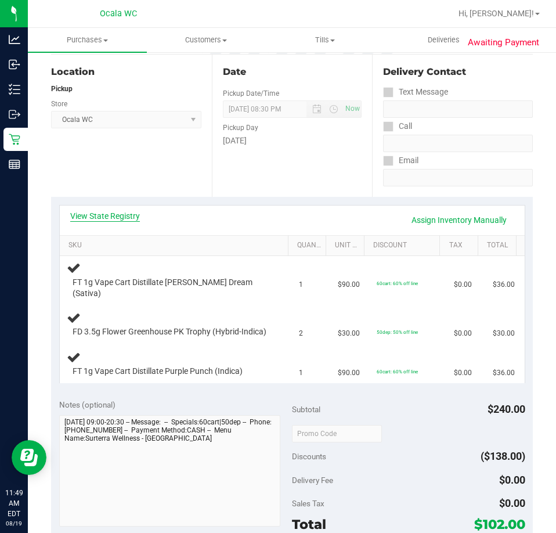
click at [108, 212] on link "View State Registry" at bounding box center [105, 216] width 70 height 12
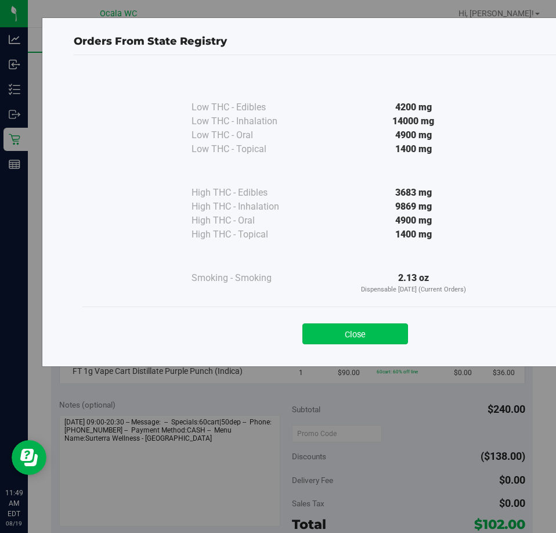
click at [317, 324] on button "Close" at bounding box center [355, 333] width 106 height 21
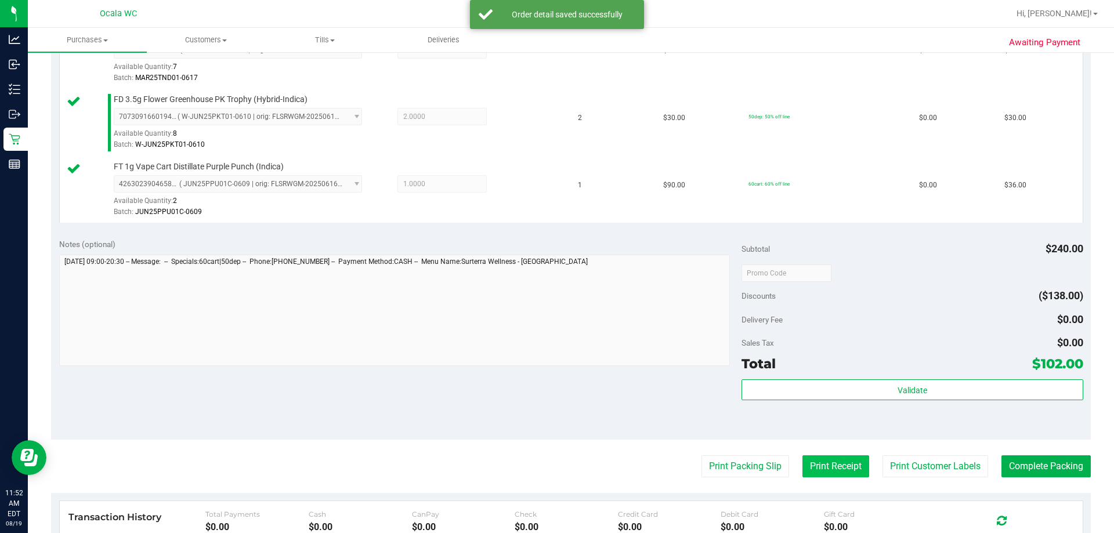
scroll to position [464, 0]
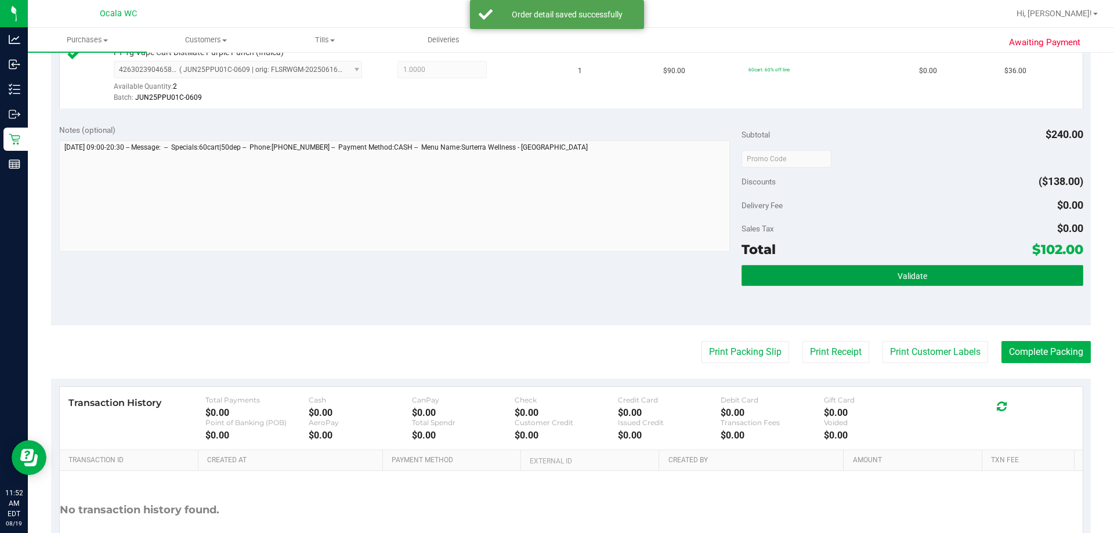
click at [555, 278] on button "Validate" at bounding box center [912, 275] width 341 height 21
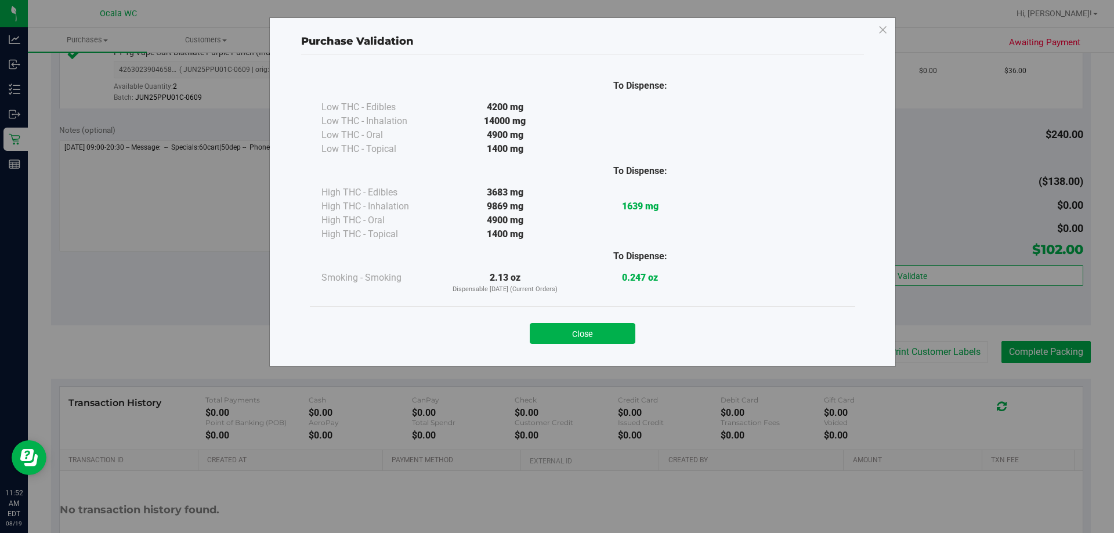
click at [555, 328] on button "Close" at bounding box center [583, 333] width 106 height 21
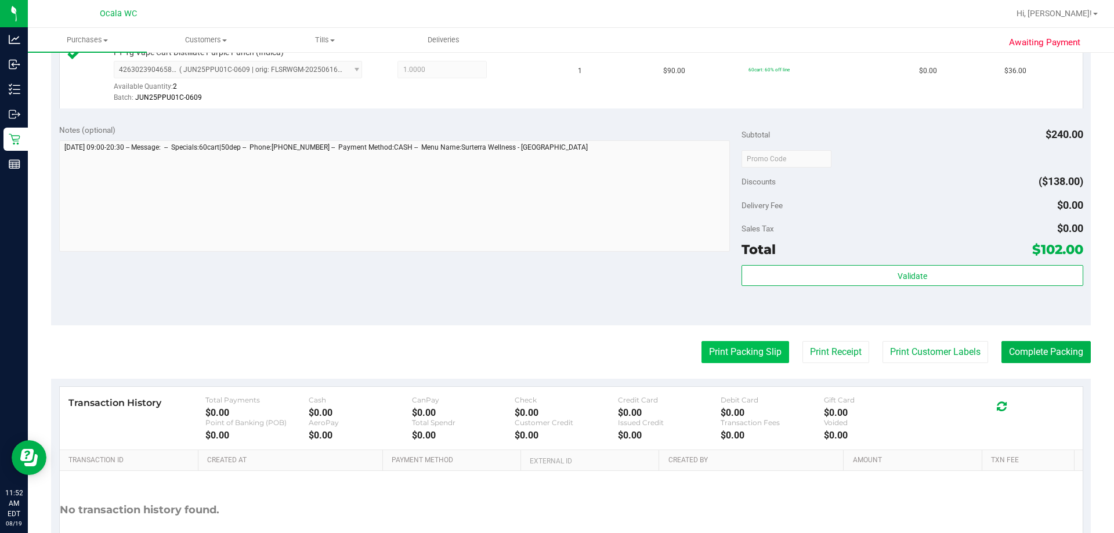
click at [555, 356] on button "Print Packing Slip" at bounding box center [746, 352] width 88 height 22
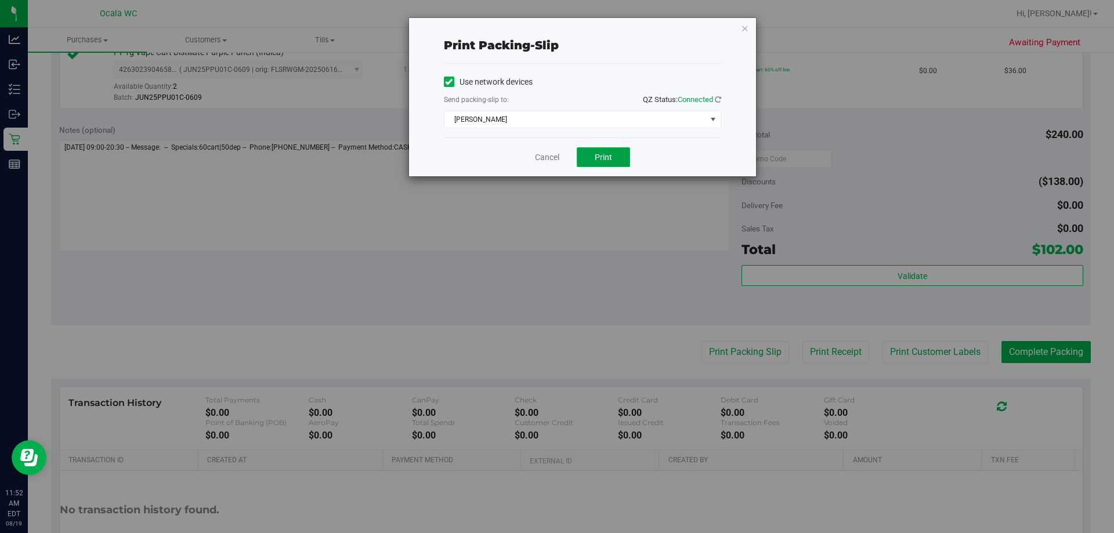
click at [555, 151] on button "Print" at bounding box center [603, 157] width 53 height 20
click at [548, 158] on link "Cancel" at bounding box center [547, 157] width 24 height 12
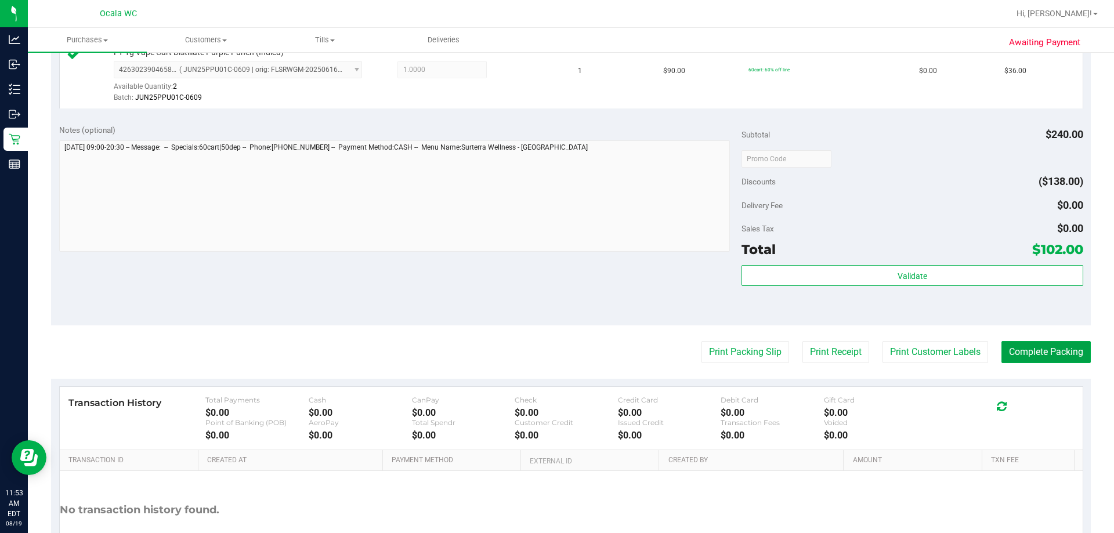
drag, startPoint x: 1040, startPoint y: 347, endPoint x: 798, endPoint y: 291, distance: 248.4
click at [555, 347] on button "Complete Packing" at bounding box center [1045, 352] width 89 height 22
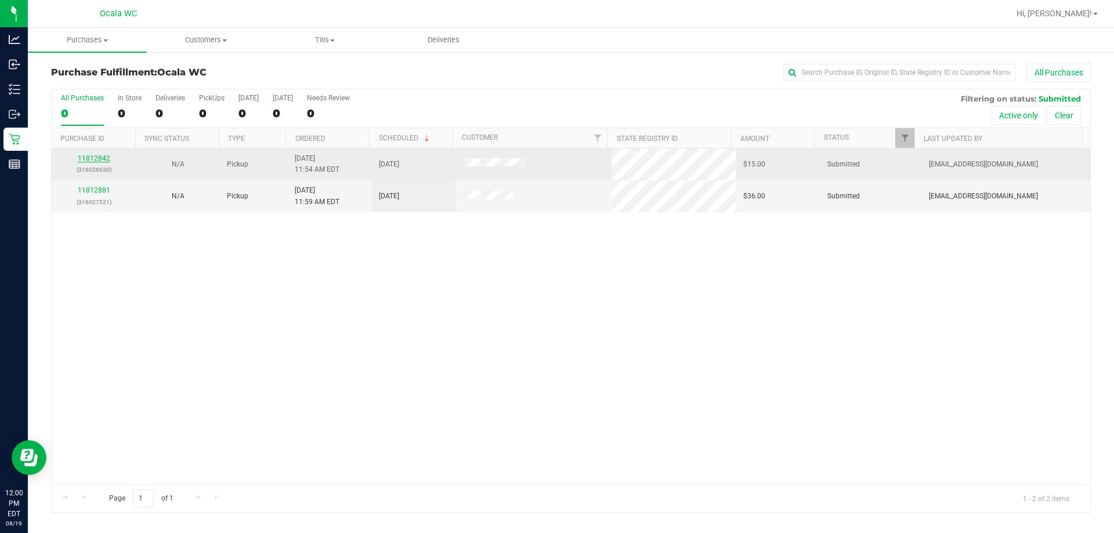
click at [95, 160] on link "11812842" at bounding box center [94, 158] width 32 height 8
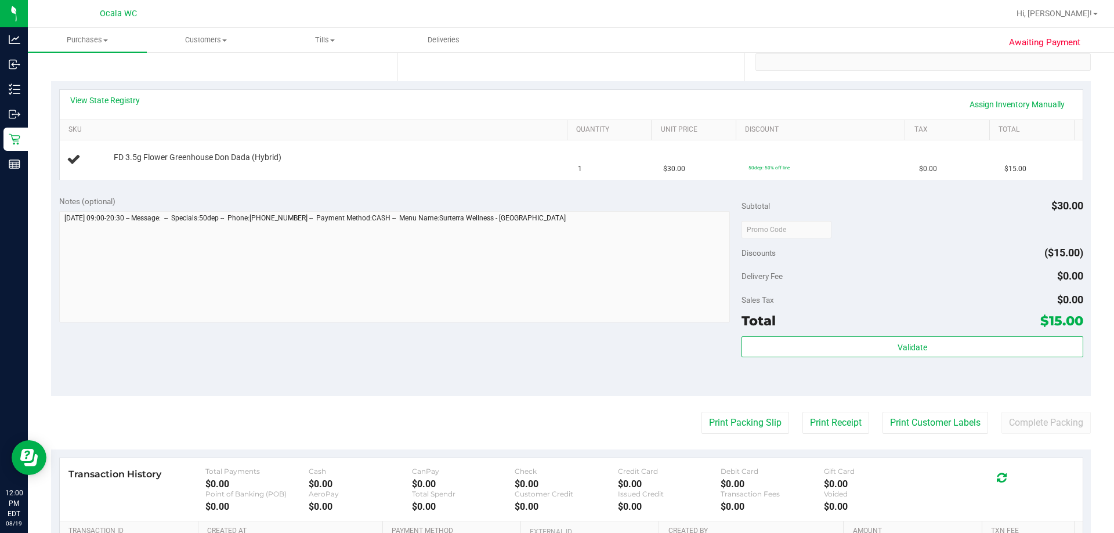
scroll to position [232, 0]
click at [119, 100] on link "View State Registry" at bounding box center [105, 100] width 70 height 12
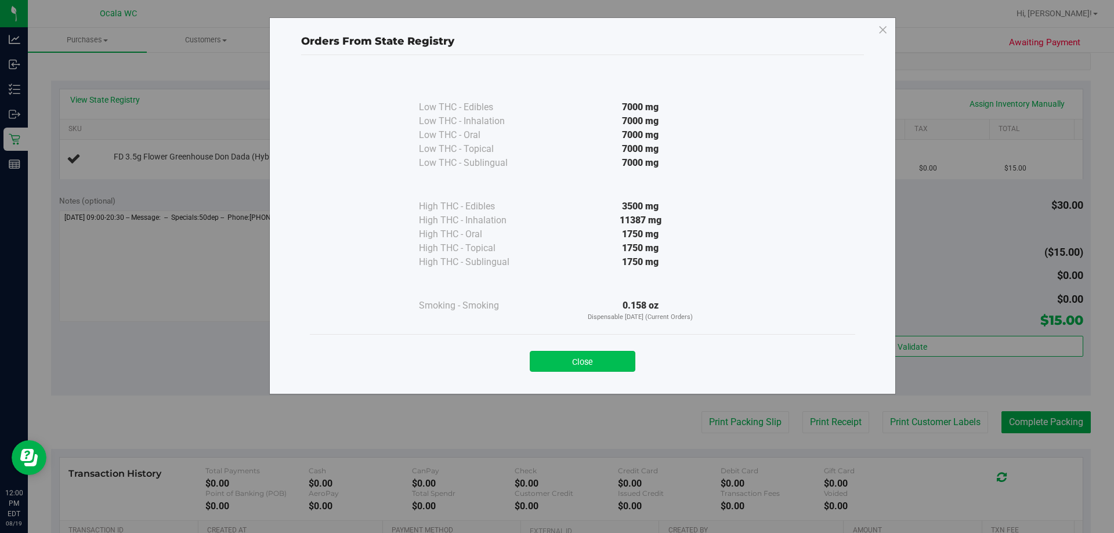
click at [555, 359] on button "Close" at bounding box center [583, 361] width 106 height 21
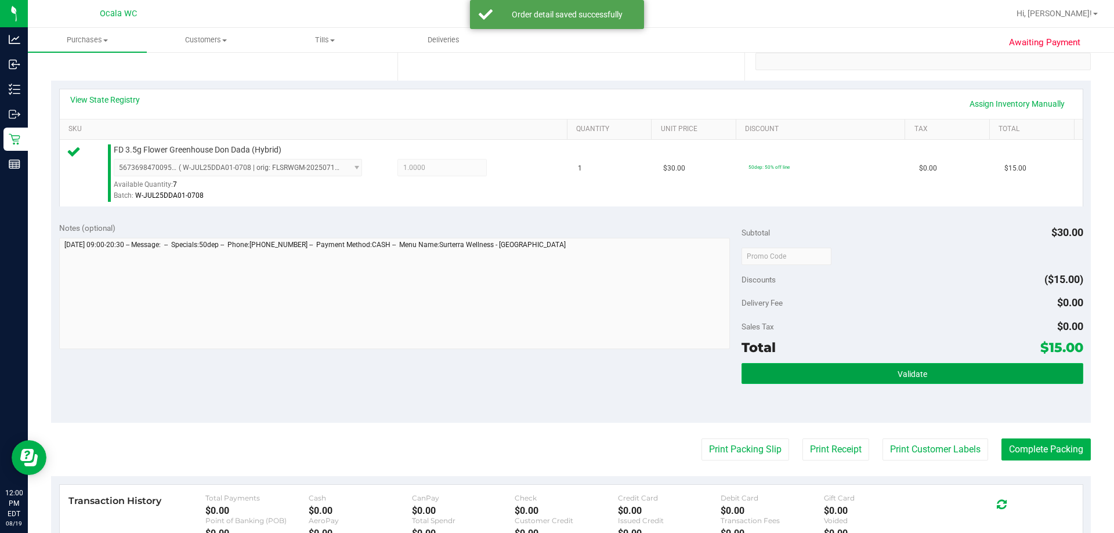
click at [555, 371] on span "Validate" at bounding box center [913, 374] width 30 height 9
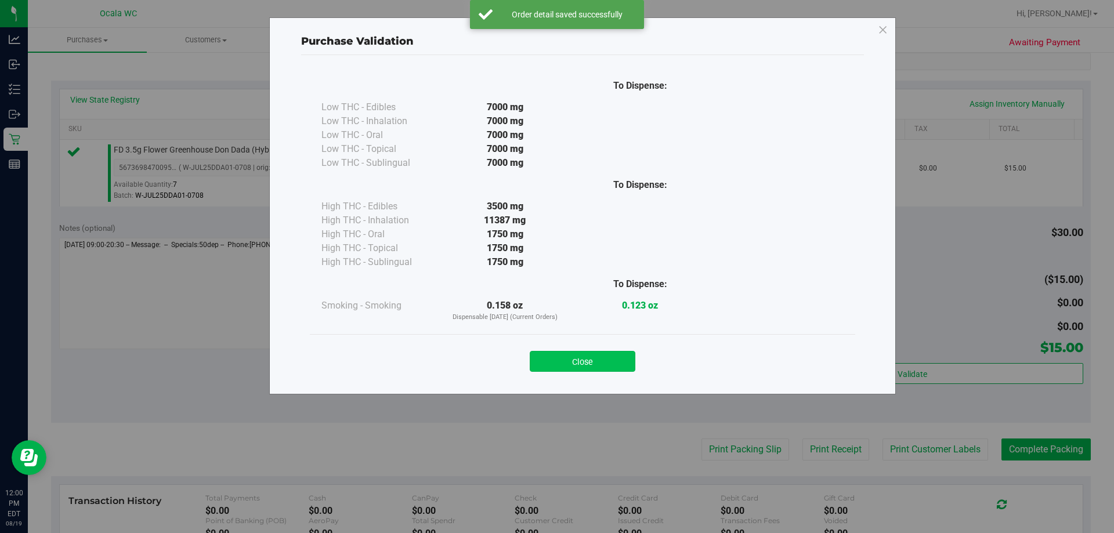
click at [555, 360] on button "Close" at bounding box center [583, 361] width 106 height 21
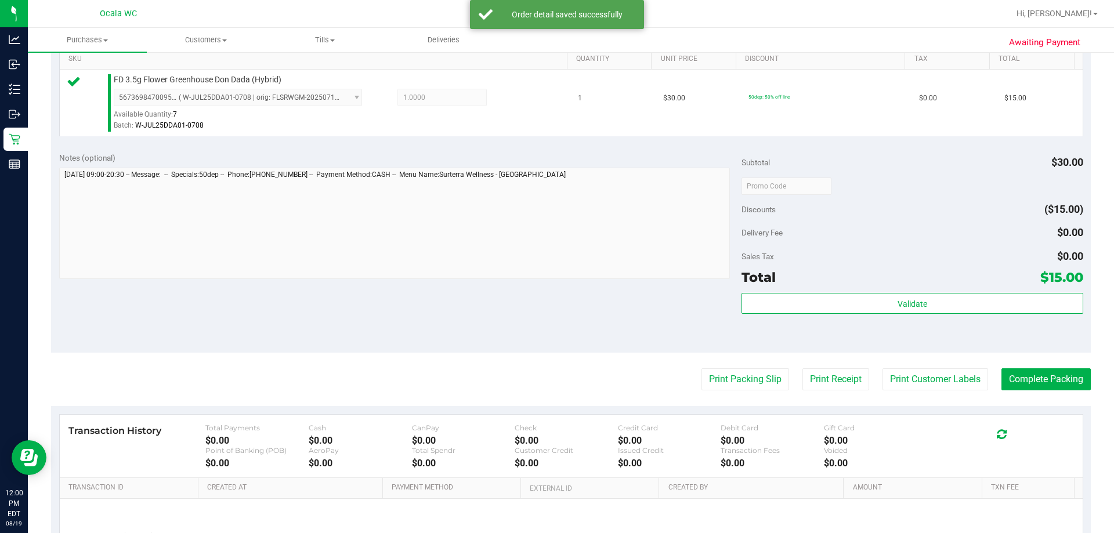
scroll to position [406, 0]
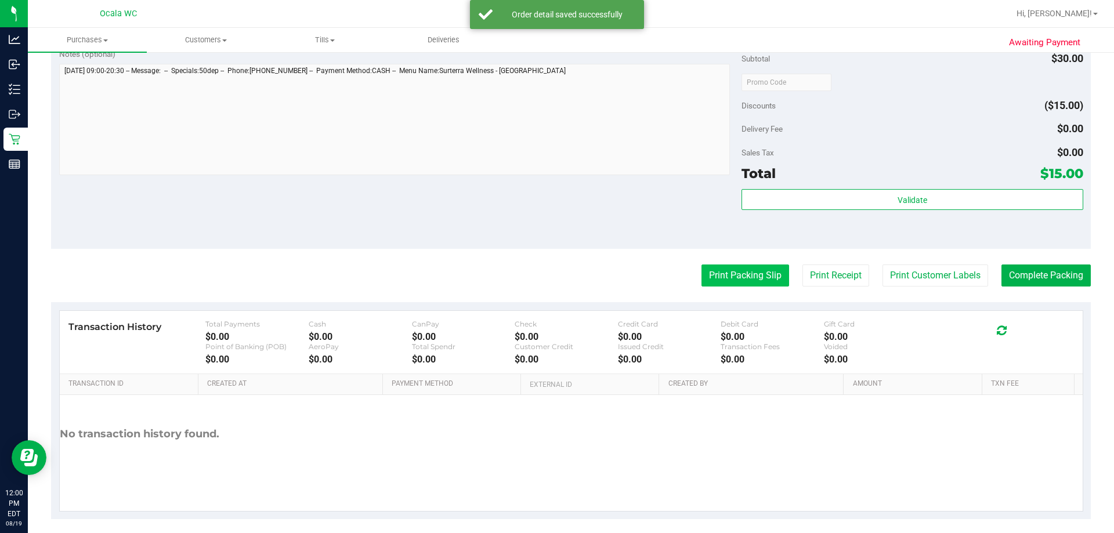
click at [555, 278] on button "Print Packing Slip" at bounding box center [746, 276] width 88 height 22
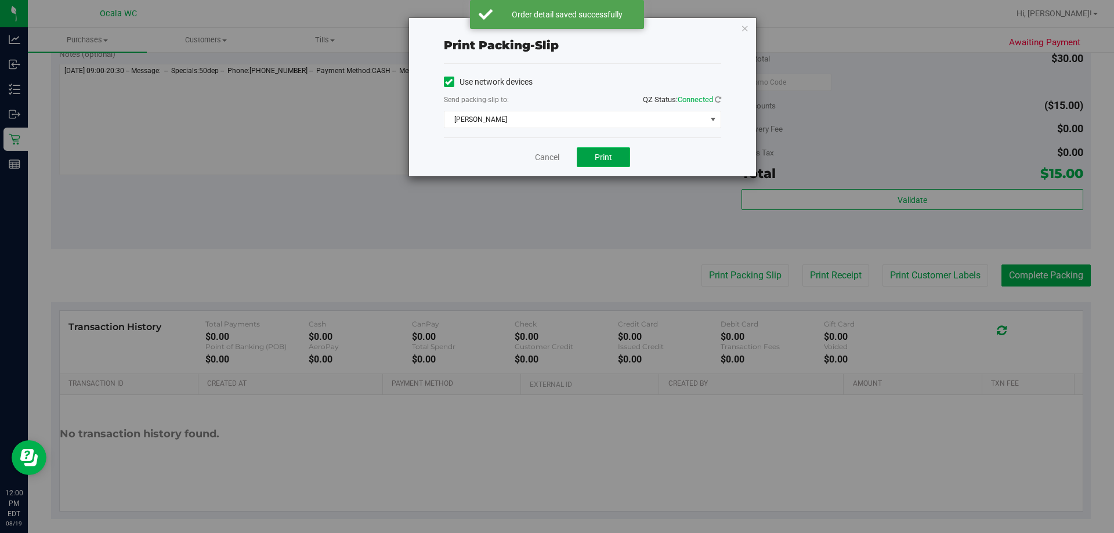
click at [555, 160] on span "Print" at bounding box center [603, 157] width 17 height 9
drag, startPoint x: 546, startPoint y: 155, endPoint x: 576, endPoint y: 175, distance: 36.0
click at [546, 154] on link "Cancel" at bounding box center [547, 157] width 24 height 12
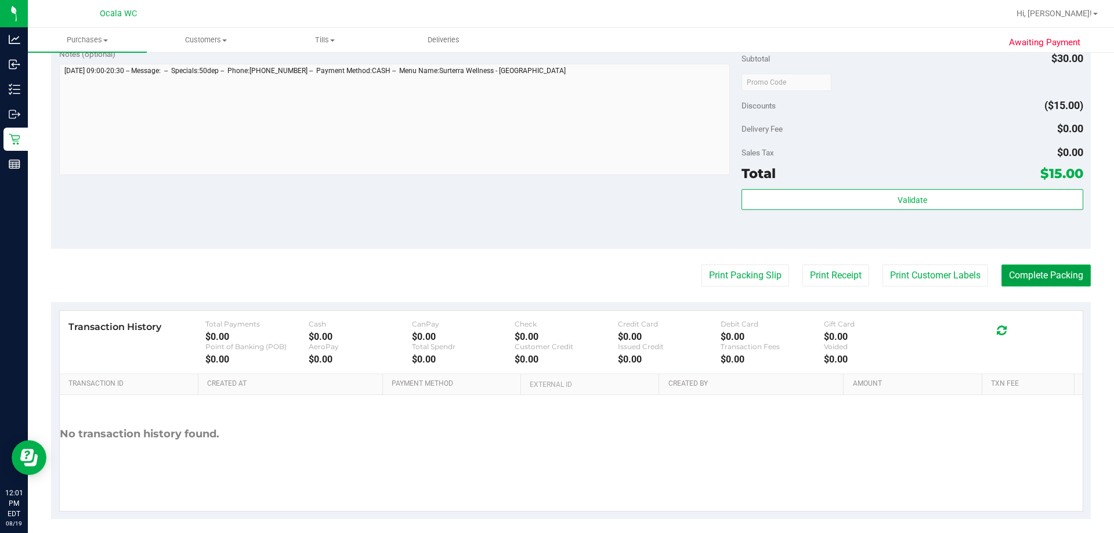
click at [555, 272] on button "Complete Packing" at bounding box center [1045, 276] width 89 height 22
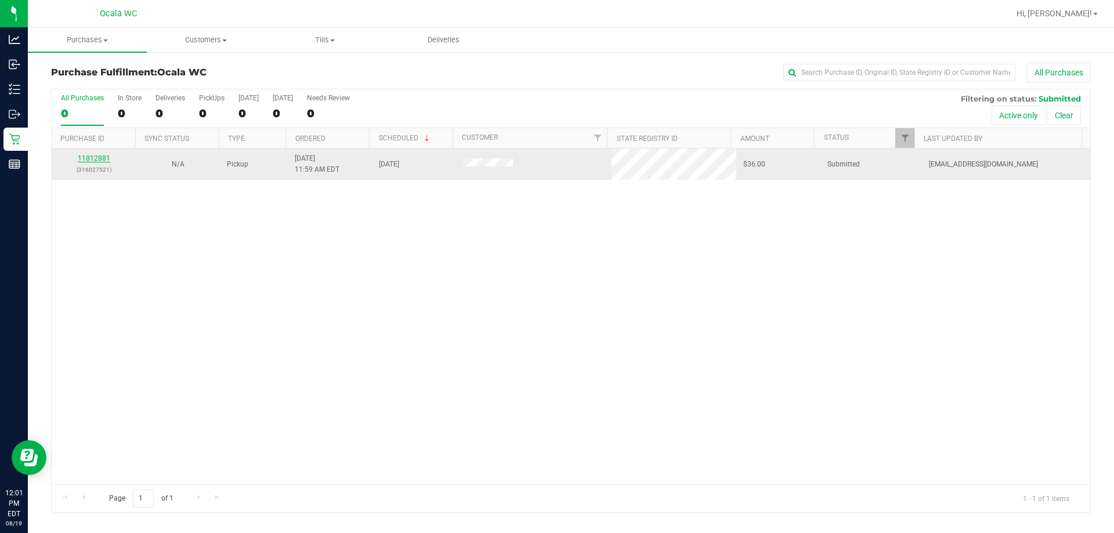
click at [94, 159] on link "11812881" at bounding box center [94, 158] width 32 height 8
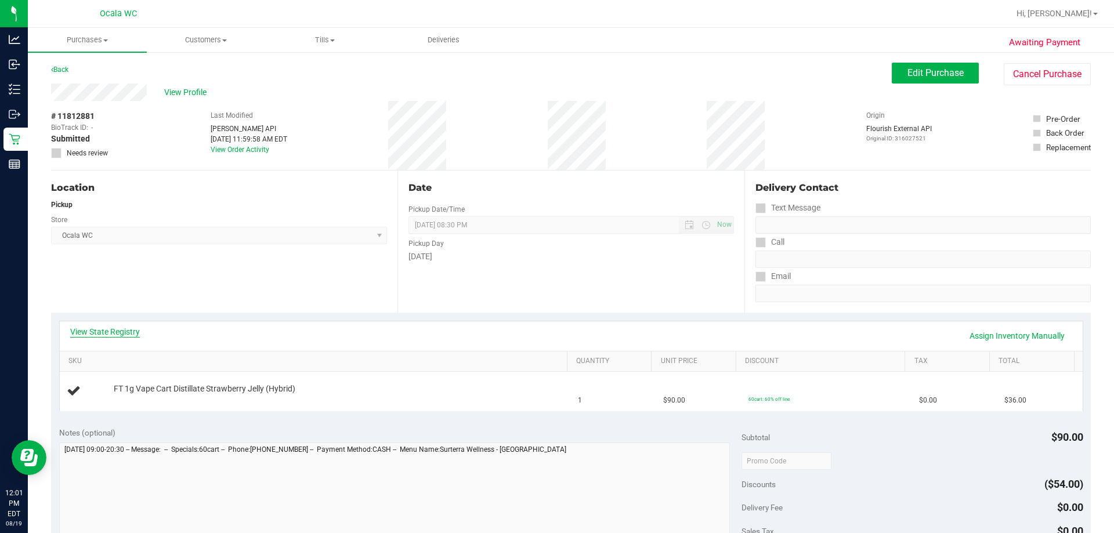
click at [122, 330] on link "View State Registry" at bounding box center [105, 332] width 70 height 12
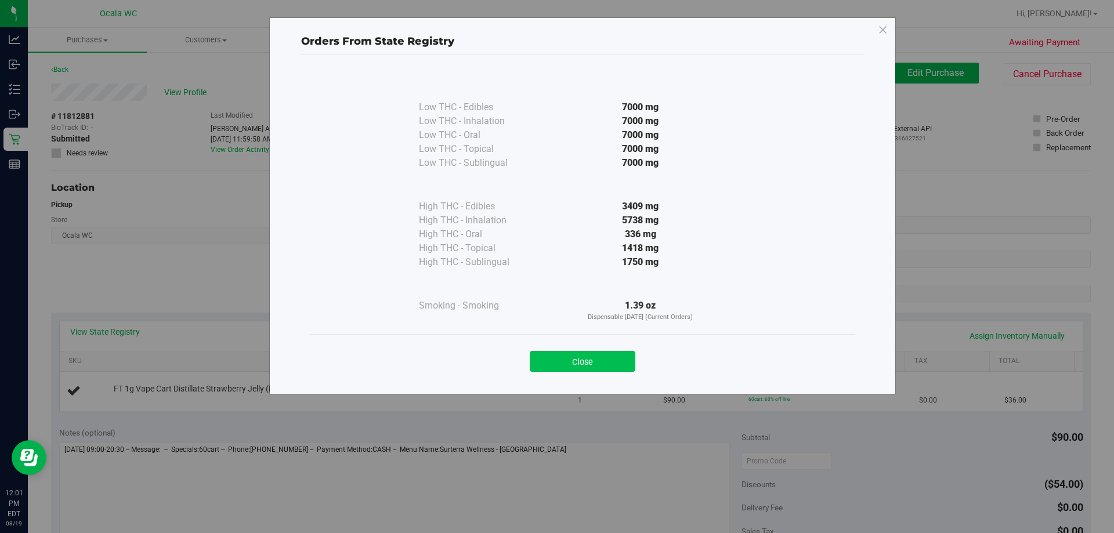
click at [555, 359] on button "Close" at bounding box center [583, 361] width 106 height 21
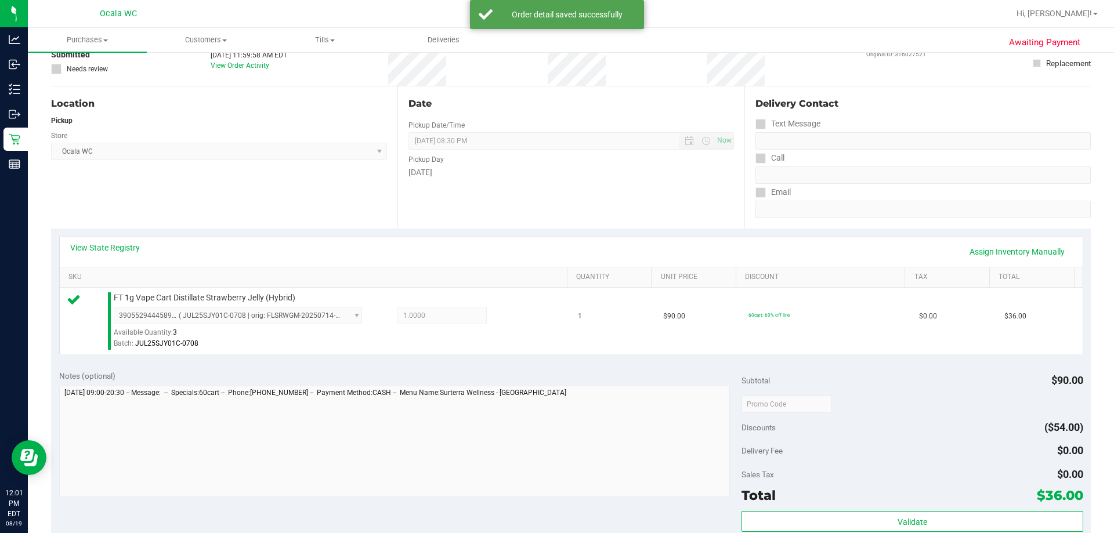
scroll to position [174, 0]
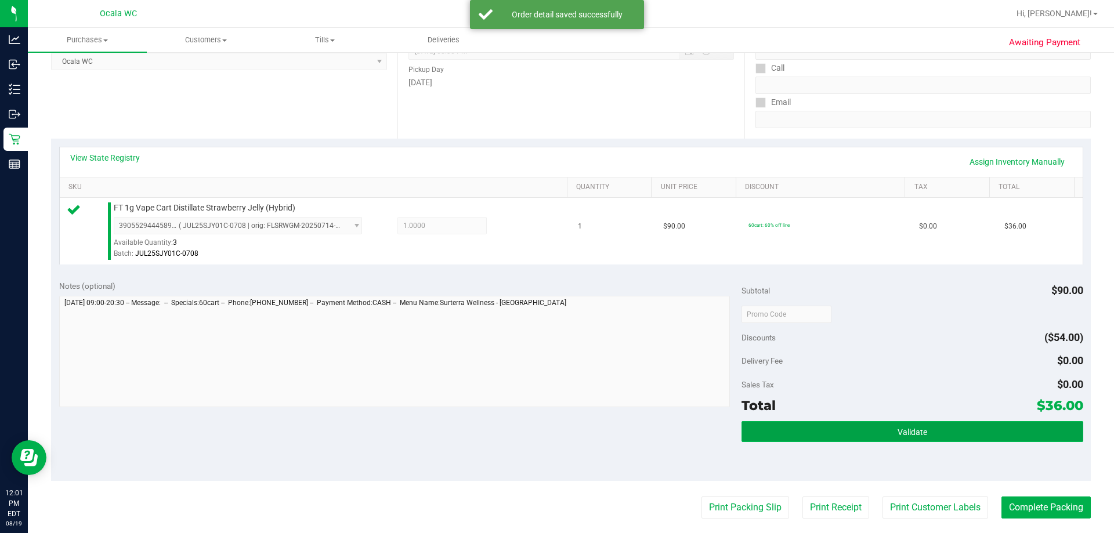
click at [555, 425] on button "Validate" at bounding box center [912, 431] width 341 height 21
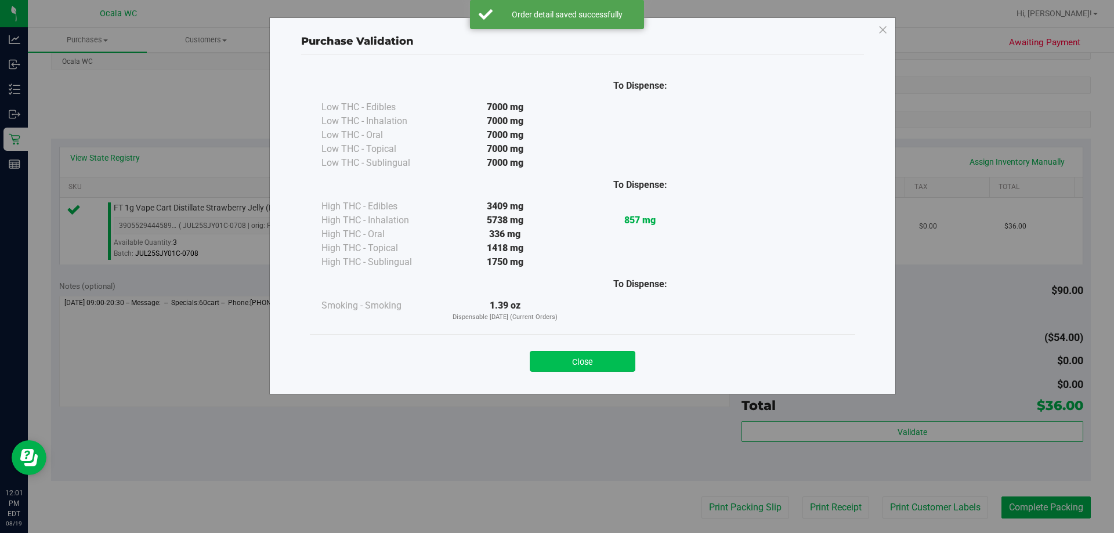
click at [555, 361] on button "Close" at bounding box center [583, 361] width 106 height 21
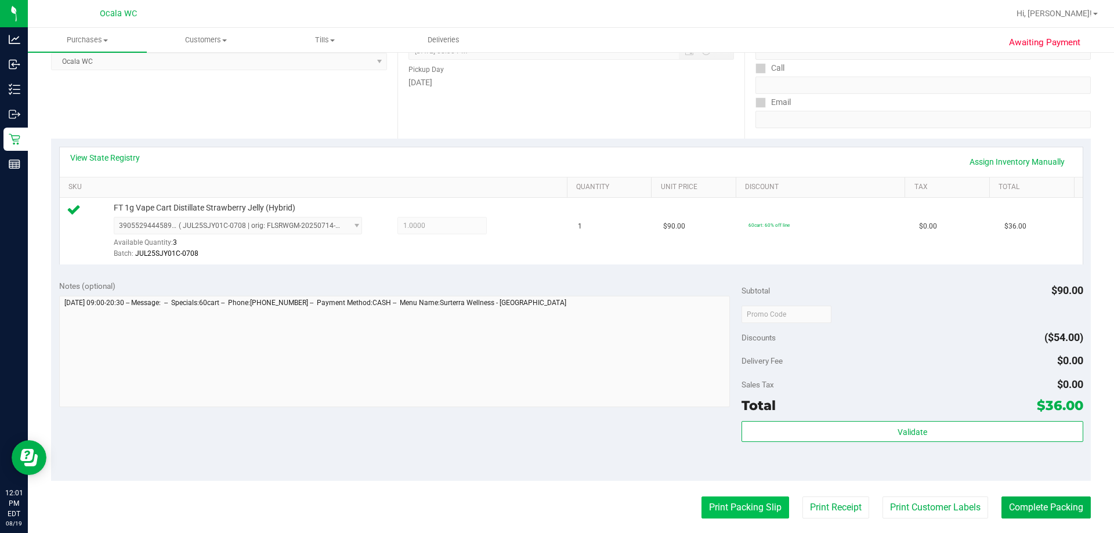
click at [555, 508] on button "Print Packing Slip" at bounding box center [746, 508] width 88 height 22
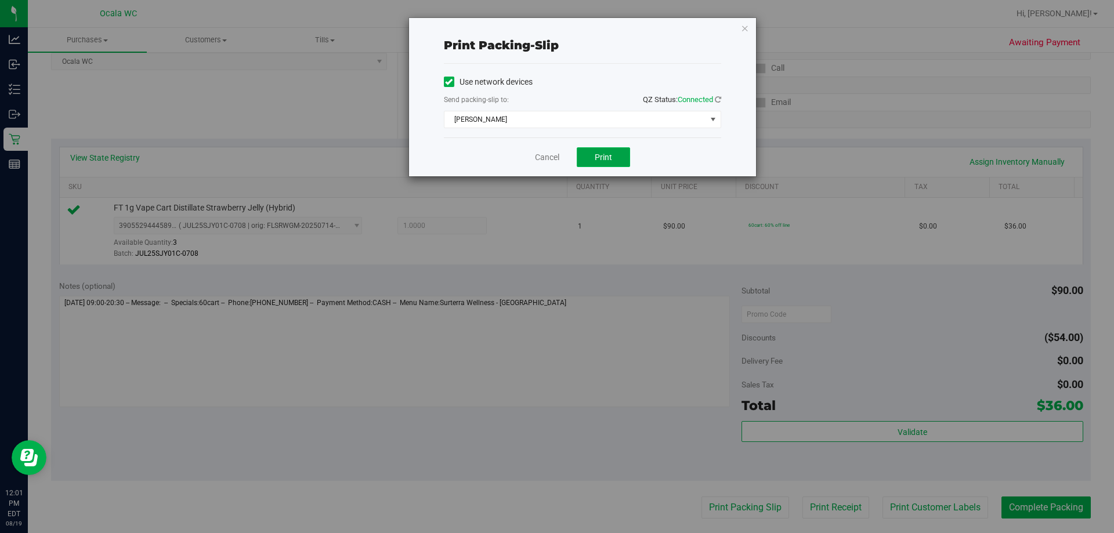
click at [555, 161] on button "Print" at bounding box center [603, 157] width 53 height 20
click at [542, 153] on link "Cancel" at bounding box center [547, 157] width 24 height 12
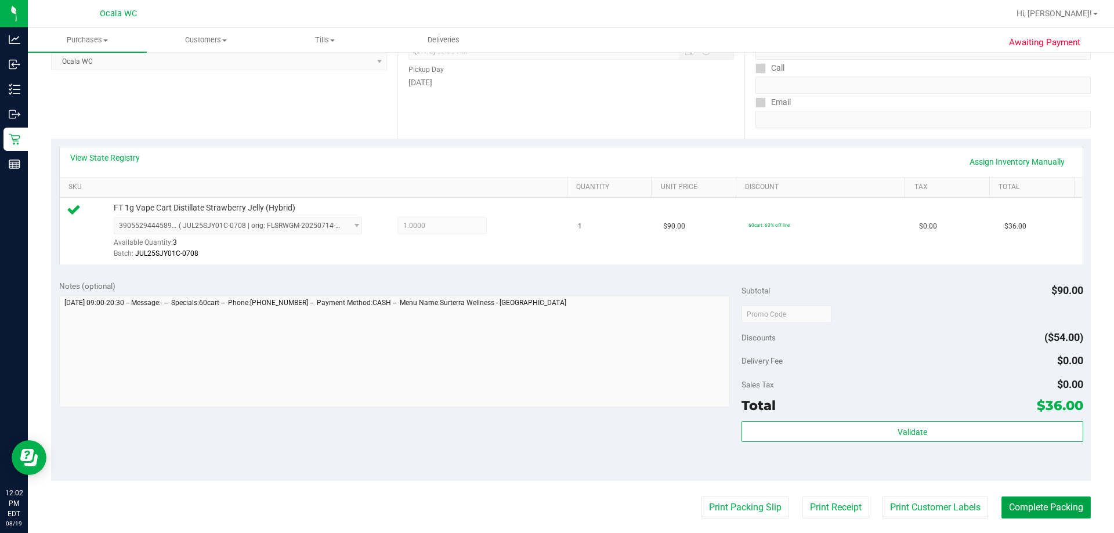
click at [555, 502] on button "Complete Packing" at bounding box center [1045, 508] width 89 height 22
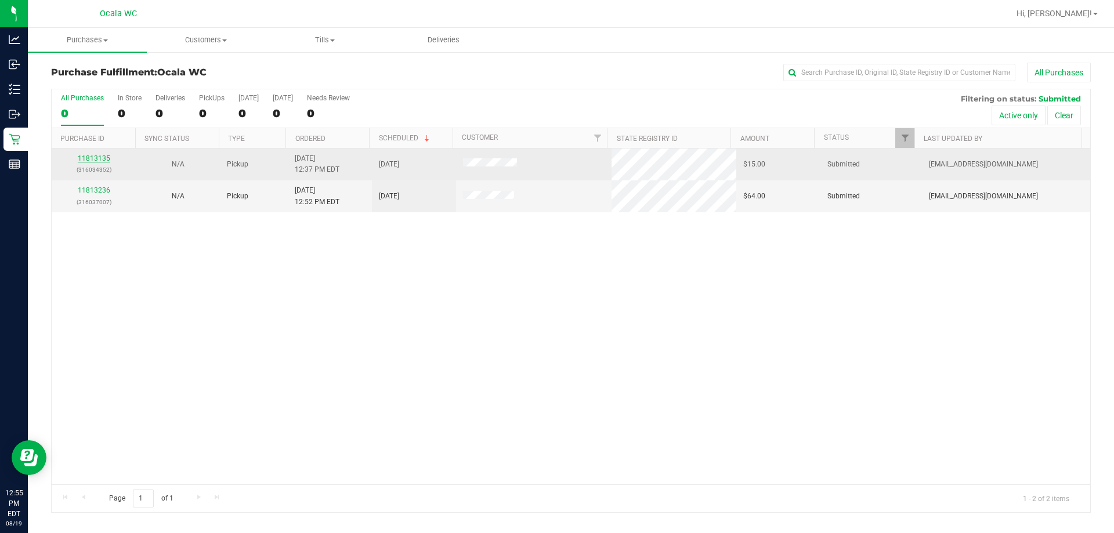
click at [88, 156] on link "11813135" at bounding box center [94, 158] width 32 height 8
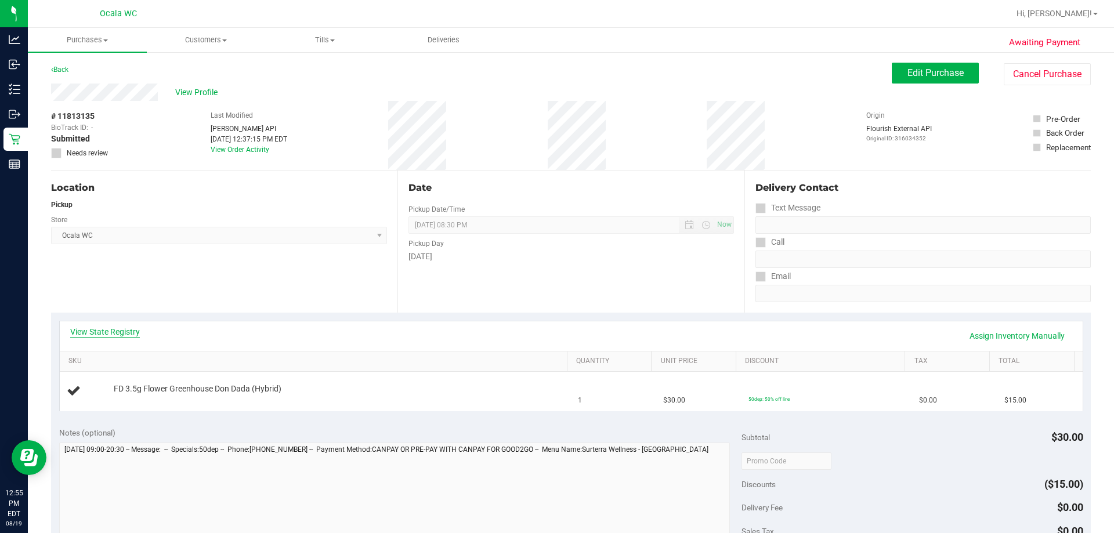
click at [102, 335] on link "View State Registry" at bounding box center [105, 332] width 70 height 12
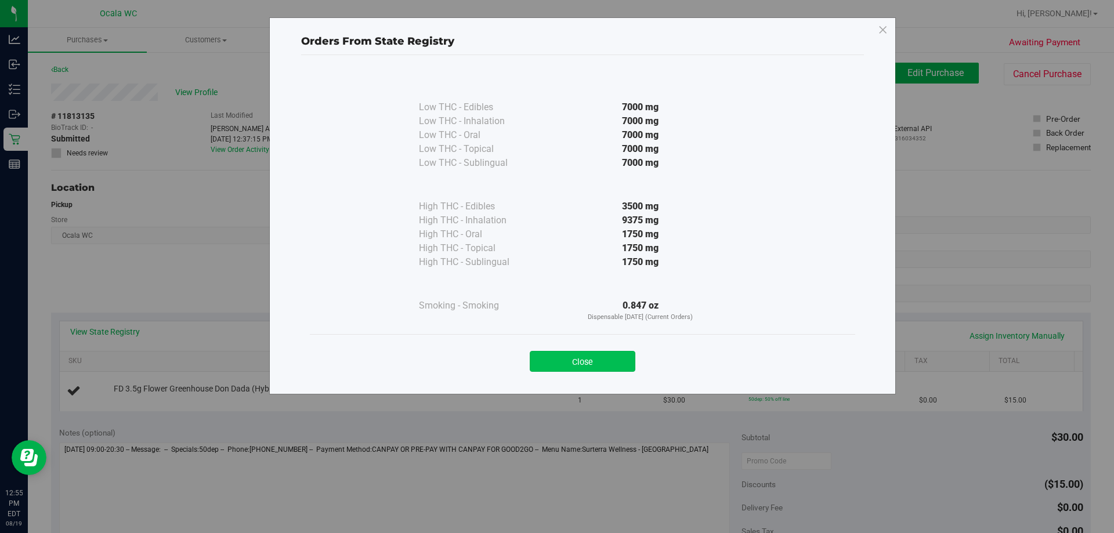
click at [555, 361] on button "Close" at bounding box center [583, 361] width 106 height 21
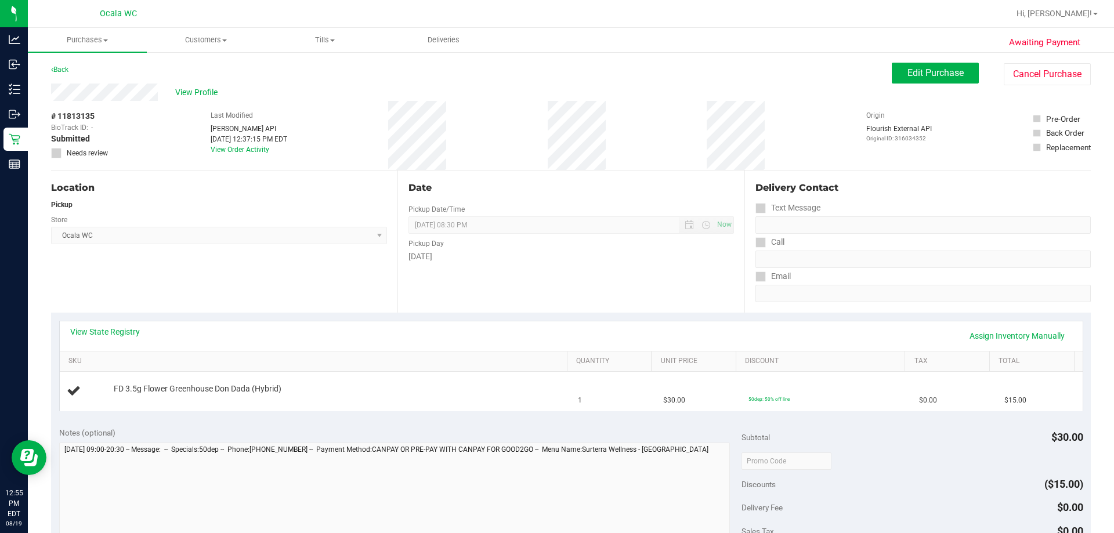
click at [549, 261] on div "Tuesday" at bounding box center [570, 257] width 325 height 12
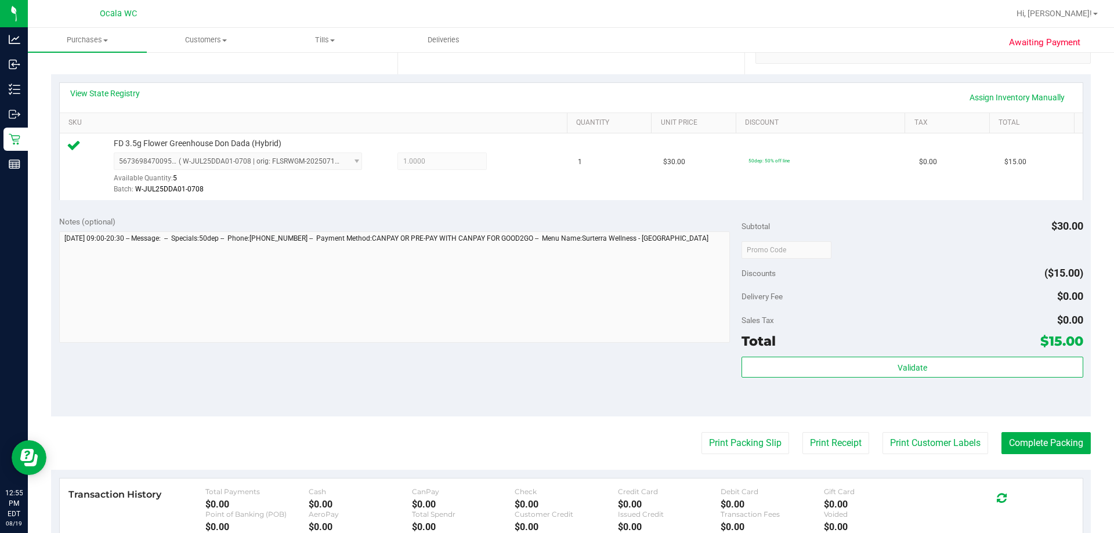
scroll to position [406, 0]
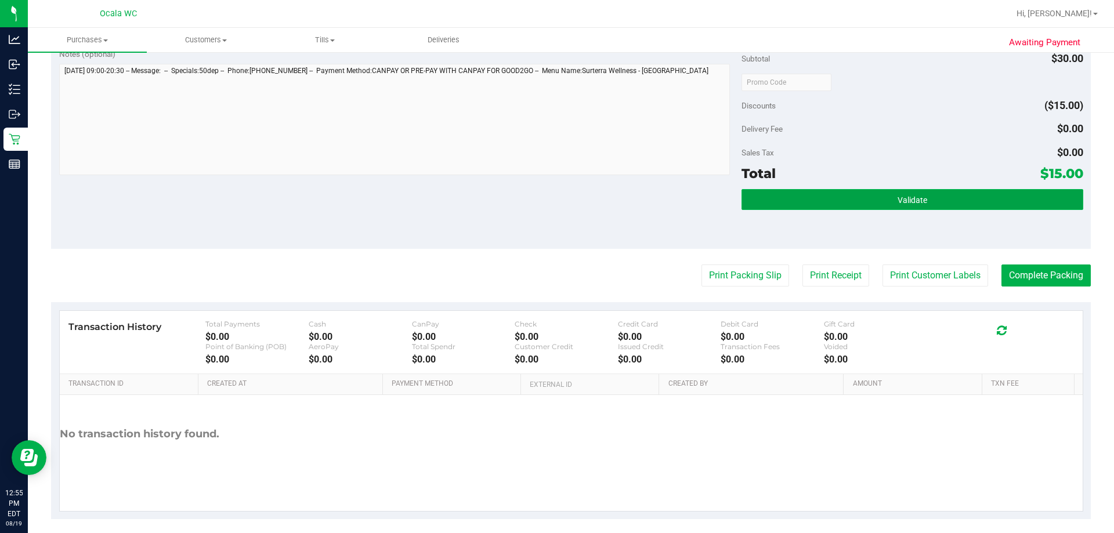
click at [555, 196] on button "Validate" at bounding box center [912, 199] width 341 height 21
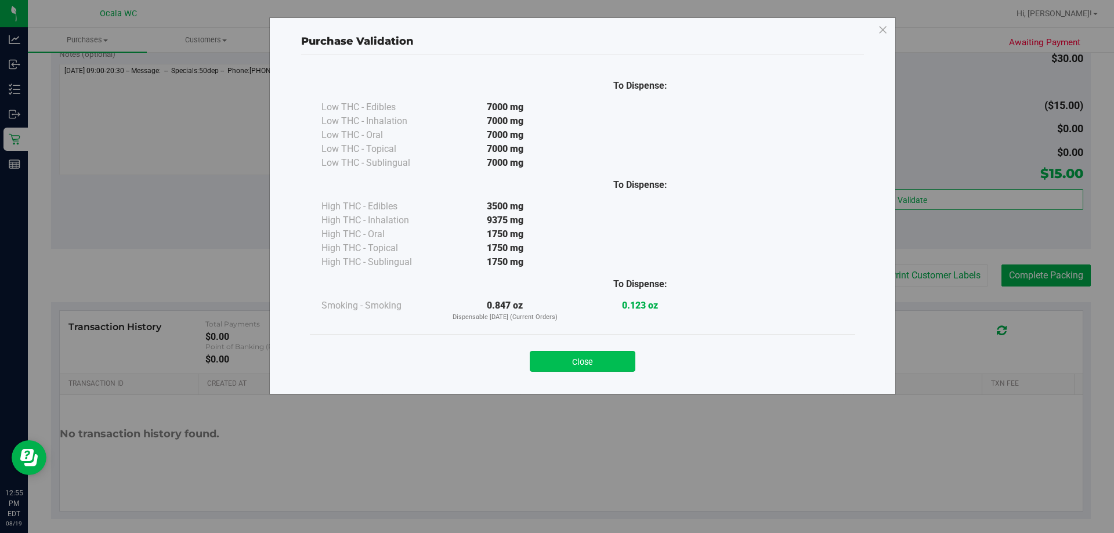
click at [555, 353] on button "Close" at bounding box center [583, 361] width 106 height 21
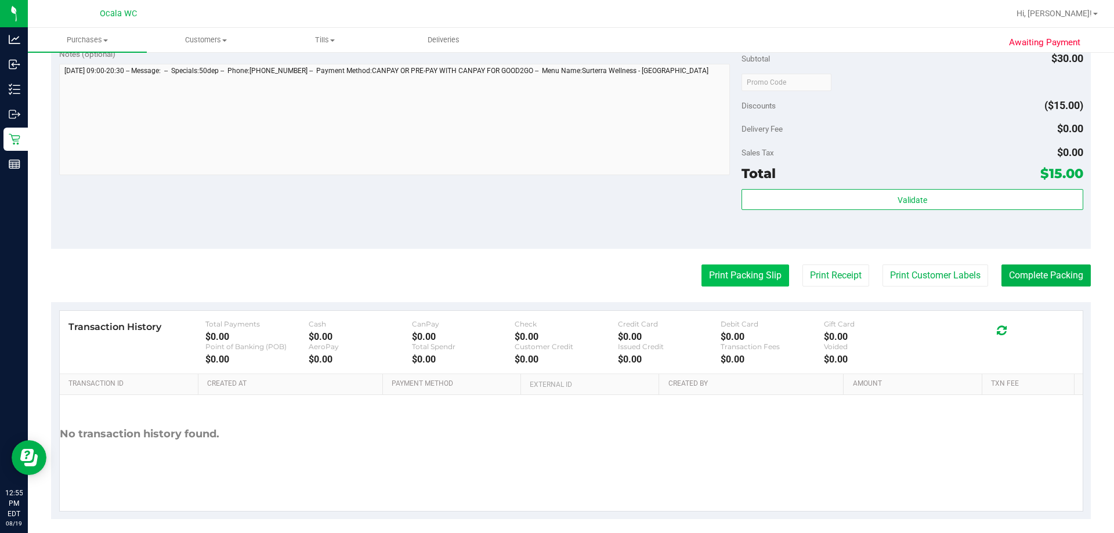
click at [555, 274] on button "Print Packing Slip" at bounding box center [746, 276] width 88 height 22
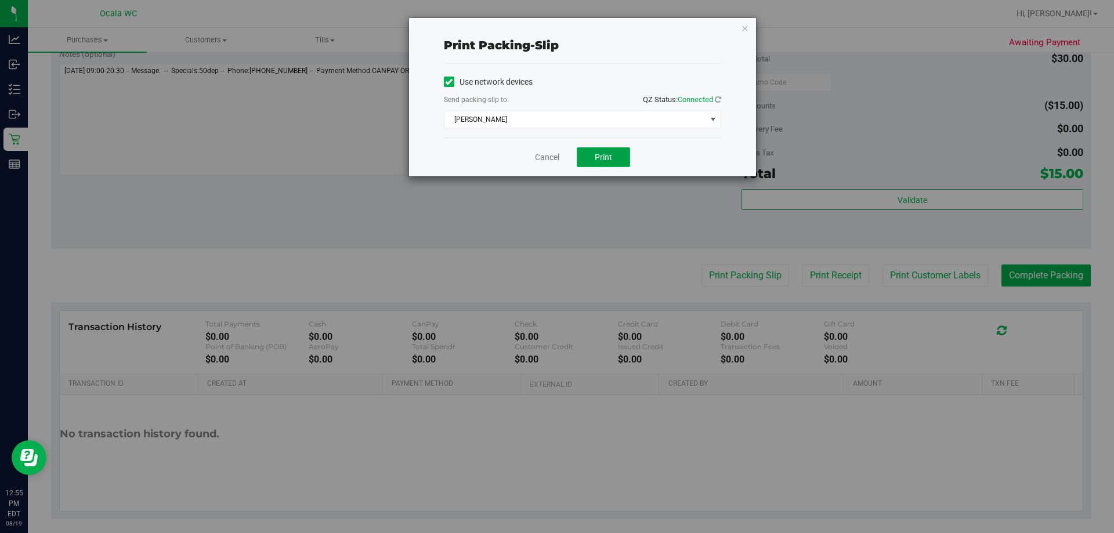
click at [555, 150] on button "Print" at bounding box center [603, 157] width 53 height 20
click at [549, 156] on link "Cancel" at bounding box center [547, 157] width 24 height 12
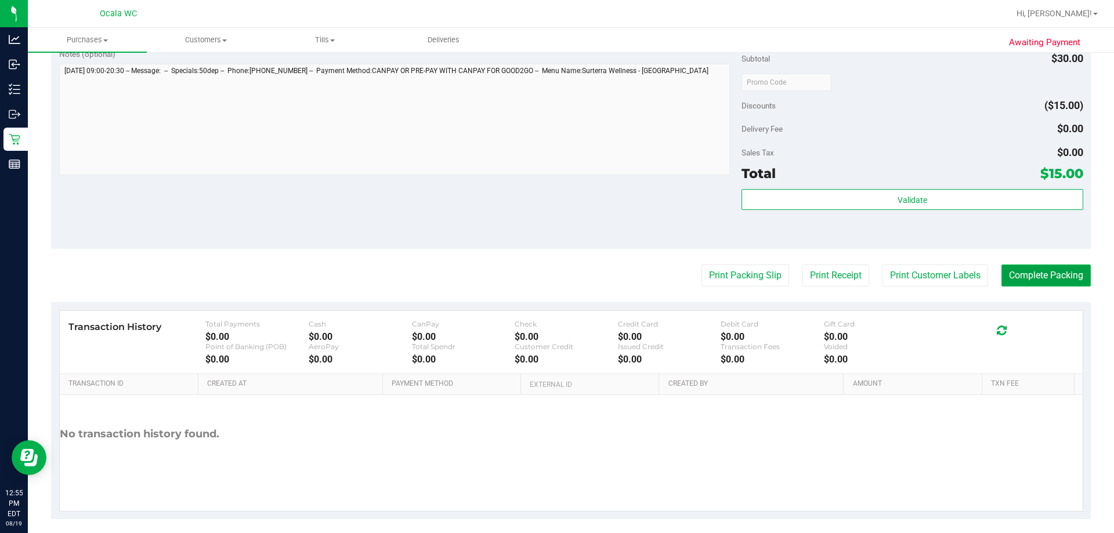
click at [555, 281] on button "Complete Packing" at bounding box center [1045, 276] width 89 height 22
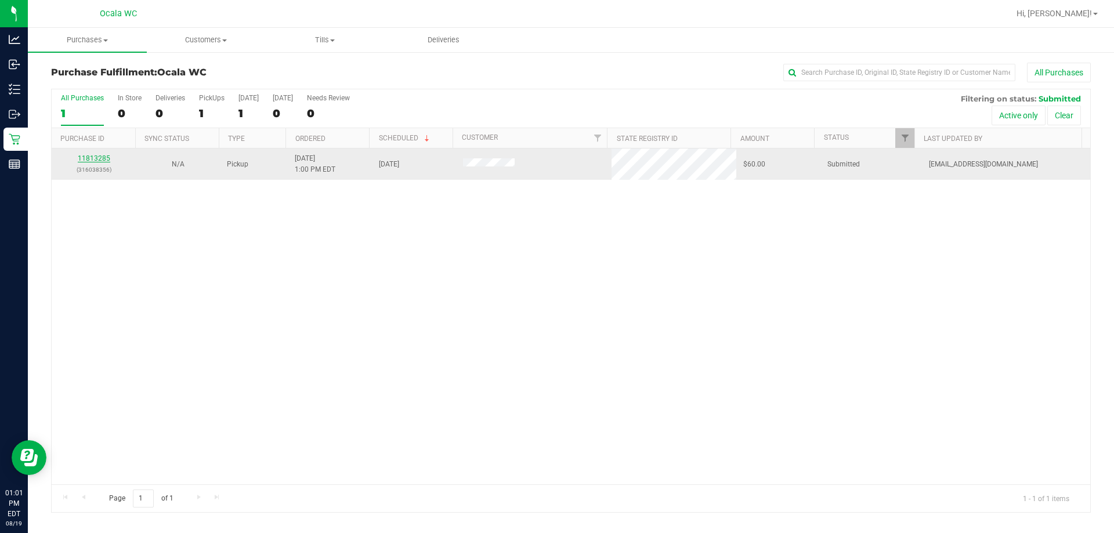
click at [99, 156] on link "11813285" at bounding box center [94, 158] width 32 height 8
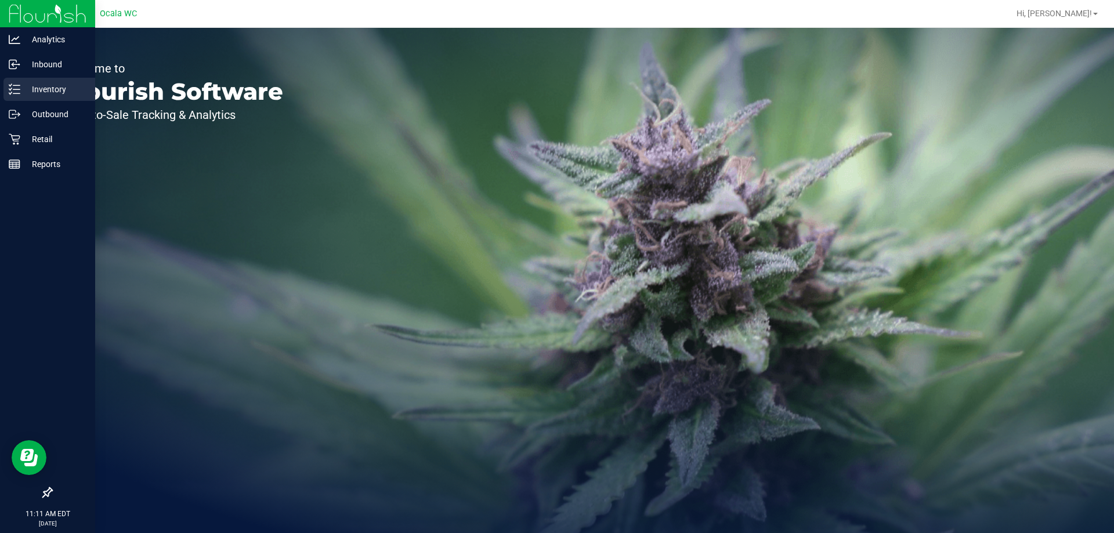
click at [44, 90] on p "Inventory" at bounding box center [55, 89] width 70 height 14
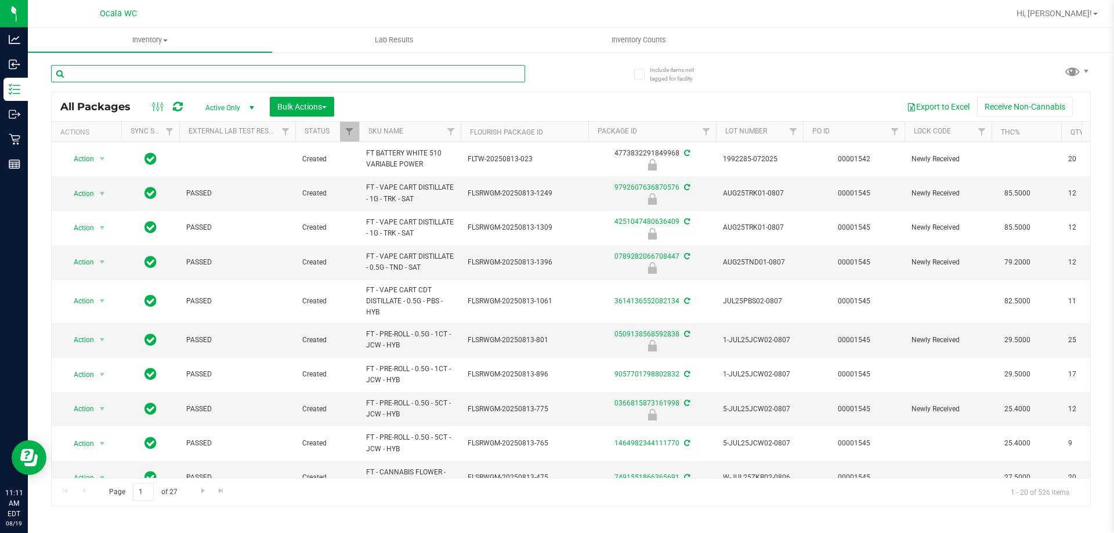
click at [113, 74] on input "text" at bounding box center [288, 73] width 474 height 17
type input "4829678293043865"
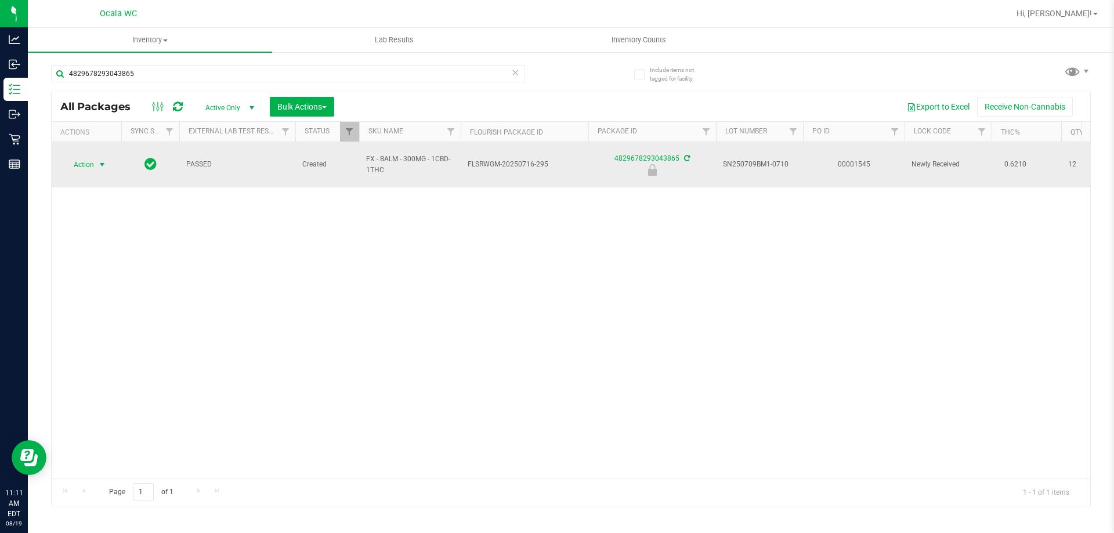
click at [101, 160] on span "select" at bounding box center [101, 164] width 9 height 9
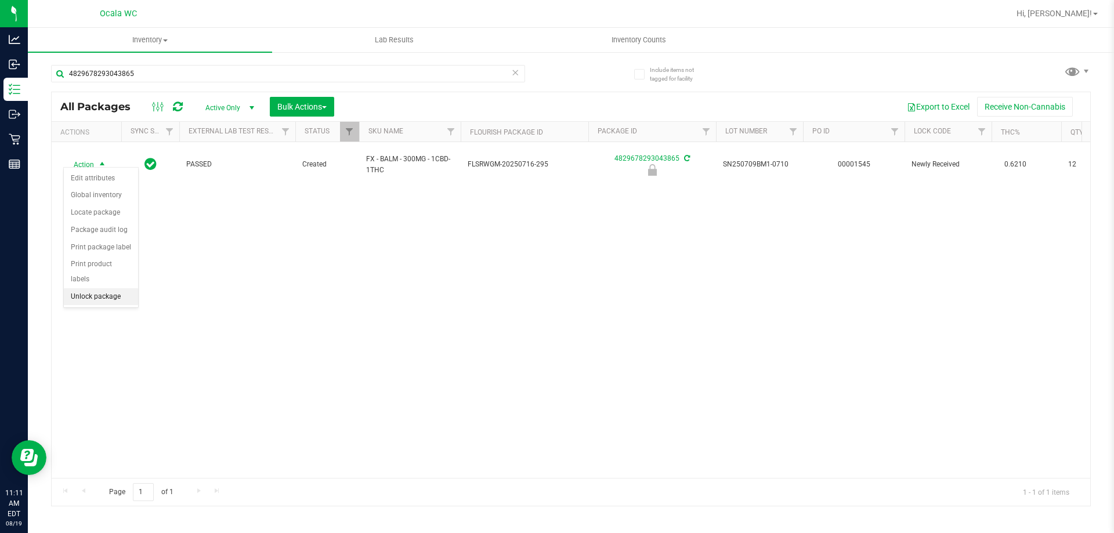
click at [85, 288] on li "Unlock package" at bounding box center [101, 296] width 74 height 17
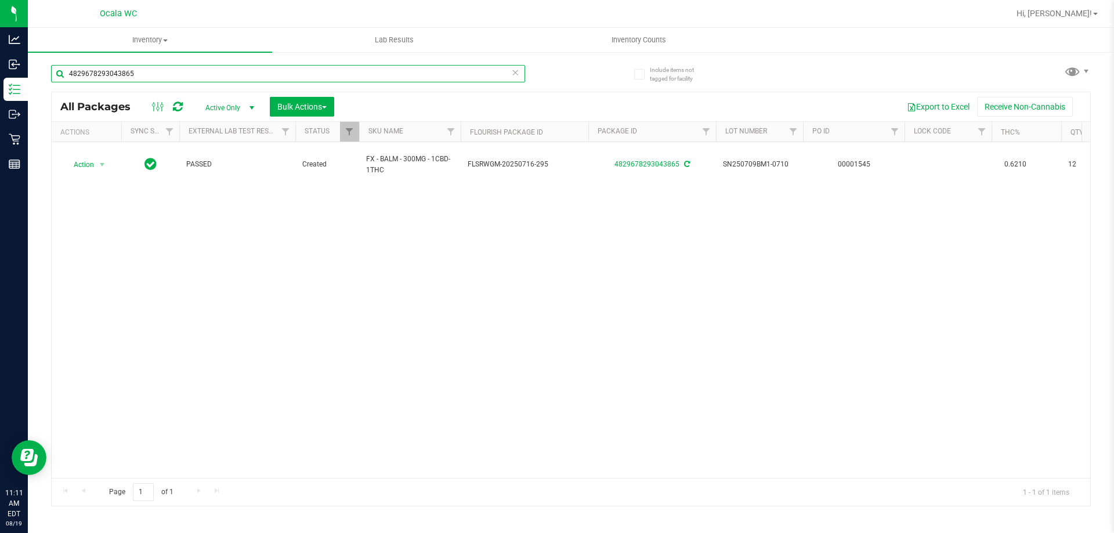
click at [200, 74] on input "4829678293043865" at bounding box center [288, 73] width 474 height 17
type input "5295275436446031"
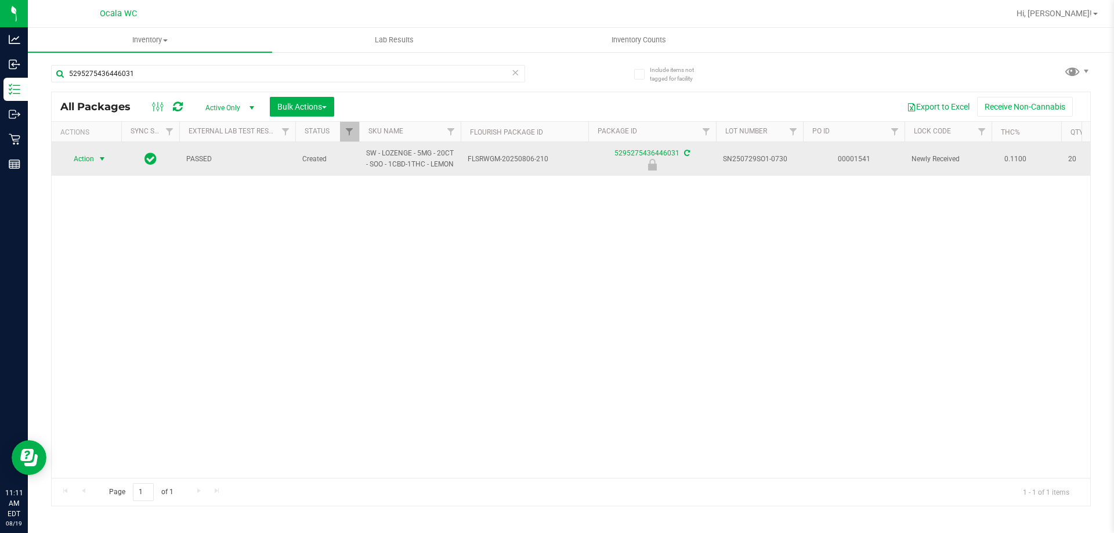
click at [89, 165] on span "Action" at bounding box center [78, 159] width 31 height 16
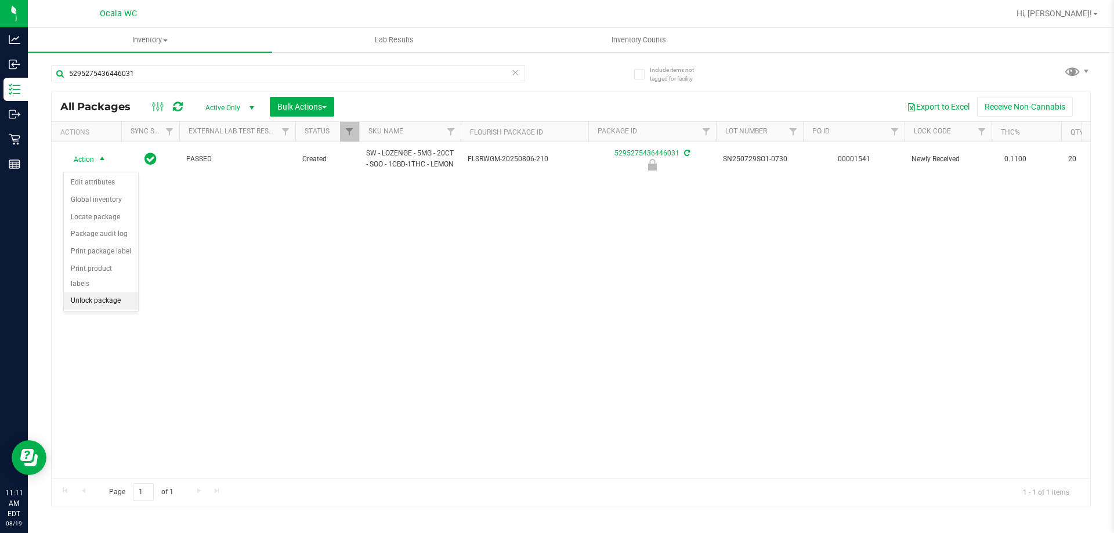
click at [88, 292] on li "Unlock package" at bounding box center [101, 300] width 74 height 17
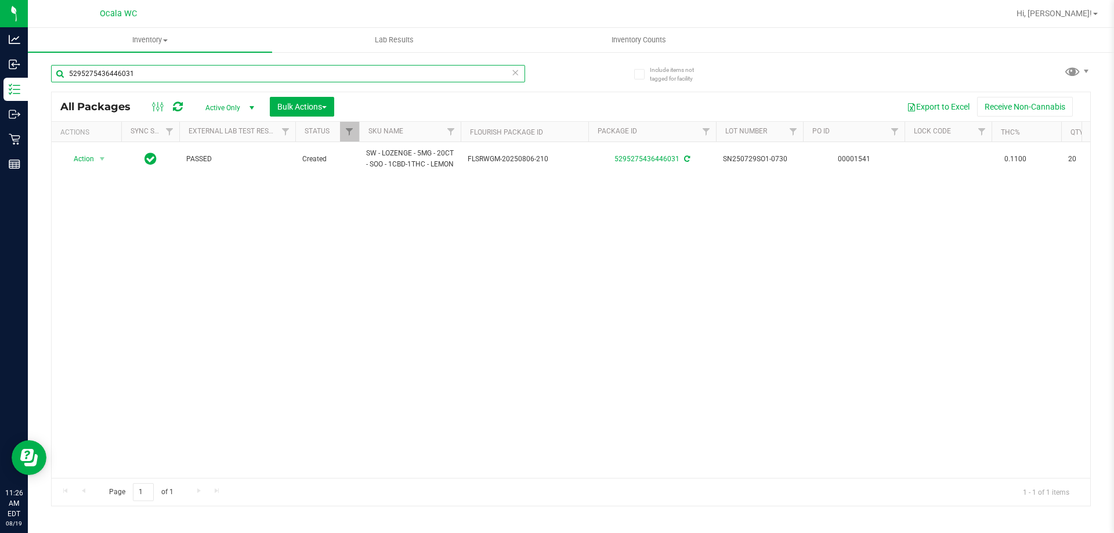
click at [142, 79] on input "5295275436446031" at bounding box center [288, 73] width 474 height 17
type input "4829678293043865"
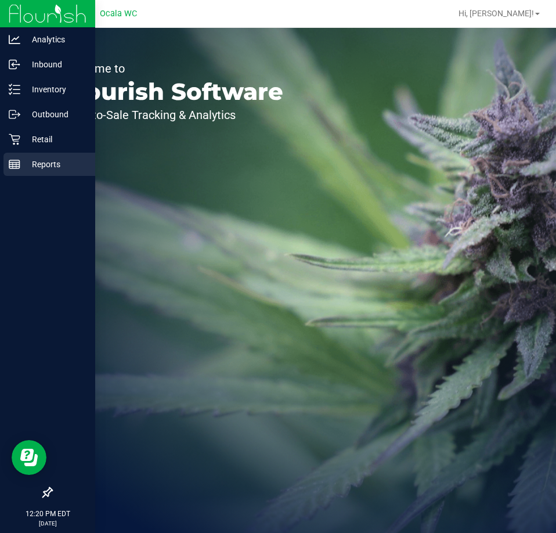
click at [38, 171] on p "Reports" at bounding box center [55, 164] width 70 height 14
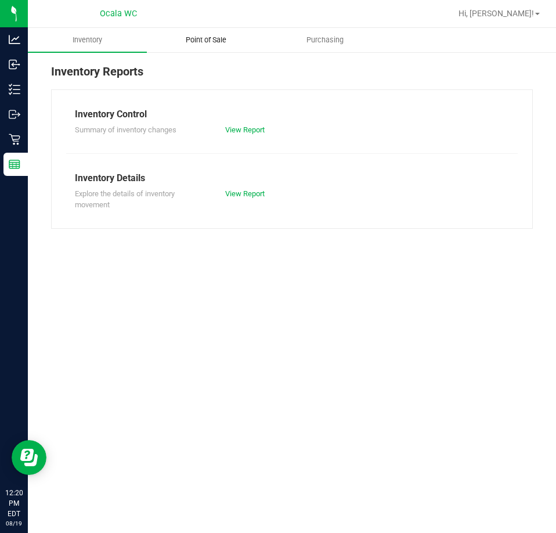
click at [211, 35] on span "Point of Sale" at bounding box center [206, 40] width 72 height 10
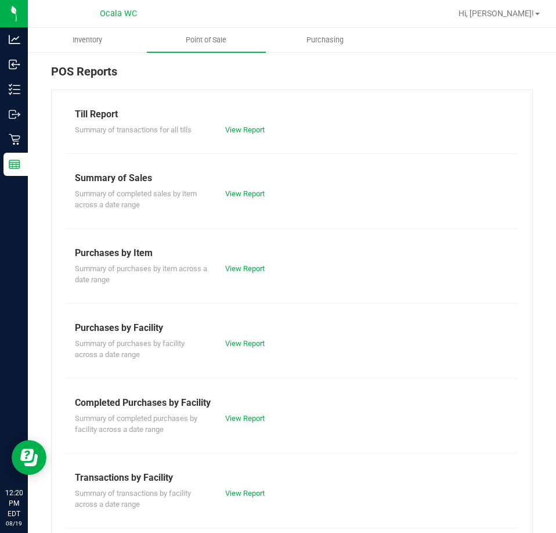
click at [239, 136] on div "Till Report Summary of transactions for all tills View Report Summary of Sales …" at bounding box center [292, 383] width 482 height 588
click at [239, 131] on link "View Report" at bounding box center [244, 129] width 39 height 9
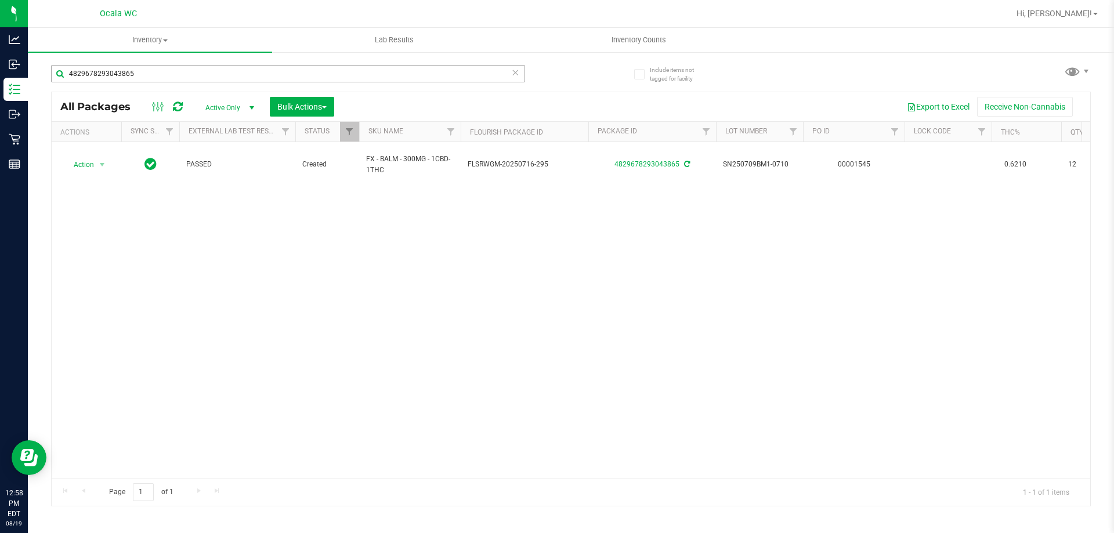
click at [140, 79] on input "4829678293043865" at bounding box center [288, 73] width 474 height 17
type input "4578486022504163"
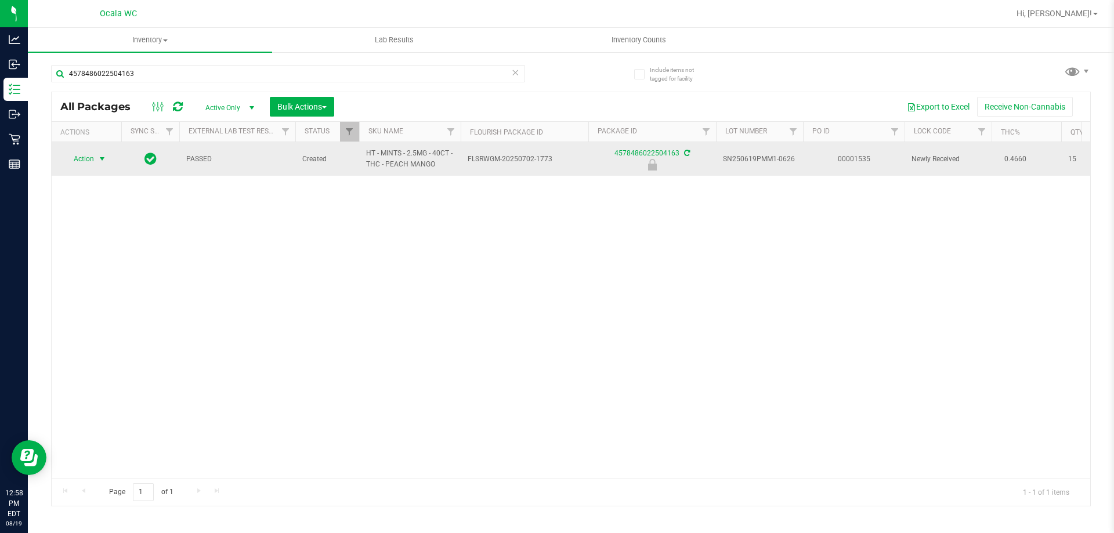
click at [91, 157] on span "Action" at bounding box center [78, 159] width 31 height 16
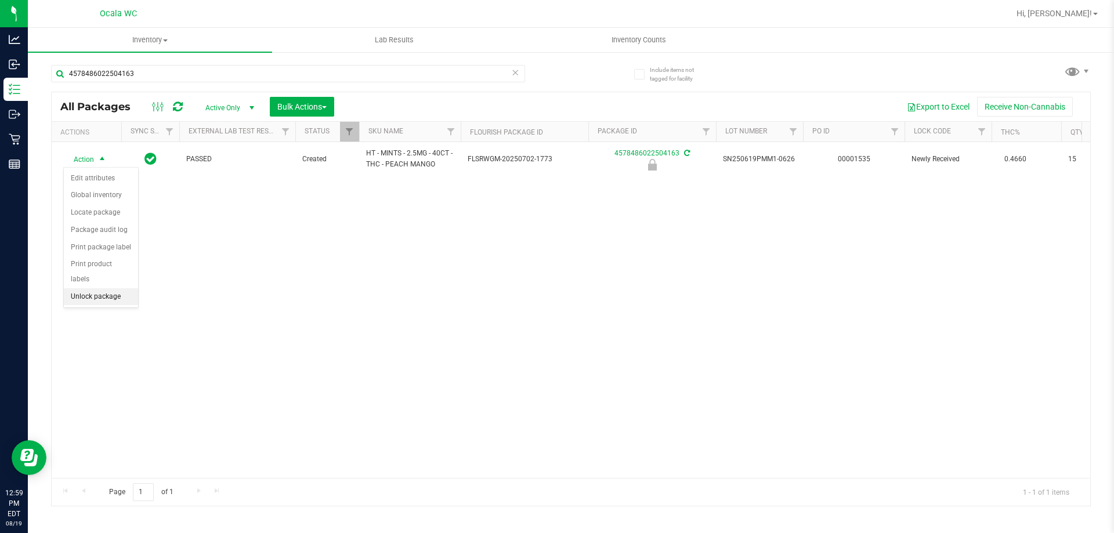
click at [84, 288] on li "Unlock package" at bounding box center [101, 296] width 74 height 17
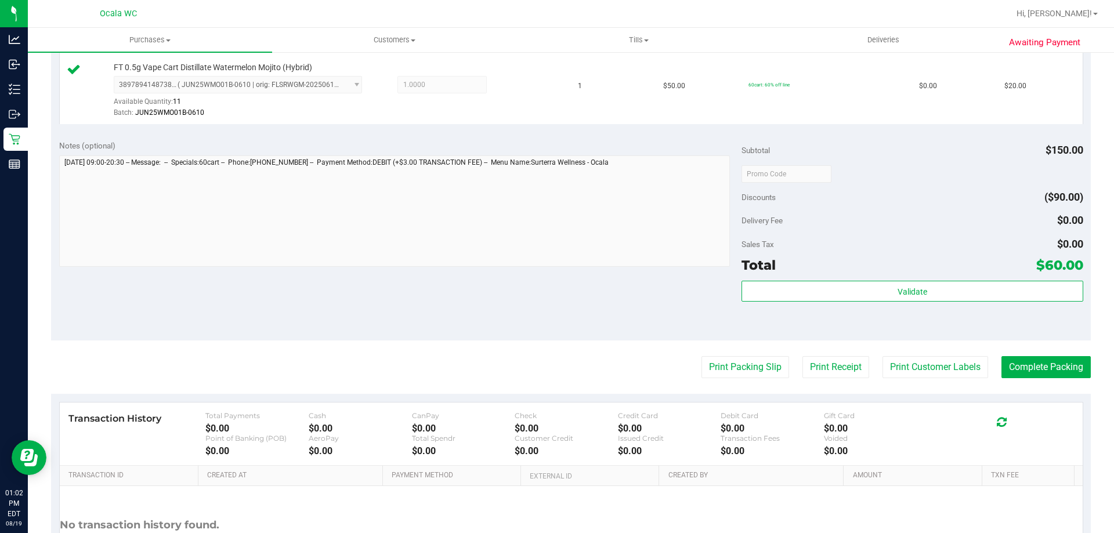
scroll to position [464, 0]
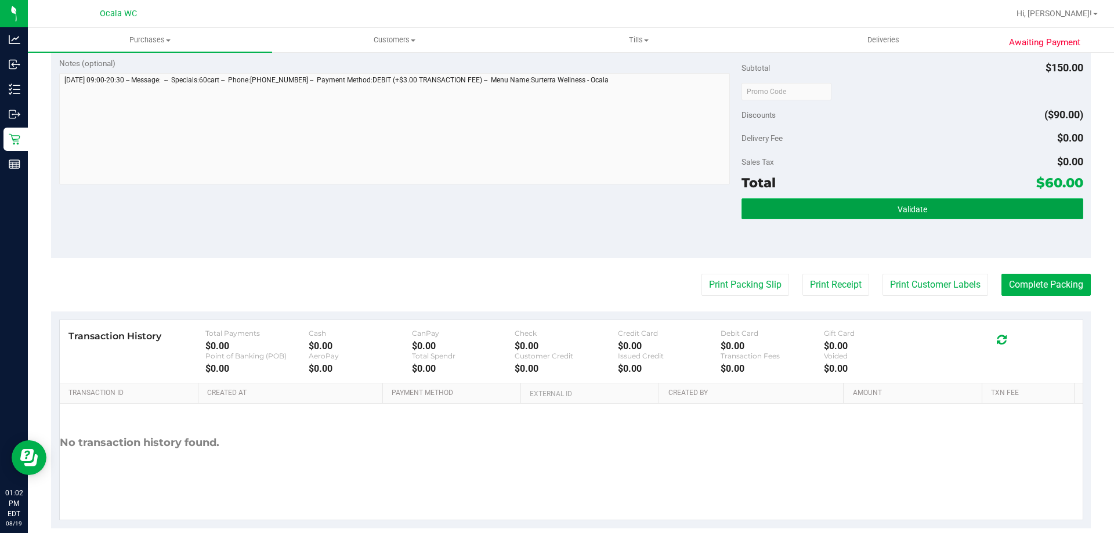
click at [905, 205] on span "Validate" at bounding box center [913, 209] width 30 height 9
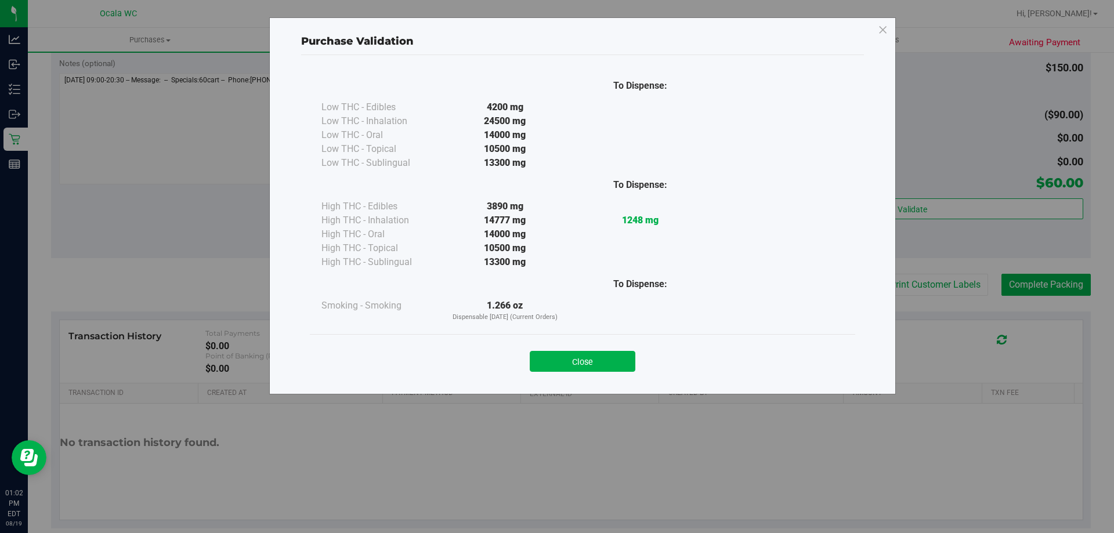
click at [602, 349] on div "Close" at bounding box center [583, 358] width 528 height 29
click at [592, 368] on button "Close" at bounding box center [583, 361] width 106 height 21
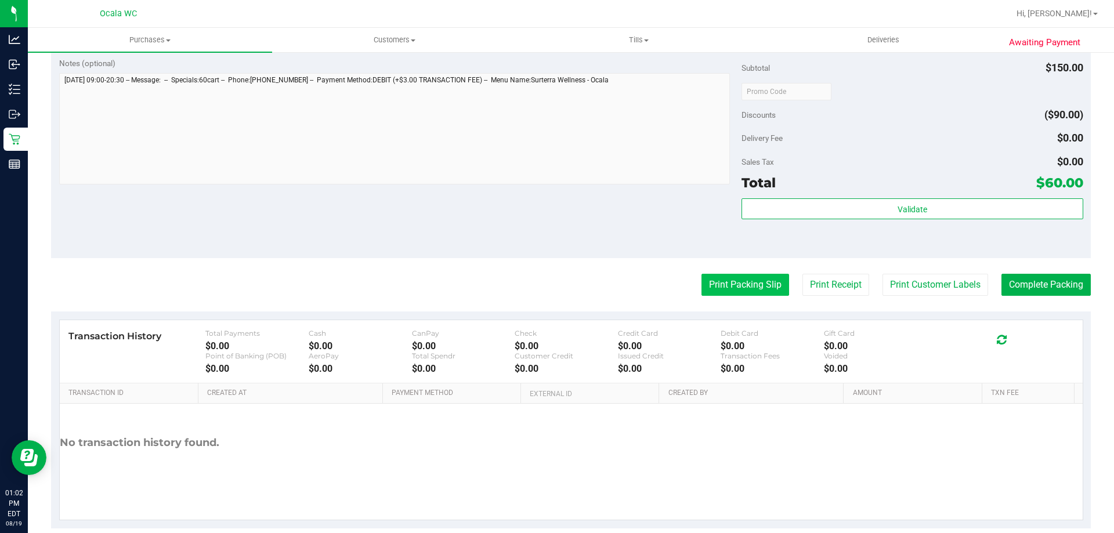
click at [718, 287] on button "Print Packing Slip" at bounding box center [746, 285] width 88 height 22
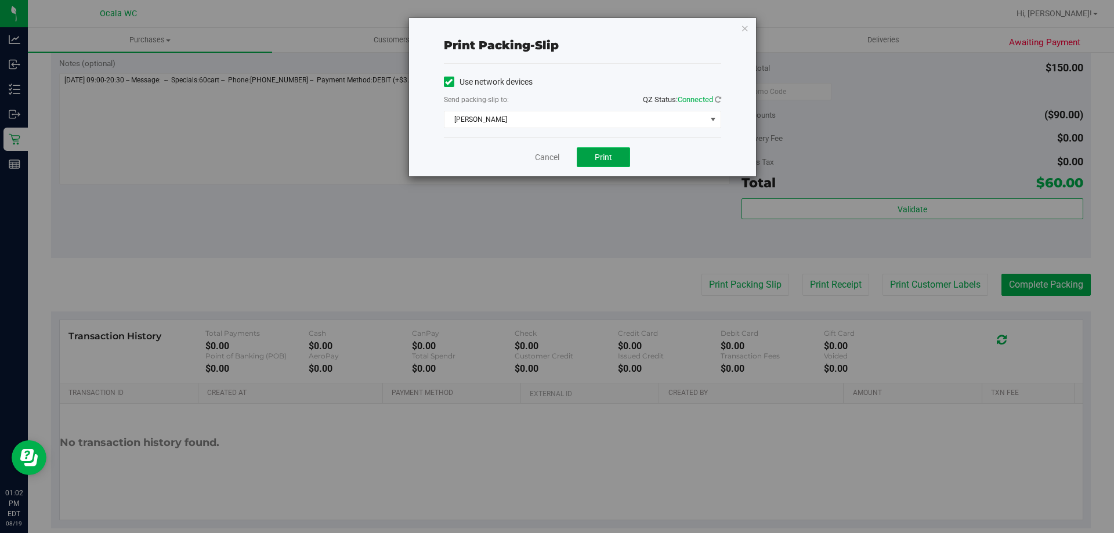
click at [605, 160] on span "Print" at bounding box center [603, 157] width 17 height 9
click at [543, 147] on div "Cancel Print" at bounding box center [582, 157] width 277 height 39
click at [544, 149] on div "Cancel Print" at bounding box center [582, 157] width 277 height 39
click at [548, 158] on link "Cancel" at bounding box center [547, 157] width 24 height 12
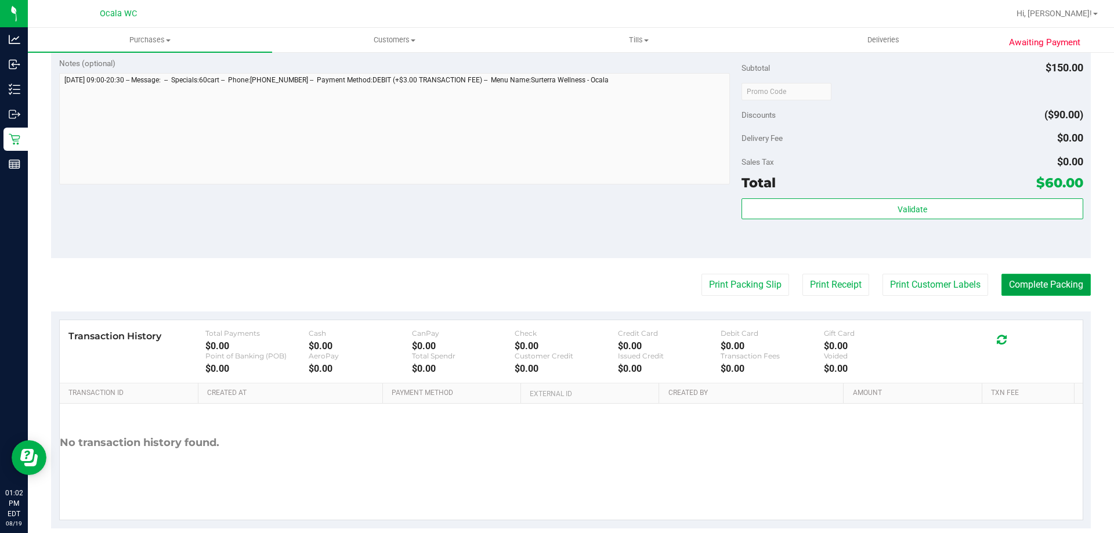
click at [1045, 289] on button "Complete Packing" at bounding box center [1045, 285] width 89 height 22
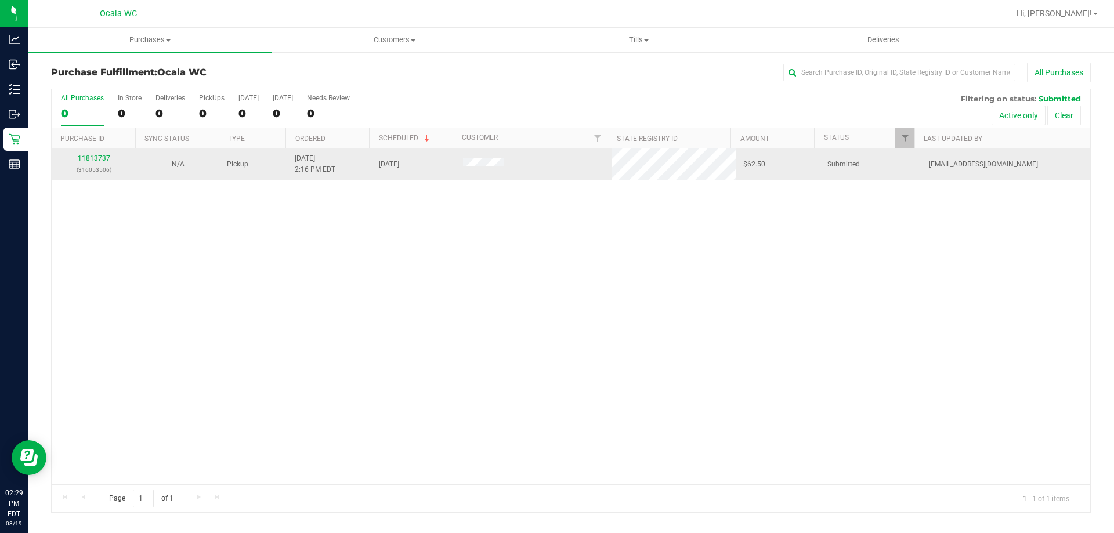
click at [91, 157] on link "11813737" at bounding box center [94, 158] width 32 height 8
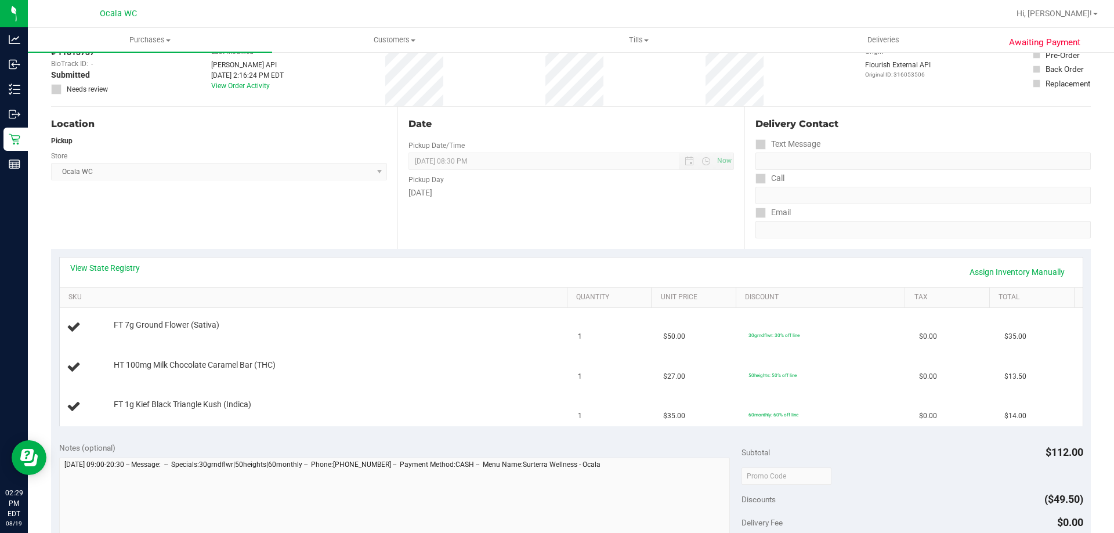
scroll to position [174, 0]
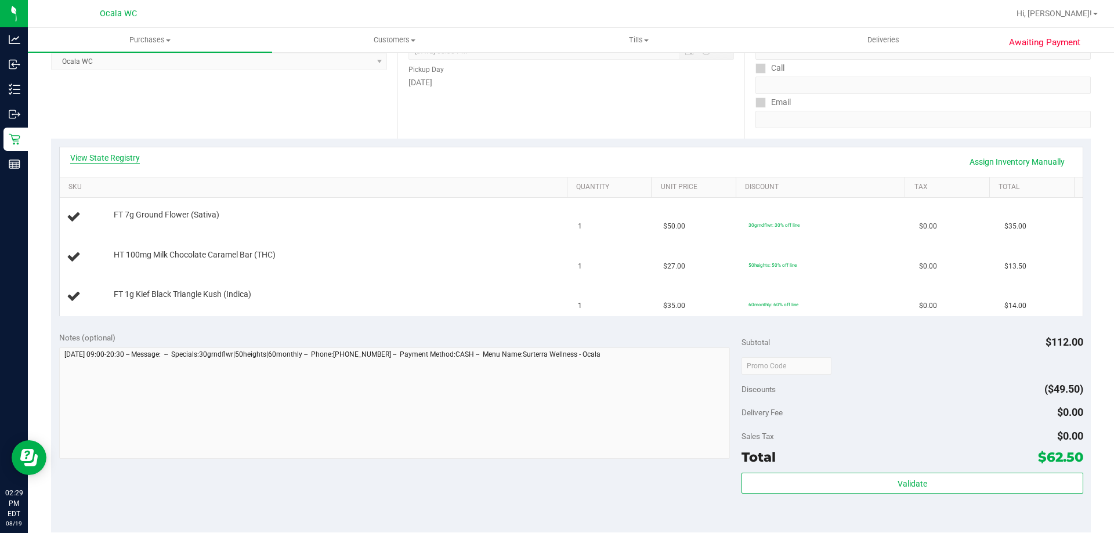
click at [98, 155] on link "View State Registry" at bounding box center [105, 158] width 70 height 12
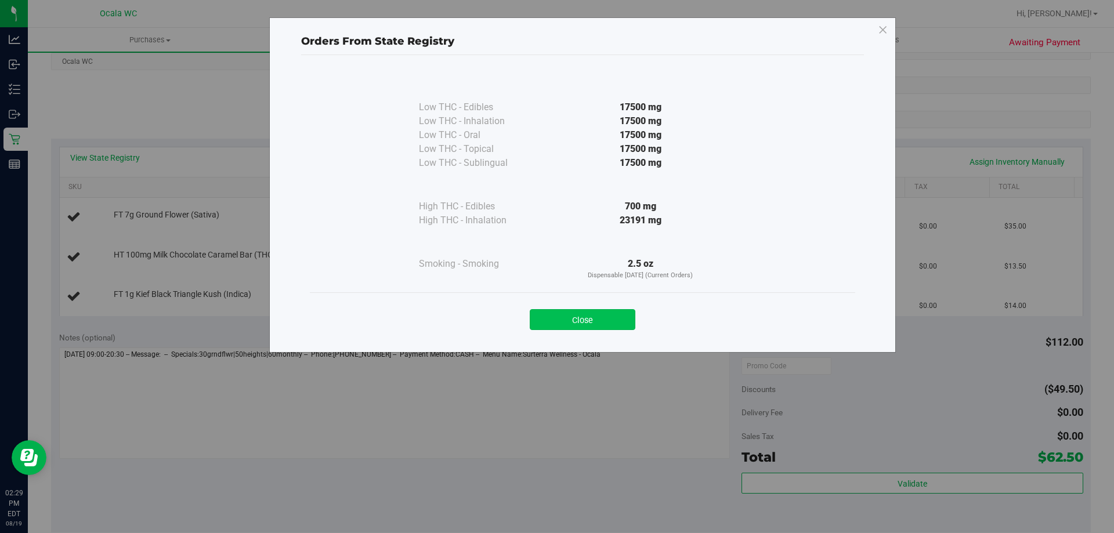
click at [596, 311] on button "Close" at bounding box center [583, 319] width 106 height 21
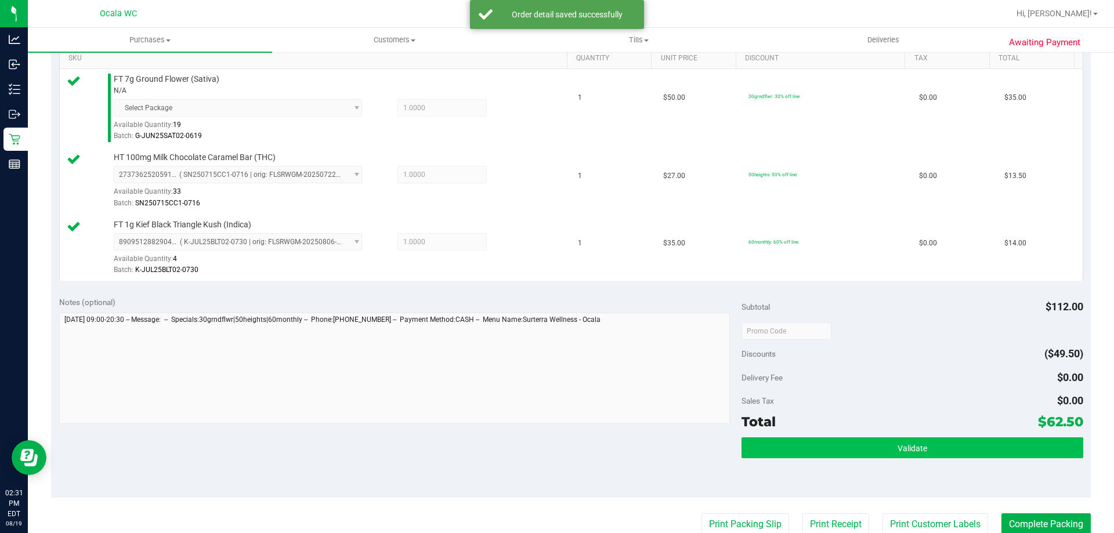
scroll to position [406, 0]
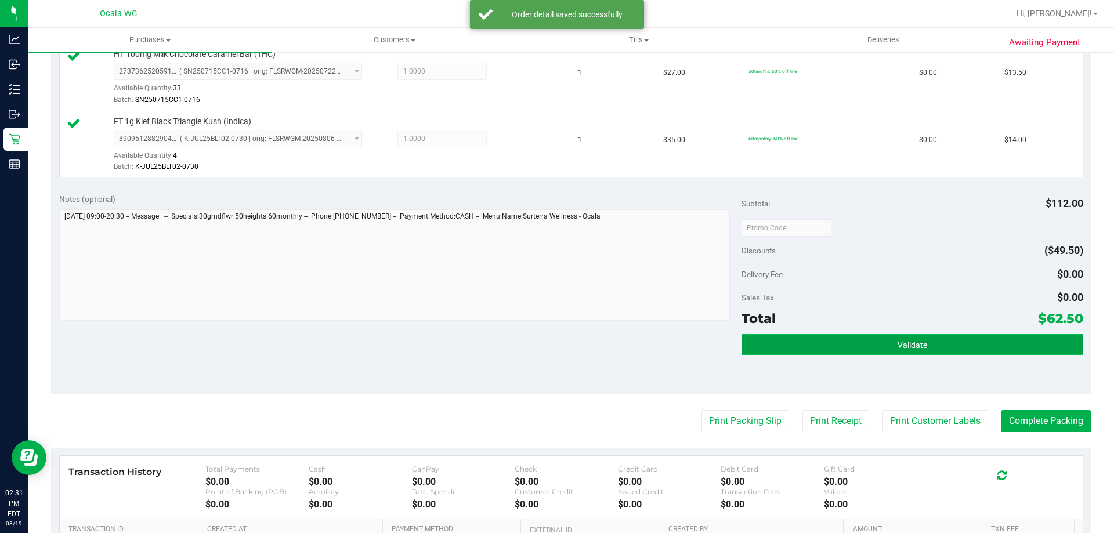
drag, startPoint x: 876, startPoint y: 342, endPoint x: 867, endPoint y: 345, distance: 9.2
click at [875, 342] on button "Validate" at bounding box center [912, 344] width 341 height 21
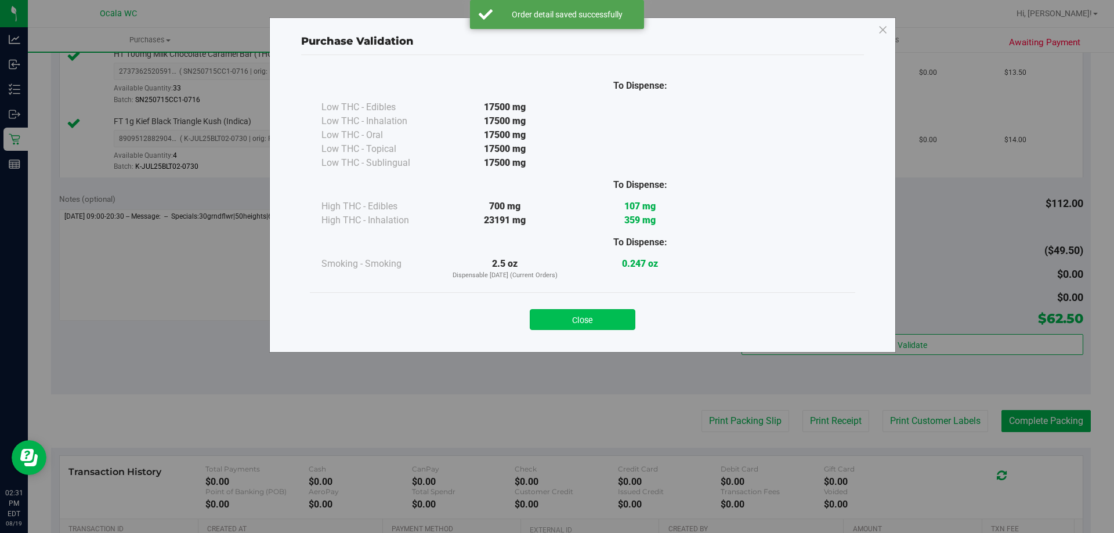
click at [584, 316] on button "Close" at bounding box center [583, 319] width 106 height 21
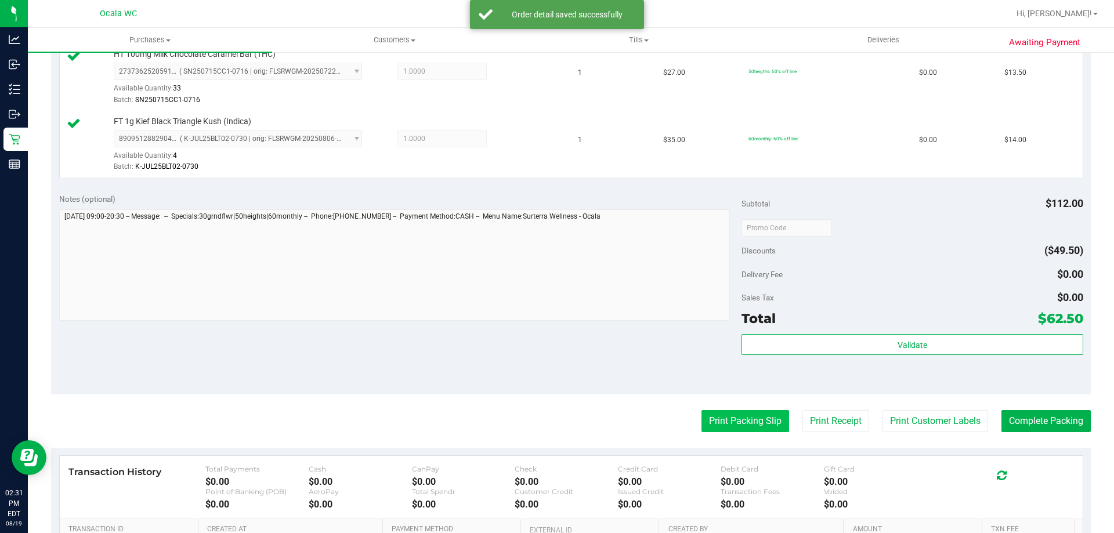
click at [735, 425] on button "Print Packing Slip" at bounding box center [746, 421] width 88 height 22
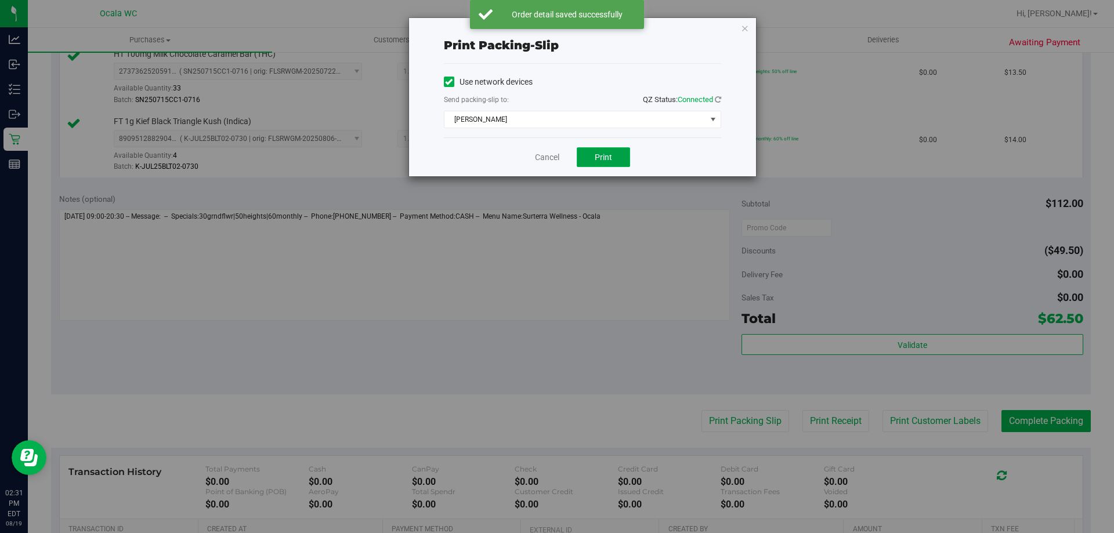
click at [589, 152] on button "Print" at bounding box center [603, 157] width 53 height 20
click at [555, 161] on link "Cancel" at bounding box center [547, 157] width 24 height 12
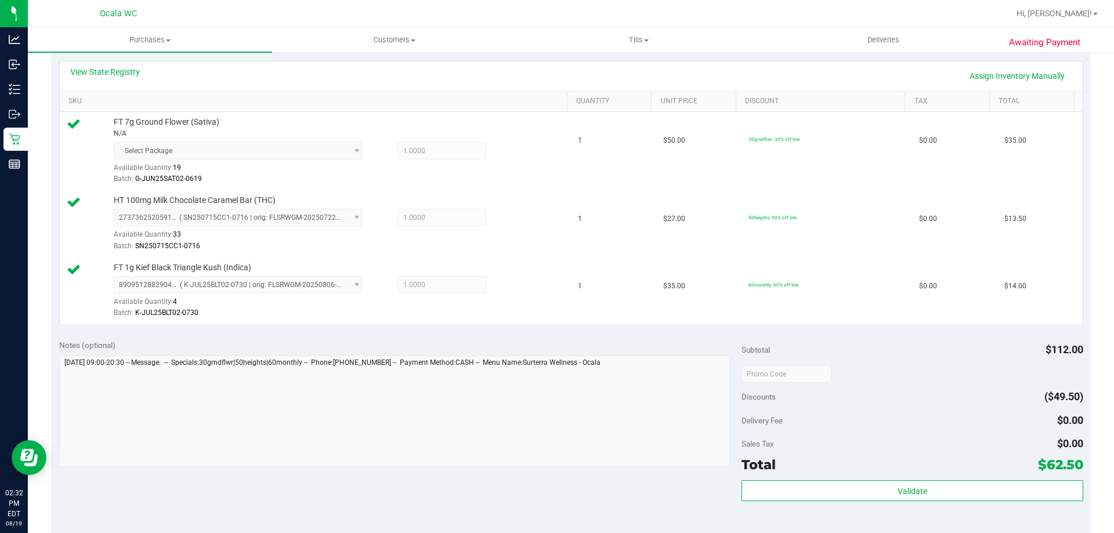
scroll to position [464, 0]
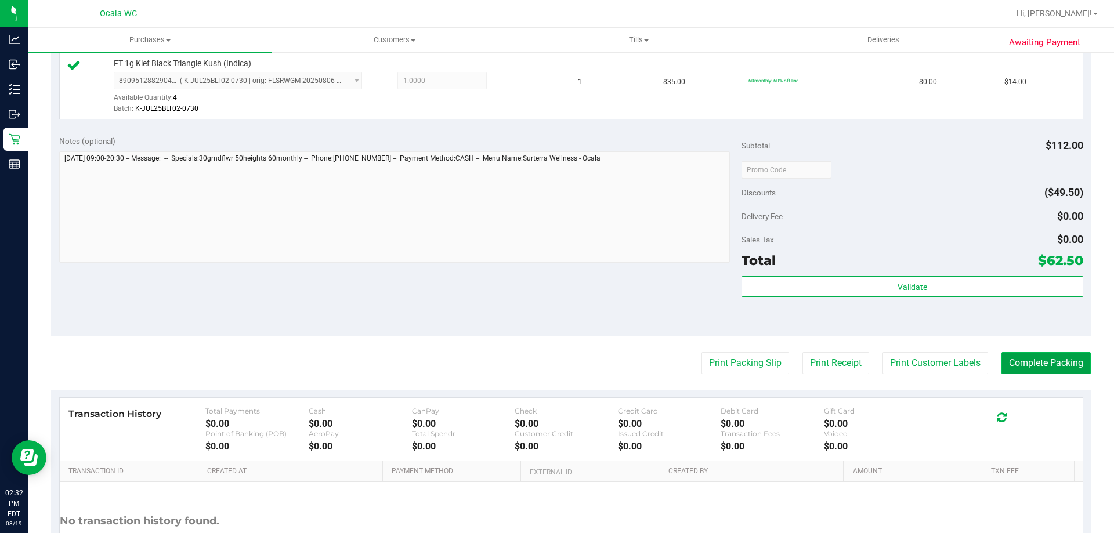
click at [1026, 361] on button "Complete Packing" at bounding box center [1045, 363] width 89 height 22
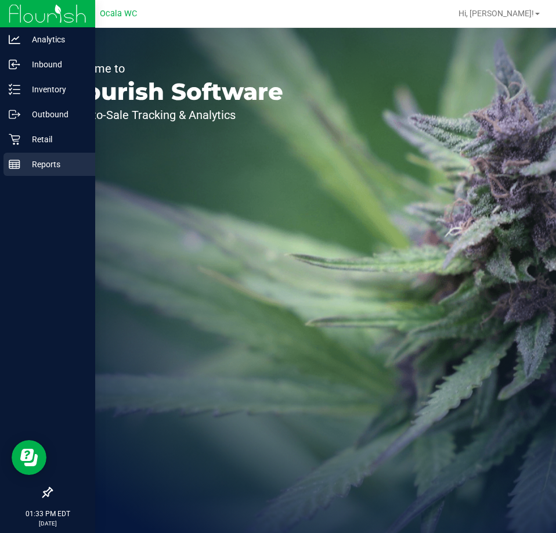
click at [38, 168] on p "Reports" at bounding box center [55, 164] width 70 height 14
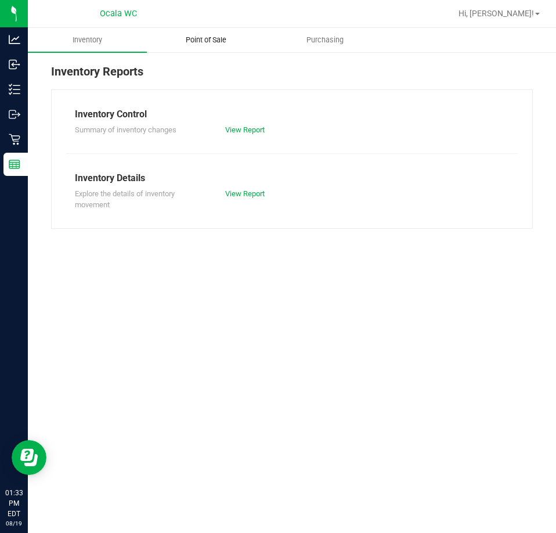
click at [204, 38] on span "Point of Sale" at bounding box center [206, 40] width 72 height 10
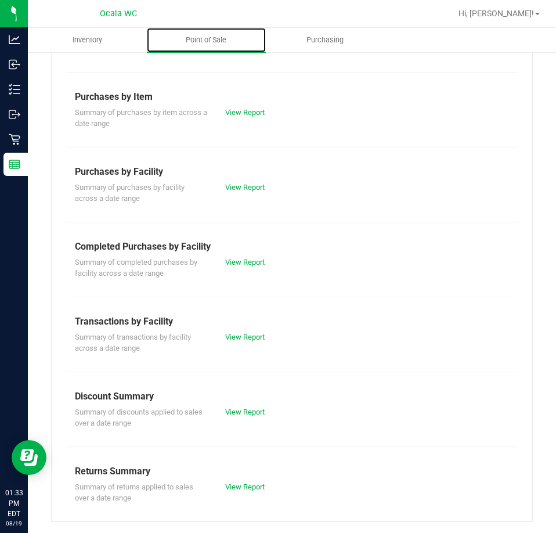
scroll to position [157, 0]
click at [240, 411] on link "View Report" at bounding box center [244, 411] width 39 height 9
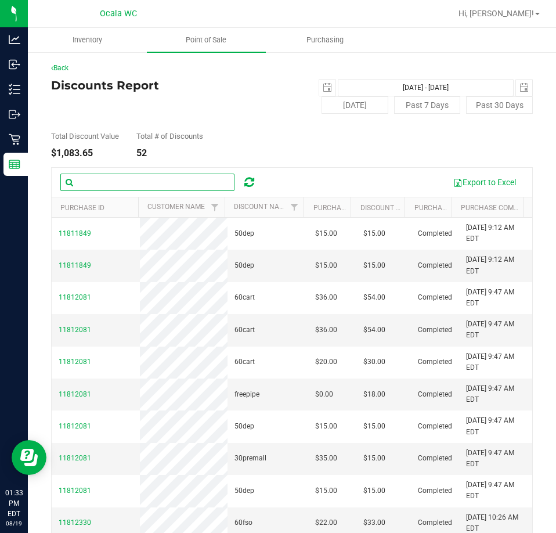
click at [90, 186] on input "text" at bounding box center [147, 181] width 174 height 17
paste input "[PERSON_NAME]"
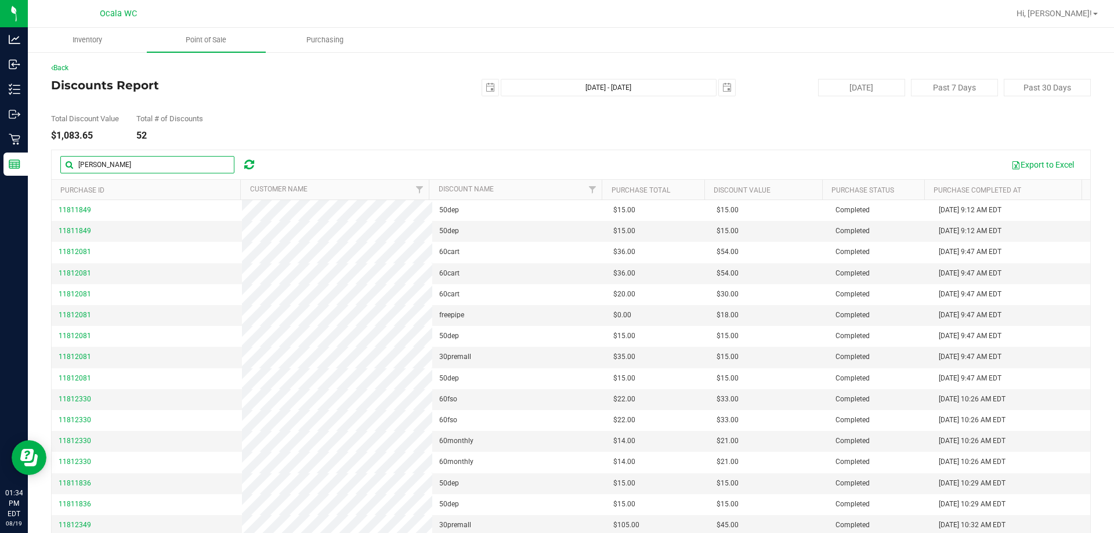
type input "[PERSON_NAME]"
click at [251, 165] on icon at bounding box center [249, 165] width 10 height 12
paste input "[PERSON_NAME]"
drag, startPoint x: 79, startPoint y: 164, endPoint x: 86, endPoint y: 161, distance: 7.3
click at [79, 164] on input "[PERSON_NAME]" at bounding box center [147, 164] width 174 height 17
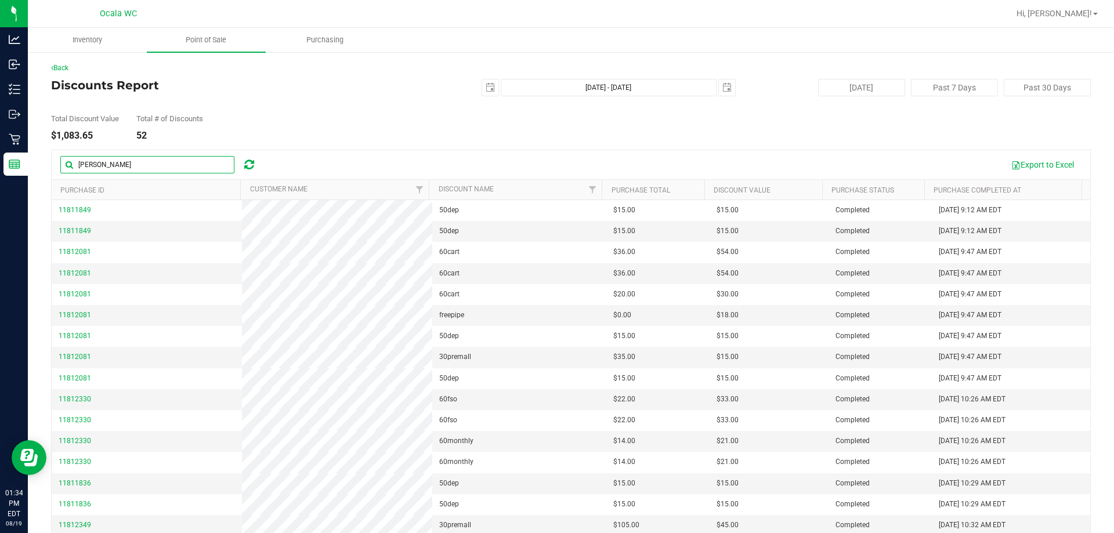
click at [157, 171] on input "[PERSON_NAME]" at bounding box center [147, 164] width 174 height 17
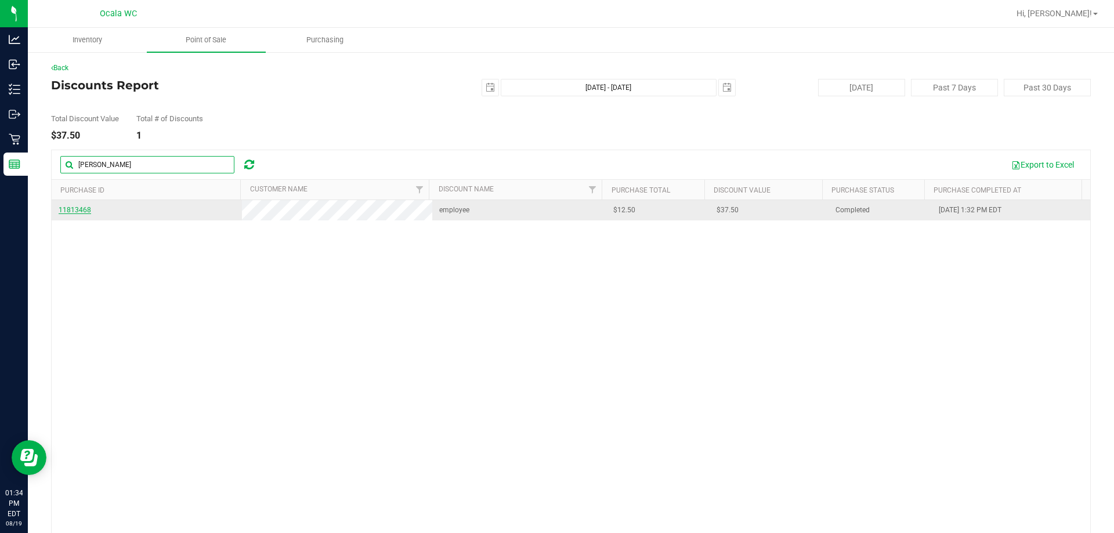
type input "[PERSON_NAME]"
click at [81, 212] on span "11813468" at bounding box center [75, 210] width 32 height 8
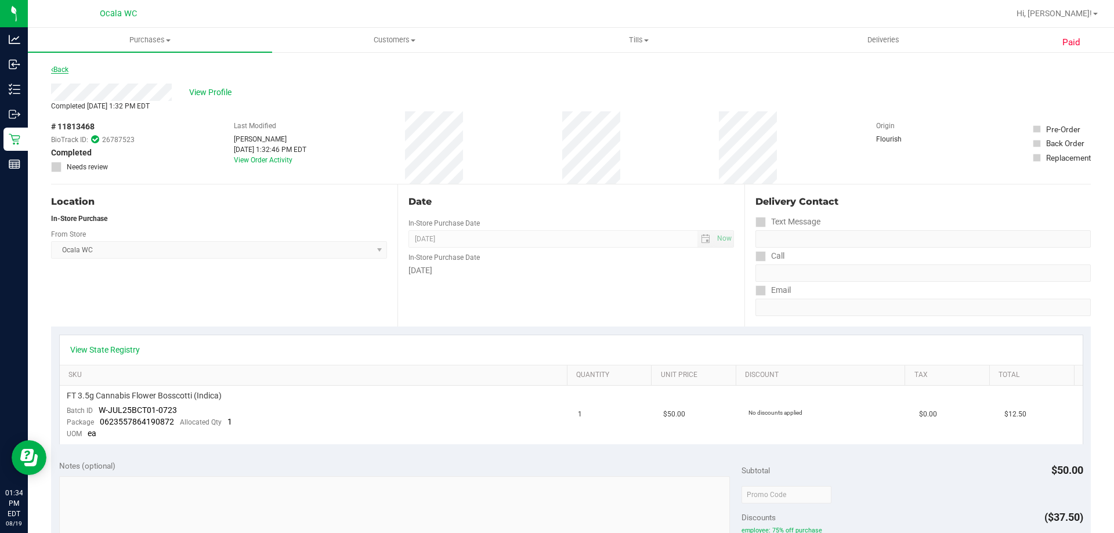
click at [64, 66] on link "Back" at bounding box center [59, 70] width 17 height 8
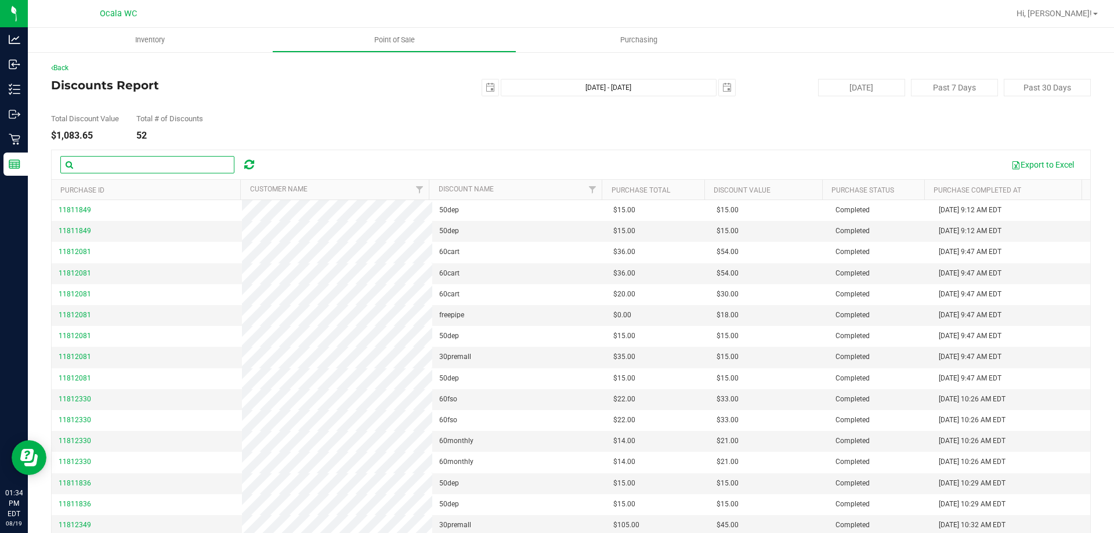
paste input "[PERSON_NAME]"
type input "[PERSON_NAME]"
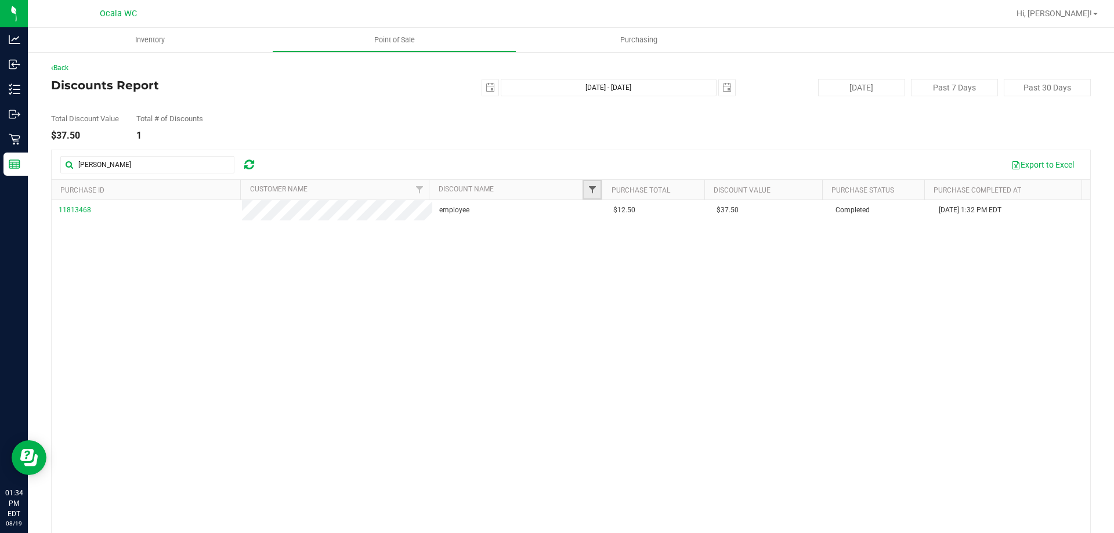
click at [555, 190] on span "Filter" at bounding box center [592, 189] width 9 height 9
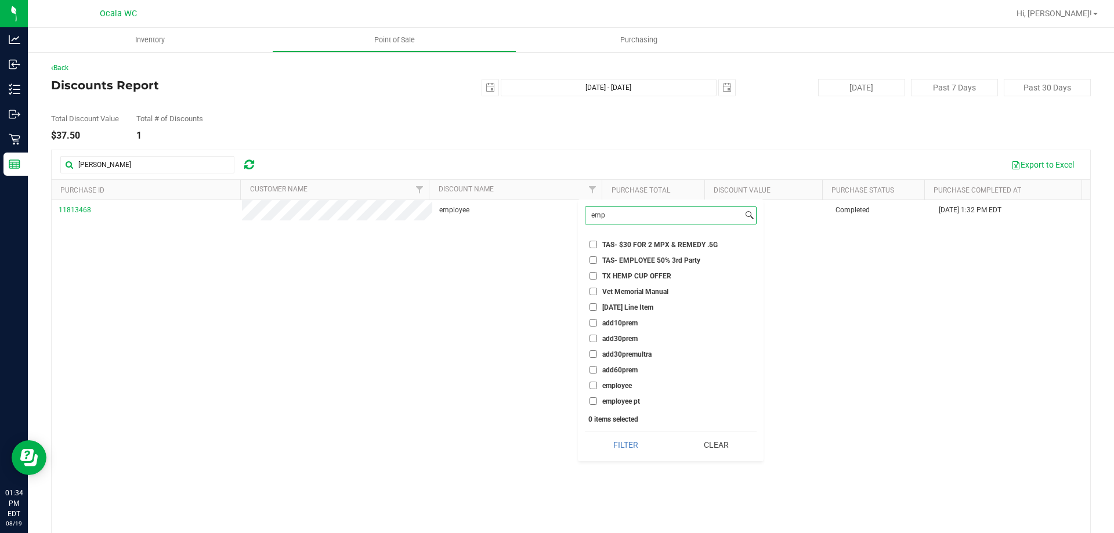
scroll to position [61, 0]
type input "emp"
click at [555, 387] on input "employee" at bounding box center [594, 386] width 8 height 8
checkbox input "true"
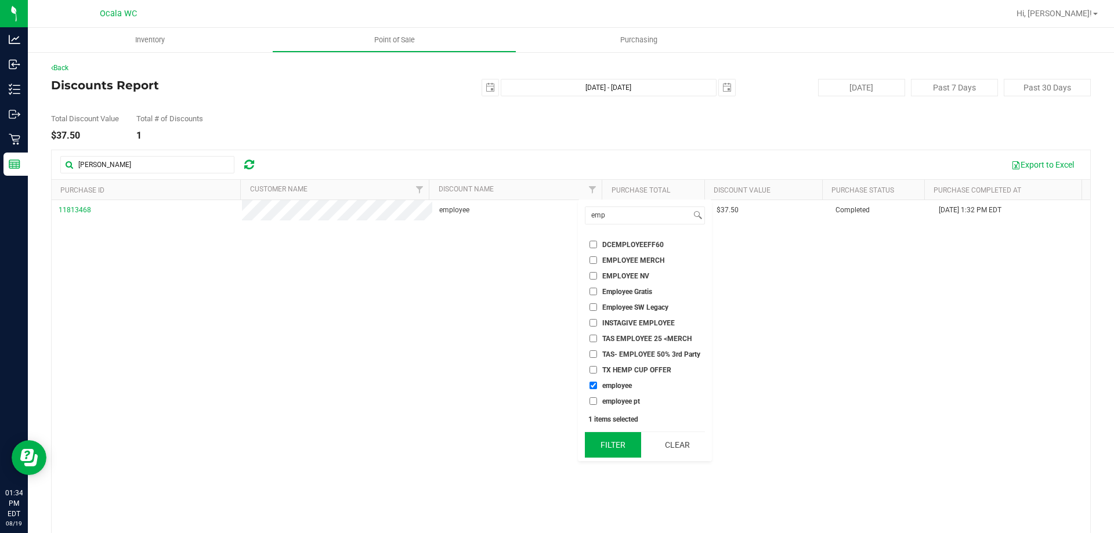
click at [555, 444] on button "Filter" at bounding box center [613, 445] width 56 height 26
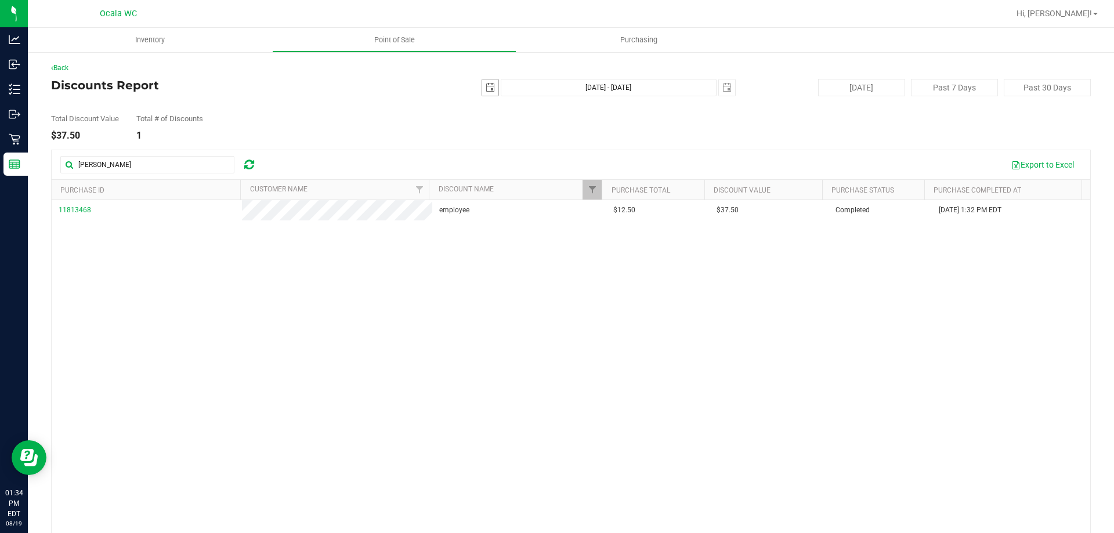
click at [486, 91] on span "select" at bounding box center [490, 87] width 9 height 9
click at [555, 154] on link "1" at bounding box center [570, 152] width 17 height 18
type input "[DATE]"
type input "[DATE] - [DATE]"
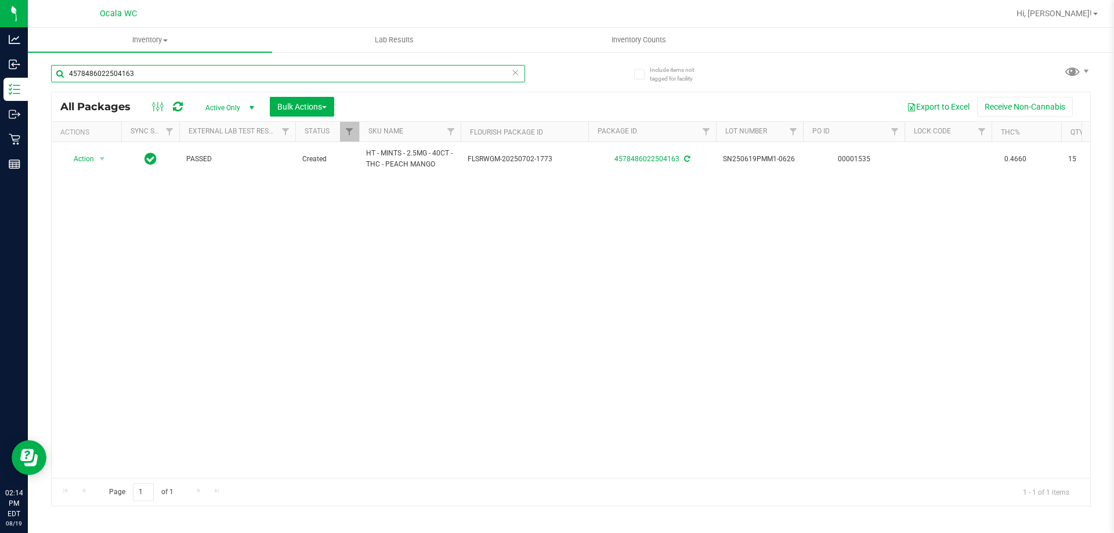
click at [171, 76] on input "4578486022504163" at bounding box center [288, 73] width 474 height 17
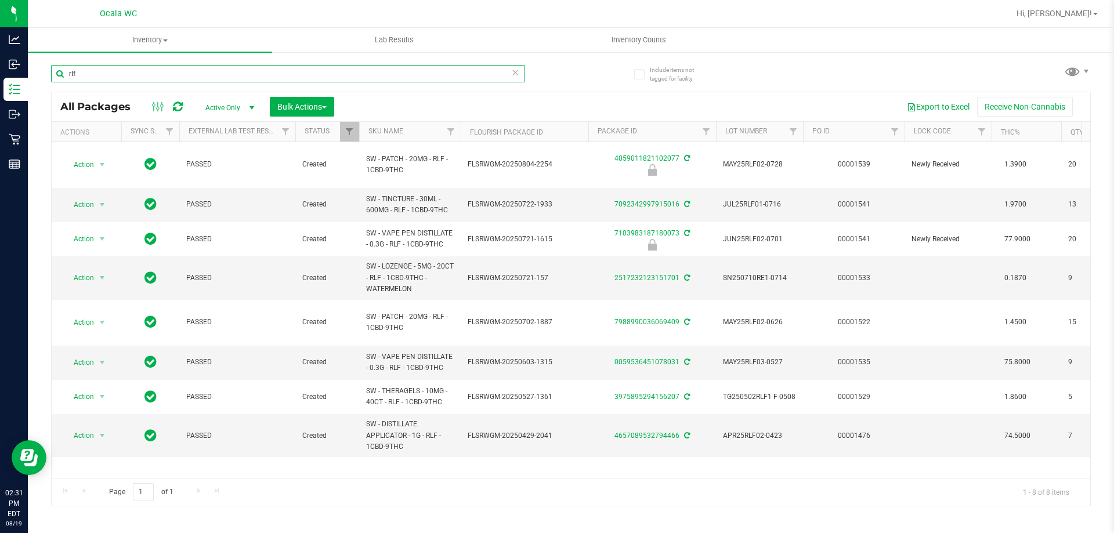
click at [148, 75] on input "rlf" at bounding box center [288, 73] width 474 height 17
type input "8328983111401805"
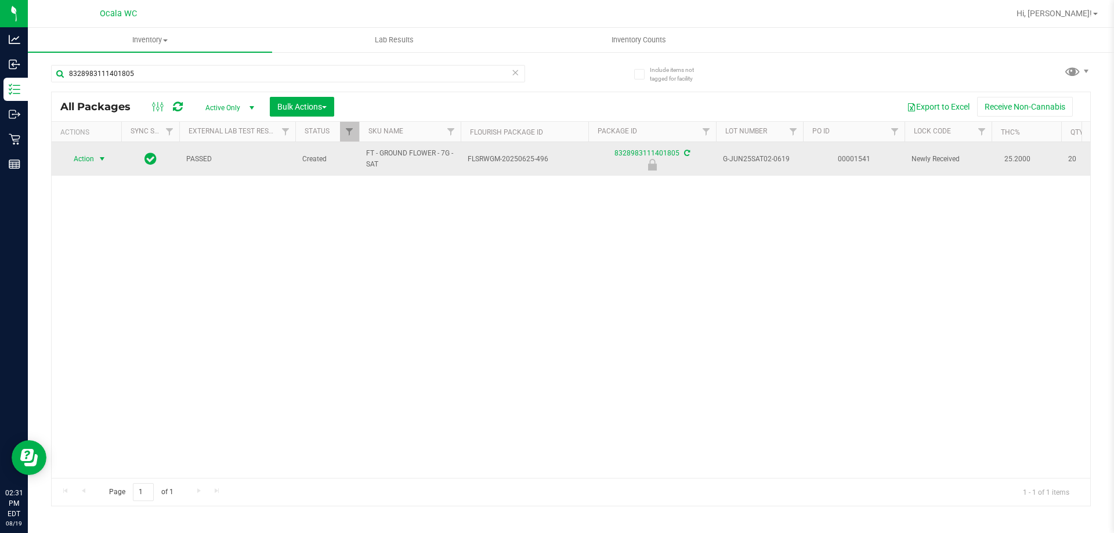
click at [76, 160] on span "Action" at bounding box center [78, 159] width 31 height 16
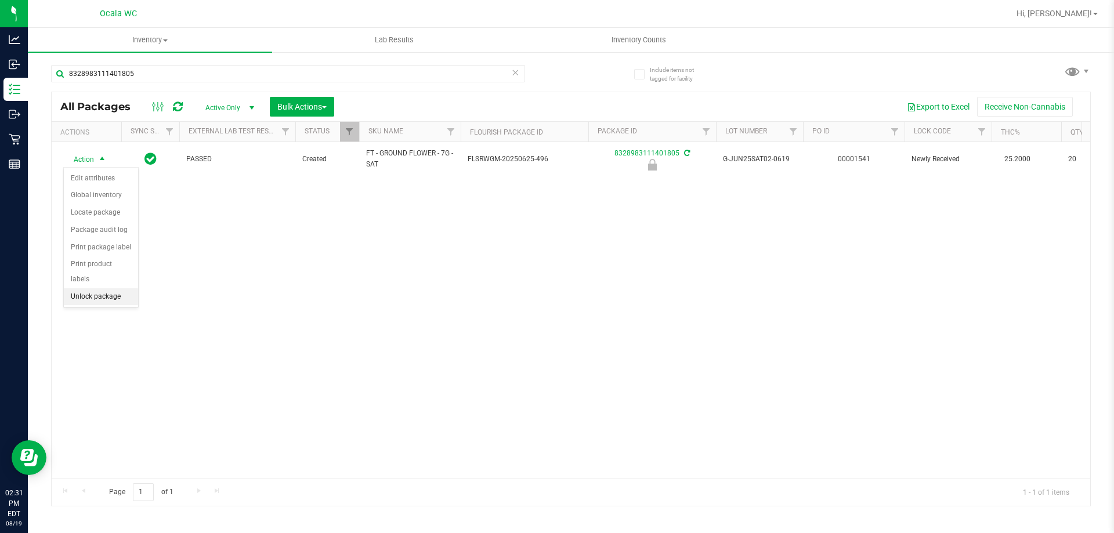
click at [78, 288] on li "Unlock package" at bounding box center [101, 296] width 74 height 17
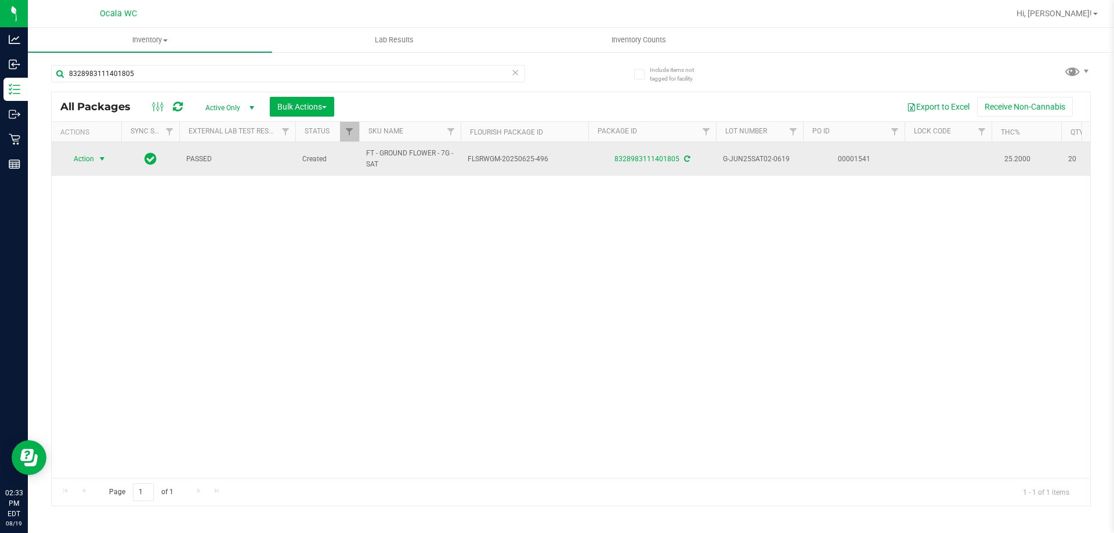
click at [90, 153] on span "Action" at bounding box center [78, 159] width 31 height 16
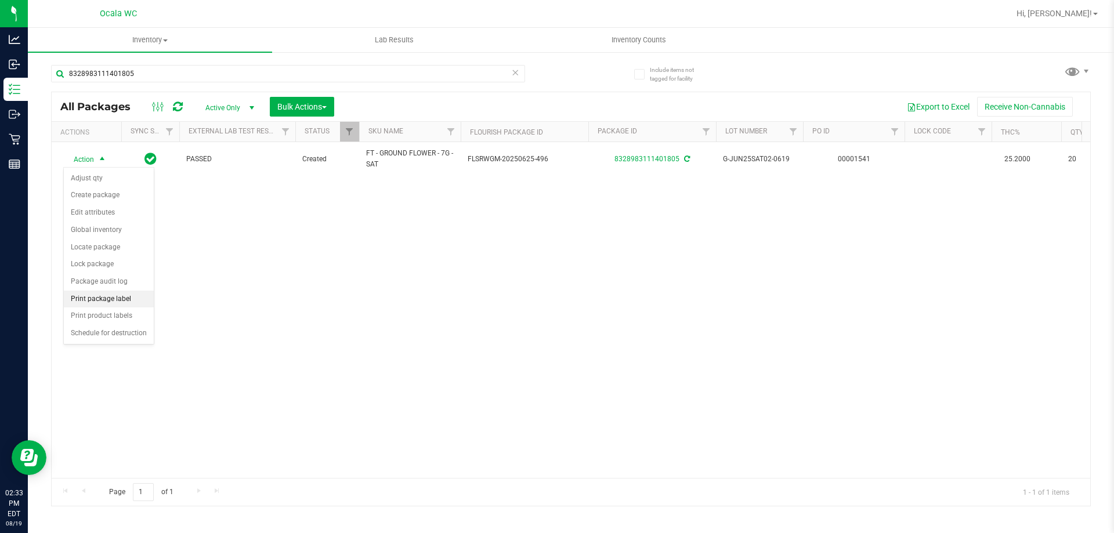
click at [94, 295] on li "Print package label" at bounding box center [109, 299] width 90 height 17
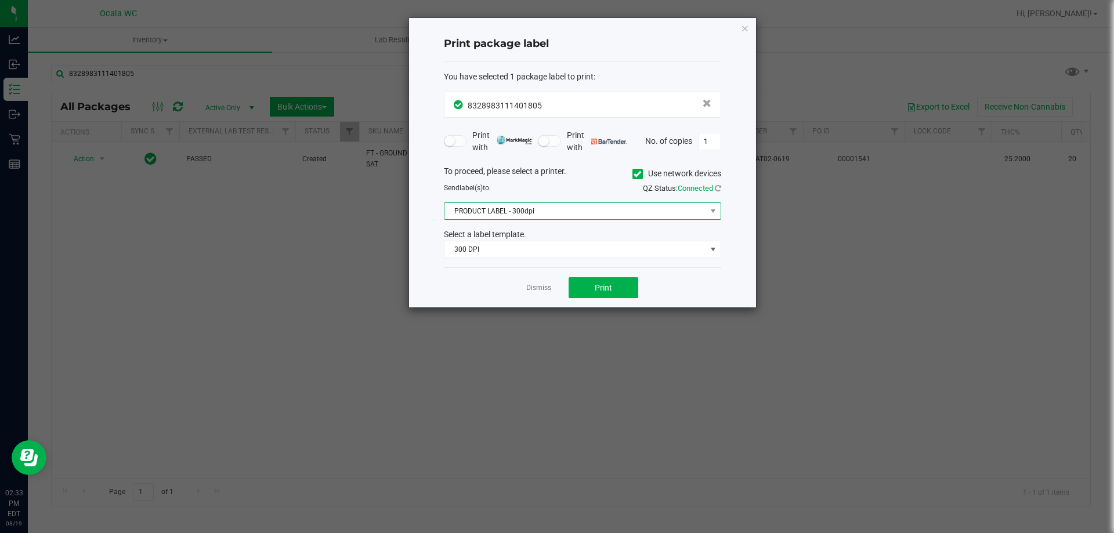
click at [520, 208] on span "PRODUCT LABEL - 300dpi" at bounding box center [575, 211] width 262 height 16
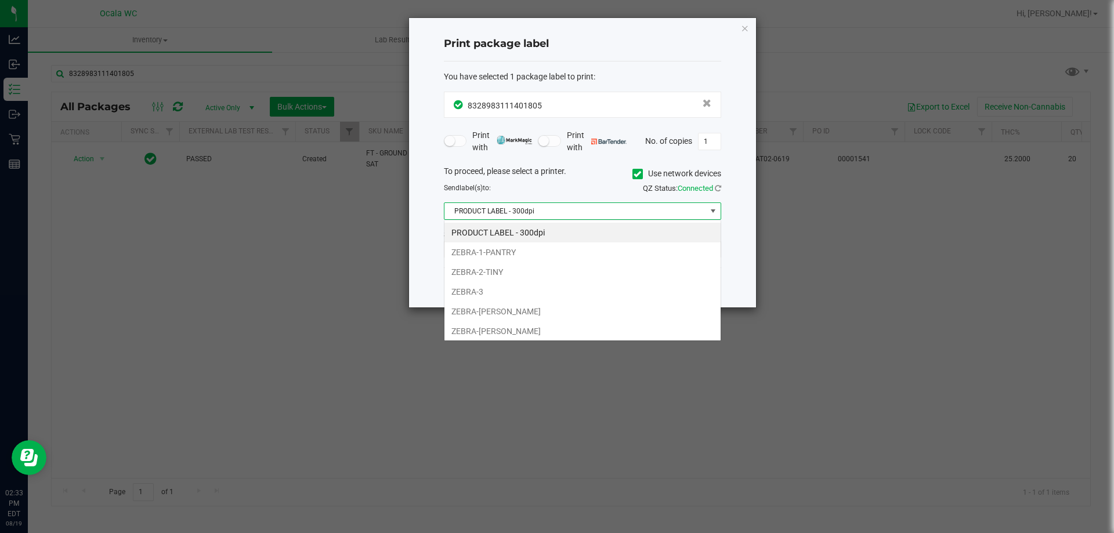
scroll to position [17, 277]
click at [479, 312] on li "ZEBRA-BRANDY-CLARK" at bounding box center [582, 312] width 276 height 20
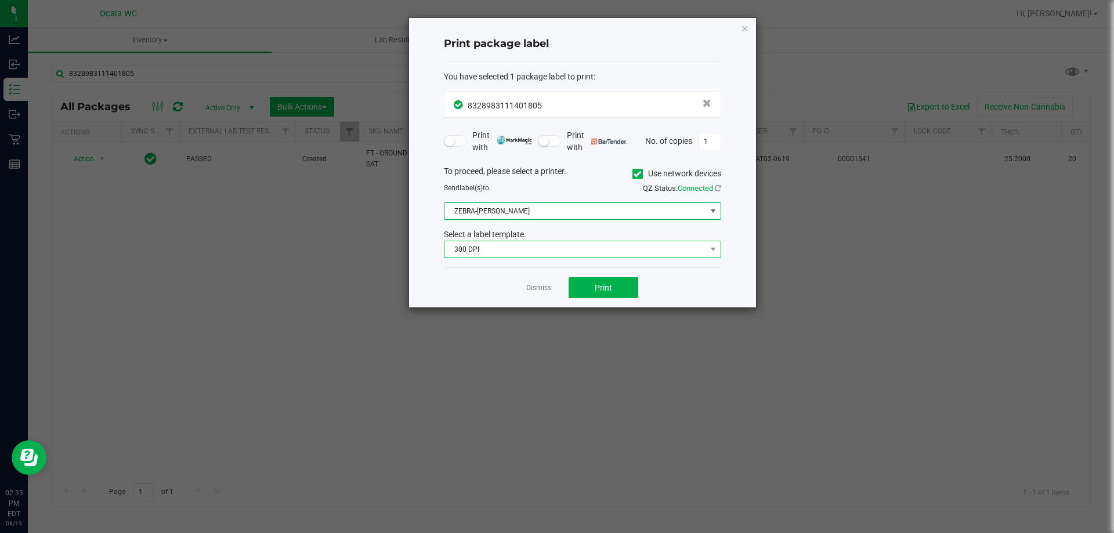
click at [480, 253] on span "300 DPI" at bounding box center [575, 249] width 262 height 16
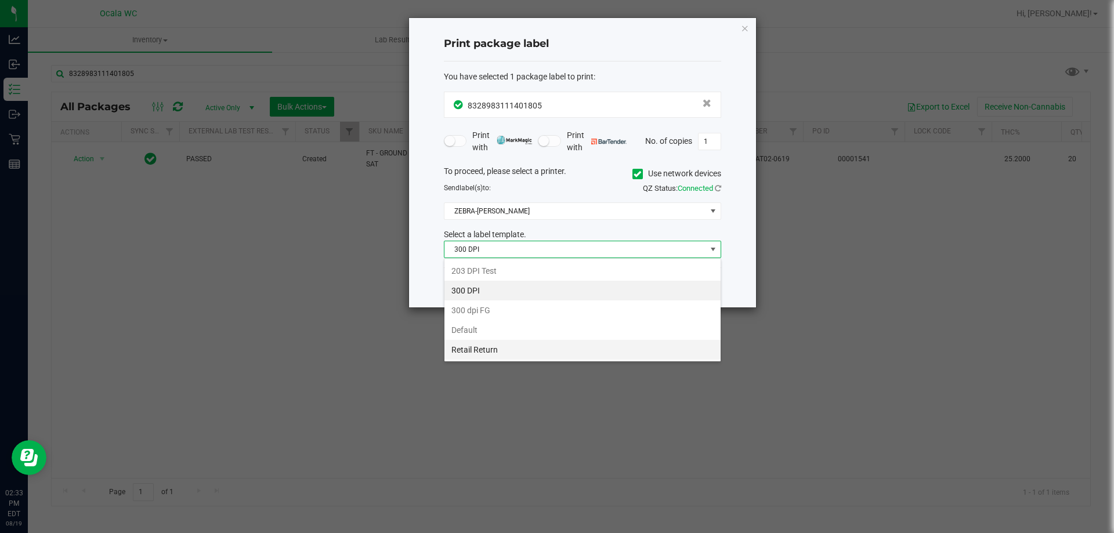
click at [469, 349] on li "Retail Return" at bounding box center [582, 350] width 276 height 20
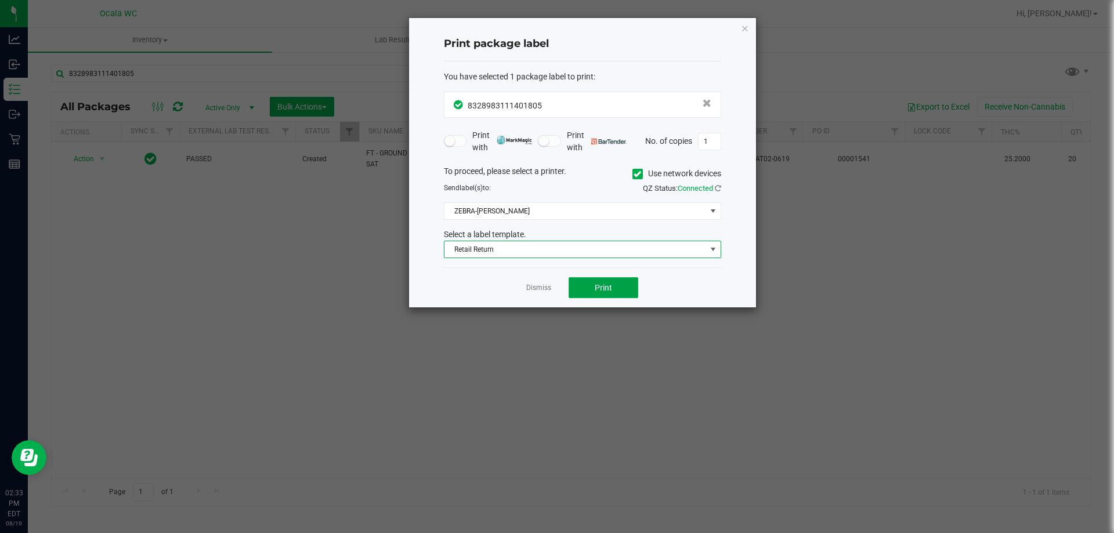
click at [555, 287] on span "Print" at bounding box center [603, 287] width 17 height 9
click at [532, 288] on link "Dismiss" at bounding box center [538, 288] width 25 height 10
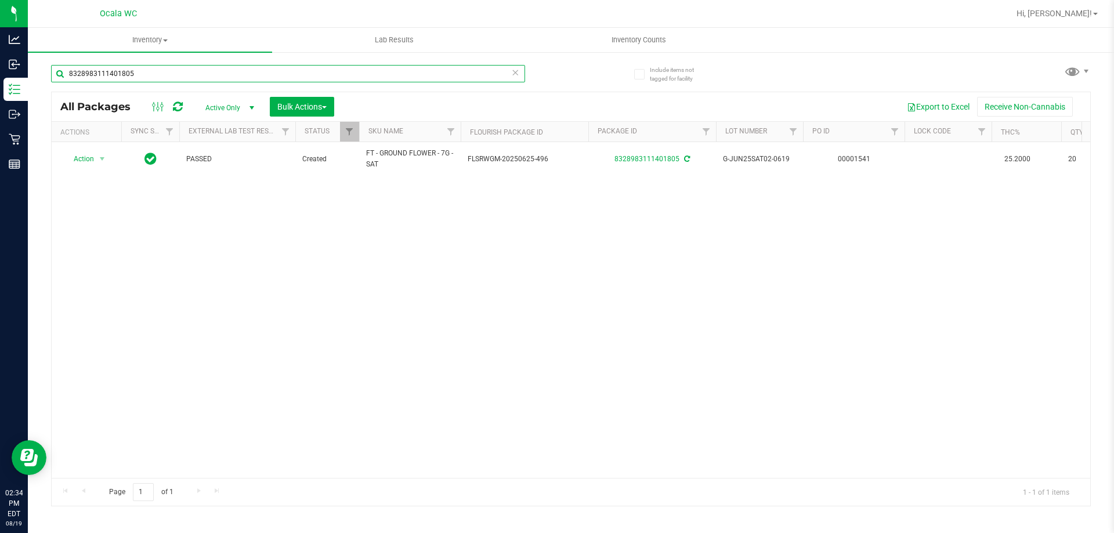
click at [146, 75] on input "8328983111401805" at bounding box center [288, 73] width 474 height 17
type input "2485228110772326"
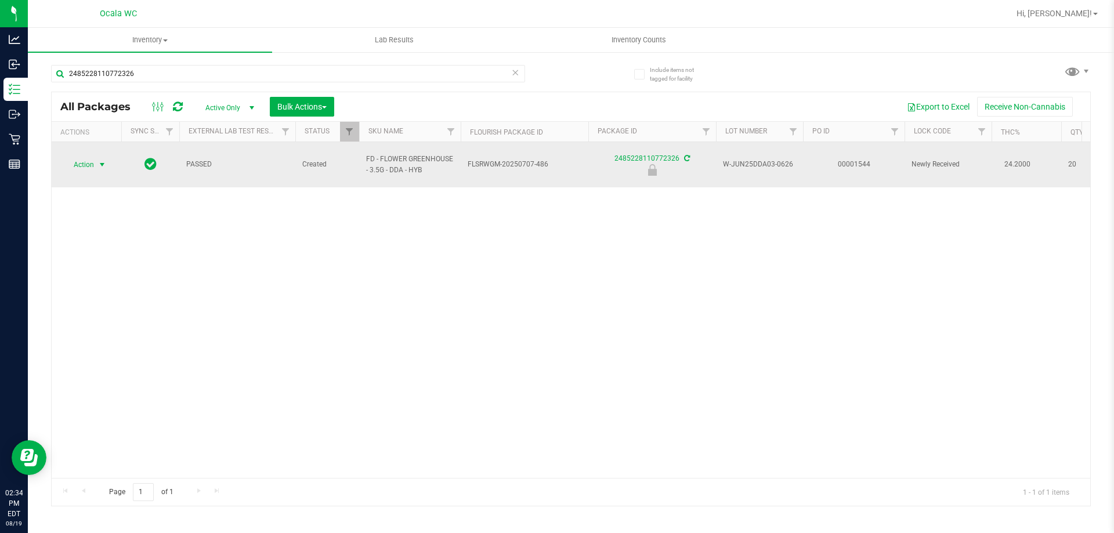
click at [86, 158] on span "Action" at bounding box center [78, 165] width 31 height 16
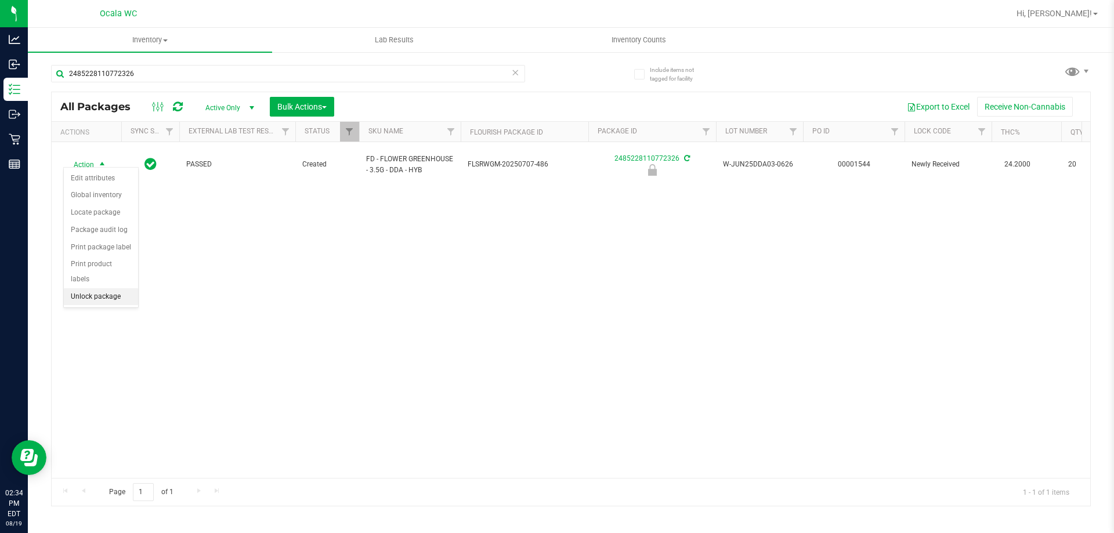
click at [96, 288] on li "Unlock package" at bounding box center [101, 296] width 74 height 17
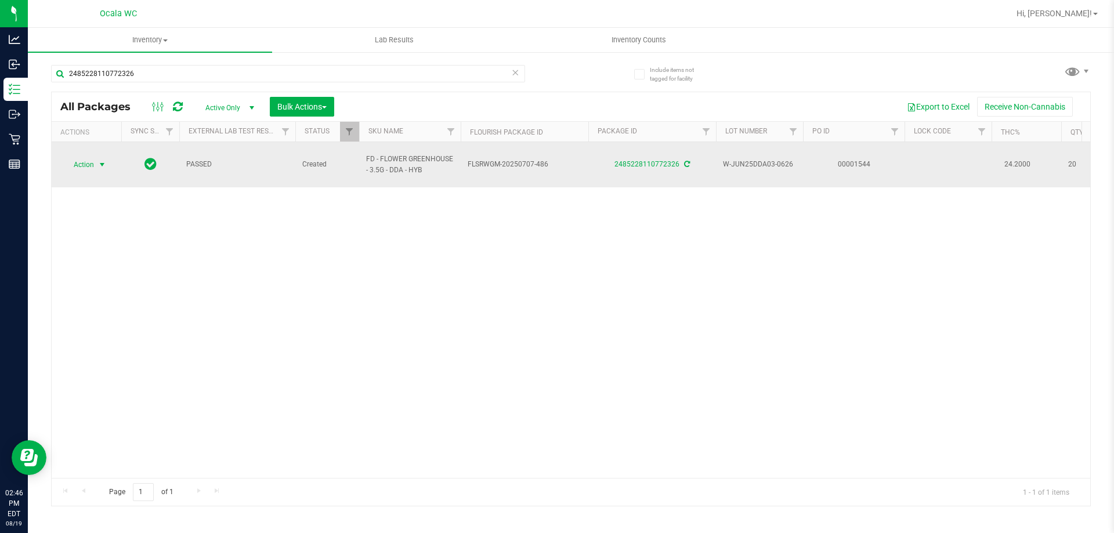
click at [81, 158] on span "Action" at bounding box center [78, 165] width 31 height 16
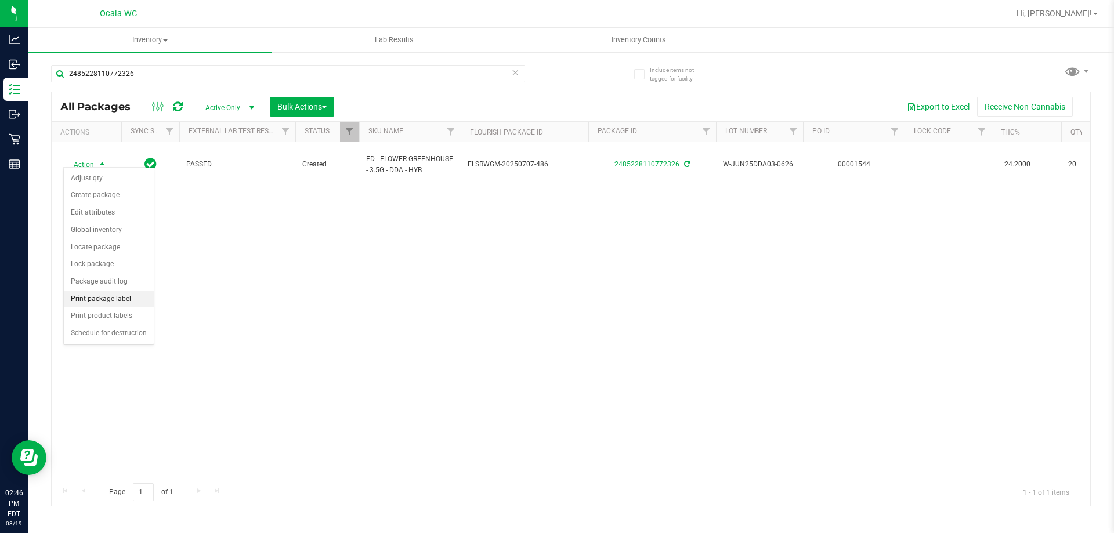
click at [81, 298] on li "Print package label" at bounding box center [109, 299] width 90 height 17
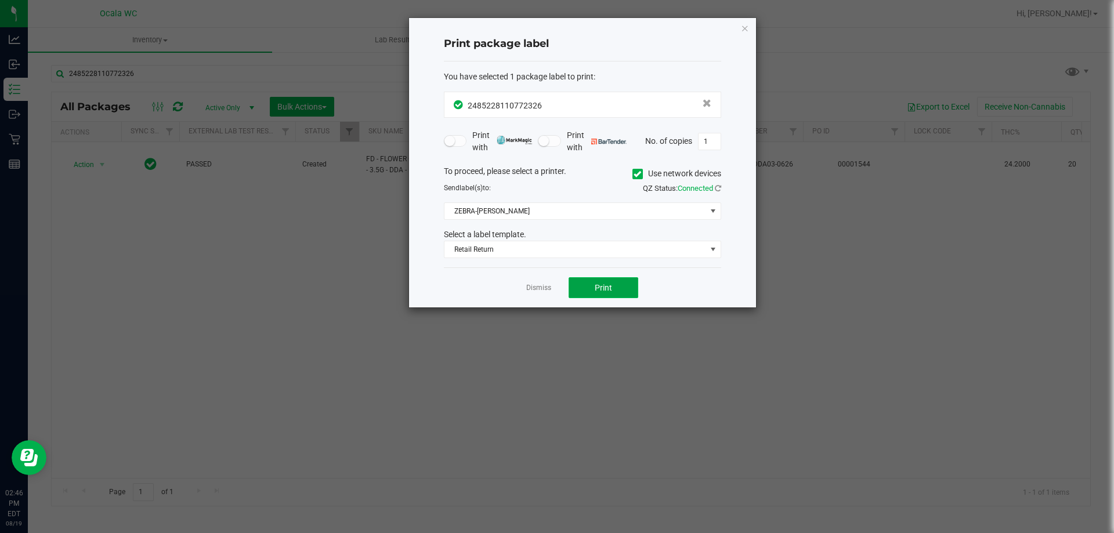
click at [555, 289] on span "Print" at bounding box center [603, 287] width 17 height 9
click at [544, 285] on link "Dismiss" at bounding box center [538, 288] width 25 height 10
